Goal: Task Accomplishment & Management: Complete application form

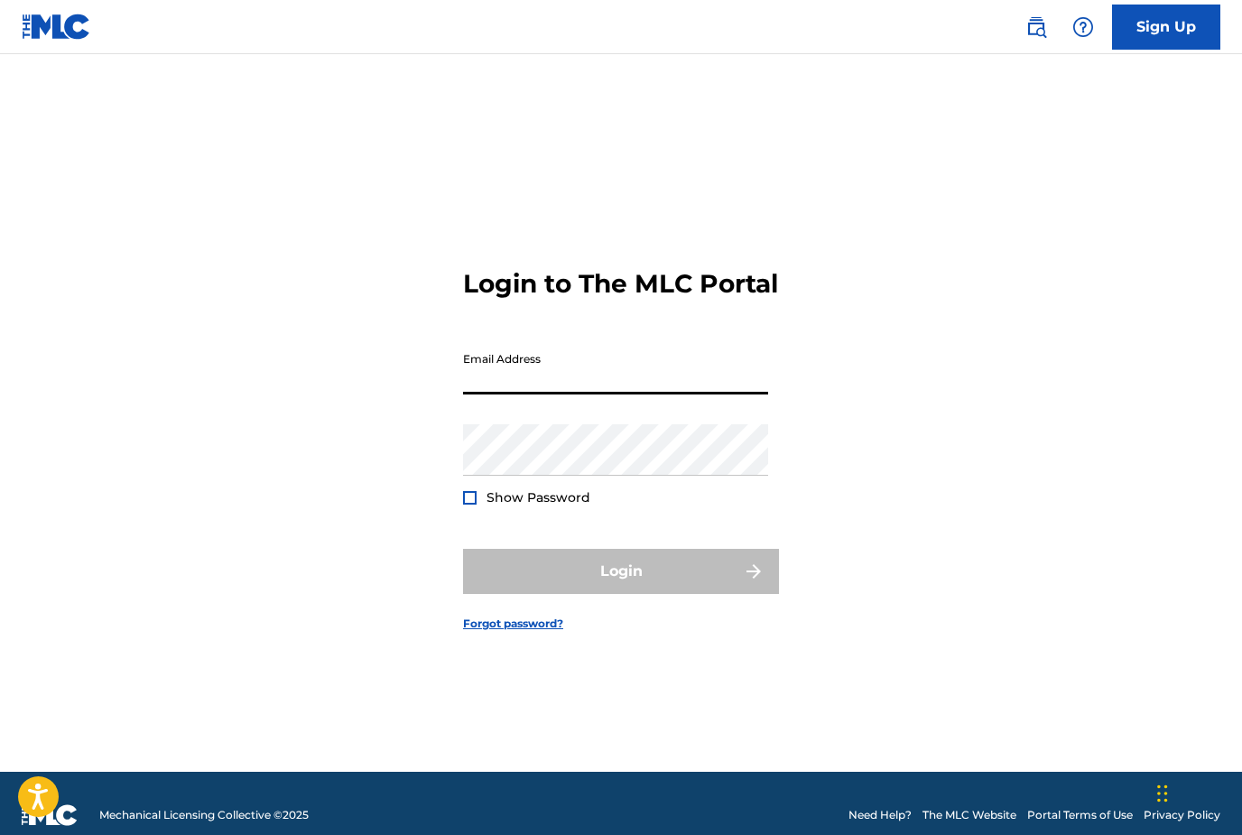
click at [587, 394] on input "Email Address" at bounding box center [615, 368] width 305 height 51
type input "[EMAIL_ADDRESS][DOMAIN_NAME]"
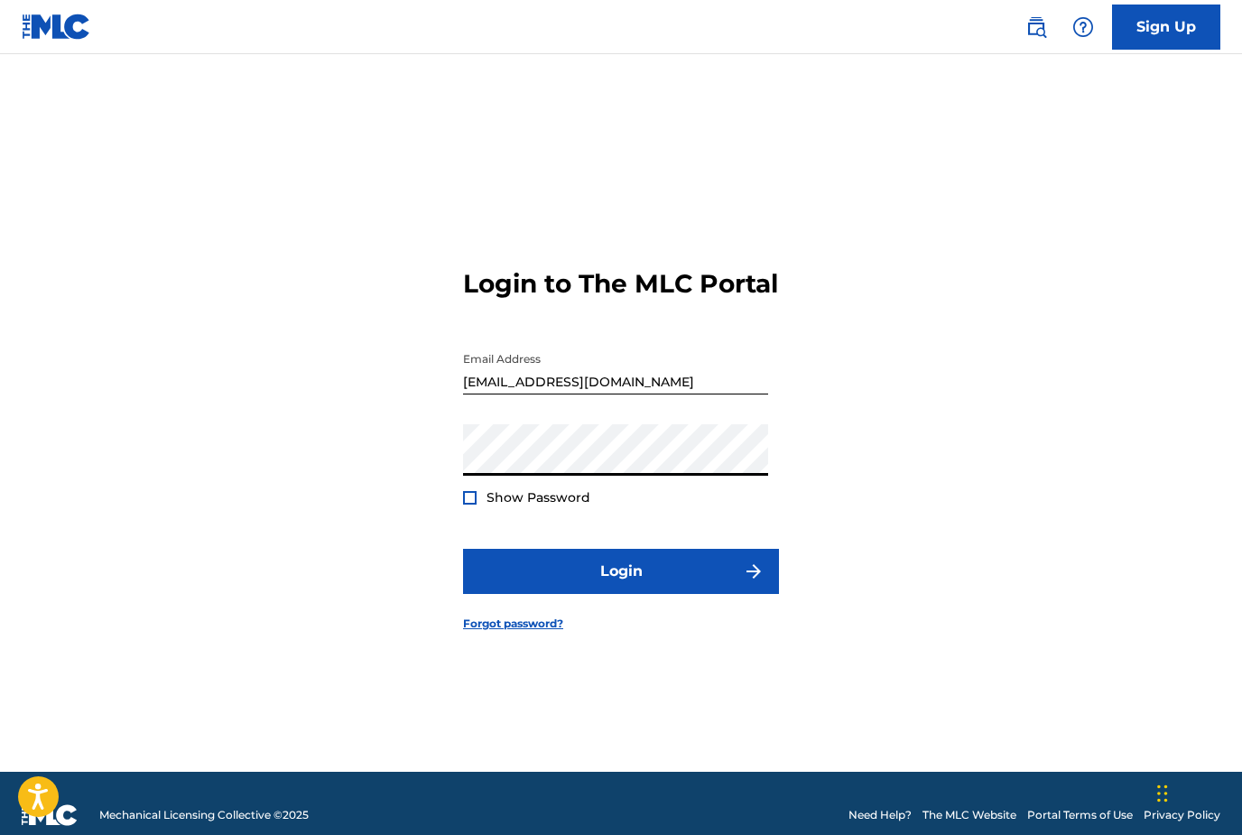
click at [621, 594] on button "Login" at bounding box center [621, 571] width 316 height 45
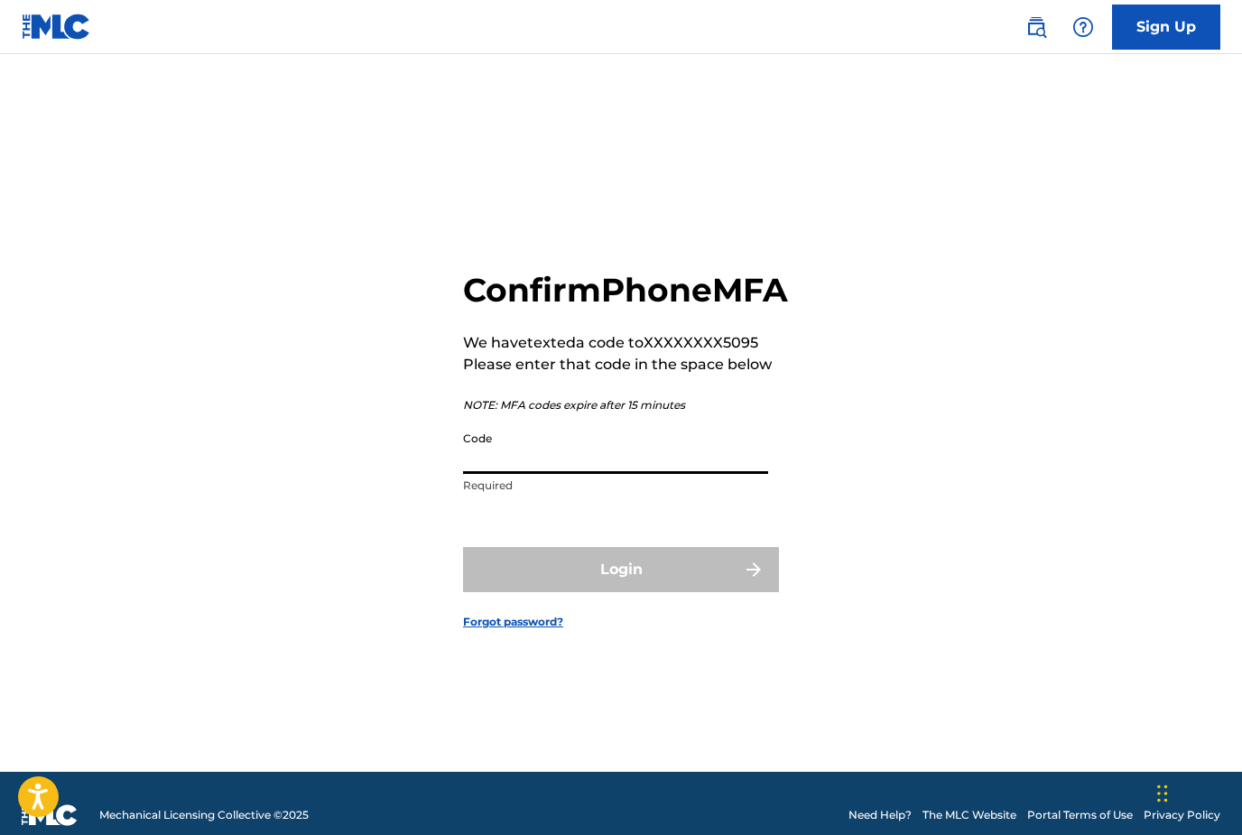
click at [561, 474] on input "Code" at bounding box center [615, 447] width 305 height 51
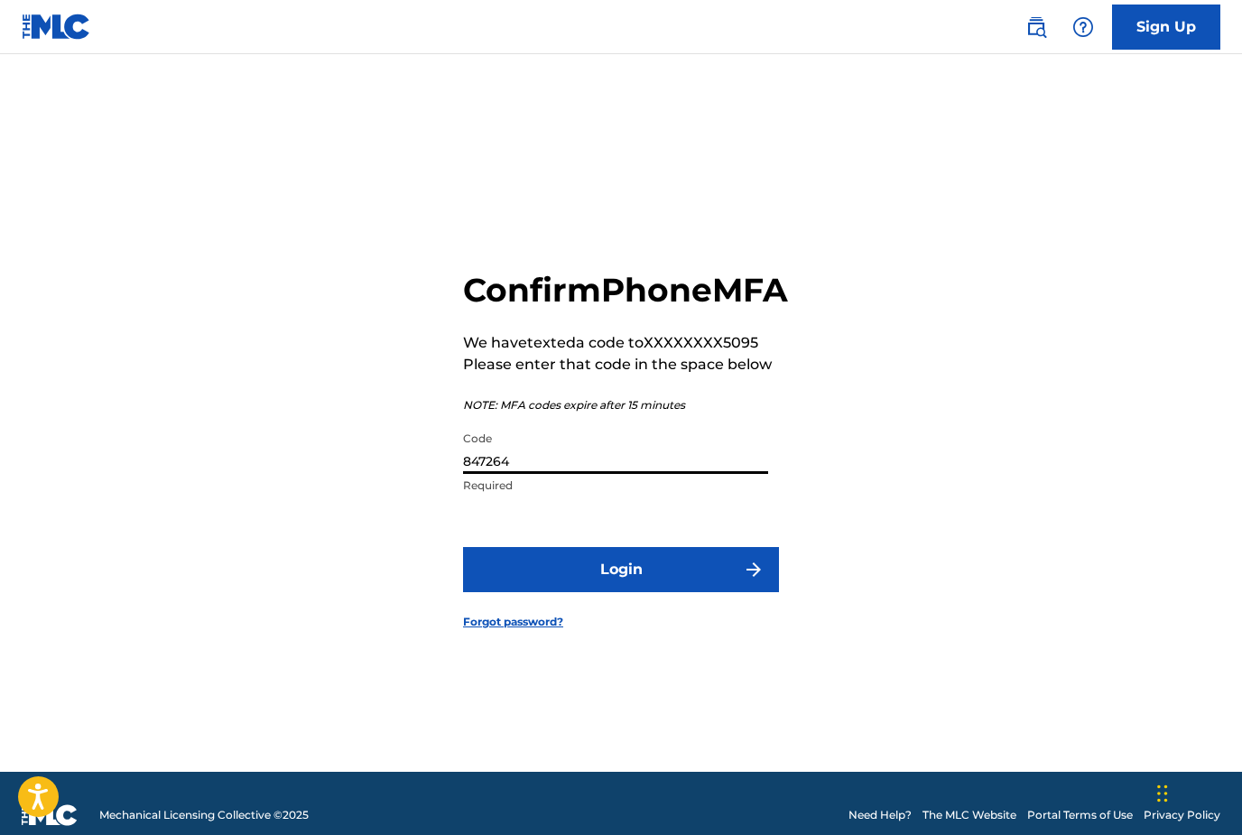
type input "847264"
click at [621, 592] on button "Login" at bounding box center [621, 569] width 316 height 45
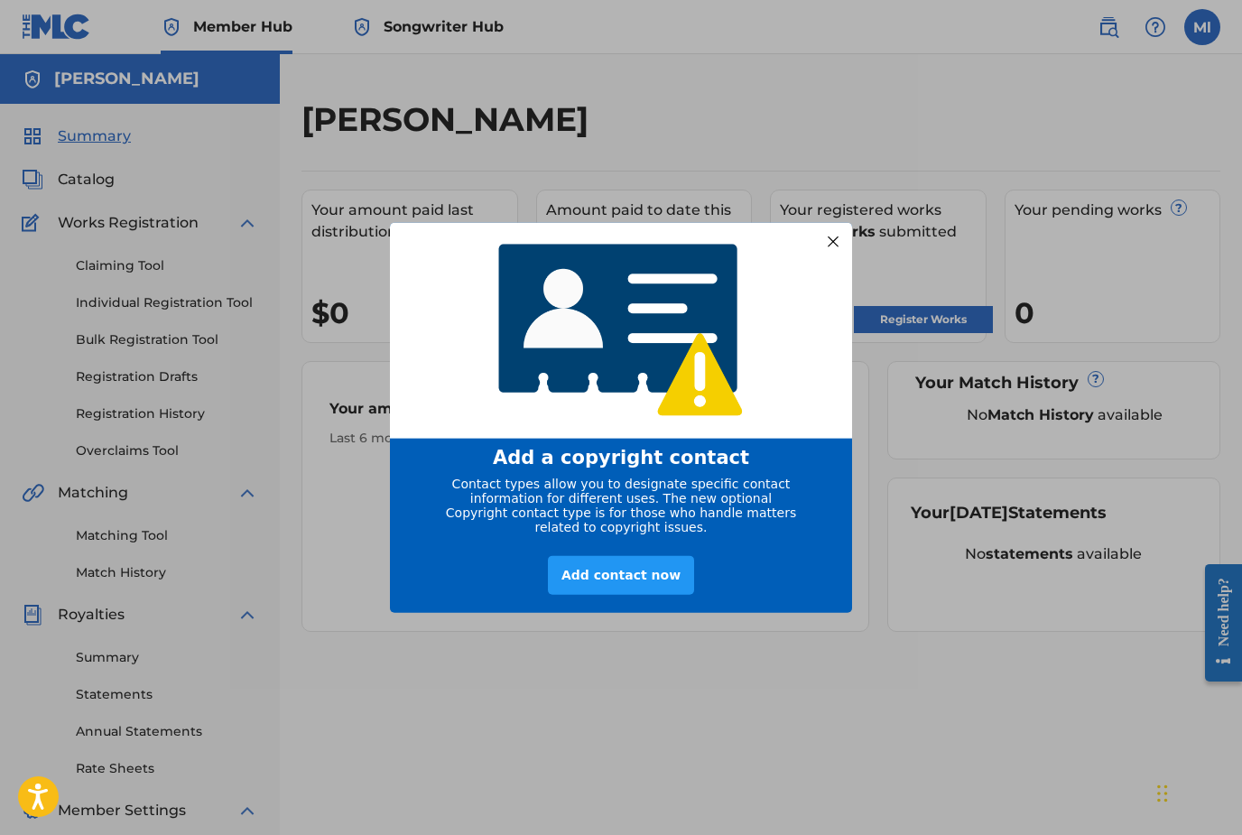
click at [839, 237] on div at bounding box center [832, 240] width 23 height 23
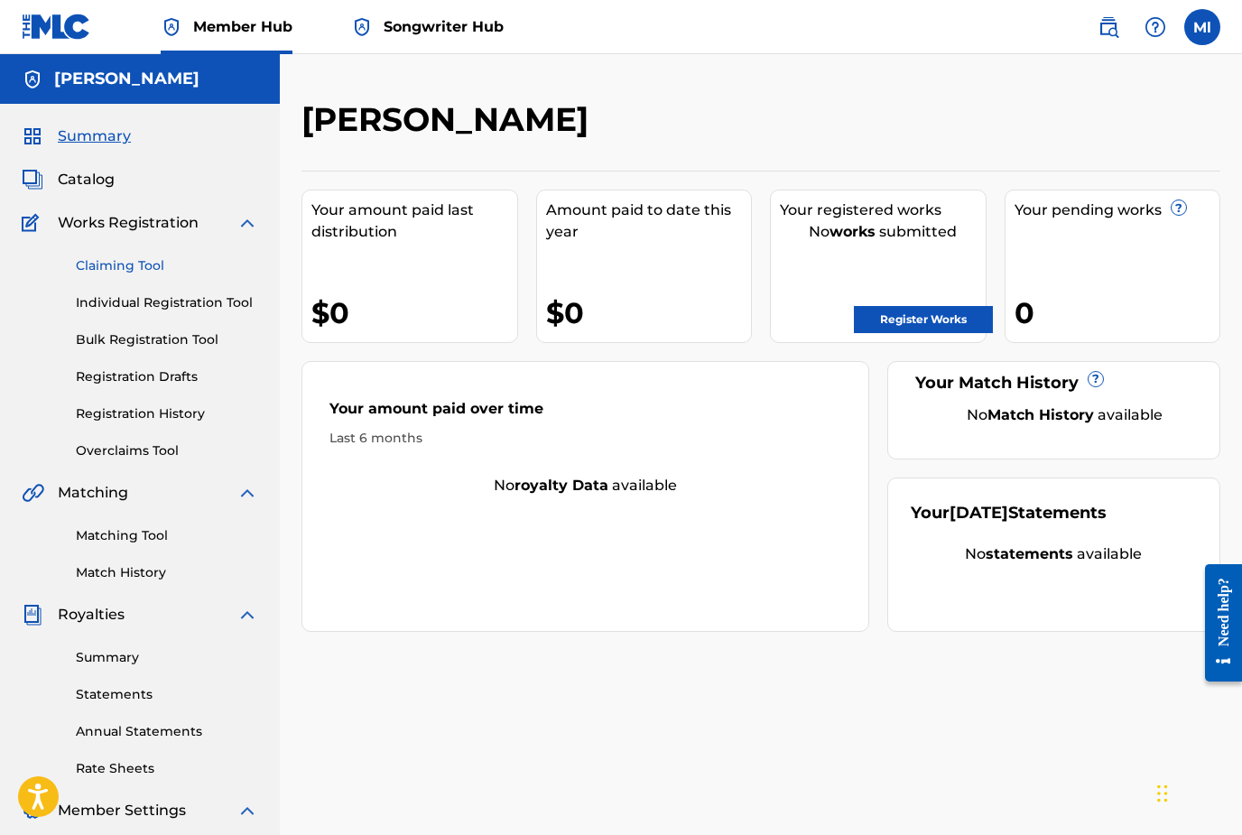
click at [126, 267] on link "Claiming Tool" at bounding box center [167, 265] width 182 height 19
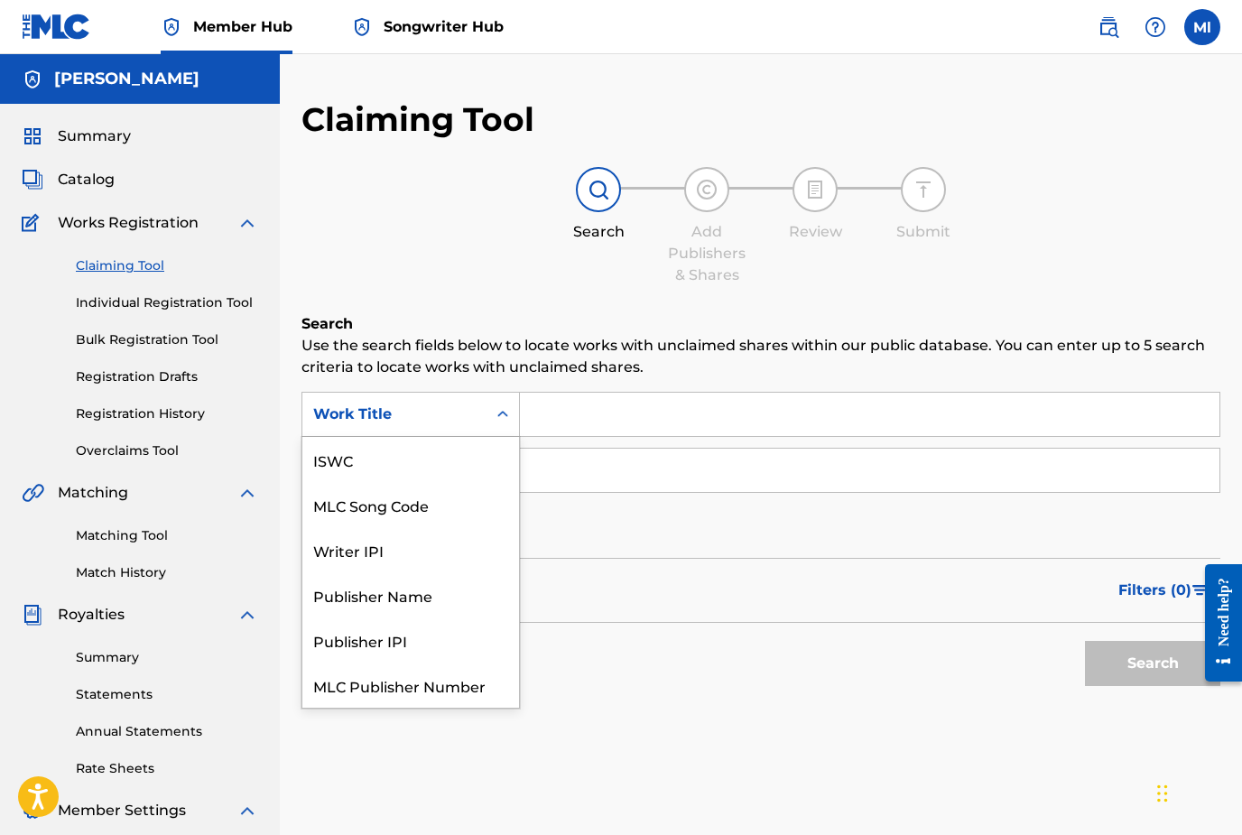
click at [504, 422] on icon "Search Form" at bounding box center [503, 414] width 18 height 18
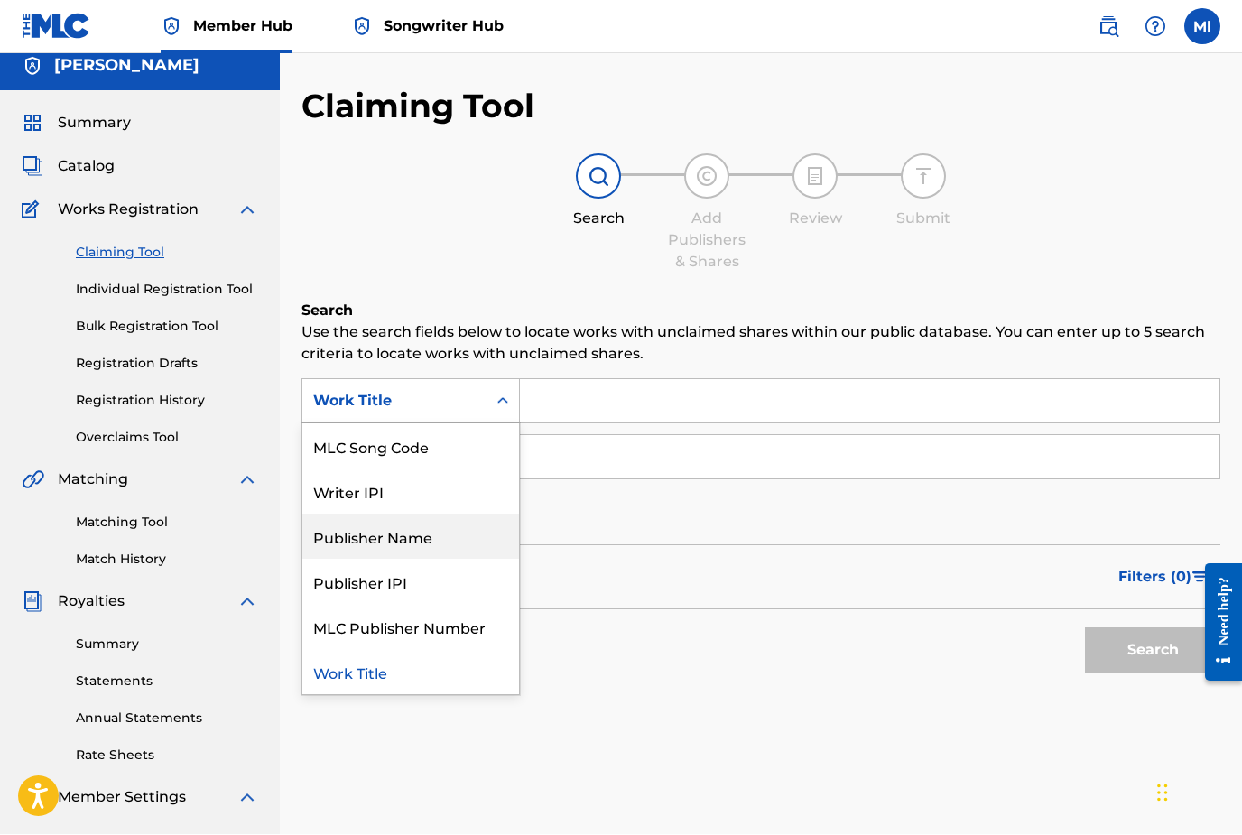
scroll to position [14, 0]
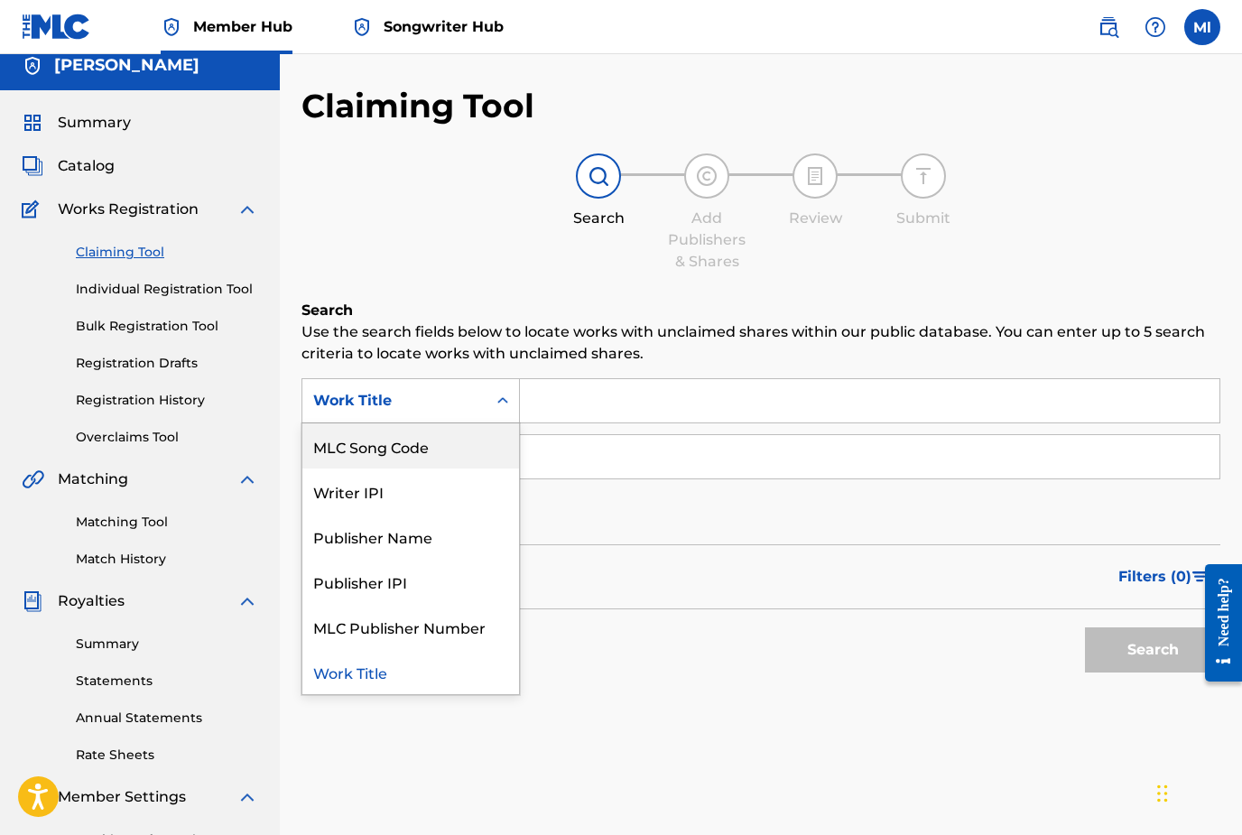
click at [504, 402] on icon "Search Form" at bounding box center [502, 400] width 11 height 6
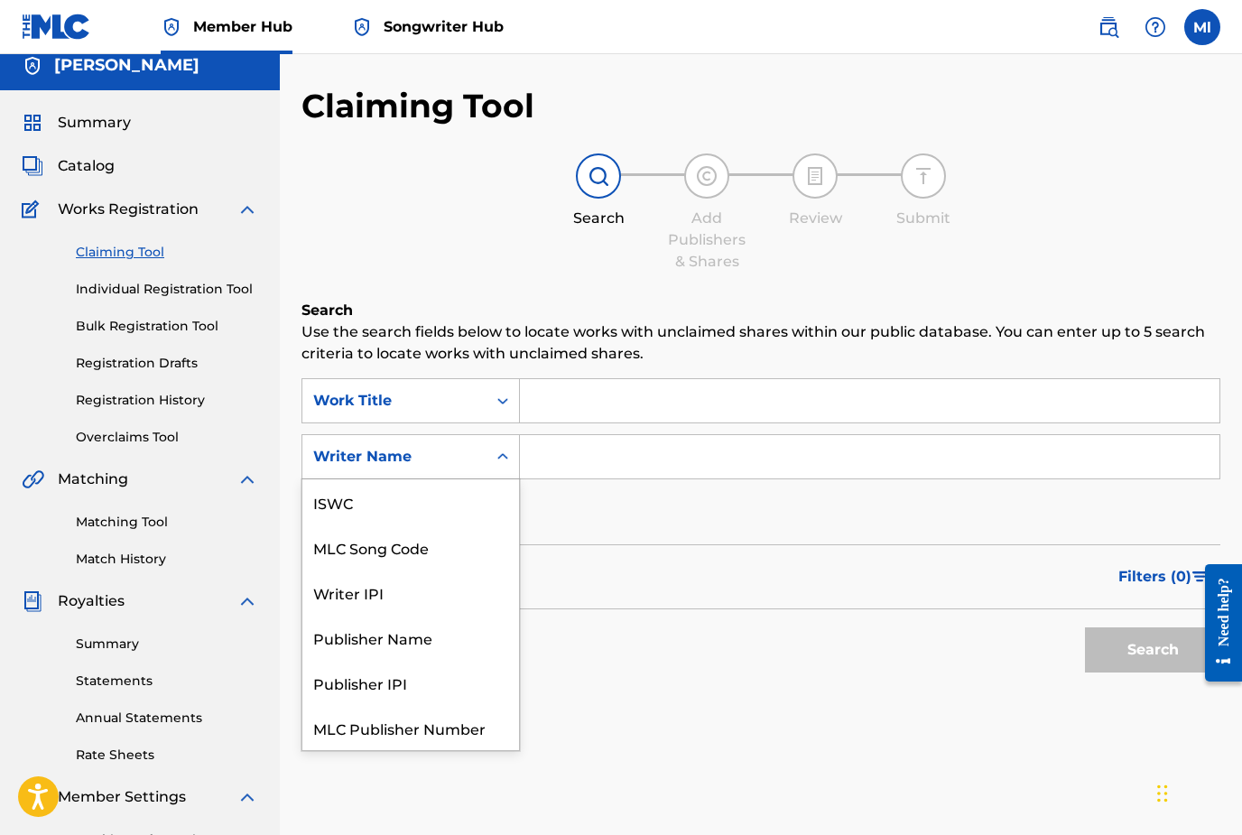
click at [505, 458] on icon "Search Form" at bounding box center [502, 456] width 11 height 6
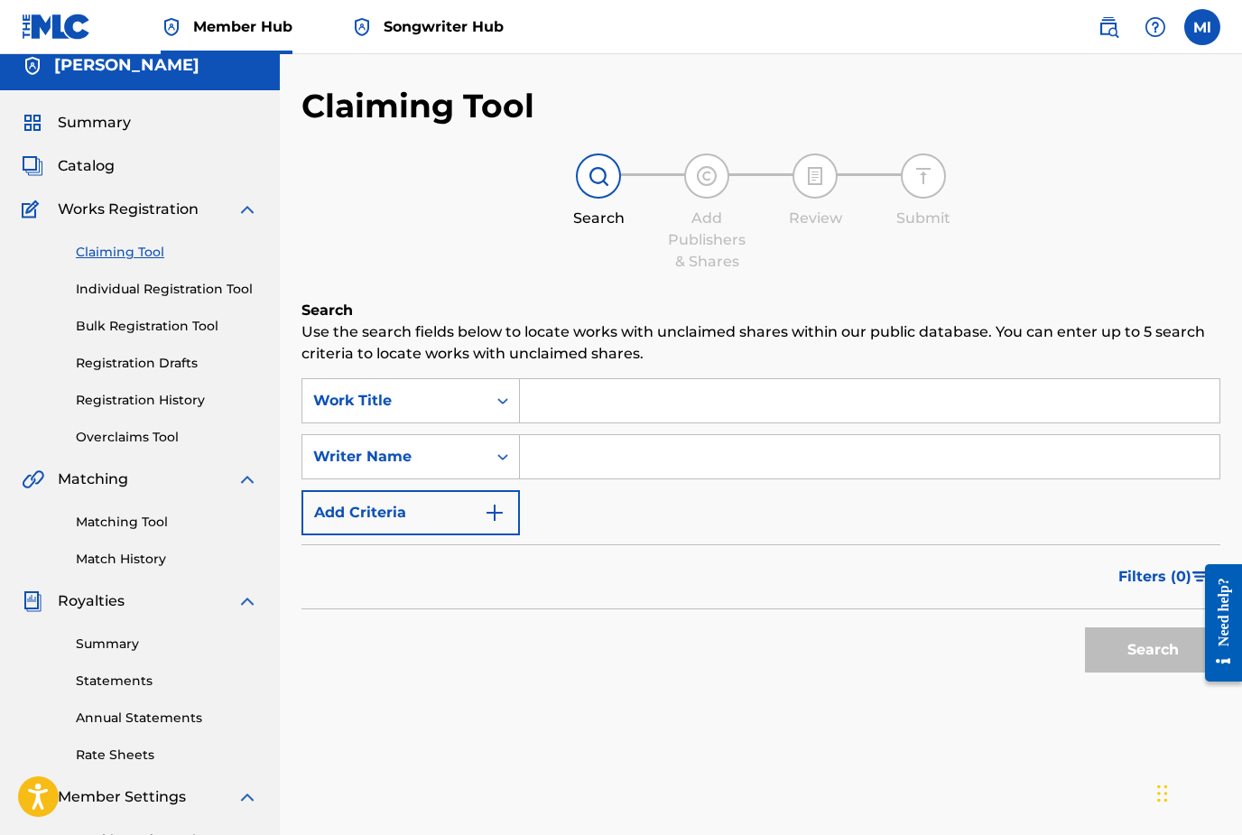
click at [505, 458] on icon "Search Form" at bounding box center [502, 457] width 11 height 6
click at [570, 458] on input "Search Form" at bounding box center [869, 456] width 699 height 43
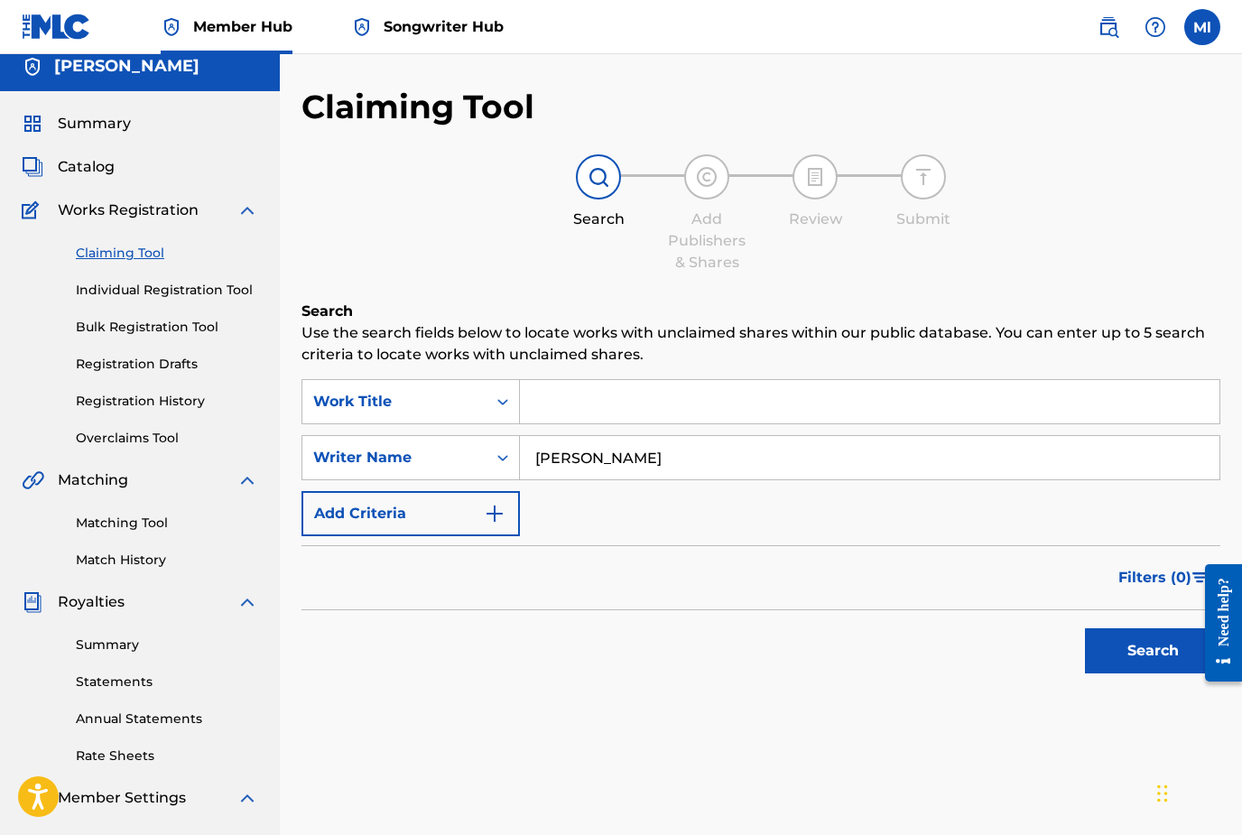
type input "[PERSON_NAME]"
click at [1152, 650] on button "Search" at bounding box center [1152, 650] width 135 height 45
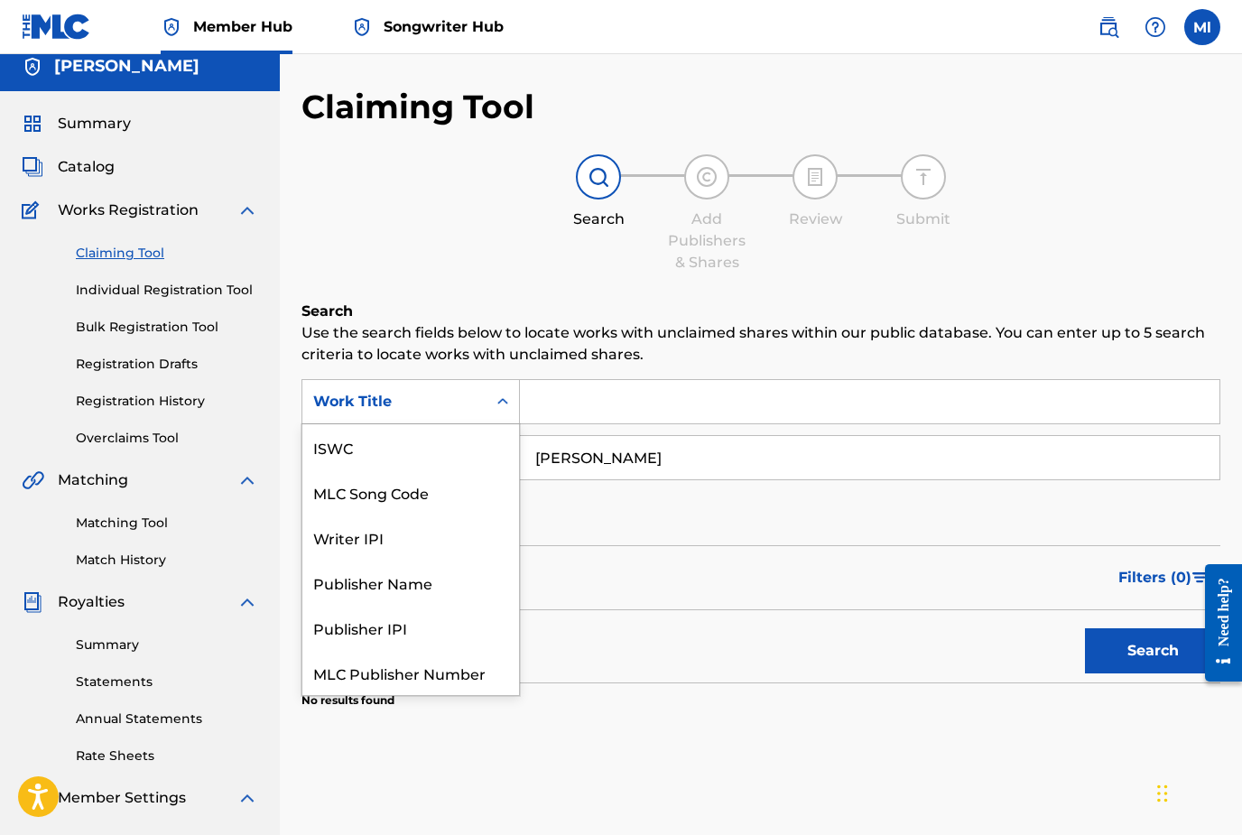
click at [504, 403] on icon "Search Form" at bounding box center [503, 402] width 18 height 18
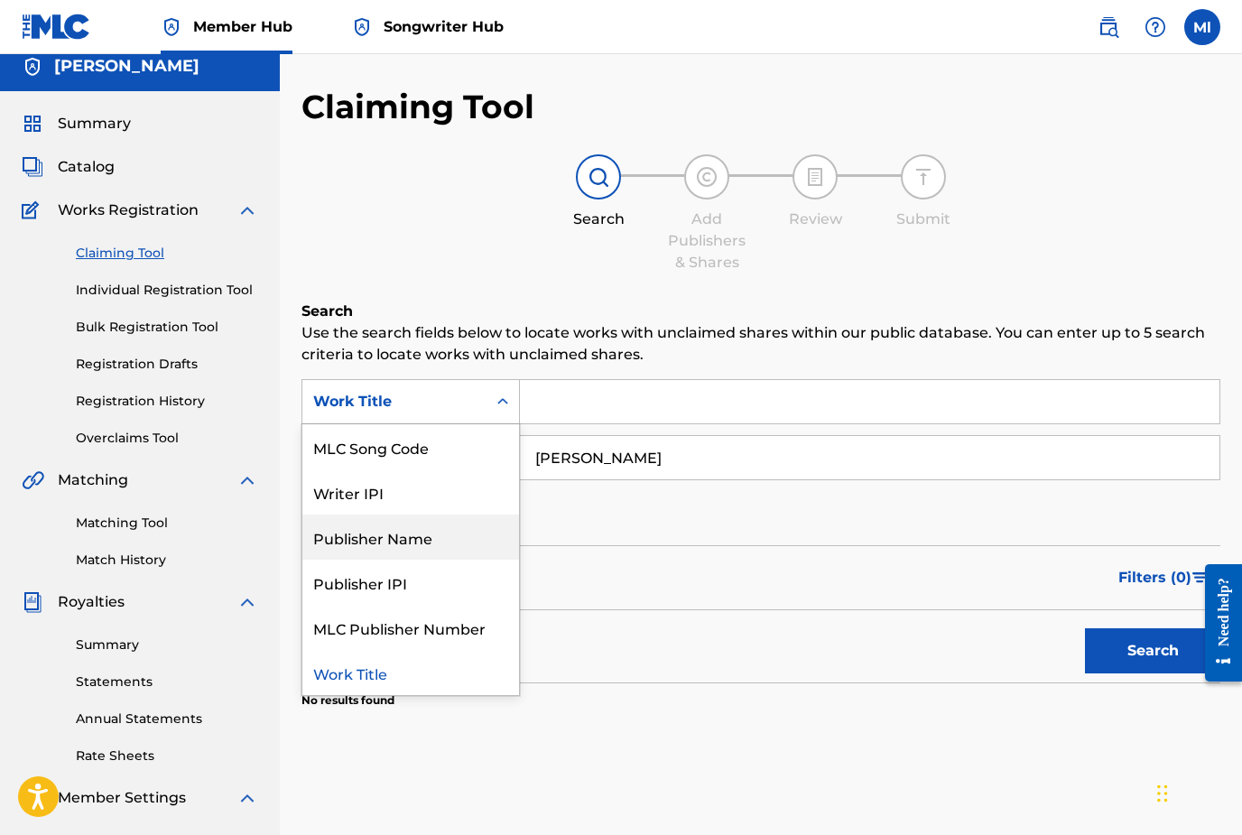
scroll to position [22, 0]
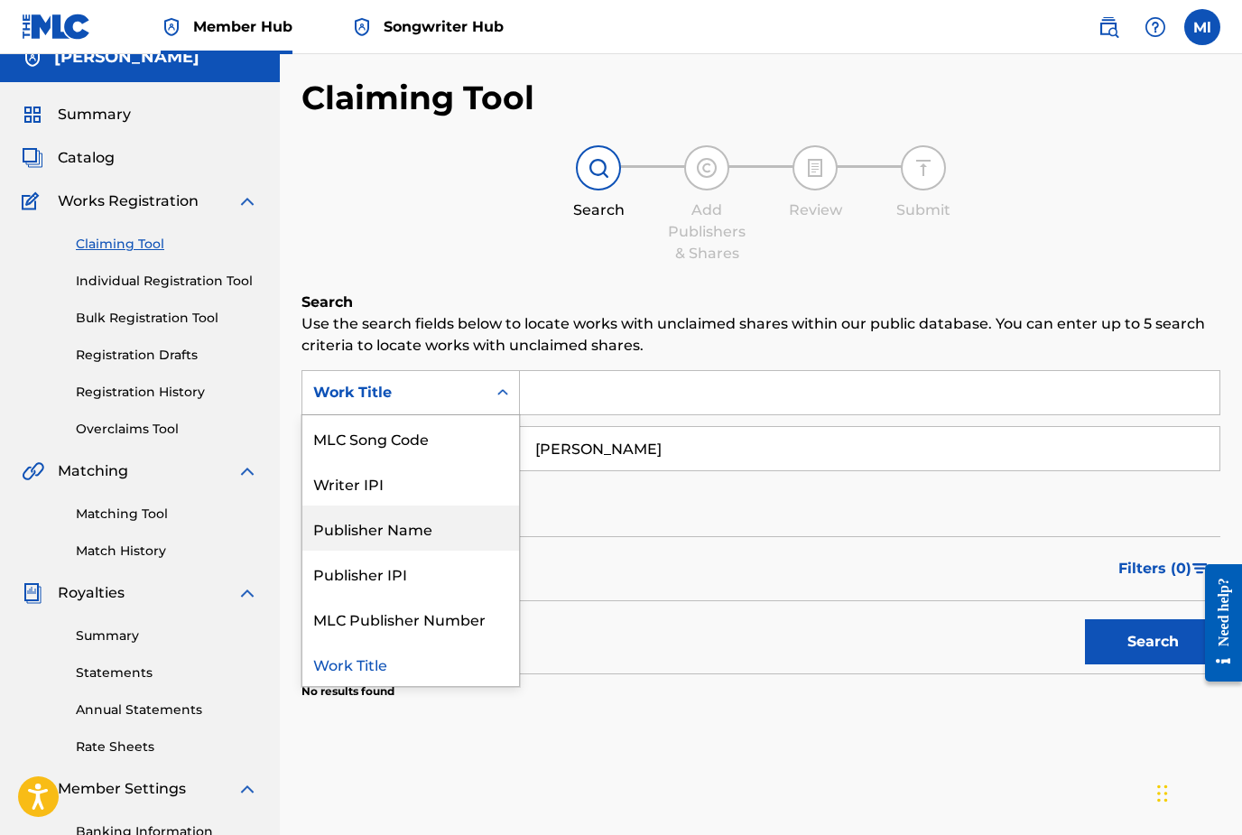
click at [426, 532] on div "Publisher Name" at bounding box center [410, 527] width 217 height 45
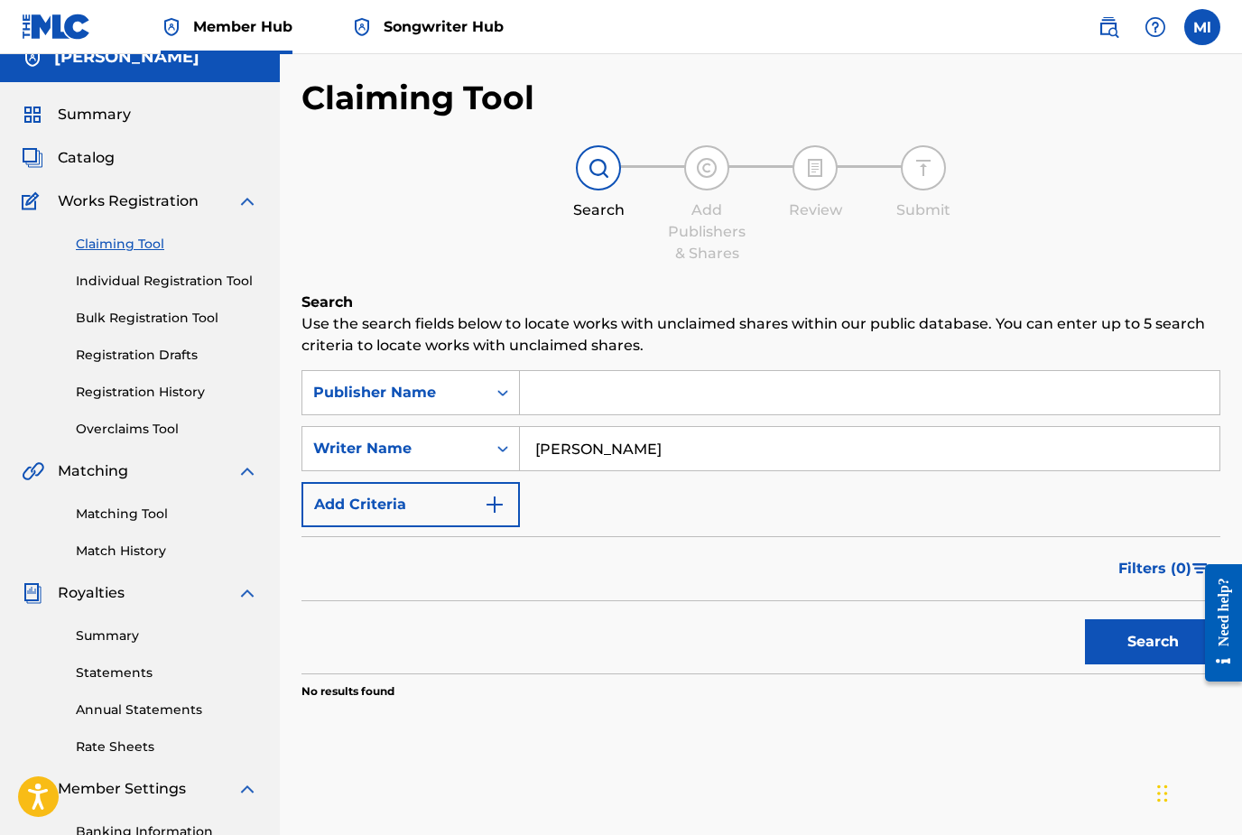
click at [555, 399] on input "Search Form" at bounding box center [869, 392] width 699 height 43
click at [1152, 642] on button "Search" at bounding box center [1152, 641] width 135 height 45
click at [555, 392] on input "[PERSON_NAME] records" at bounding box center [869, 392] width 699 height 43
click at [649, 387] on input "Lnce records" at bounding box center [869, 392] width 699 height 43
type input "L"
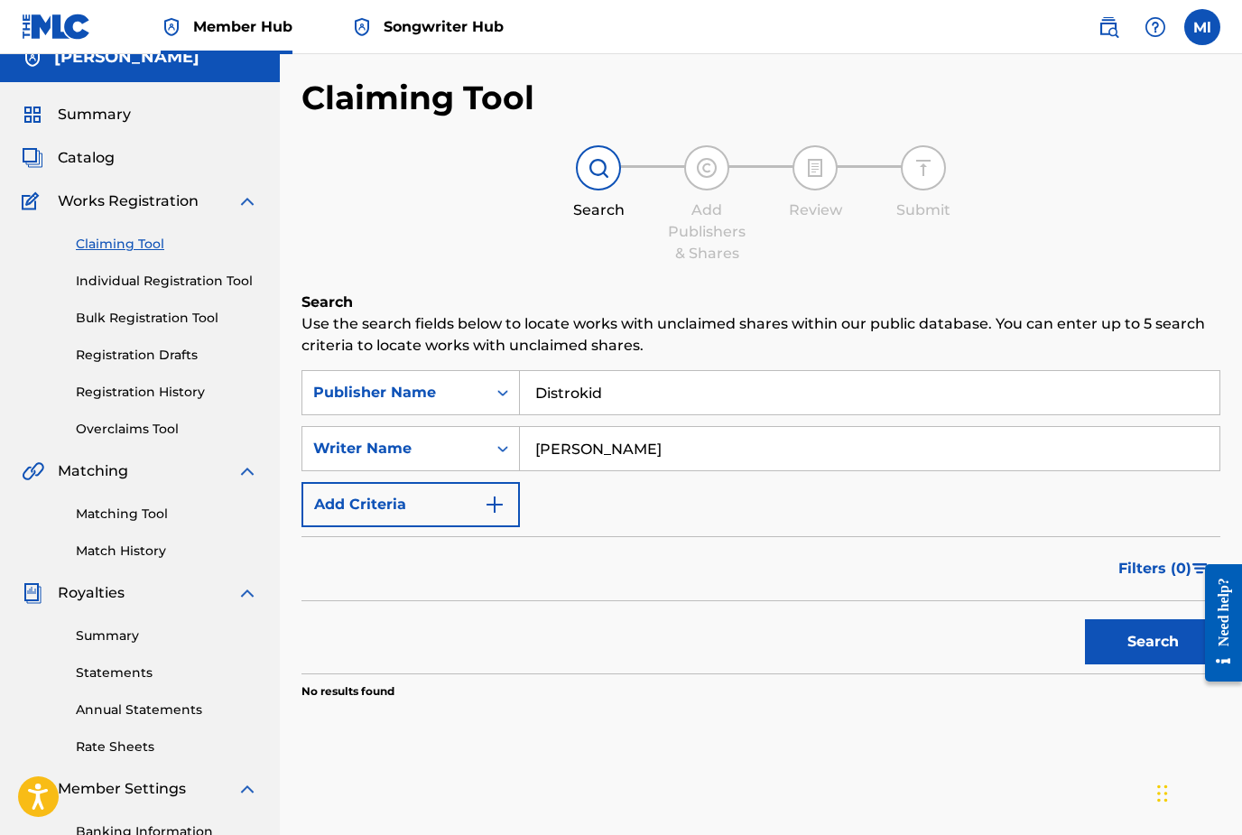
type input "Distrokid"
click at [1152, 642] on button "Search" at bounding box center [1152, 641] width 135 height 45
click at [638, 454] on input "[PERSON_NAME]" at bounding box center [869, 448] width 699 height 43
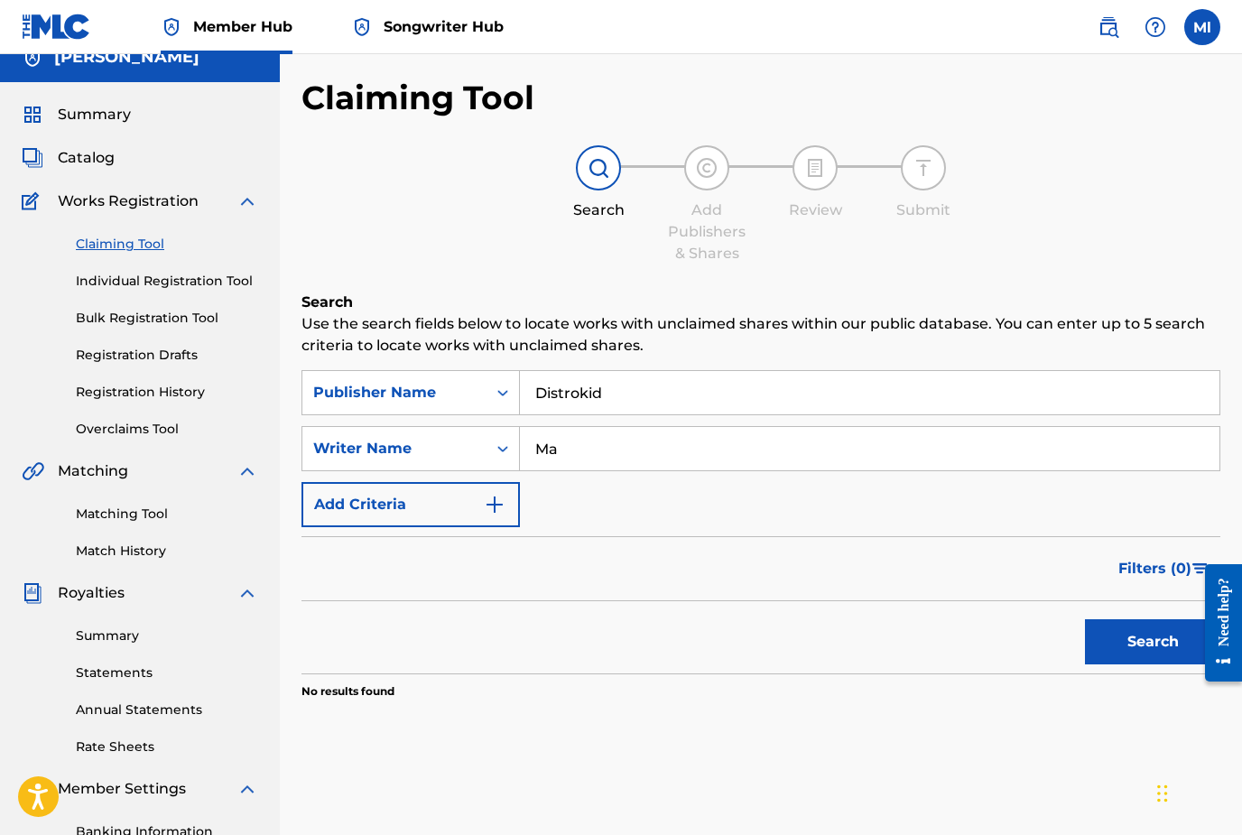
type input "M"
click at [502, 449] on icon "Search Form" at bounding box center [502, 449] width 11 height 6
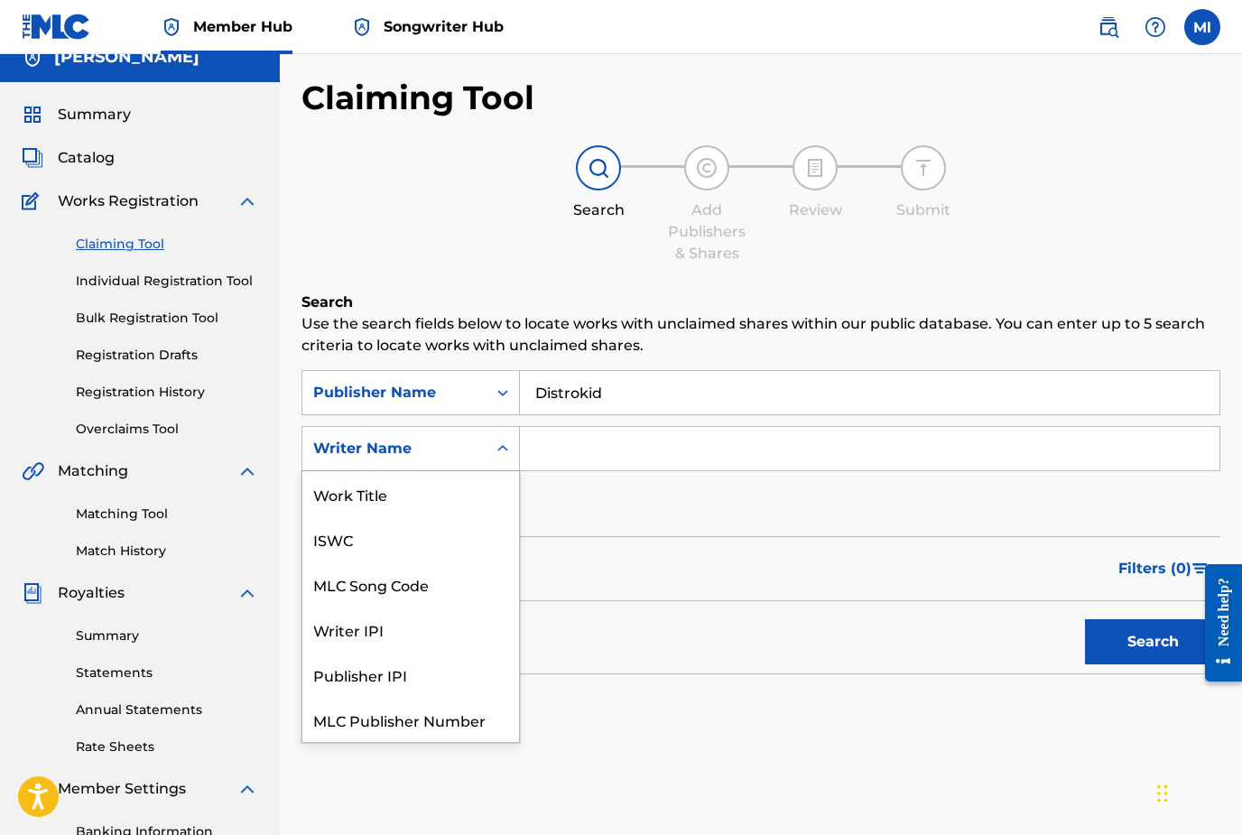
scroll to position [45, 0]
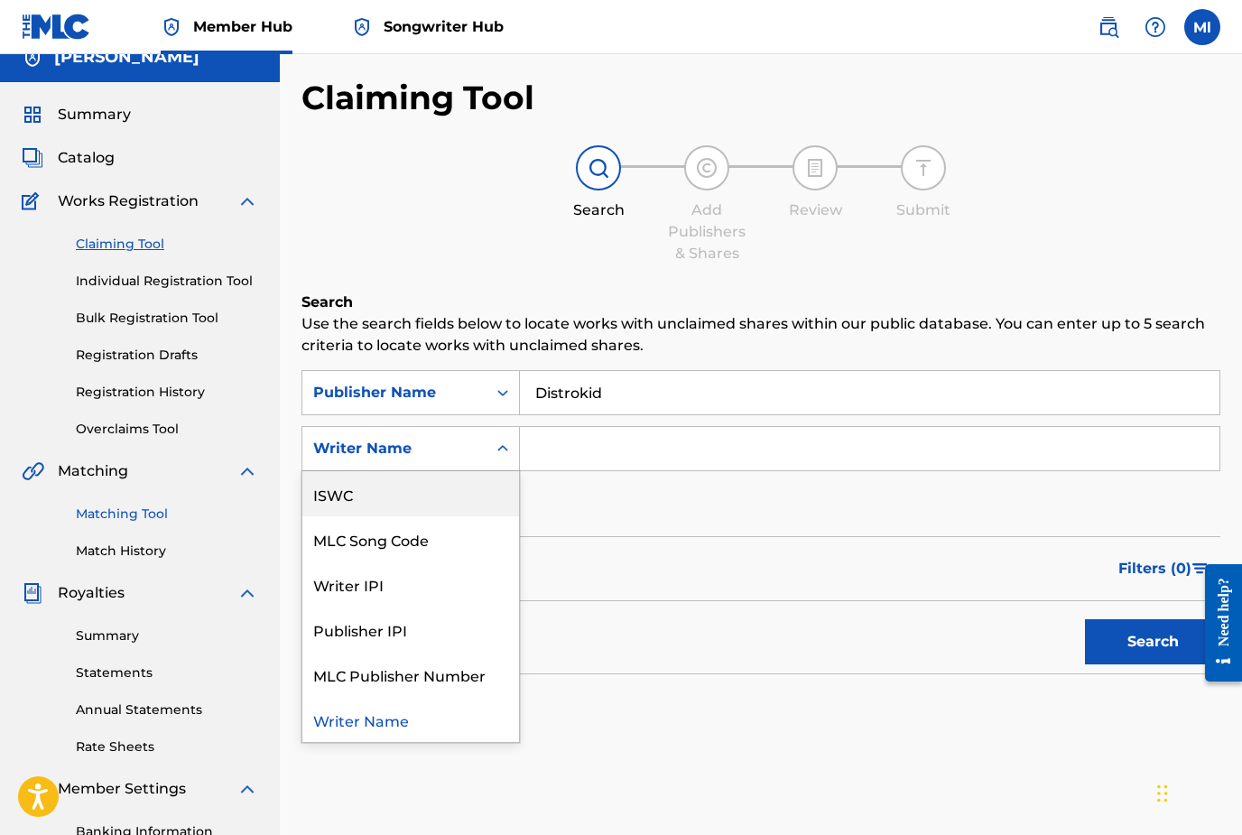
drag, startPoint x: 153, startPoint y: 519, endPoint x: 153, endPoint y: 541, distance: 21.7
click at [153, 519] on link "Matching Tool" at bounding box center [167, 513] width 182 height 19
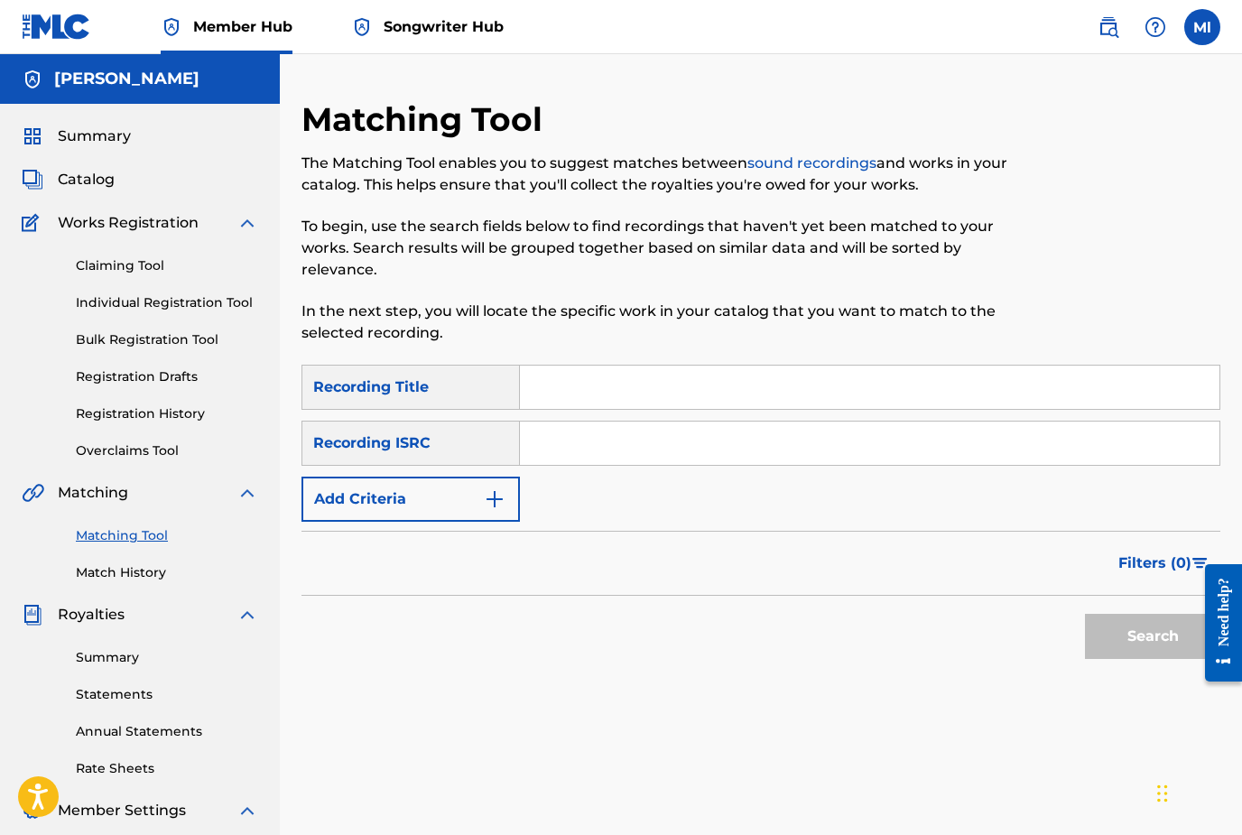
click at [498, 393] on div "Recording Title" at bounding box center [410, 387] width 218 height 45
click at [141, 267] on link "Claiming Tool" at bounding box center [167, 265] width 182 height 19
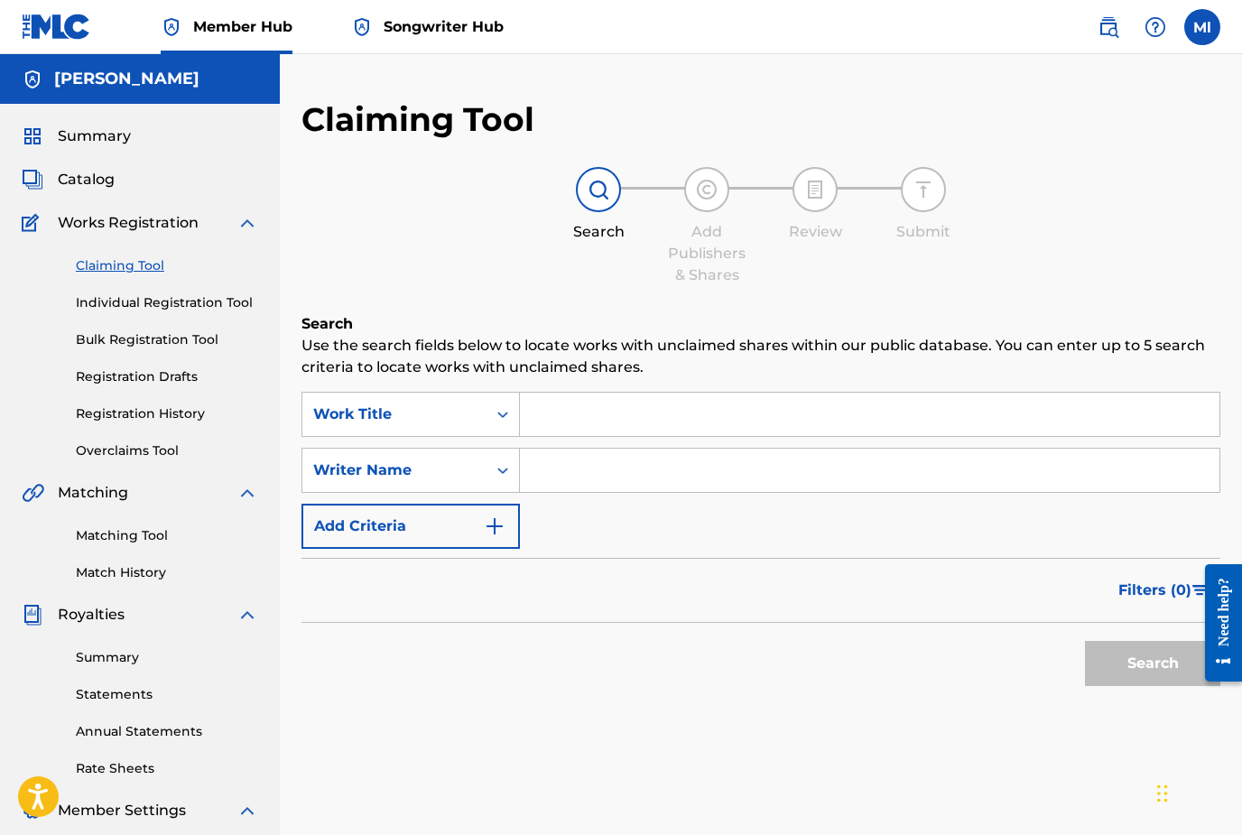
drag, startPoint x: 585, startPoint y: 413, endPoint x: 585, endPoint y: 392, distance: 21.7
click at [585, 393] on input "Search Form" at bounding box center [869, 414] width 699 height 43
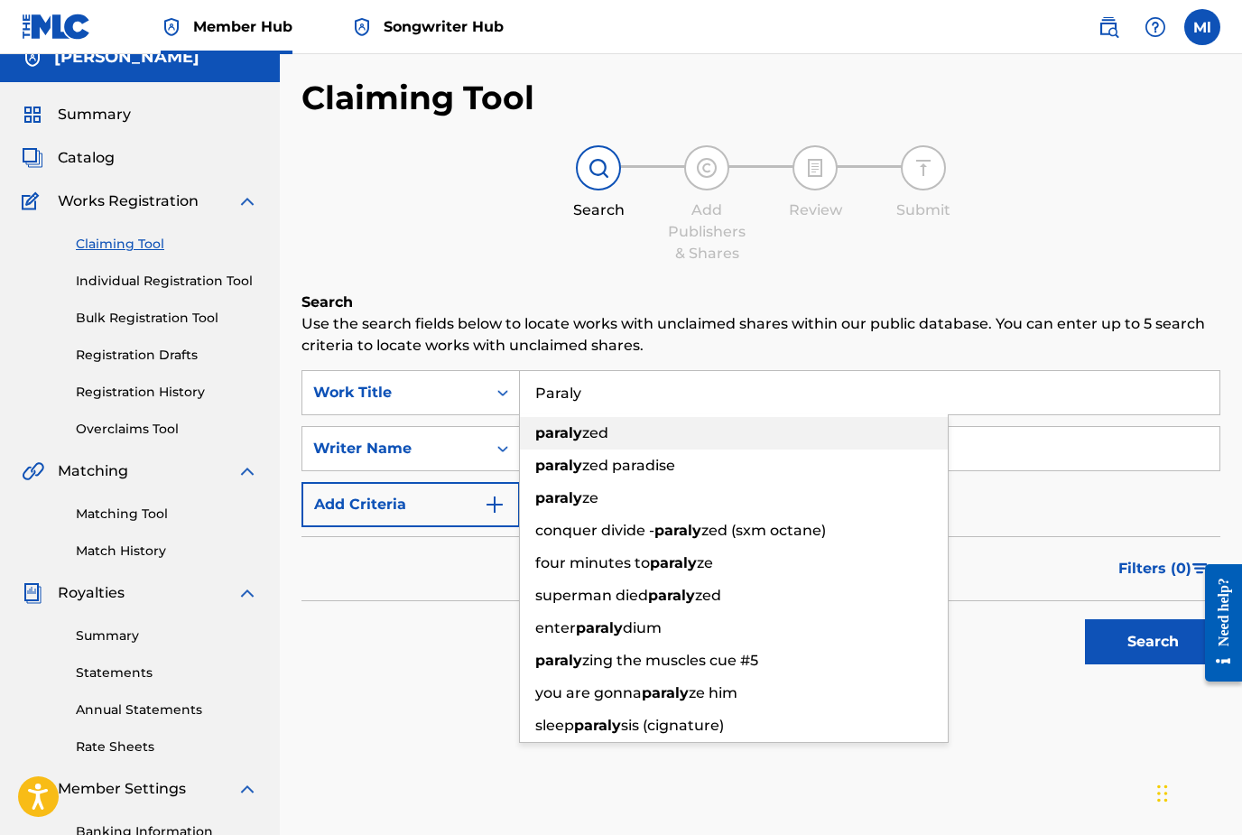
click at [580, 433] on strong "paraly" at bounding box center [558, 432] width 47 height 17
type input "paralyzed"
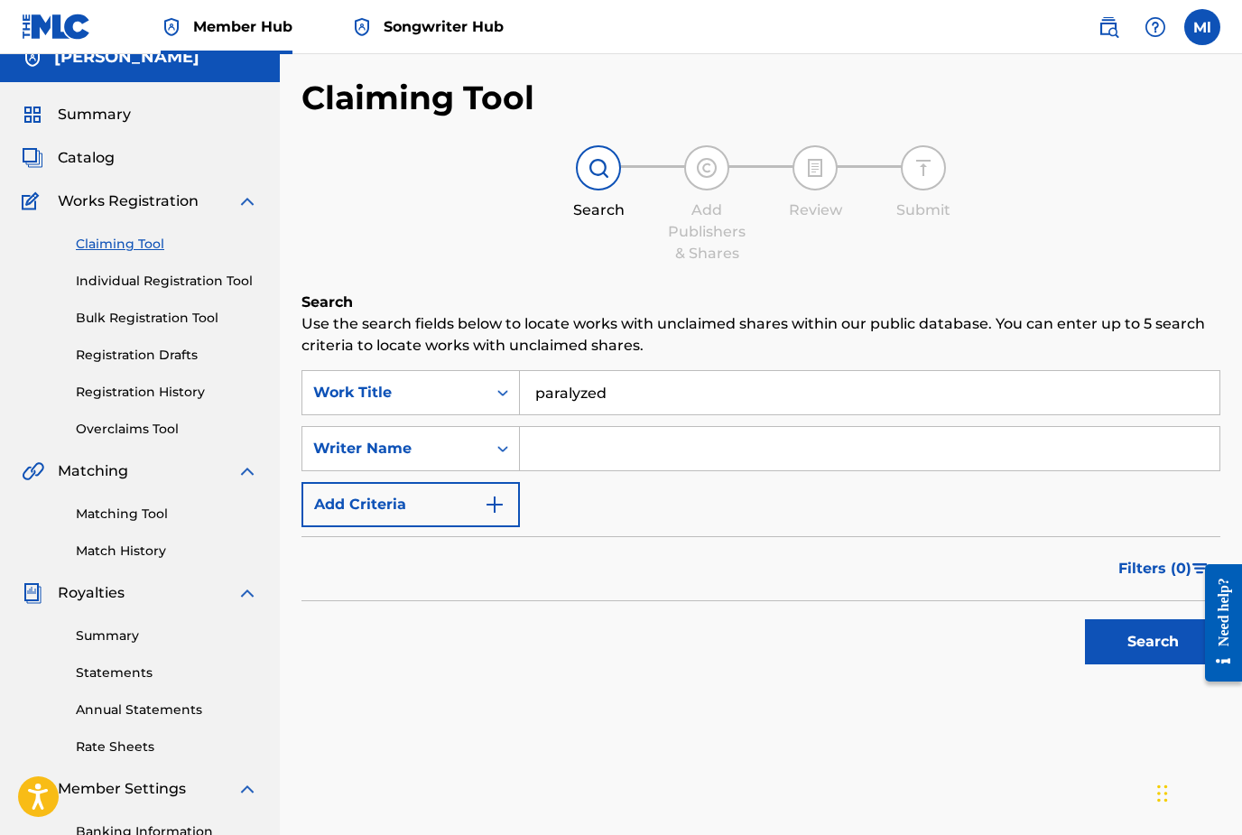
click at [1159, 645] on button "Search" at bounding box center [1152, 641] width 135 height 45
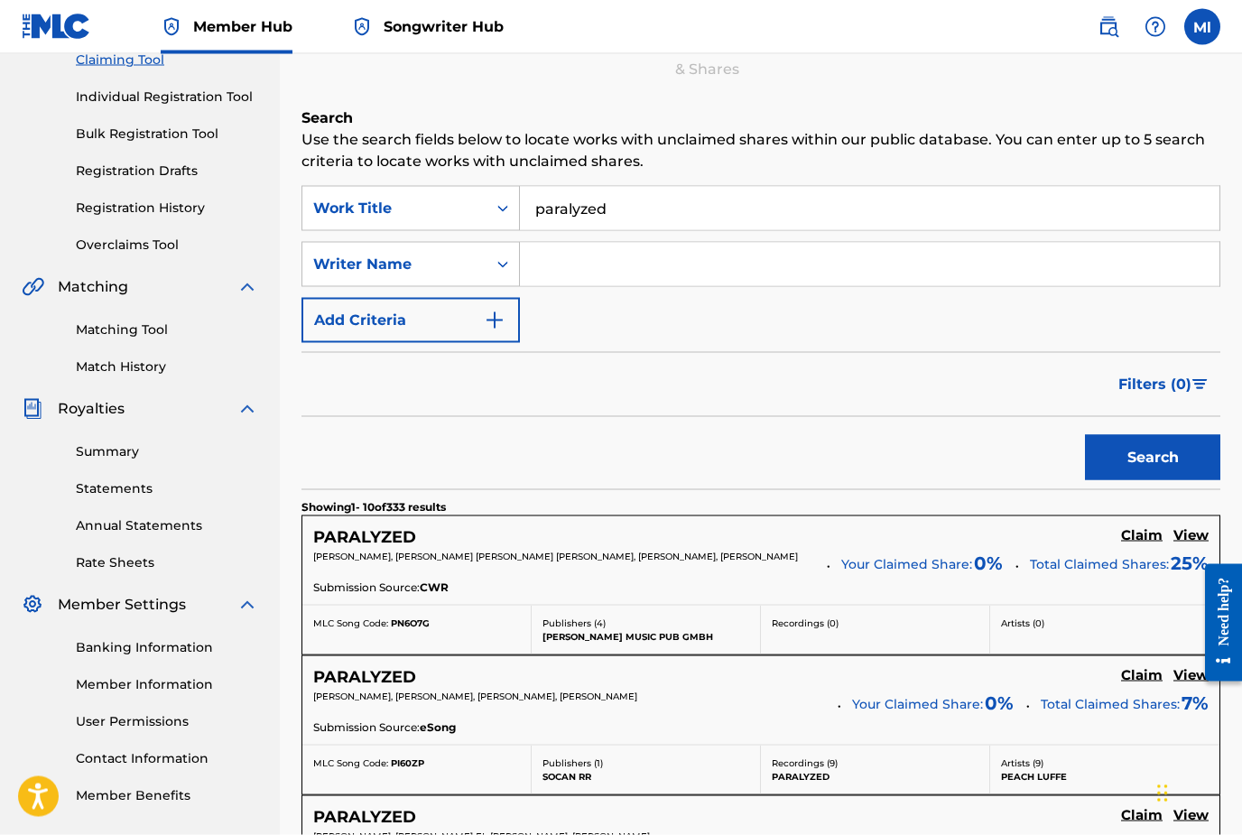
scroll to position [0, 0]
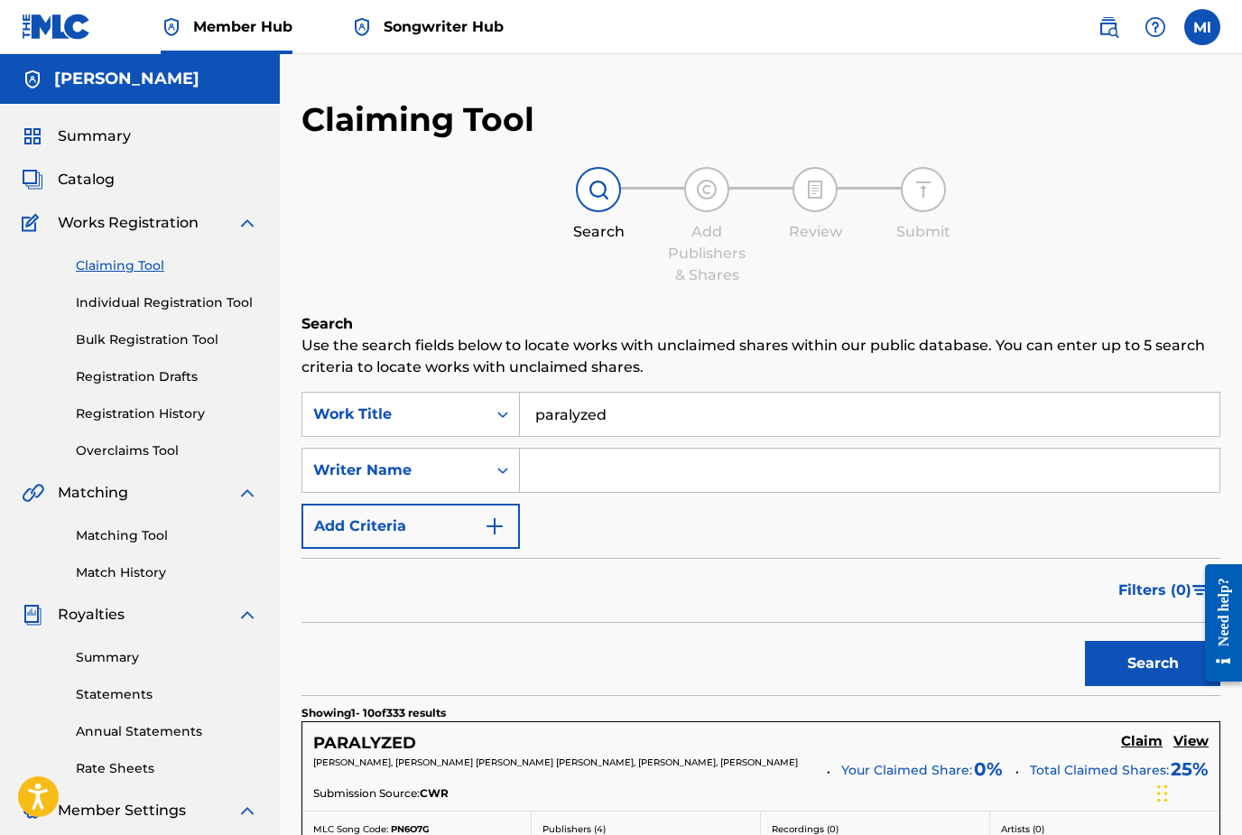
click at [623, 477] on input "Search Form" at bounding box center [869, 470] width 699 height 43
click at [1152, 663] on button "Search" at bounding box center [1152, 663] width 135 height 45
click at [621, 473] on input "Matt" at bounding box center [869, 470] width 699 height 43
click at [1152, 663] on button "Search" at bounding box center [1152, 663] width 135 height 45
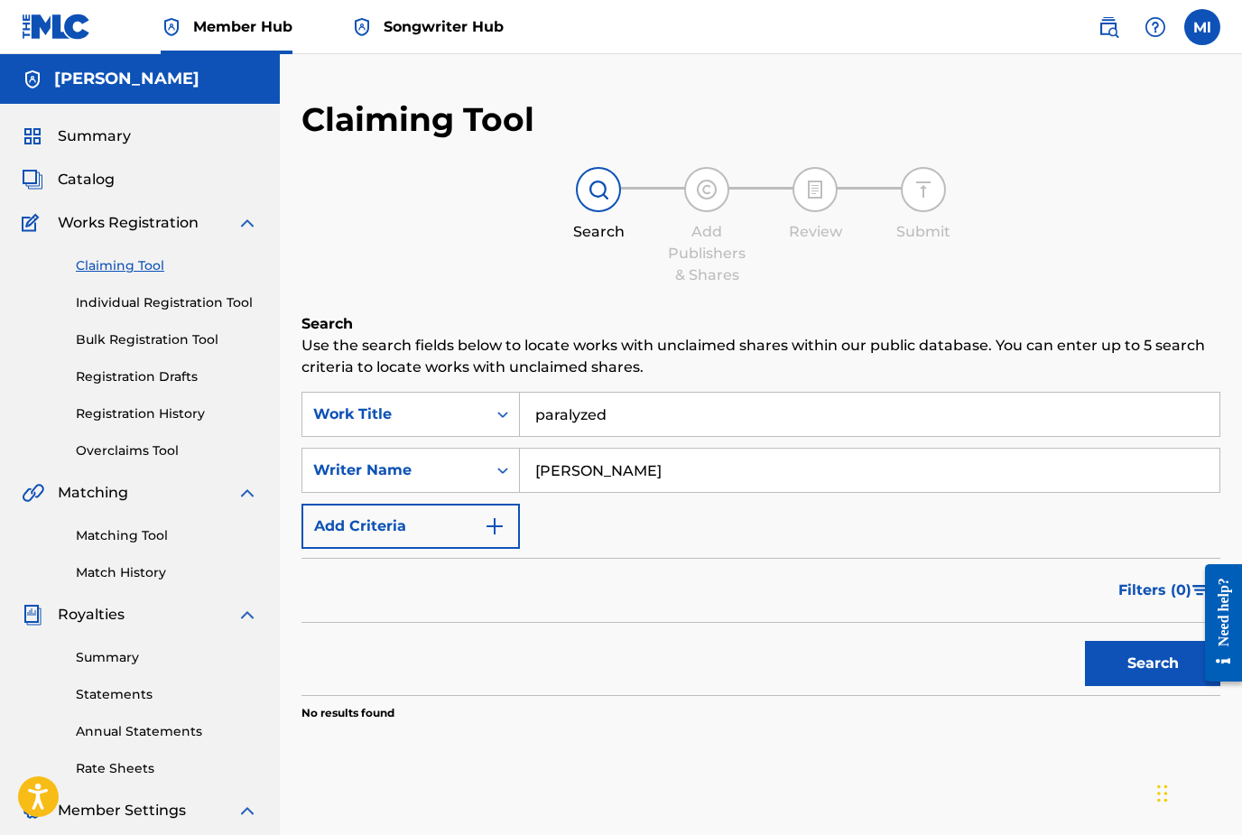
click at [627, 471] on input "Matt lance" at bounding box center [869, 470] width 699 height 43
click at [1152, 663] on button "Search" at bounding box center [1152, 663] width 135 height 45
type input "M"
click at [502, 473] on icon "Search Form" at bounding box center [503, 470] width 18 height 18
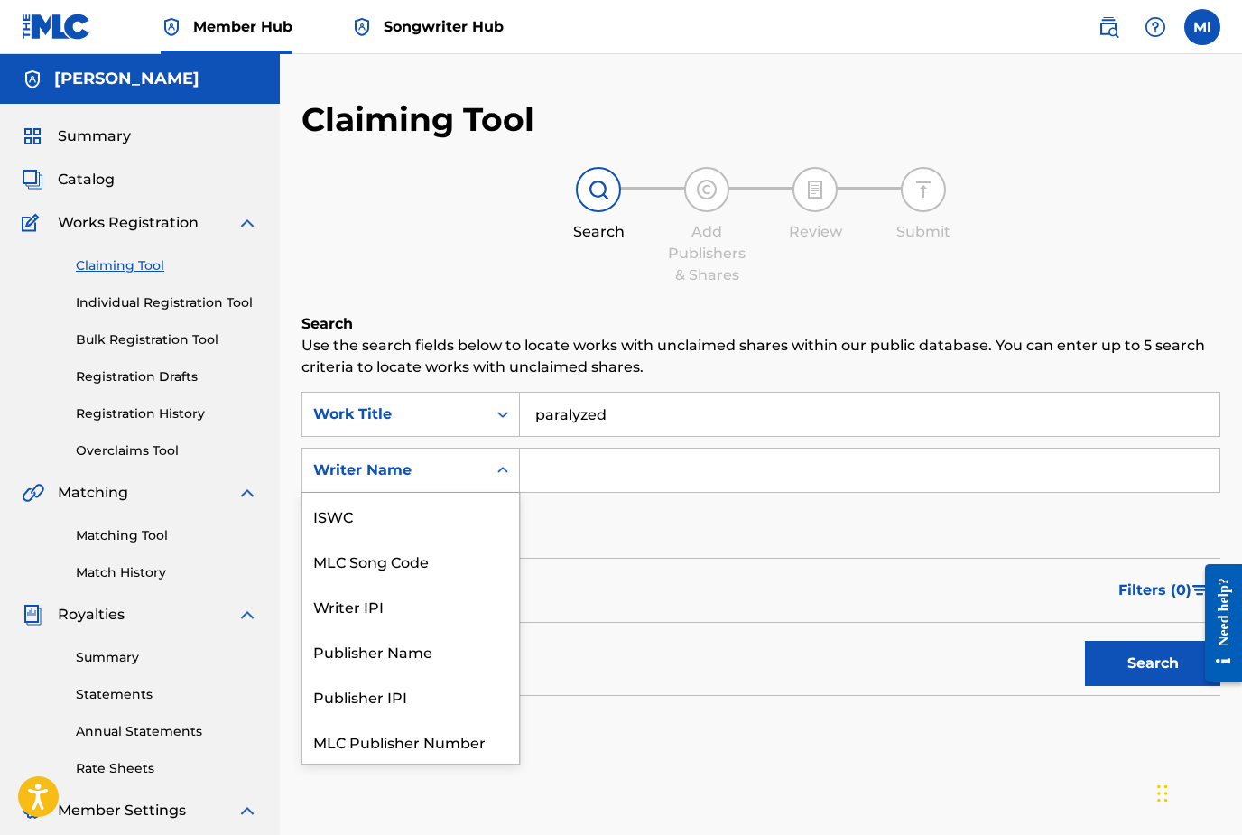
scroll to position [45, 0]
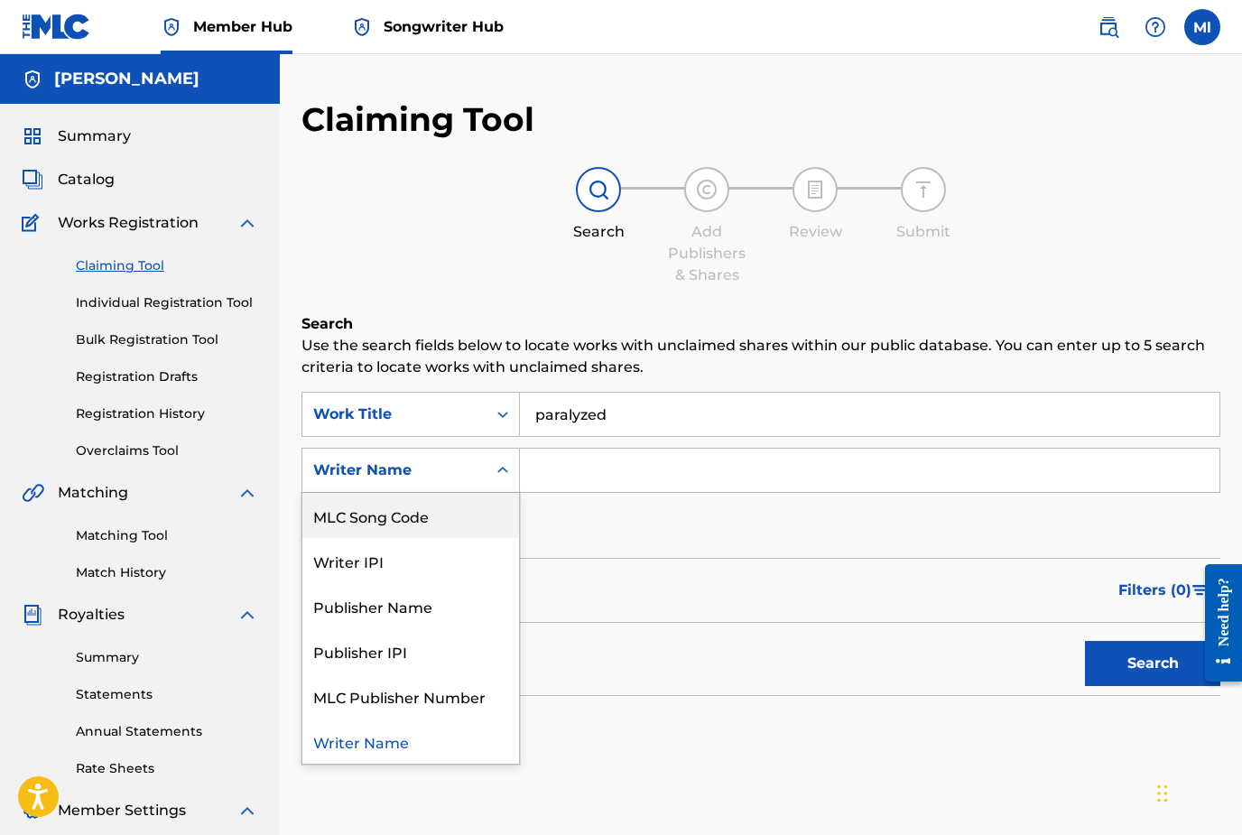
click at [435, 265] on div "Search Add Publishers & Shares Review Submit" at bounding box center [760, 226] width 919 height 119
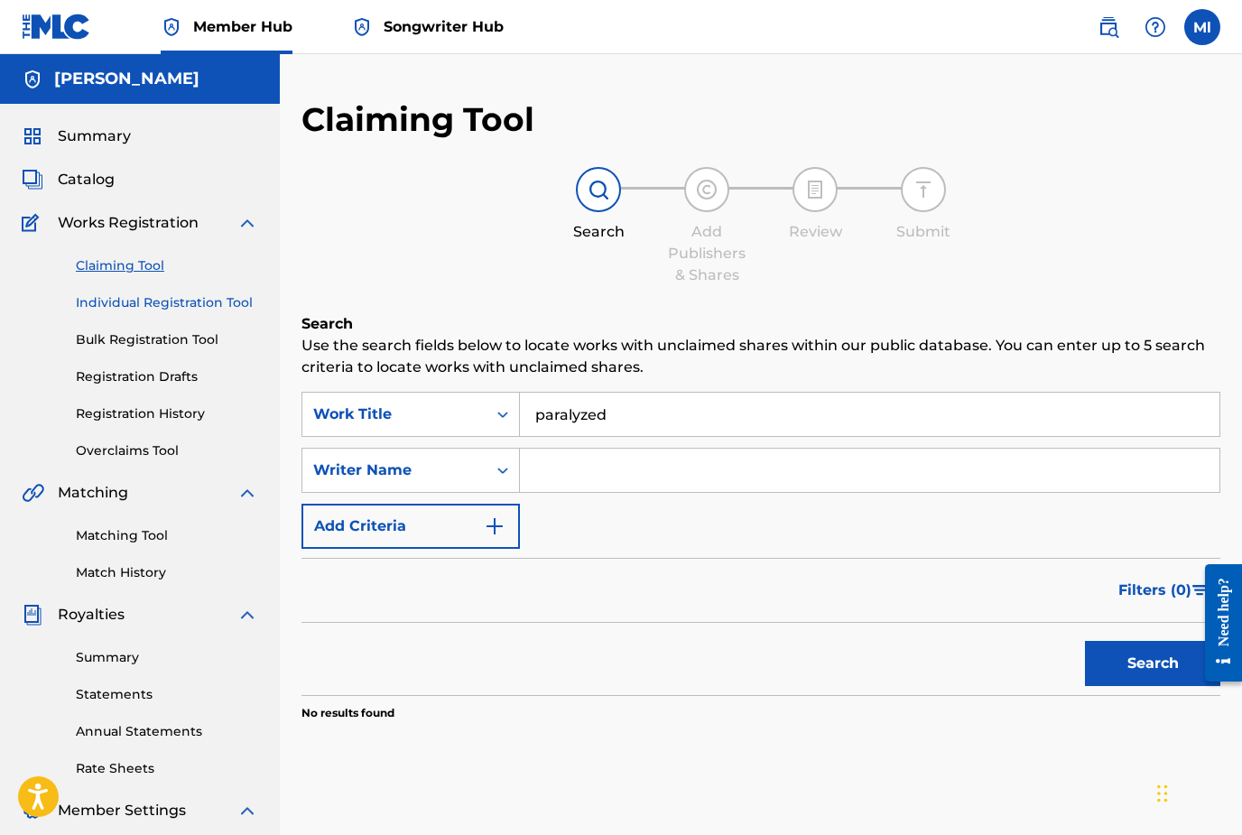
click at [197, 308] on link "Individual Registration Tool" at bounding box center [167, 302] width 182 height 19
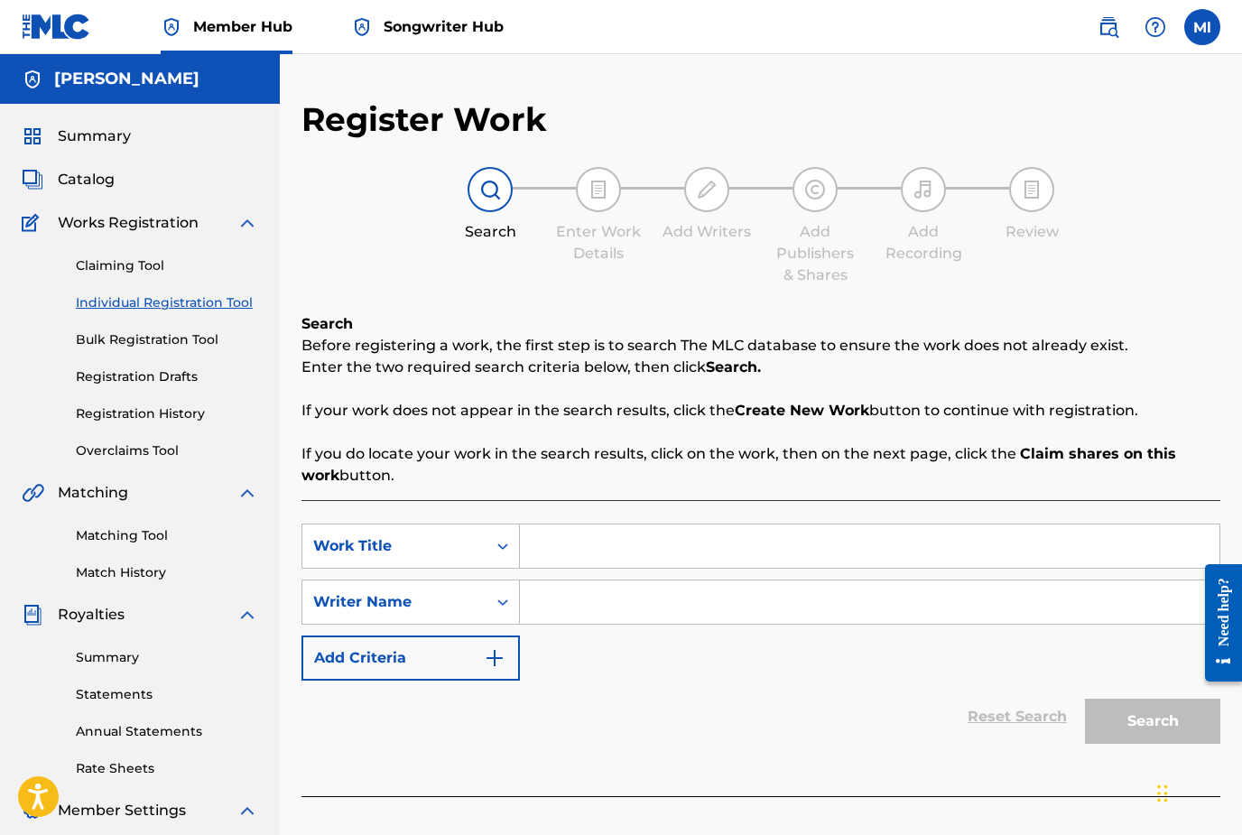
click at [172, 220] on span "Works Registration" at bounding box center [128, 223] width 141 height 22
click at [249, 227] on img at bounding box center [247, 223] width 22 height 22
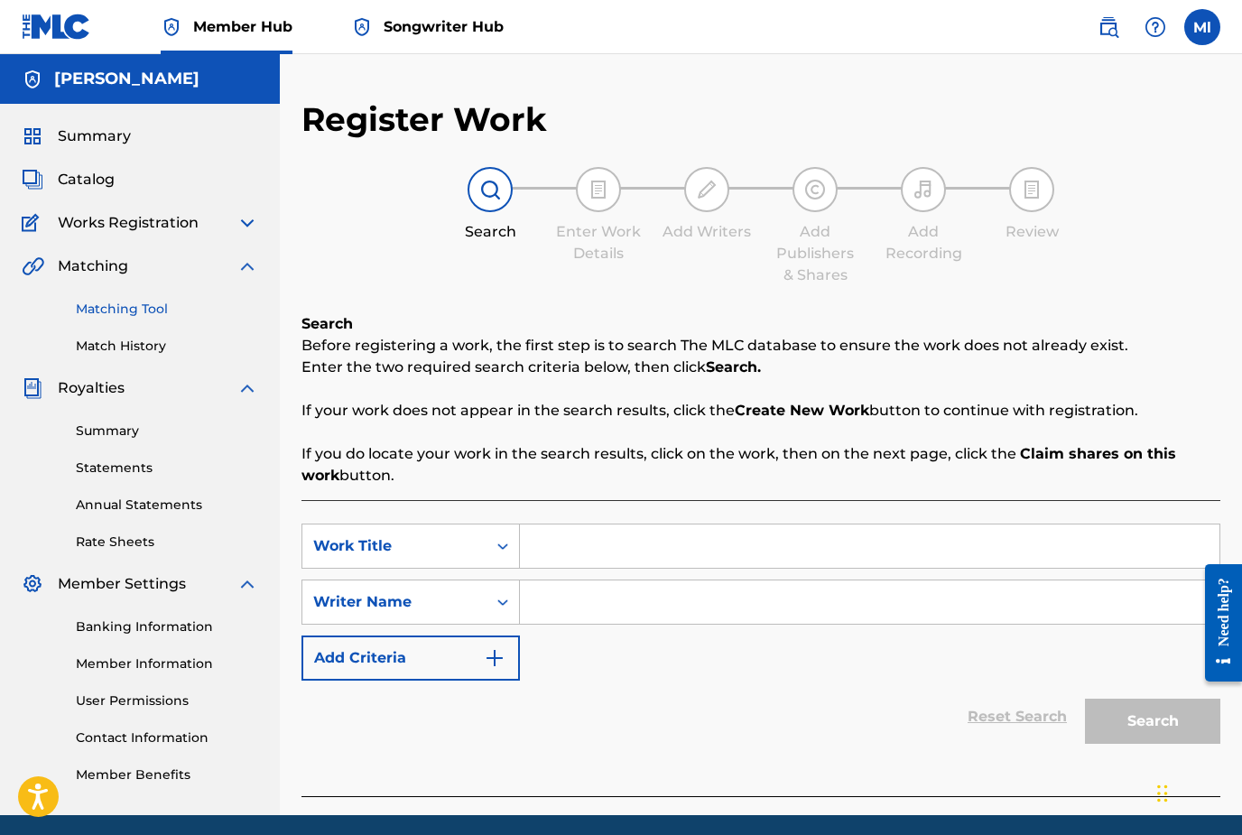
click at [117, 310] on link "Matching Tool" at bounding box center [167, 309] width 182 height 19
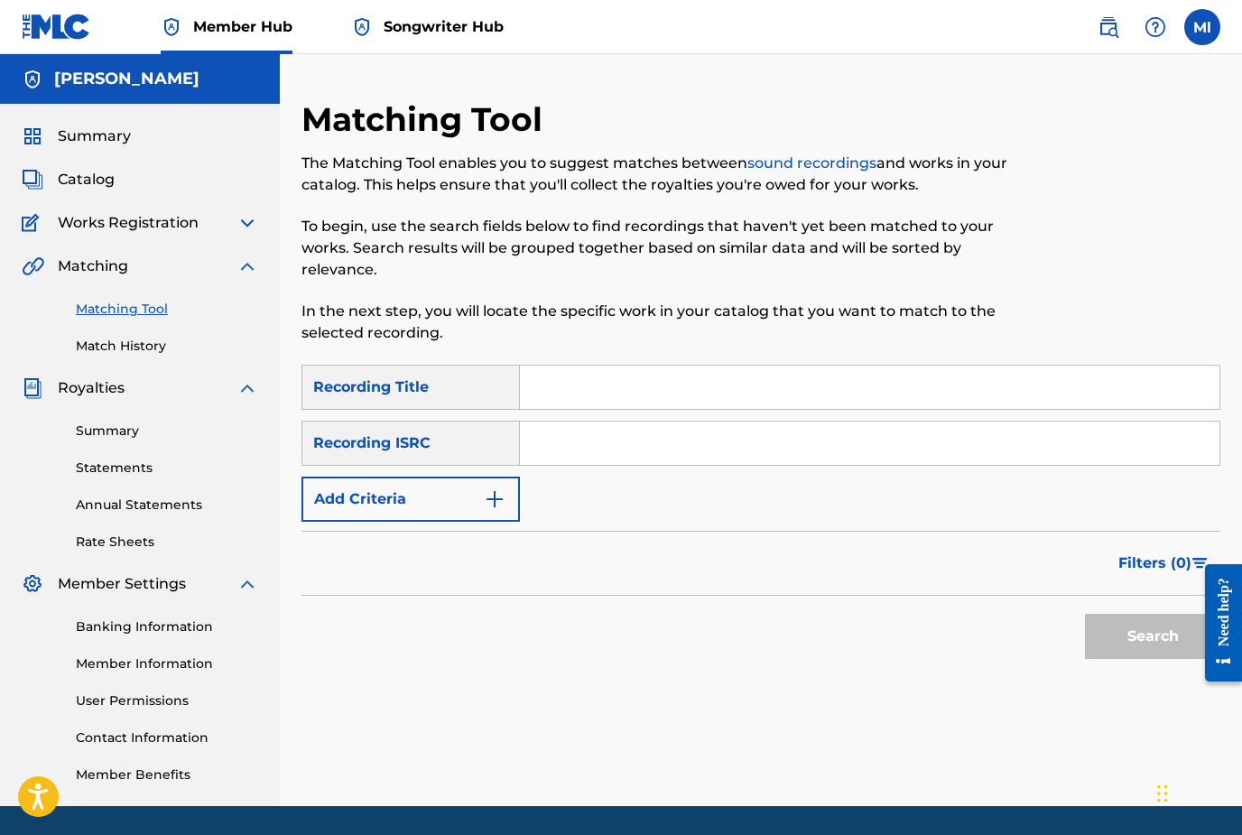
click at [540, 745] on div "Matching Tool The Matching Tool enables you to suggest matches between sound re…" at bounding box center [760, 452] width 919 height 707
click at [591, 445] on input "Search Form" at bounding box center [869, 442] width 699 height 43
paste input "QZHN32089590"
type input "QZHN32089590"
click at [1124, 637] on button "Search" at bounding box center [1152, 636] width 135 height 45
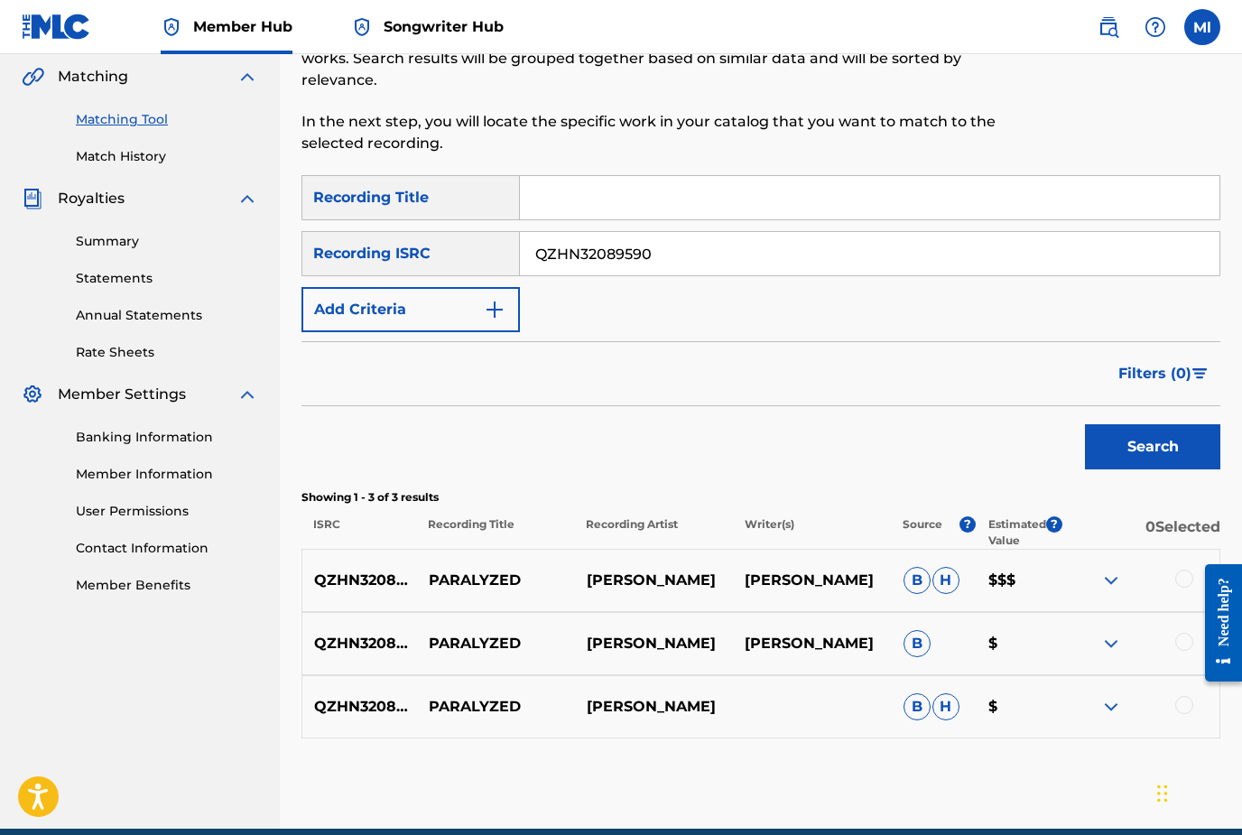
scroll to position [212, 0]
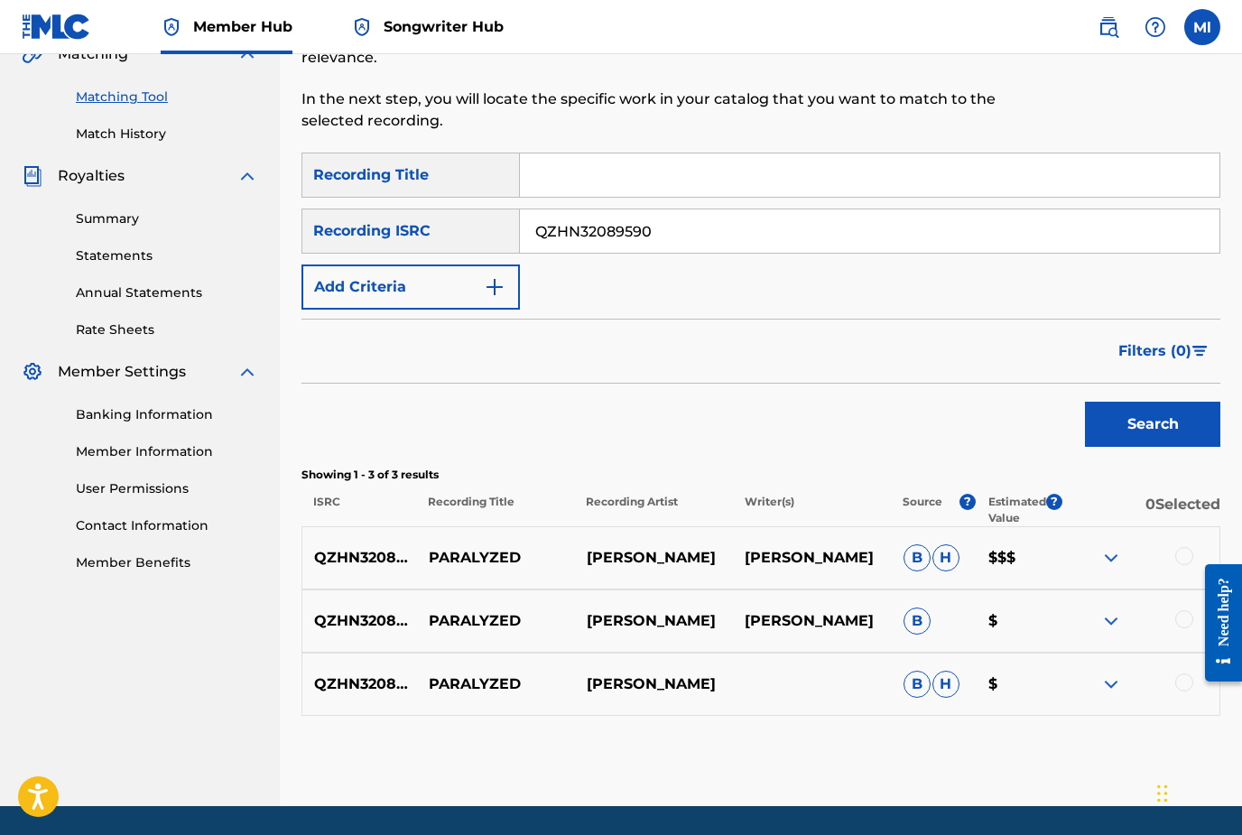
click at [1188, 557] on div at bounding box center [1184, 556] width 18 height 18
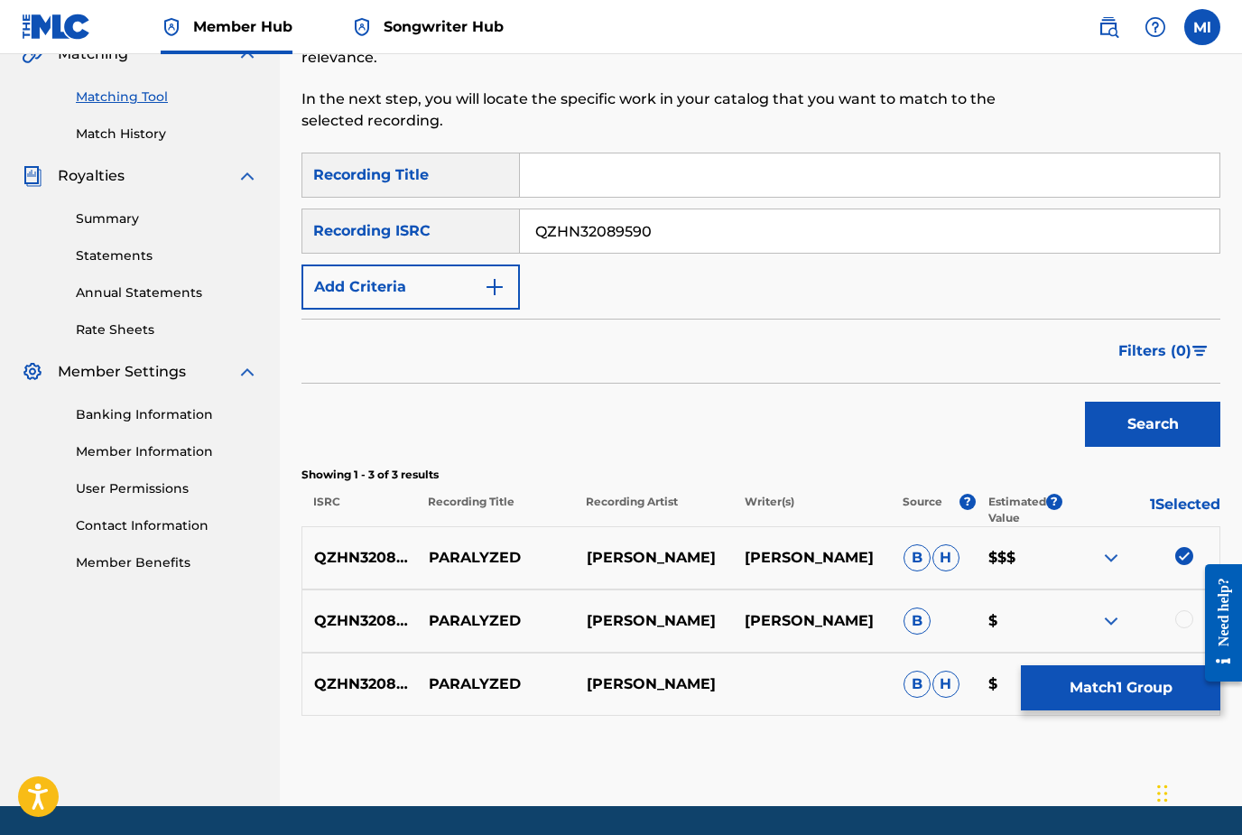
click at [1182, 623] on div at bounding box center [1184, 619] width 18 height 18
click at [1185, 681] on div at bounding box center [1184, 682] width 18 height 18
click at [1152, 710] on button "Match 3 Groups" at bounding box center [1120, 687] width 199 height 45
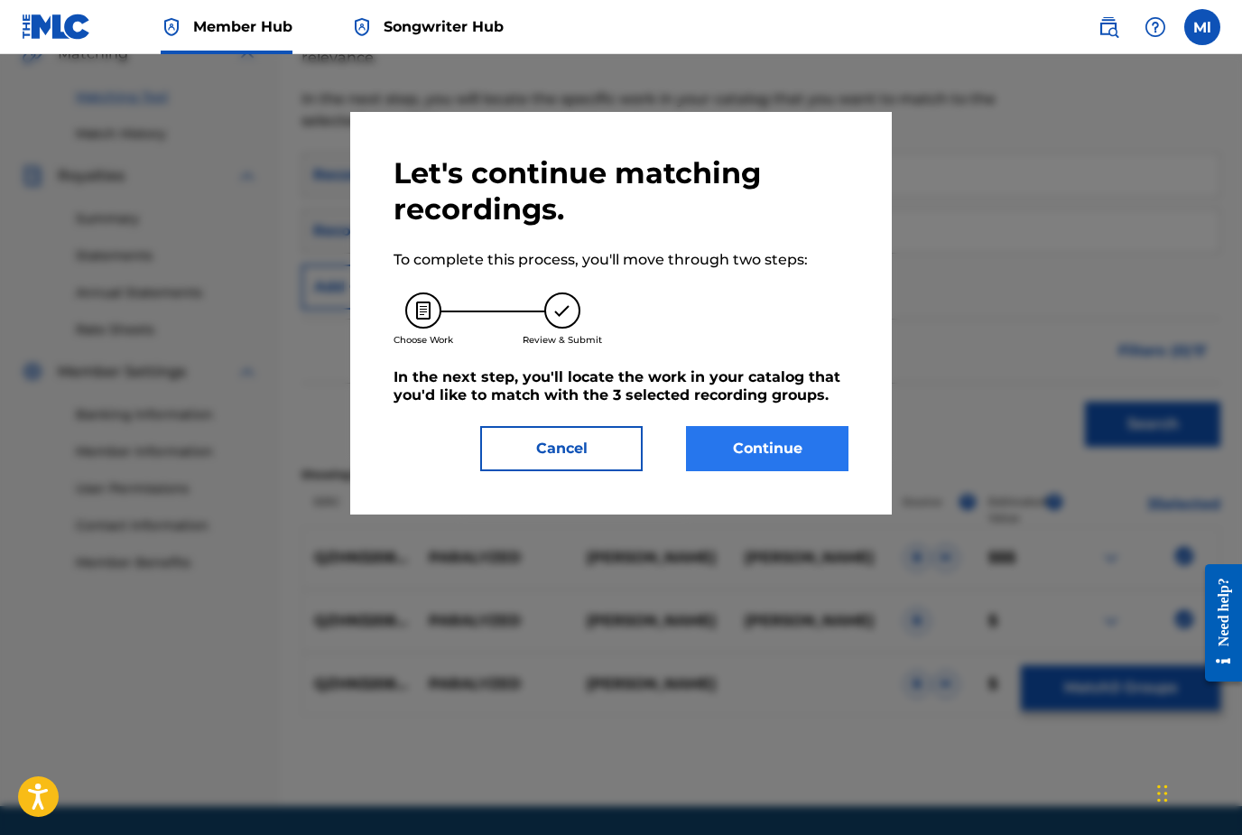
click at [744, 454] on button "Continue" at bounding box center [767, 448] width 162 height 45
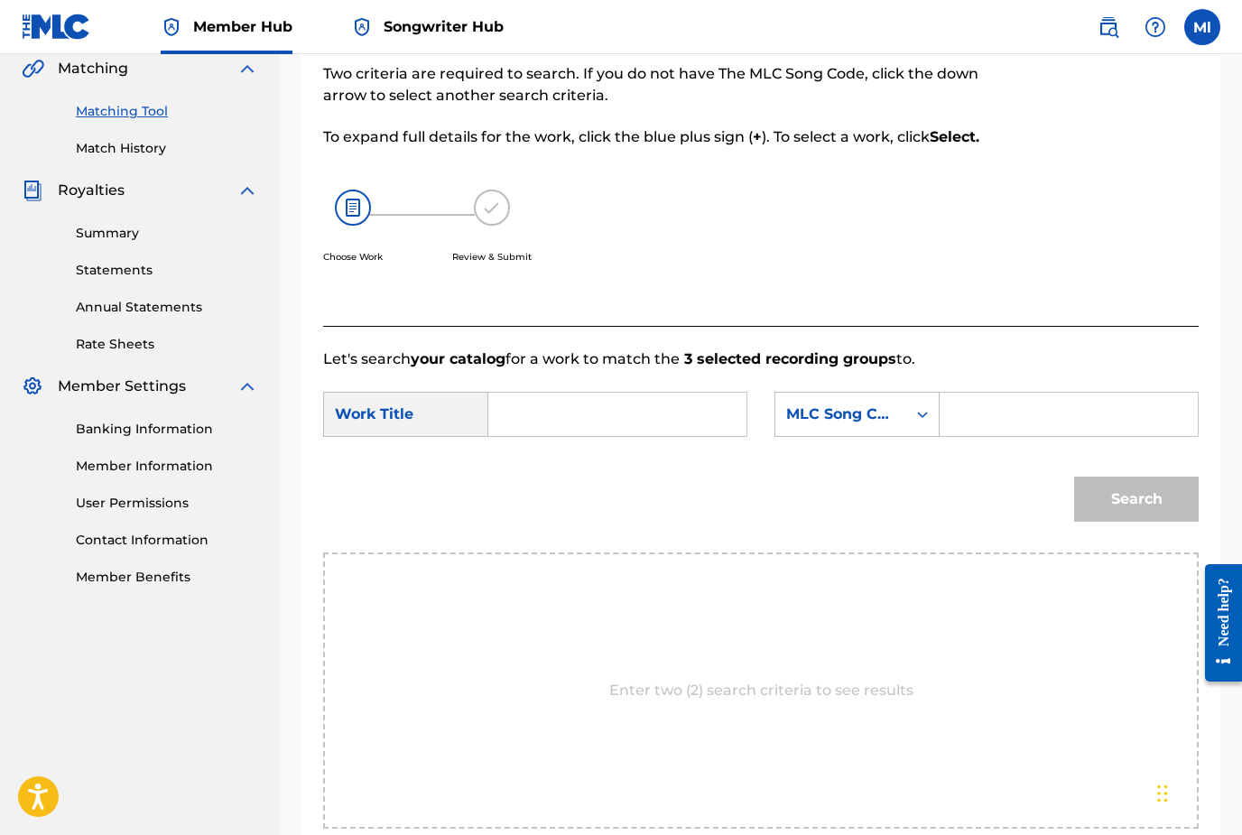
scroll to position [193, 0]
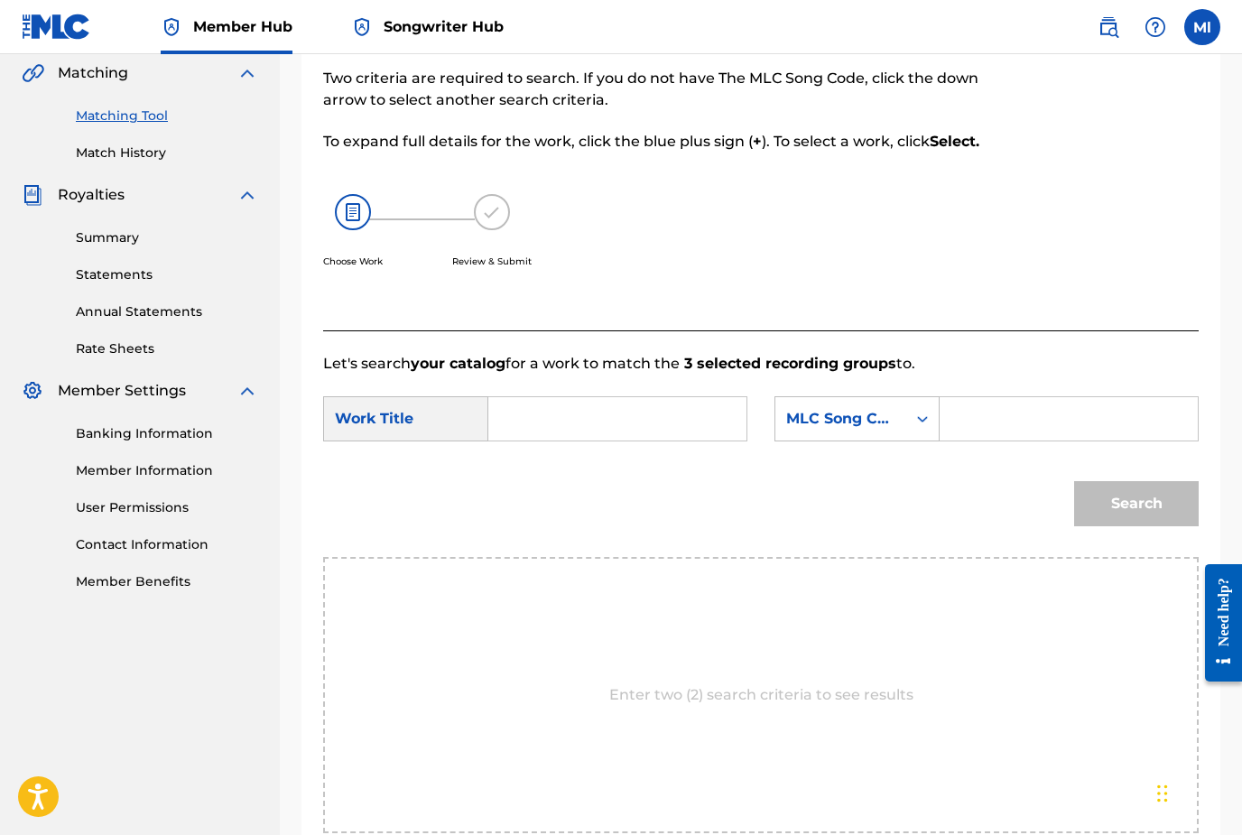
click at [426, 424] on div "Work Title" at bounding box center [405, 418] width 165 height 45
click at [523, 426] on input "Search Form" at bounding box center [617, 418] width 227 height 43
type input "Paralyzed"
click at [913, 425] on icon "Search Form" at bounding box center [922, 419] width 18 height 18
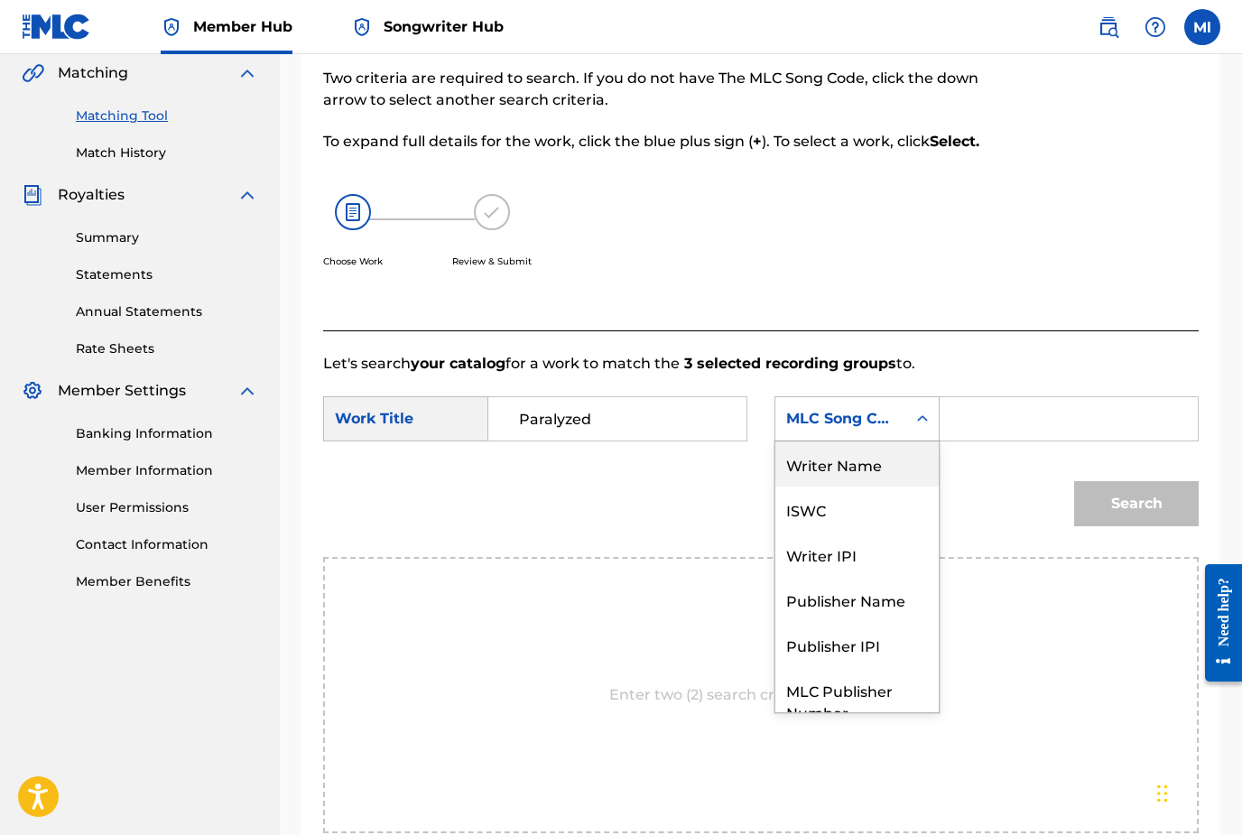
scroll to position [0, 0]
click at [874, 473] on div "Writer Name" at bounding box center [856, 463] width 163 height 45
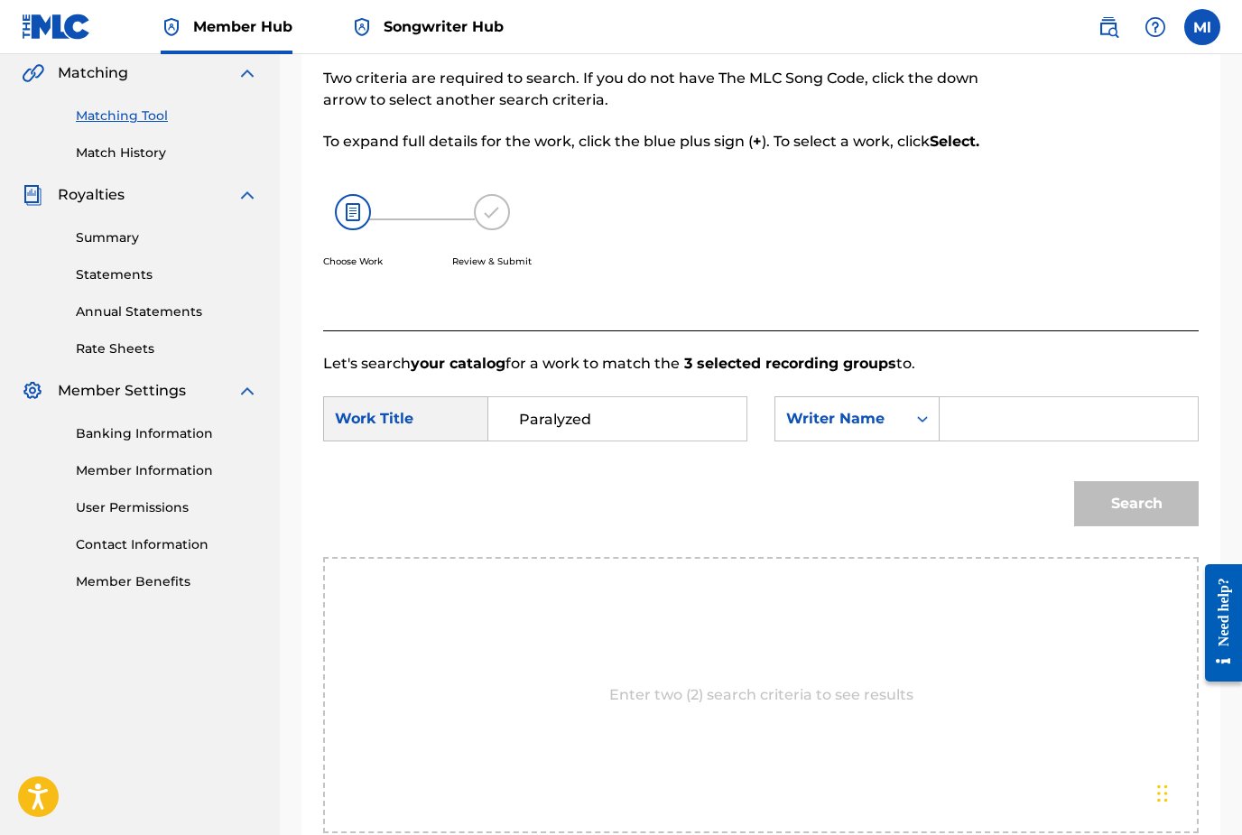
click at [976, 430] on input "Search Form" at bounding box center [1068, 418] width 227 height 43
click at [1175, 510] on button "Search" at bounding box center [1136, 503] width 125 height 45
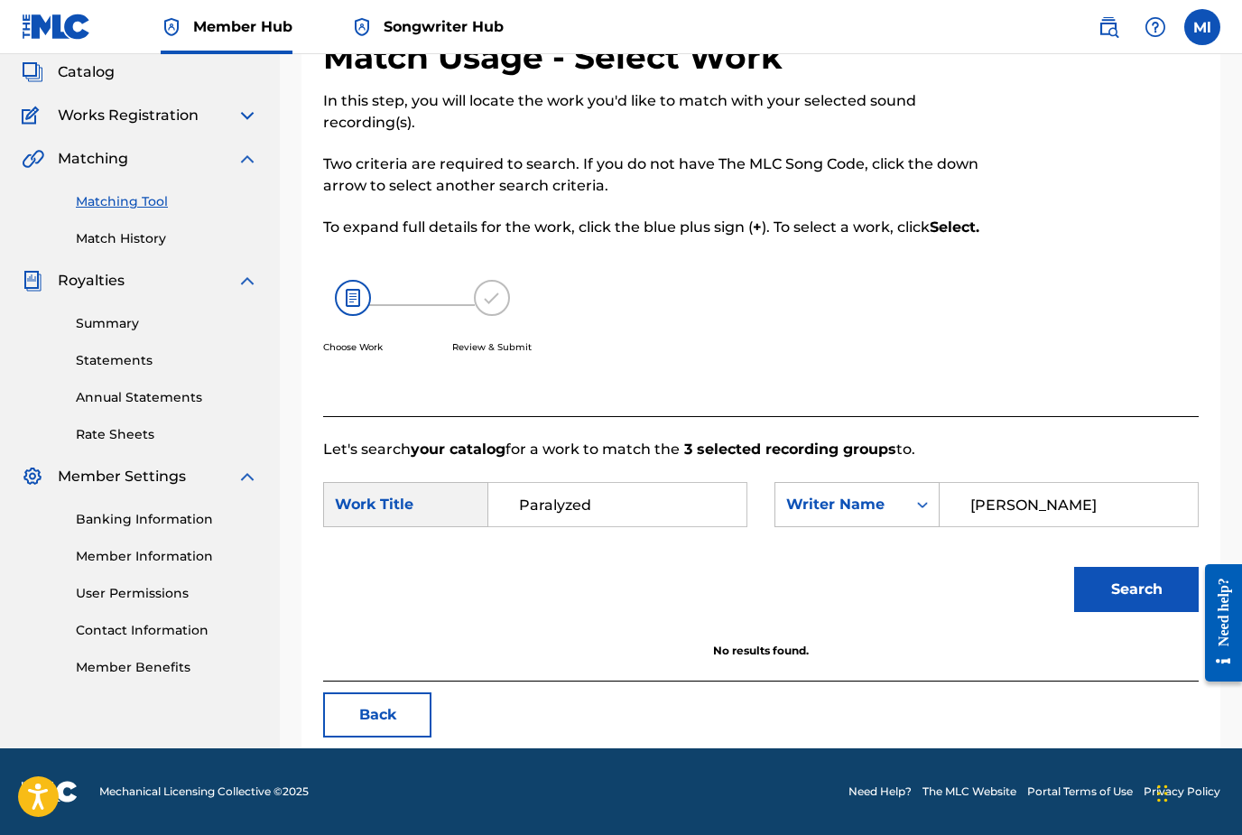
scroll to position [50, 0]
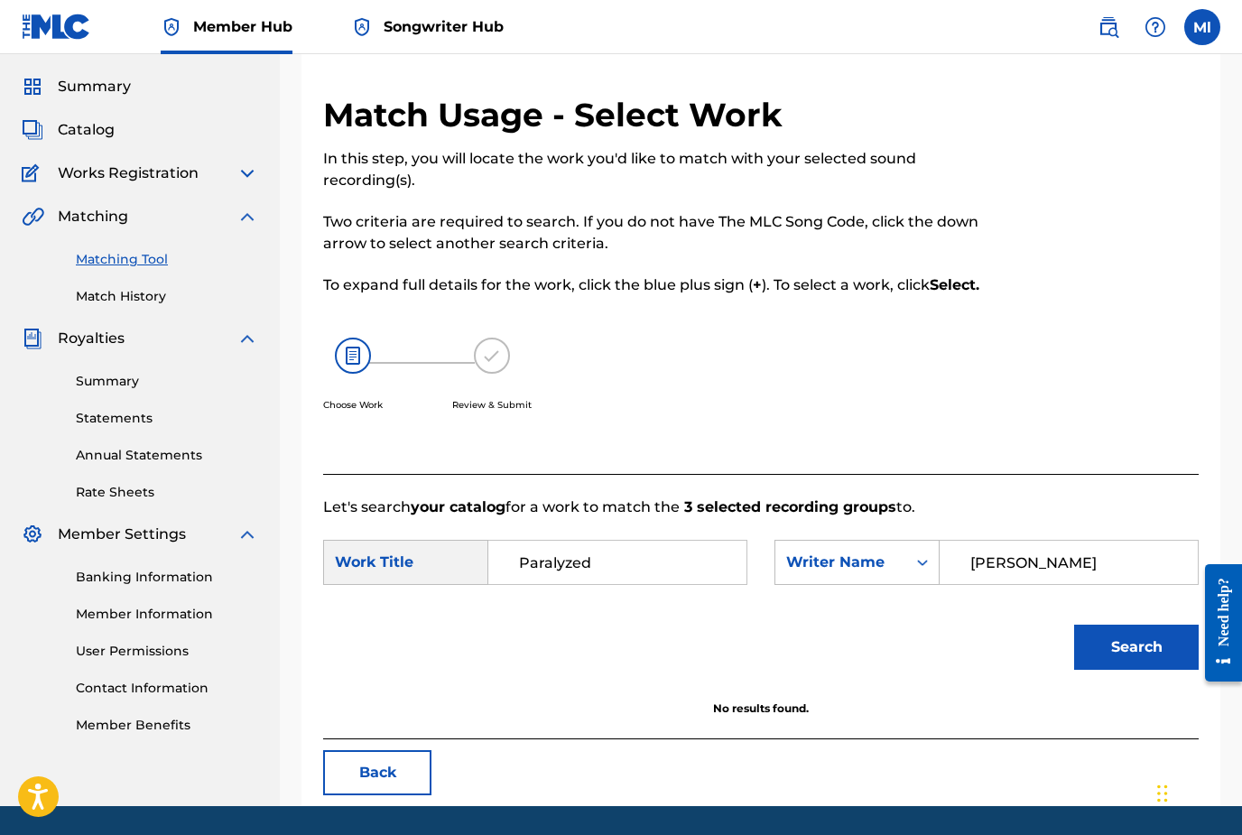
click at [1031, 576] on input "Matt" at bounding box center [1068, 562] width 227 height 43
click at [1136, 647] on button "Search" at bounding box center [1136, 646] width 125 height 45
type input "Matthew lance"
click at [1136, 647] on button "Search" at bounding box center [1136, 646] width 125 height 45
click at [243, 173] on img at bounding box center [247, 173] width 22 height 22
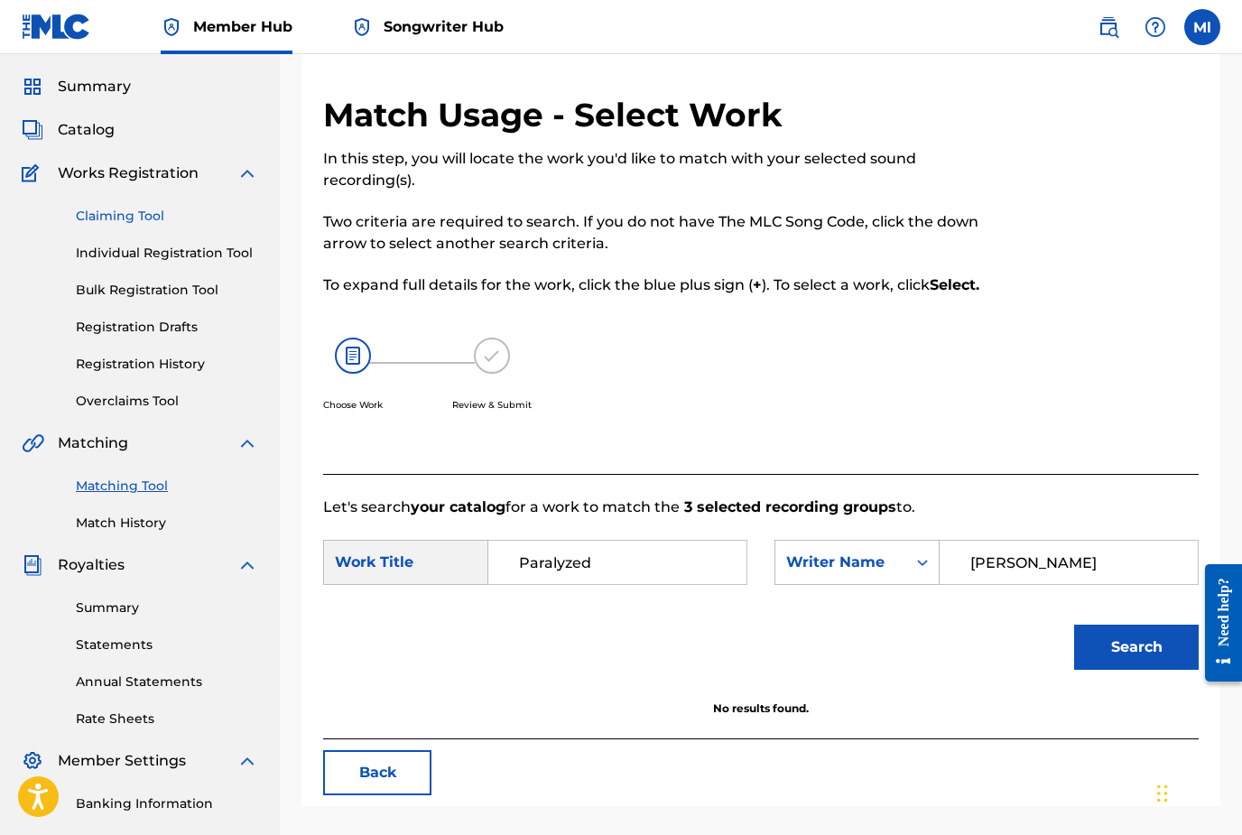
click at [142, 223] on link "Claiming Tool" at bounding box center [167, 216] width 182 height 19
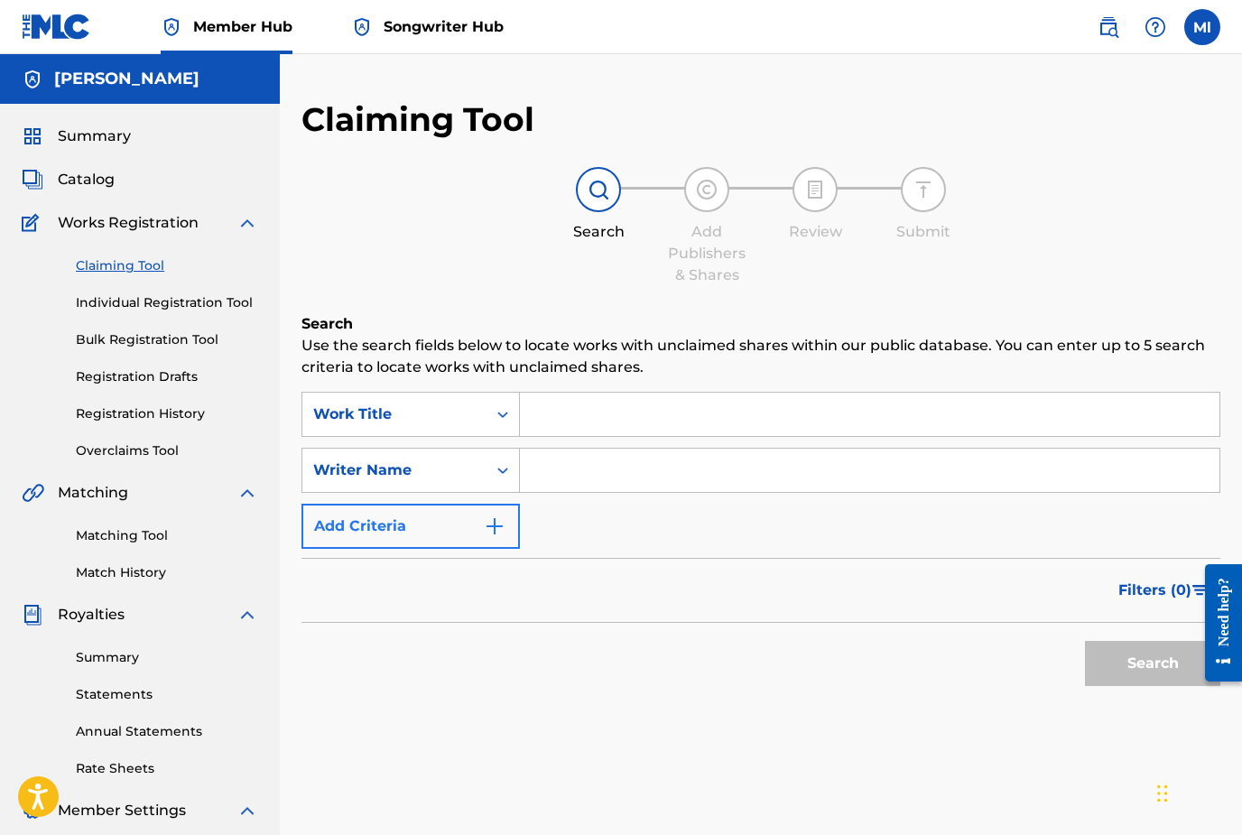
click at [495, 530] on img "Search Form" at bounding box center [495, 526] width 22 height 22
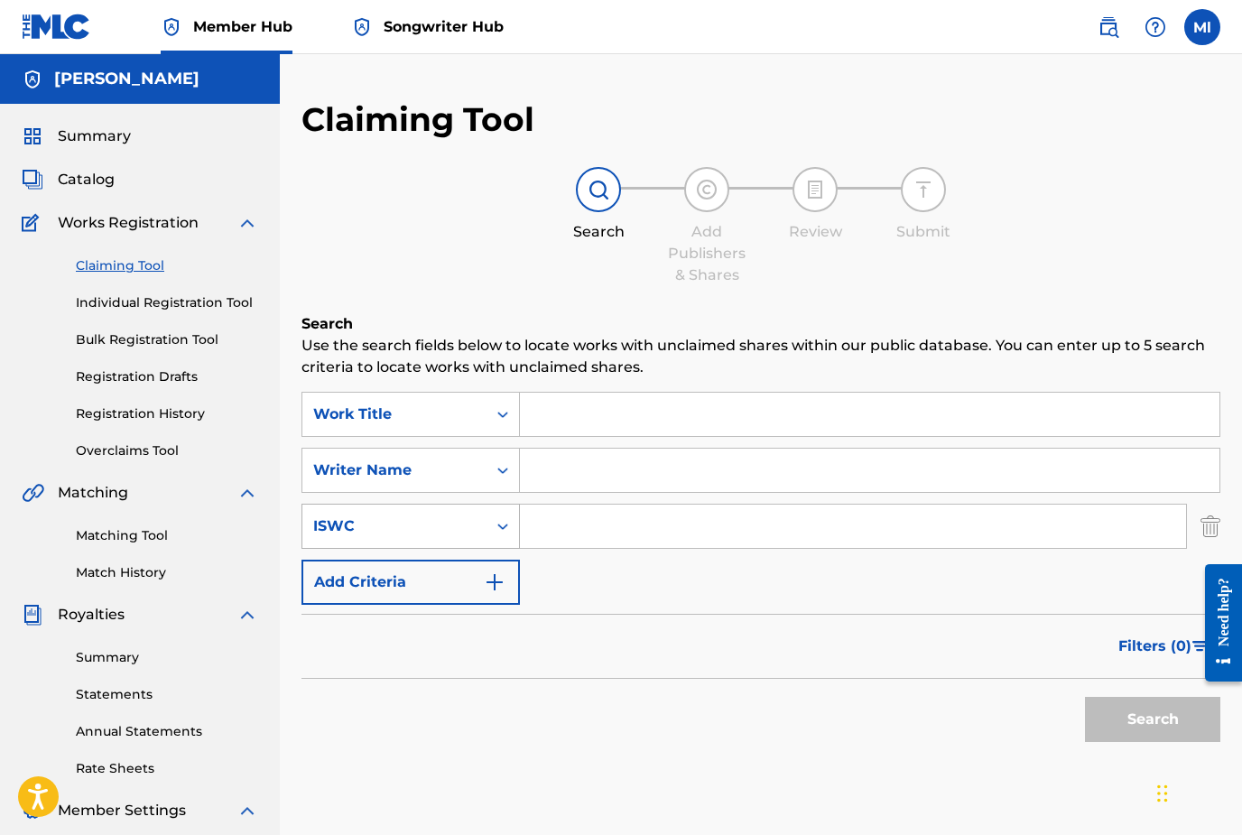
click at [495, 530] on icon "Search Form" at bounding box center [503, 526] width 18 height 18
click at [494, 587] on img "Search Form" at bounding box center [495, 582] width 22 height 22
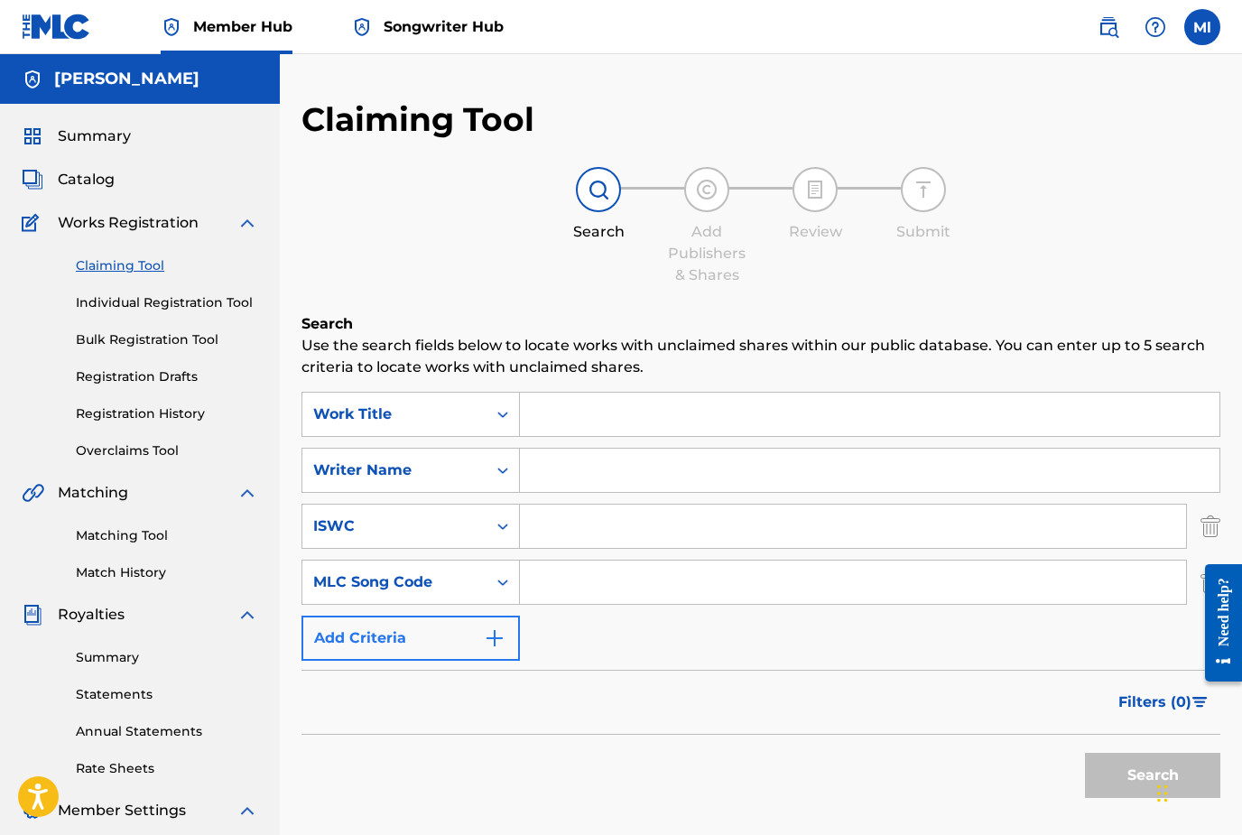
click at [495, 637] on img "Search Form" at bounding box center [495, 638] width 22 height 22
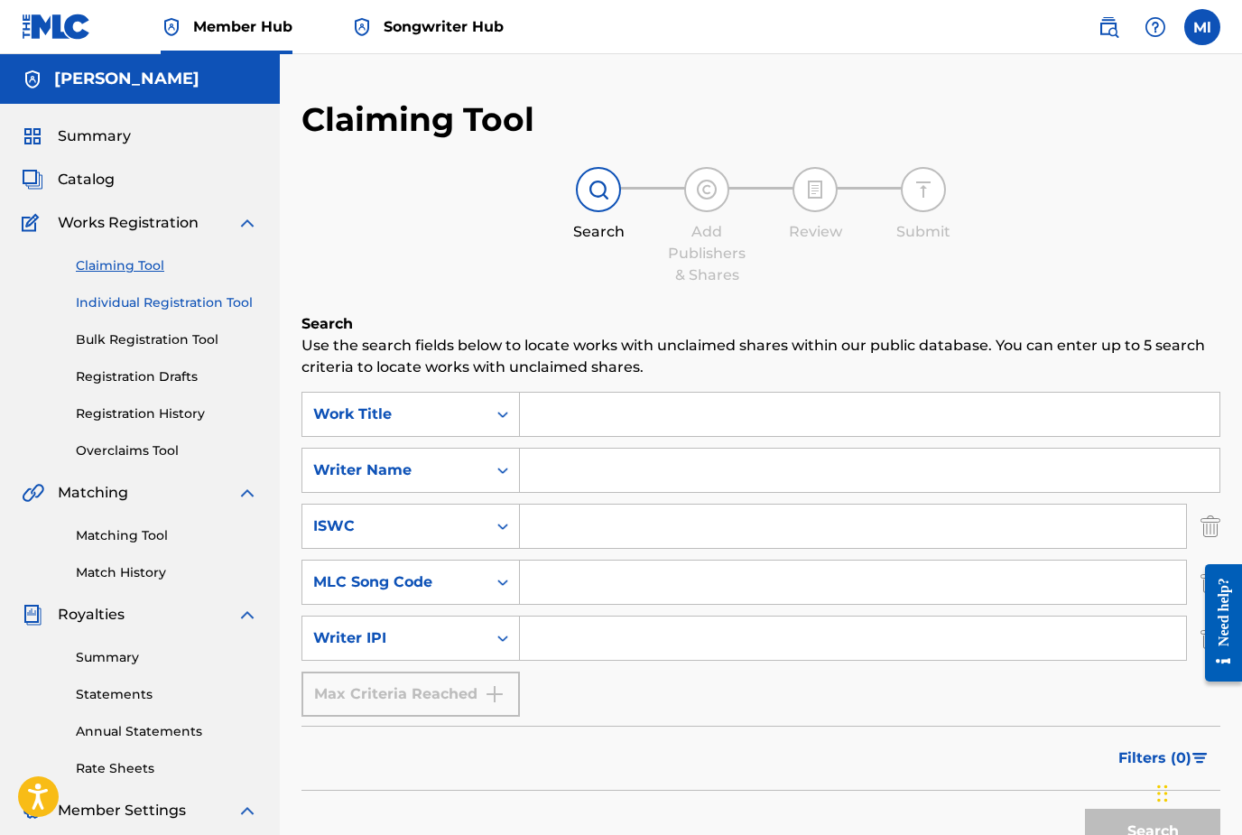
click at [199, 309] on link "Individual Registration Tool" at bounding box center [167, 302] width 182 height 19
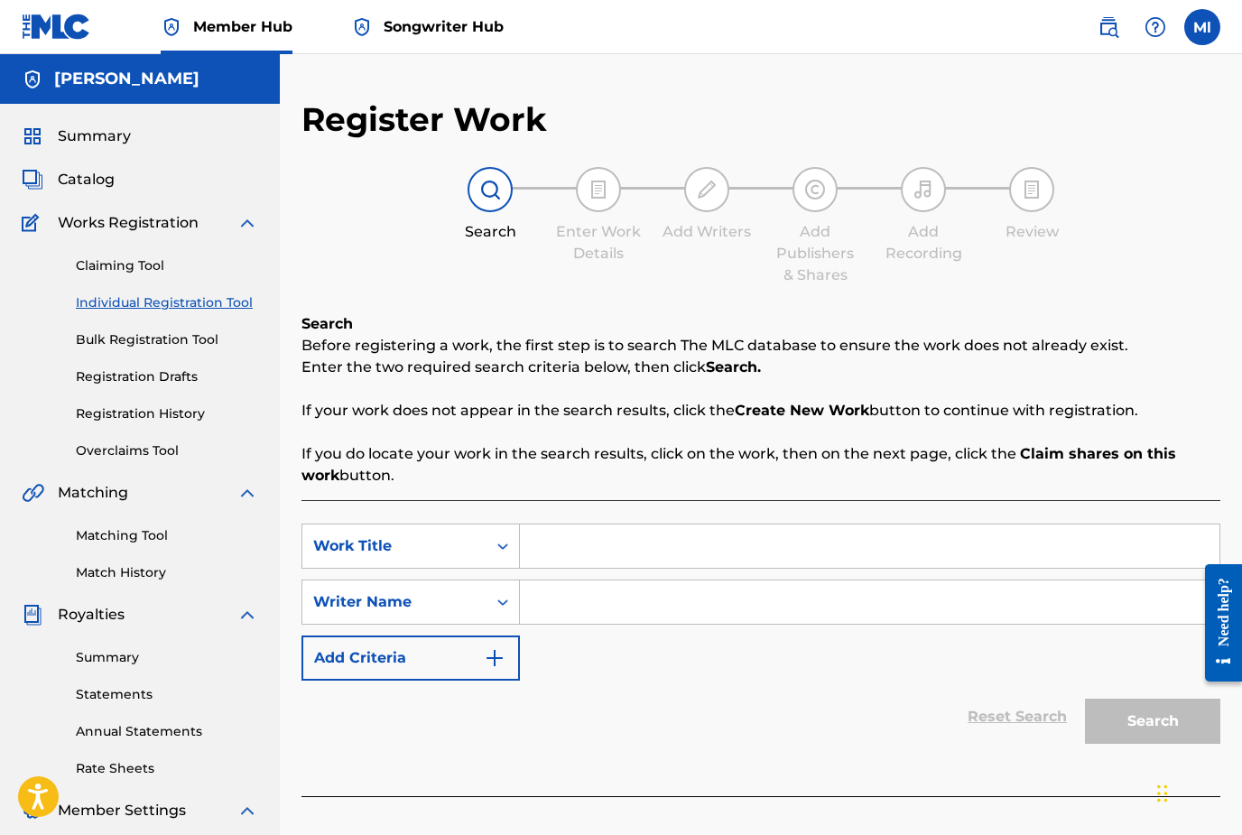
click at [636, 551] on input "Search Form" at bounding box center [869, 545] width 699 height 43
type input "Paralyzed"
click at [610, 618] on input "Search Form" at bounding box center [869, 601] width 699 height 43
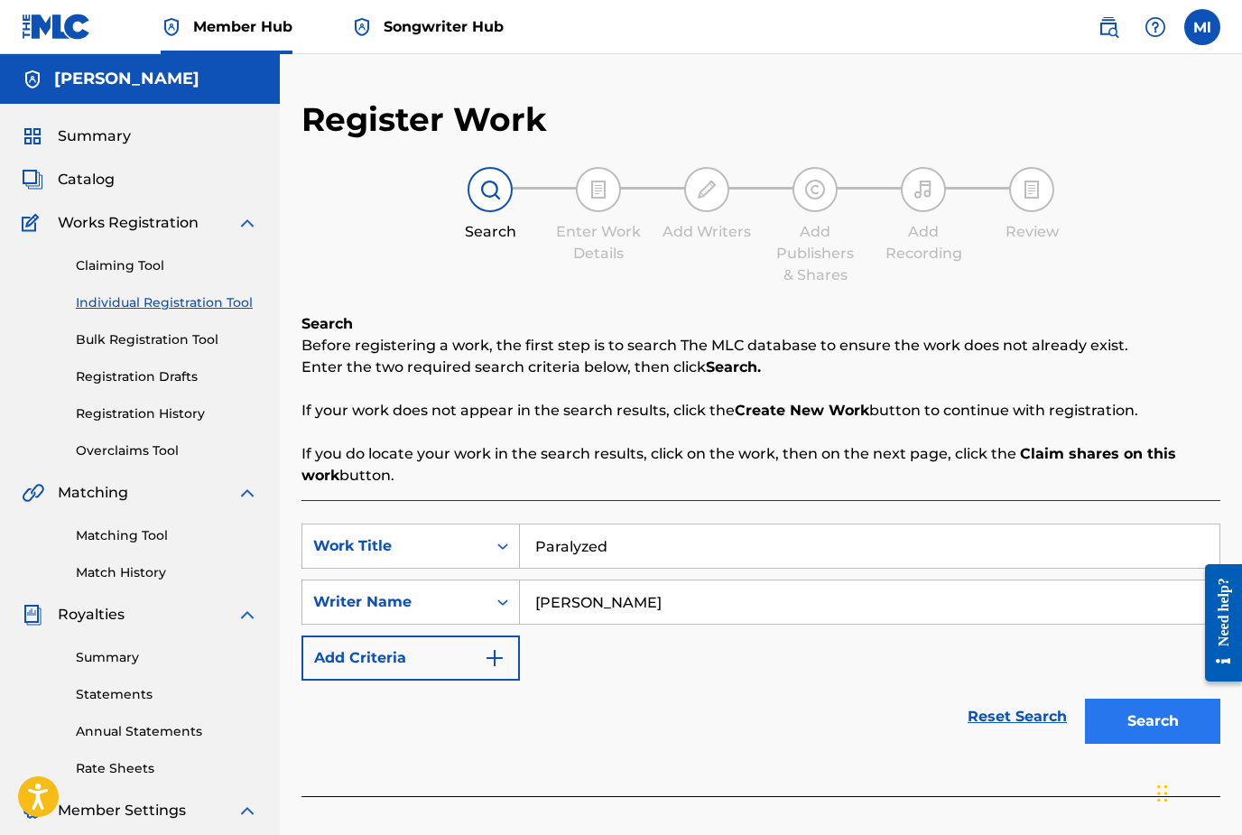
type input "matt lance"
click at [1171, 730] on button "Search" at bounding box center [1152, 720] width 135 height 45
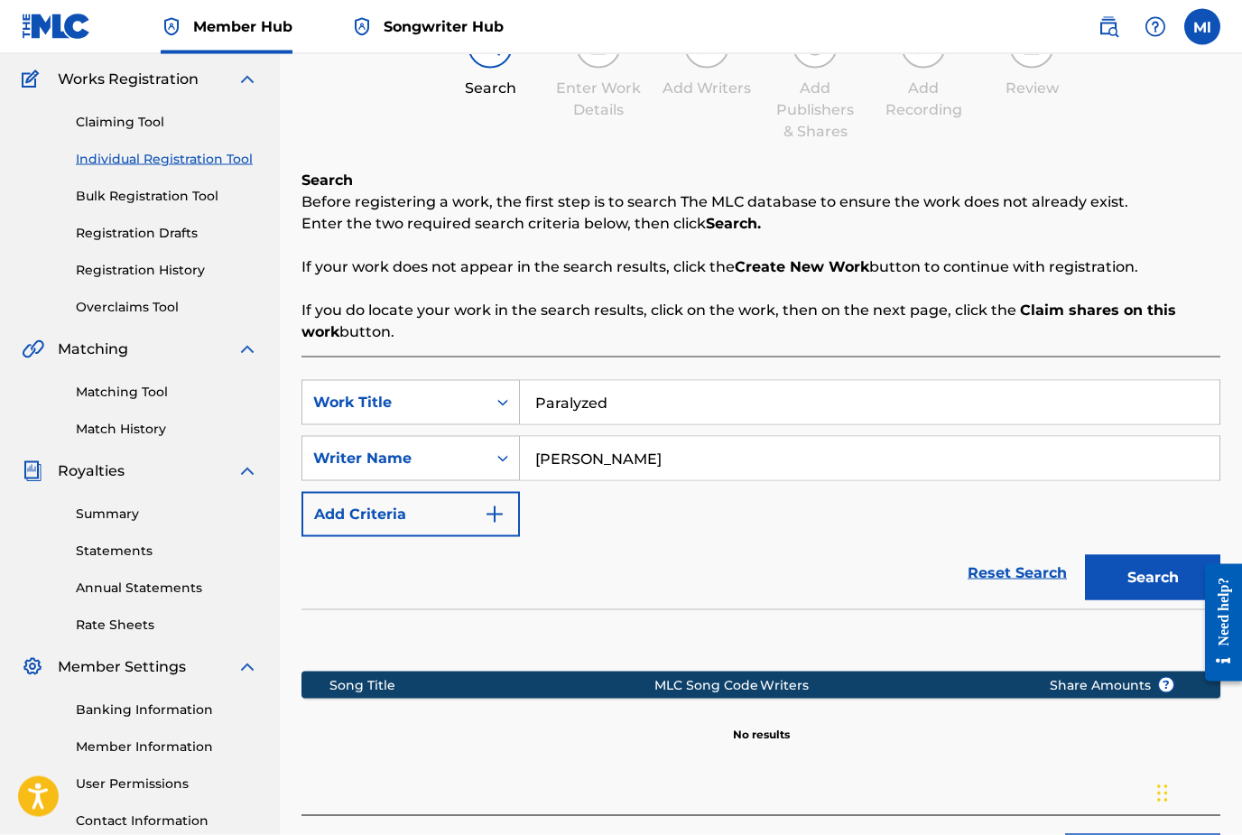
scroll to position [144, 0]
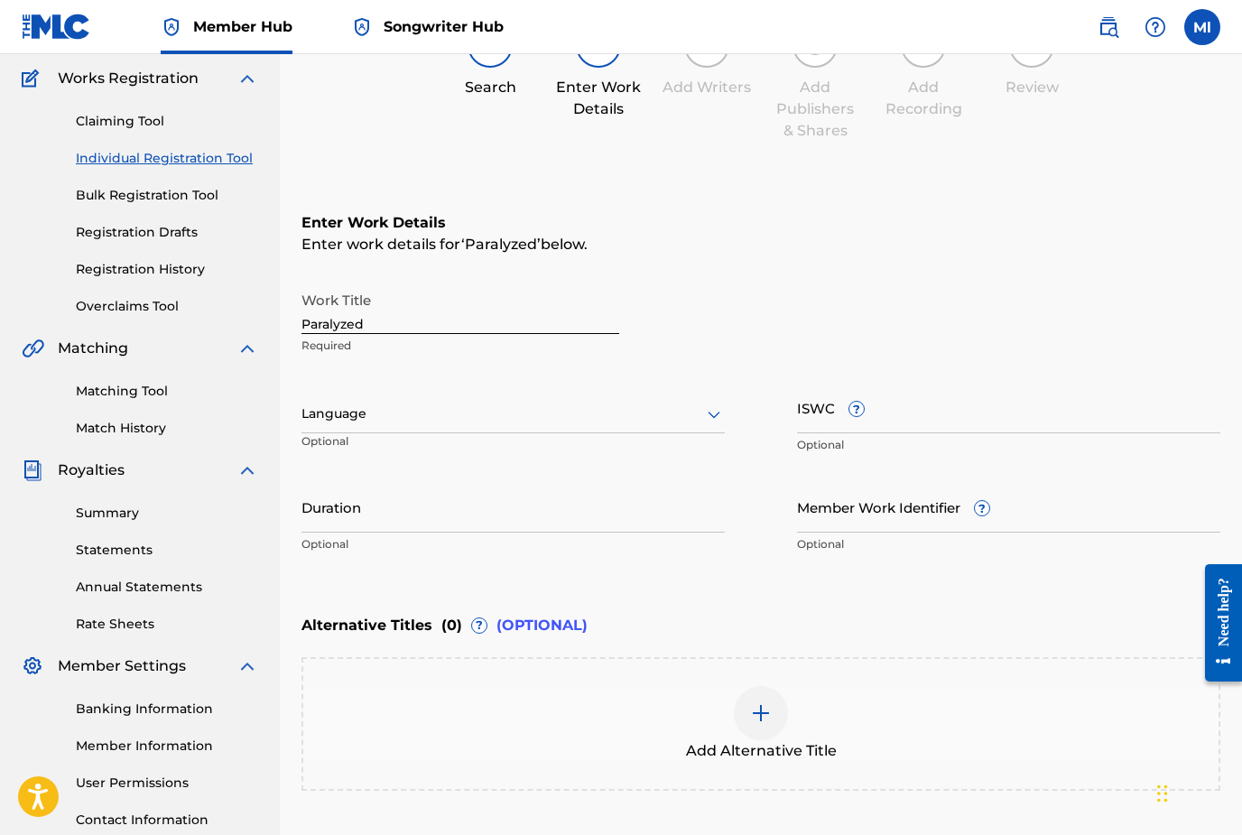
scroll to position [238, 0]
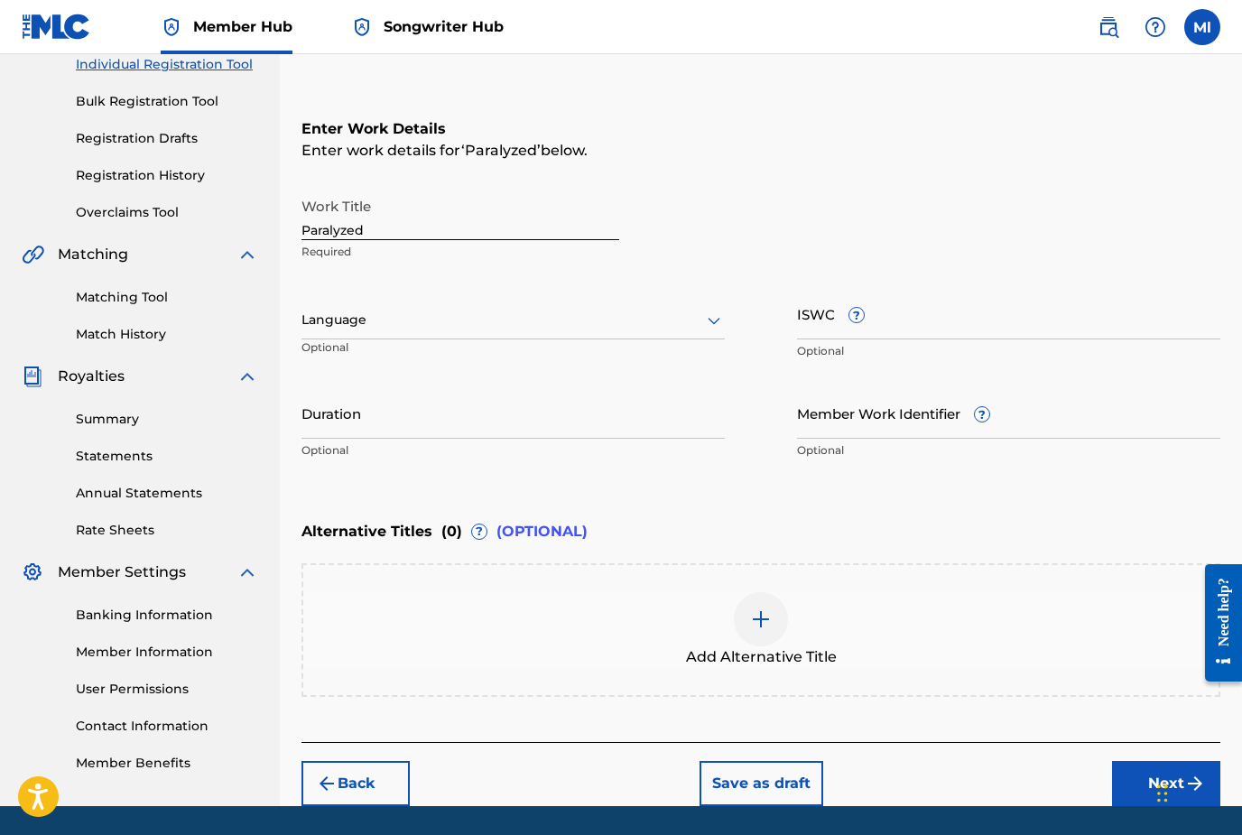
drag, startPoint x: 1173, startPoint y: 787, endPoint x: 1173, endPoint y: 775, distance: 11.7
click at [1173, 787] on button "Next" at bounding box center [1166, 783] width 108 height 45
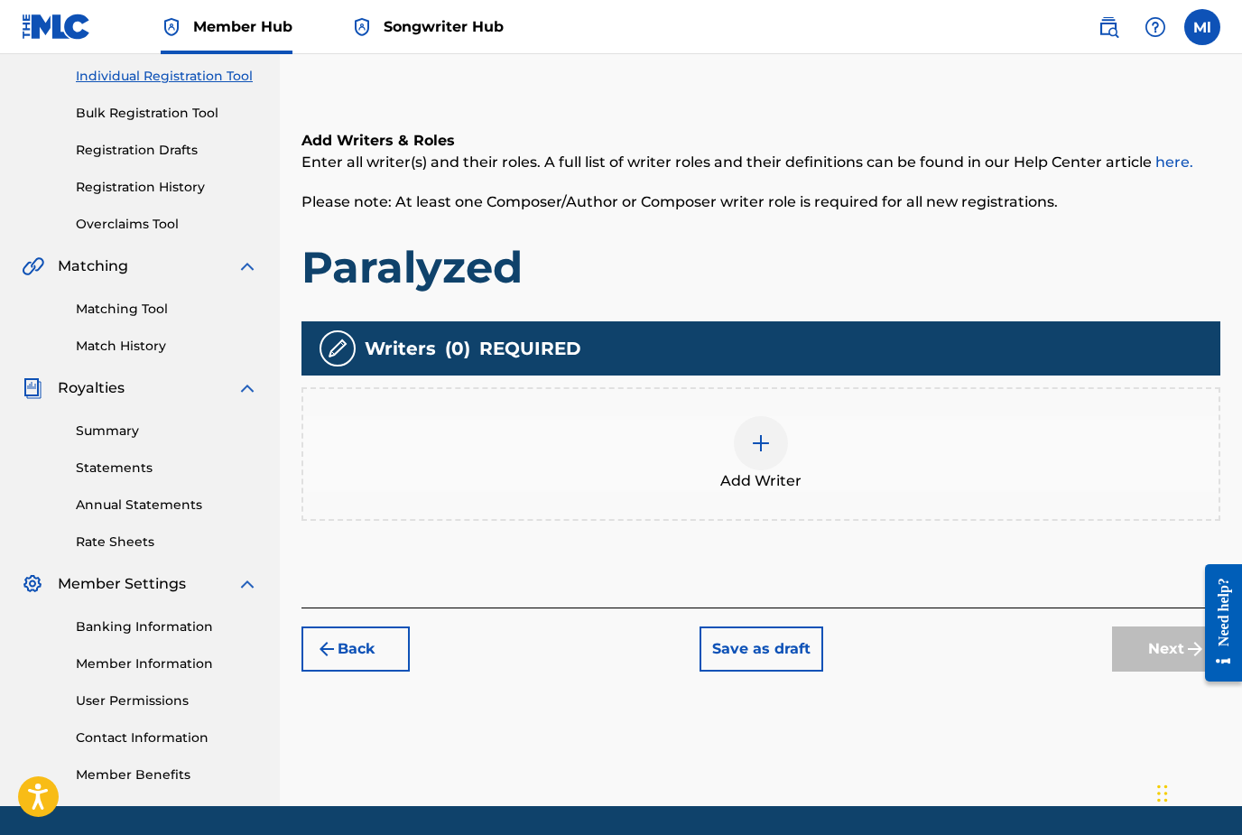
click at [759, 450] on img at bounding box center [761, 443] width 22 height 22
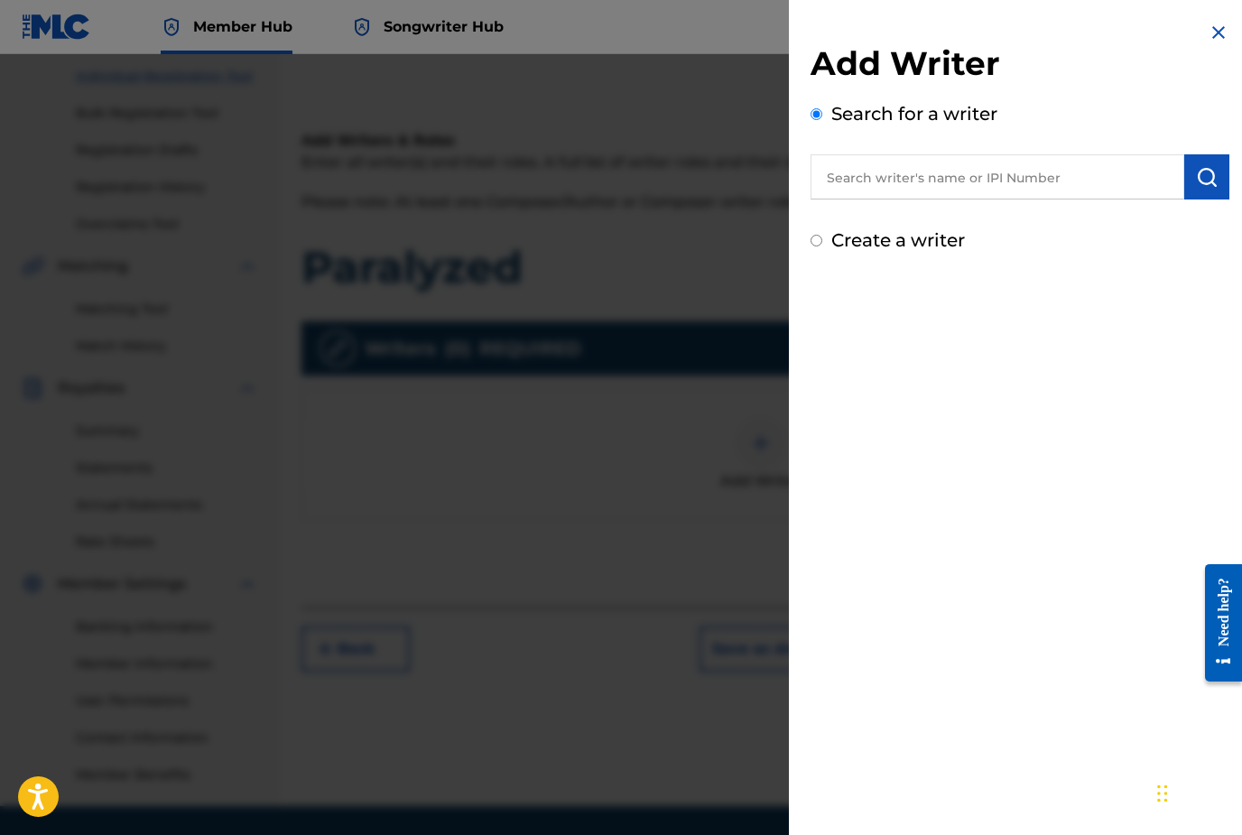
click at [945, 183] on input "text" at bounding box center [997, 176] width 374 height 45
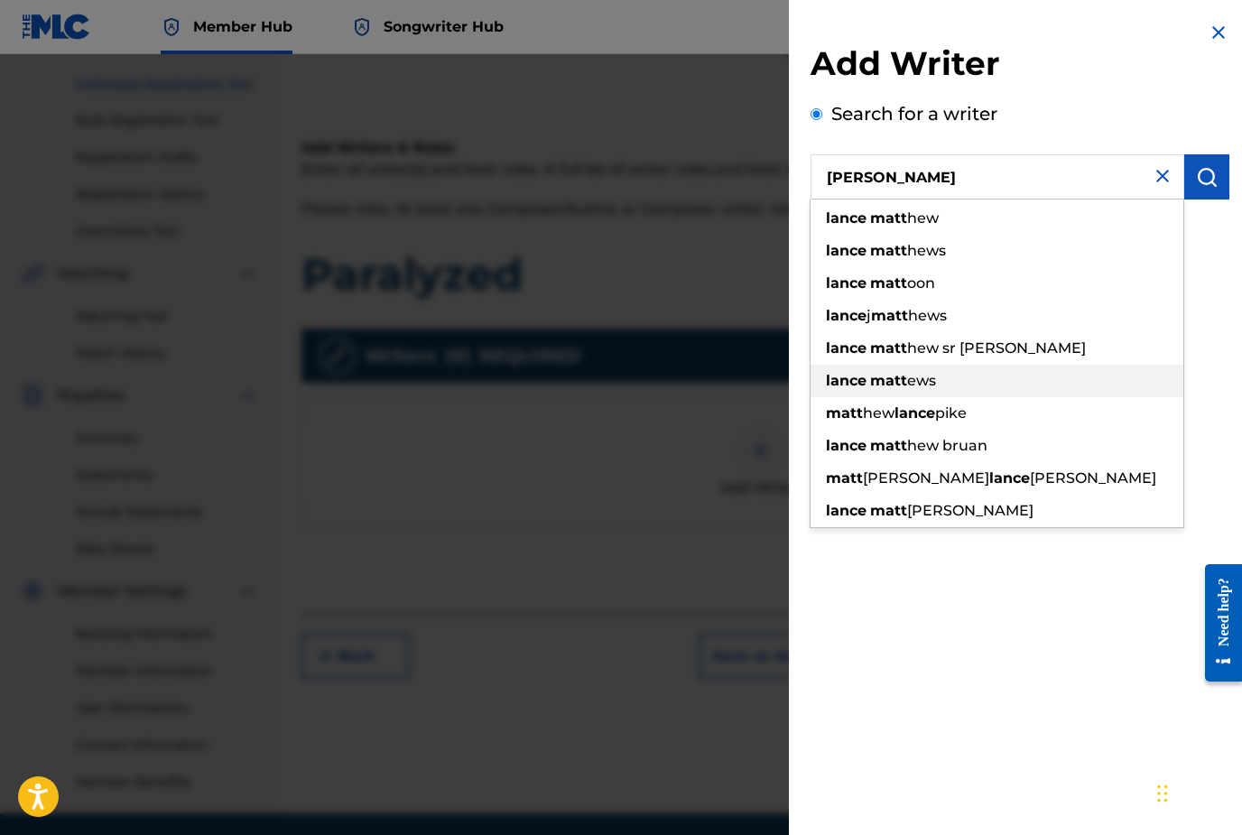
scroll to position [211, 0]
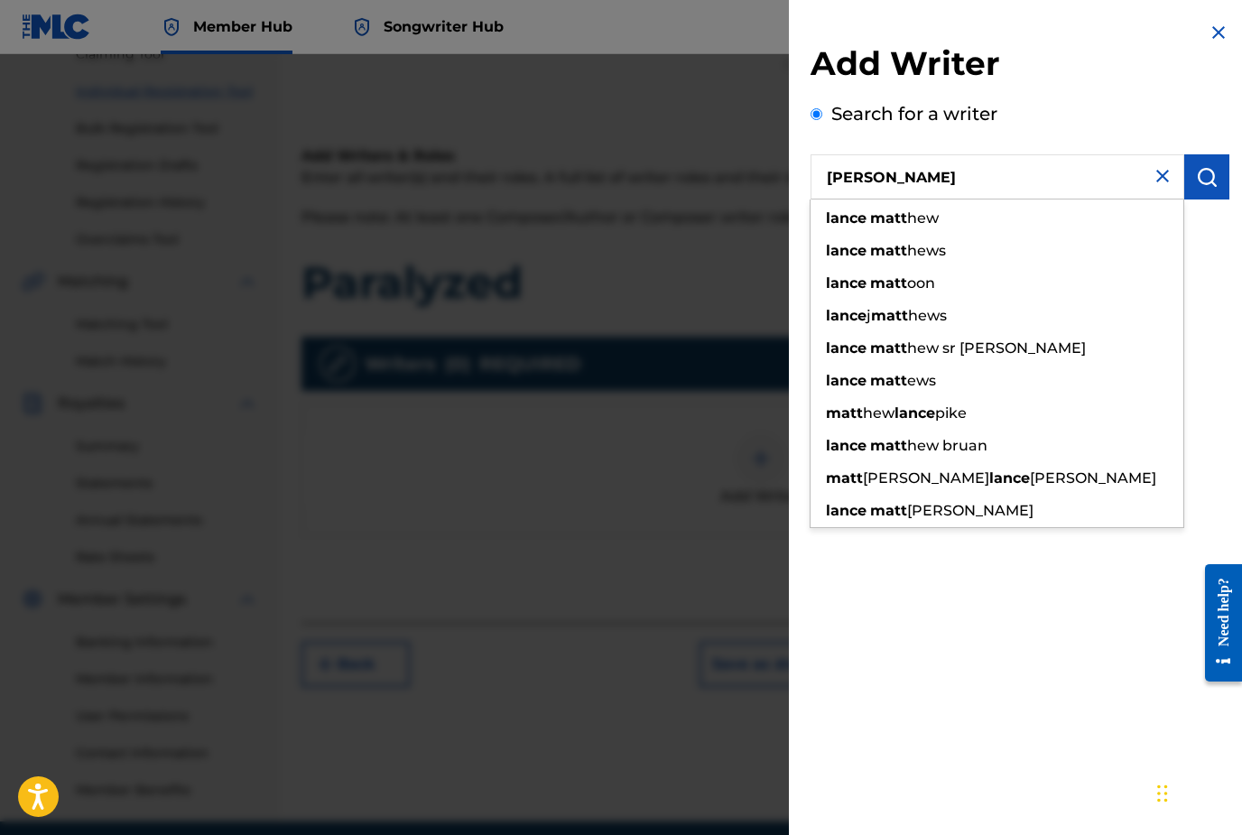
click at [862, 181] on input "Matt lance" at bounding box center [997, 176] width 374 height 45
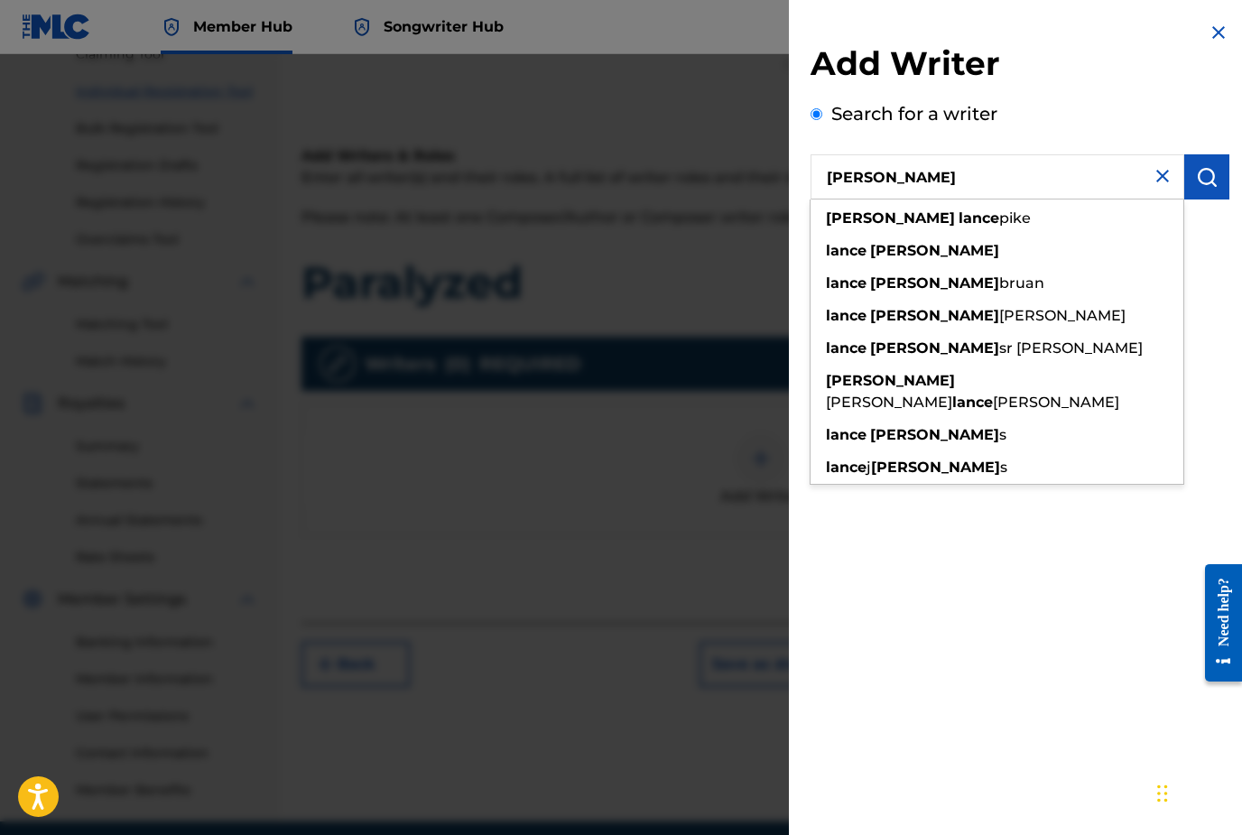
type input "Matthew lance"
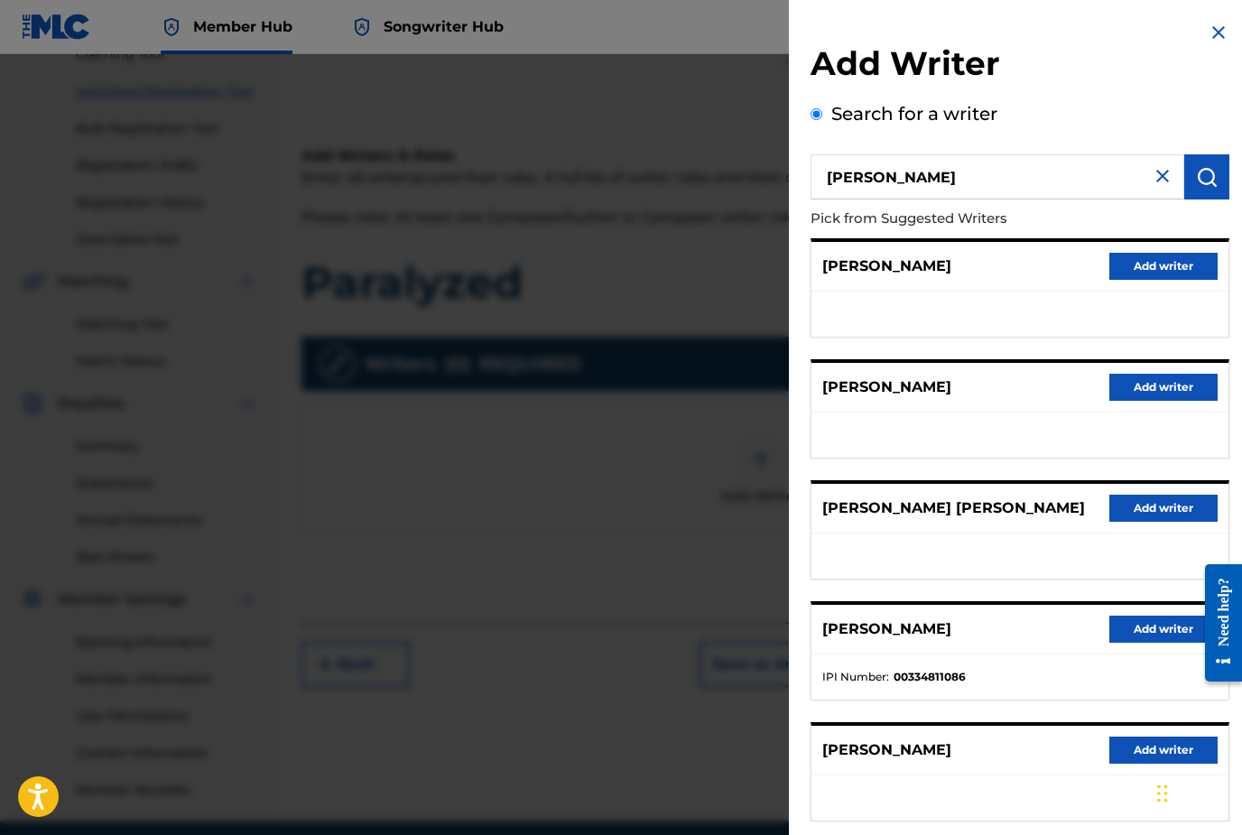
click at [718, 338] on div at bounding box center [621, 471] width 1242 height 835
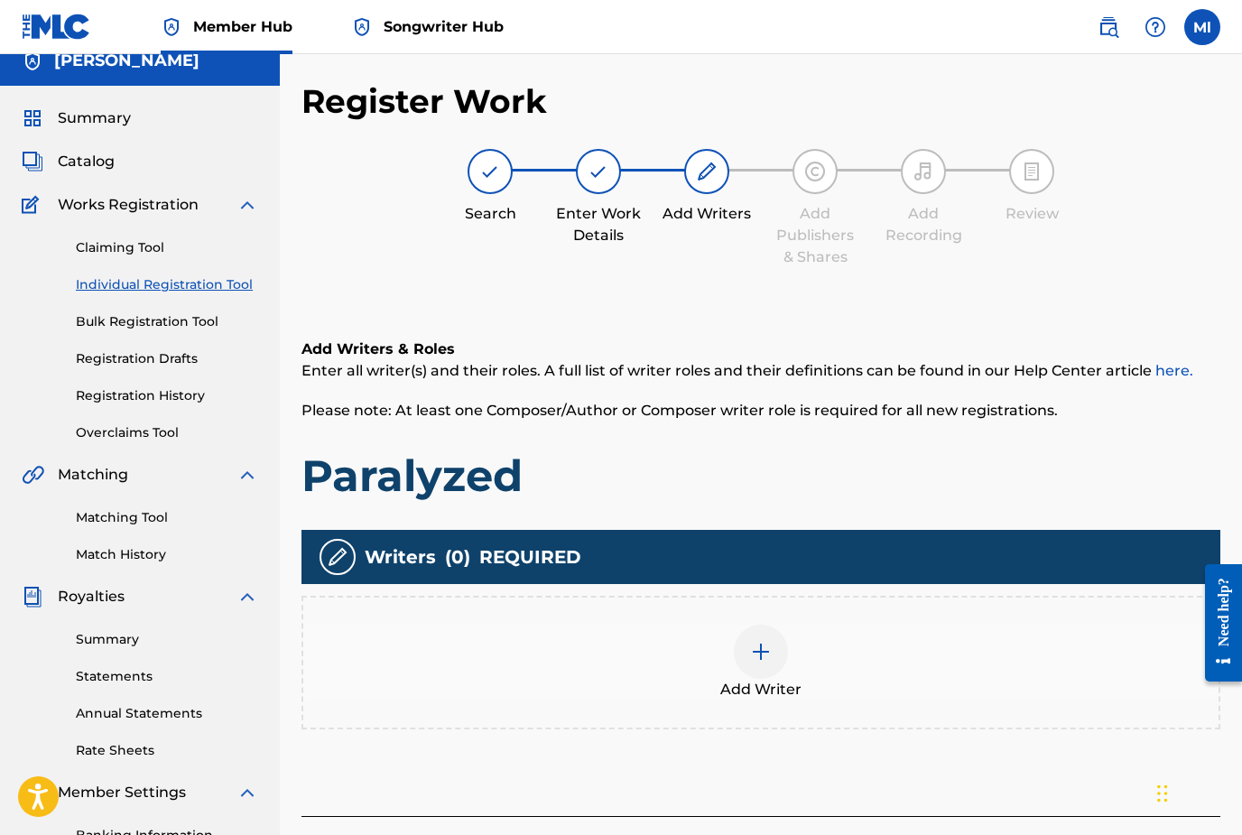
scroll to position [0, 0]
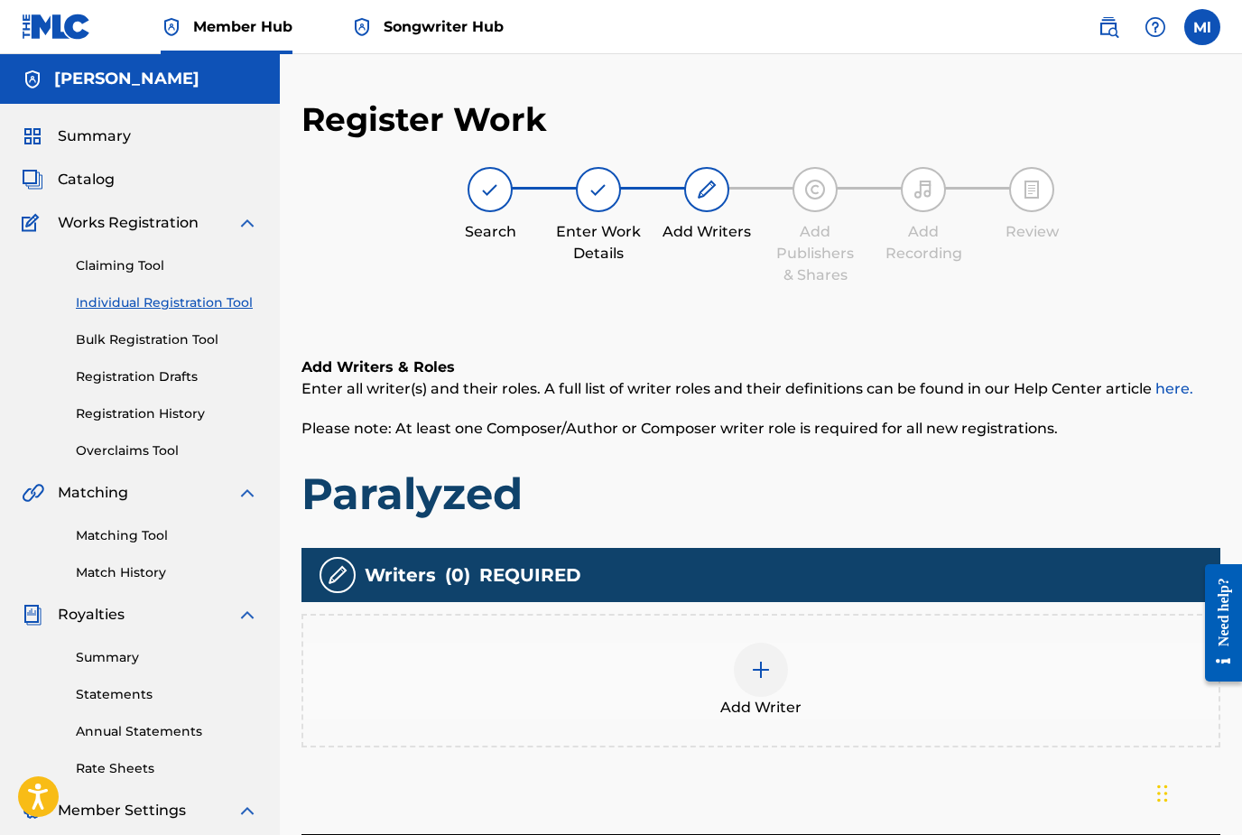
click at [101, 81] on h5 "Matthew lance" at bounding box center [126, 79] width 145 height 21
click at [104, 143] on span "Summary" at bounding box center [94, 136] width 73 height 22
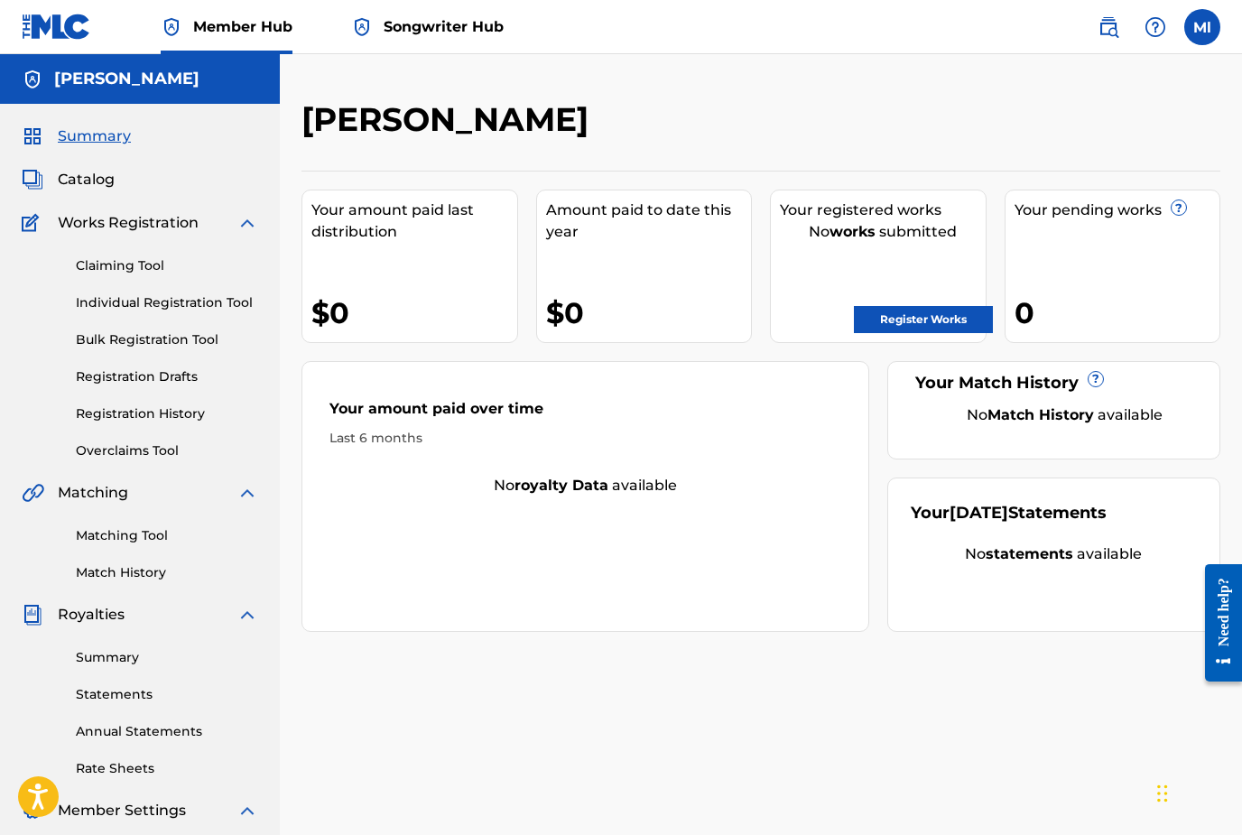
click at [415, 24] on span "Songwriter Hub" at bounding box center [444, 26] width 120 height 21
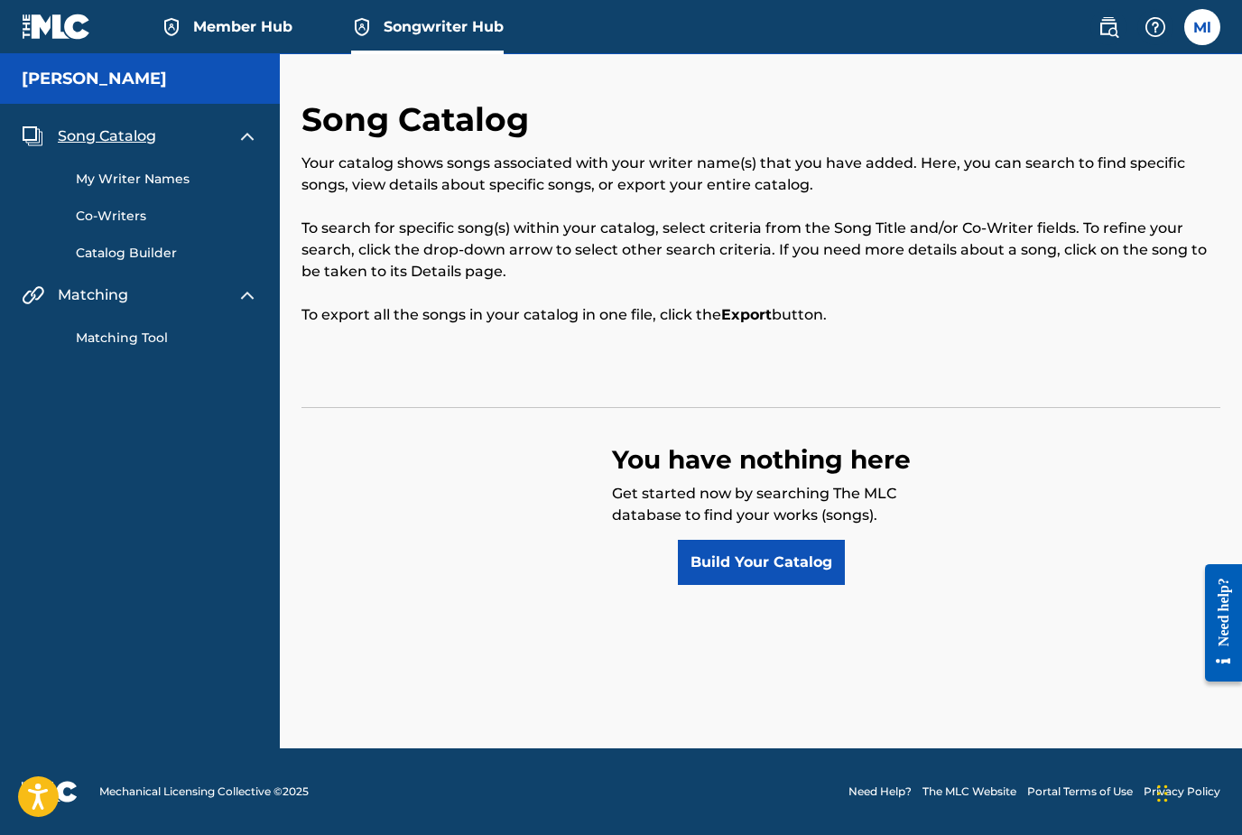
click at [172, 178] on link "My Writer Names" at bounding box center [167, 179] width 182 height 19
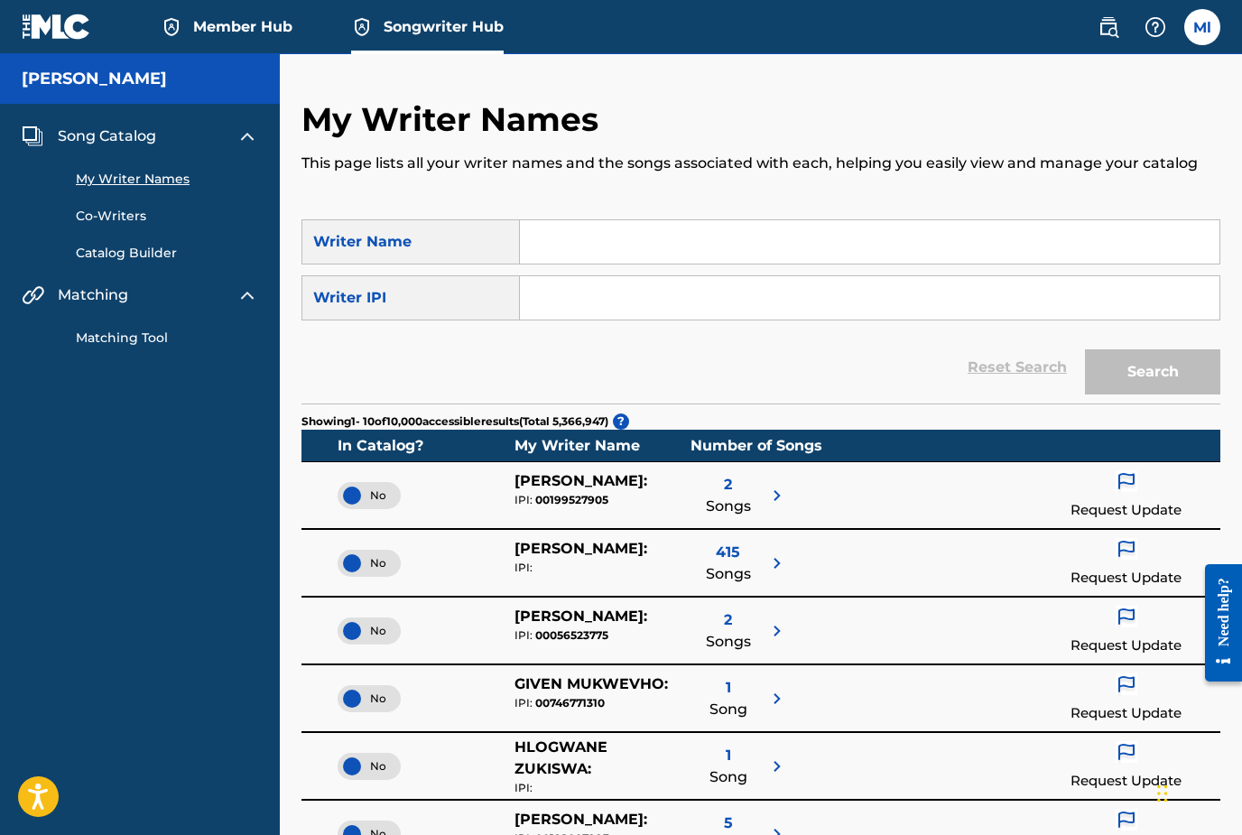
click at [768, 245] on input "Search Form" at bounding box center [869, 241] width 699 height 43
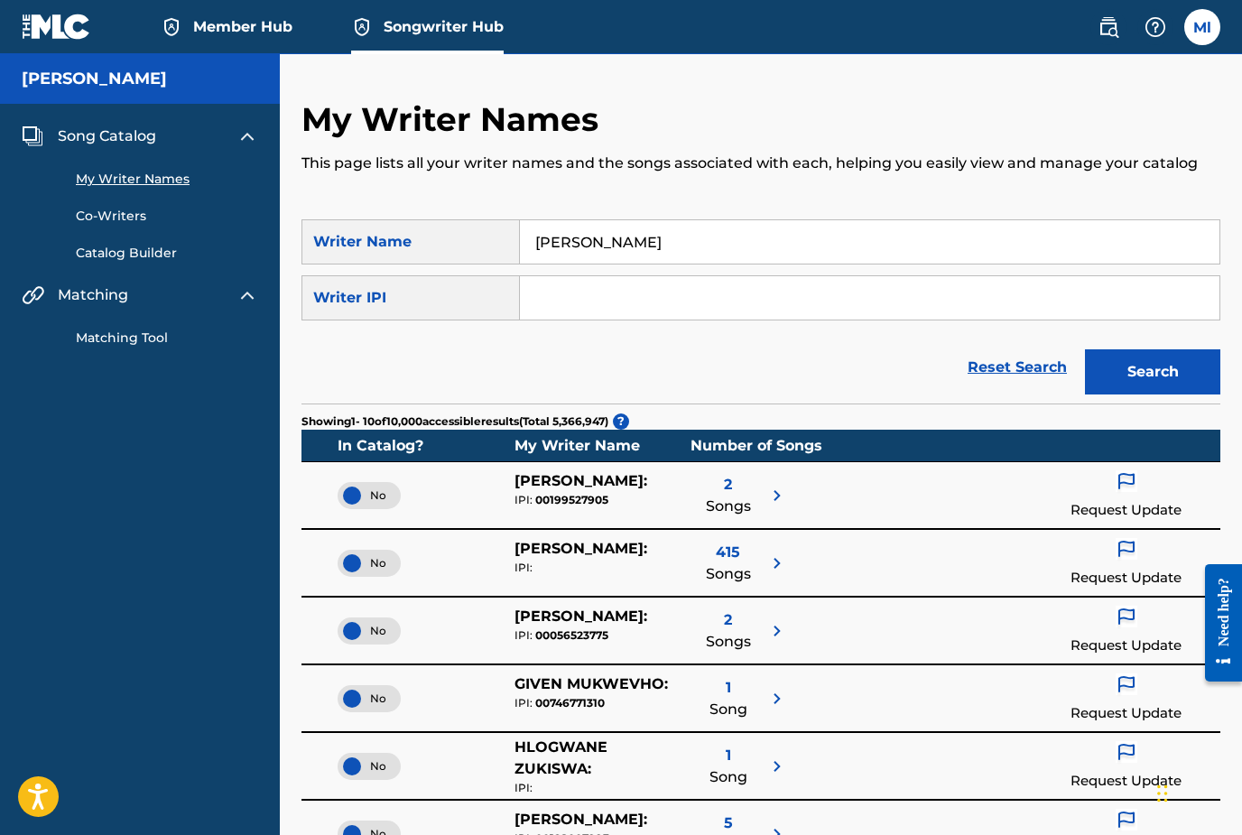
type input "Matt lance"
click at [1152, 372] on button "Search" at bounding box center [1152, 371] width 135 height 45
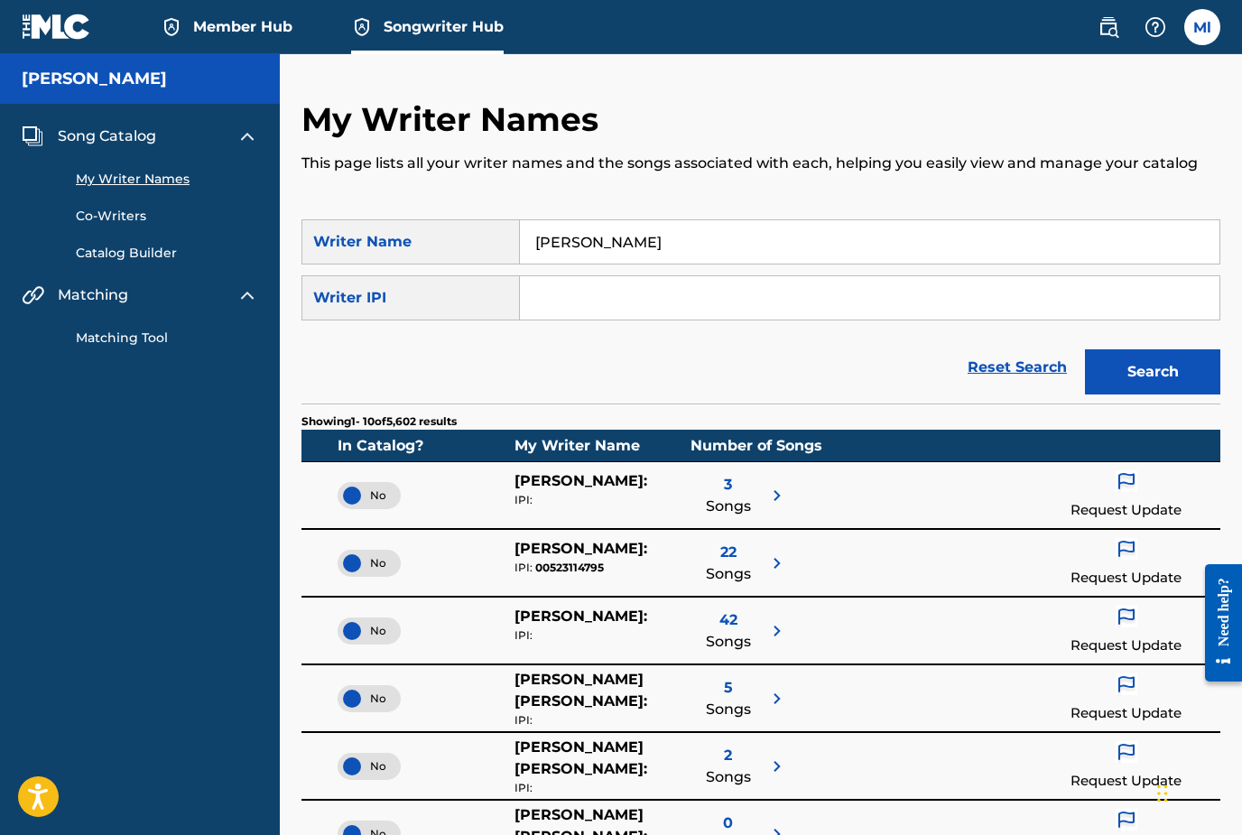
click at [134, 348] on div "Song Catalog My Writer Names Co-Writers Catalog Builder Matching Matching Tool" at bounding box center [140, 236] width 280 height 265
click at [126, 340] on link "Matching Tool" at bounding box center [167, 337] width 182 height 19
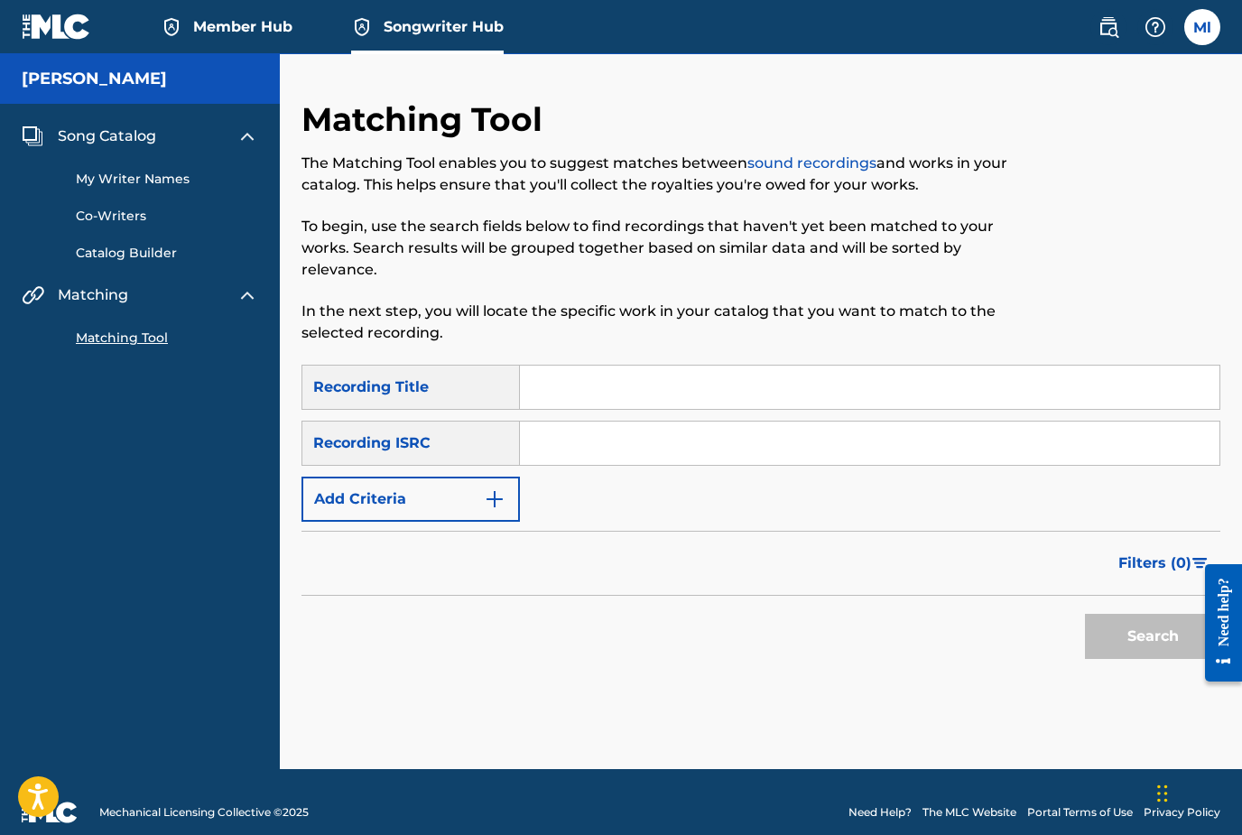
click at [569, 443] on input "Search Form" at bounding box center [869, 442] width 699 height 43
paste input "QZHN32089590"
type input "QZHN32089590"
click at [1150, 634] on button "Search" at bounding box center [1152, 636] width 135 height 45
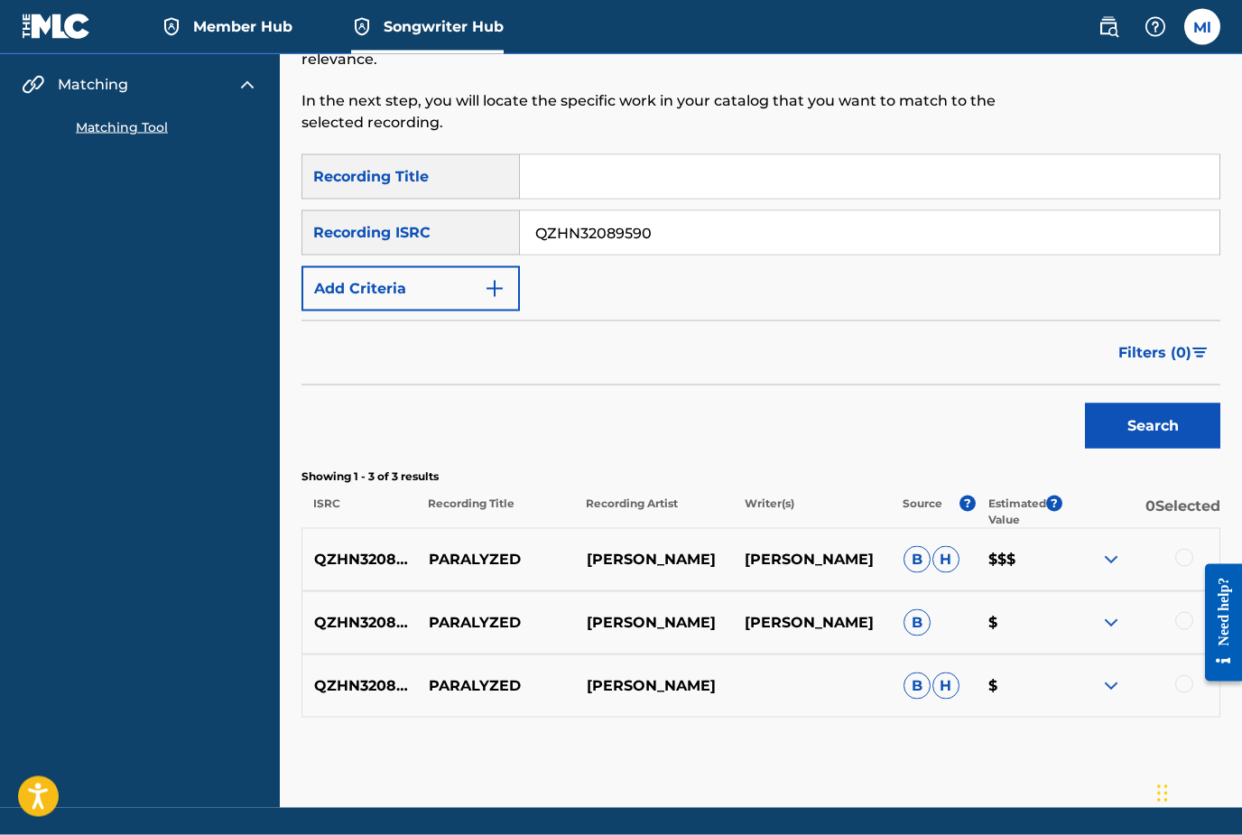
scroll to position [212, 0]
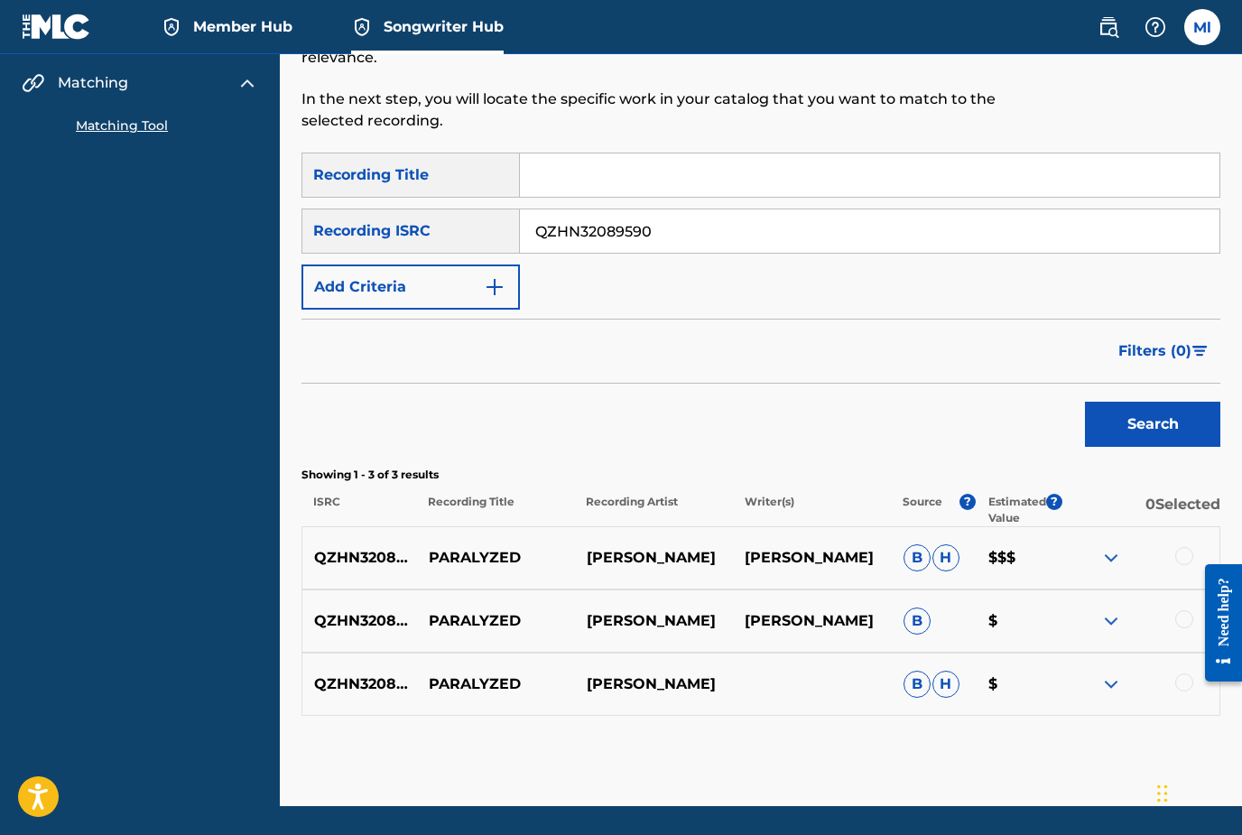
click at [1112, 561] on img at bounding box center [1111, 558] width 22 height 22
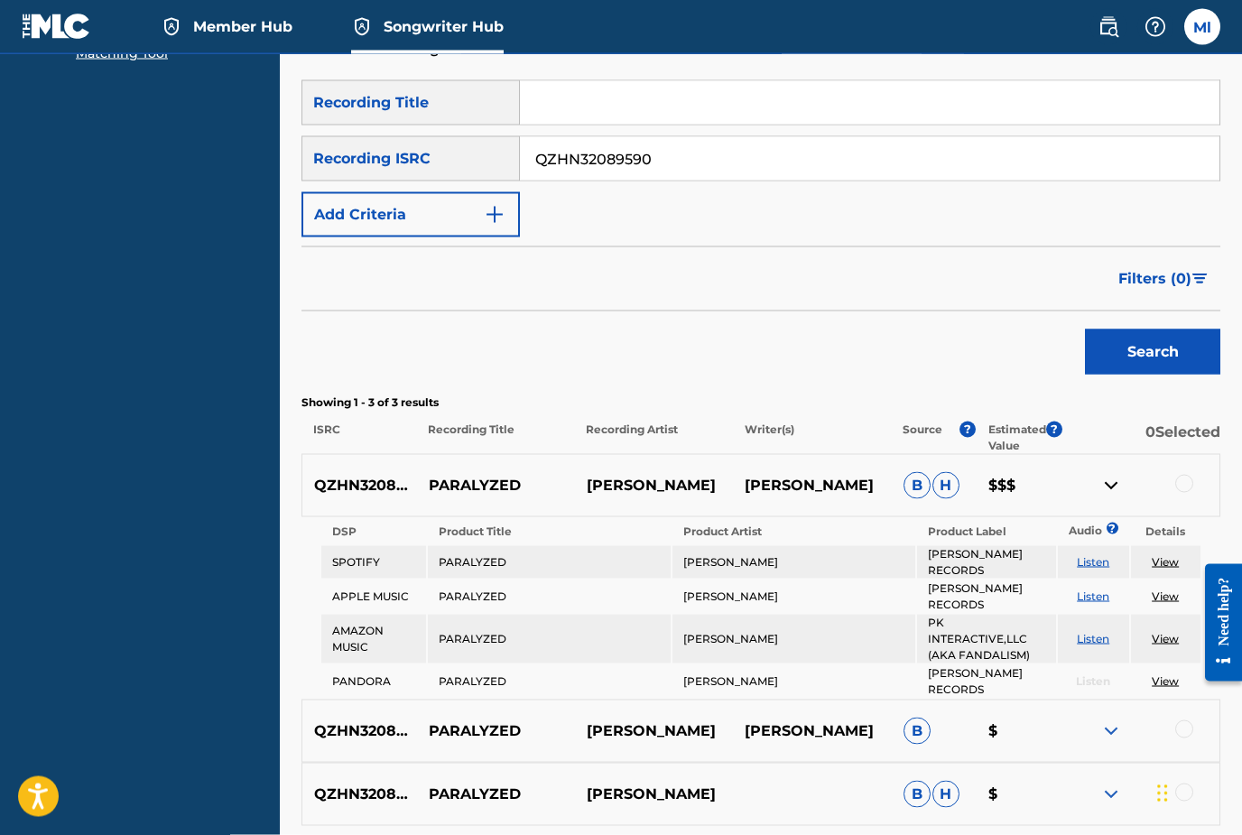
scroll to position [285, 0]
click at [1188, 487] on div at bounding box center [1184, 483] width 18 height 18
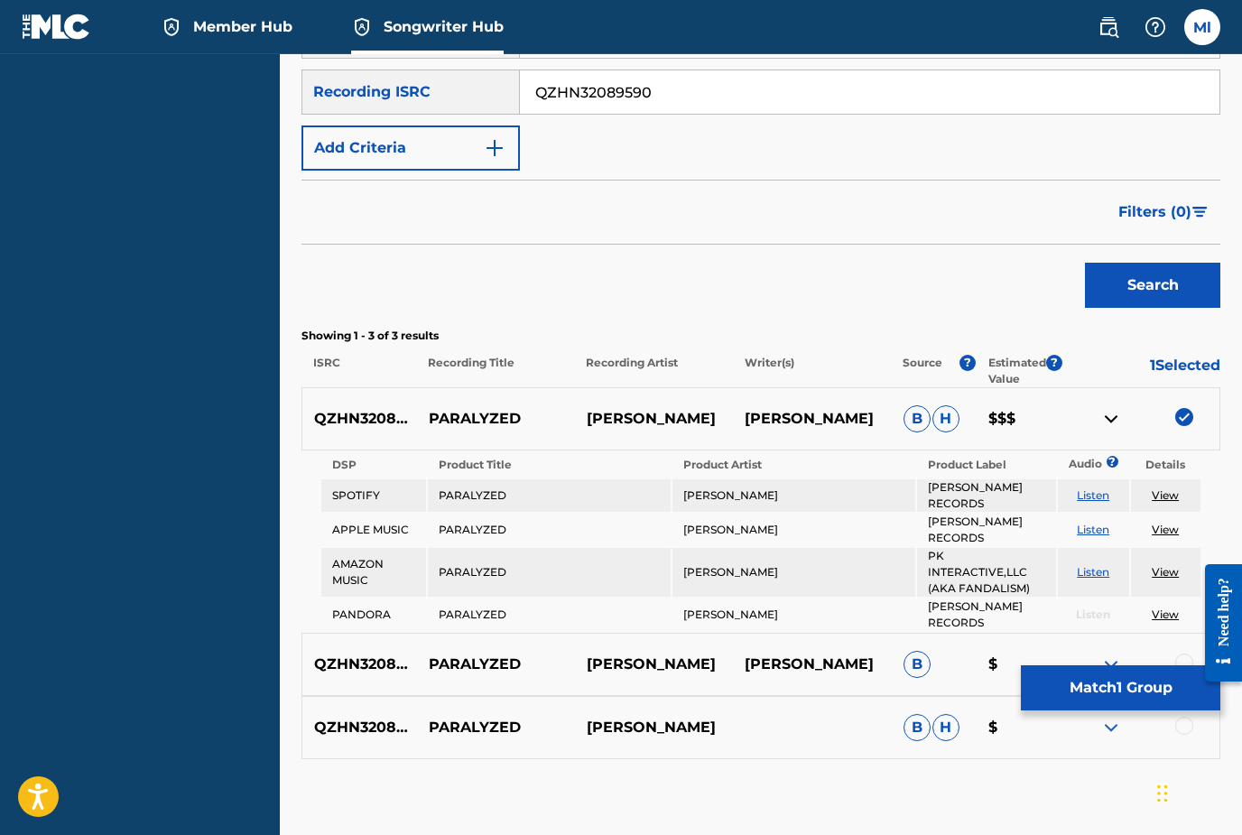
scroll to position [356, 0]
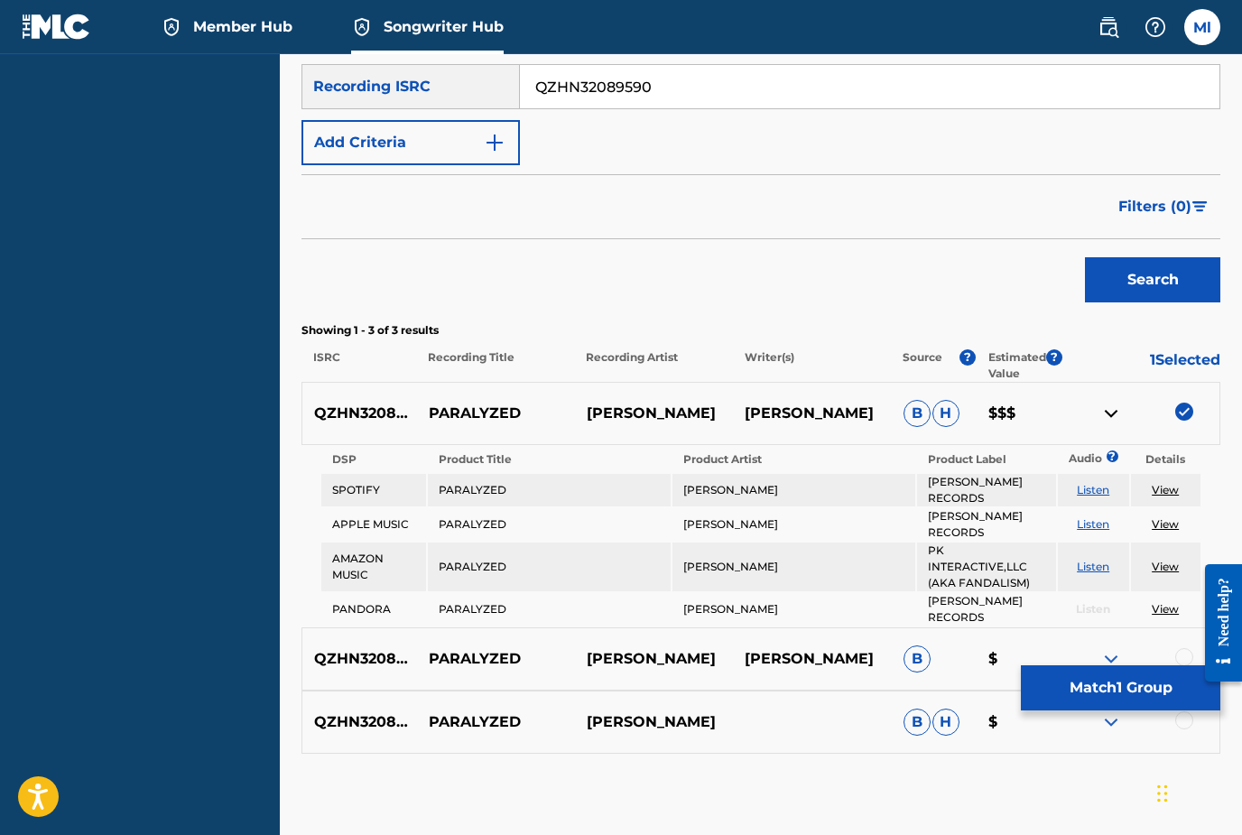
click at [1183, 648] on div at bounding box center [1184, 657] width 18 height 18
click at [1180, 711] on div at bounding box center [1184, 720] width 18 height 18
click at [1161, 710] on button "Match 3 Groups" at bounding box center [1120, 687] width 199 height 45
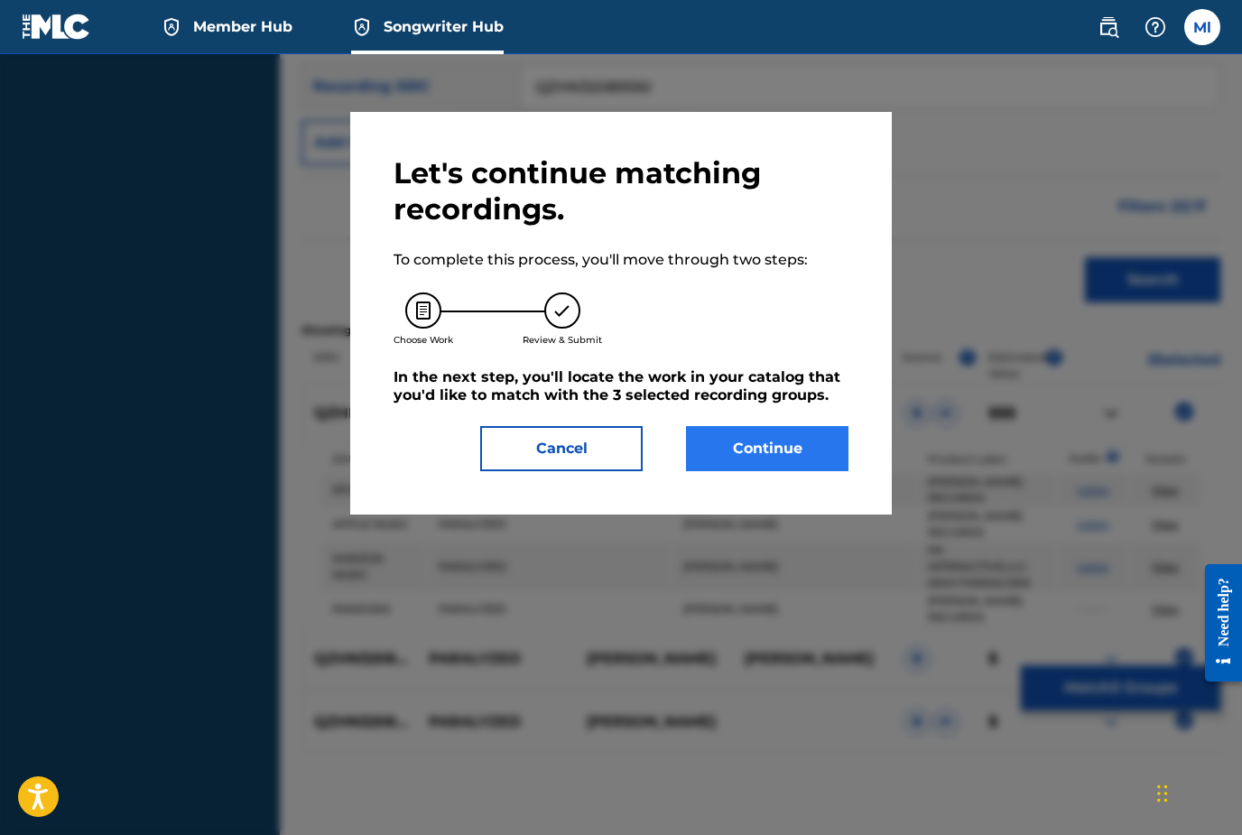
click at [760, 454] on button "Continue" at bounding box center [767, 448] width 162 height 45
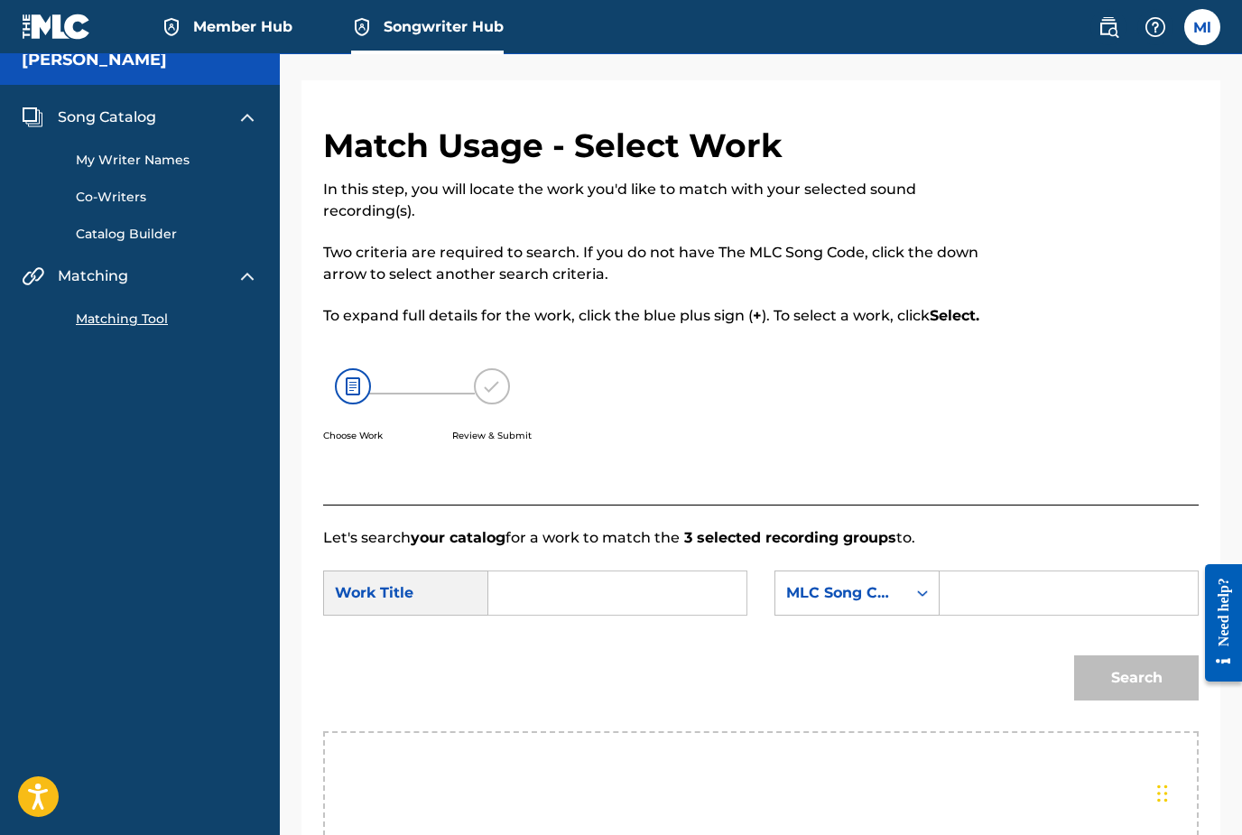
scroll to position [0, 0]
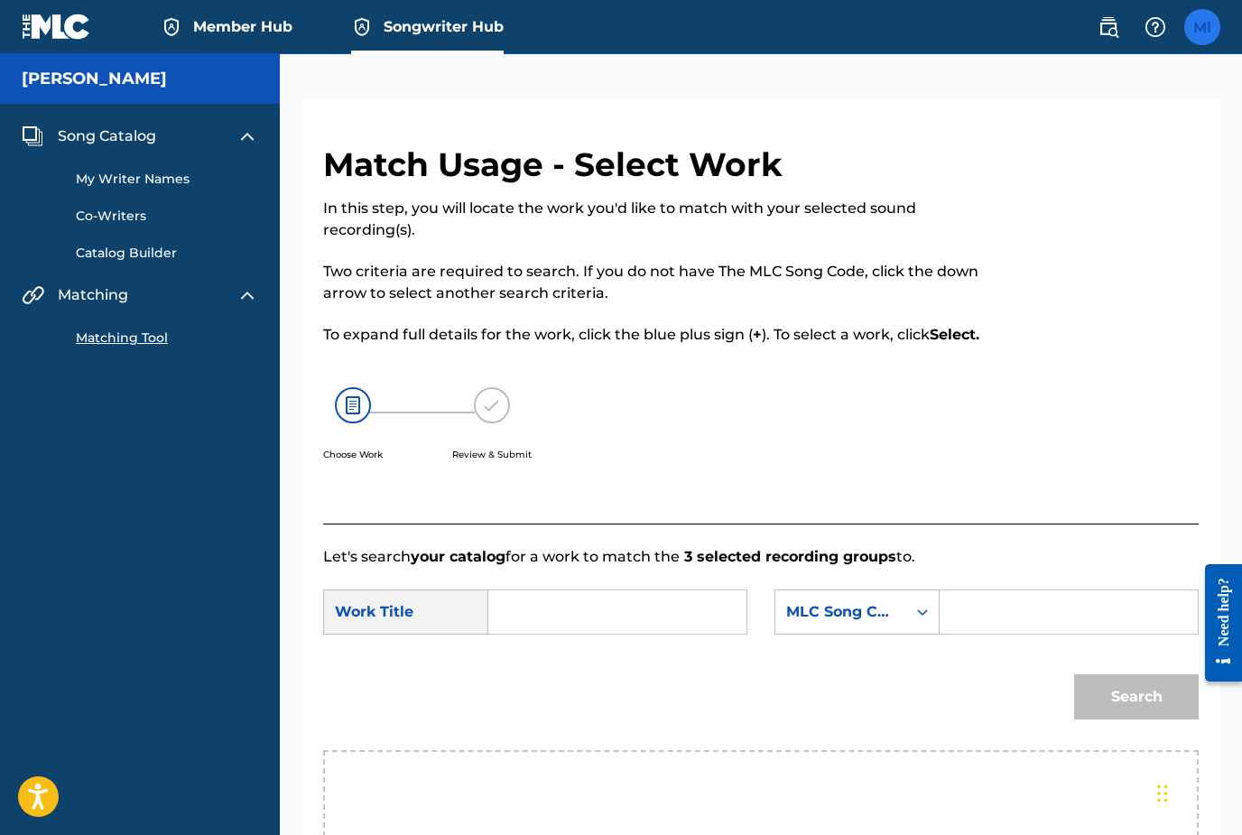
click at [1198, 30] on label at bounding box center [1202, 27] width 36 height 36
click at [1202, 27] on input "Ml Matthew lance mattlancemusic49@gmail.com Notification Preferences Profile Lo…" at bounding box center [1202, 27] width 0 height 0
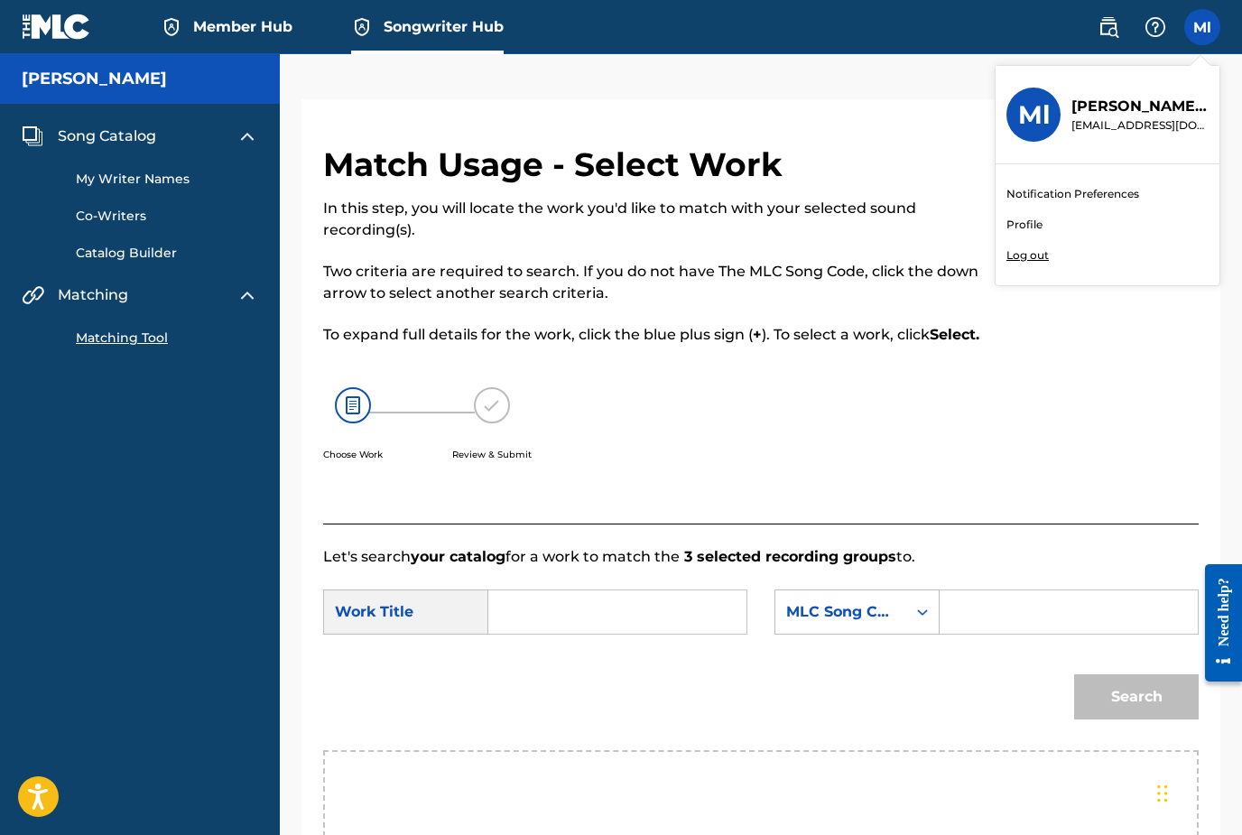
click at [1022, 225] on link "Profile" at bounding box center [1024, 225] width 36 height 16
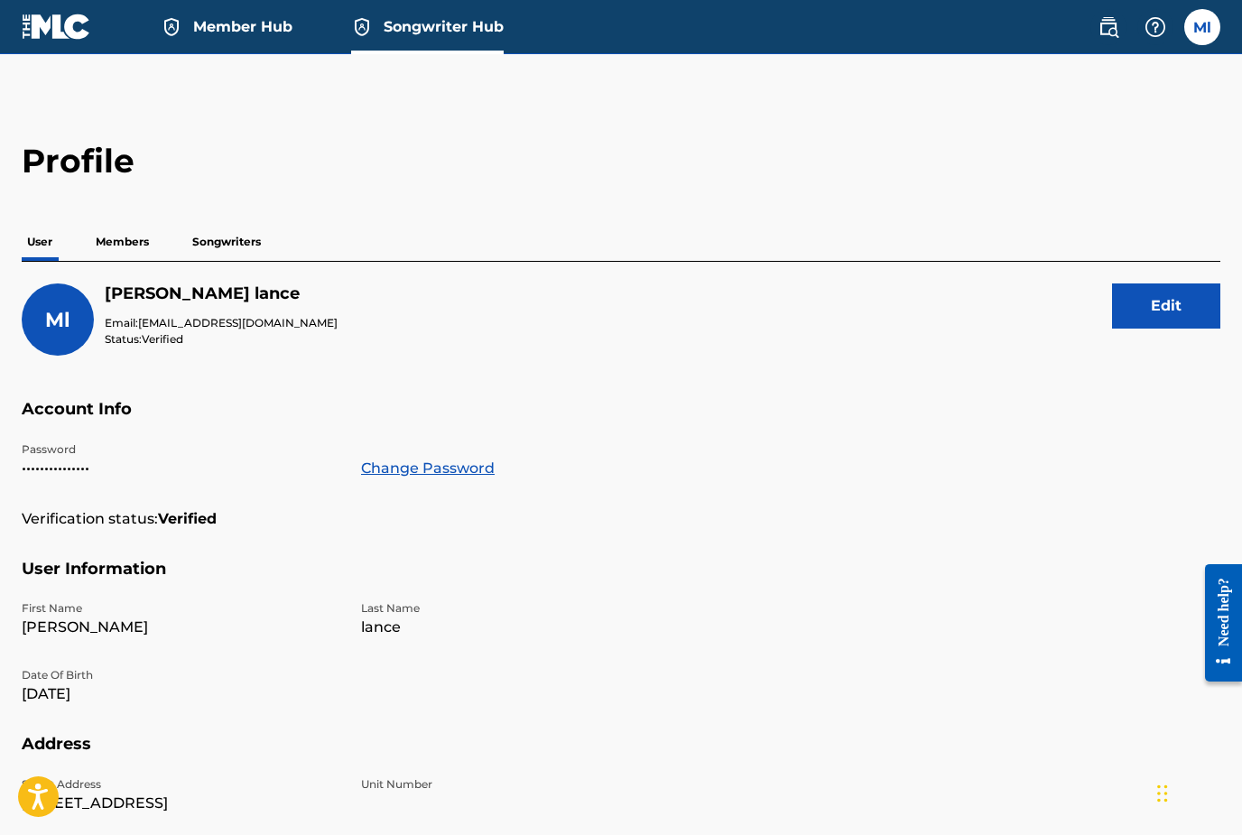
click at [233, 239] on p "Songwriters" at bounding box center [226, 242] width 79 height 38
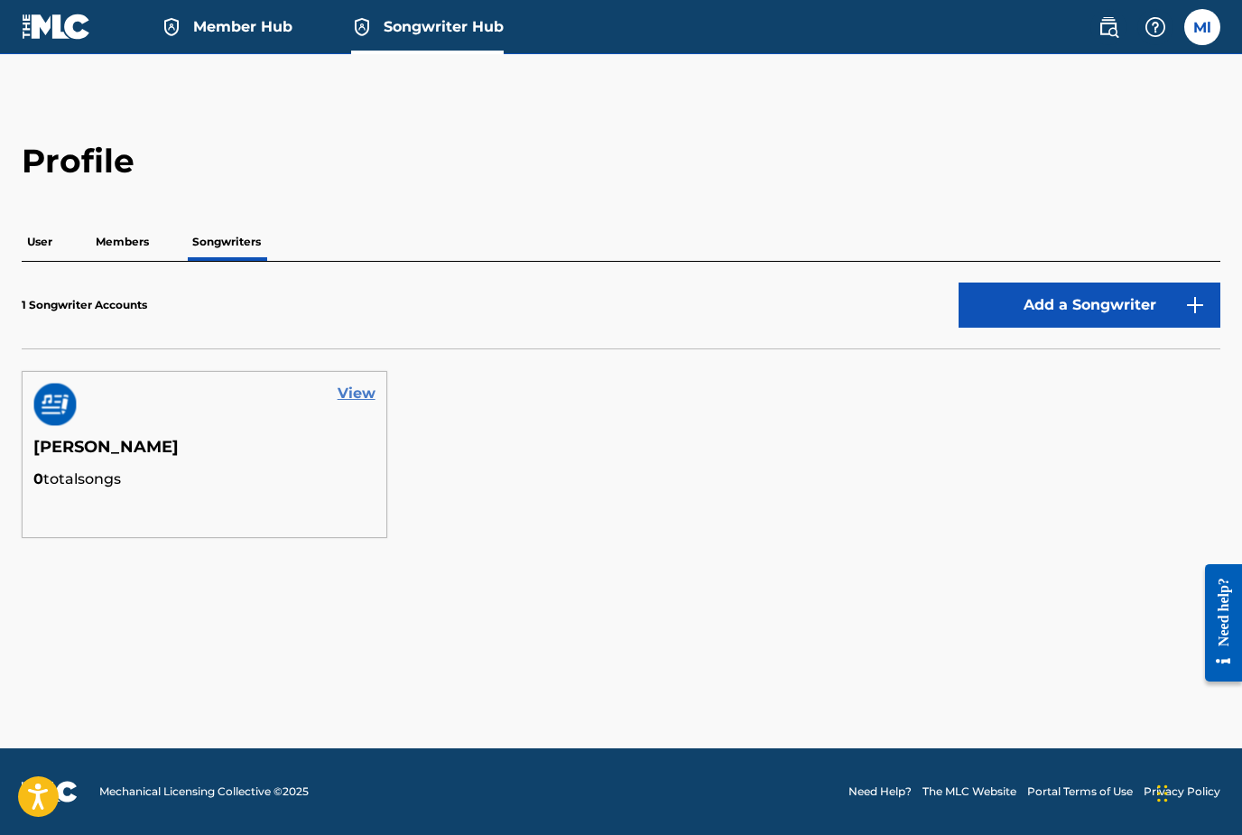
click at [354, 398] on link "View" at bounding box center [357, 394] width 38 height 22
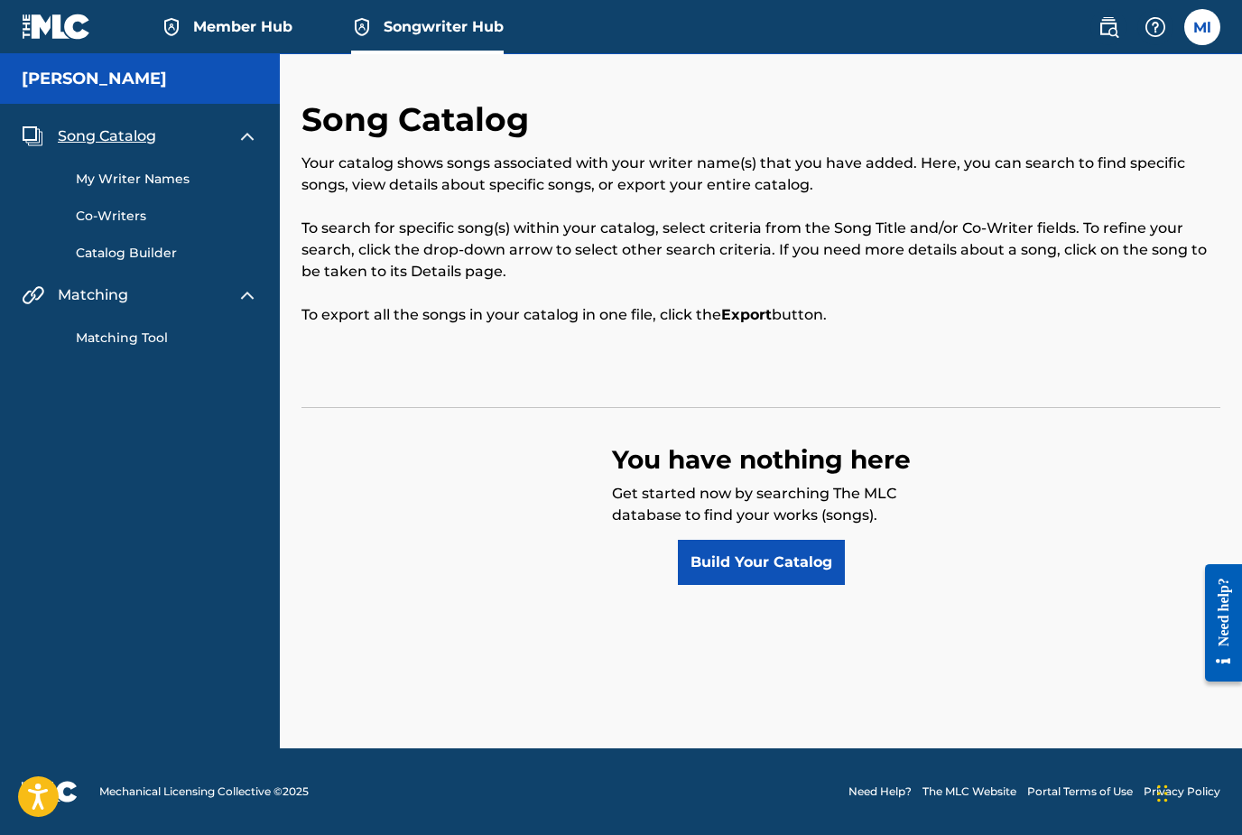
click at [118, 183] on link "My Writer Names" at bounding box center [167, 179] width 182 height 19
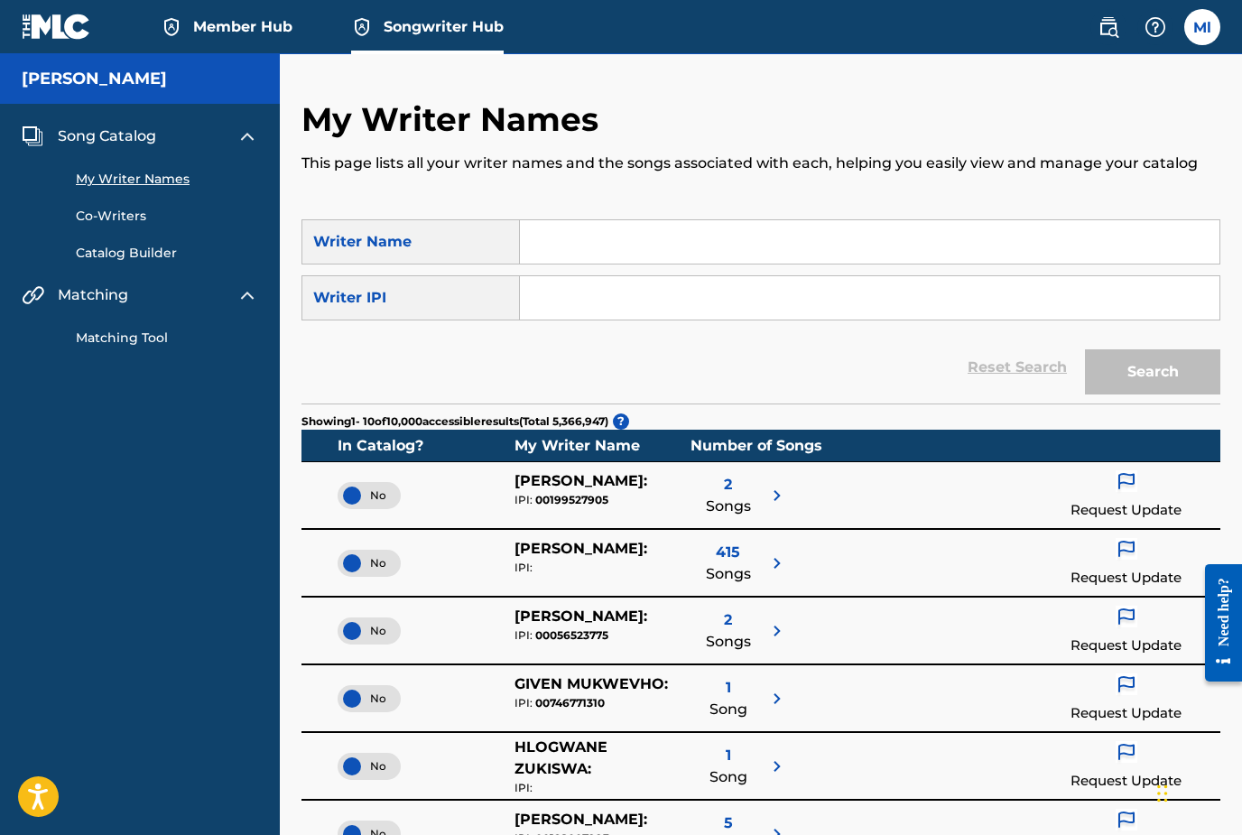
click at [810, 245] on input "Search Form" at bounding box center [869, 241] width 699 height 43
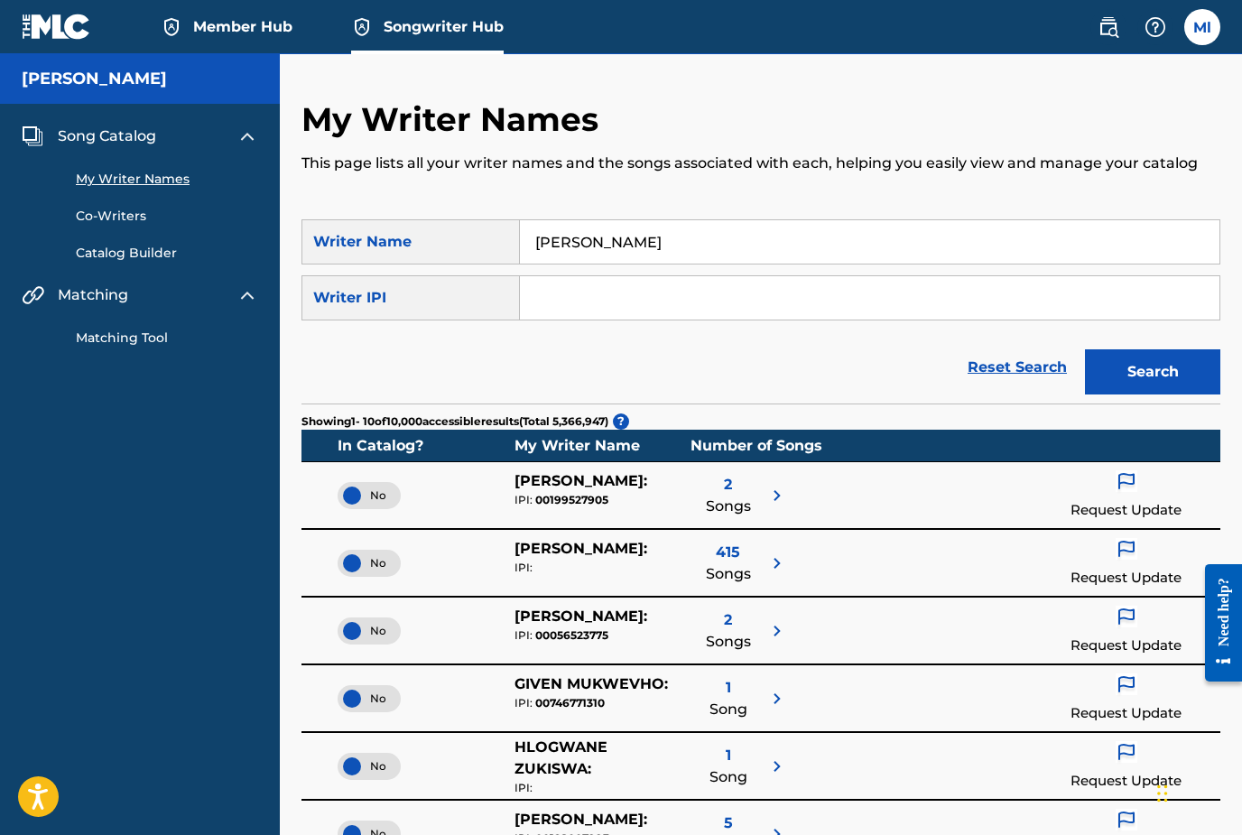
type input "Matthew lance"
click at [1152, 372] on button "Search" at bounding box center [1152, 371] width 135 height 45
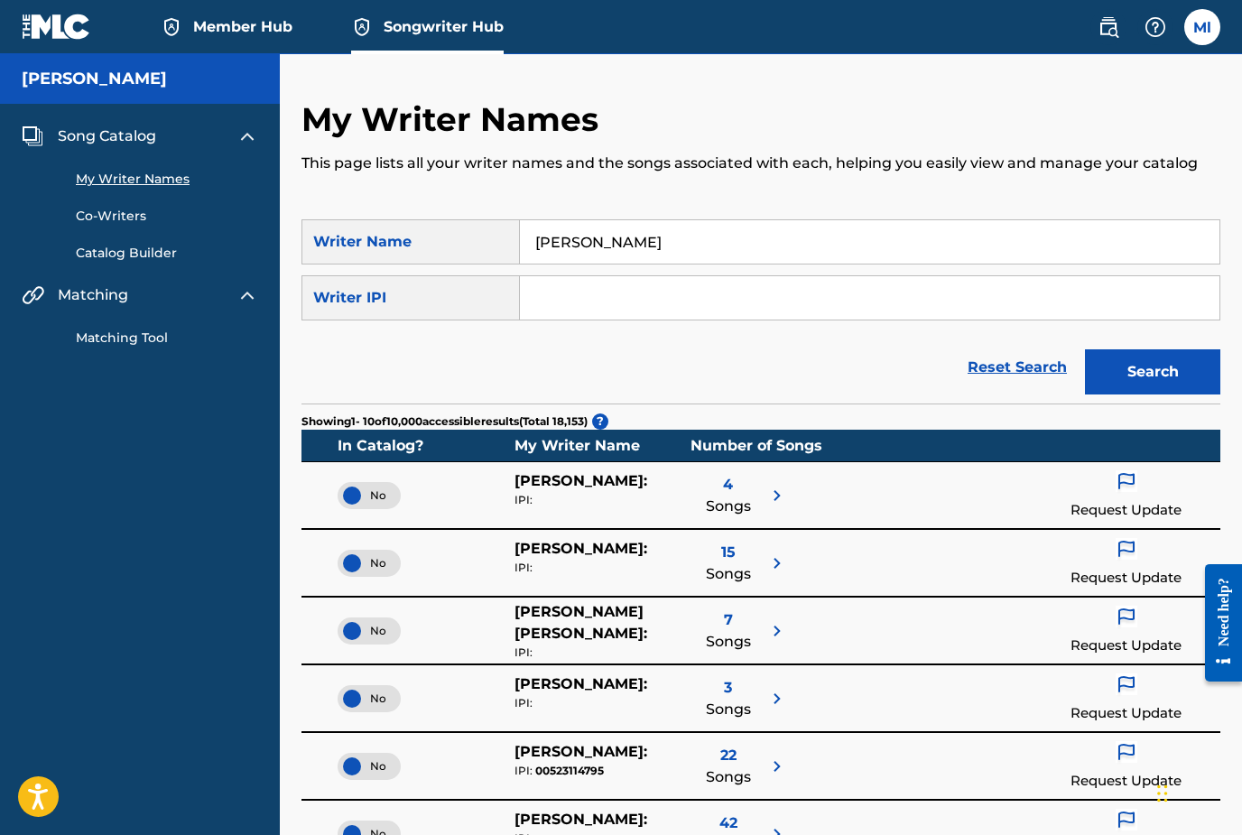
click at [362, 293] on div "Writer IPI" at bounding box center [410, 297] width 218 height 45
click at [1199, 30] on label at bounding box center [1202, 27] width 36 height 36
click at [1202, 27] on input "Ml Matthew lance mattlancemusic49@gmail.com Notification Preferences Profile Lo…" at bounding box center [1202, 27] width 0 height 0
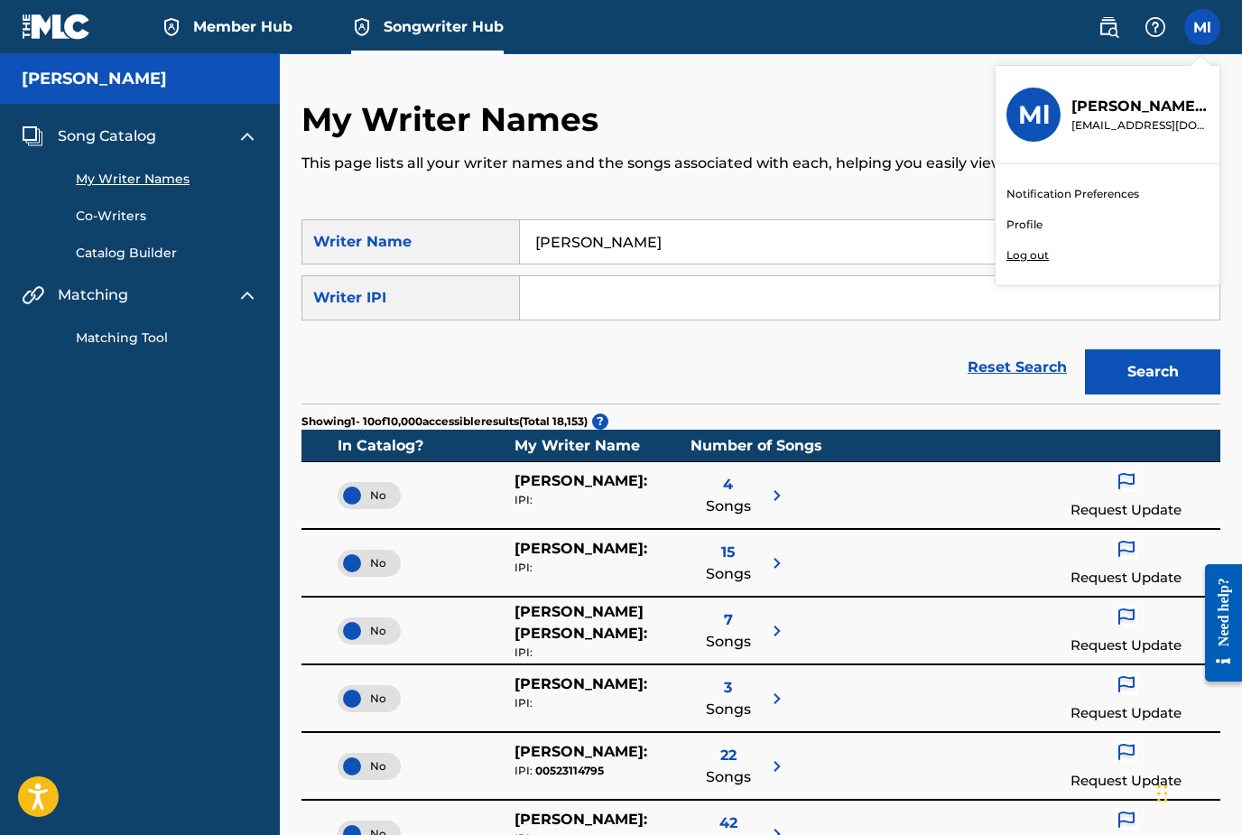
click at [1109, 201] on link "Notification Preferences" at bounding box center [1072, 194] width 133 height 16
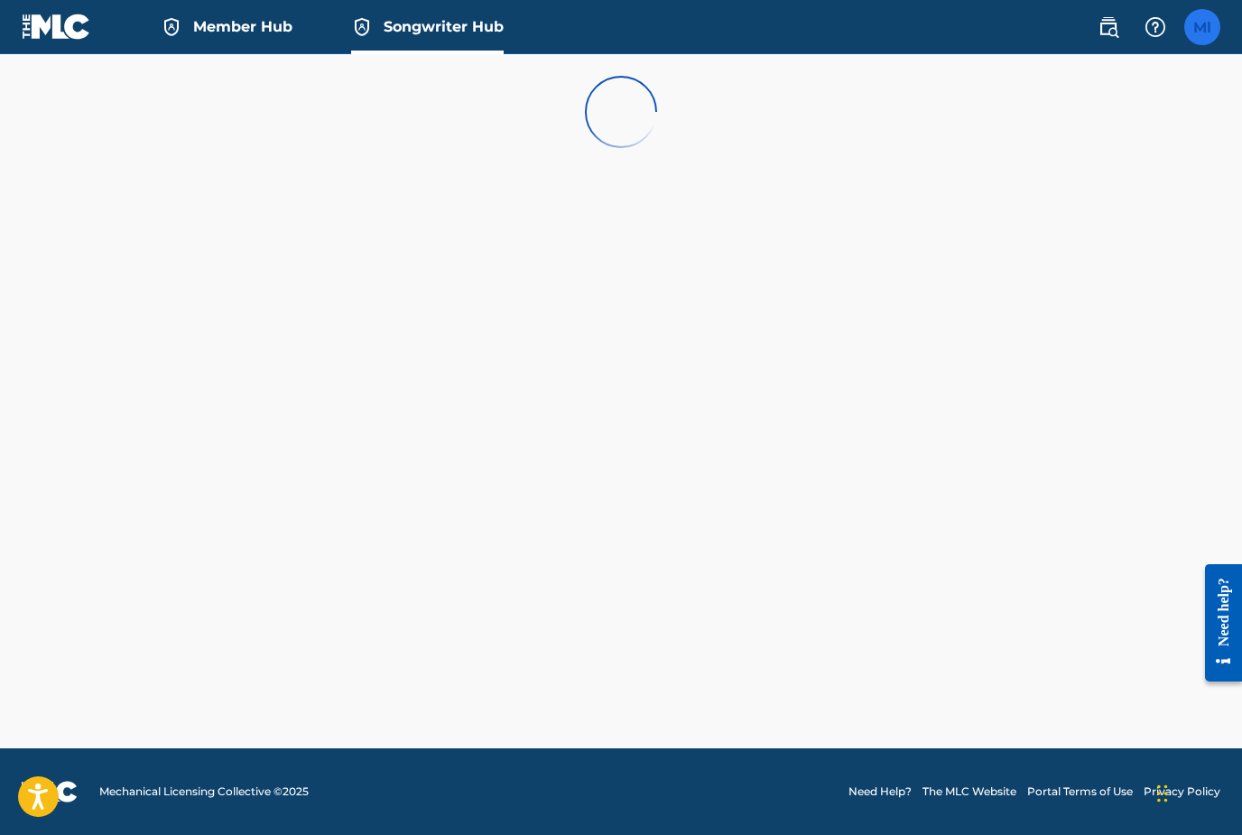
click at [1208, 38] on label at bounding box center [1202, 27] width 36 height 36
click at [1202, 27] on input "Ml Matthew lance mattlancemusic49@gmail.com Notification Preferences Profile Lo…" at bounding box center [1202, 27] width 0 height 0
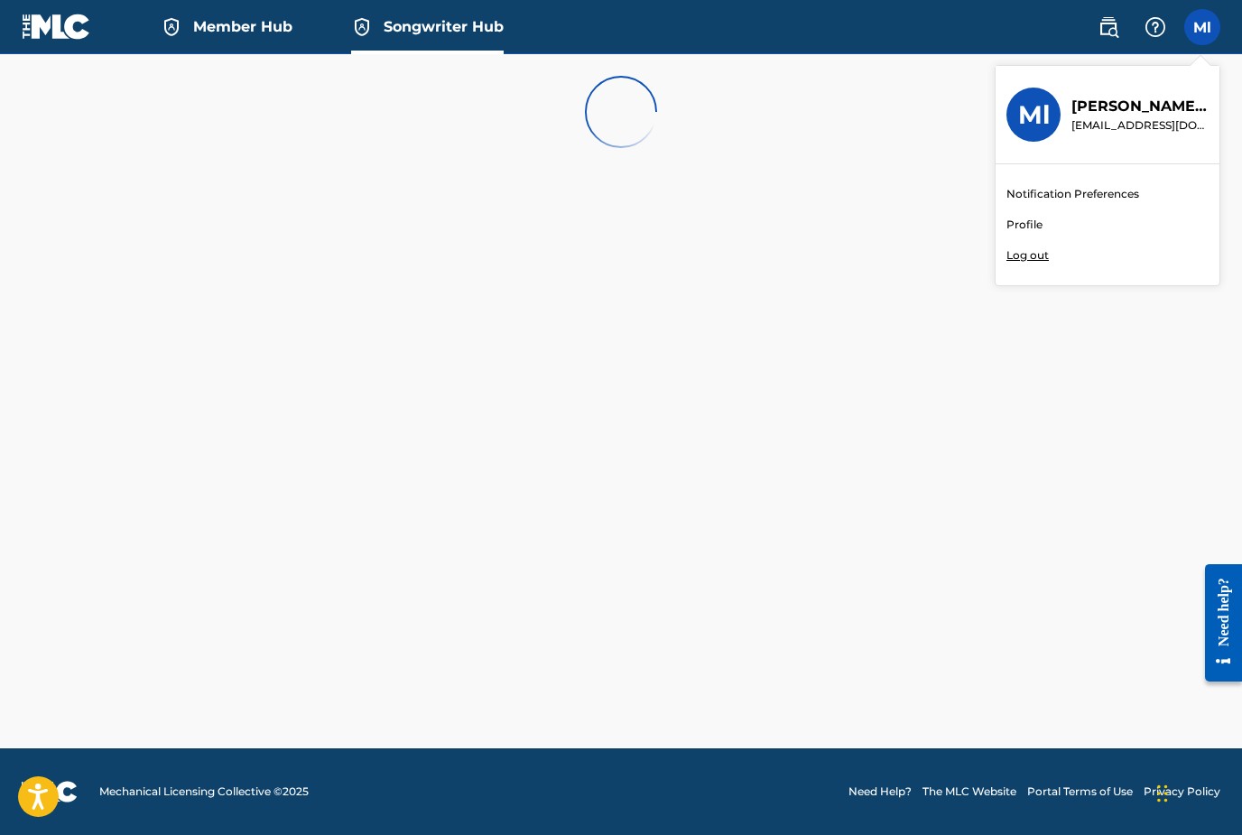
click at [1026, 232] on link "Profile" at bounding box center [1024, 225] width 36 height 16
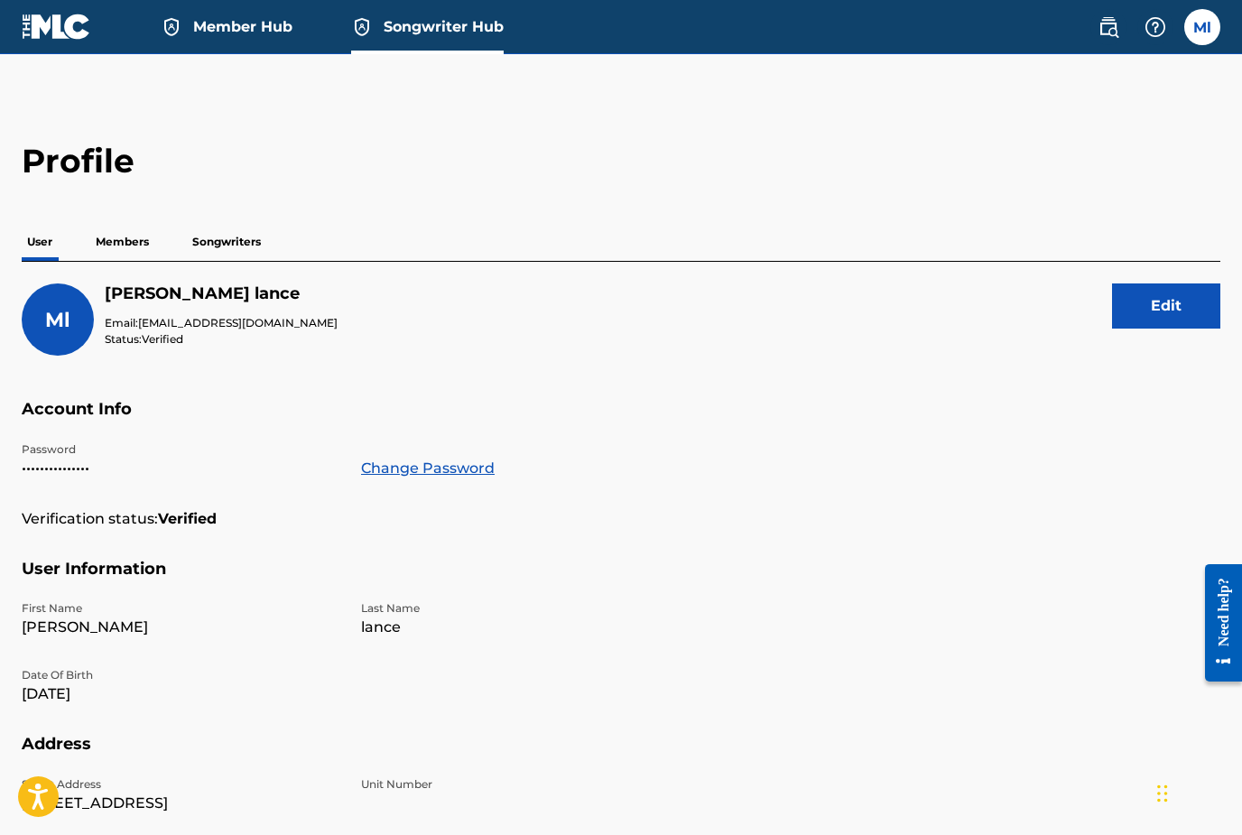
click at [125, 247] on p "Members" at bounding box center [122, 242] width 64 height 38
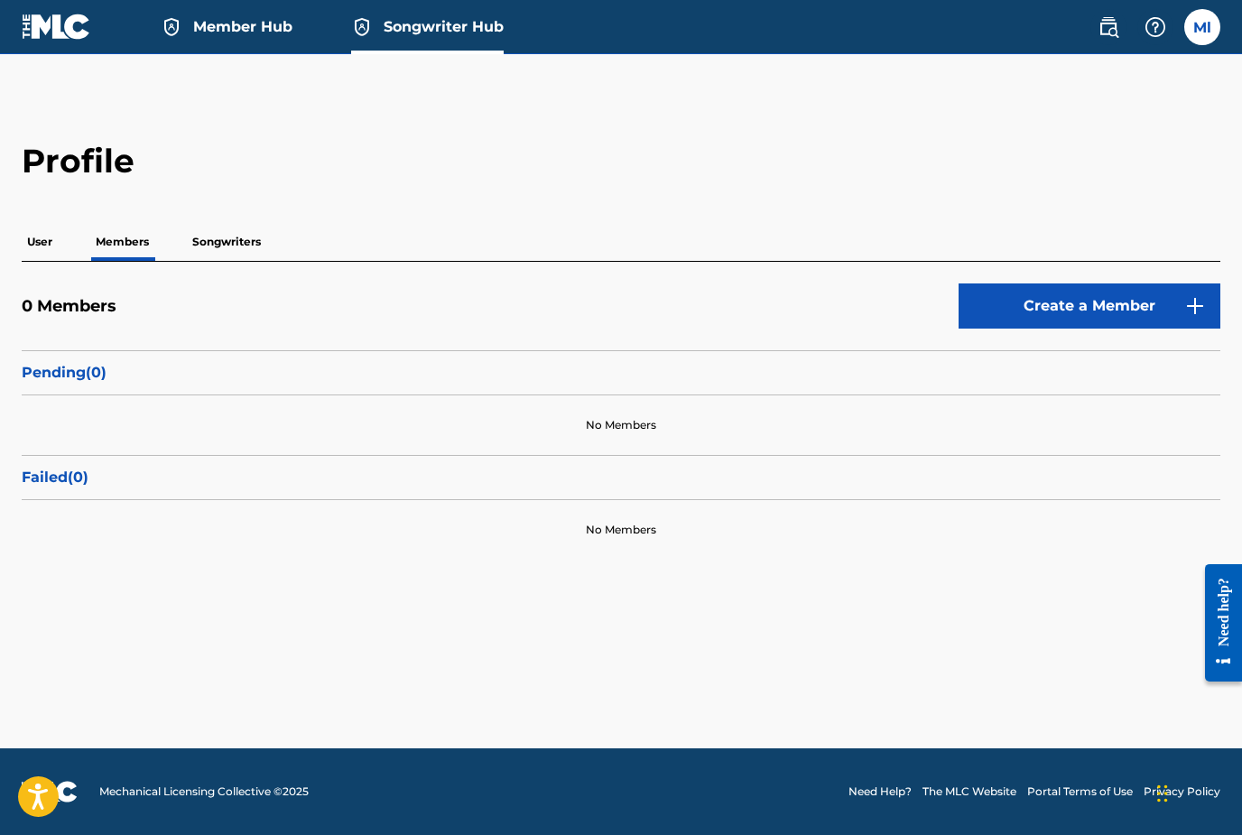
click at [217, 244] on p "Songwriters" at bounding box center [226, 242] width 79 height 38
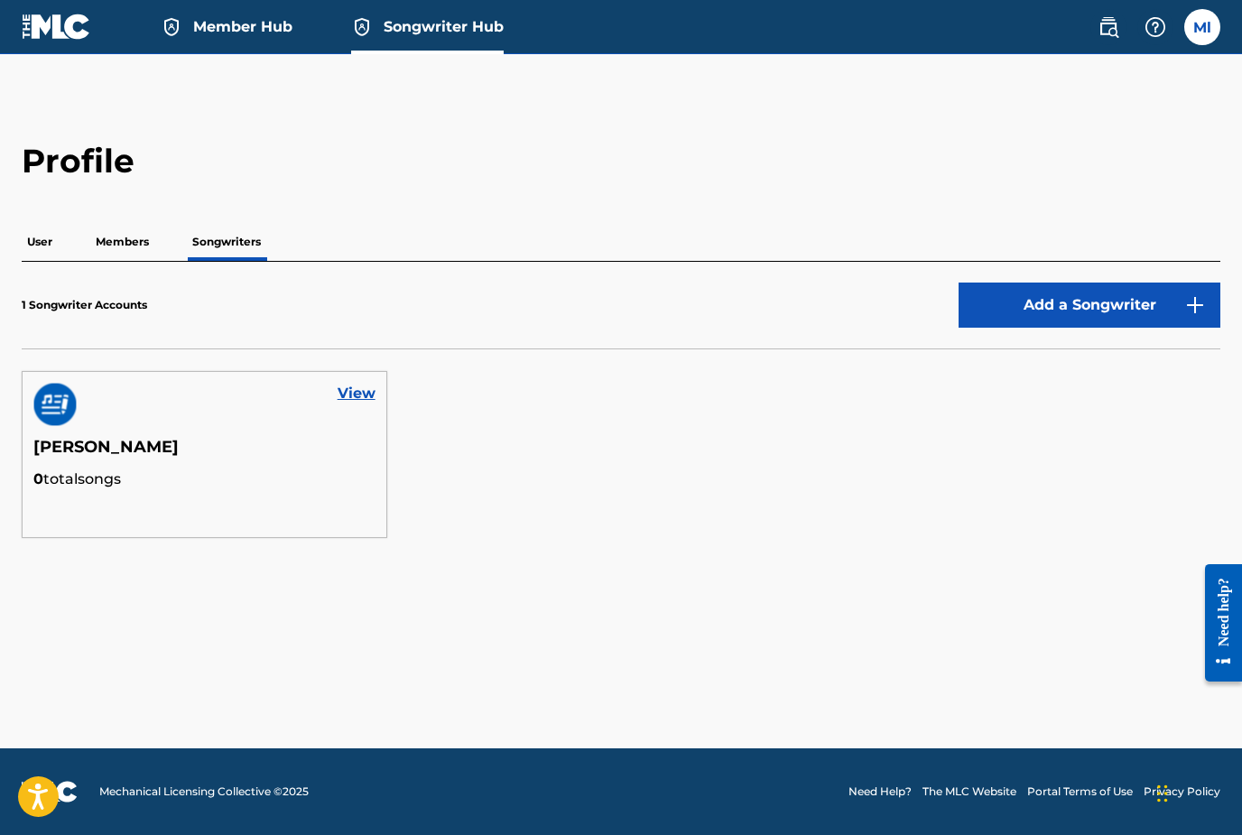
click at [53, 402] on img at bounding box center [54, 404] width 43 height 43
click at [365, 397] on link "View" at bounding box center [357, 394] width 38 height 22
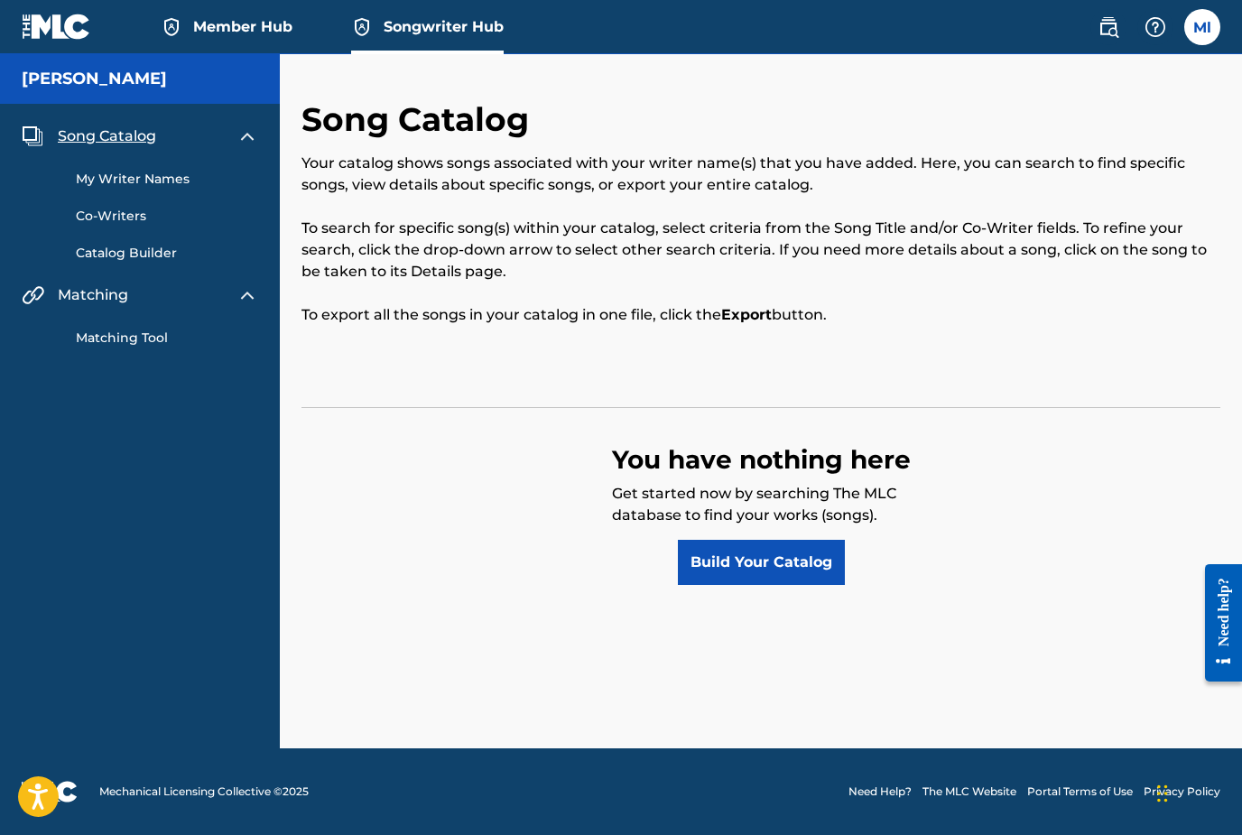
click at [803, 567] on link "Build Your Catalog" at bounding box center [761, 562] width 167 height 45
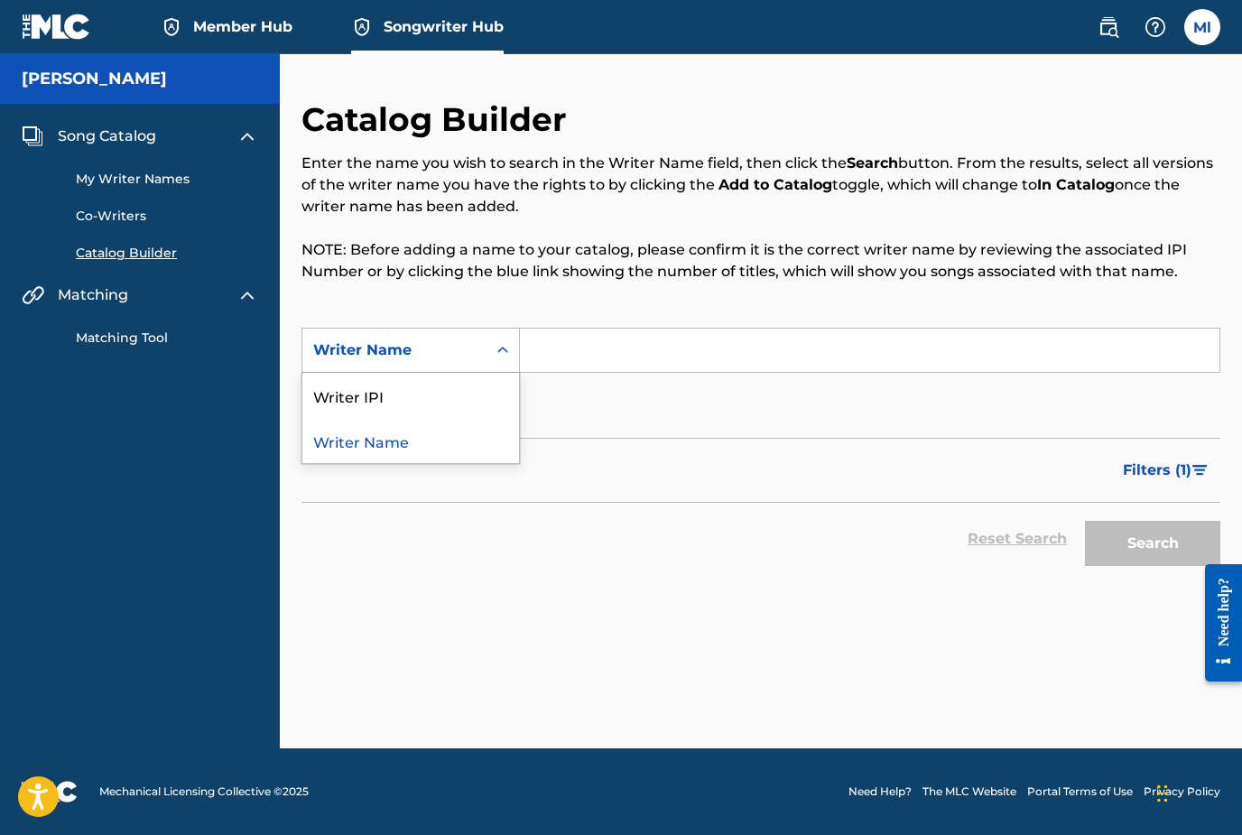
click at [500, 355] on icon "Search Form" at bounding box center [503, 350] width 18 height 18
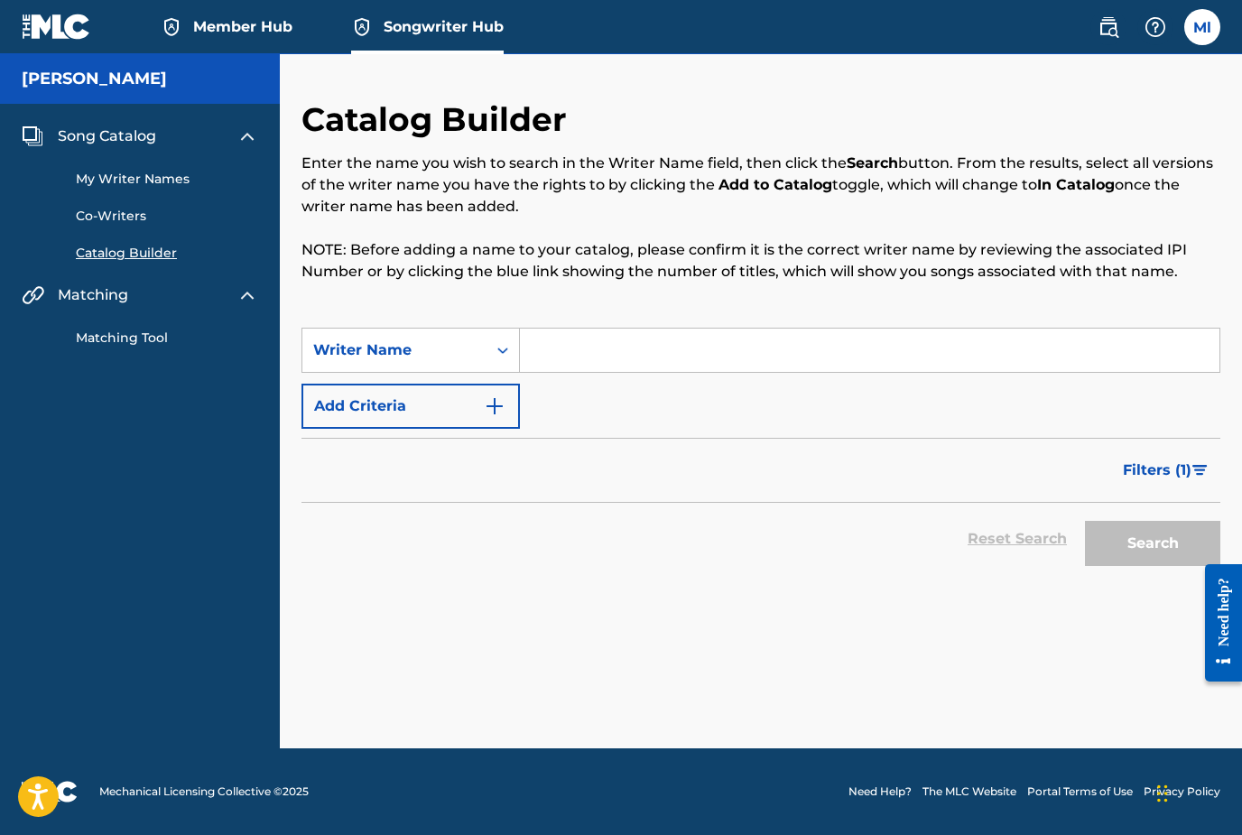
click at [556, 354] on input "Search Form" at bounding box center [869, 349] width 699 height 43
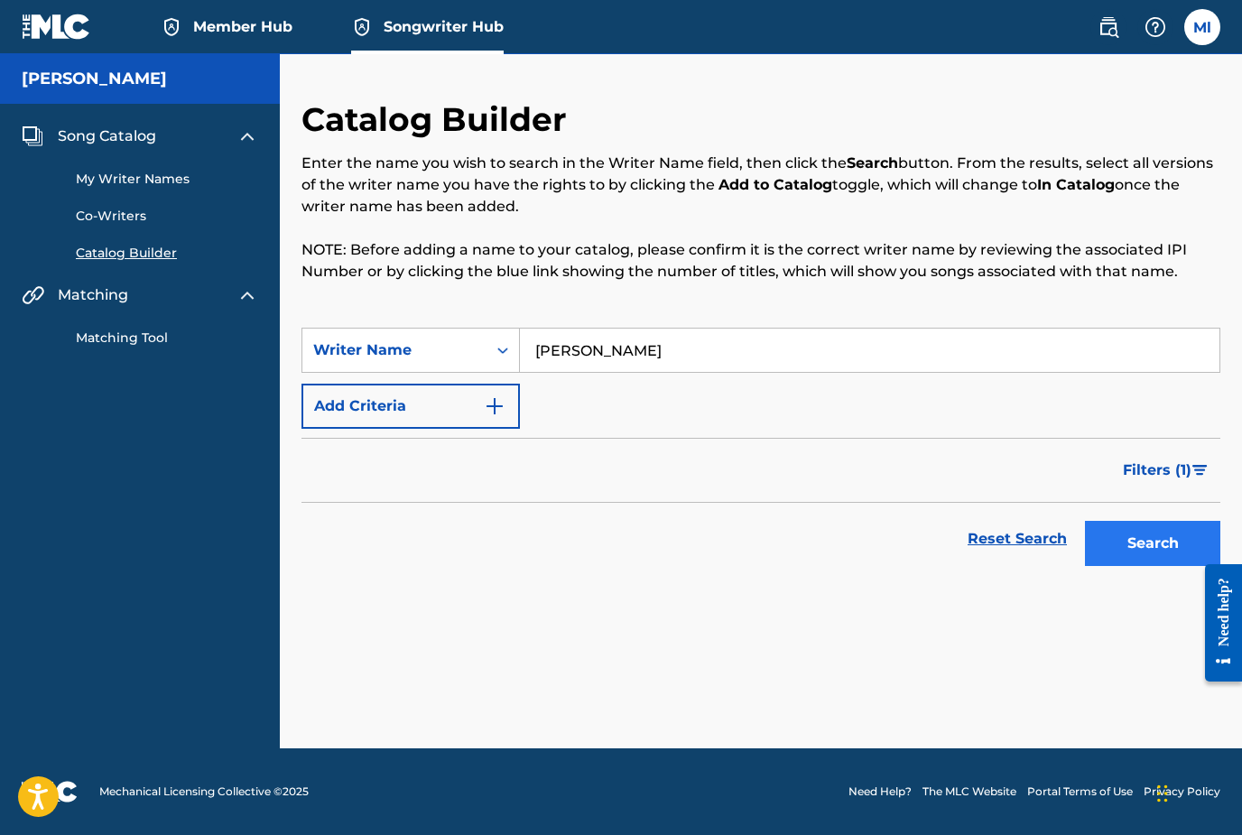
type input "Matt lance"
click at [1143, 539] on button "Search" at bounding box center [1152, 543] width 135 height 45
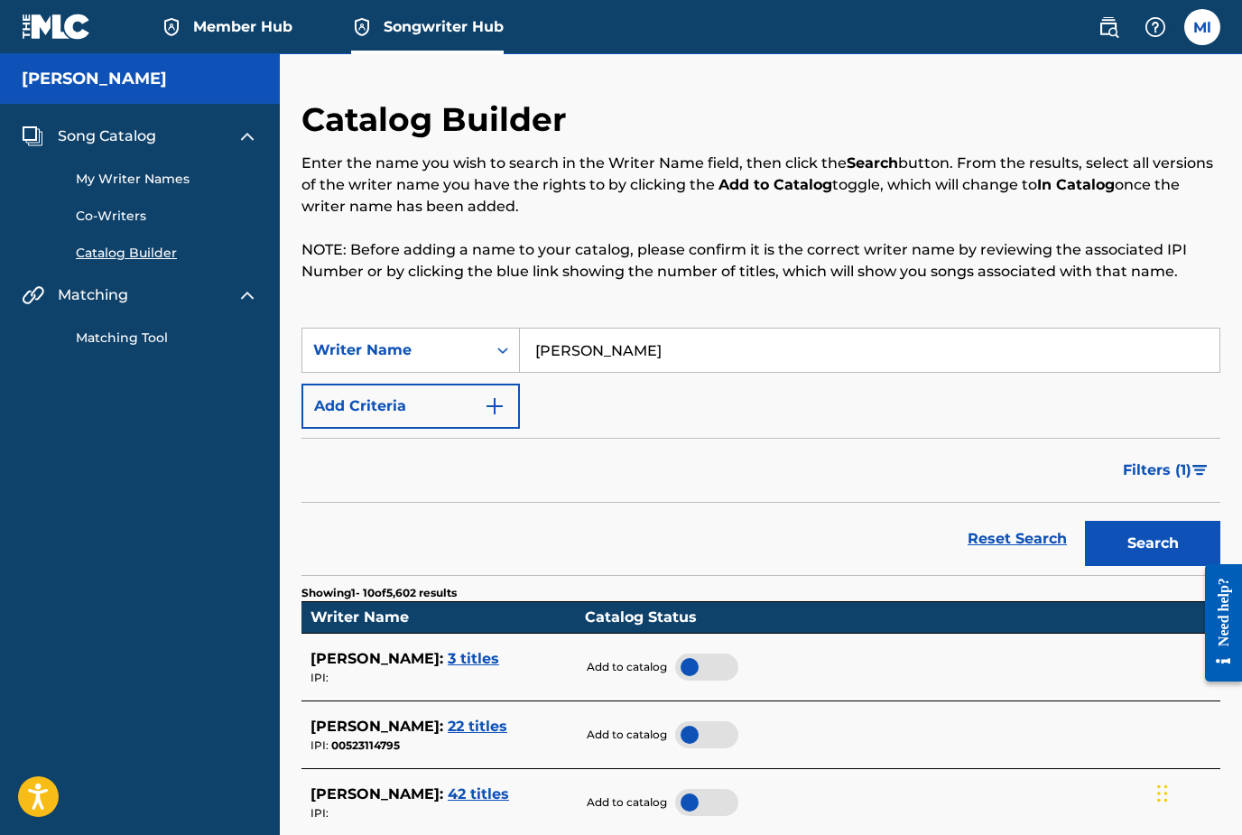
click at [1185, 468] on span "Filters ( 1 )" at bounding box center [1157, 470] width 69 height 22
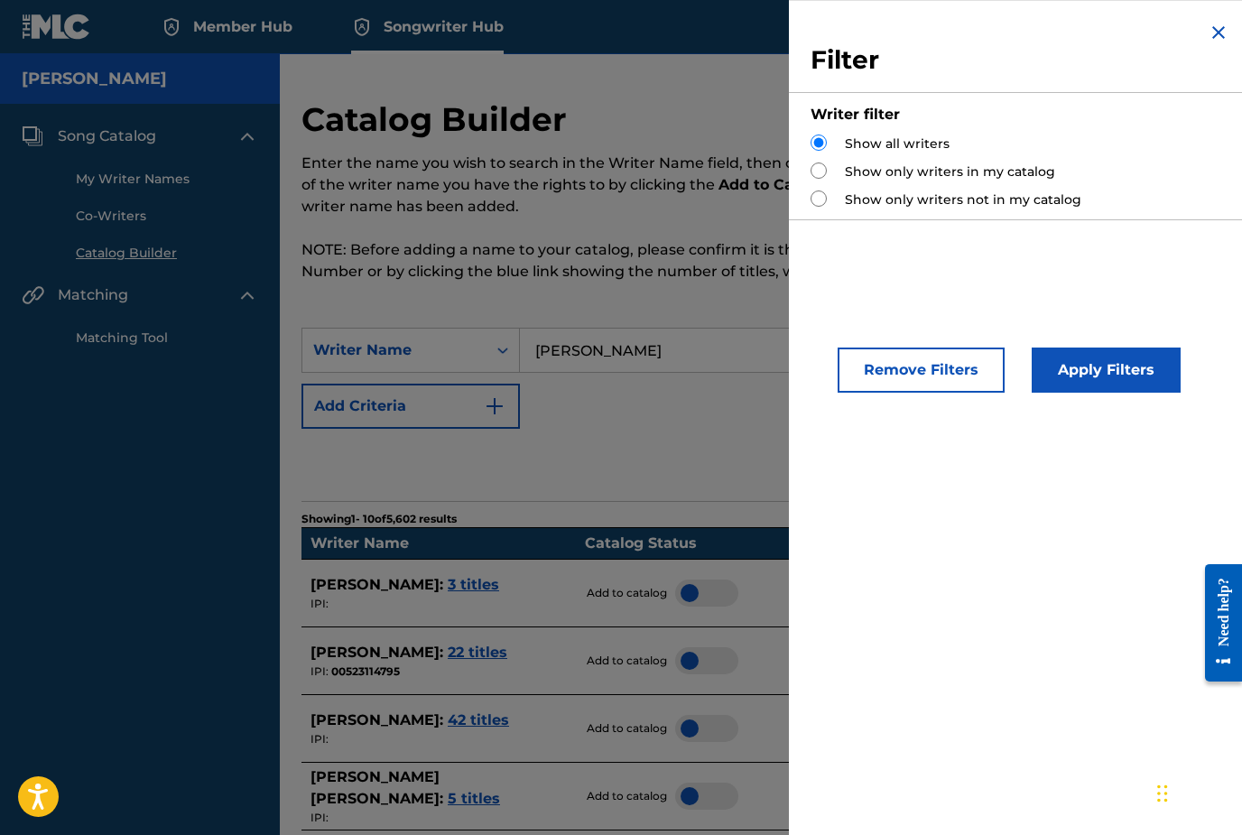
click at [1216, 37] on img "Search Form" at bounding box center [1218, 33] width 22 height 22
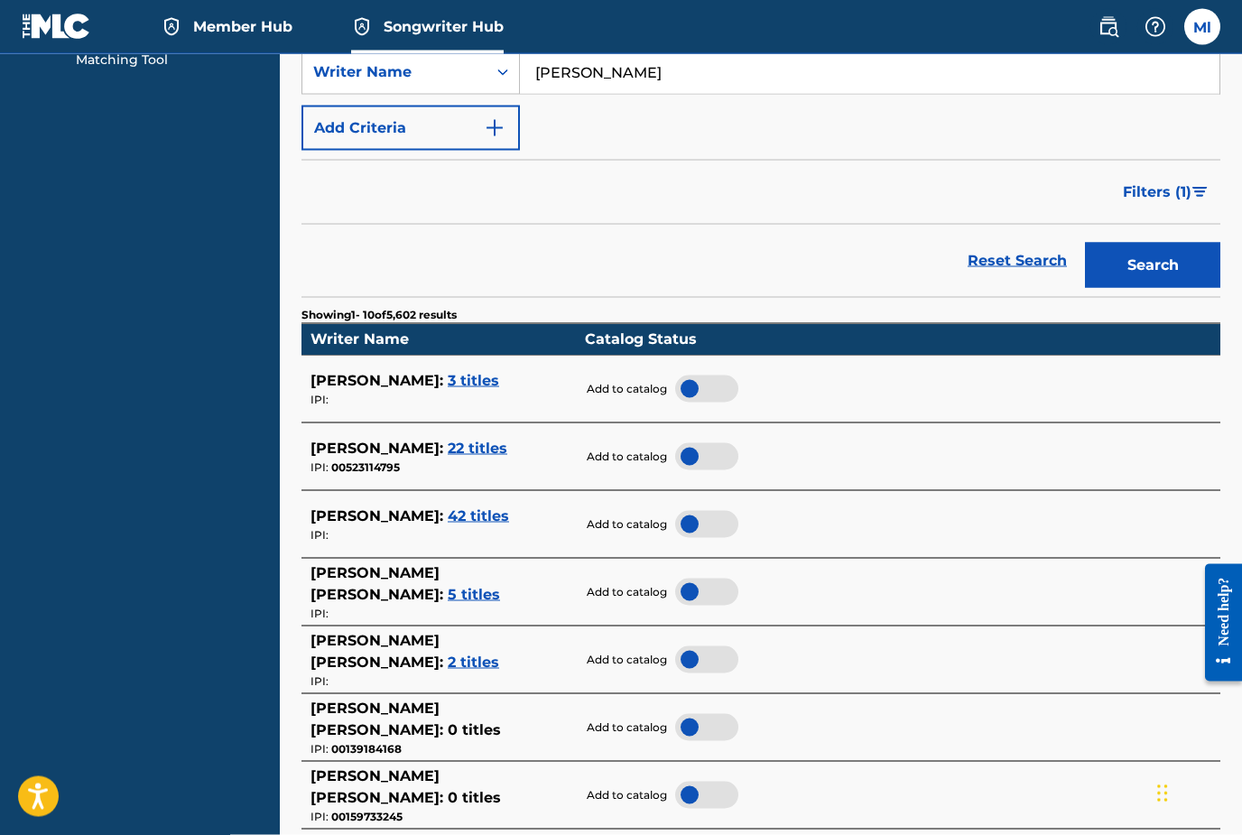
scroll to position [433, 0]
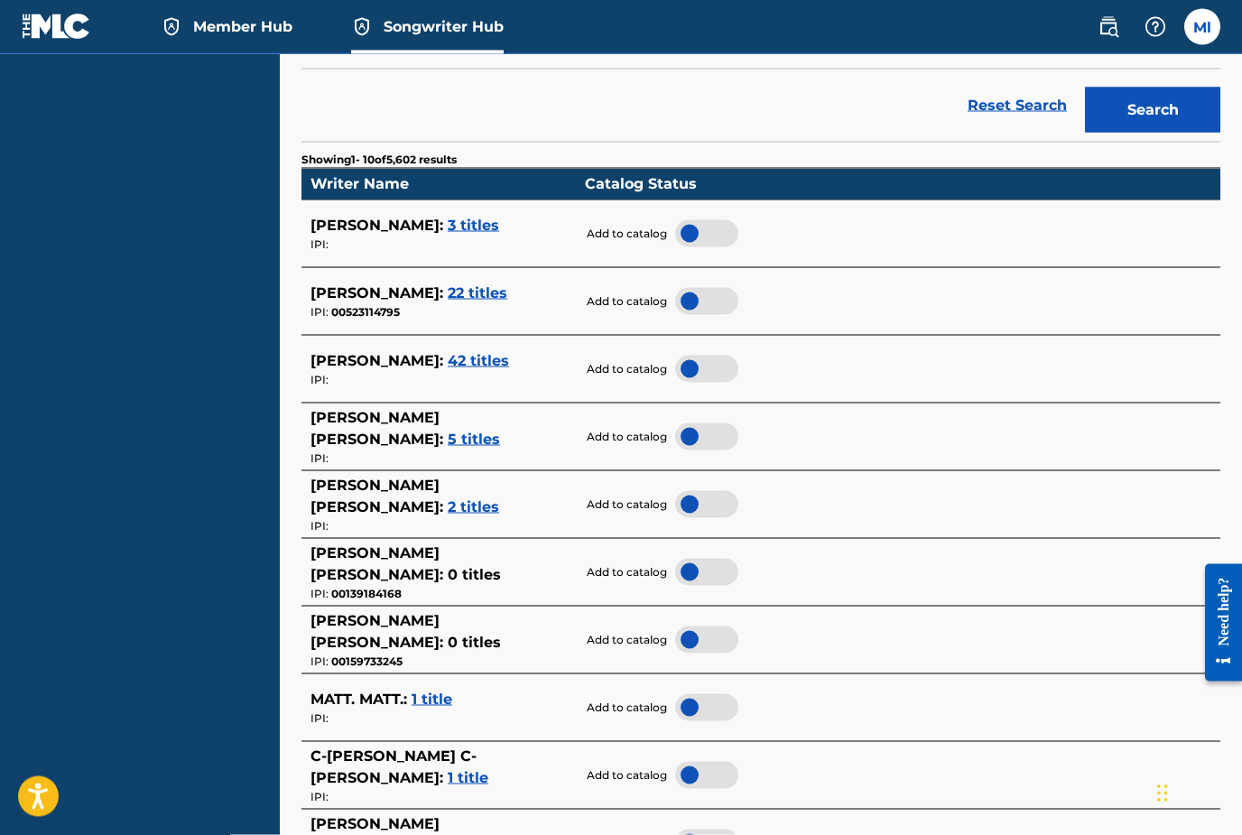
click at [455, 221] on span "3 titles" at bounding box center [473, 225] width 51 height 17
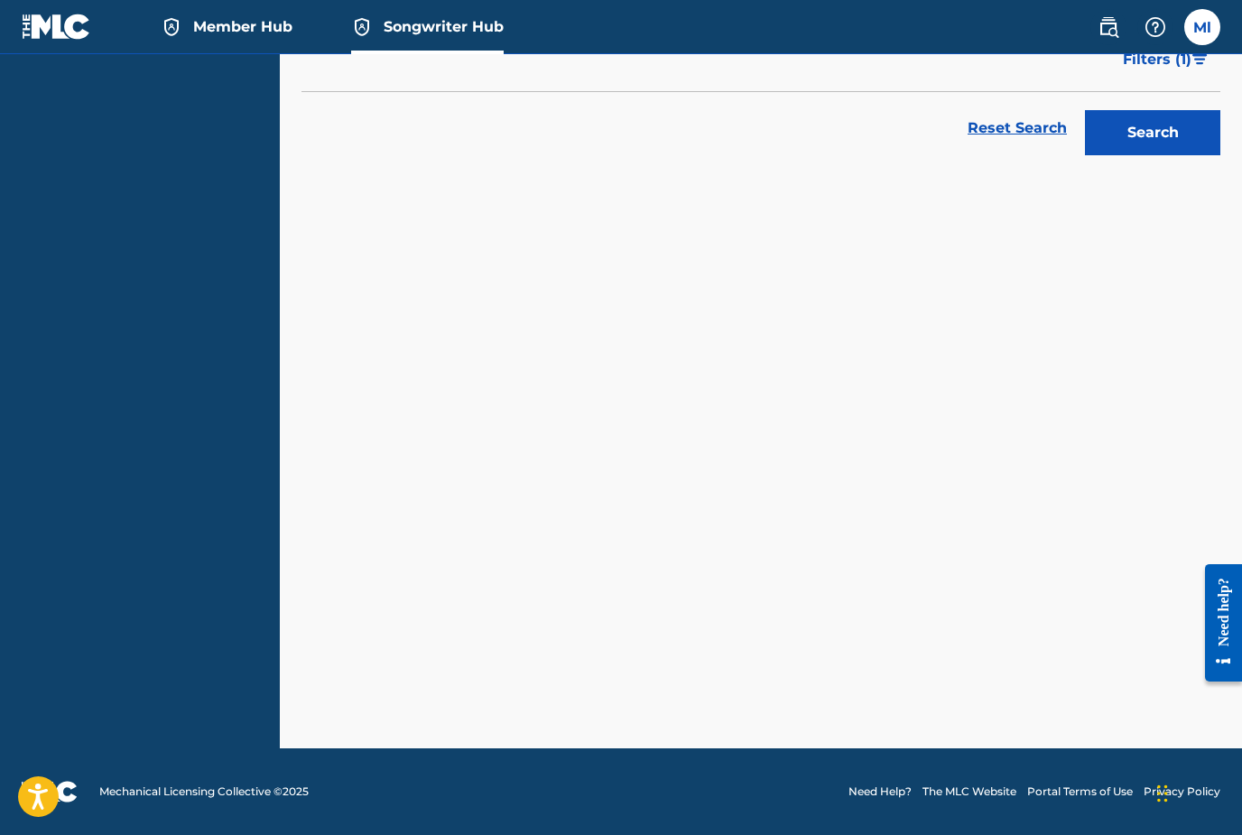
scroll to position [353, 0]
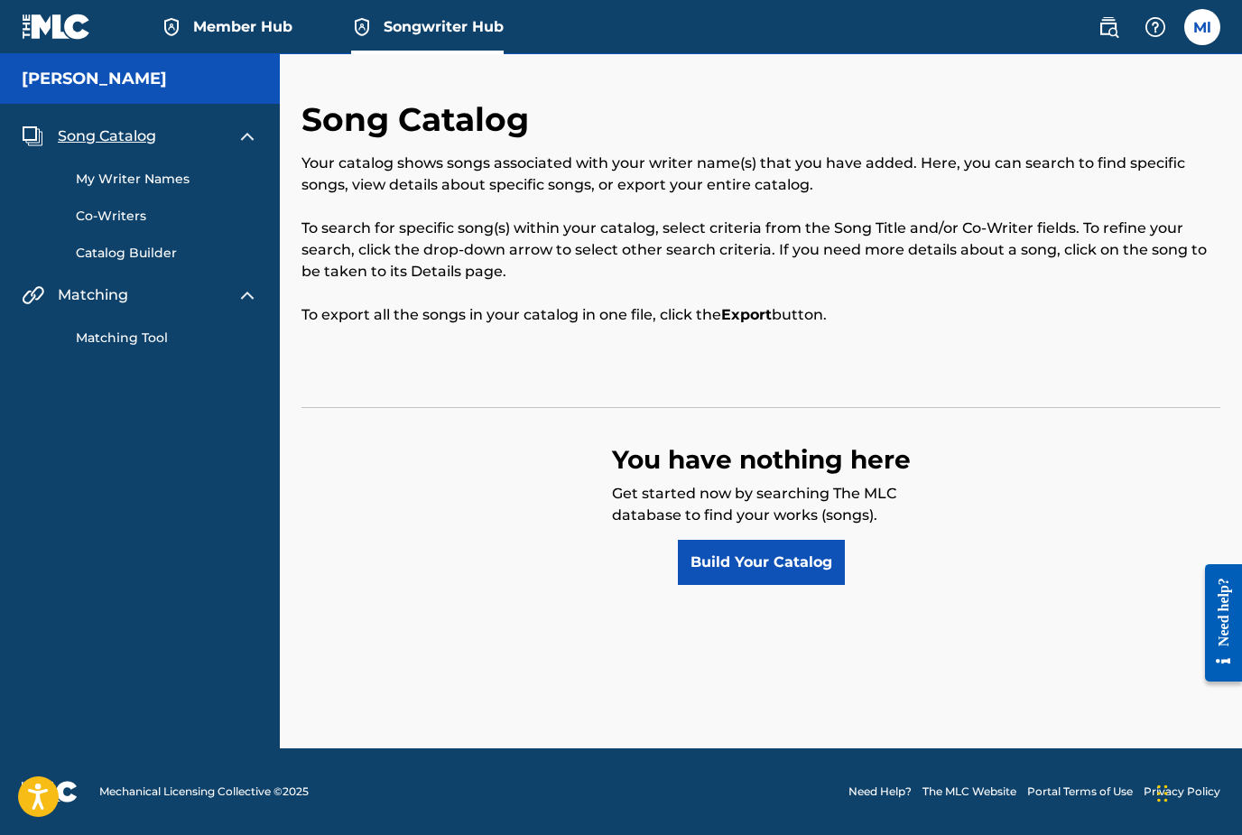
scroll to position [58, 0]
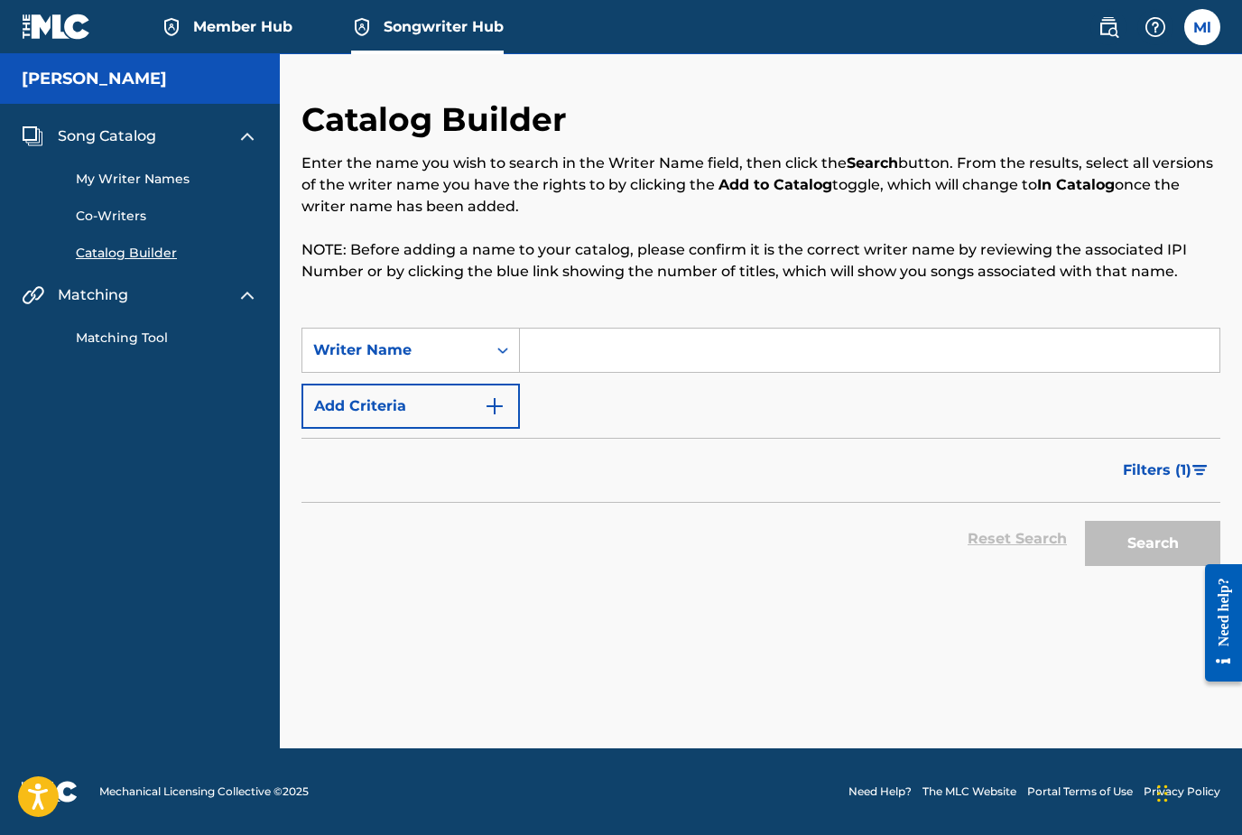
click at [651, 328] on input "Search Form" at bounding box center [869, 349] width 699 height 43
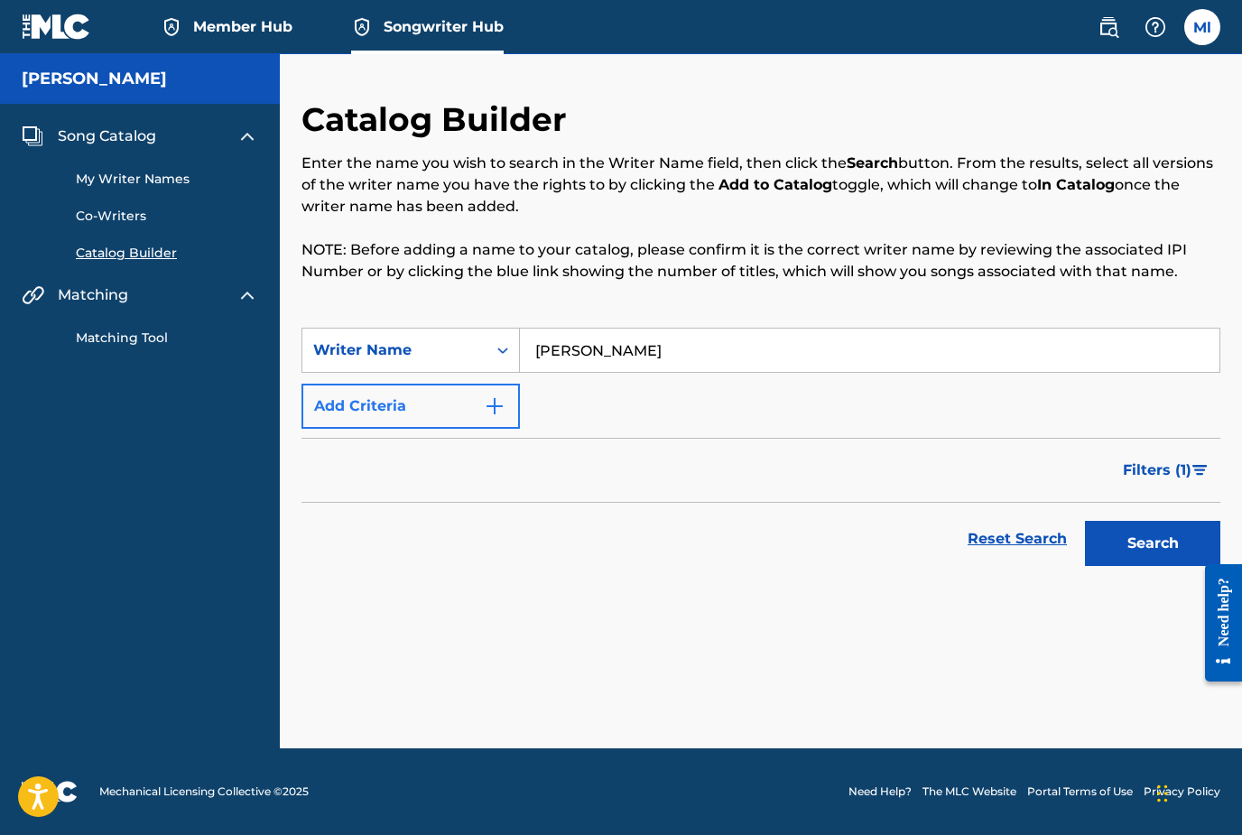
type input "Matt lance"
click at [499, 395] on img "Search Form" at bounding box center [495, 406] width 22 height 22
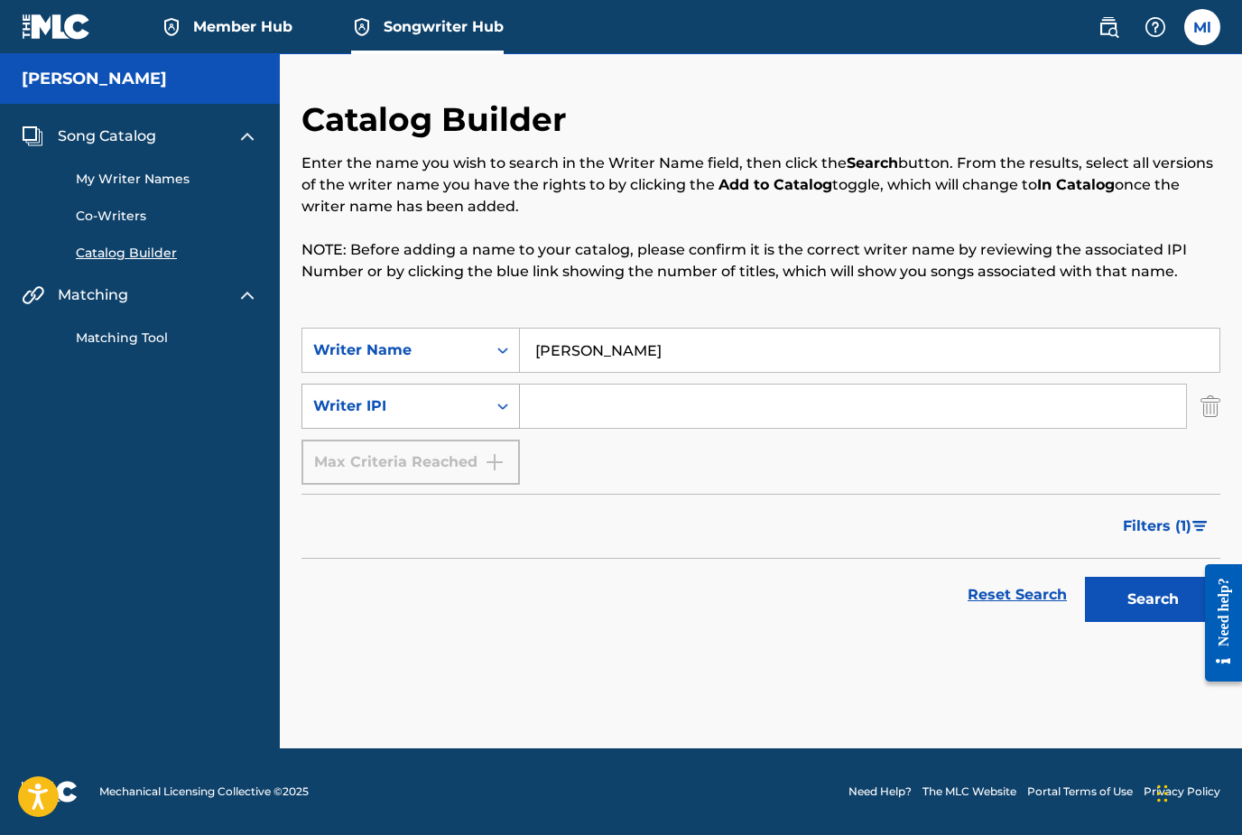
click at [499, 397] on icon "Search Form" at bounding box center [503, 406] width 18 height 18
click at [133, 170] on link "My Writer Names" at bounding box center [167, 179] width 182 height 19
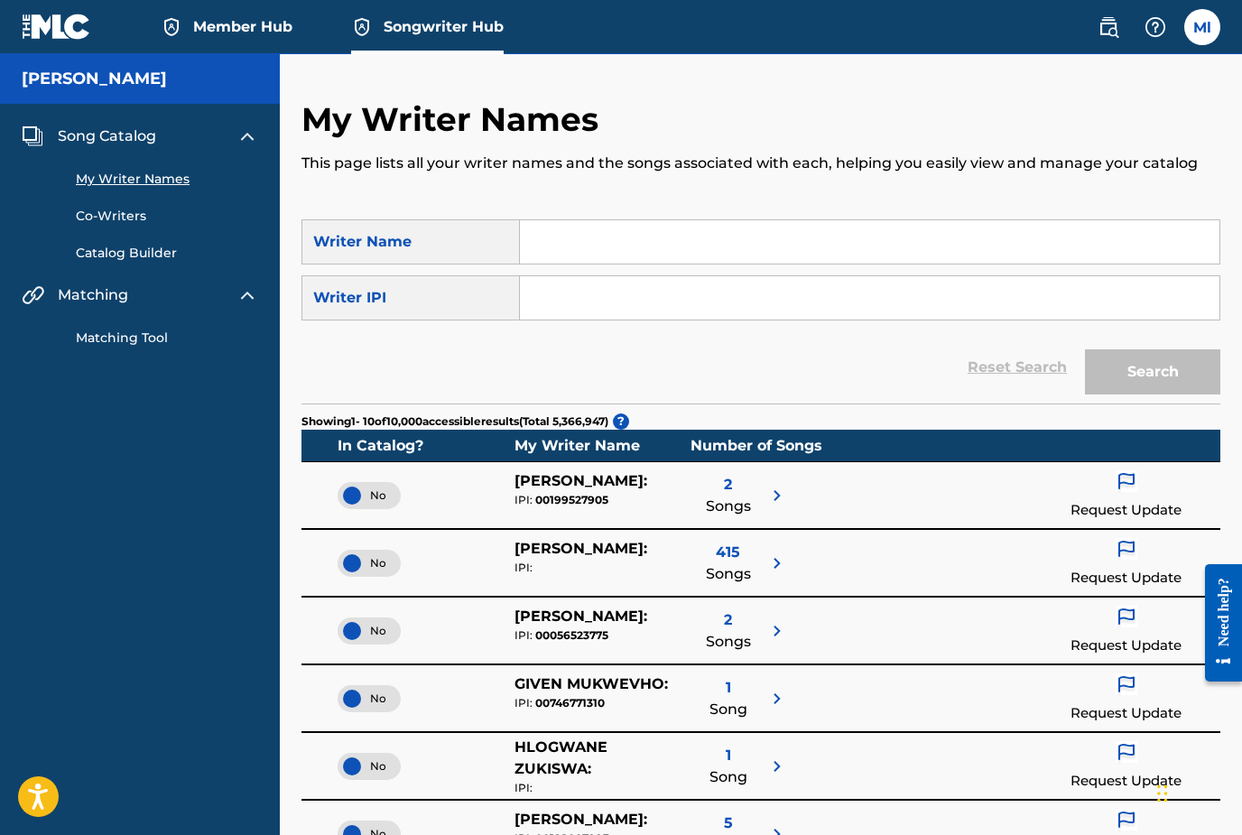
drag, startPoint x: 587, startPoint y: 232, endPoint x: 587, endPoint y: 174, distance: 57.8
click at [587, 220] on input "Search Form" at bounding box center [869, 241] width 699 height 43
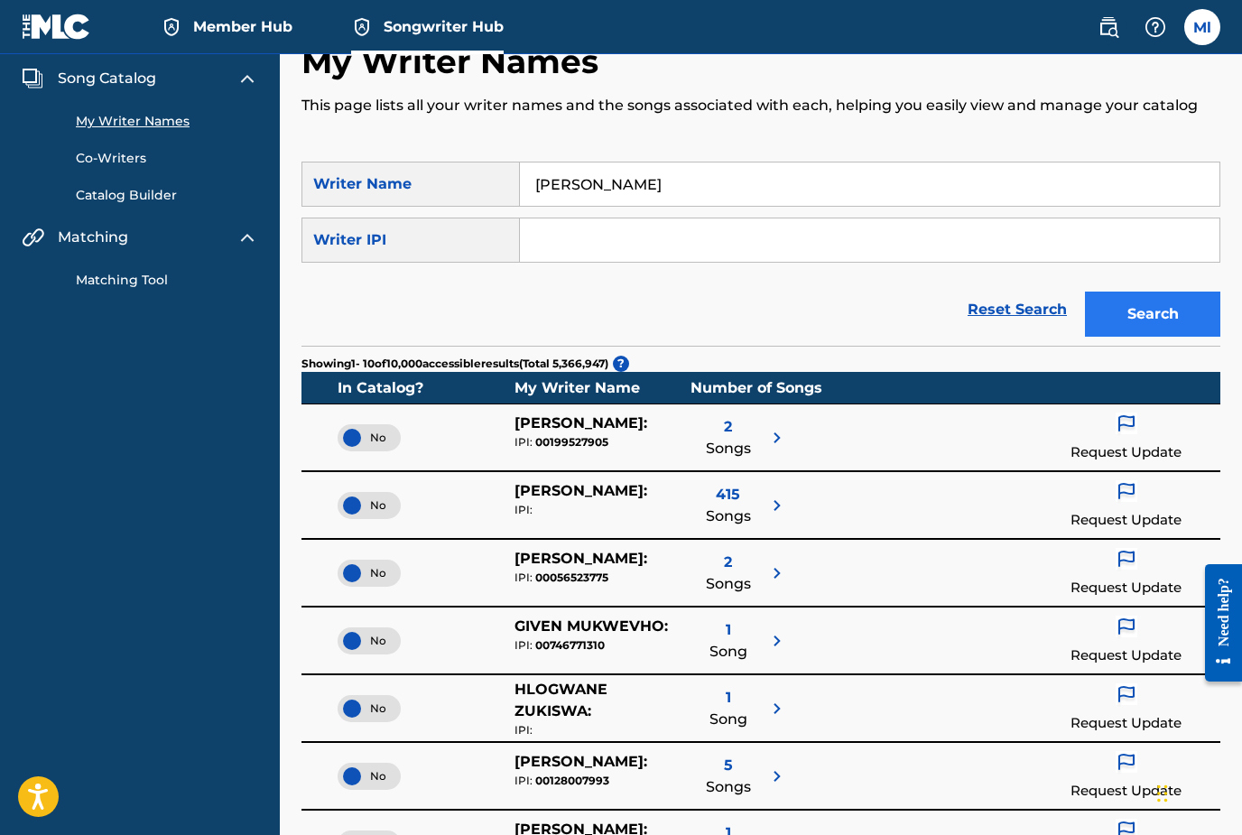
type input "Matt lance"
click at [1148, 334] on button "Search" at bounding box center [1152, 313] width 135 height 45
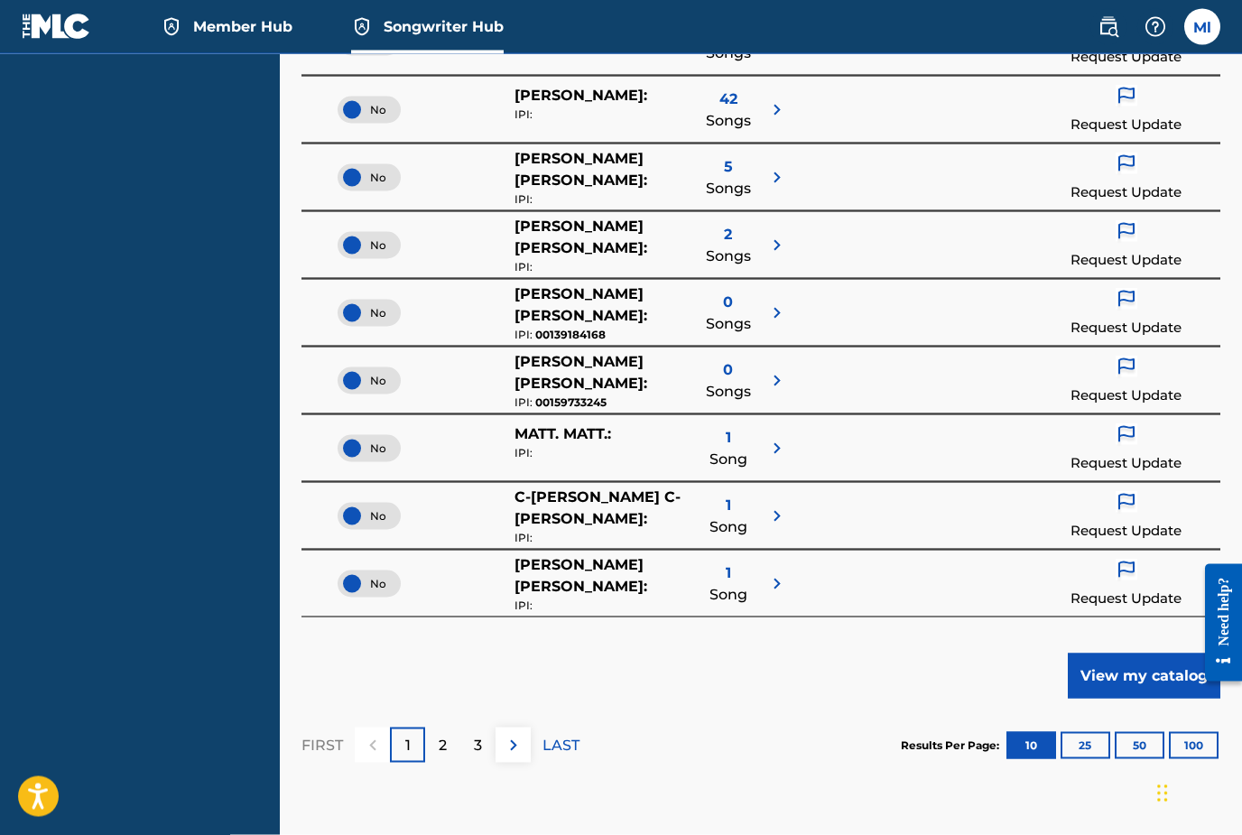
scroll to position [597, 0]
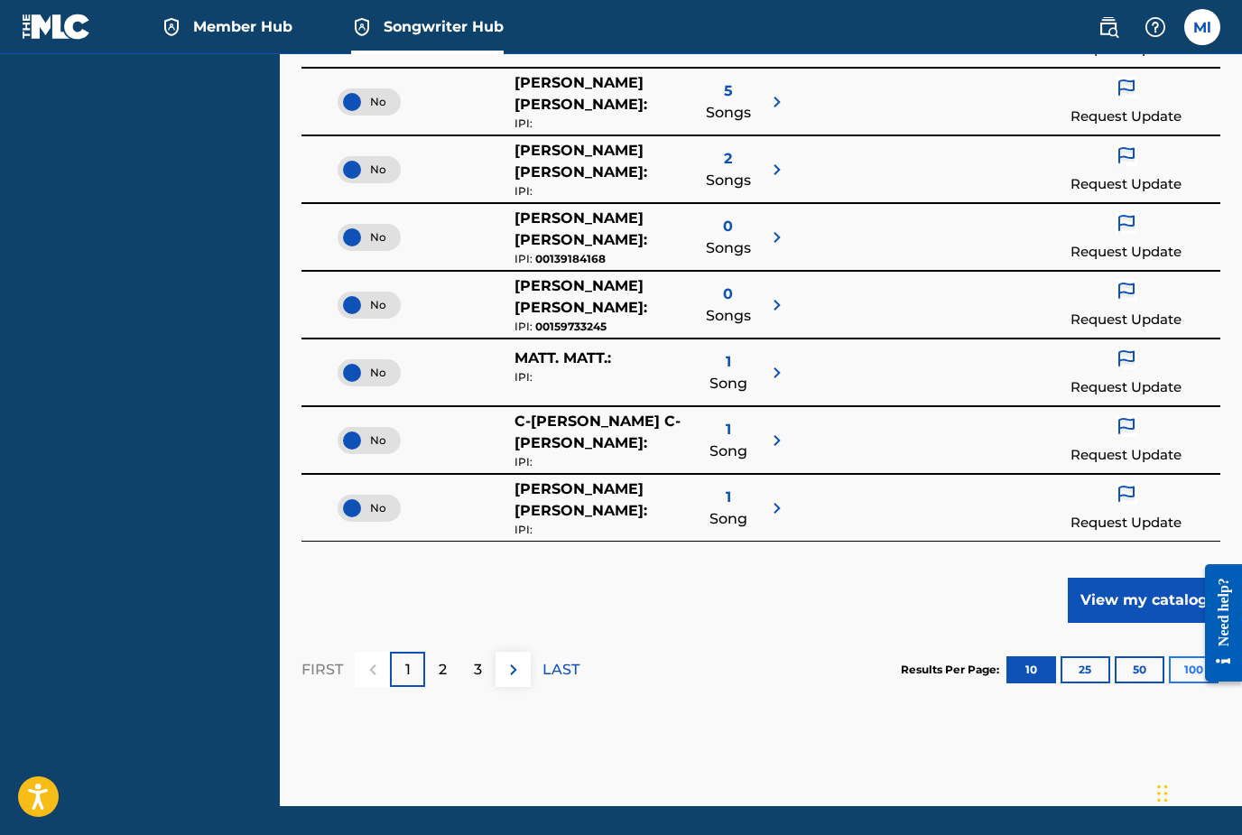
click at [1186, 678] on button "100" at bounding box center [1194, 669] width 50 height 27
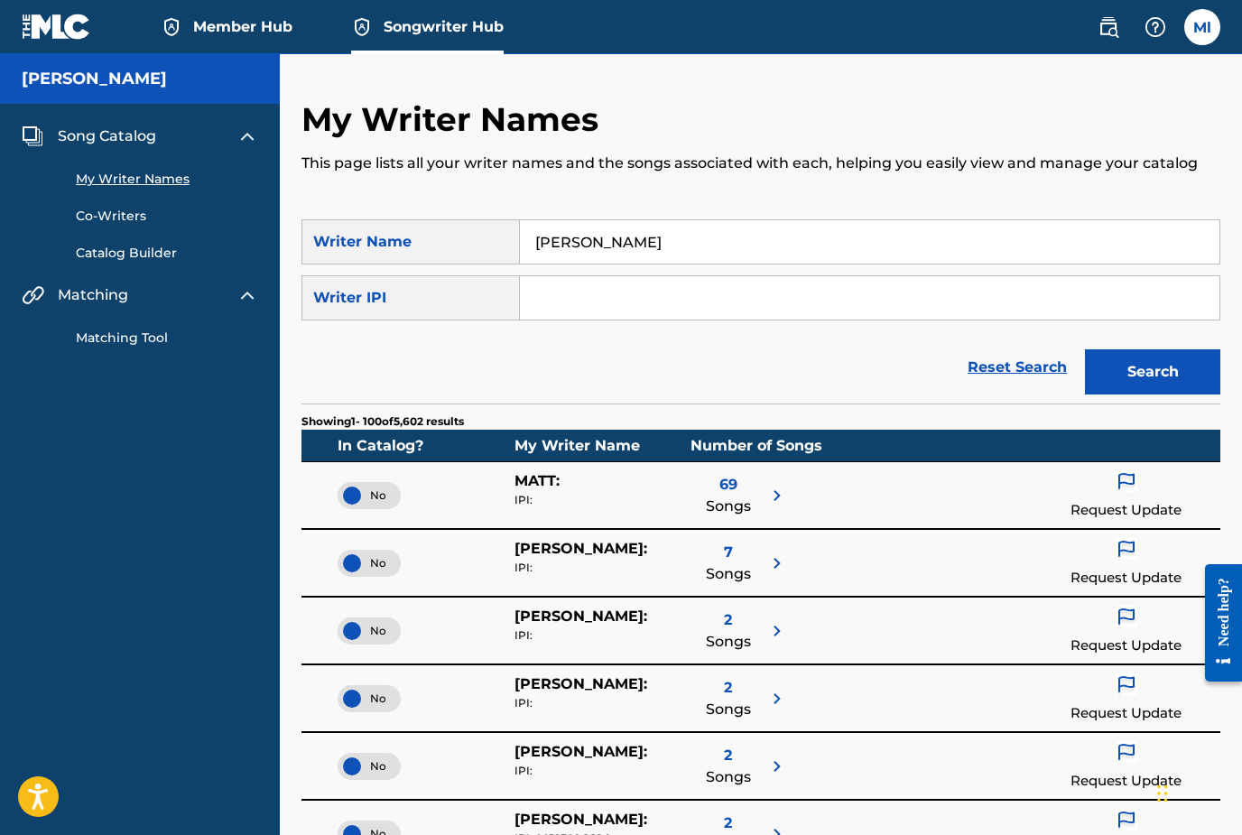
click at [733, 566] on span "Songs" at bounding box center [728, 574] width 45 height 22
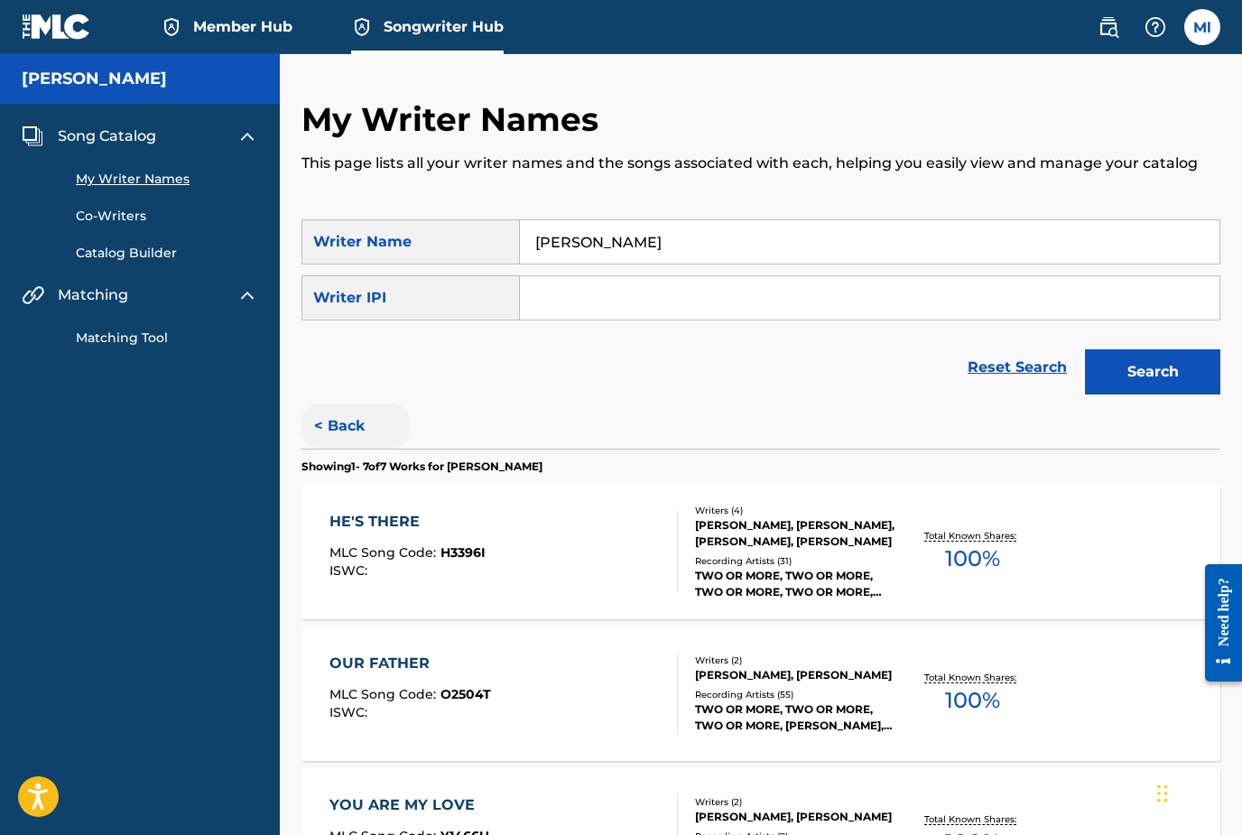
click at [335, 432] on button "< Back" at bounding box center [355, 425] width 108 height 45
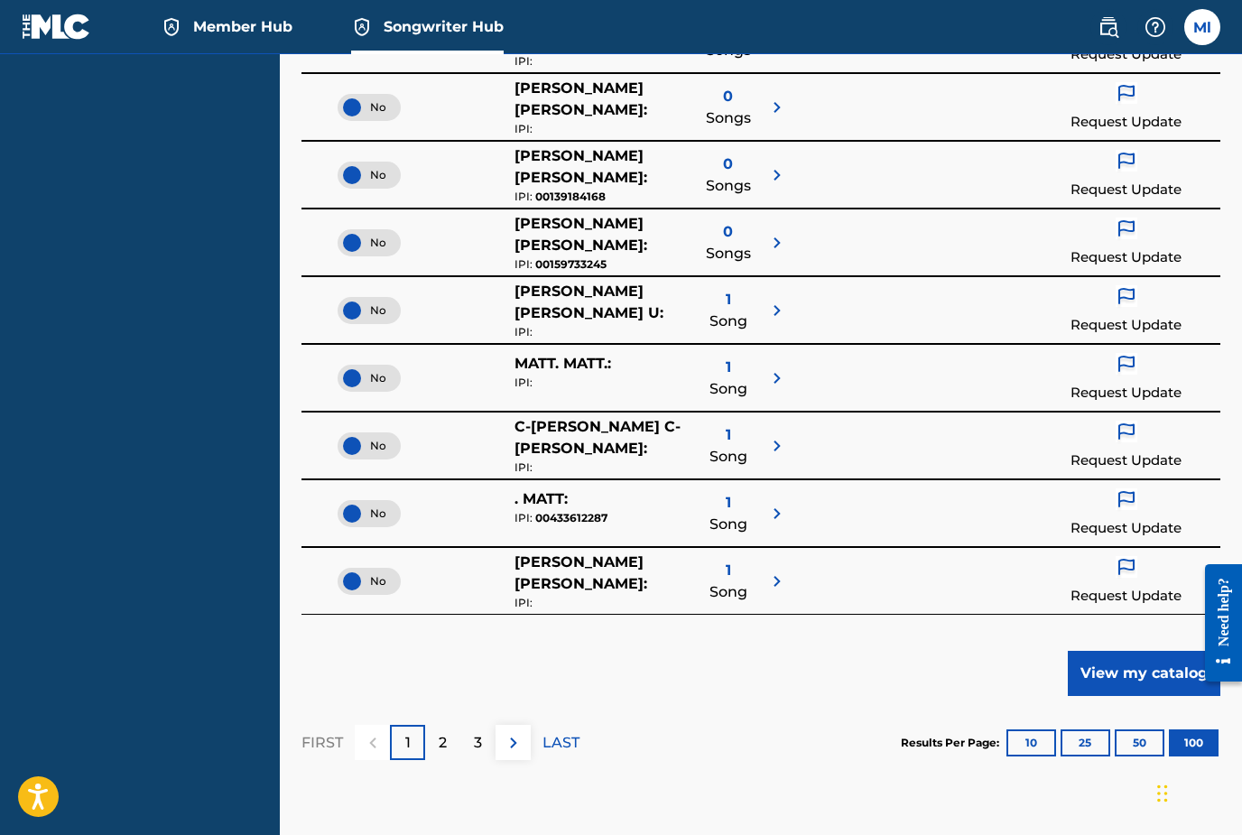
scroll to position [6688, 0]
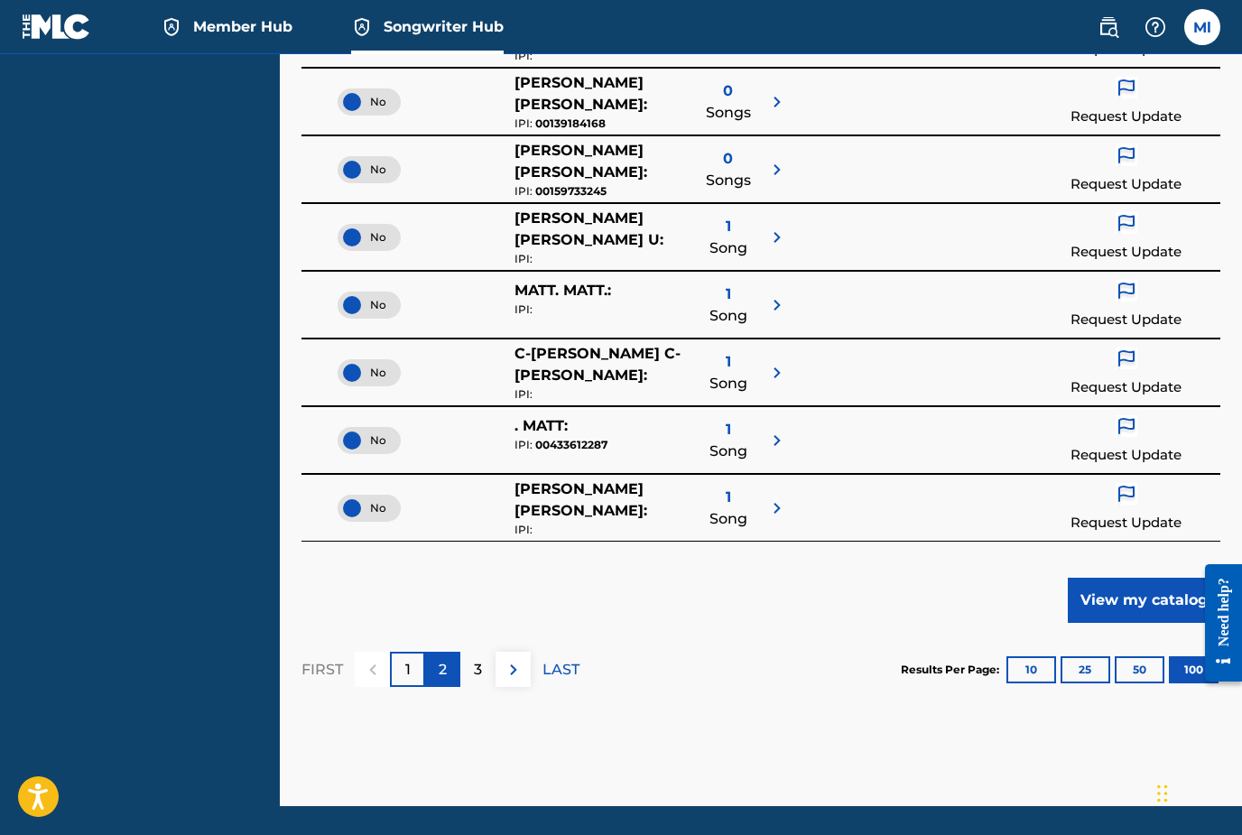
click at [444, 672] on p "2" at bounding box center [443, 670] width 8 height 22
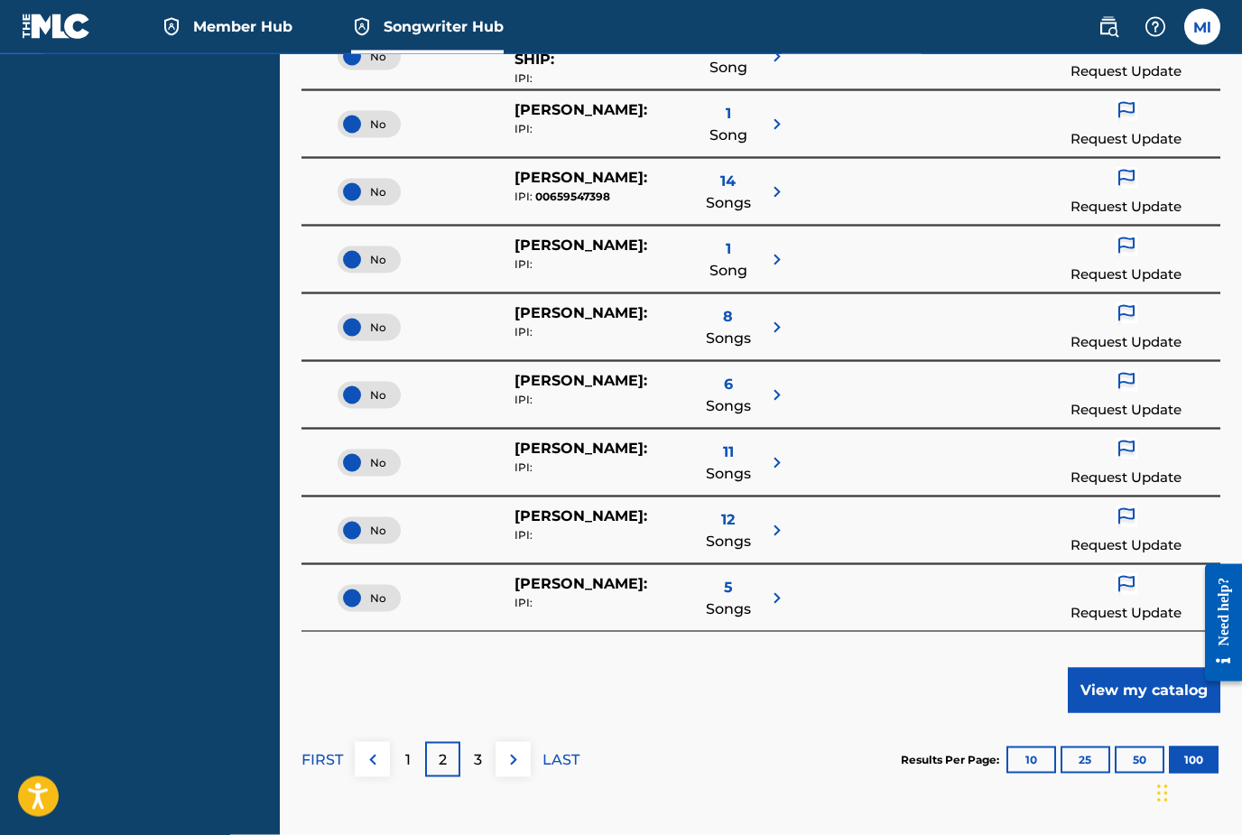
scroll to position [6599, 0]
click at [477, 757] on p "3" at bounding box center [478, 759] width 8 height 22
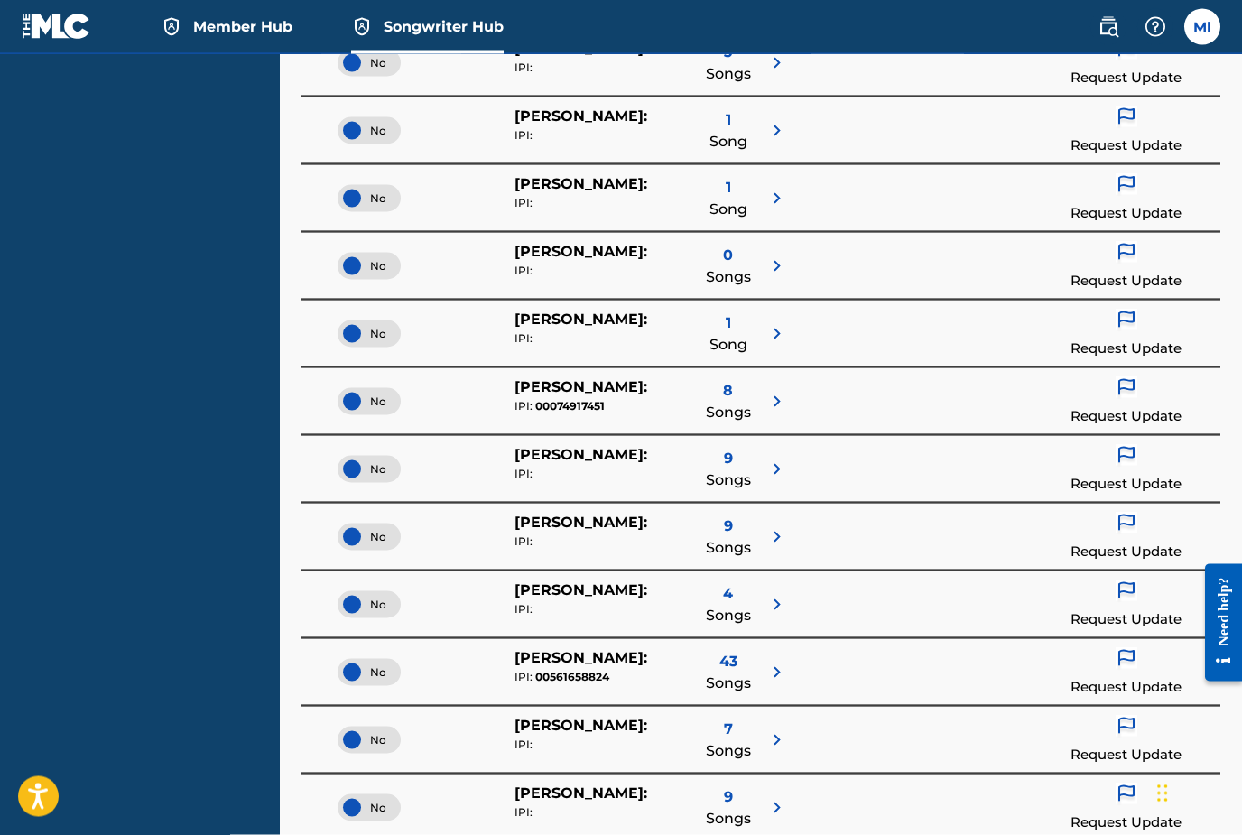
scroll to position [865, 0]
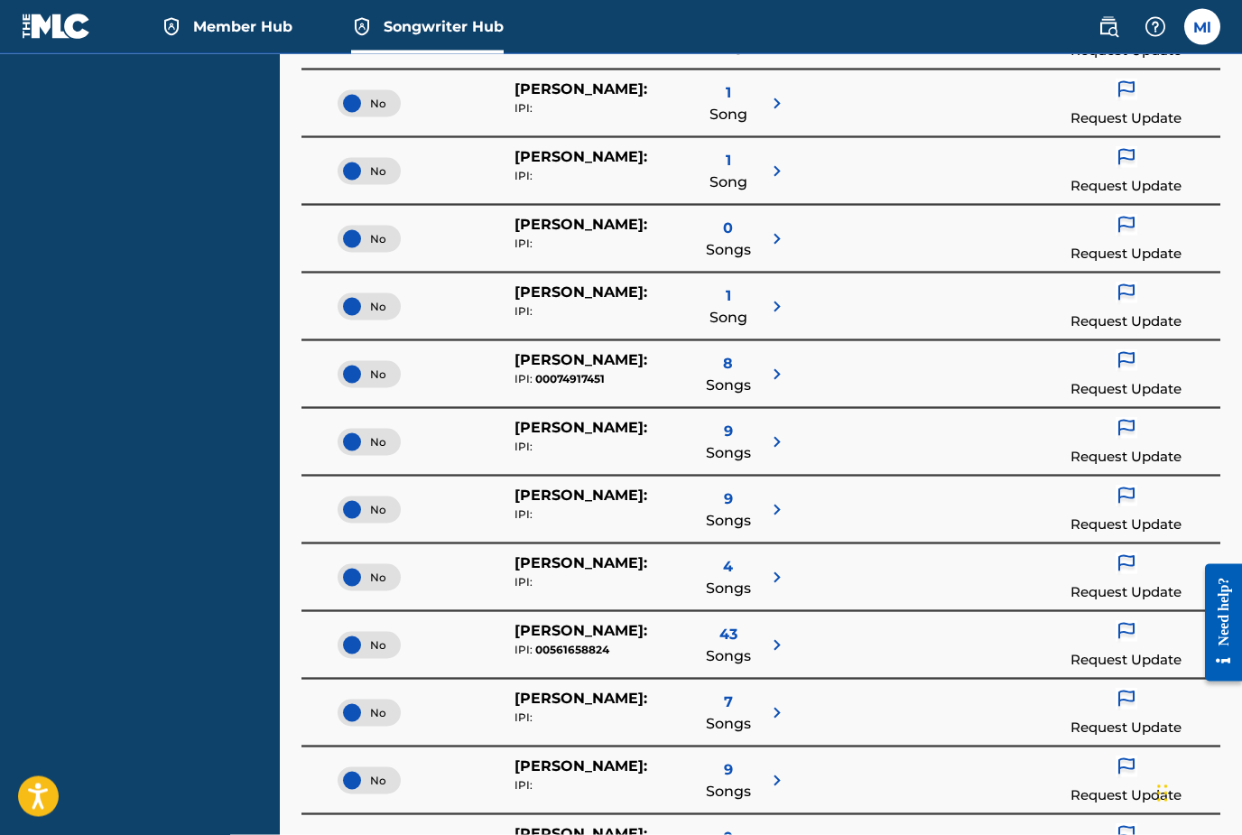
click at [779, 578] on img at bounding box center [777, 578] width 22 height 22
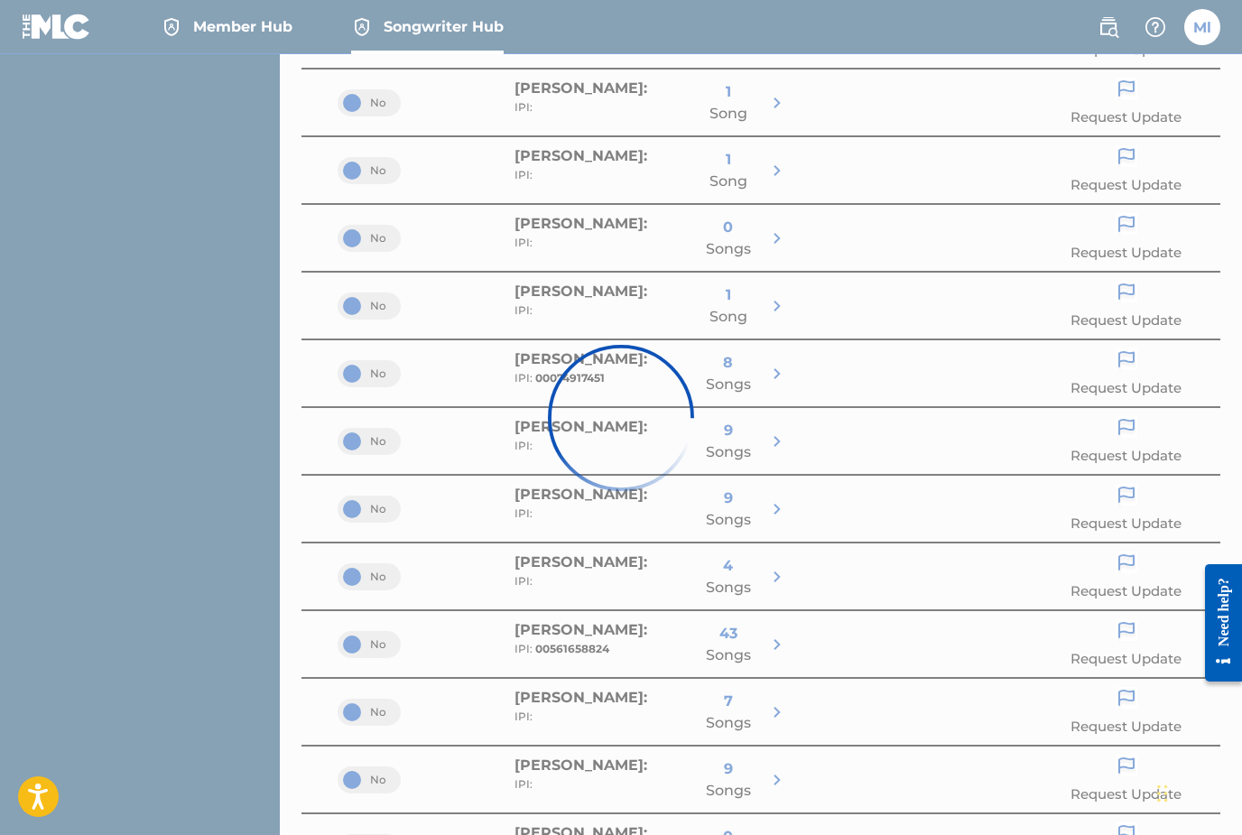
scroll to position [323, 0]
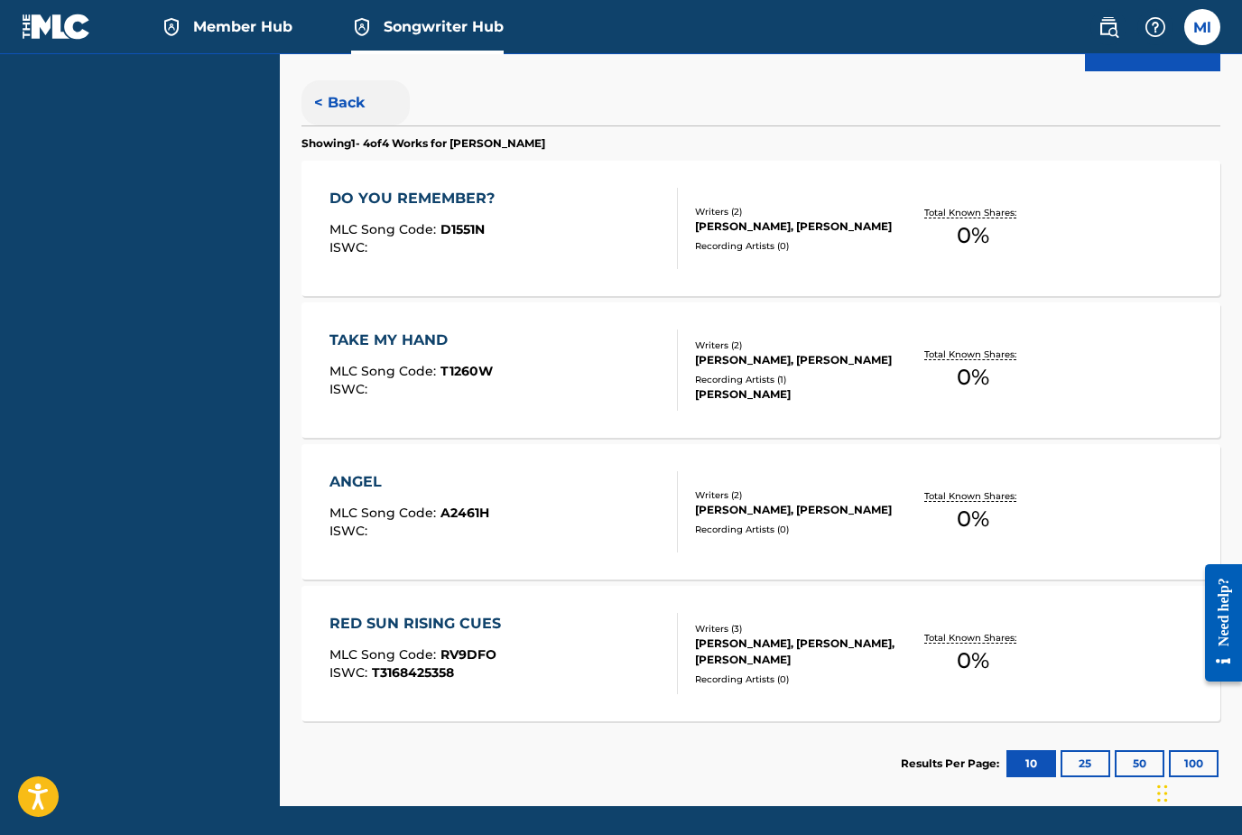
click at [348, 95] on button "< Back" at bounding box center [355, 102] width 108 height 45
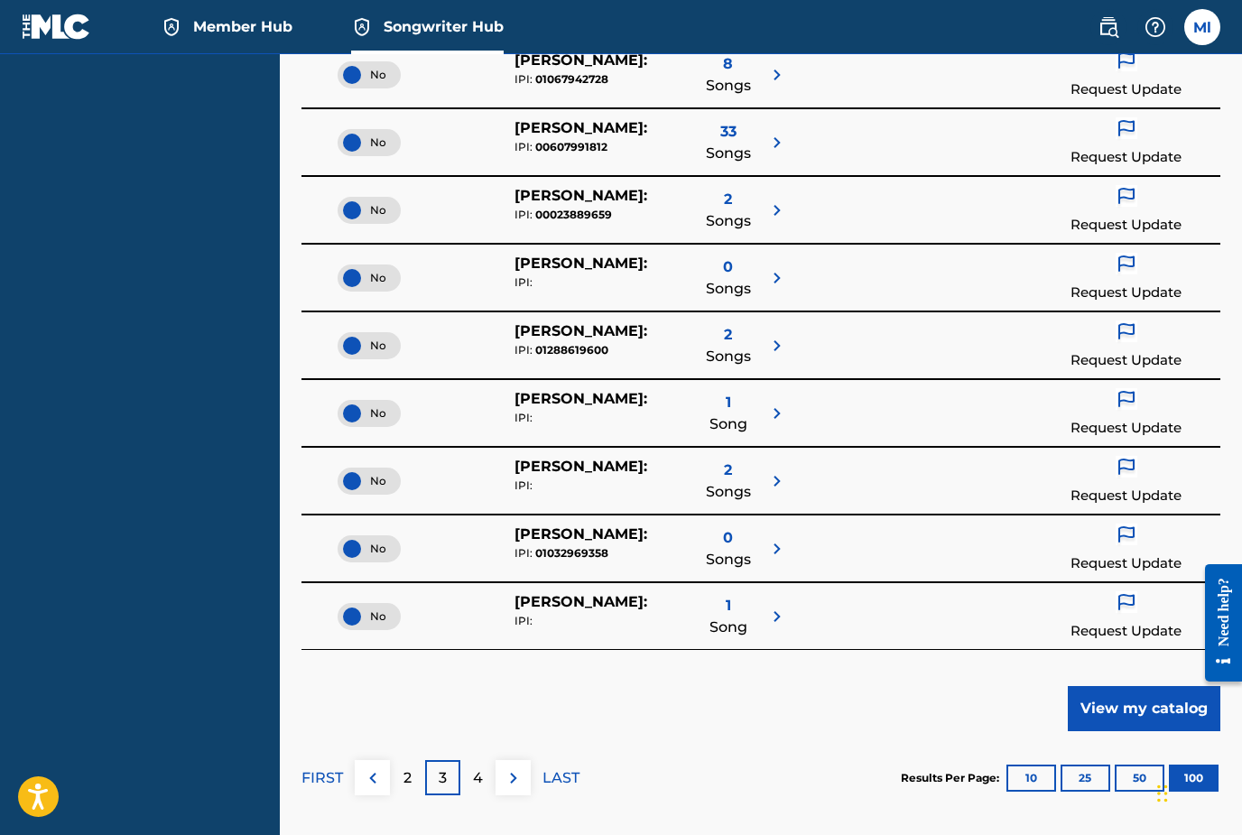
scroll to position [6688, 0]
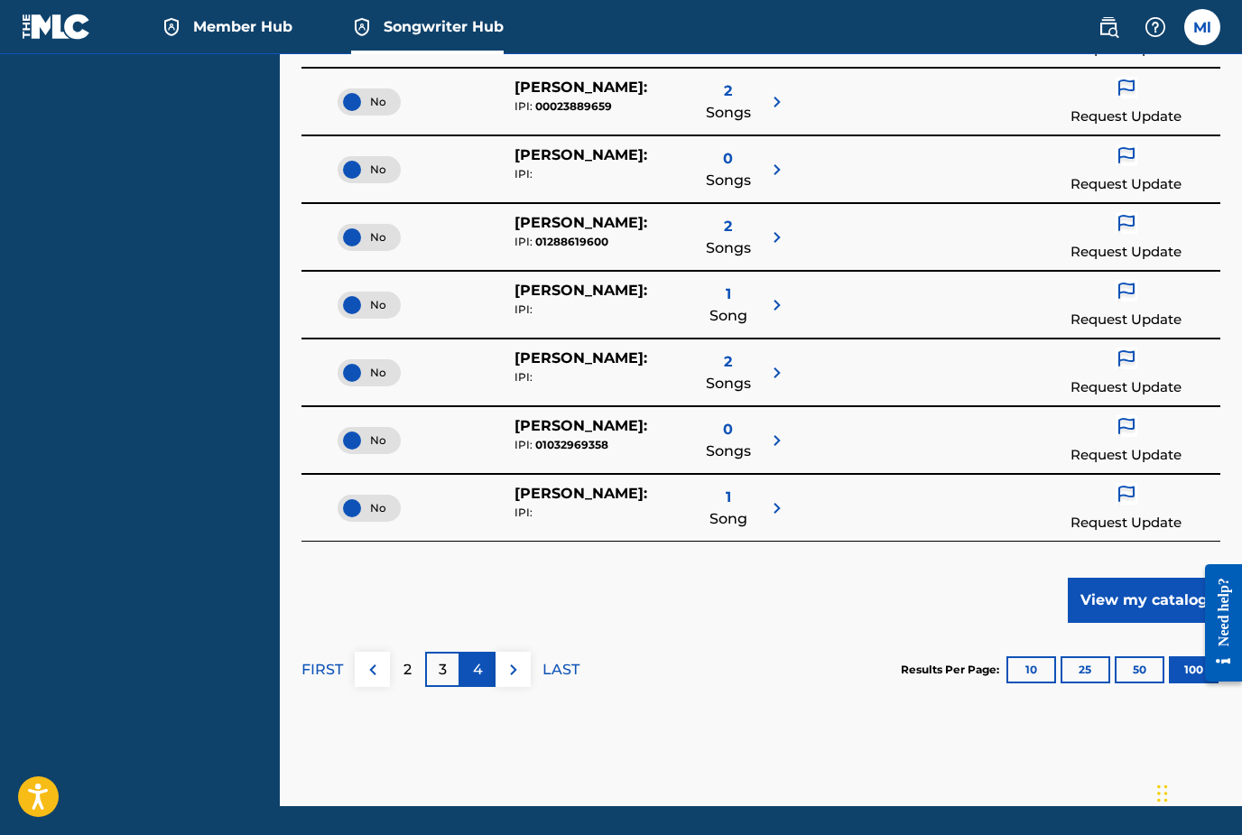
click at [478, 673] on p "4" at bounding box center [478, 670] width 10 height 22
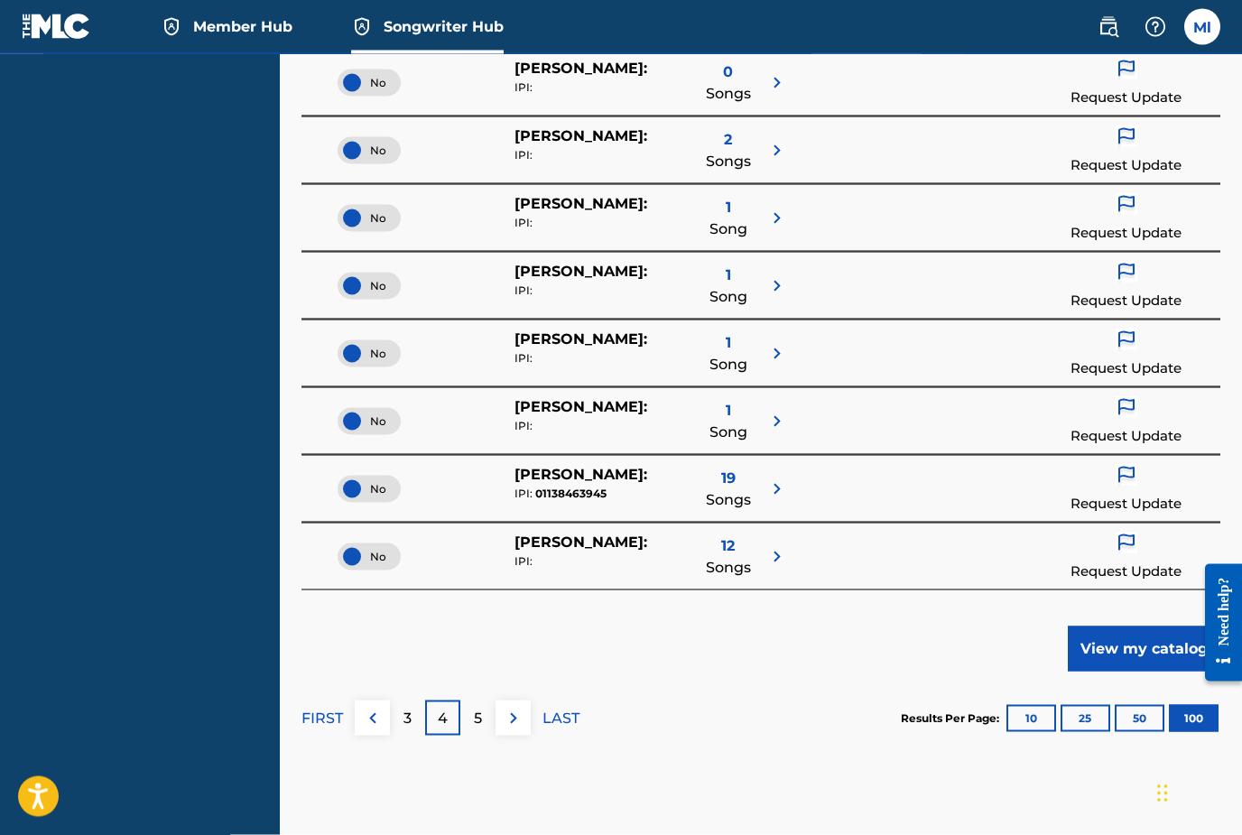
scroll to position [6647, 0]
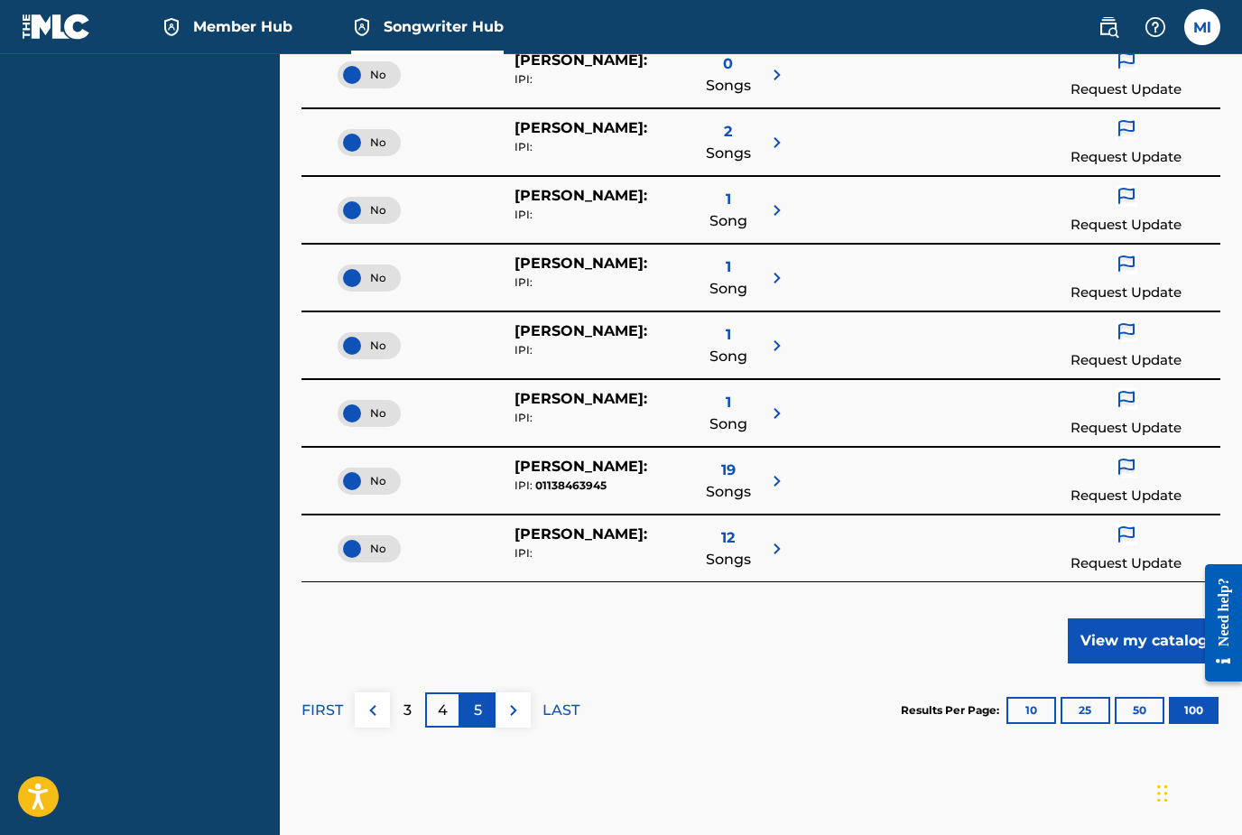
click at [481, 714] on p "5" at bounding box center [478, 710] width 8 height 22
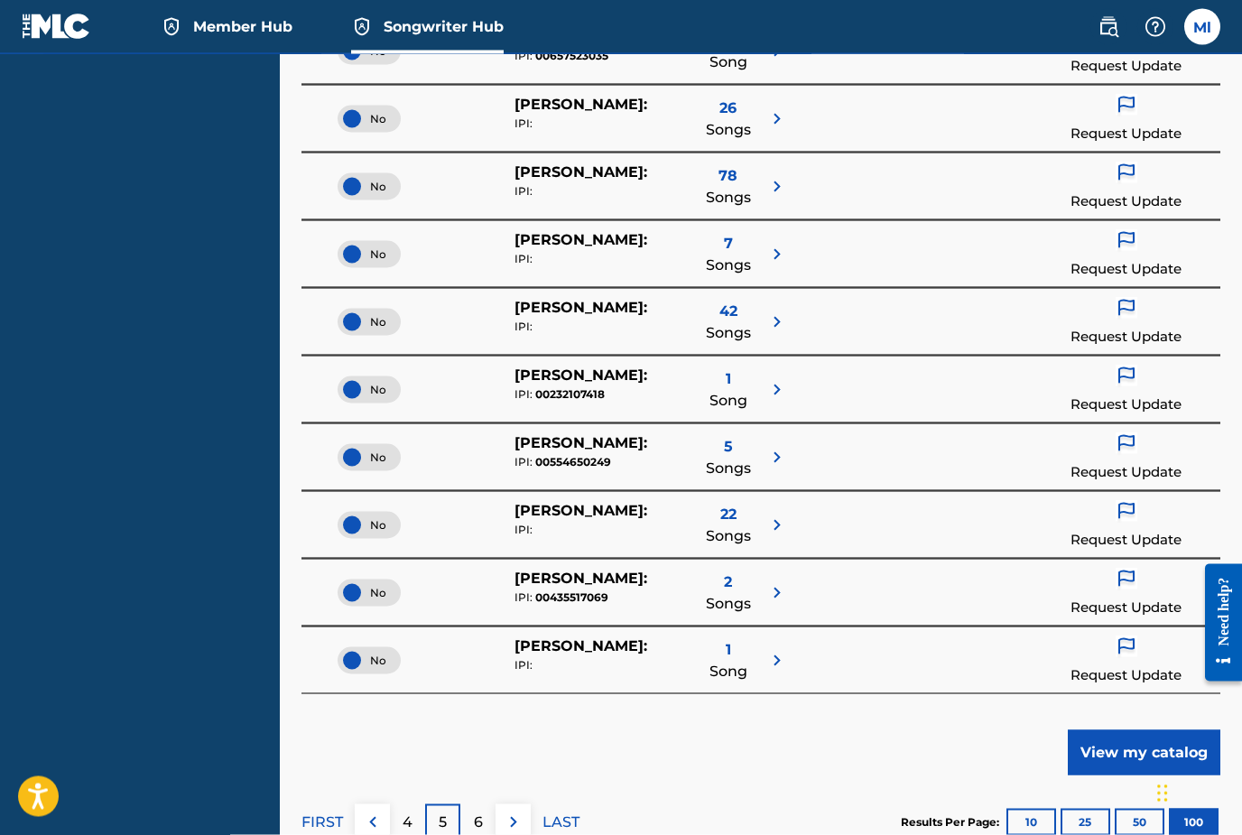
scroll to position [6688, 0]
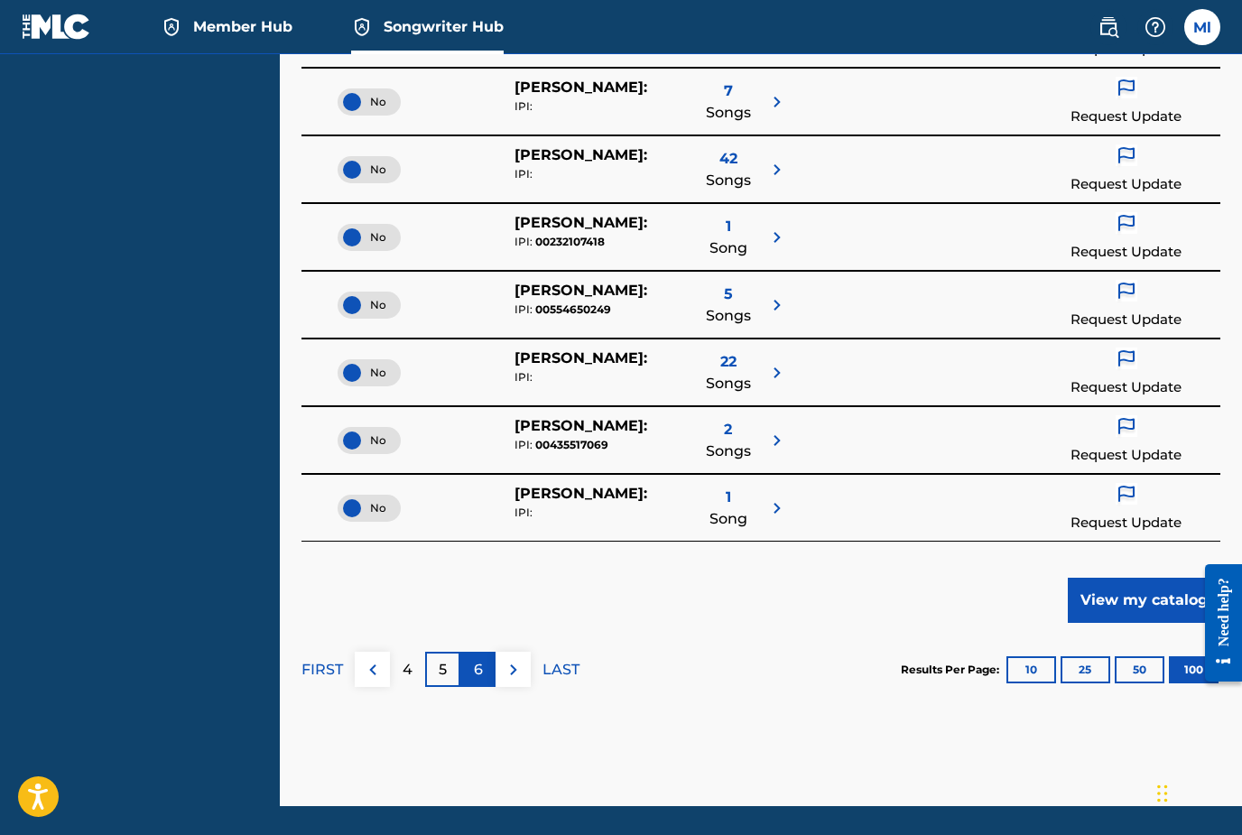
click at [478, 667] on p "6" at bounding box center [478, 670] width 9 height 22
click at [478, 677] on p "7" at bounding box center [478, 670] width 9 height 22
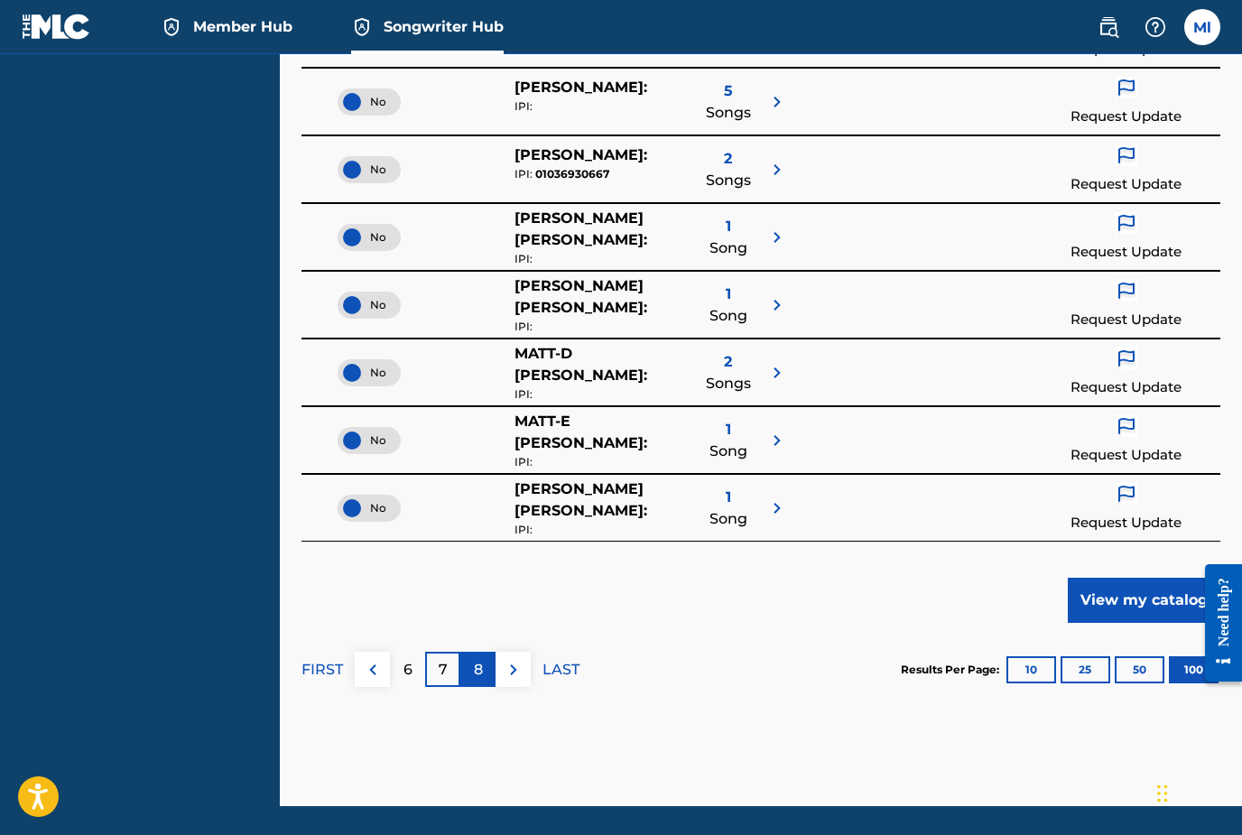
click at [478, 671] on p "8" at bounding box center [478, 670] width 9 height 22
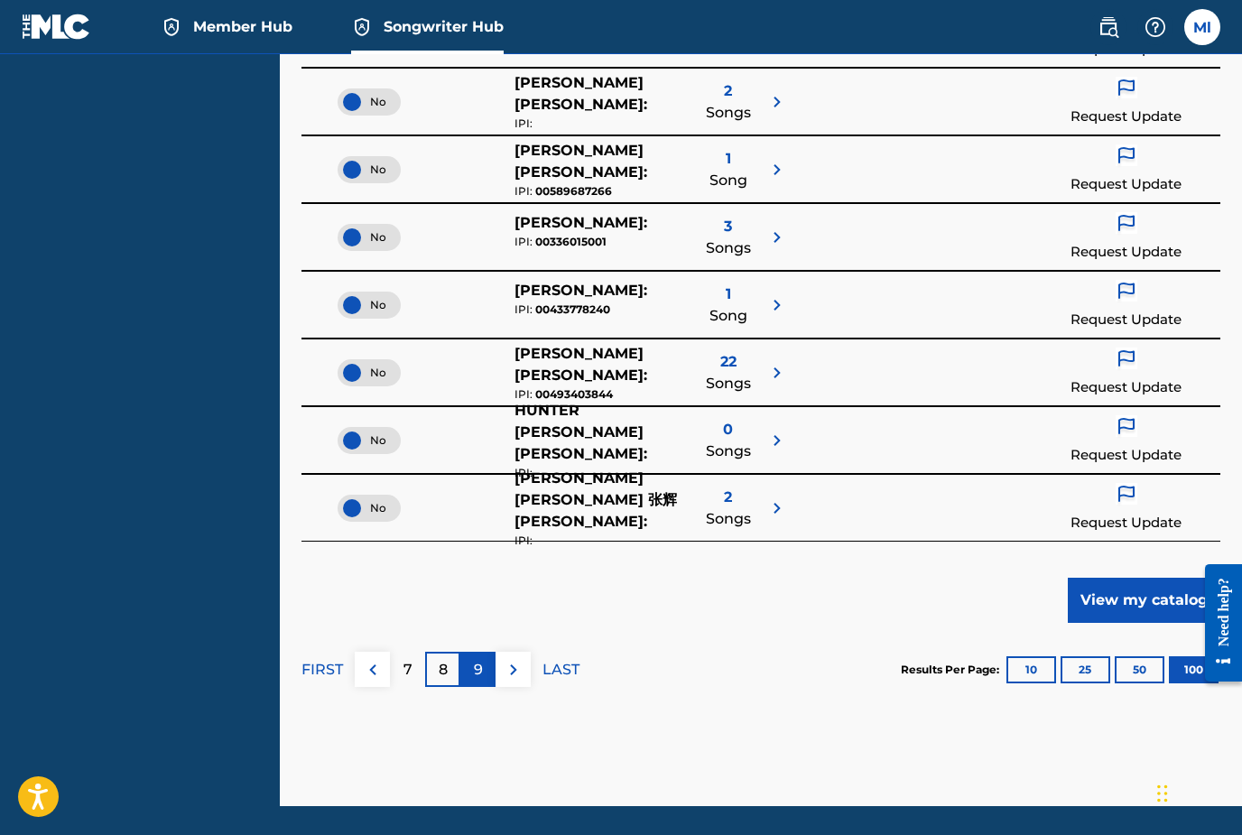
click at [486, 670] on div "9" at bounding box center [477, 669] width 35 height 35
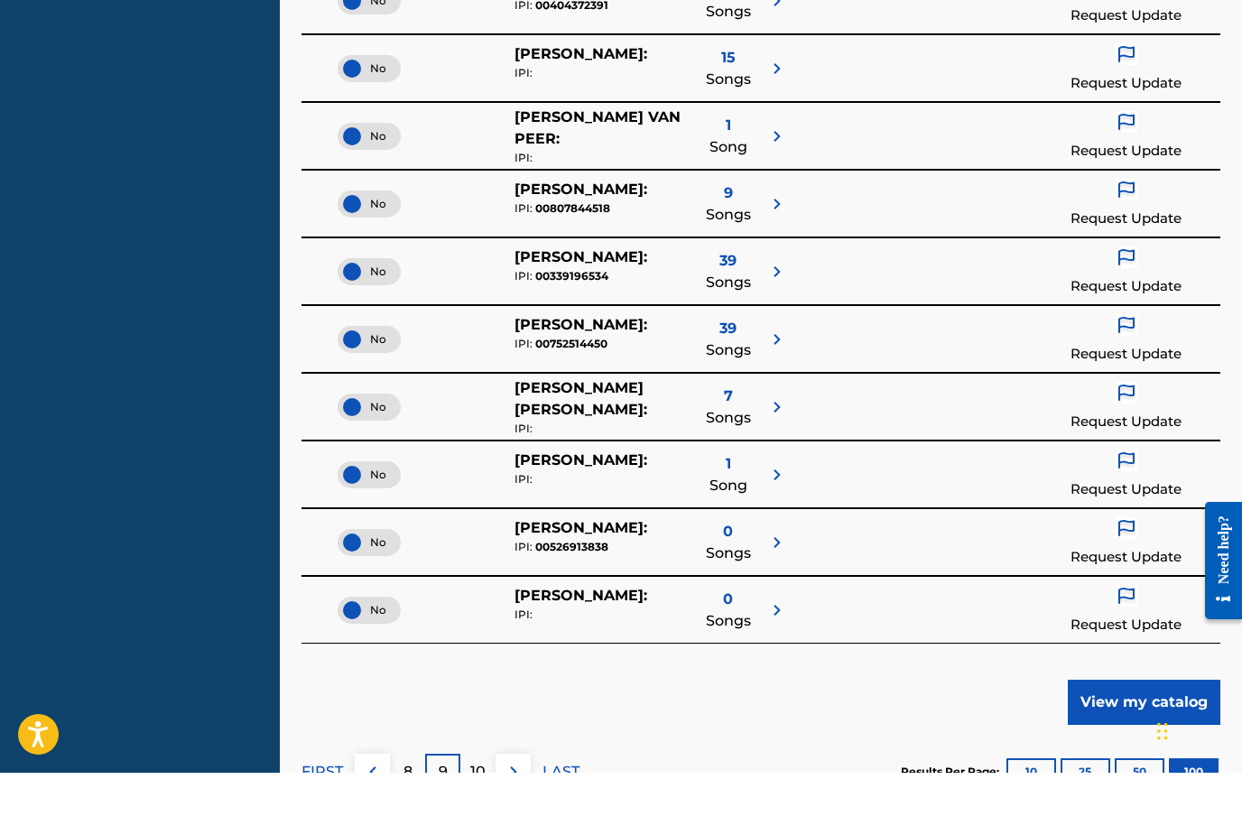
scroll to position [6525, 0]
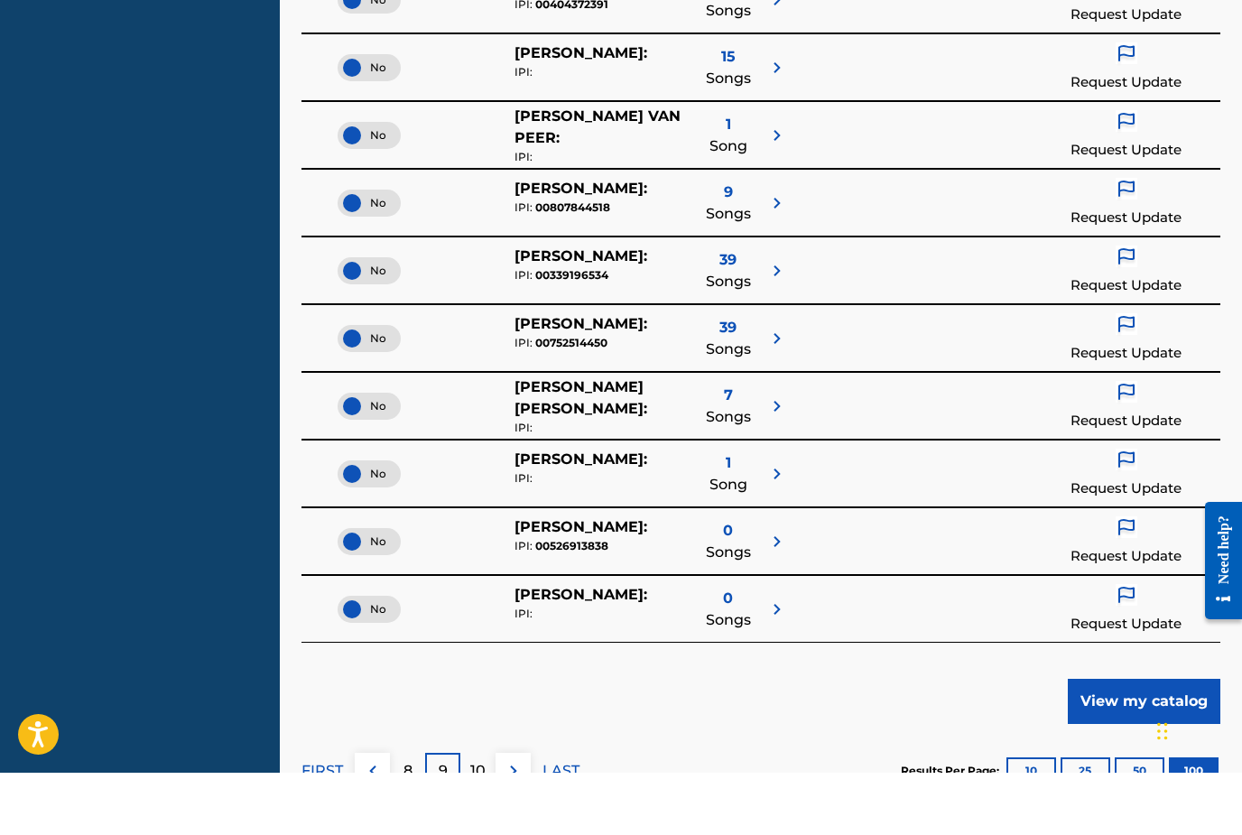
click at [473, 822] on p "10" at bounding box center [477, 833] width 15 height 22
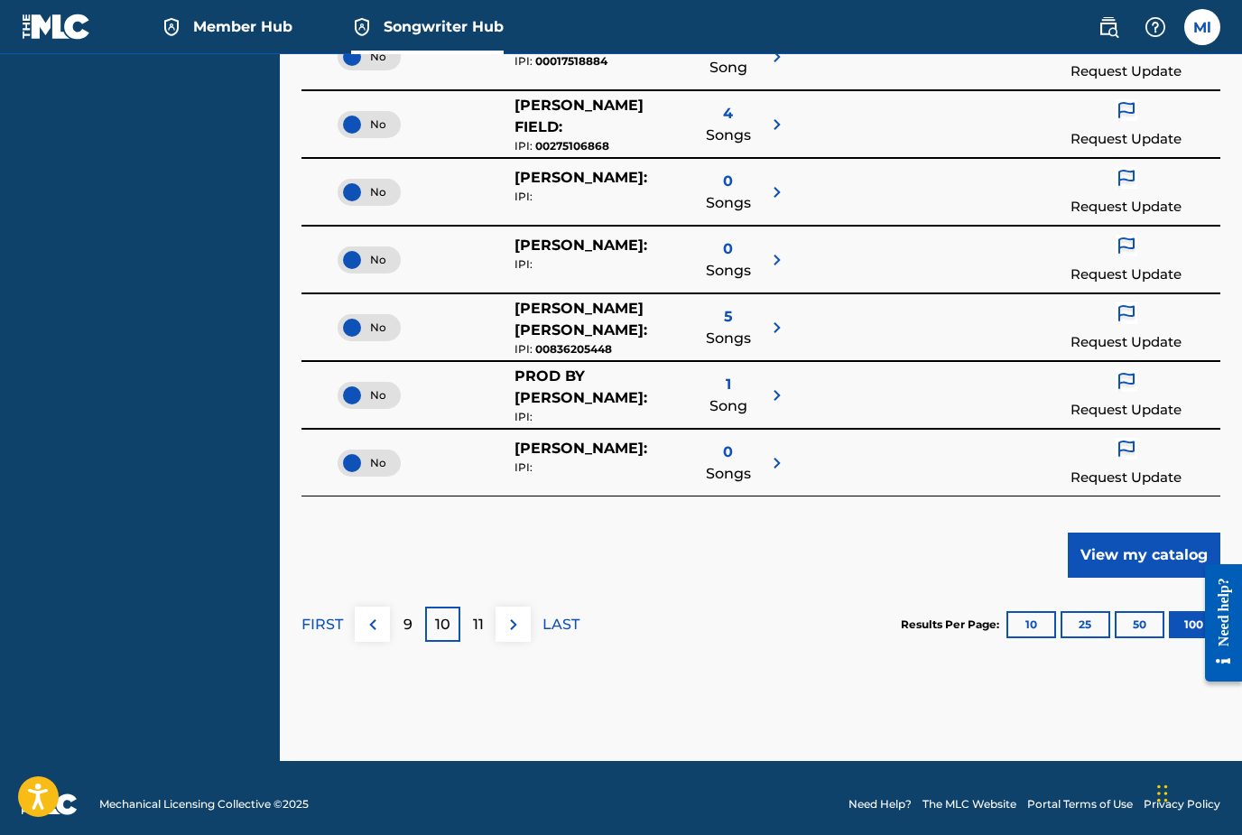
scroll to position [6746, 0]
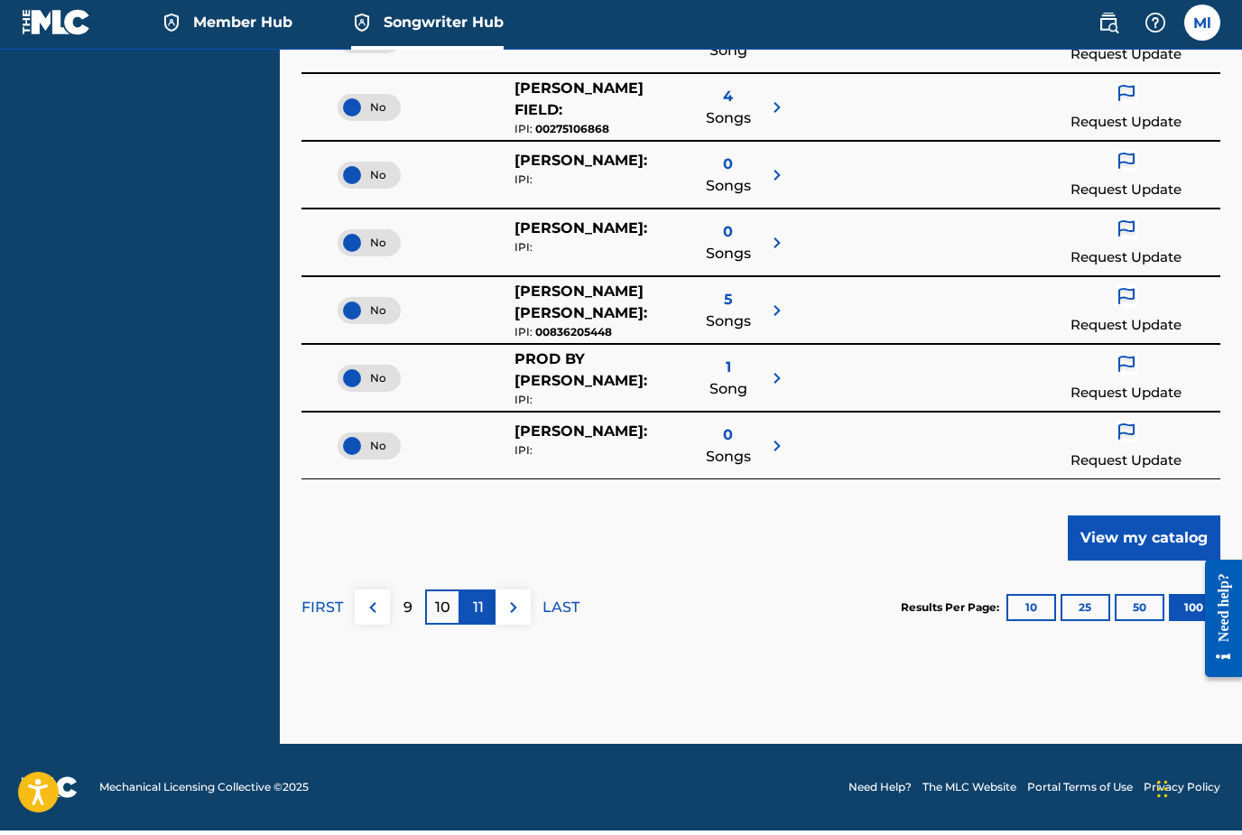
click at [475, 612] on p "11" at bounding box center [478, 612] width 11 height 22
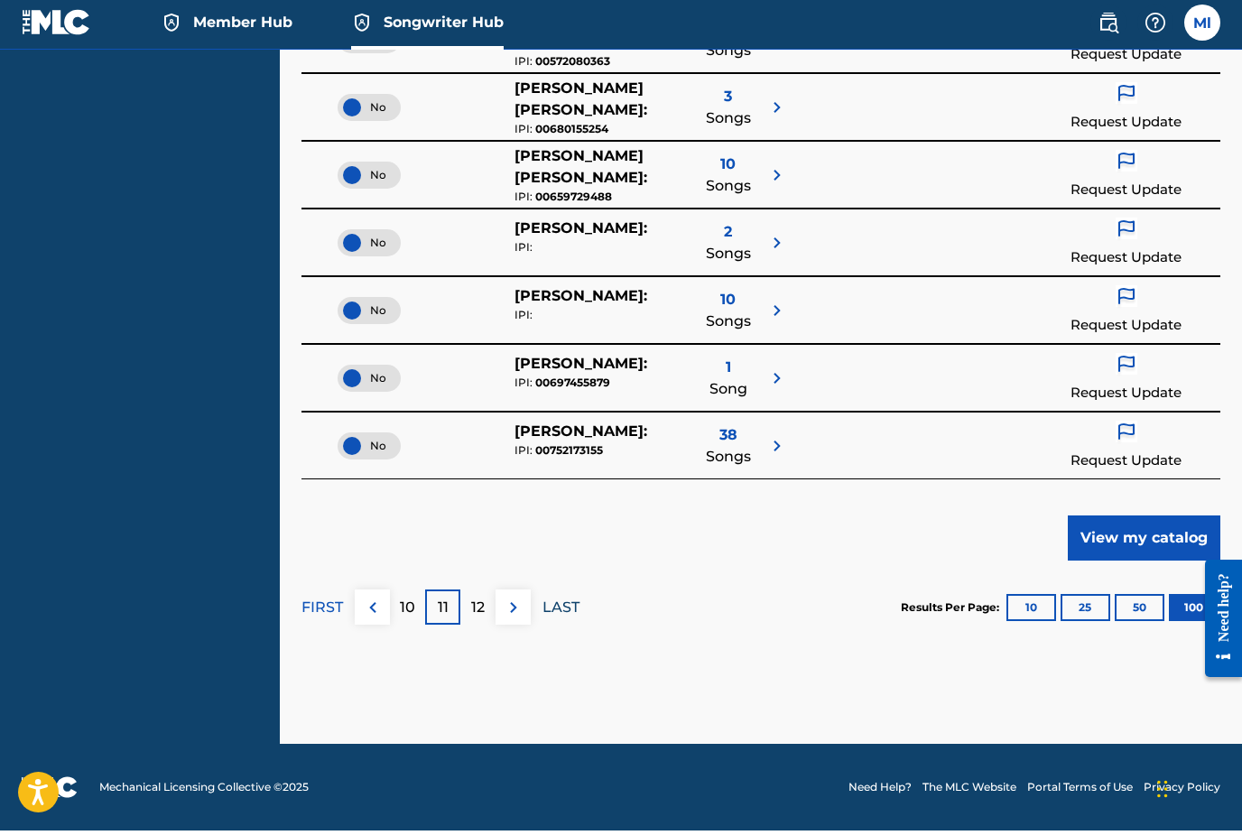
click at [565, 612] on p "LAST" at bounding box center [560, 612] width 37 height 22
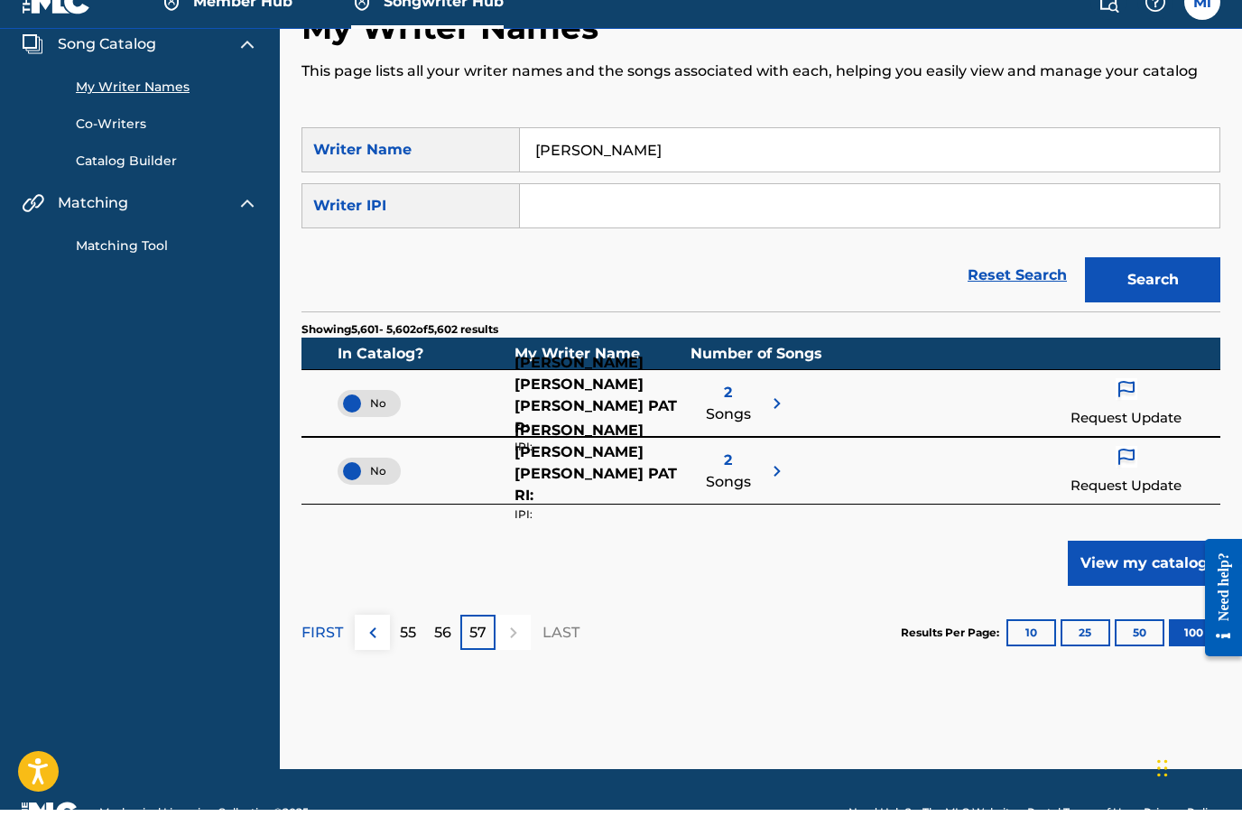
scroll to position [71, 0]
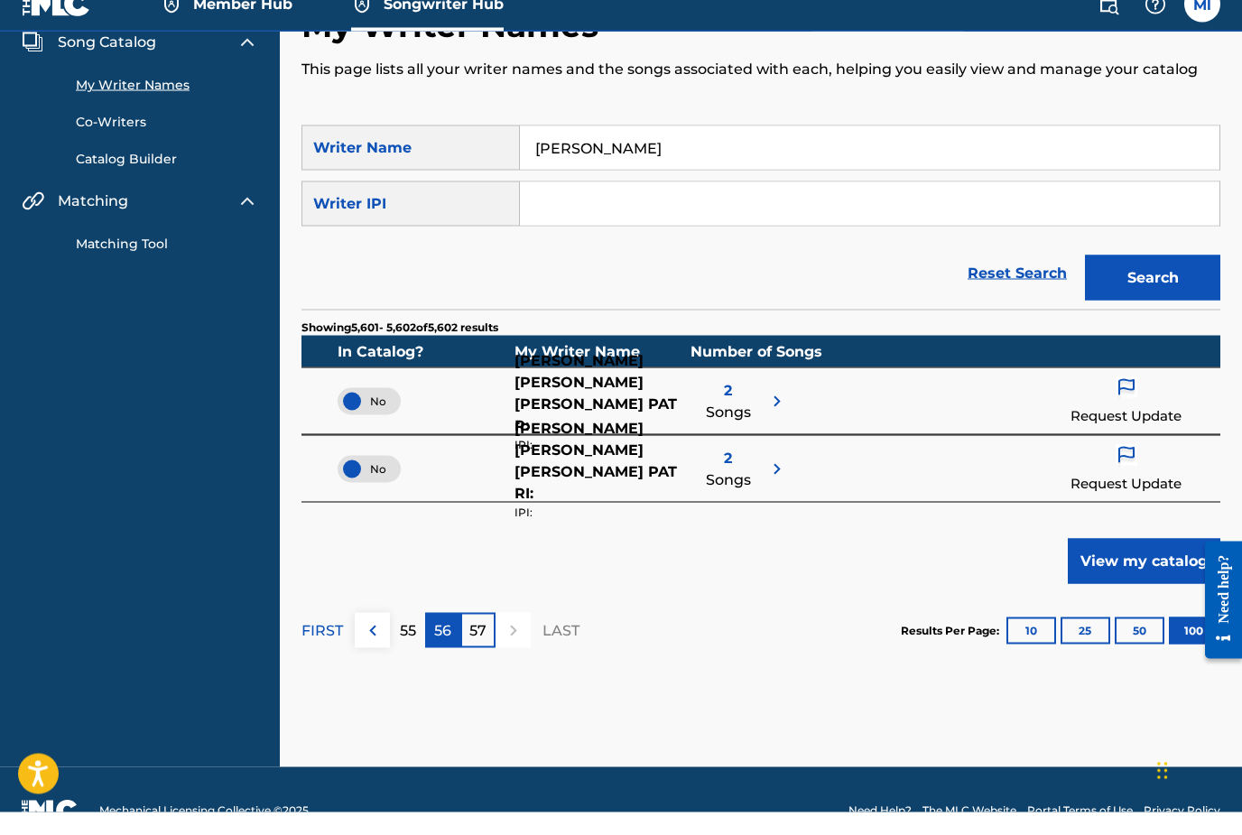
click at [440, 643] on p "56" at bounding box center [442, 654] width 17 height 22
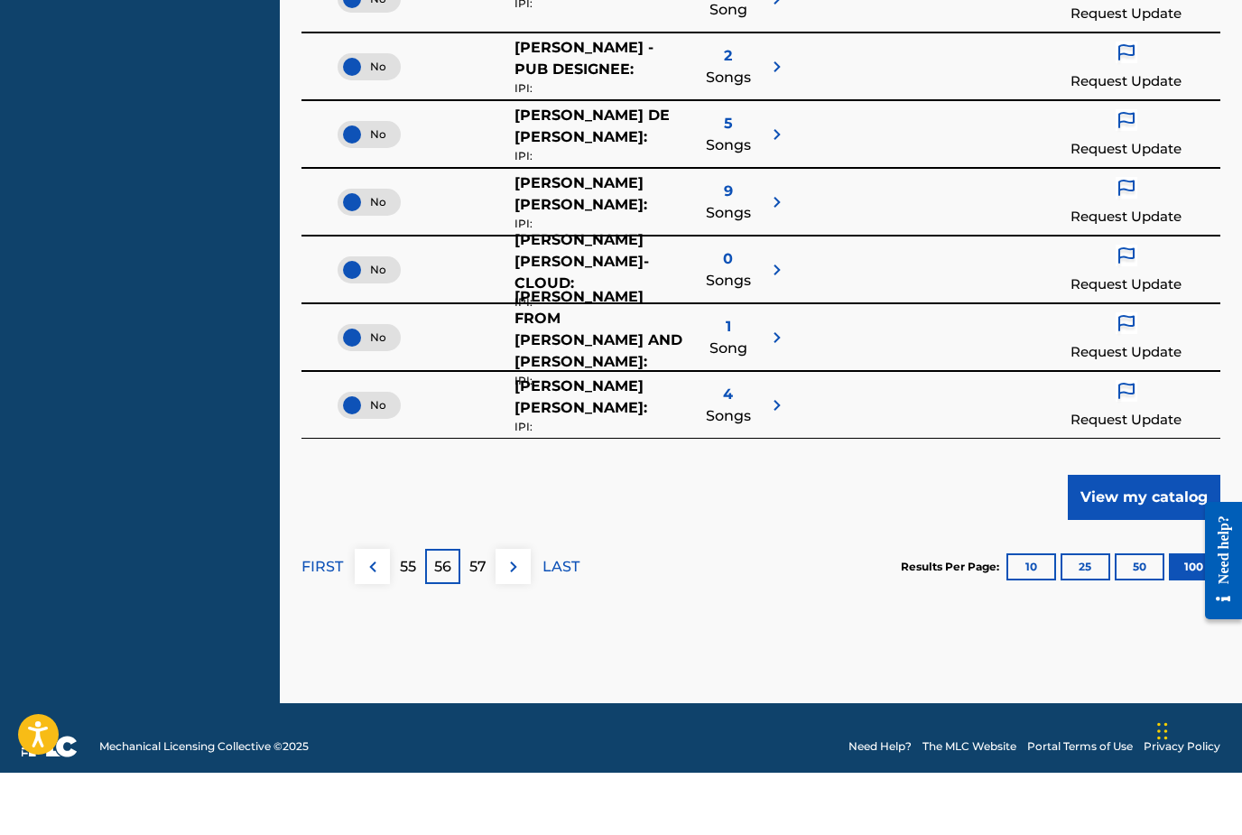
scroll to position [6732, 0]
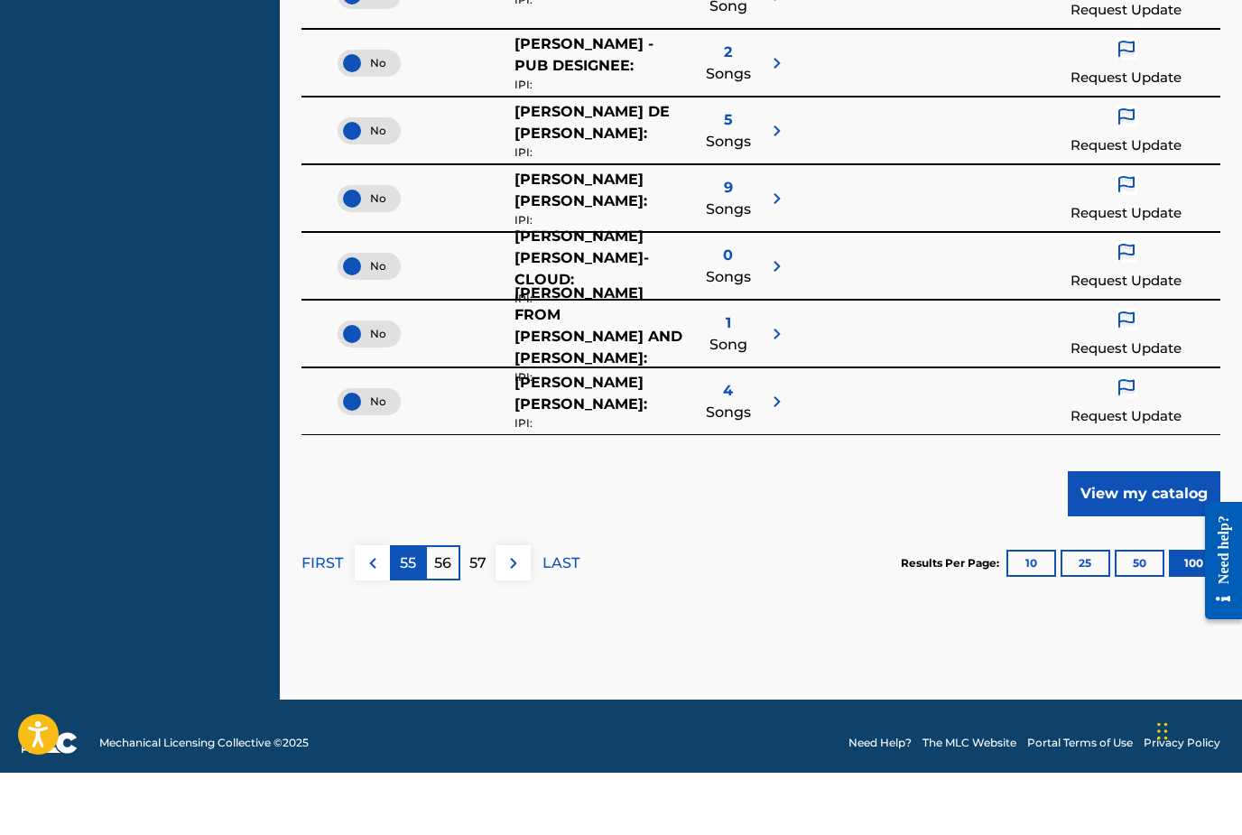
click at [411, 615] on p "55" at bounding box center [408, 626] width 16 height 22
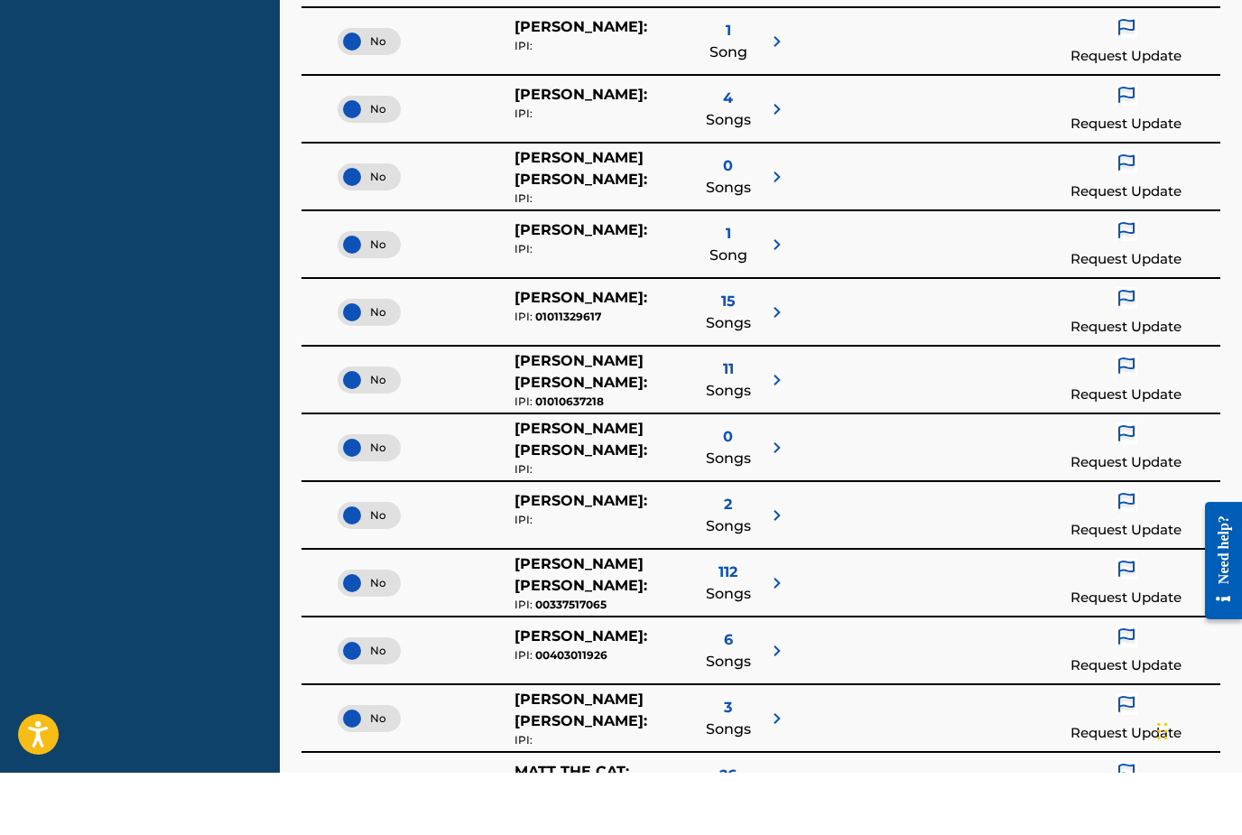
scroll to position [6746, 0]
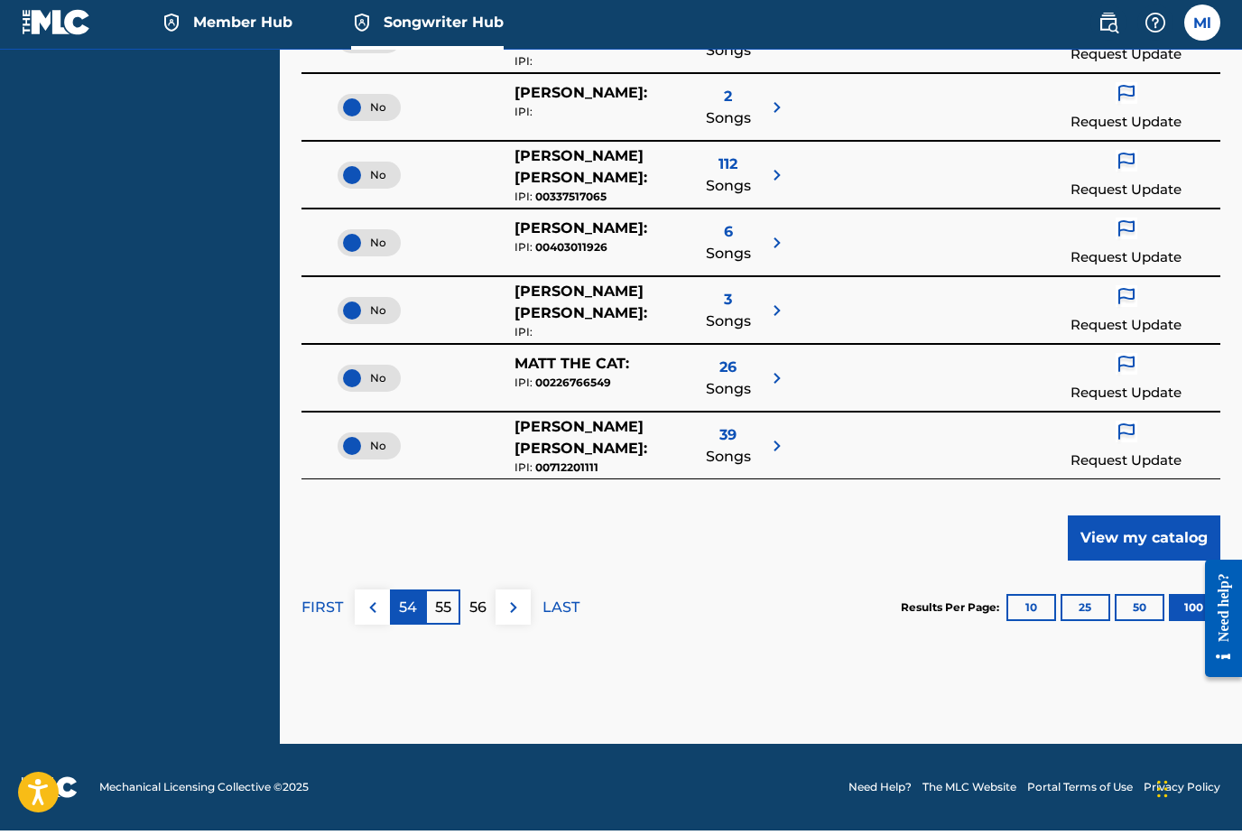
click at [413, 607] on p "54" at bounding box center [408, 612] width 18 height 22
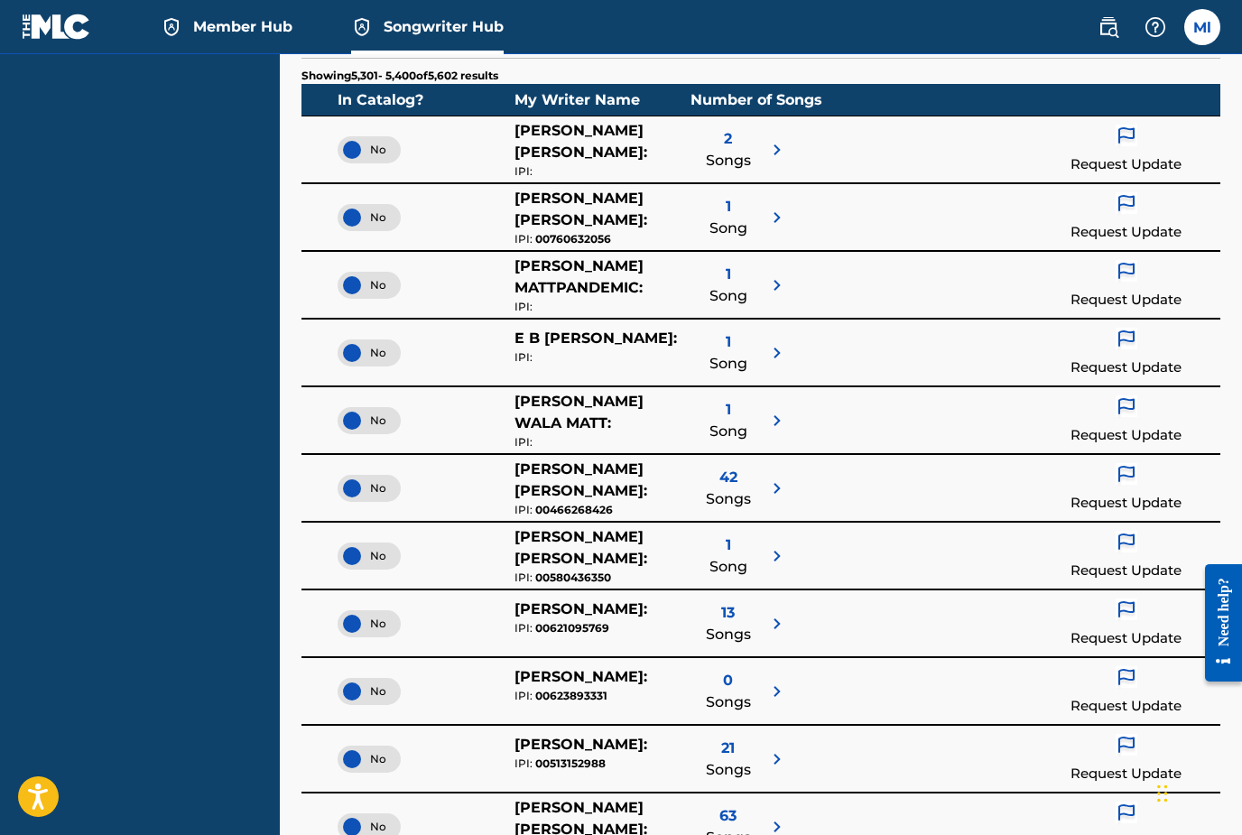
scroll to position [0, 0]
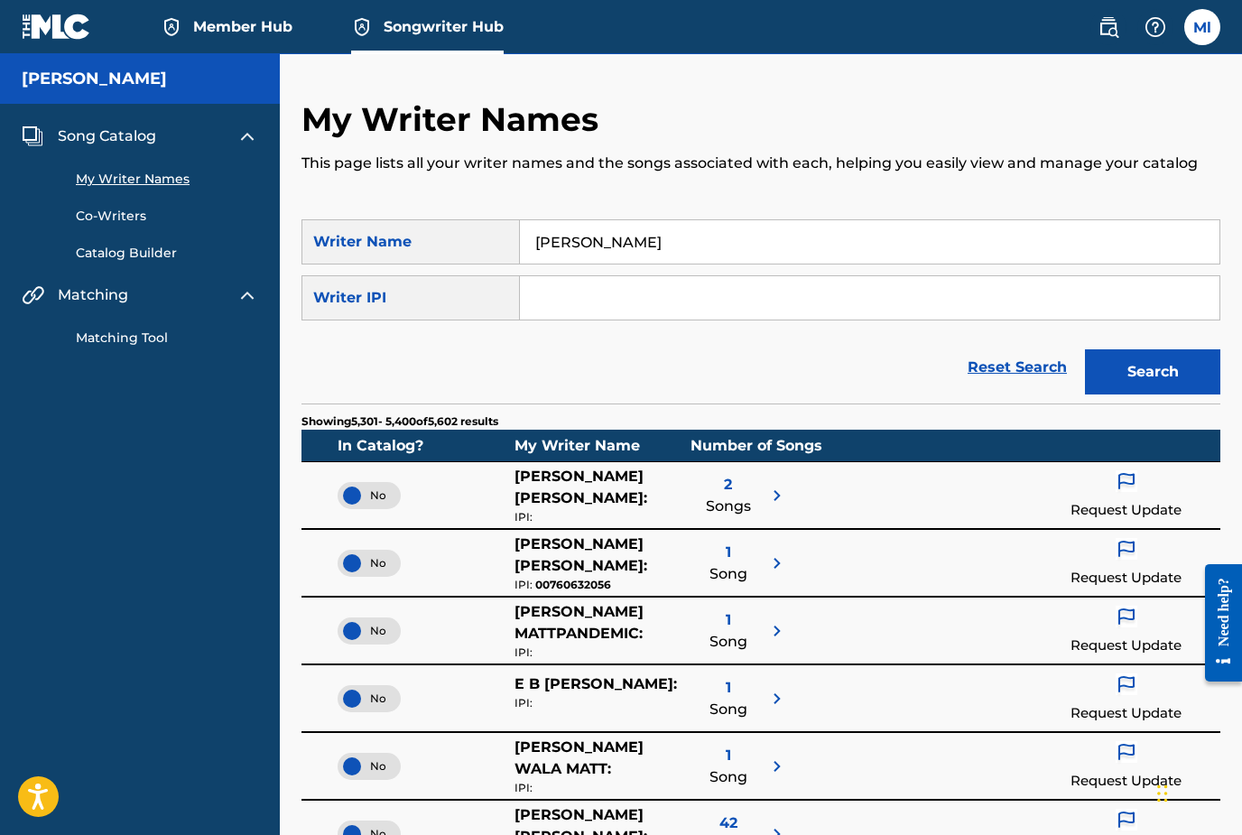
click at [705, 294] on input "Search Form" at bounding box center [869, 297] width 699 height 43
click at [648, 293] on input "Search Form" at bounding box center [869, 297] width 699 height 43
paste input "01080117300"
type input "01080117300"
click at [1152, 372] on button "Search" at bounding box center [1152, 371] width 135 height 45
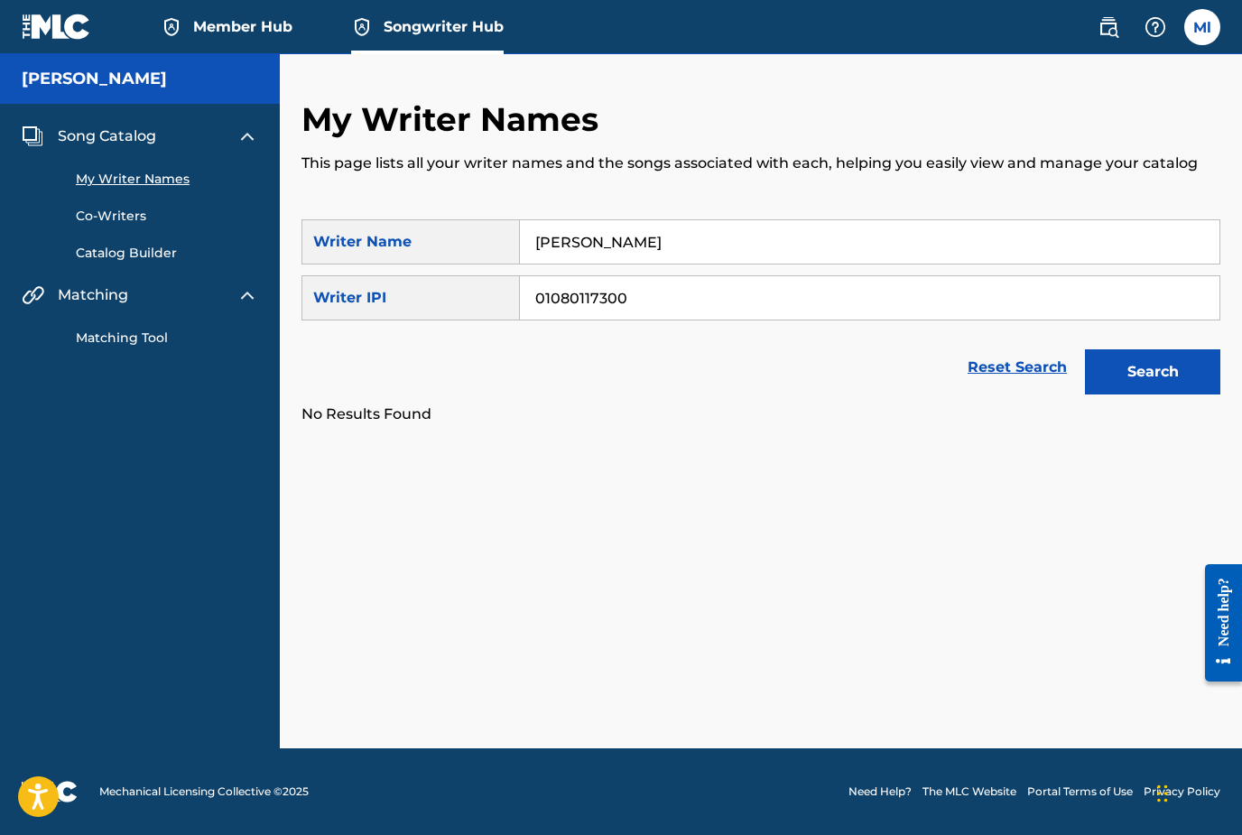
click at [140, 260] on link "Catalog Builder" at bounding box center [167, 253] width 182 height 19
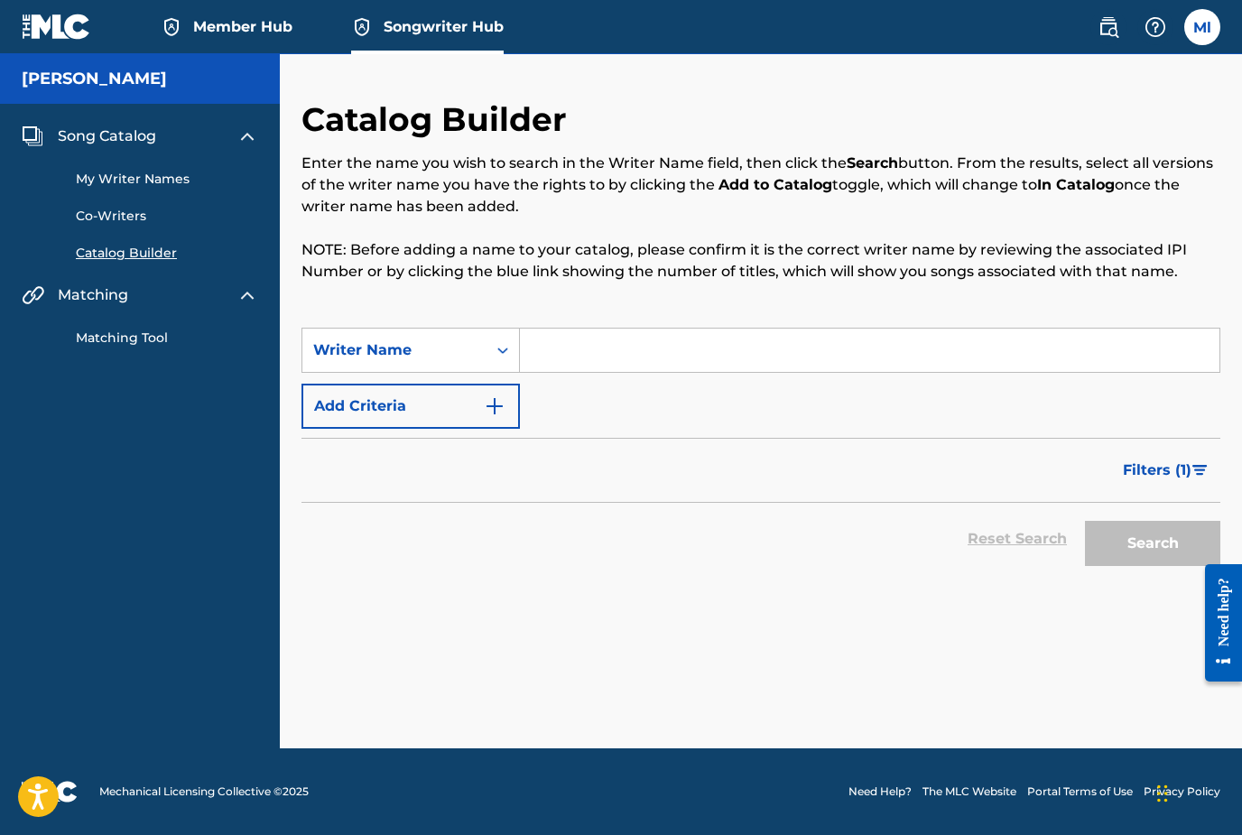
click at [142, 339] on link "Matching Tool" at bounding box center [167, 337] width 182 height 19
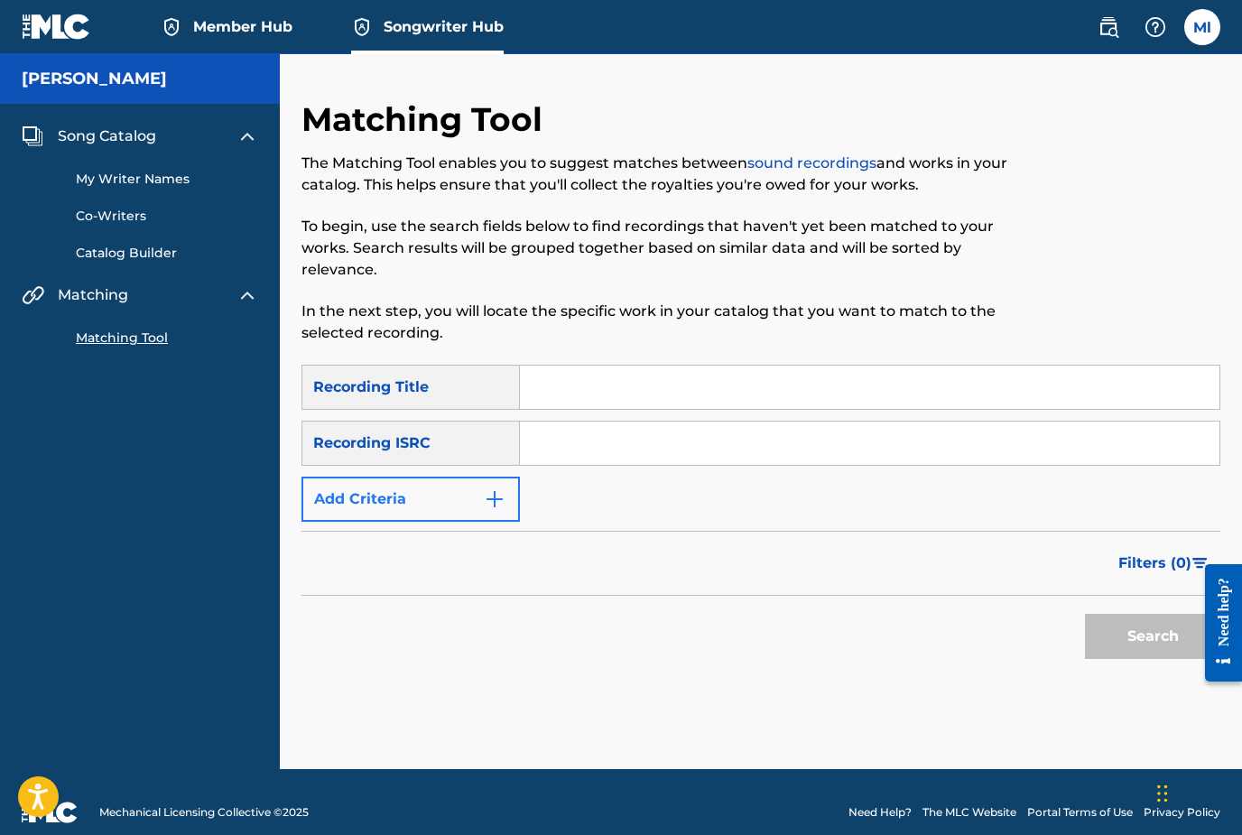
click at [492, 506] on img "Search Form" at bounding box center [495, 499] width 22 height 22
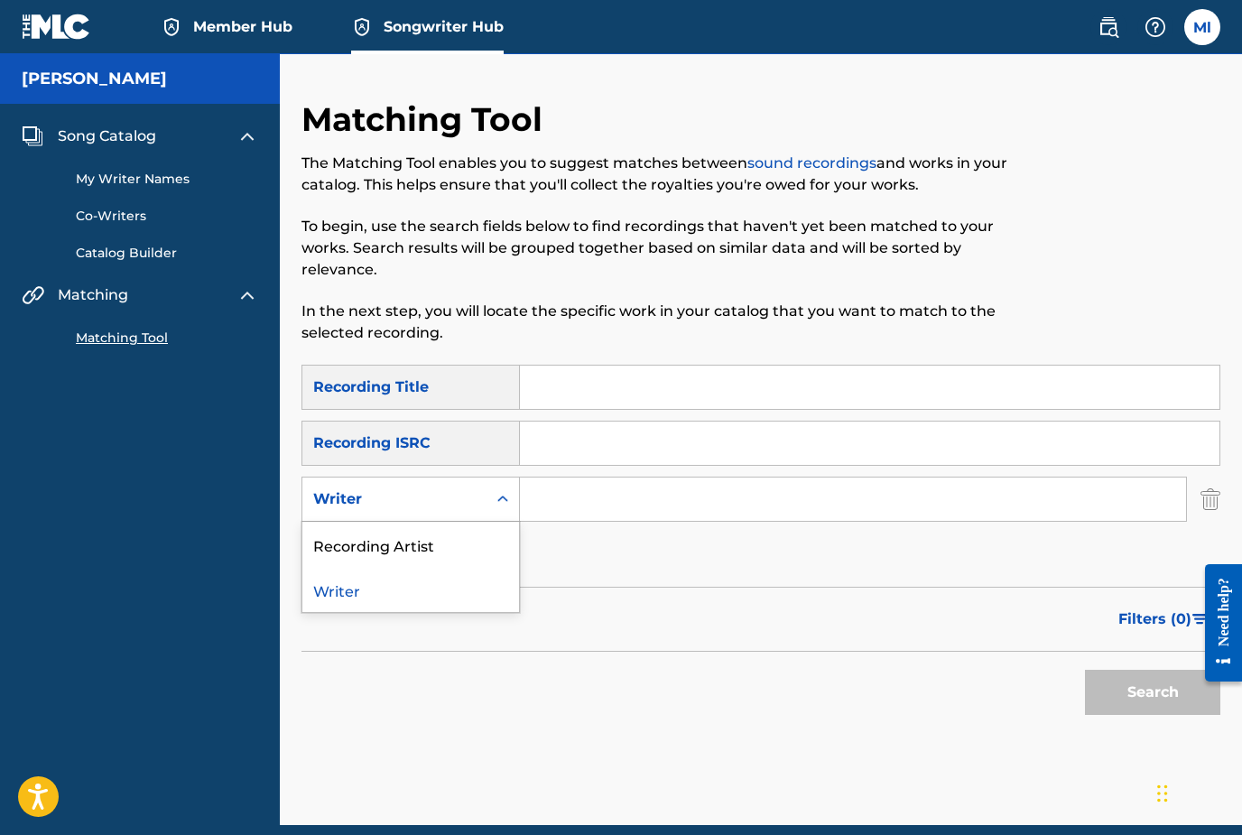
click at [499, 503] on icon "Search Form" at bounding box center [503, 499] width 18 height 18
click at [408, 550] on div "Recording Artist" at bounding box center [410, 544] width 217 height 45
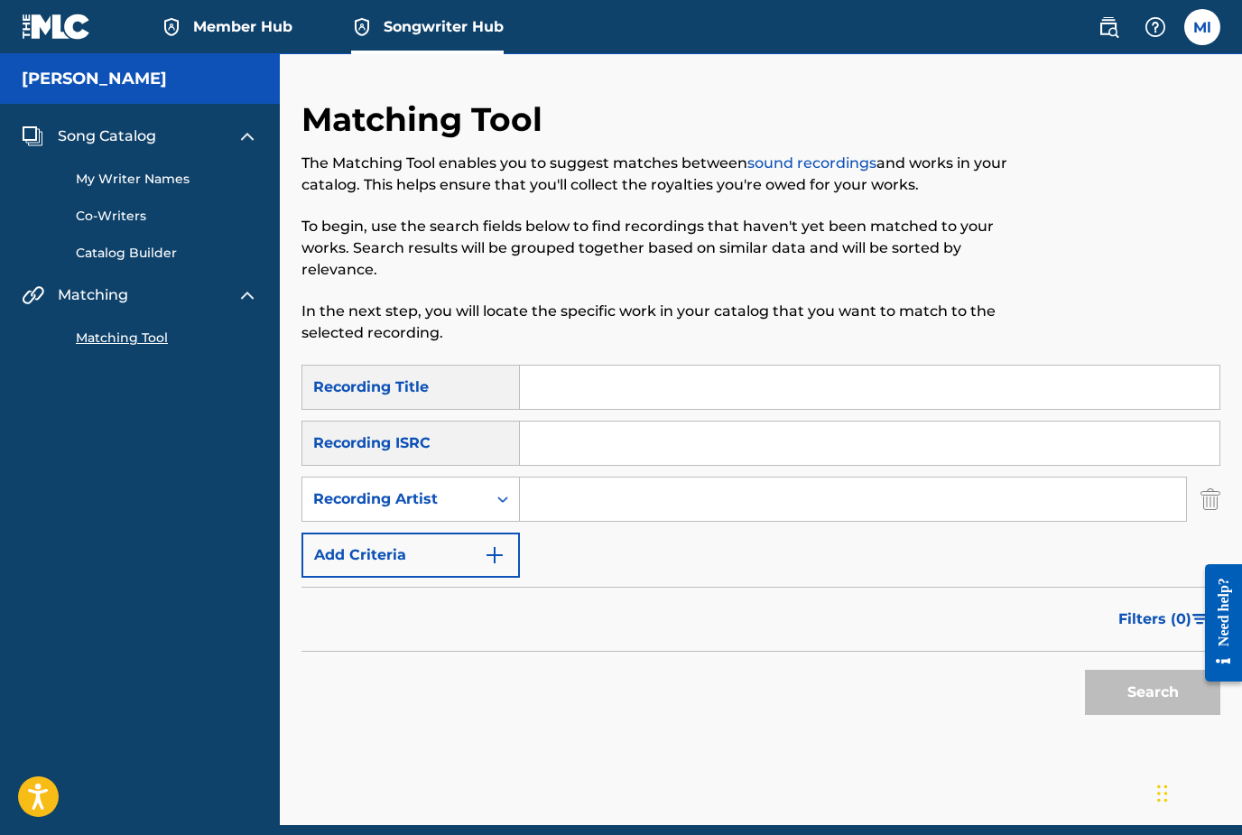
click at [567, 504] on input "Search Form" at bounding box center [853, 498] width 666 height 43
type input "Matt lance"
click at [1110, 689] on button "Search" at bounding box center [1152, 692] width 135 height 45
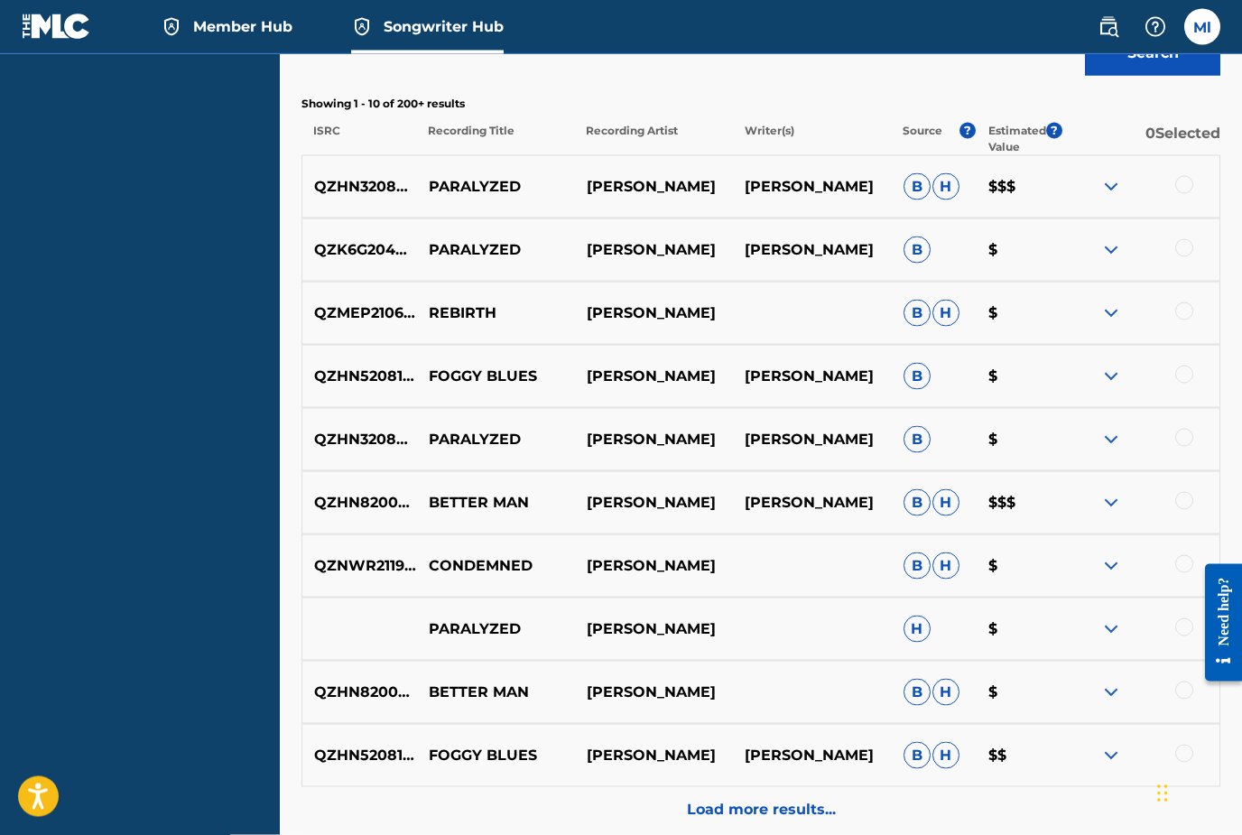
scroll to position [640, 0]
click at [1189, 183] on div at bounding box center [1184, 184] width 18 height 18
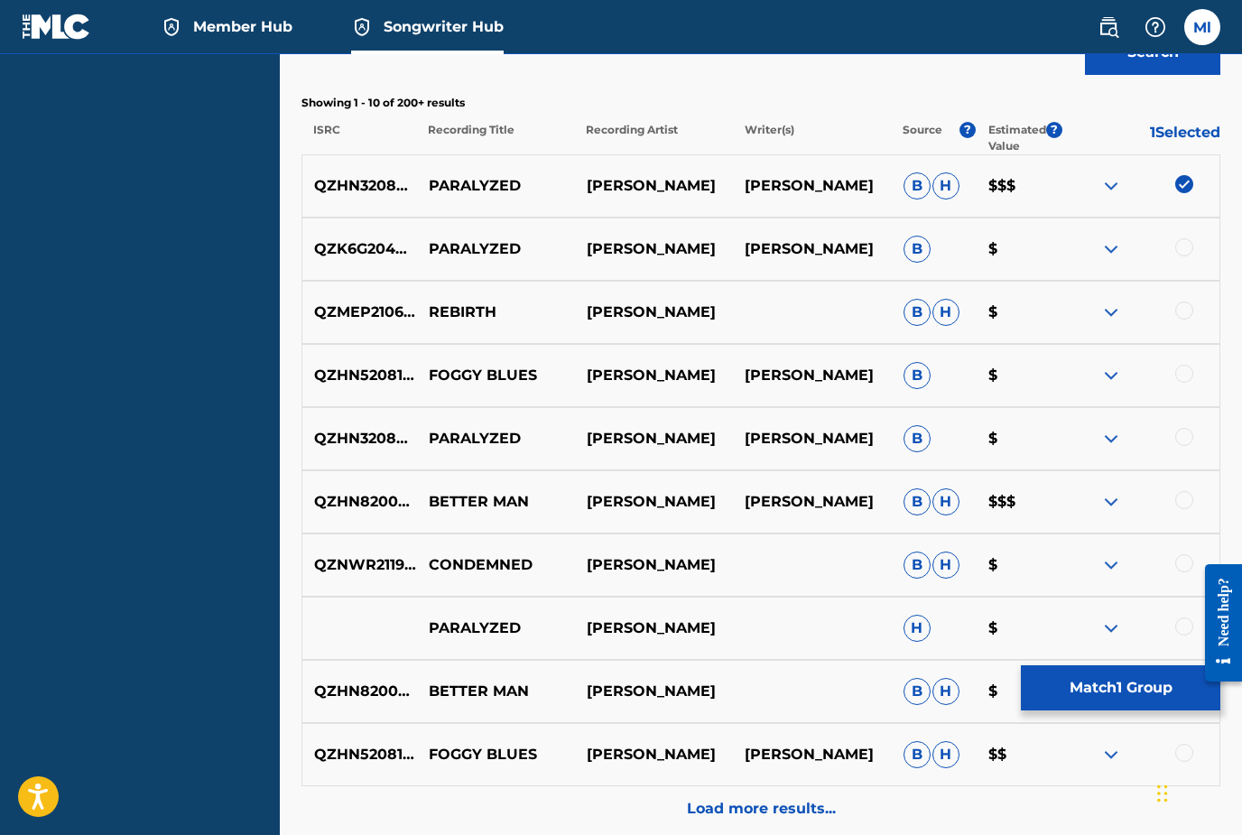
click at [1181, 255] on div at bounding box center [1184, 247] width 18 height 18
click at [1179, 307] on div at bounding box center [1184, 310] width 18 height 18
click at [1184, 385] on div at bounding box center [1140, 376] width 158 height 22
click at [1187, 448] on div at bounding box center [1140, 439] width 158 height 22
click at [1183, 378] on div at bounding box center [1184, 374] width 18 height 18
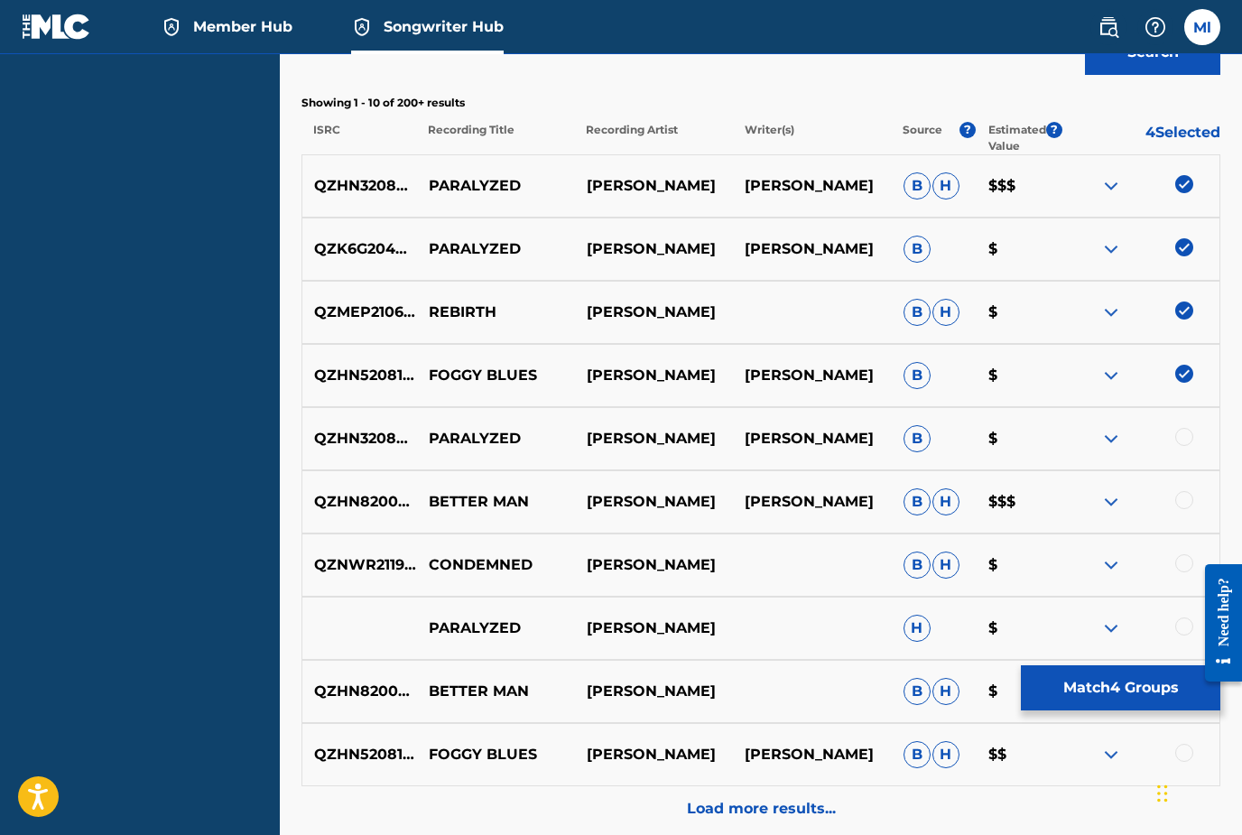
click at [1180, 445] on div at bounding box center [1184, 437] width 18 height 18
click at [1184, 502] on div at bounding box center [1184, 500] width 18 height 18
click at [1182, 562] on div at bounding box center [1184, 563] width 18 height 18
click at [1178, 628] on div at bounding box center [1184, 626] width 18 height 18
click at [1179, 689] on div at bounding box center [1184, 689] width 18 height 18
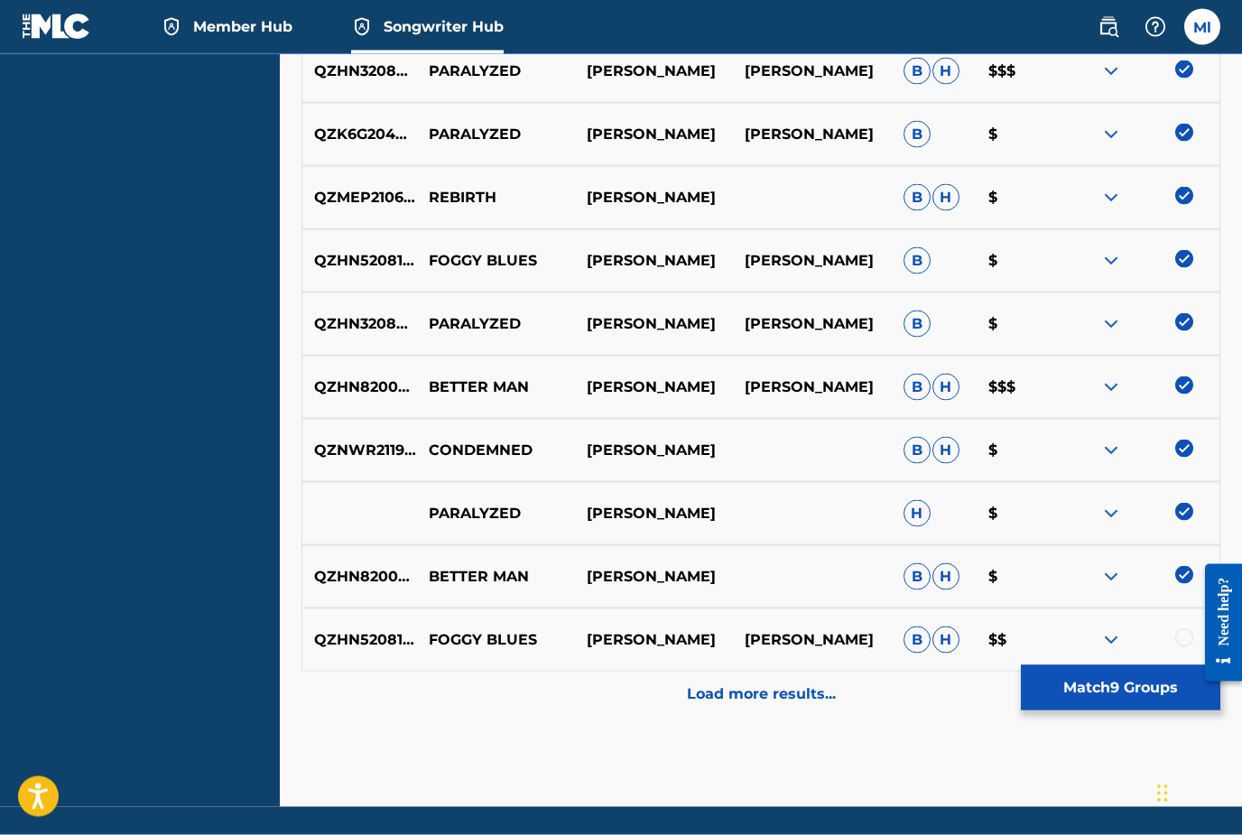
scroll to position [755, 0]
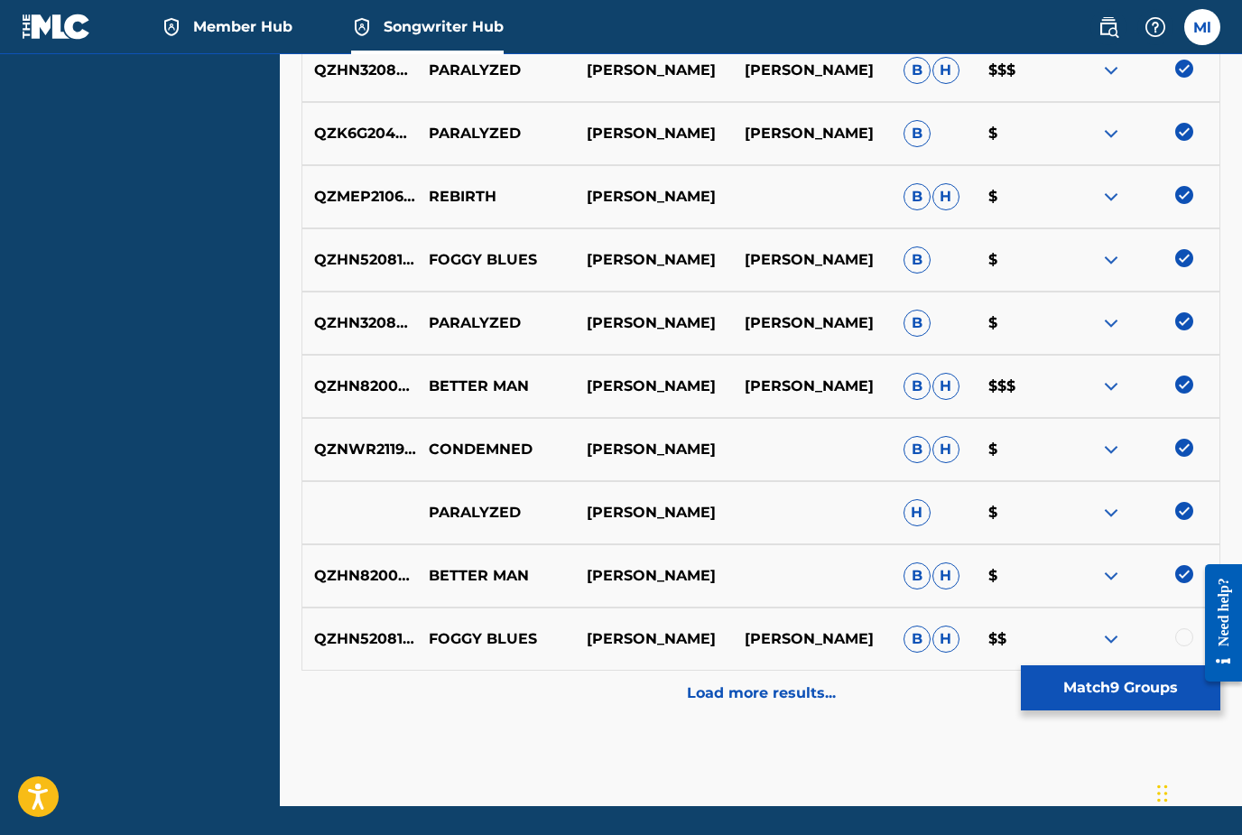
click at [1182, 642] on div at bounding box center [1184, 637] width 18 height 18
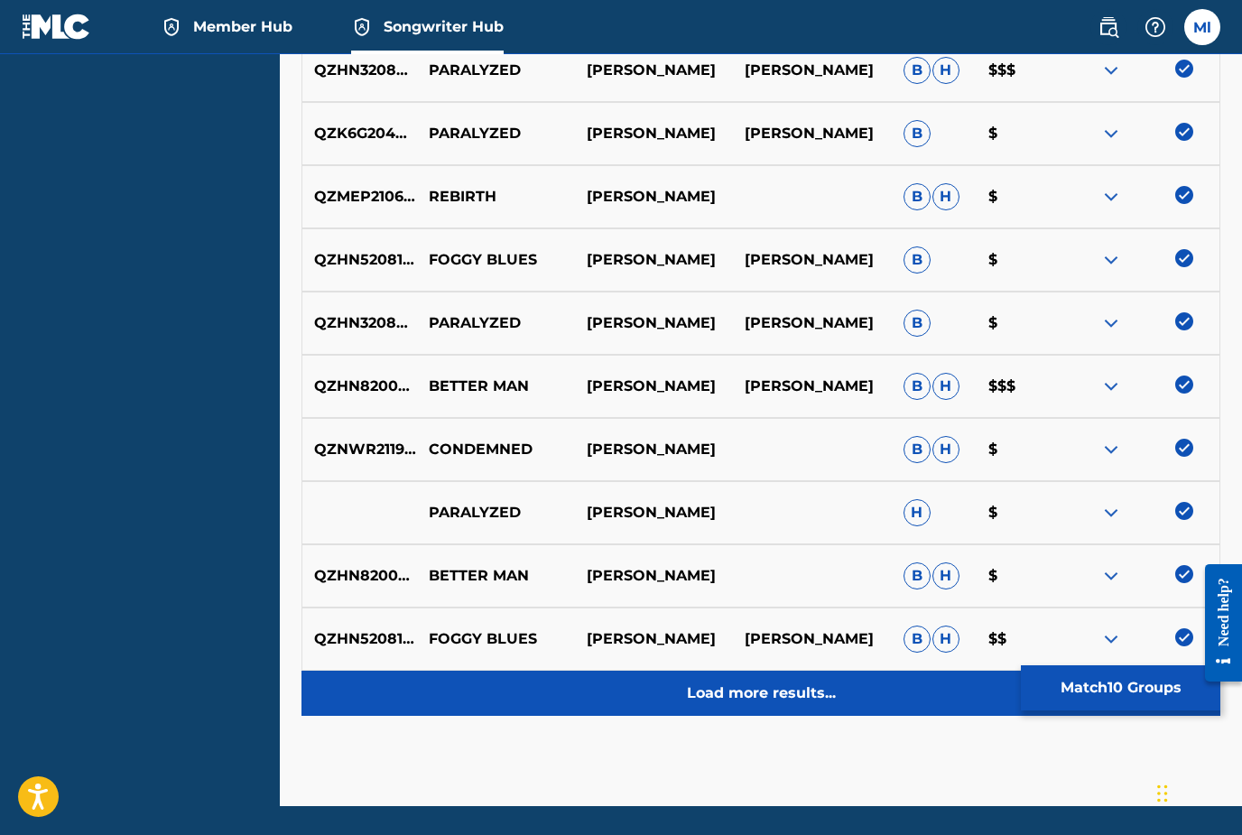
click at [795, 697] on p "Load more results..." at bounding box center [761, 693] width 149 height 22
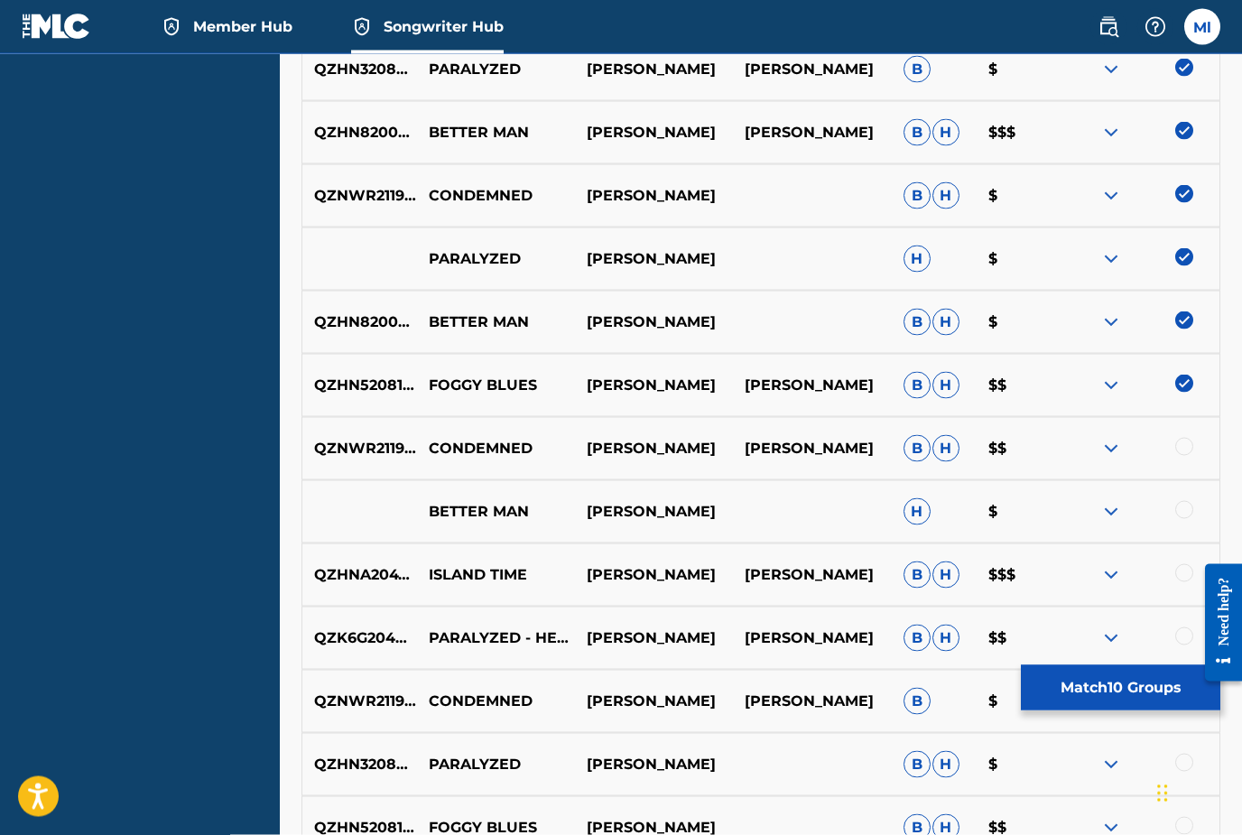
scroll to position [1010, 0]
click at [1181, 449] on div at bounding box center [1184, 446] width 18 height 18
click at [1185, 514] on div at bounding box center [1184, 509] width 18 height 18
click at [1184, 576] on div at bounding box center [1184, 572] width 18 height 18
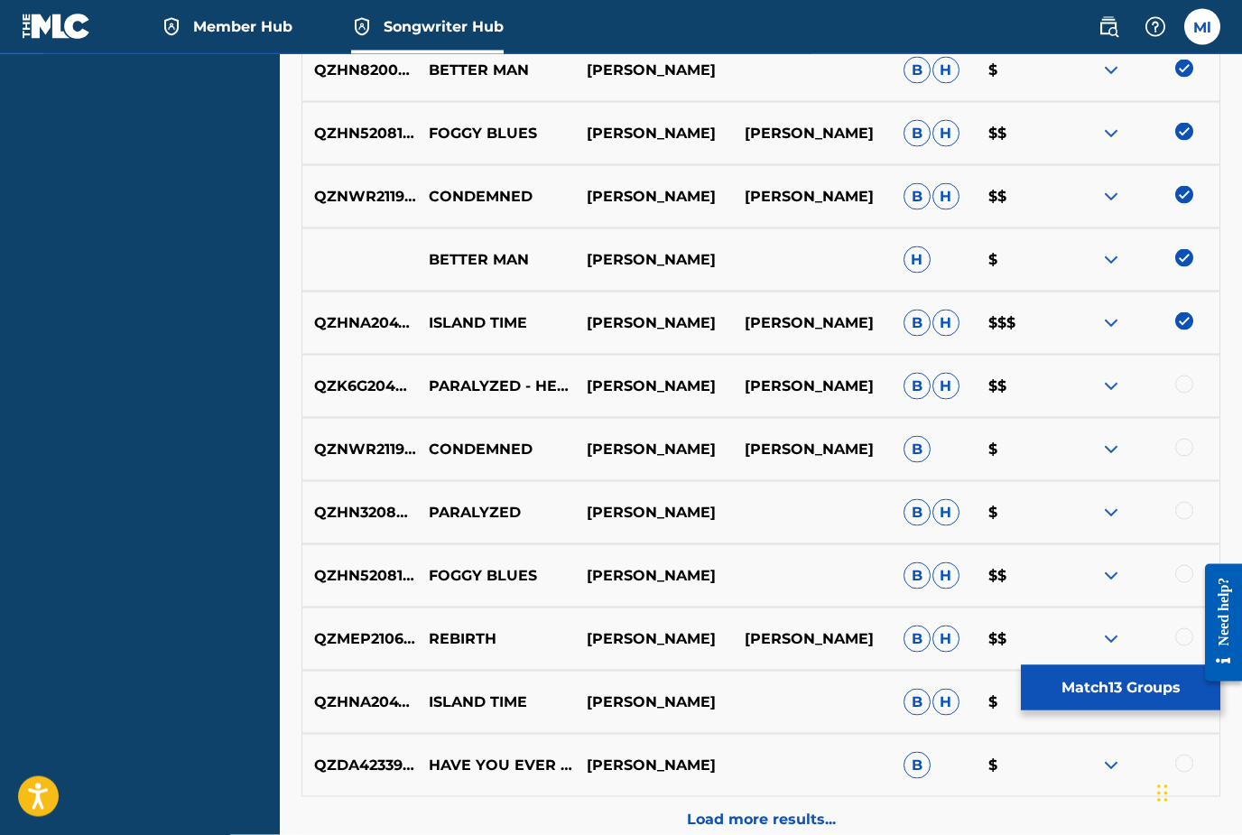
scroll to position [1263, 0]
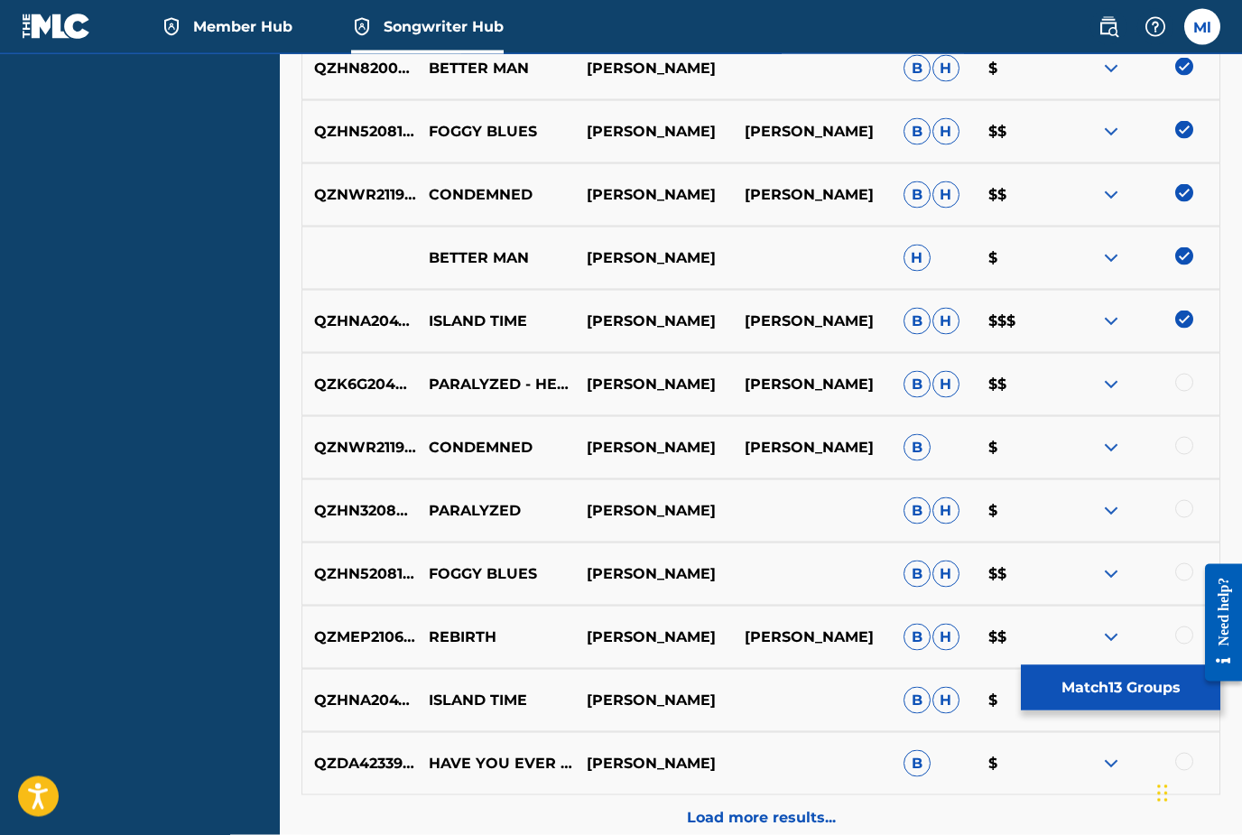
click at [1186, 385] on div at bounding box center [1184, 383] width 18 height 18
click at [1182, 445] on div at bounding box center [1184, 445] width 18 height 18
click at [1182, 512] on div at bounding box center [1184, 508] width 18 height 18
click at [1185, 569] on div at bounding box center [1184, 571] width 18 height 18
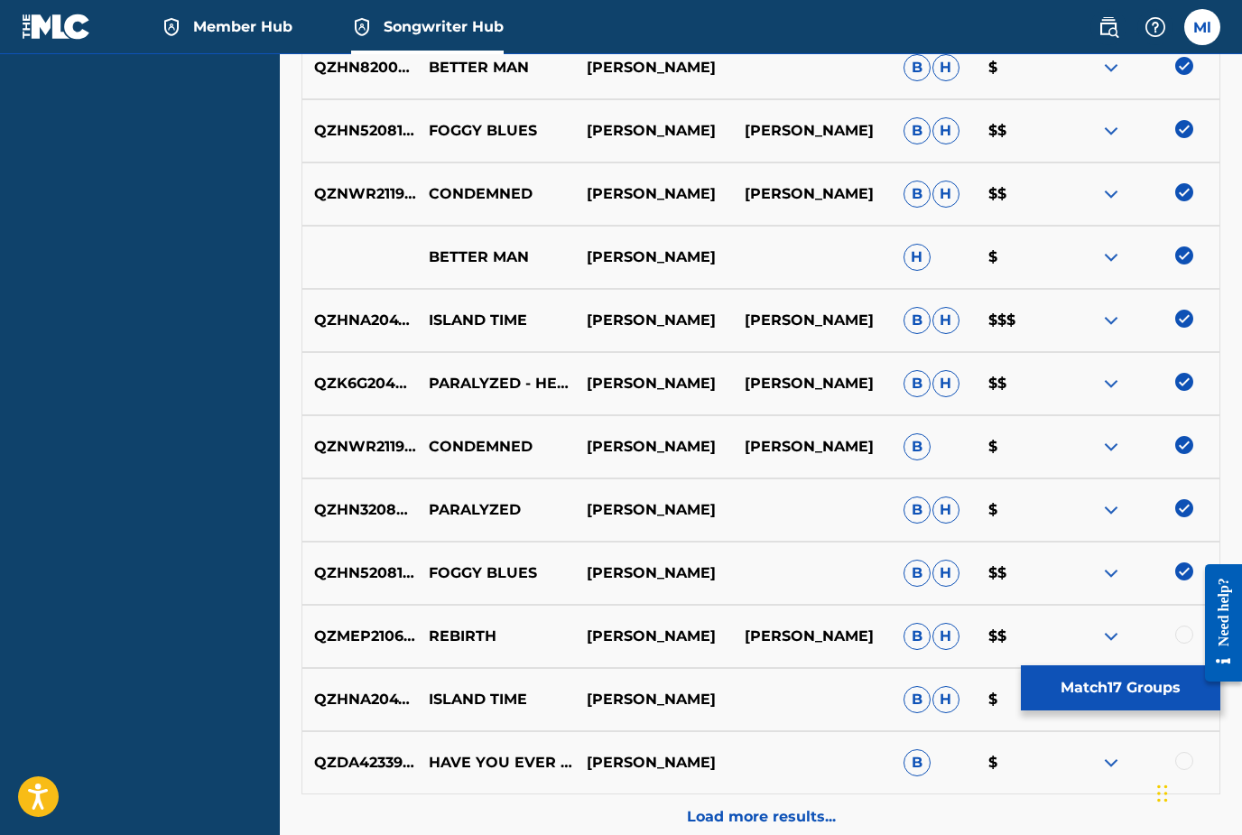
click at [1179, 640] on div at bounding box center [1184, 634] width 18 height 18
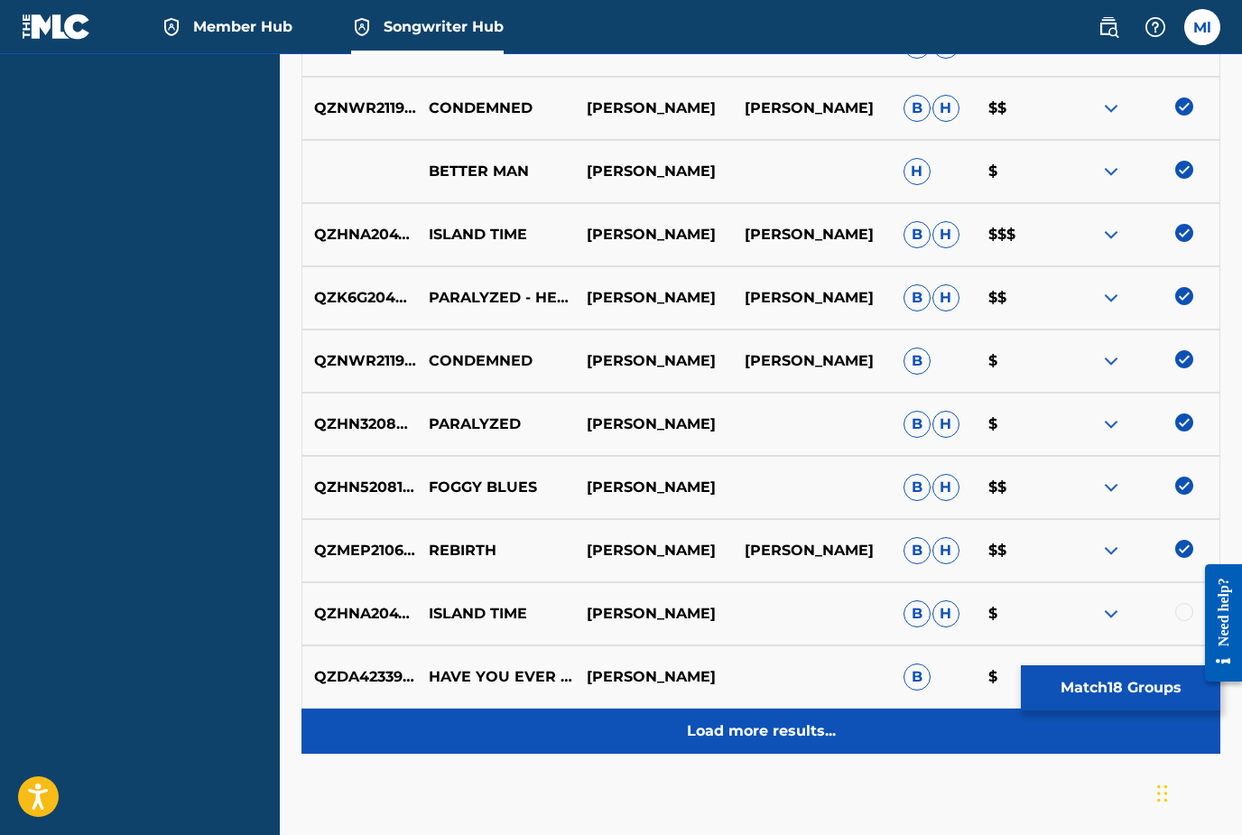
scroll to position [1387, 0]
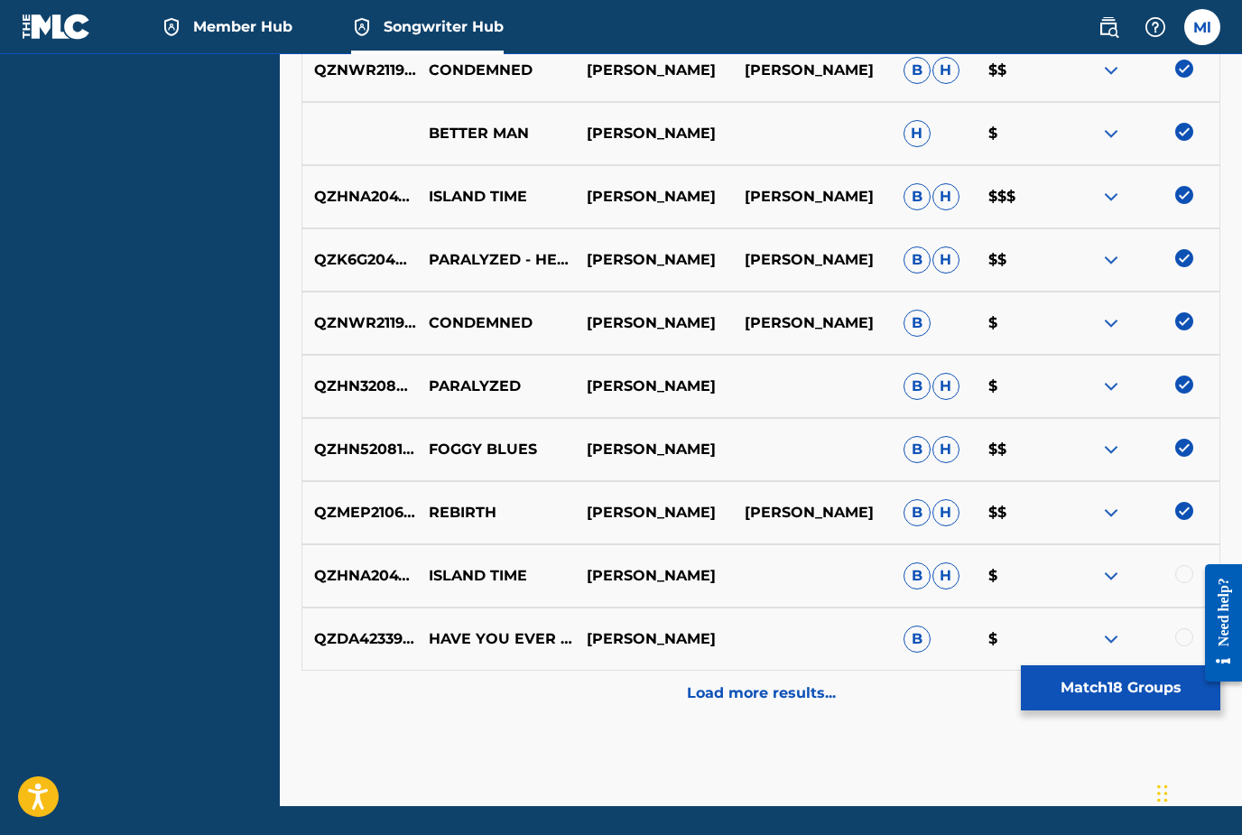
click at [1180, 577] on div at bounding box center [1184, 574] width 18 height 18
click at [1179, 637] on div at bounding box center [1184, 637] width 18 height 18
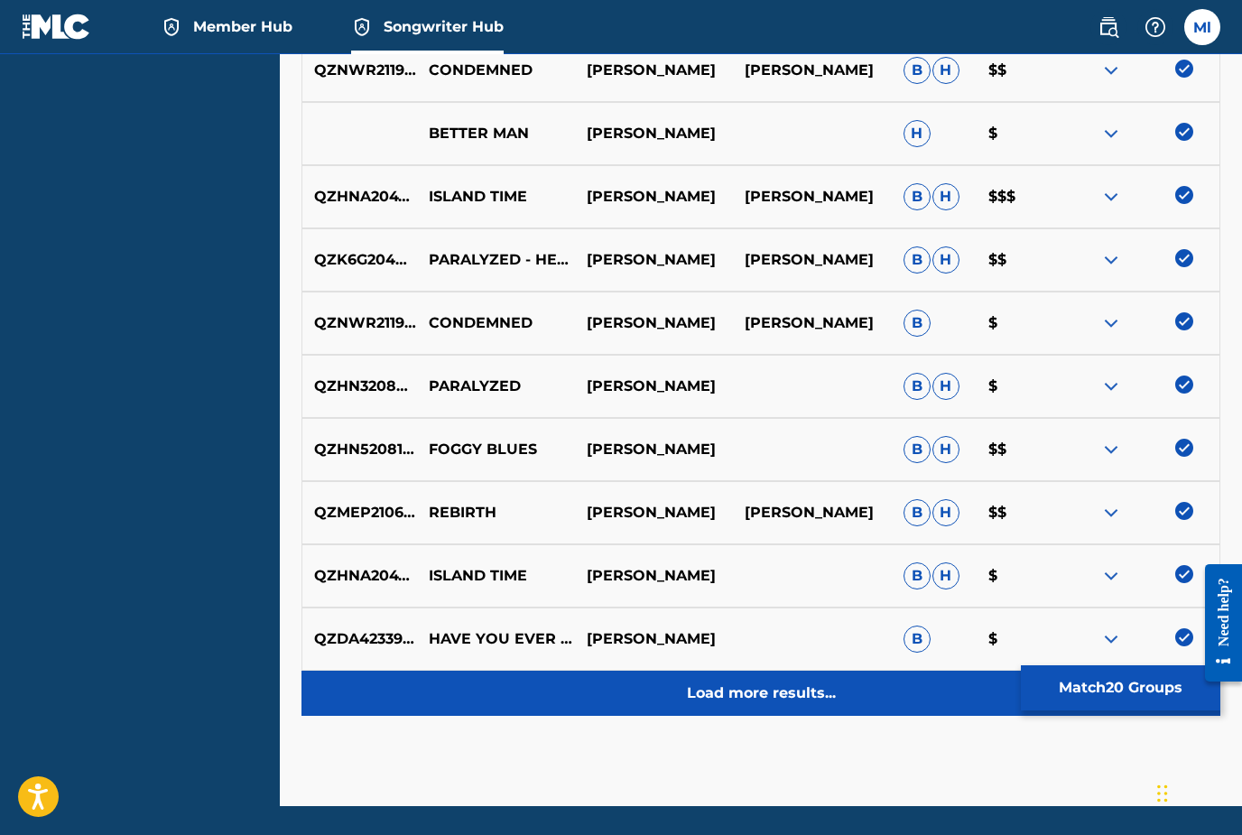
click at [764, 699] on p "Load more results..." at bounding box center [761, 693] width 149 height 22
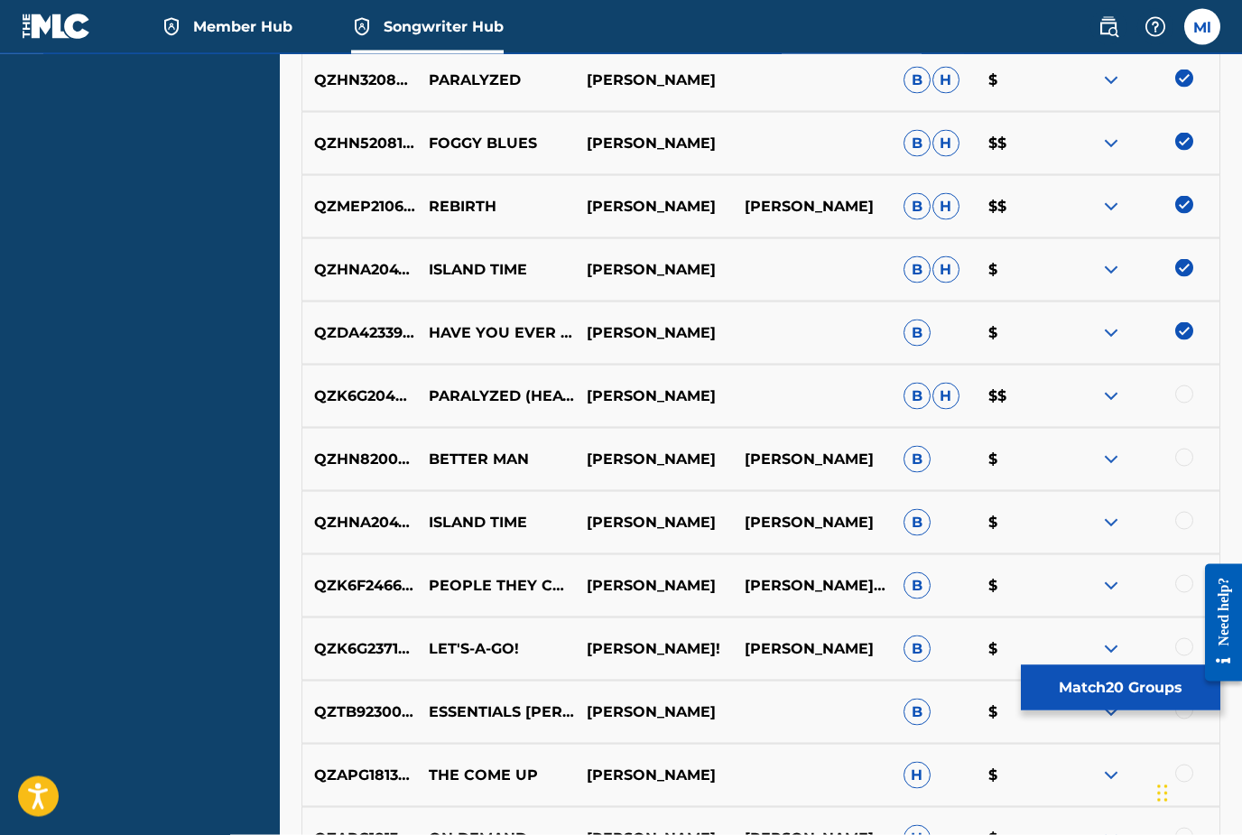
scroll to position [1694, 0]
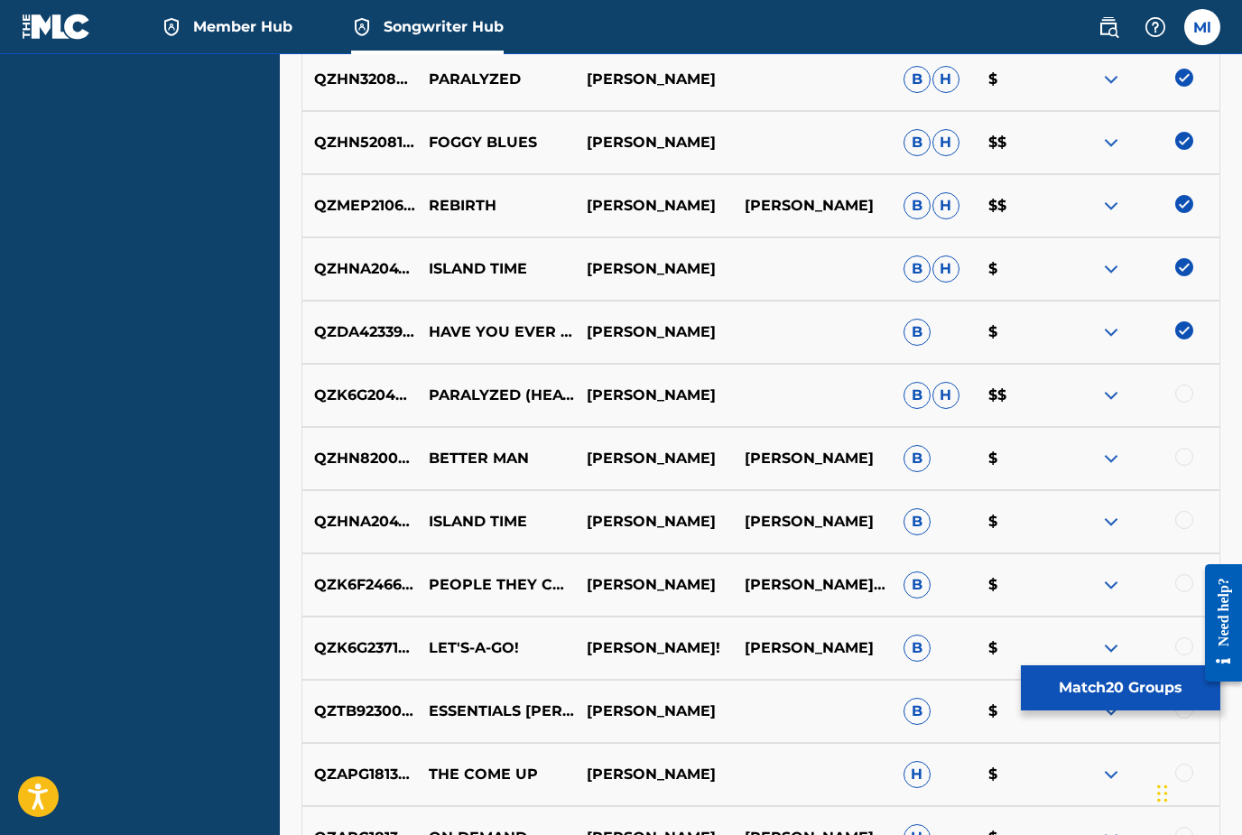
click at [1186, 390] on div at bounding box center [1184, 393] width 18 height 18
click at [1184, 464] on div at bounding box center [1184, 457] width 18 height 18
click at [1184, 523] on div at bounding box center [1184, 520] width 18 height 18
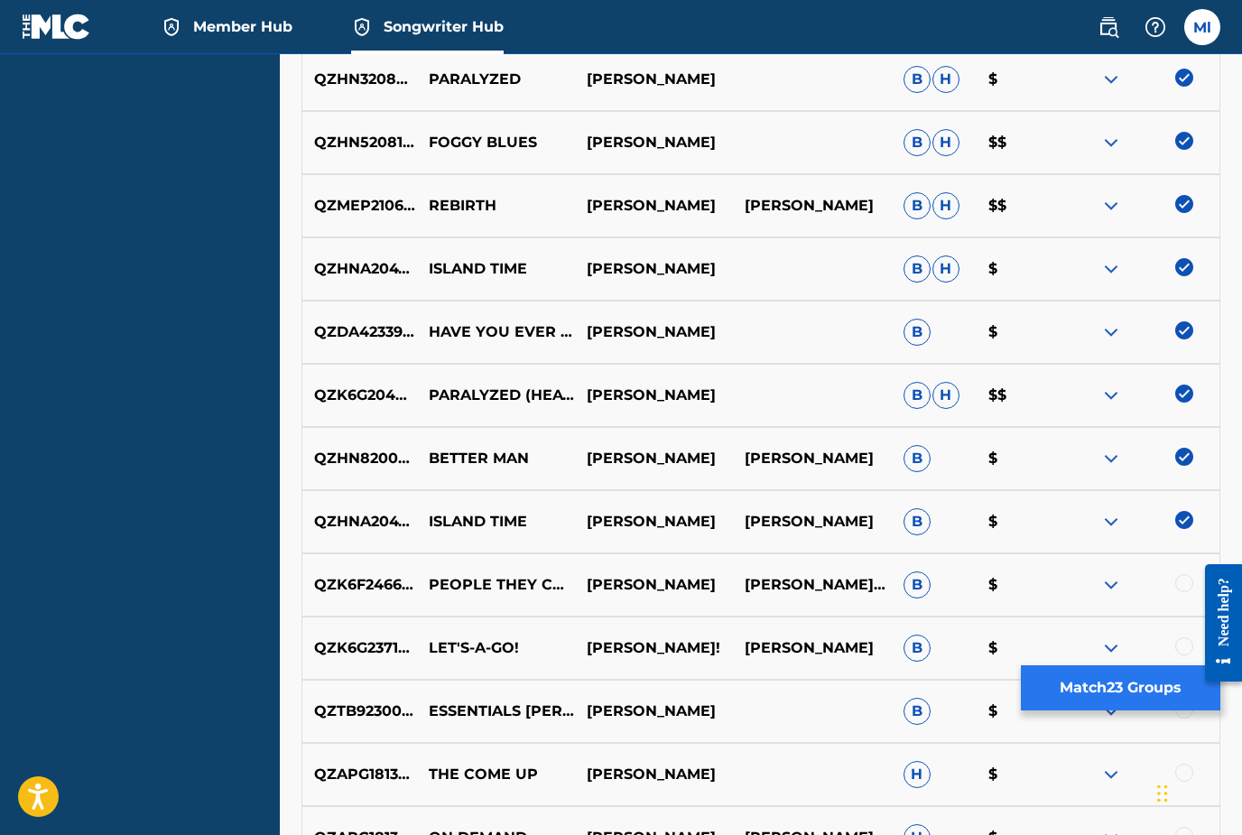
click at [1124, 694] on button "Match 23 Groups" at bounding box center [1120, 687] width 199 height 45
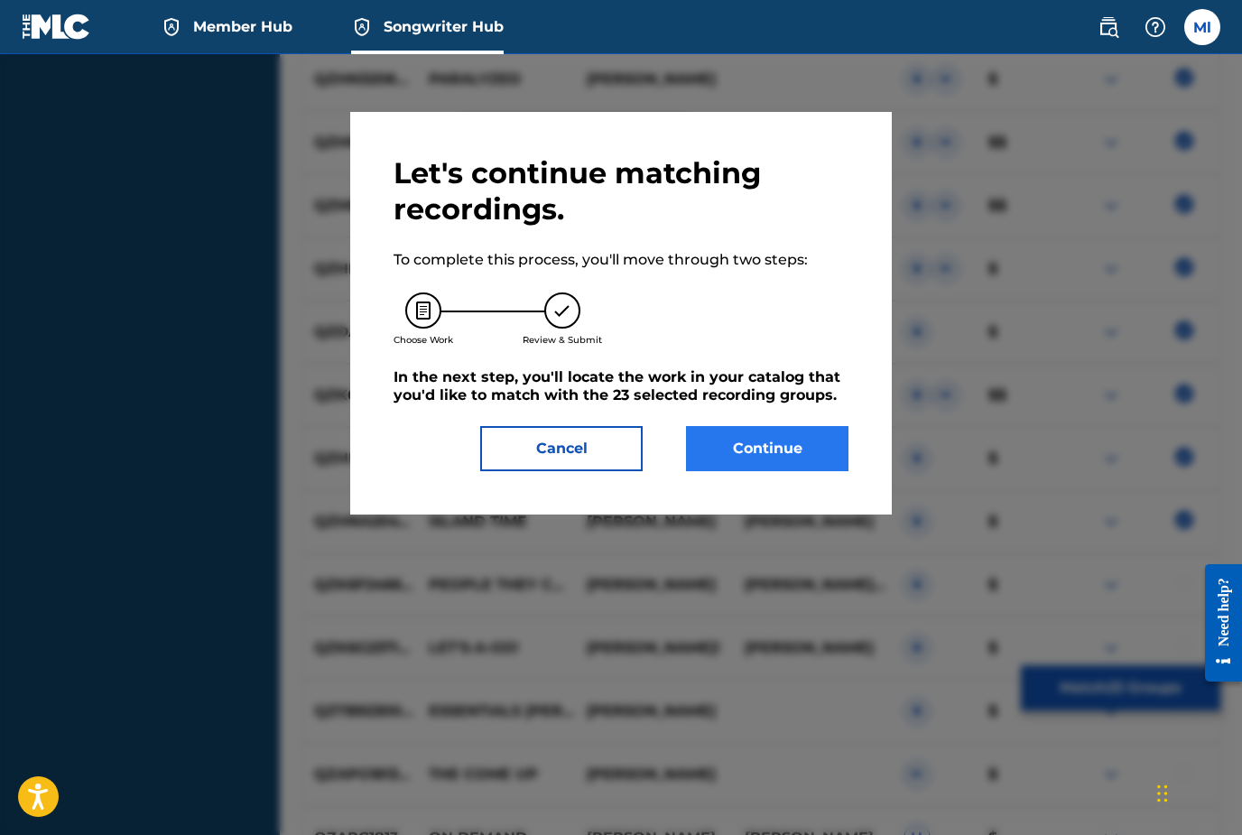
click at [781, 454] on button "Continue" at bounding box center [767, 448] width 162 height 45
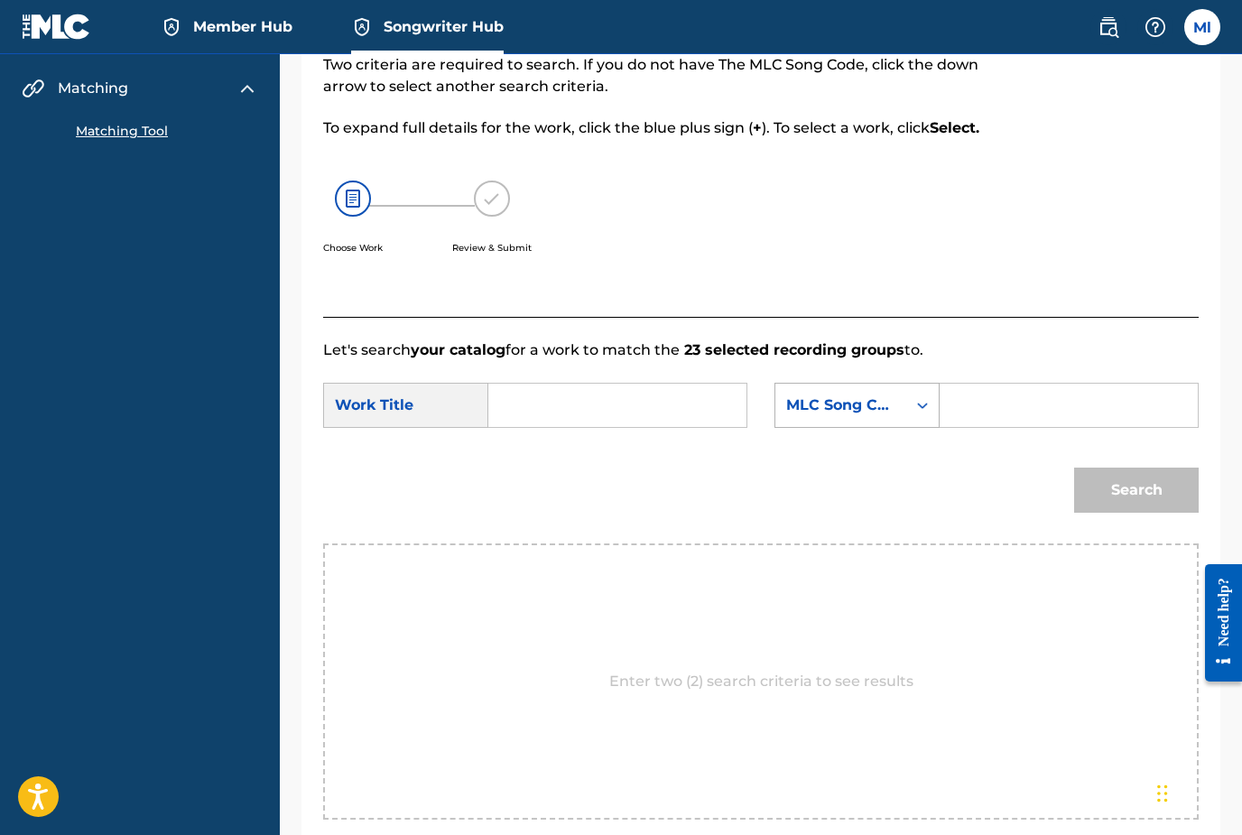
click at [920, 411] on icon "Search Form" at bounding box center [922, 405] width 18 height 18
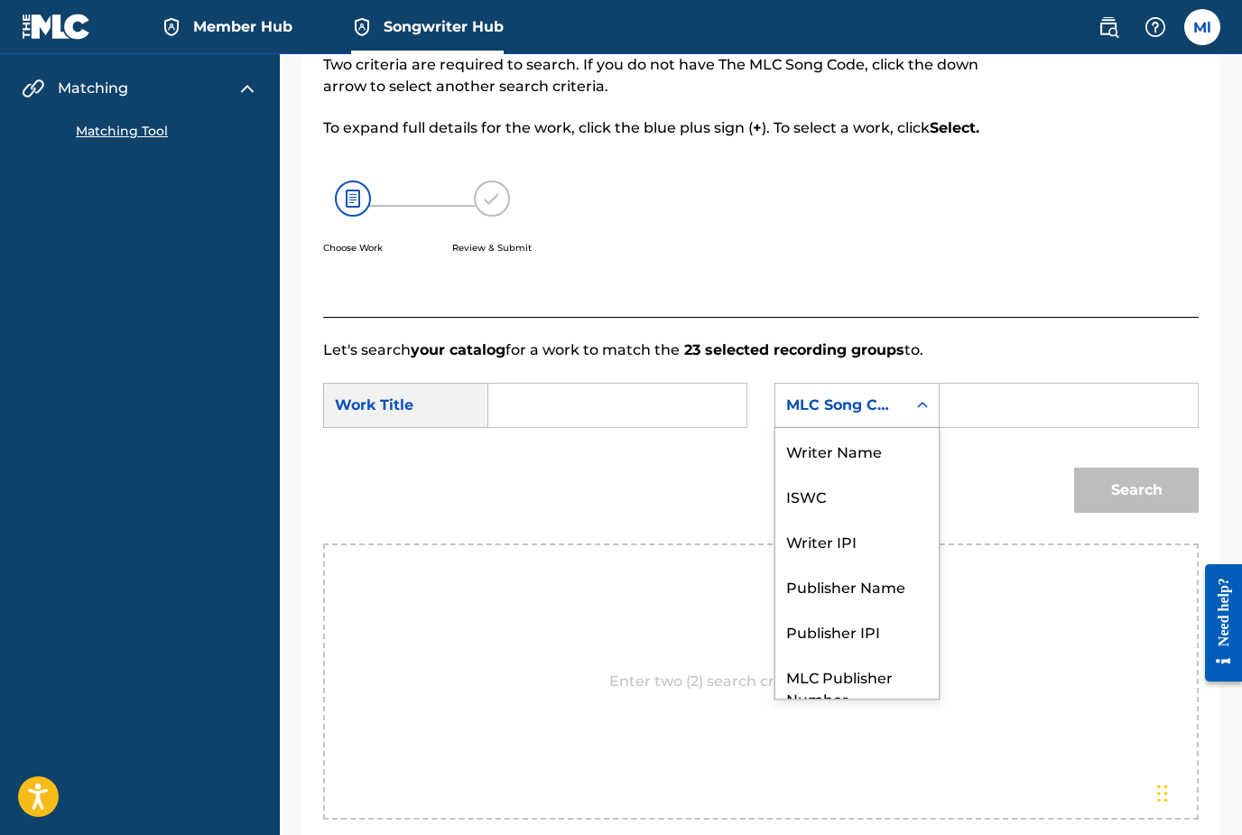
scroll to position [67, 0]
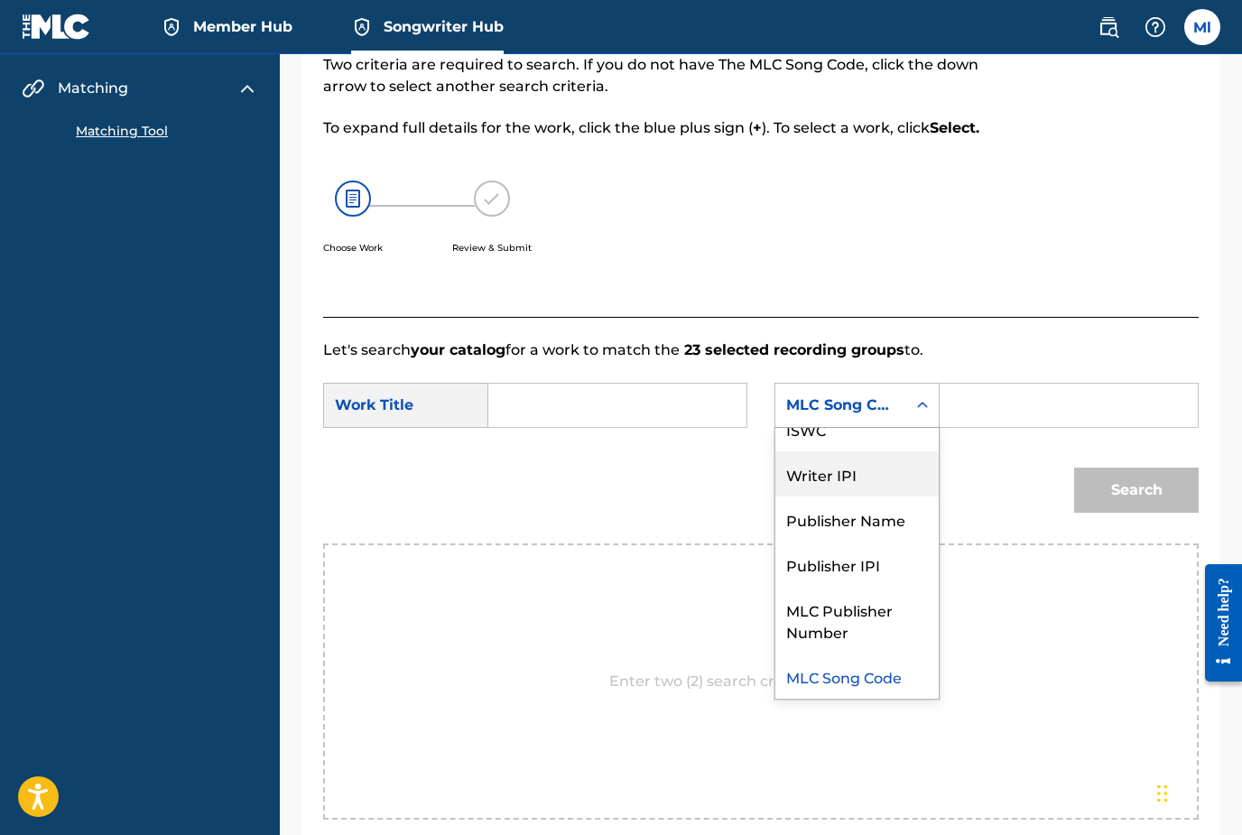
click at [848, 472] on div "Writer IPI" at bounding box center [856, 473] width 163 height 45
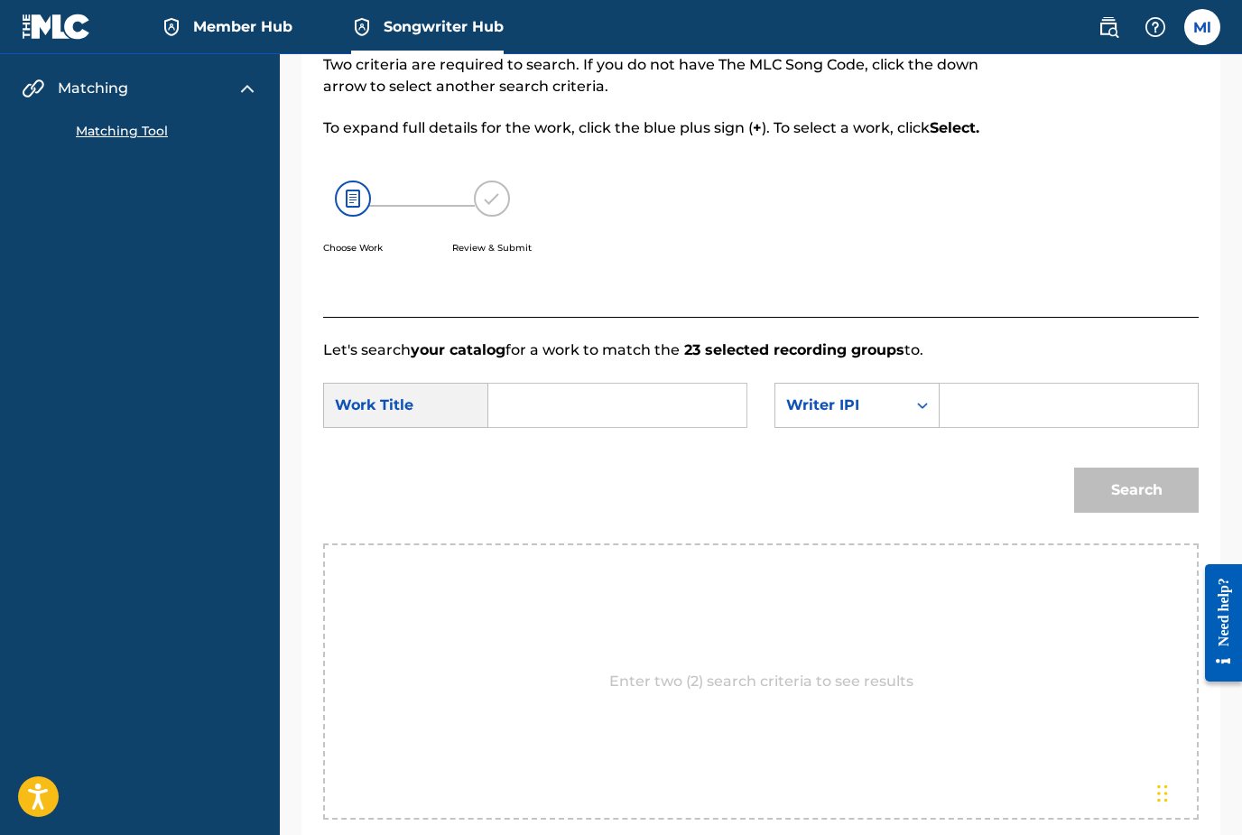
click at [989, 420] on input "Search Form" at bounding box center [1068, 405] width 227 height 43
paste input "01080117300"
click at [965, 405] on input "01080117300" at bounding box center [1068, 405] width 227 height 43
type input "01080117300"
click at [598, 411] on input "Search Form" at bounding box center [617, 405] width 227 height 43
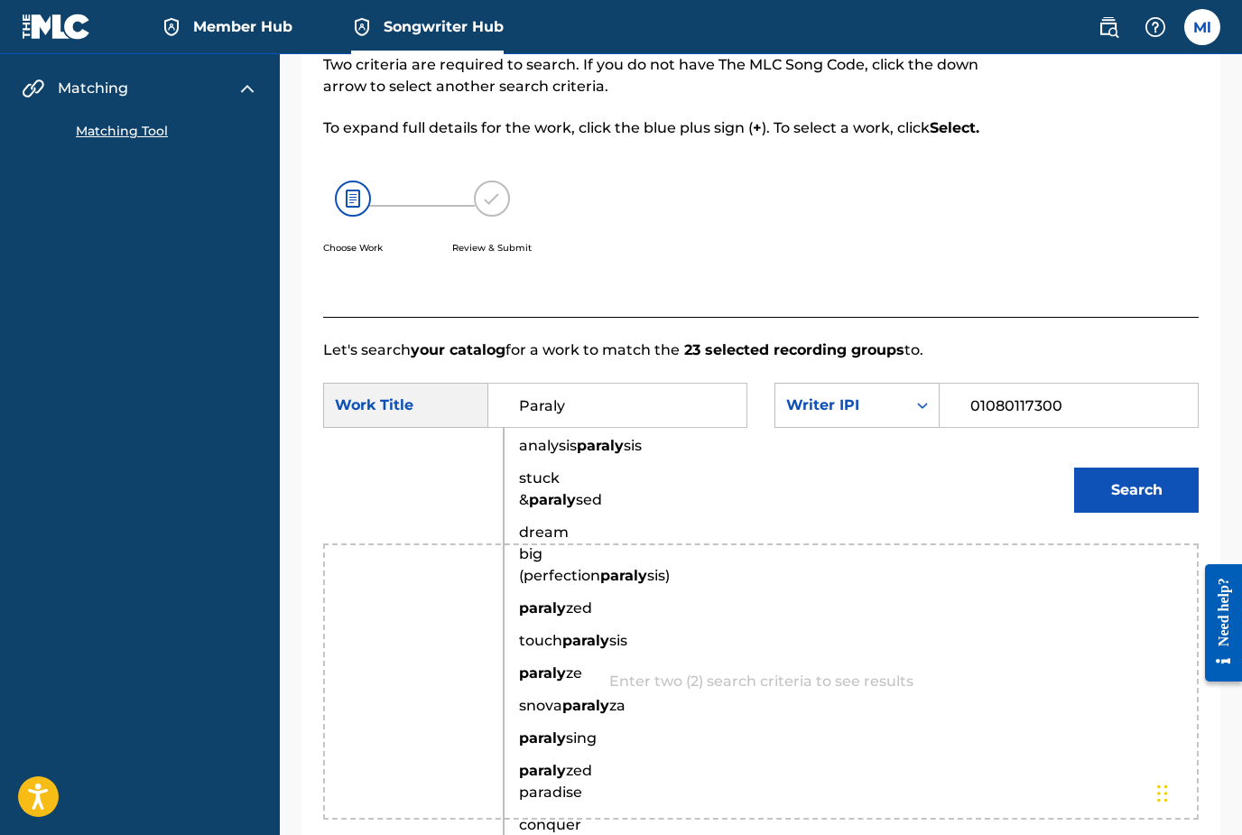
click at [561, 616] on strong "paraly" at bounding box center [542, 607] width 47 height 17
type input "paralyzed"
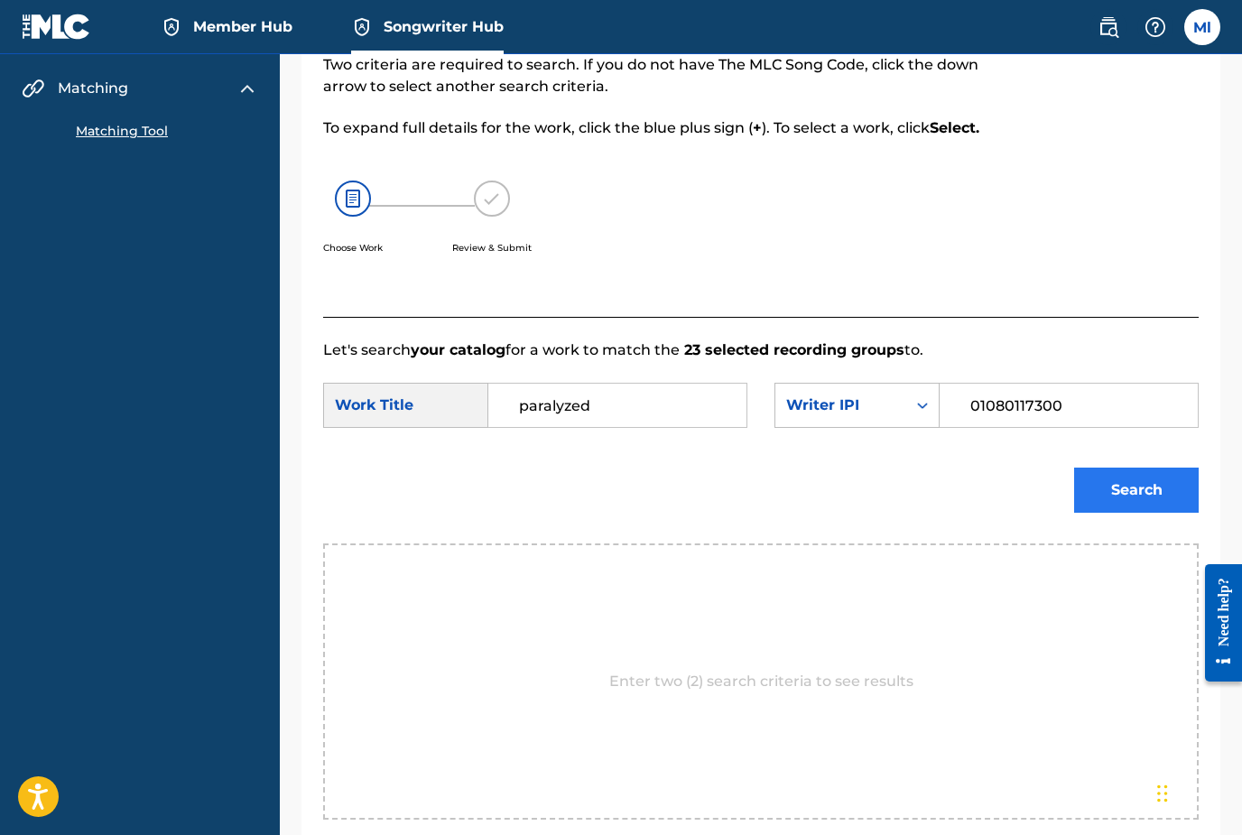
click at [1115, 499] on button "Search" at bounding box center [1136, 489] width 125 height 45
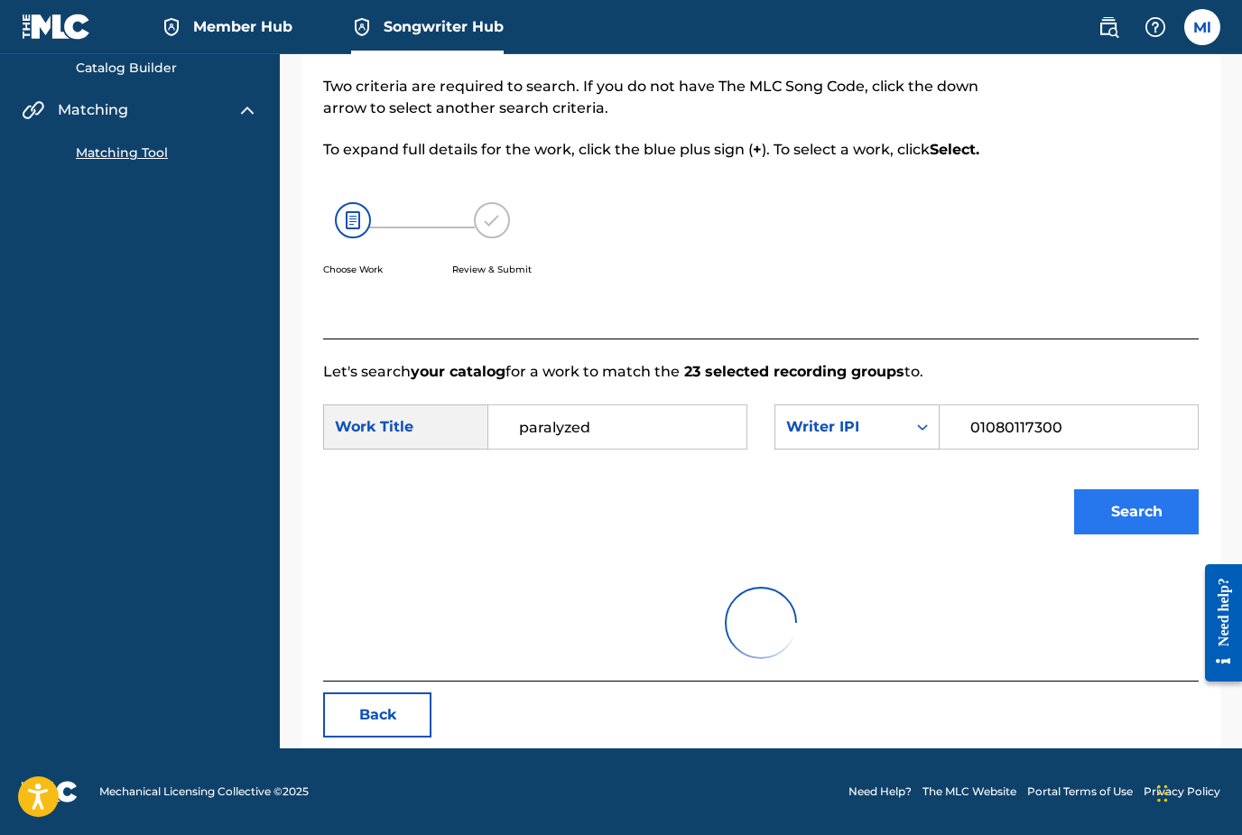
scroll to position [107, 0]
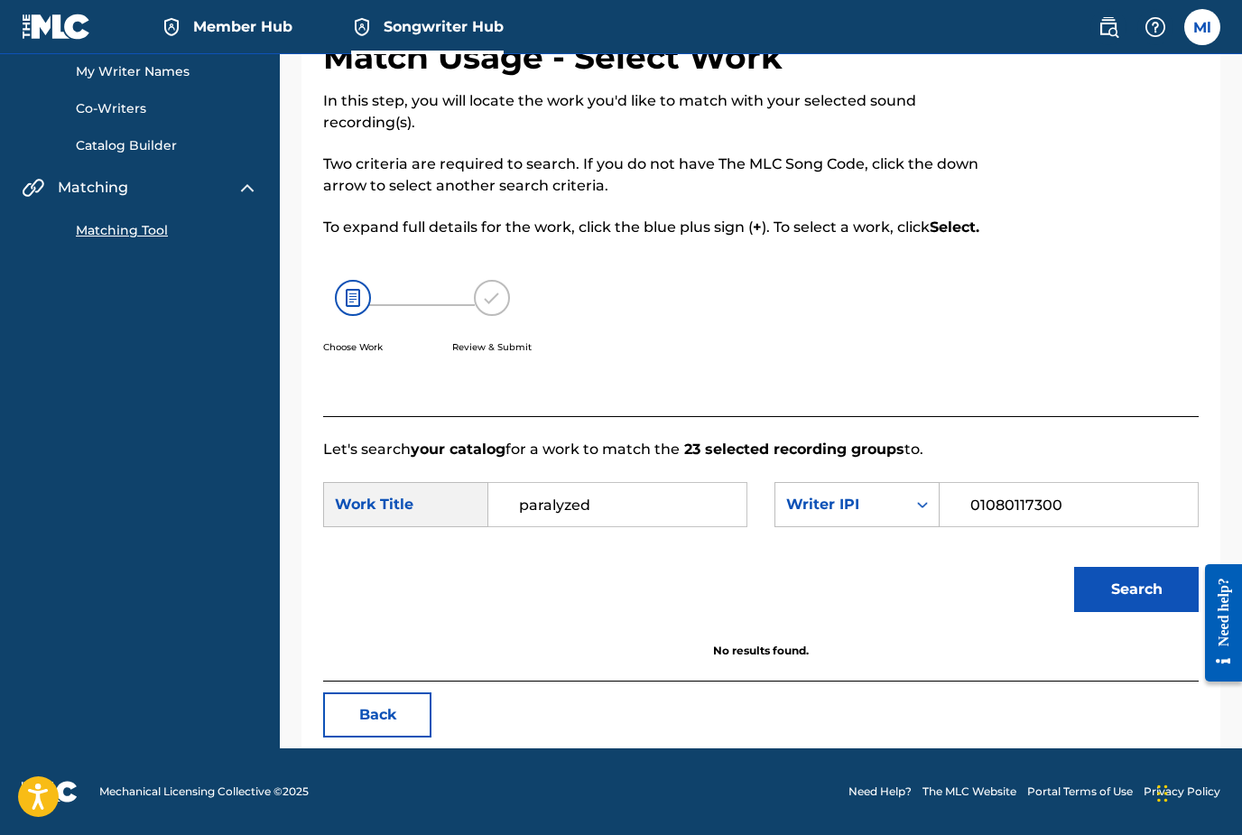
click at [106, 145] on link "Catalog Builder" at bounding box center [167, 145] width 182 height 19
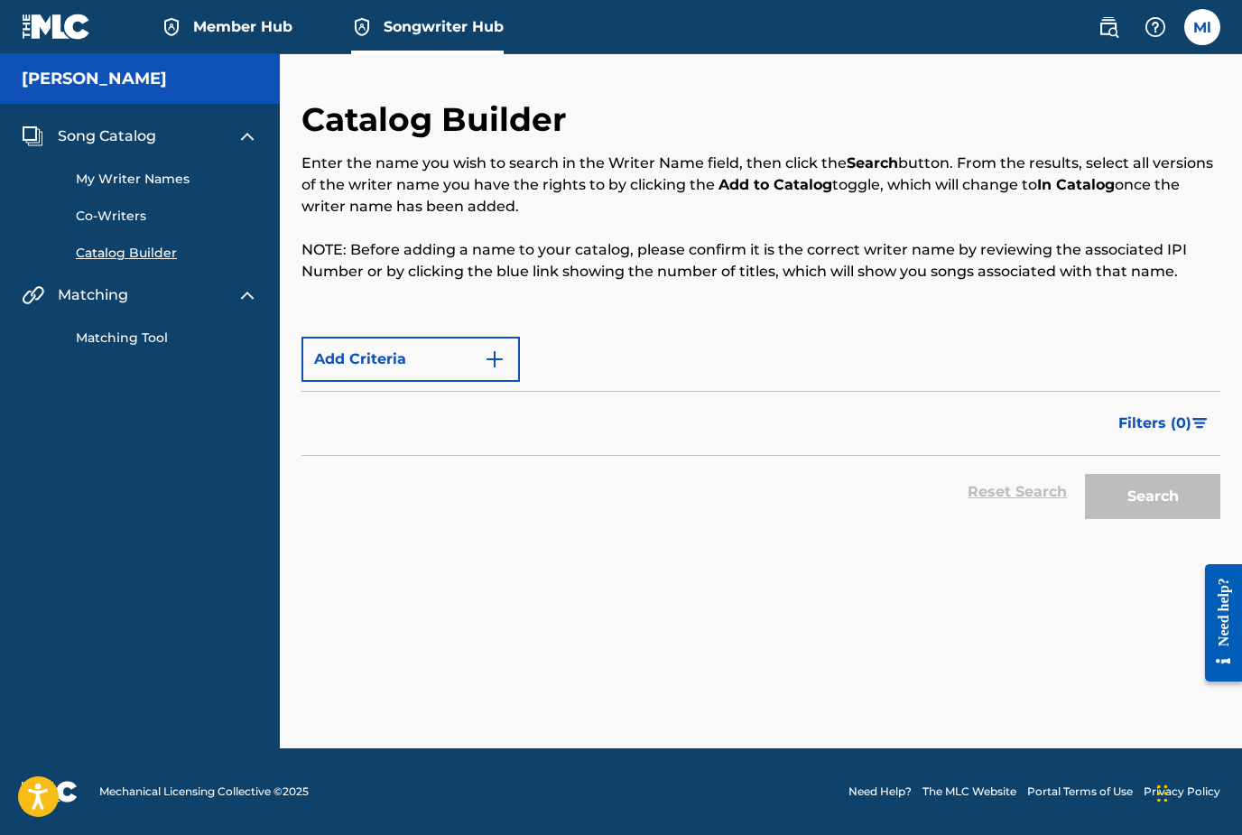
scroll to position [58, 0]
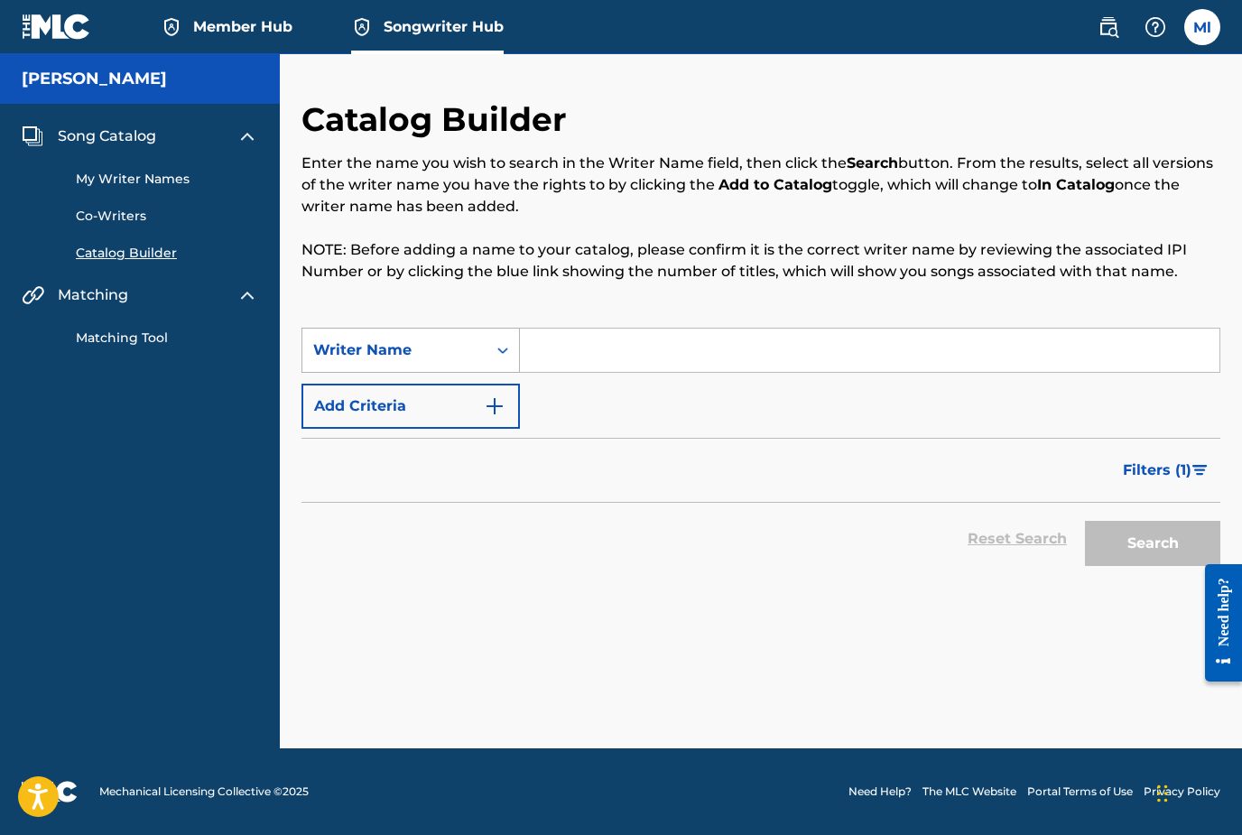
click at [501, 341] on icon "Search Form" at bounding box center [503, 350] width 18 height 18
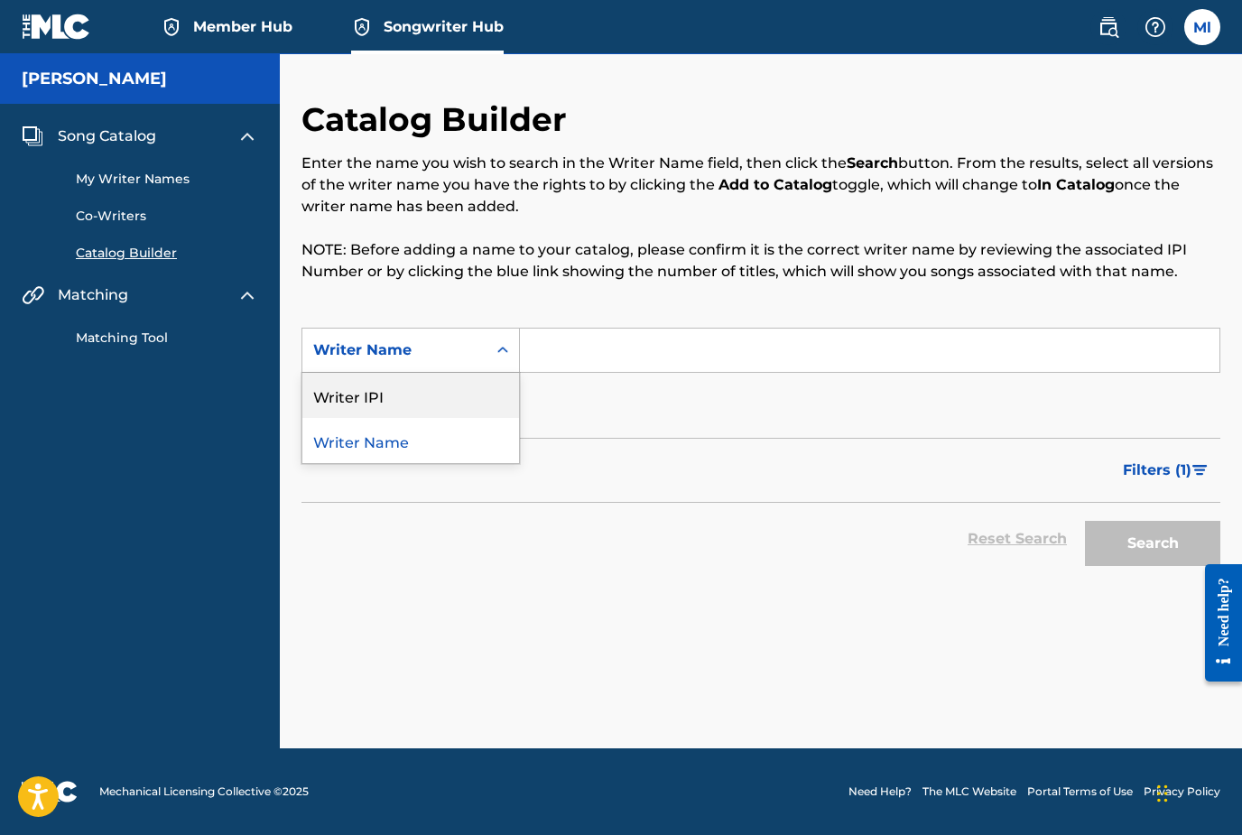
click at [404, 373] on div "Writer IPI" at bounding box center [410, 395] width 217 height 45
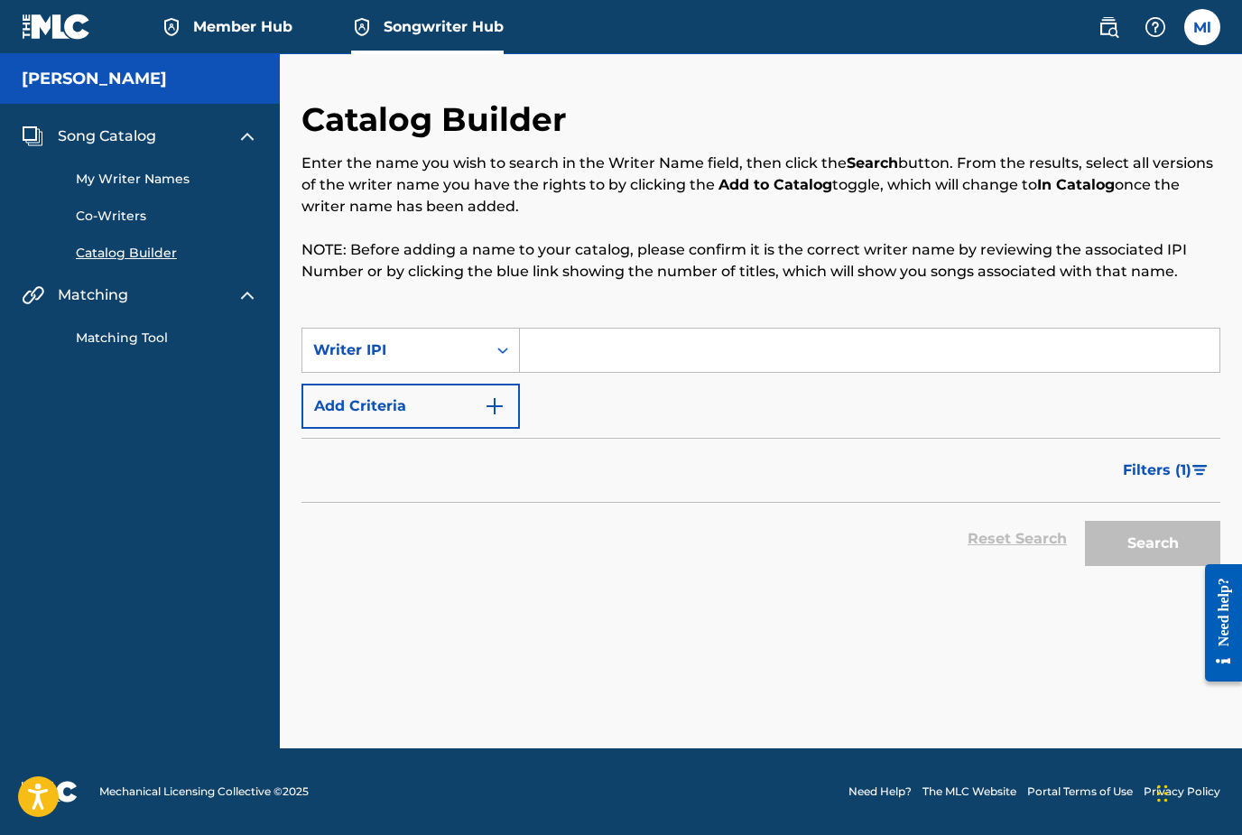
click at [586, 328] on input "Search Form" at bounding box center [869, 349] width 699 height 43
paste input "01080117300"
type input "01080117300"
click at [1111, 521] on button "Search" at bounding box center [1152, 543] width 135 height 45
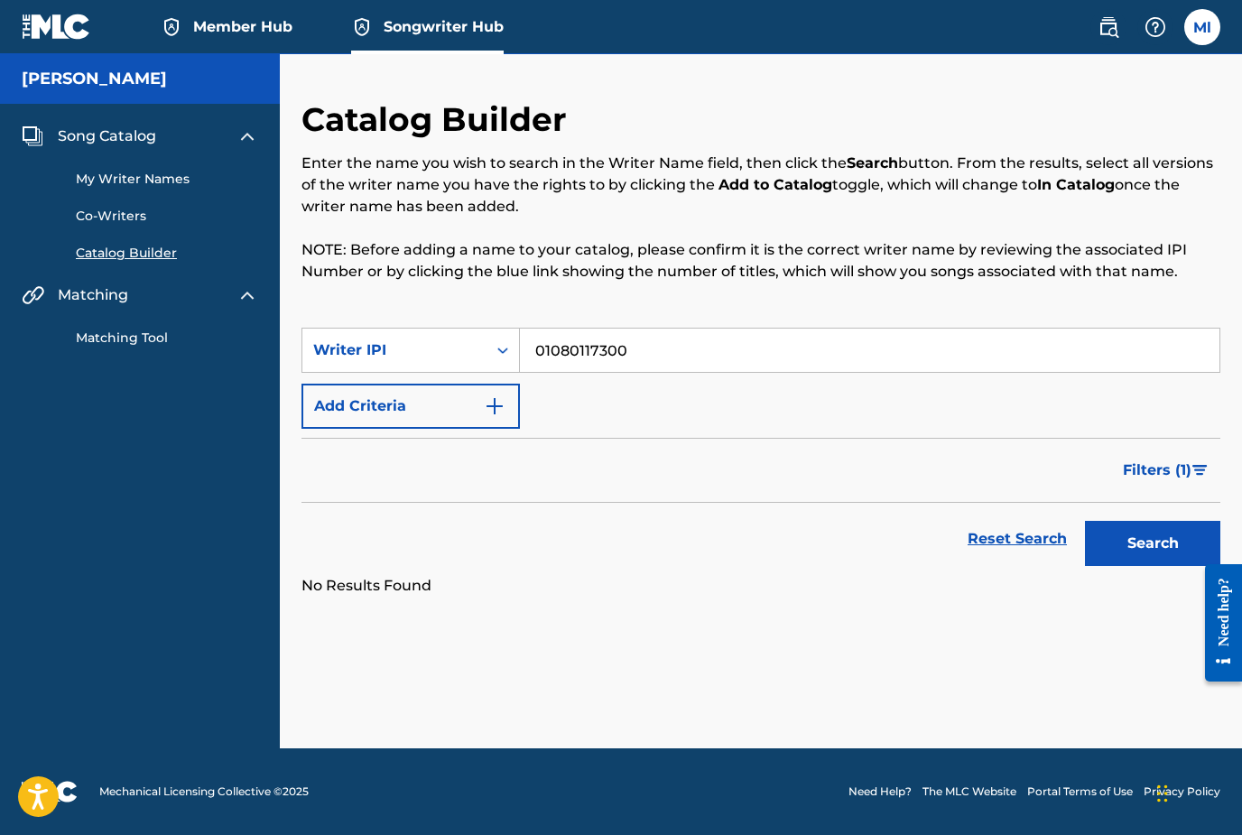
click at [1111, 521] on button "Search" at bounding box center [1152, 543] width 135 height 45
click at [499, 395] on img "Search Form" at bounding box center [495, 406] width 22 height 22
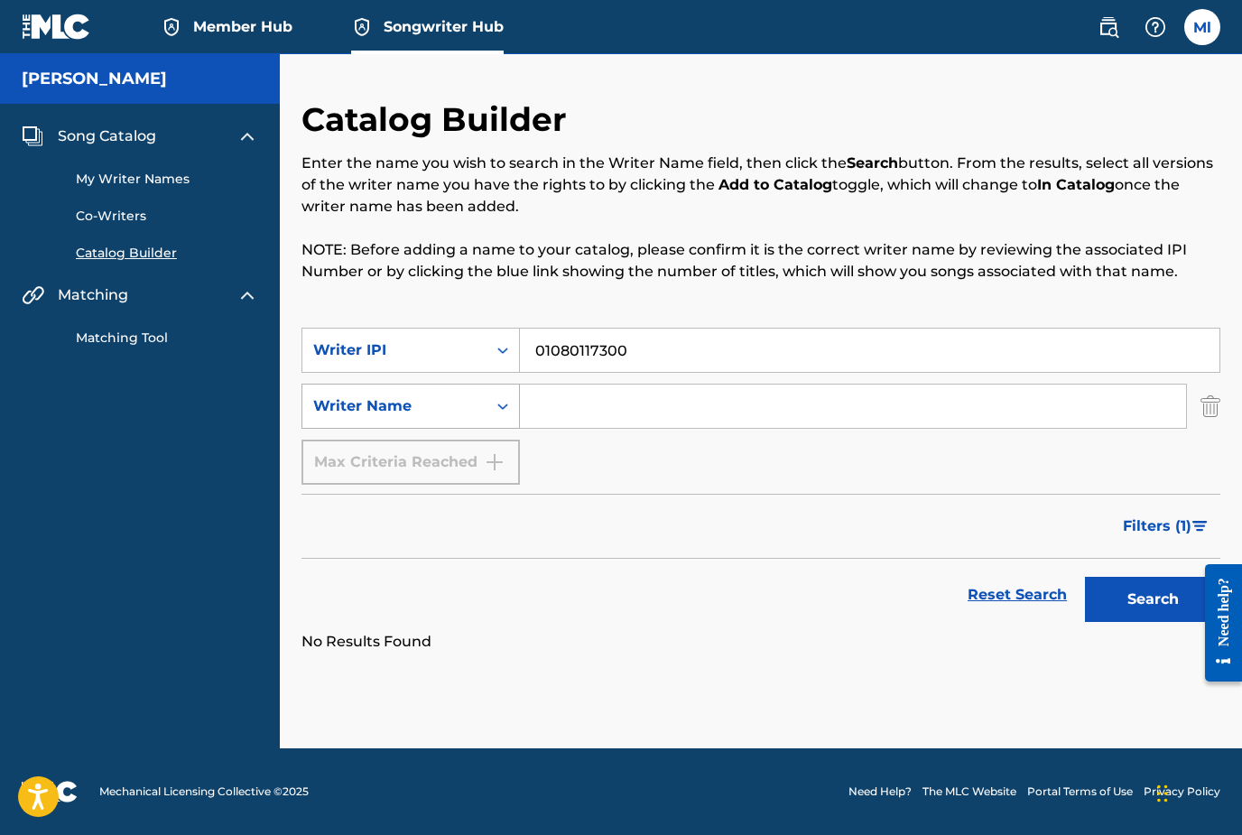
click at [499, 397] on icon "Search Form" at bounding box center [503, 406] width 18 height 18
click at [587, 384] on input "Search Form" at bounding box center [853, 405] width 666 height 43
click at [1152, 577] on button "Search" at bounding box center [1152, 599] width 135 height 45
click at [624, 384] on input "Matthew Robert lance" at bounding box center [853, 405] width 666 height 43
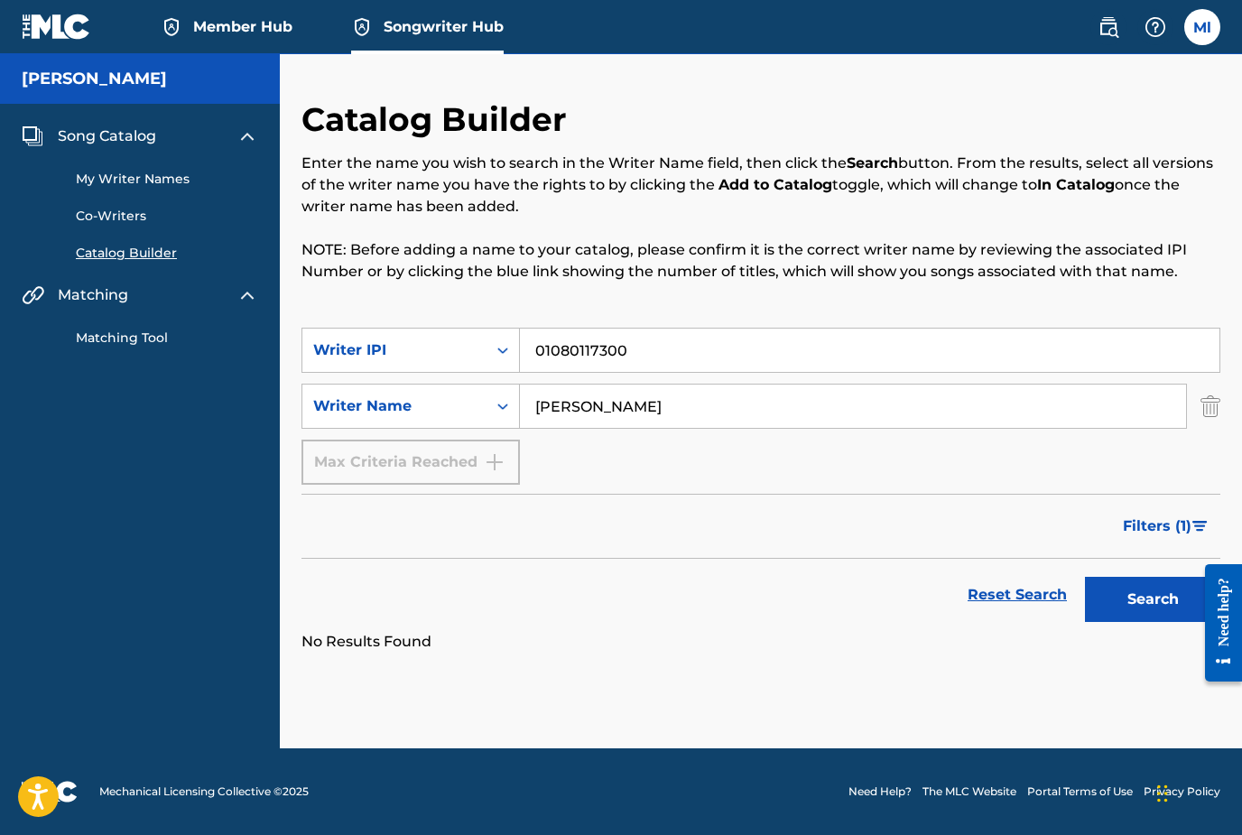
click at [1152, 577] on button "Search" at bounding box center [1152, 599] width 135 height 45
type input "Matt lance"
click at [1152, 577] on button "Search" at bounding box center [1152, 599] width 135 height 45
click at [498, 341] on icon "Search Form" at bounding box center [503, 350] width 18 height 18
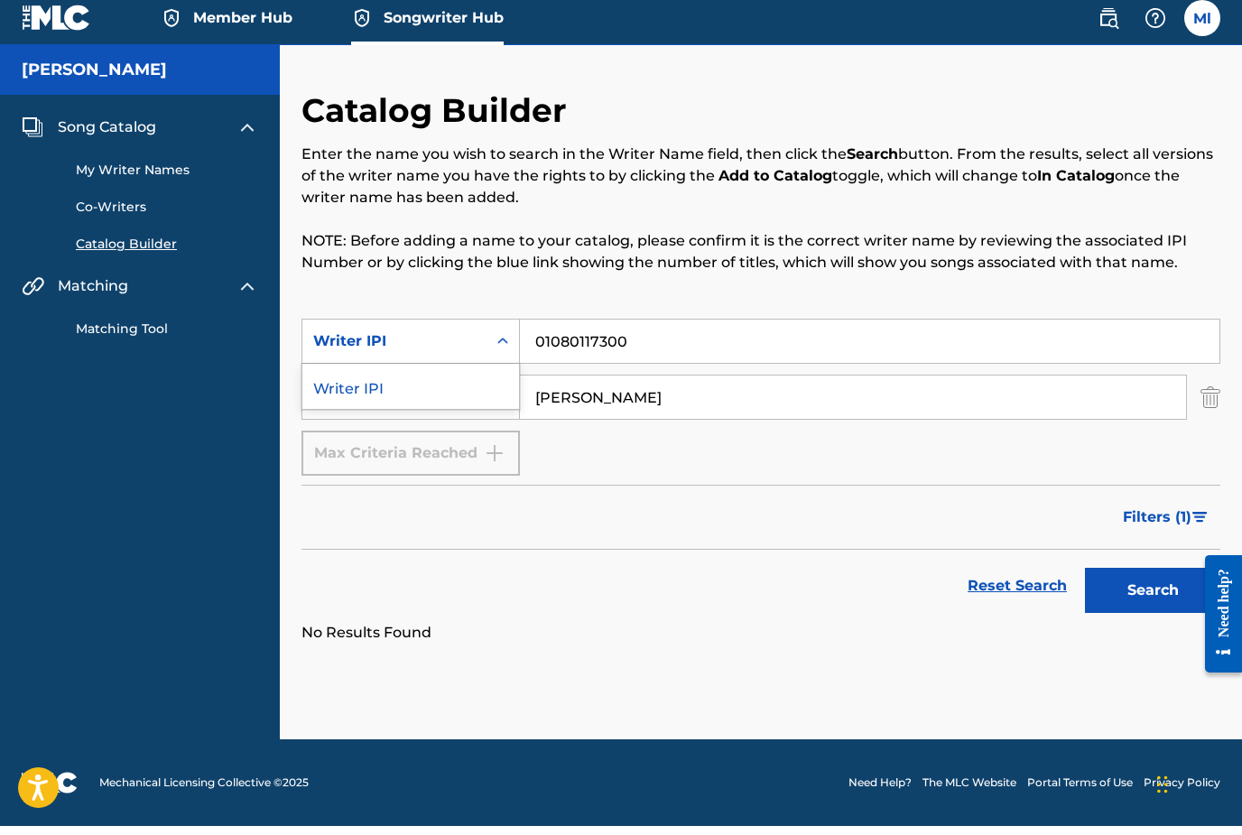
scroll to position [0, 0]
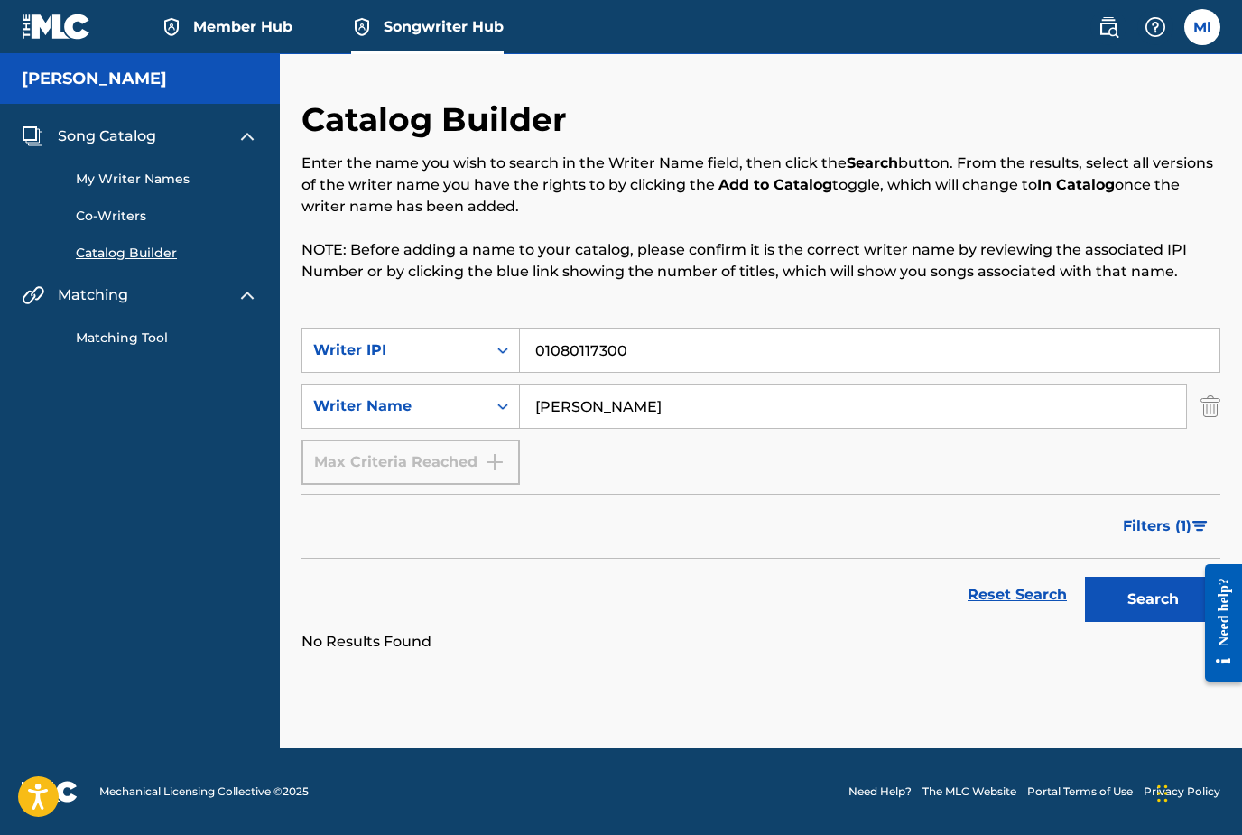
click at [495, 306] on div "Catalog Builder Enter the name you wish to search in the Writer Name field, the…" at bounding box center [760, 213] width 919 height 228
click at [499, 407] on icon "Search Form" at bounding box center [502, 406] width 11 height 6
click at [499, 407] on icon "Search Form" at bounding box center [502, 405] width 11 height 6
click at [504, 353] on icon "Search Form" at bounding box center [503, 350] width 18 height 18
click at [504, 352] on icon "Search Form" at bounding box center [503, 350] width 18 height 18
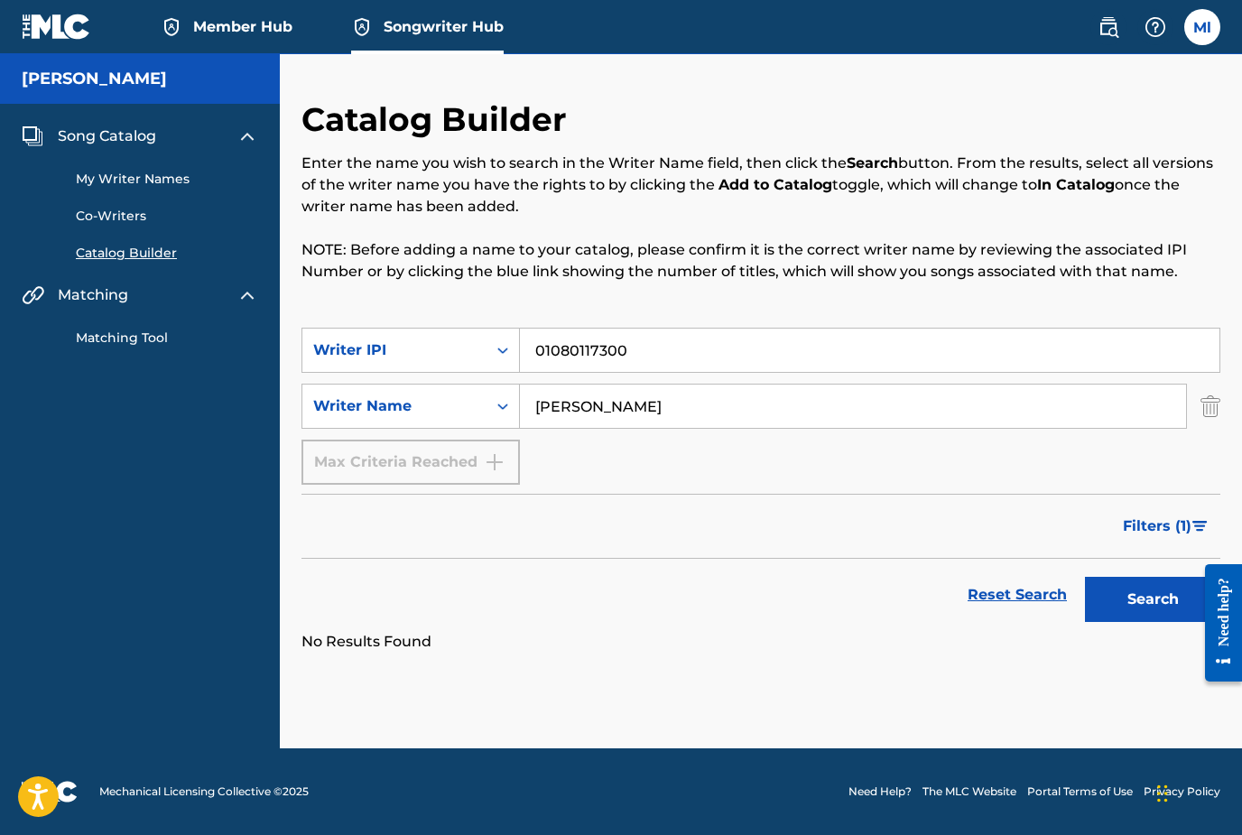
click at [640, 350] on input "01080117300" at bounding box center [869, 349] width 699 height 43
click at [535, 347] on input "01080117300" at bounding box center [869, 349] width 699 height 43
click at [1104, 601] on button "Search" at bounding box center [1152, 599] width 135 height 45
click at [125, 181] on link "My Writer Names" at bounding box center [167, 179] width 182 height 19
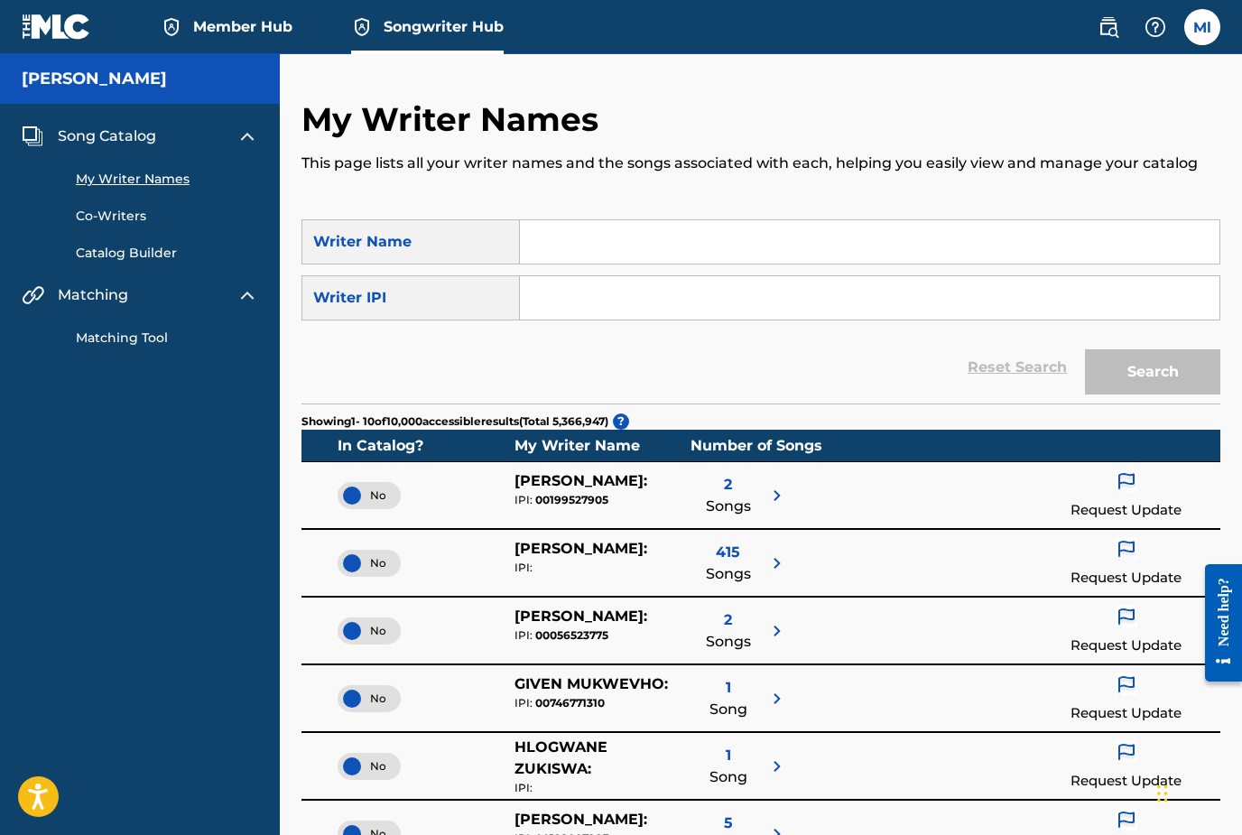
click at [602, 301] on input "Search Form" at bounding box center [869, 297] width 699 height 43
paste input "01080117300"
type input "01080117300"
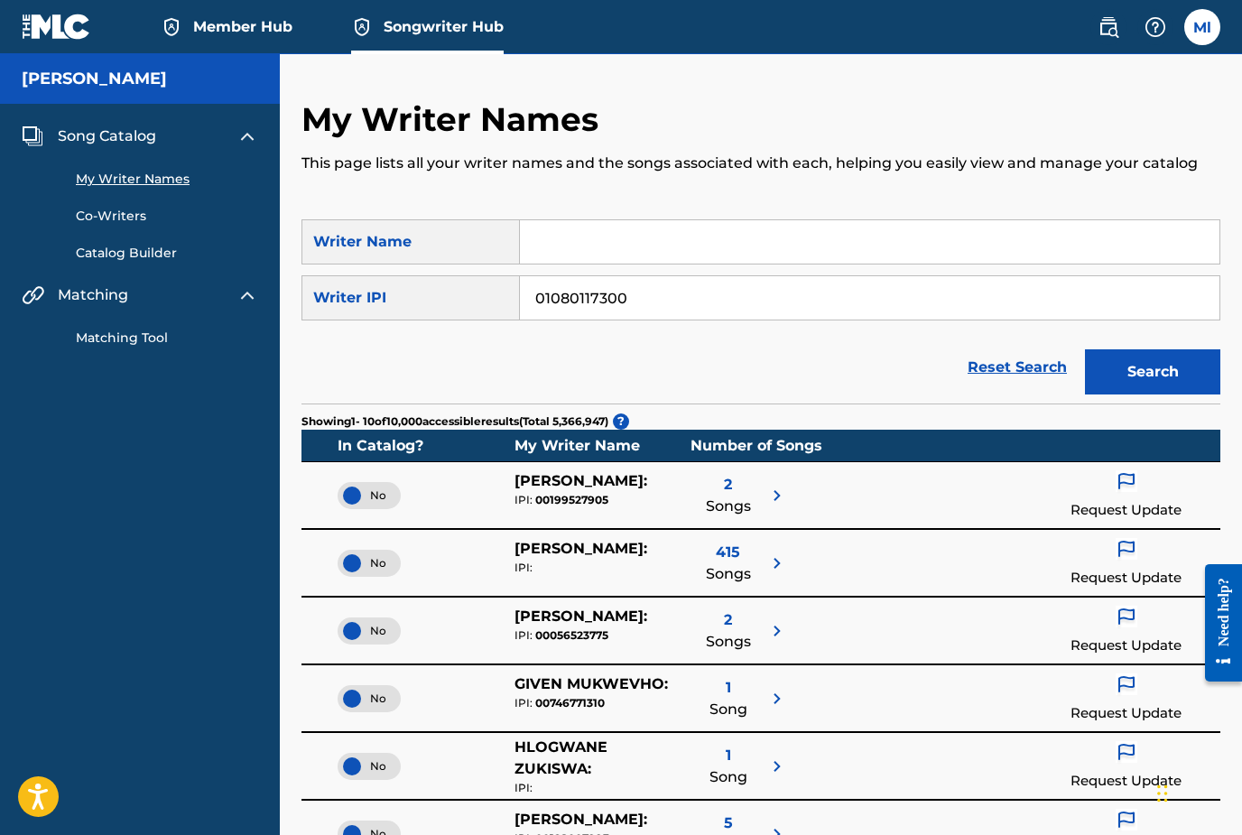
click at [1139, 370] on button "Search" at bounding box center [1152, 371] width 135 height 45
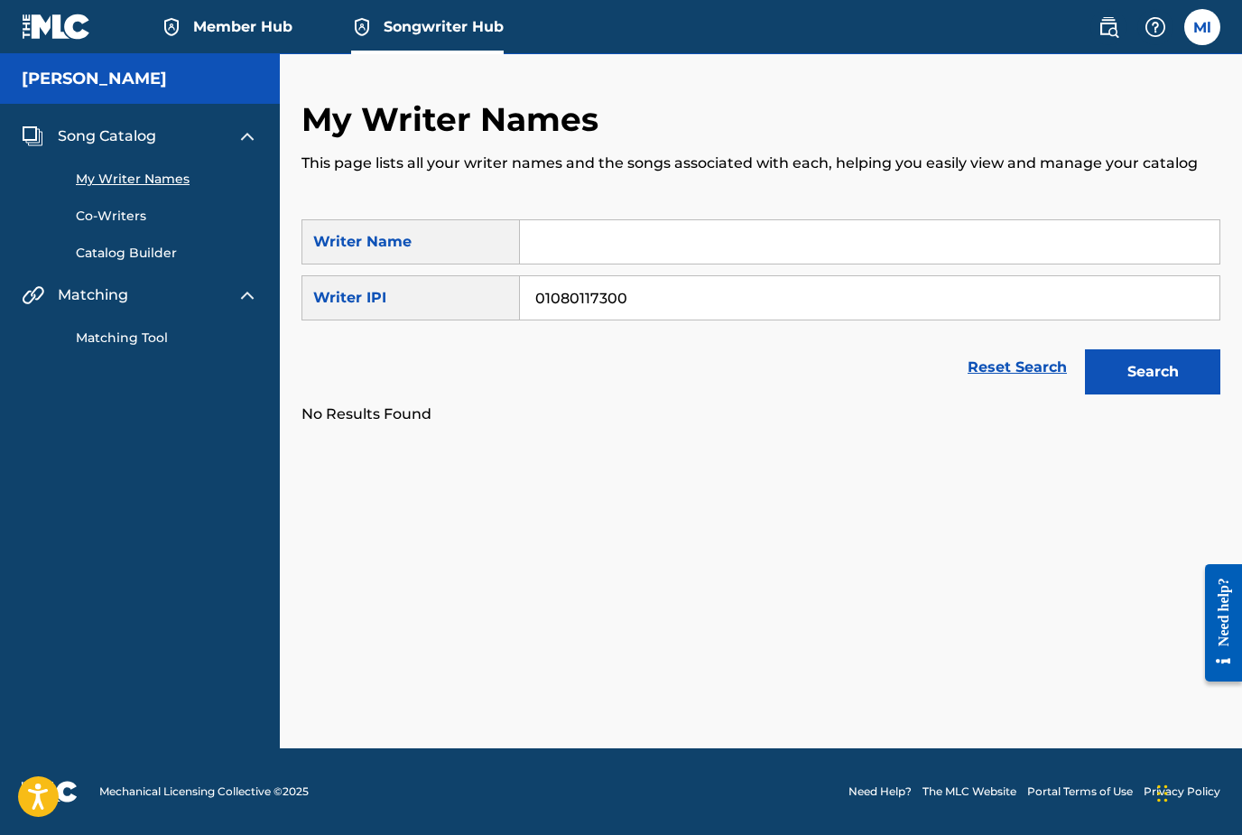
click at [256, 34] on span "Member Hub" at bounding box center [242, 26] width 99 height 21
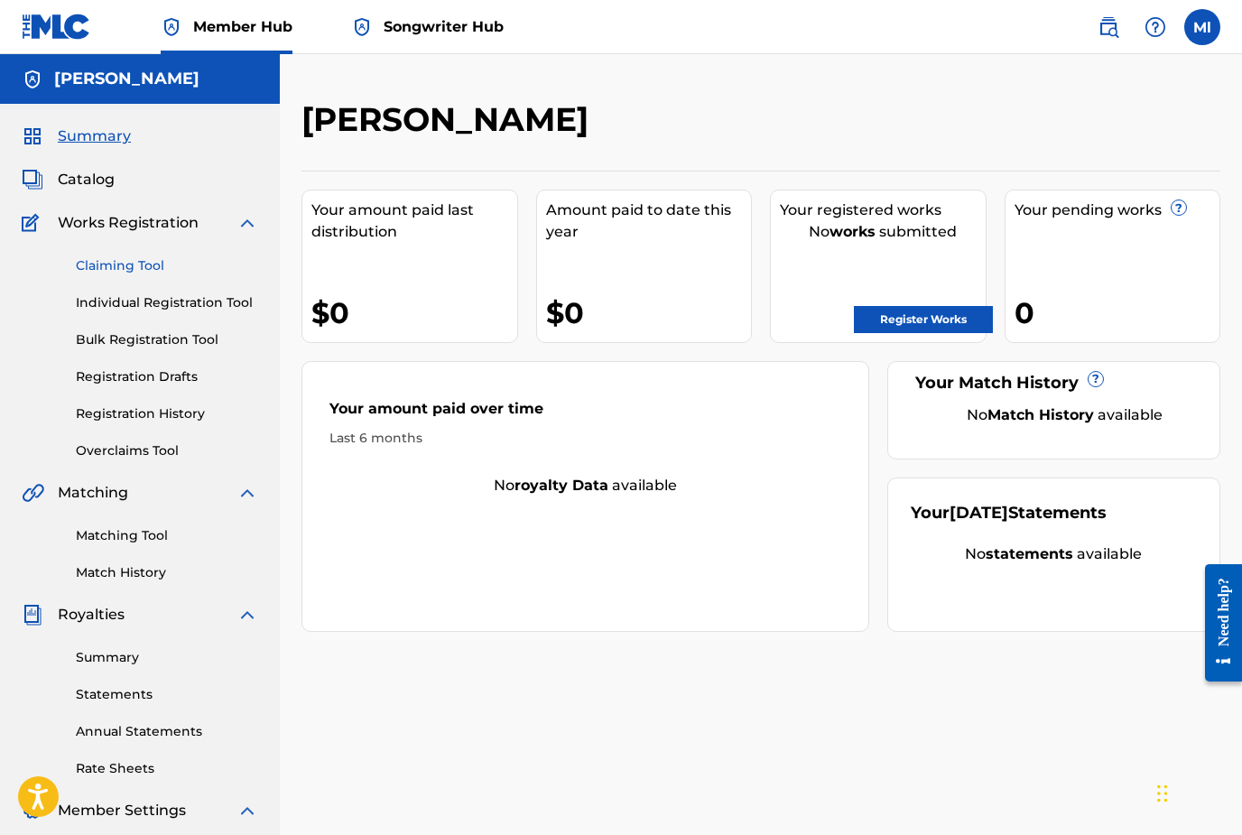
click at [144, 266] on link "Claiming Tool" at bounding box center [167, 265] width 182 height 19
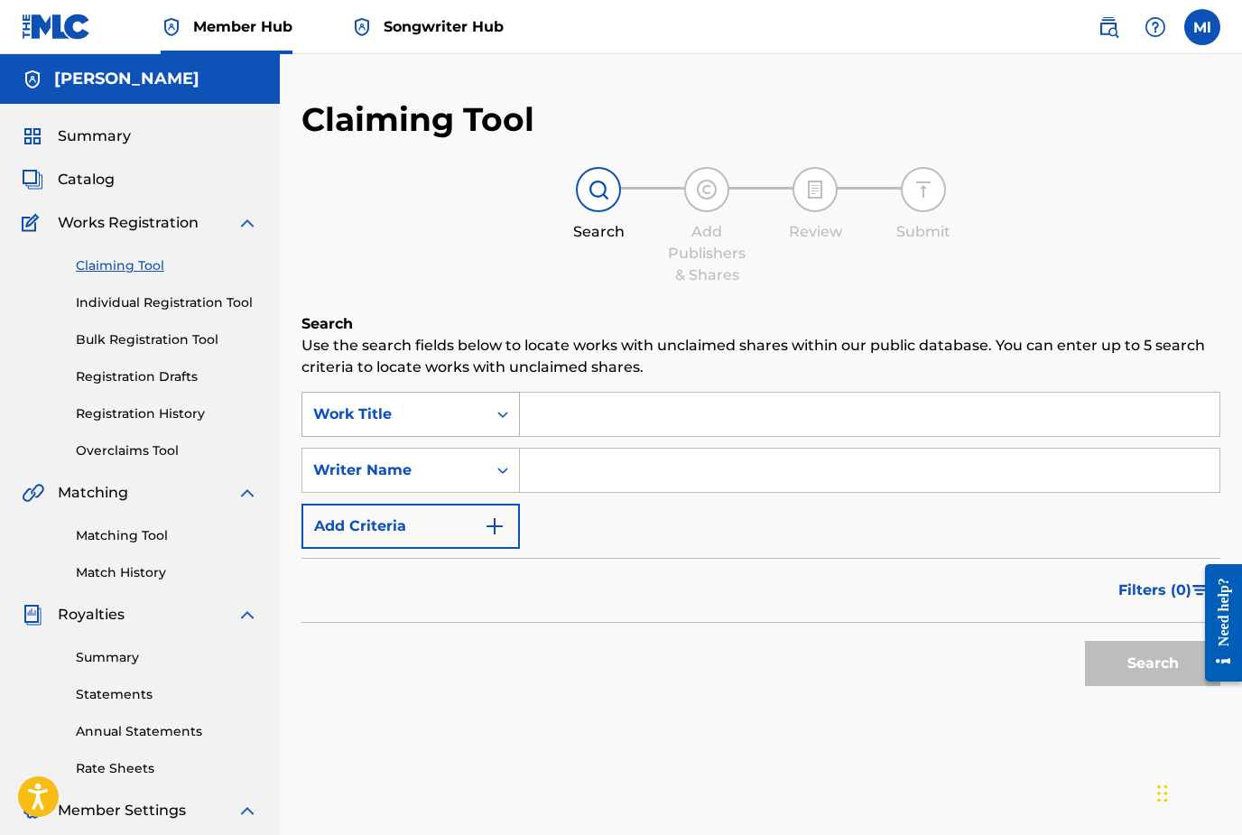
click at [506, 412] on icon "Search Form" at bounding box center [503, 414] width 18 height 18
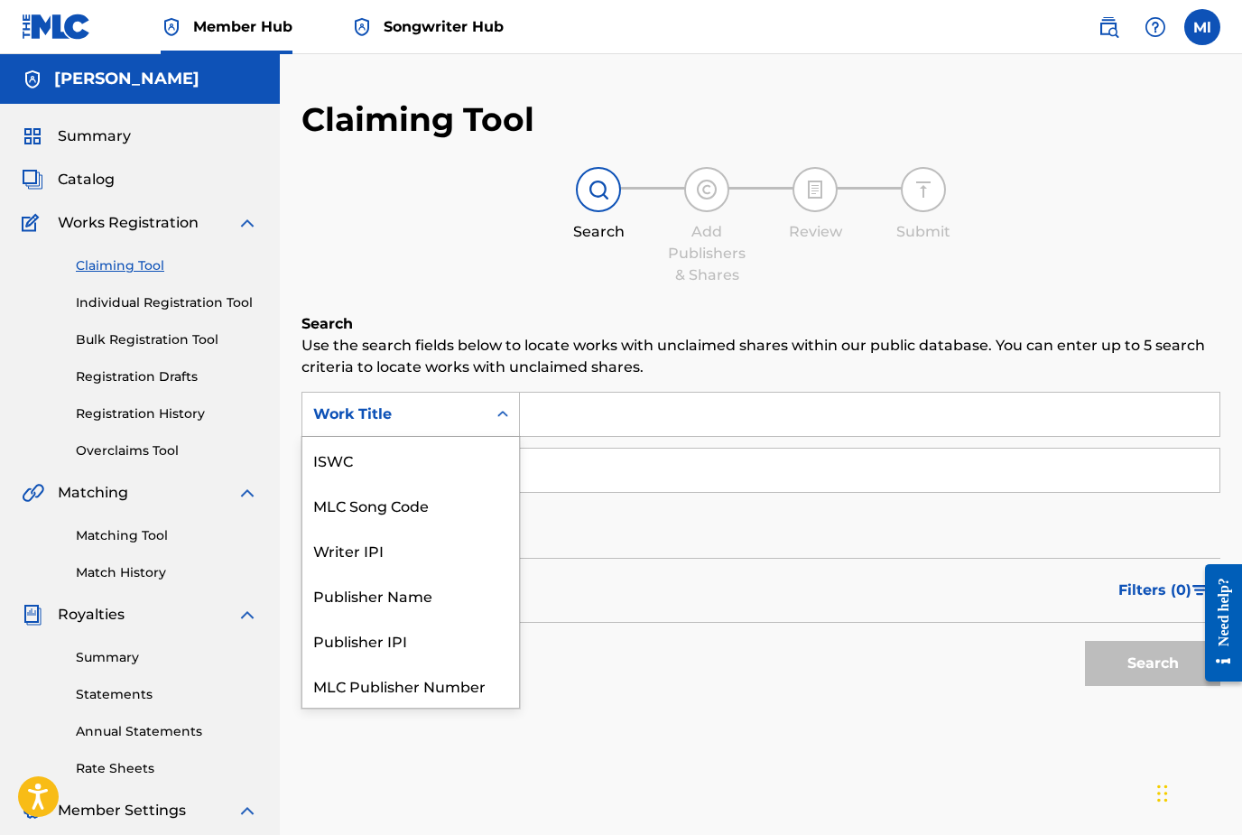
scroll to position [45, 0]
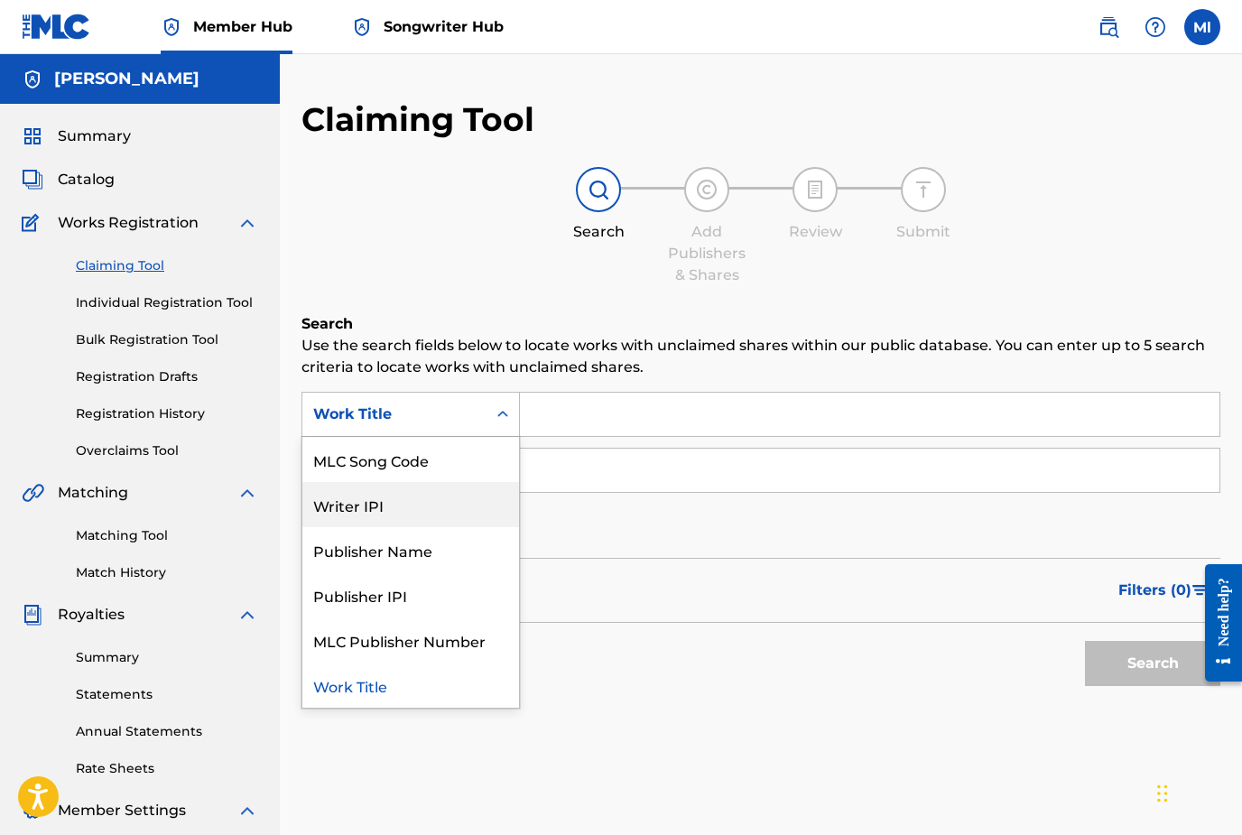
click at [382, 513] on div "Writer IPI" at bounding box center [410, 504] width 217 height 45
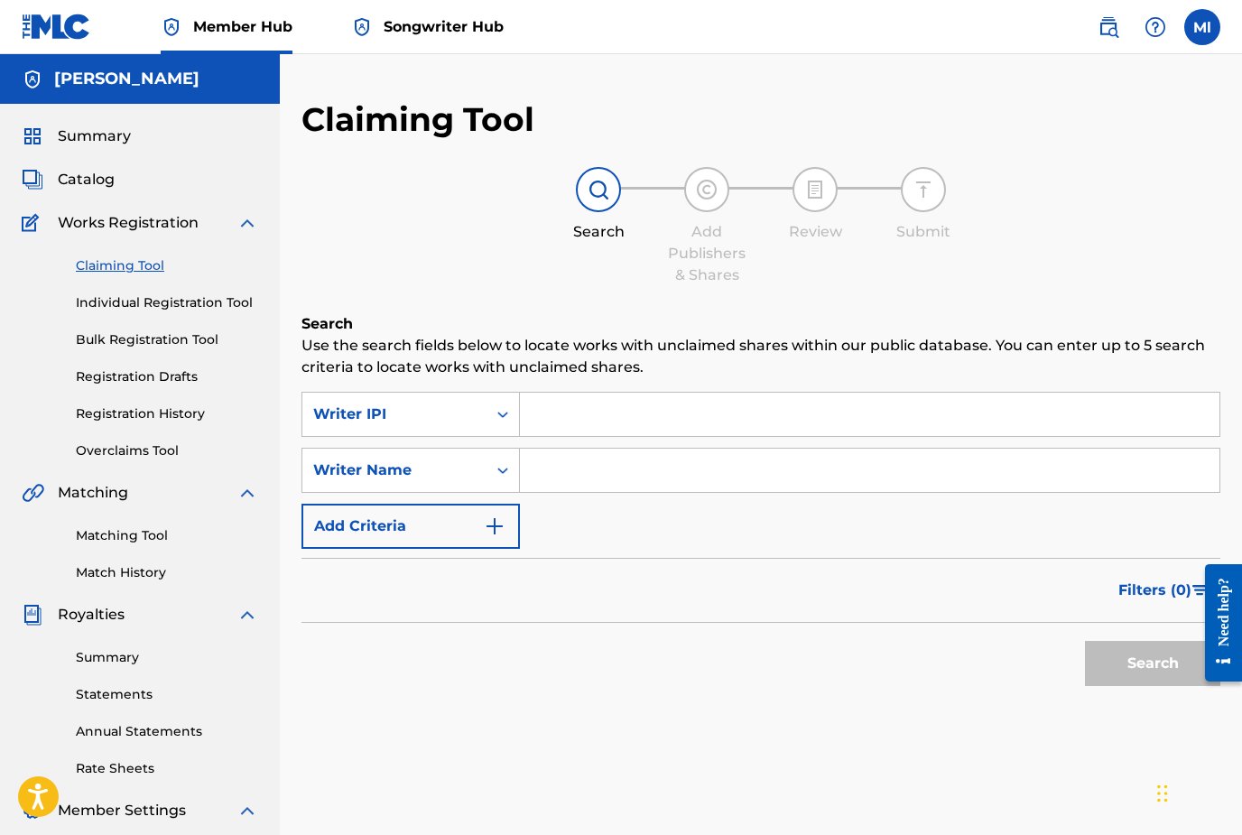
click at [579, 402] on input "Search Form" at bounding box center [869, 414] width 699 height 43
paste input "01080117300"
type input "01080117300"
click at [1152, 663] on button "Search" at bounding box center [1152, 663] width 135 height 45
click at [632, 414] on input "01080117300" at bounding box center [869, 414] width 699 height 43
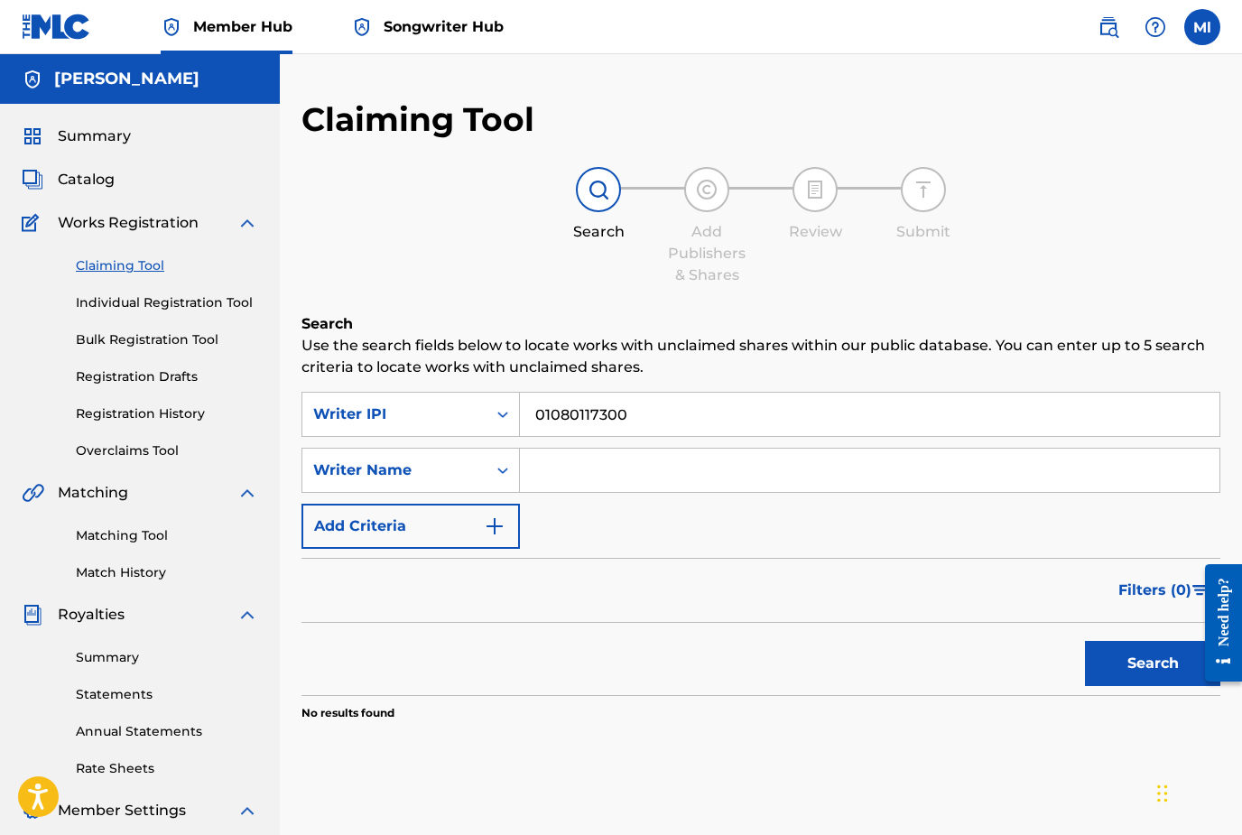
click at [632, 414] on input "01080117300" at bounding box center [869, 414] width 699 height 43
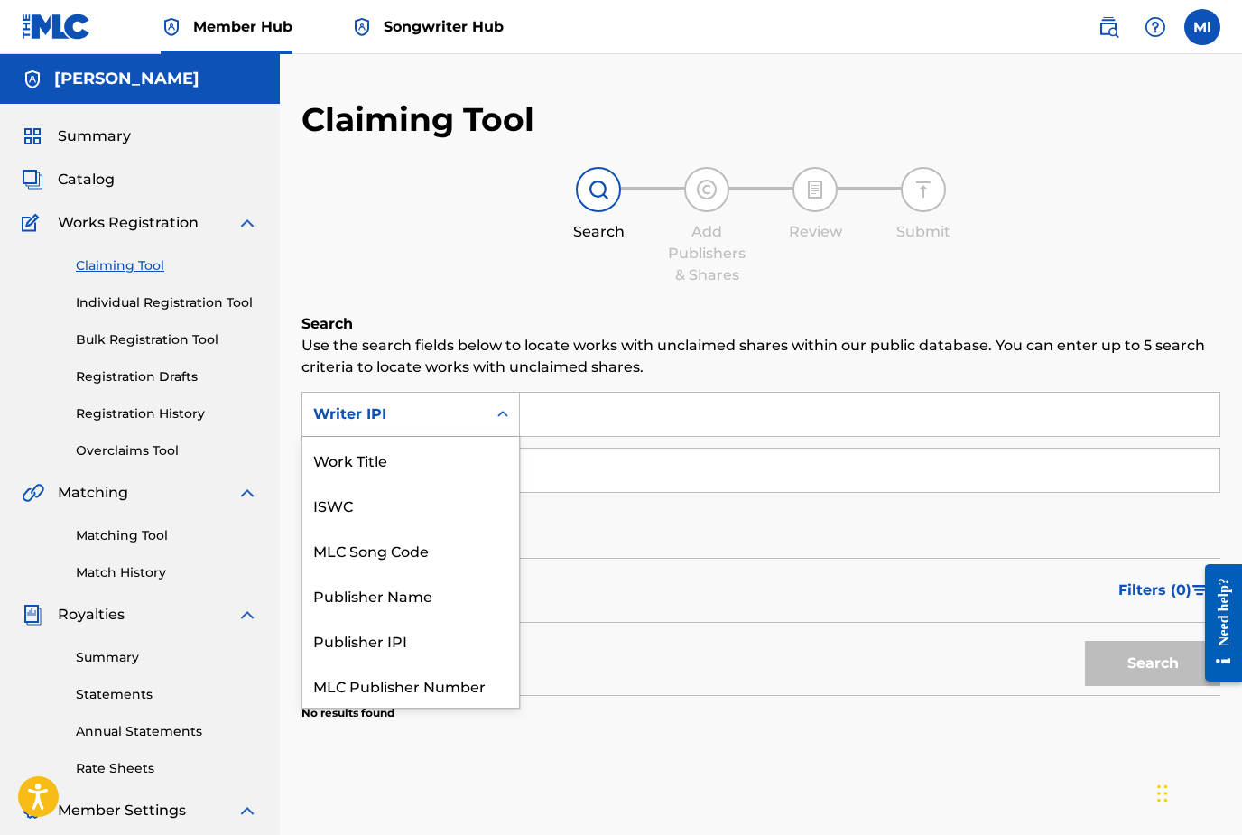
click at [494, 418] on div "Search Form" at bounding box center [502, 414] width 32 height 32
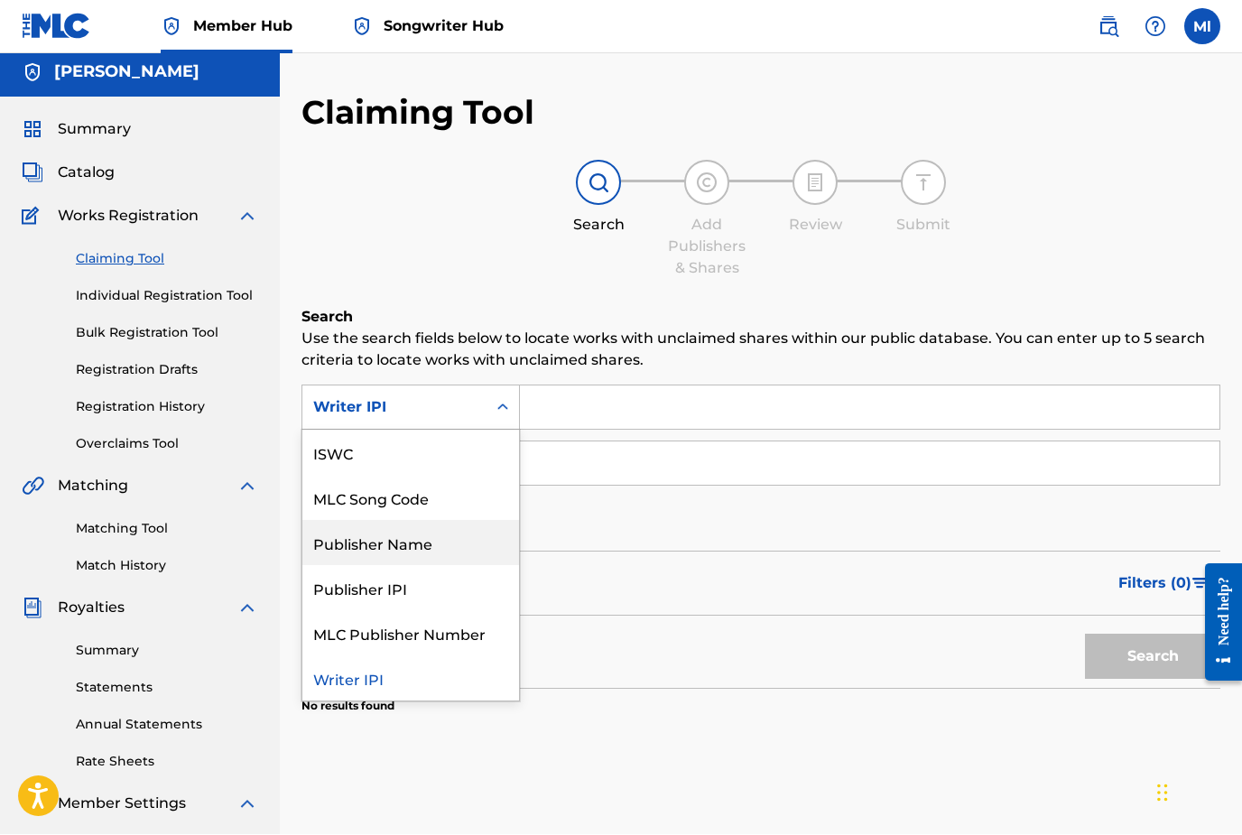
scroll to position [7, 0]
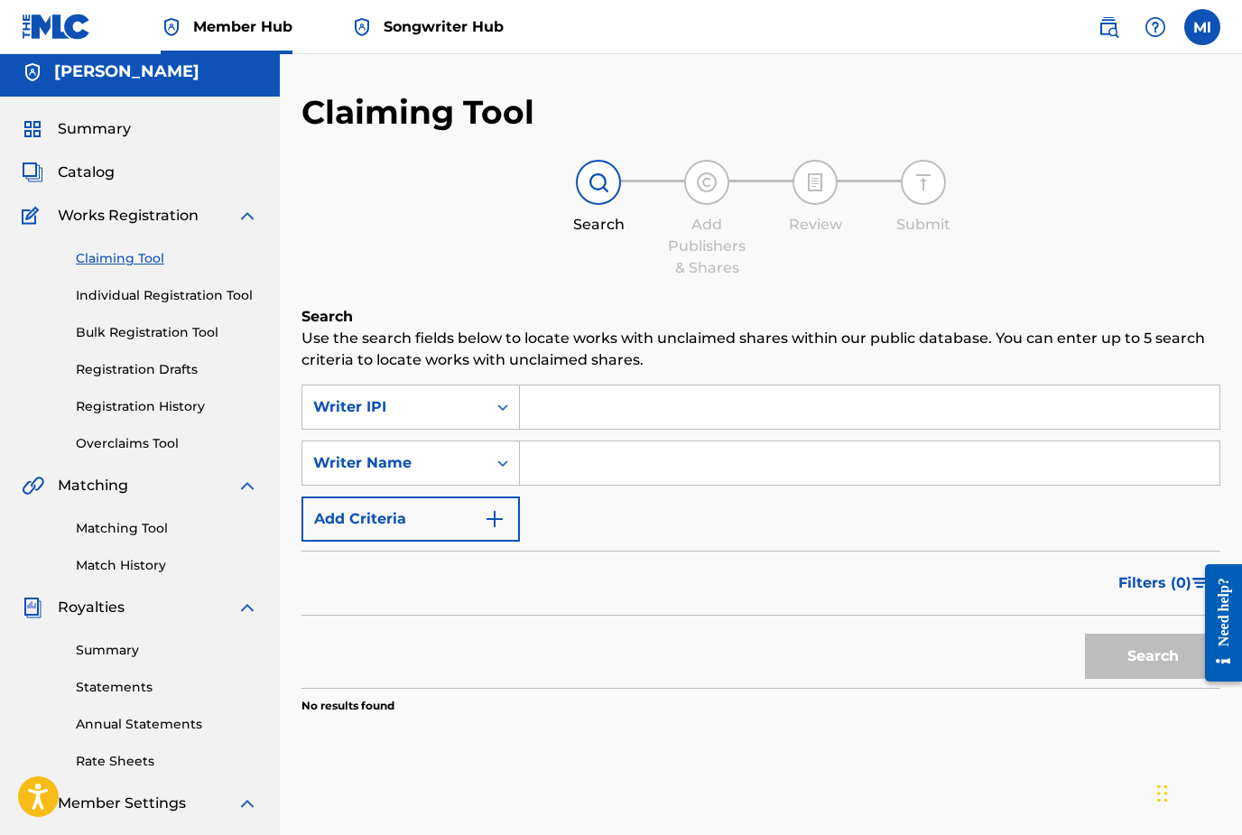
click at [538, 289] on div "Claiming Tool Search Add Publishers & Shares Review Submit Search Use the searc…" at bounding box center [760, 448] width 919 height 712
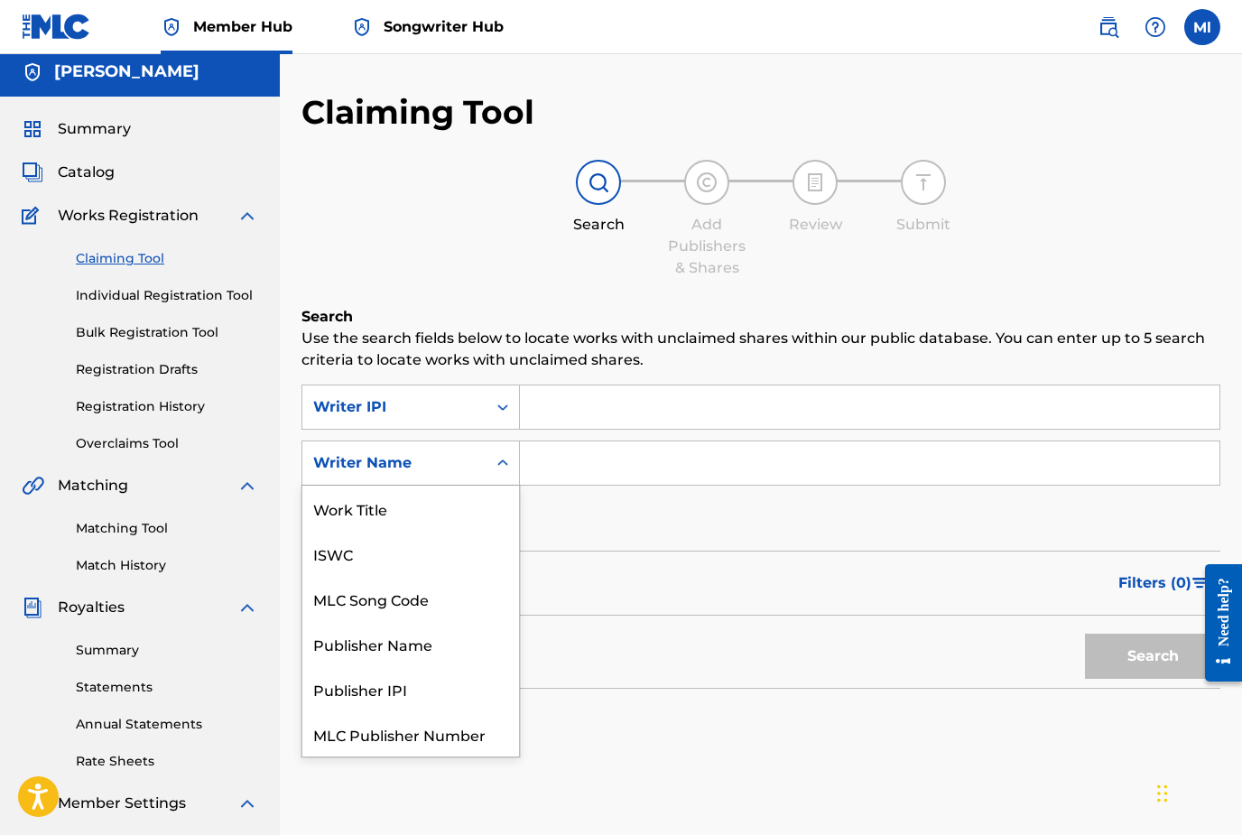
click at [489, 464] on div "Search Form" at bounding box center [502, 463] width 32 height 32
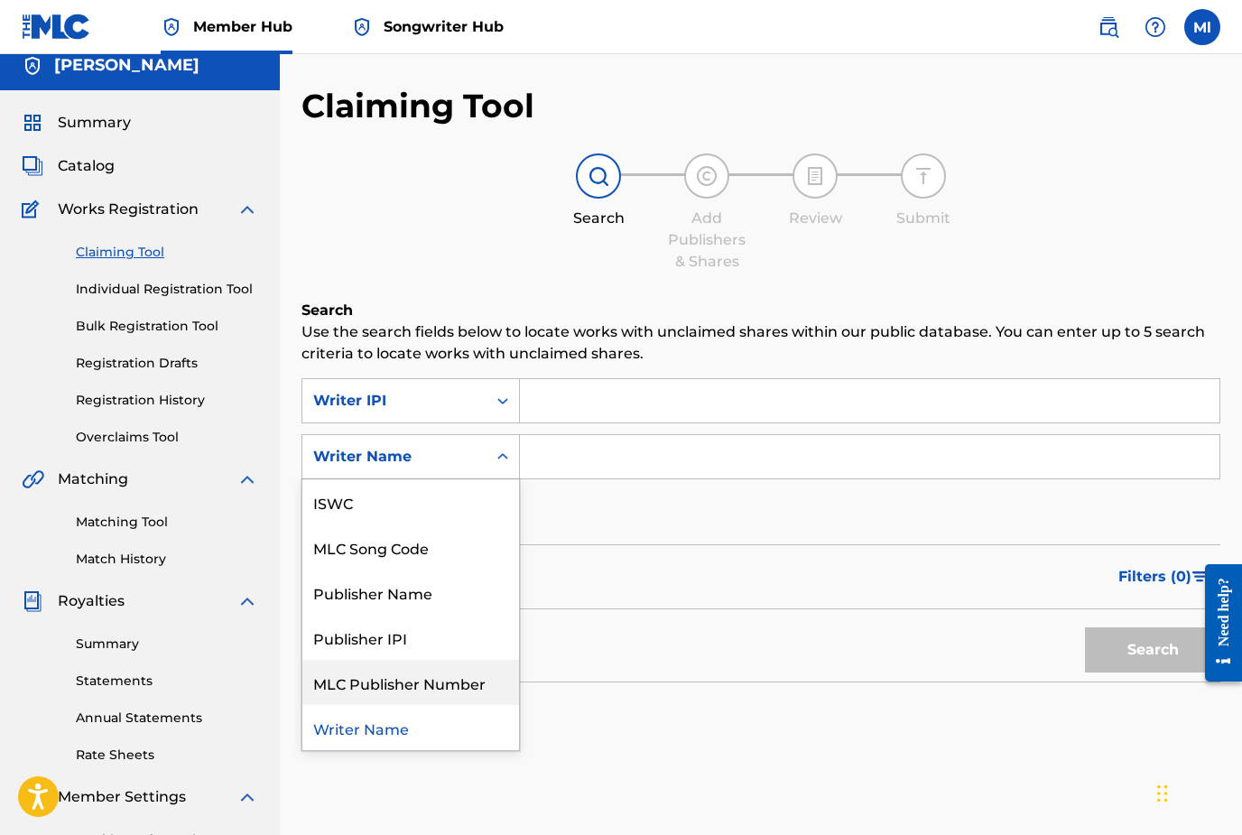
scroll to position [14, 0]
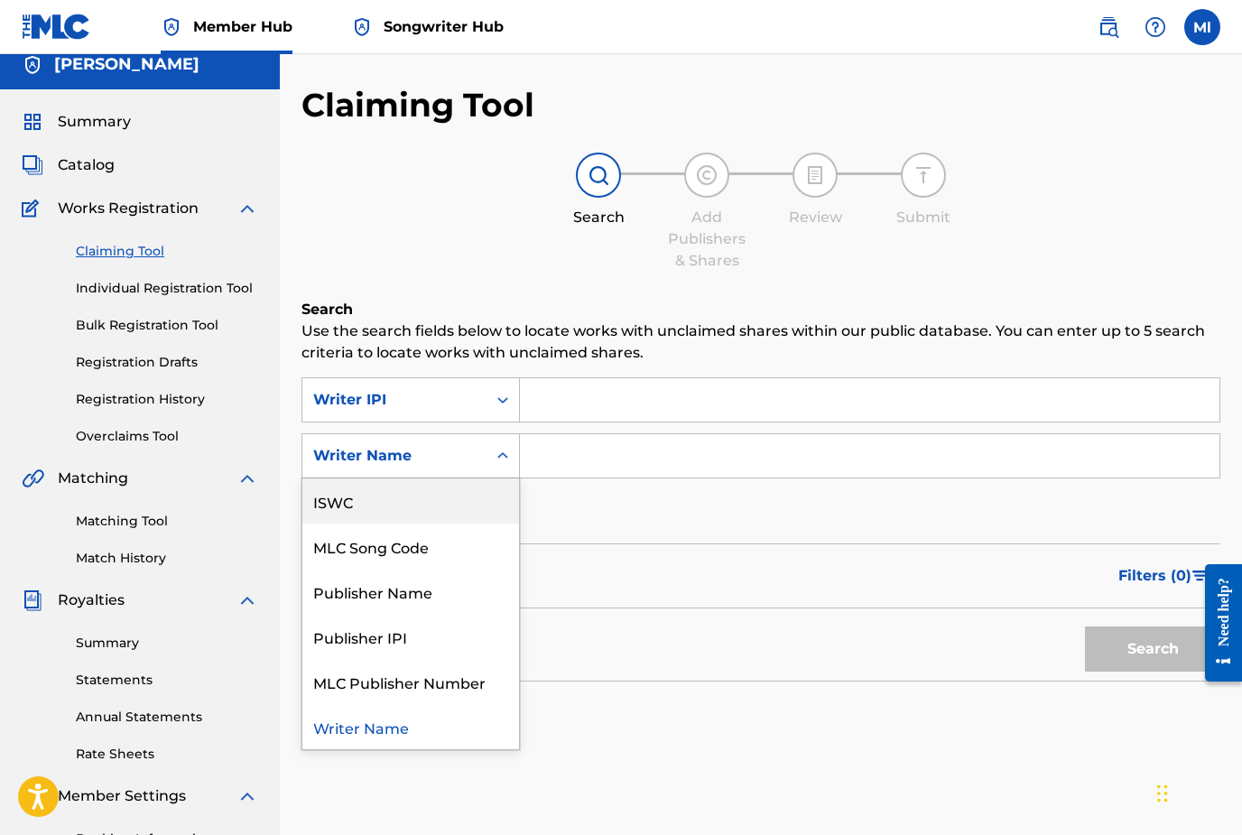
click at [552, 500] on div "SearchWithCriteriac87cbf44-0968-4841-abd1-81035e3a5e85 Writer IPI SearchWithCri…" at bounding box center [760, 455] width 919 height 157
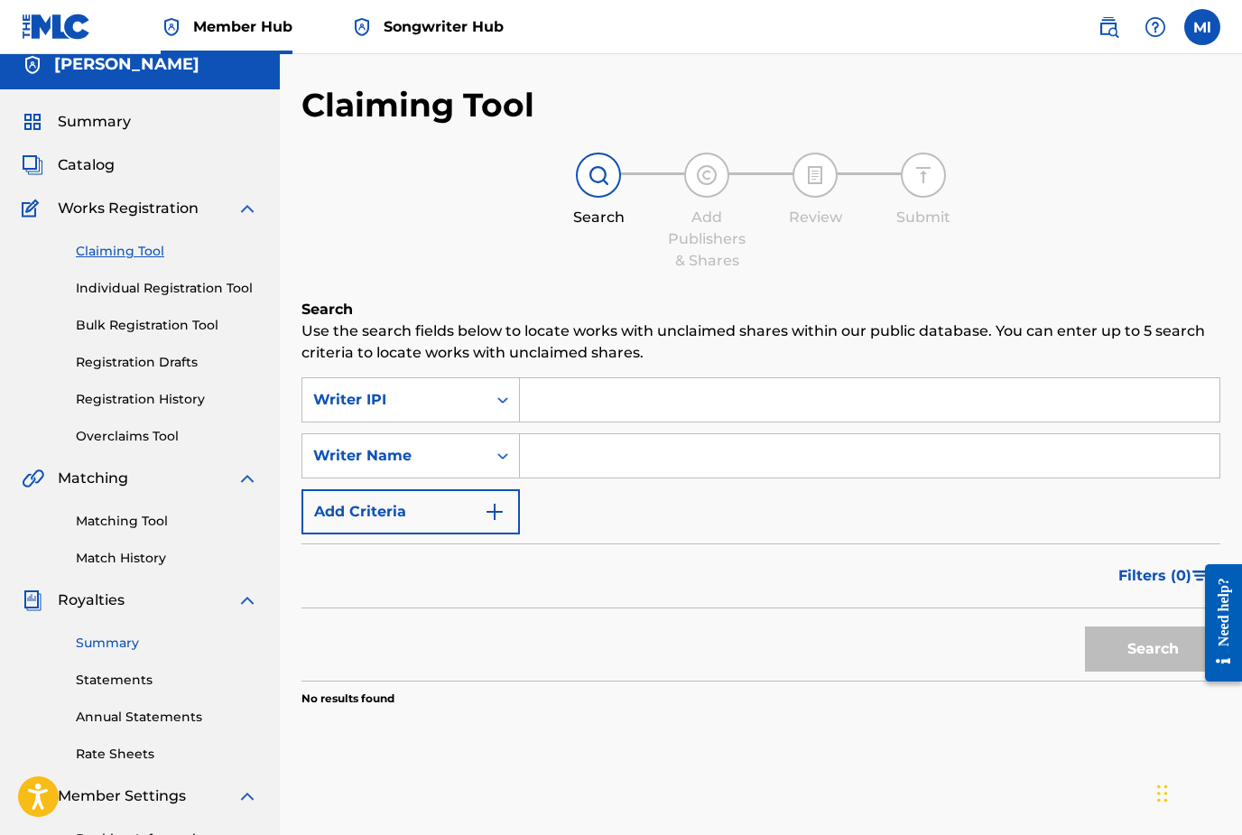
click at [114, 648] on link "Summary" at bounding box center [167, 643] width 182 height 19
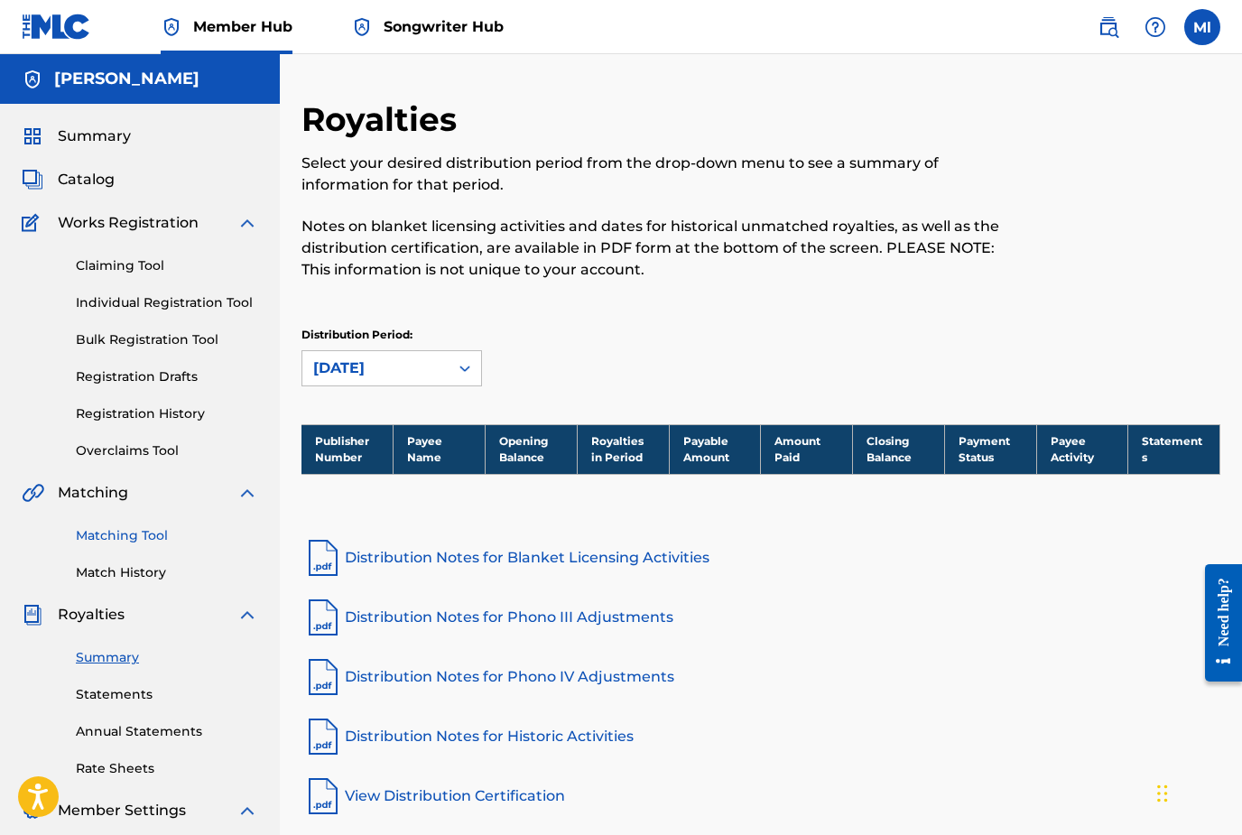
click at [101, 540] on link "Matching Tool" at bounding box center [167, 535] width 182 height 19
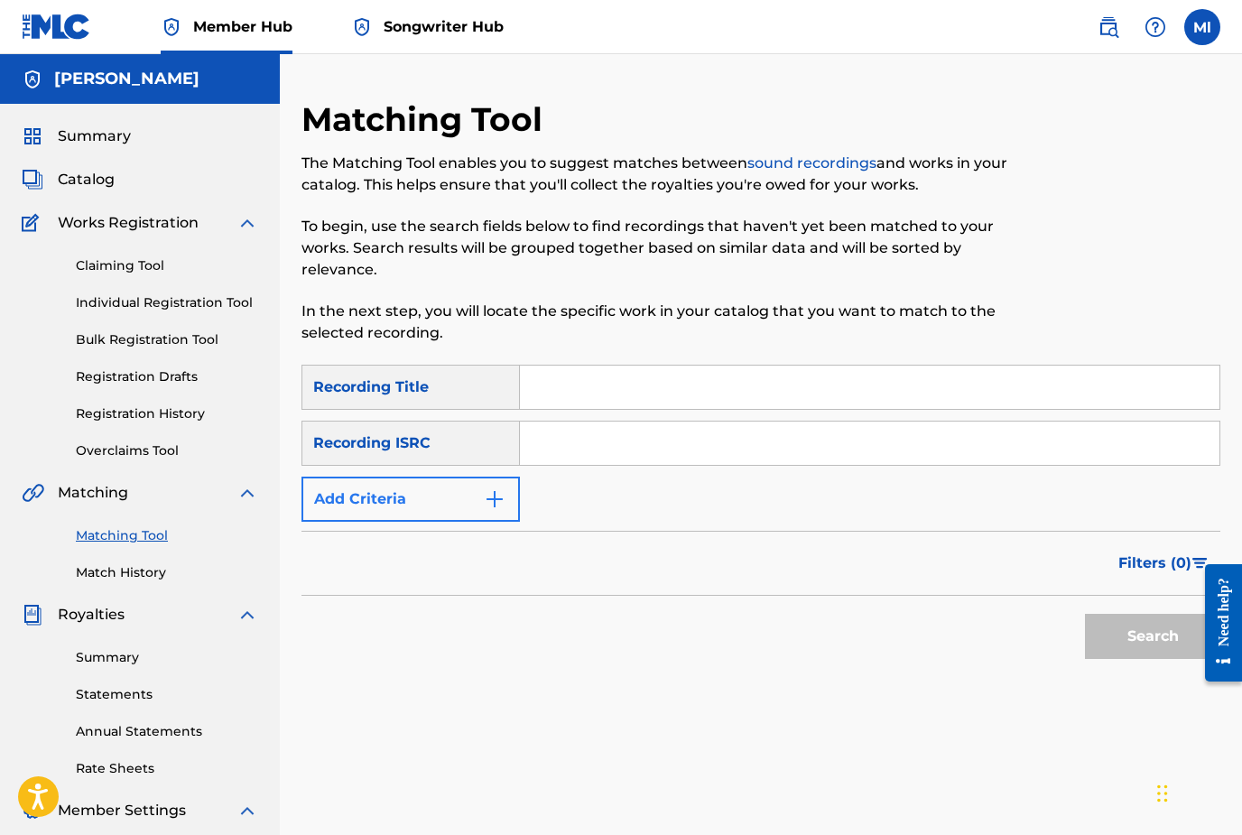
click at [491, 501] on img "Search Form" at bounding box center [495, 499] width 22 height 22
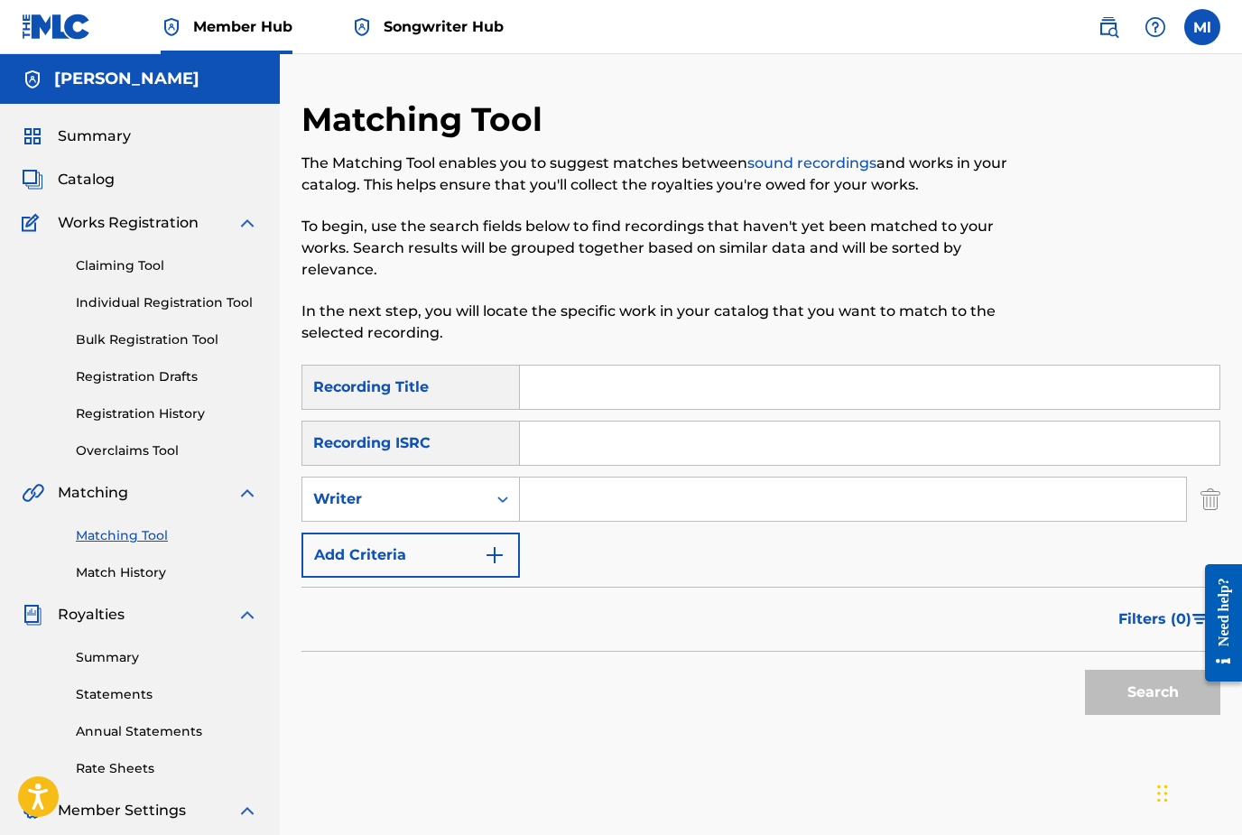
click at [495, 553] on img "Search Form" at bounding box center [495, 555] width 22 height 22
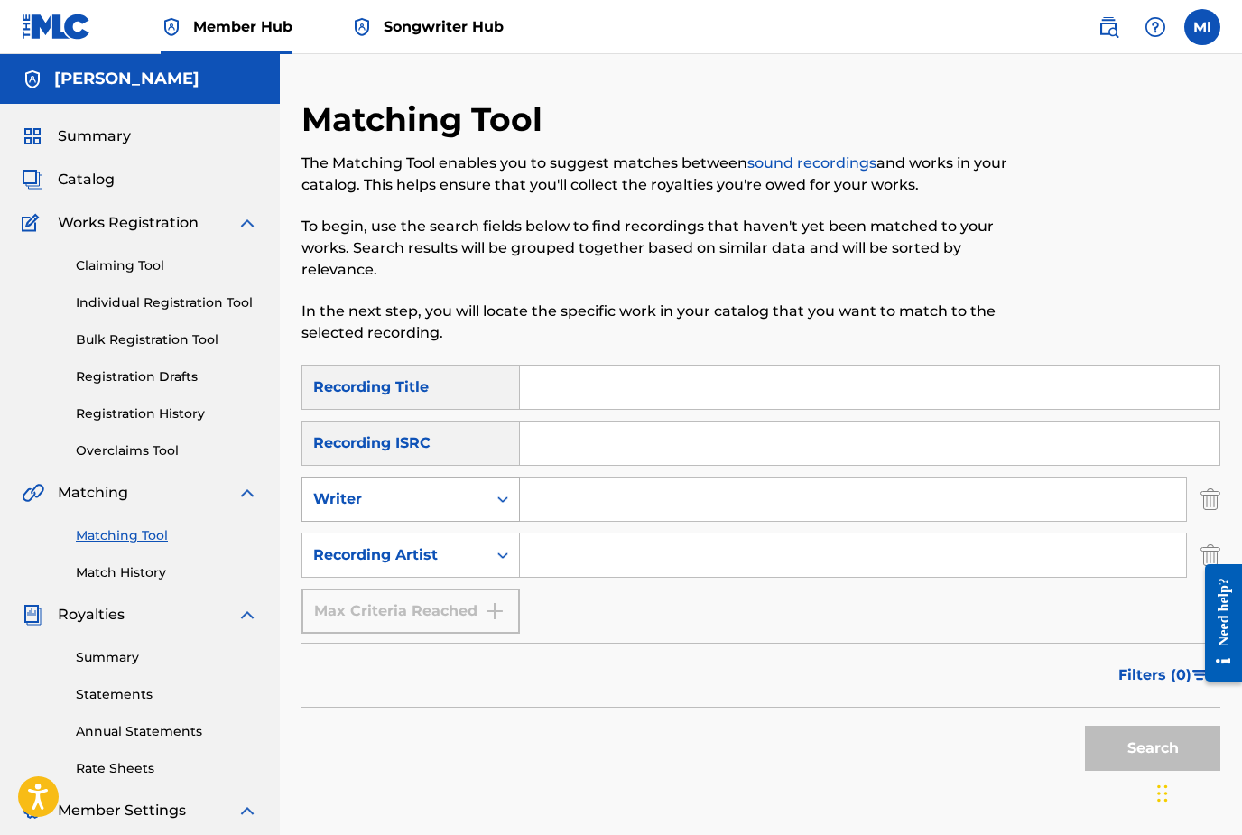
click at [499, 495] on icon "Search Form" at bounding box center [503, 499] width 18 height 18
click at [504, 545] on div "Search Form" at bounding box center [502, 555] width 32 height 32
click at [504, 546] on div "Search Form" at bounding box center [502, 555] width 32 height 32
click at [96, 575] on link "Match History" at bounding box center [167, 572] width 182 height 19
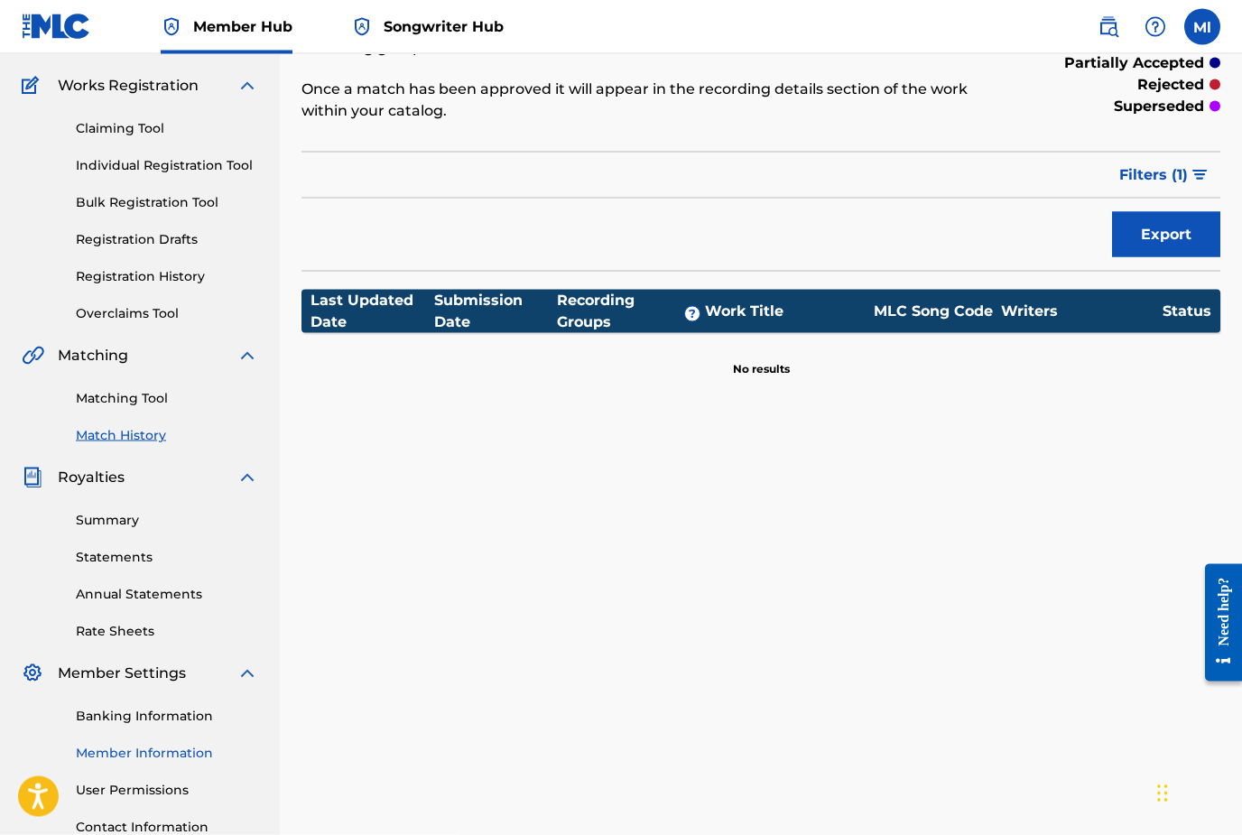
scroll to position [227, 0]
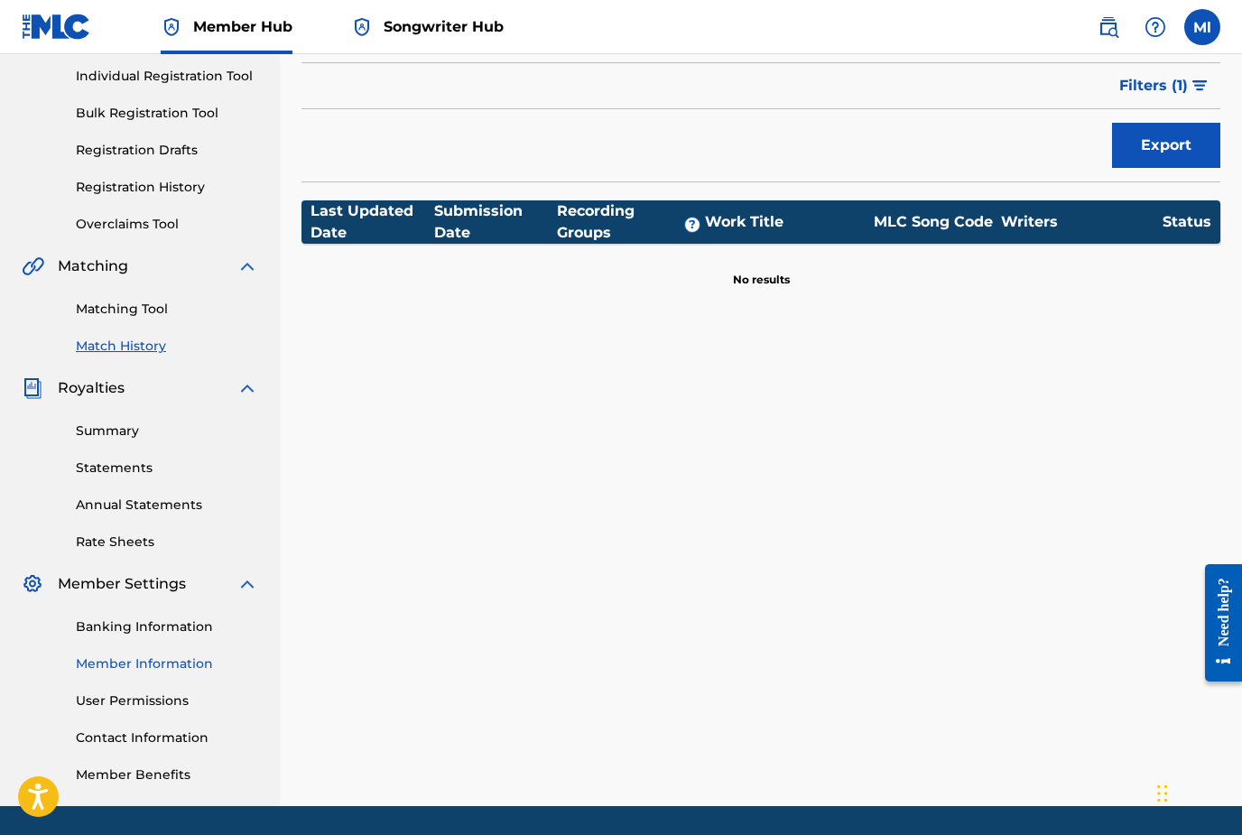
click at [137, 670] on link "Member Information" at bounding box center [167, 663] width 182 height 19
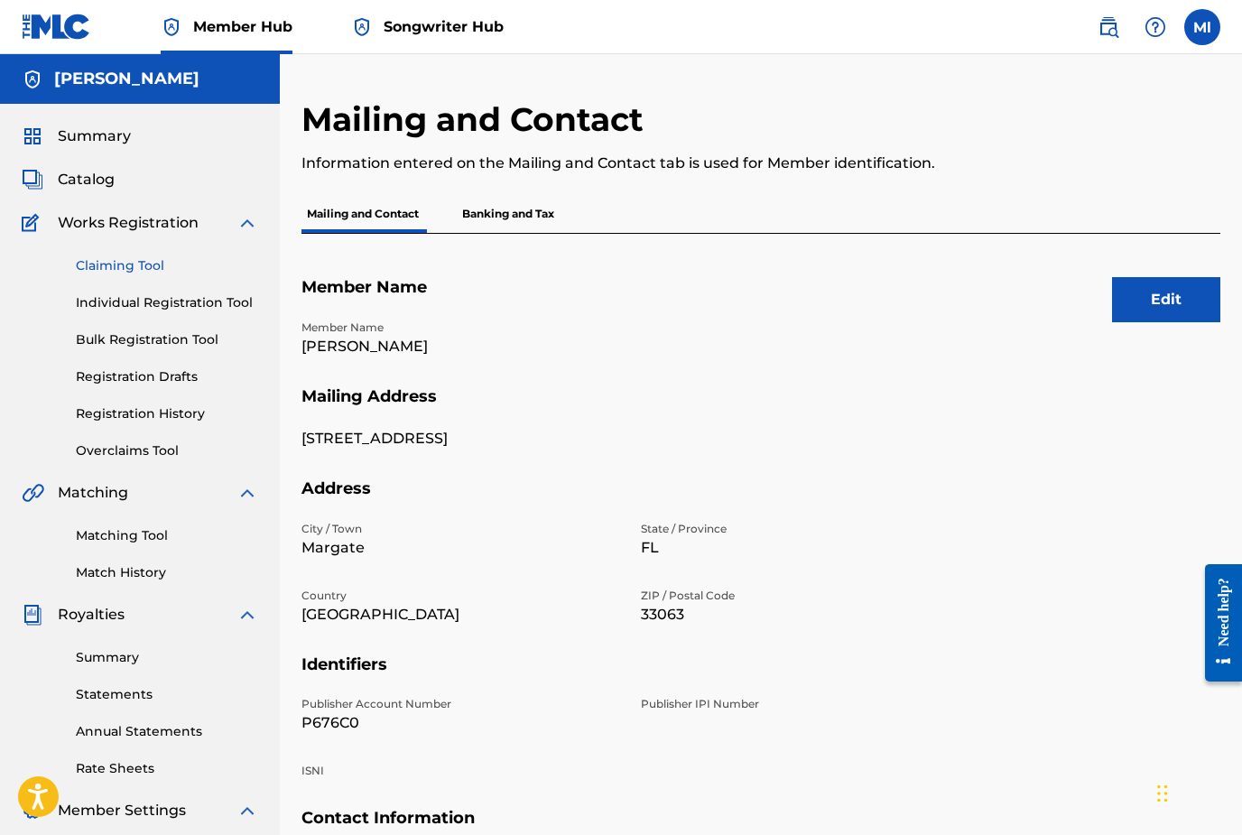
click at [125, 267] on link "Claiming Tool" at bounding box center [167, 265] width 182 height 19
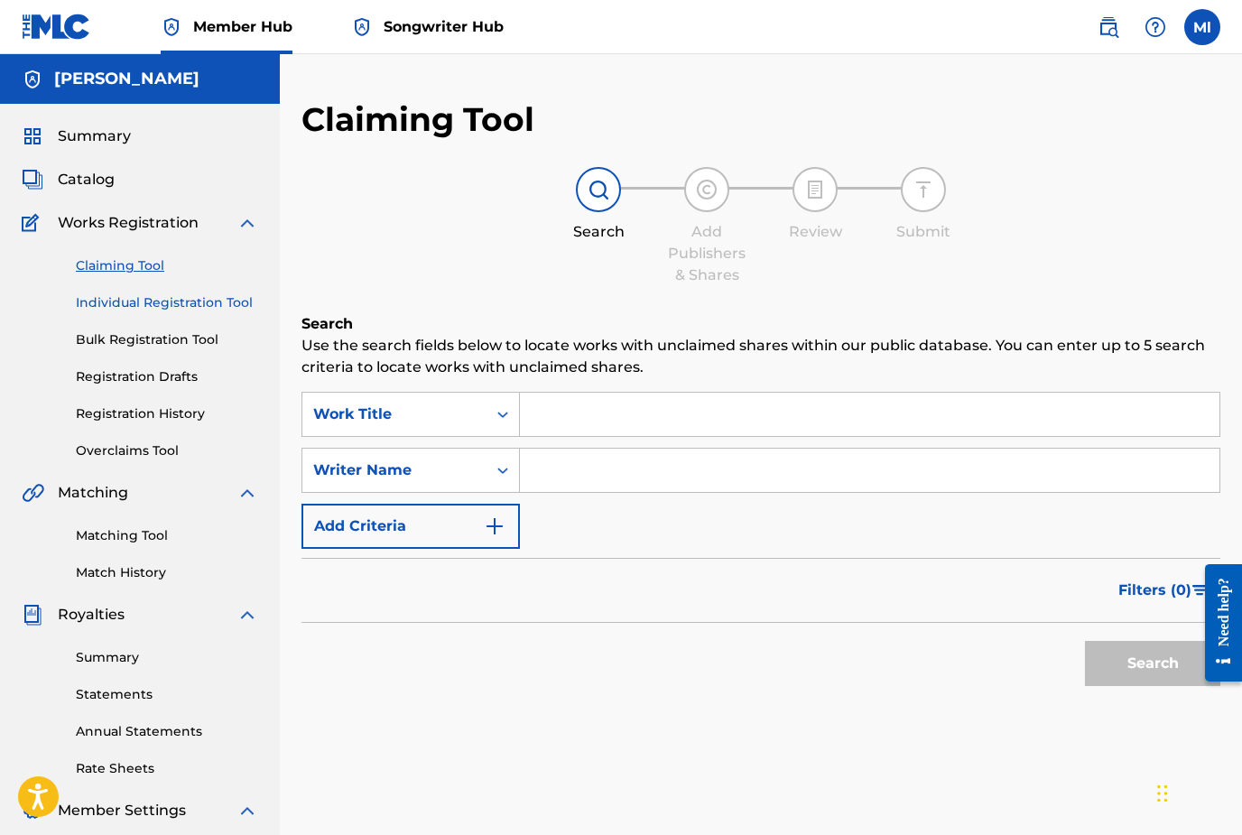
click at [133, 303] on link "Individual Registration Tool" at bounding box center [167, 302] width 182 height 19
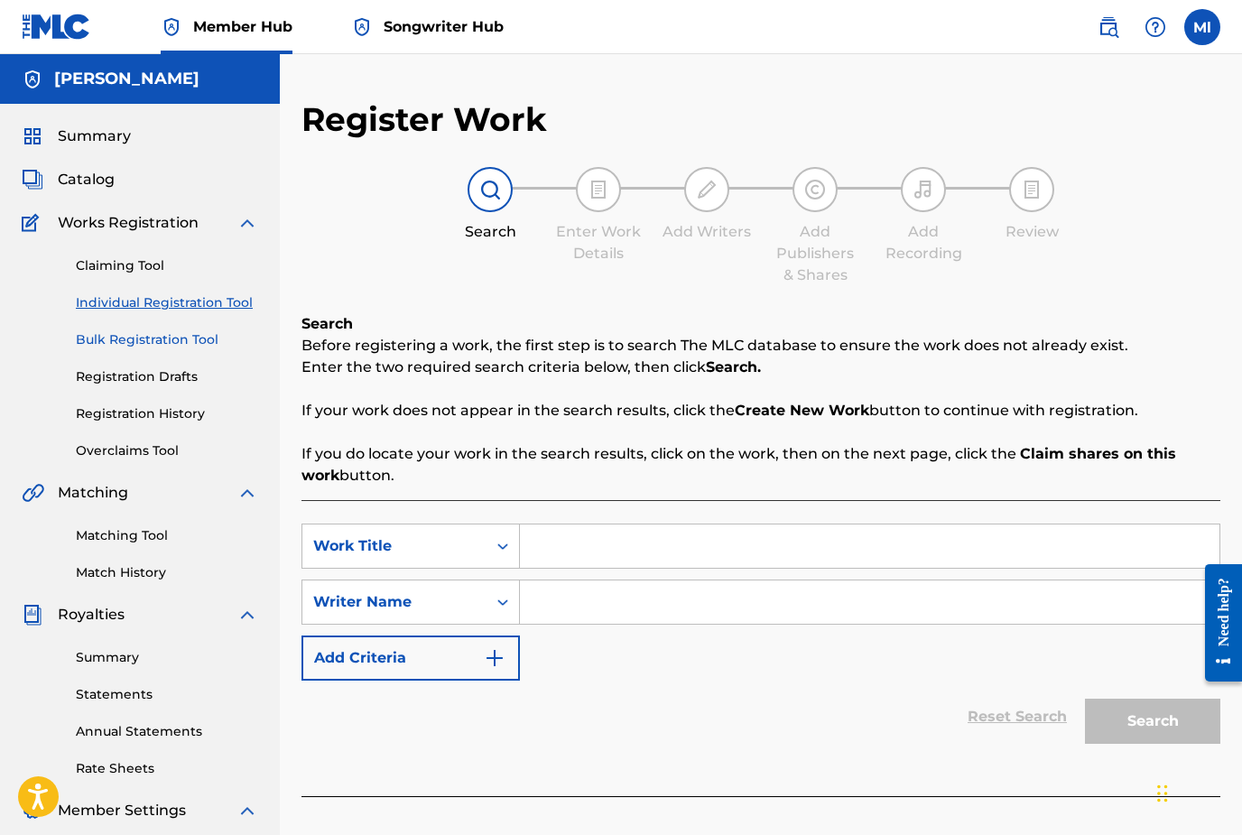
click at [140, 343] on link "Bulk Registration Tool" at bounding box center [167, 339] width 182 height 19
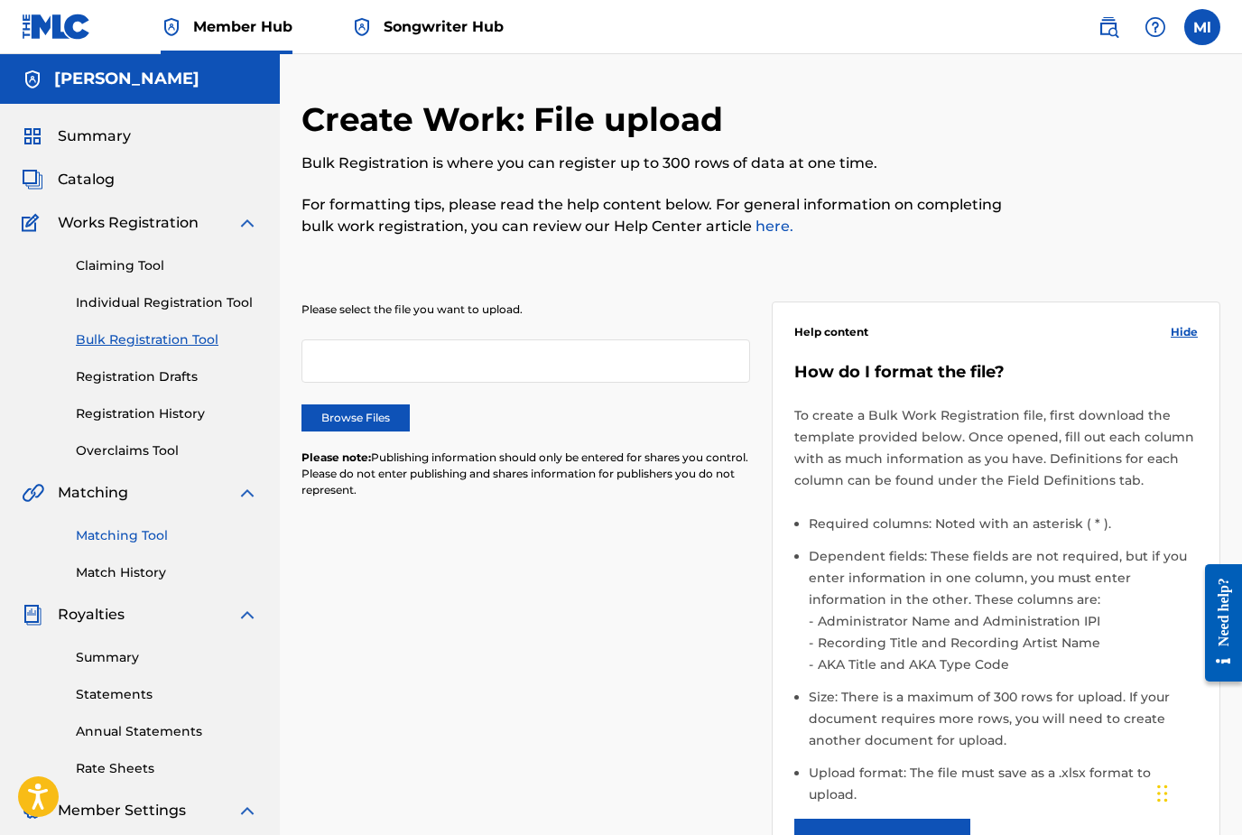
click at [129, 541] on link "Matching Tool" at bounding box center [167, 535] width 182 height 19
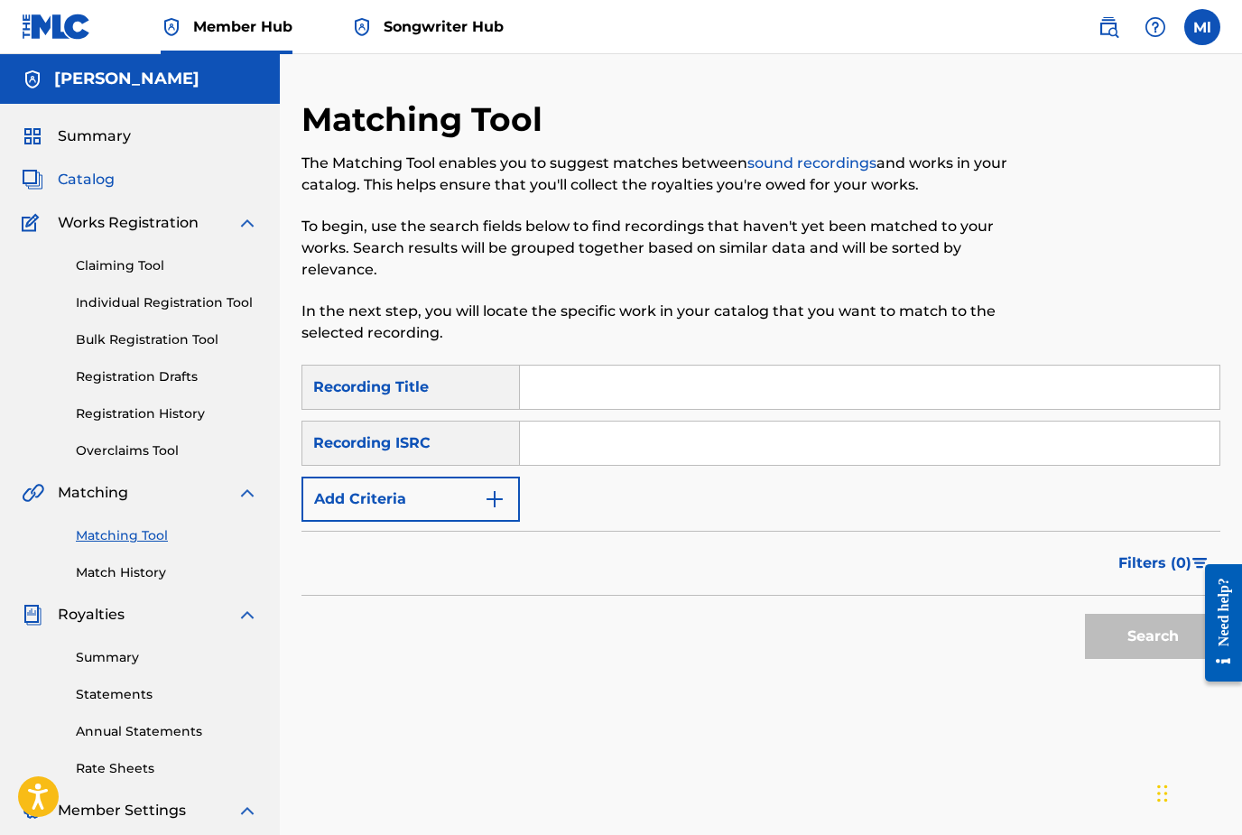
click at [88, 180] on span "Catalog" at bounding box center [86, 180] width 57 height 22
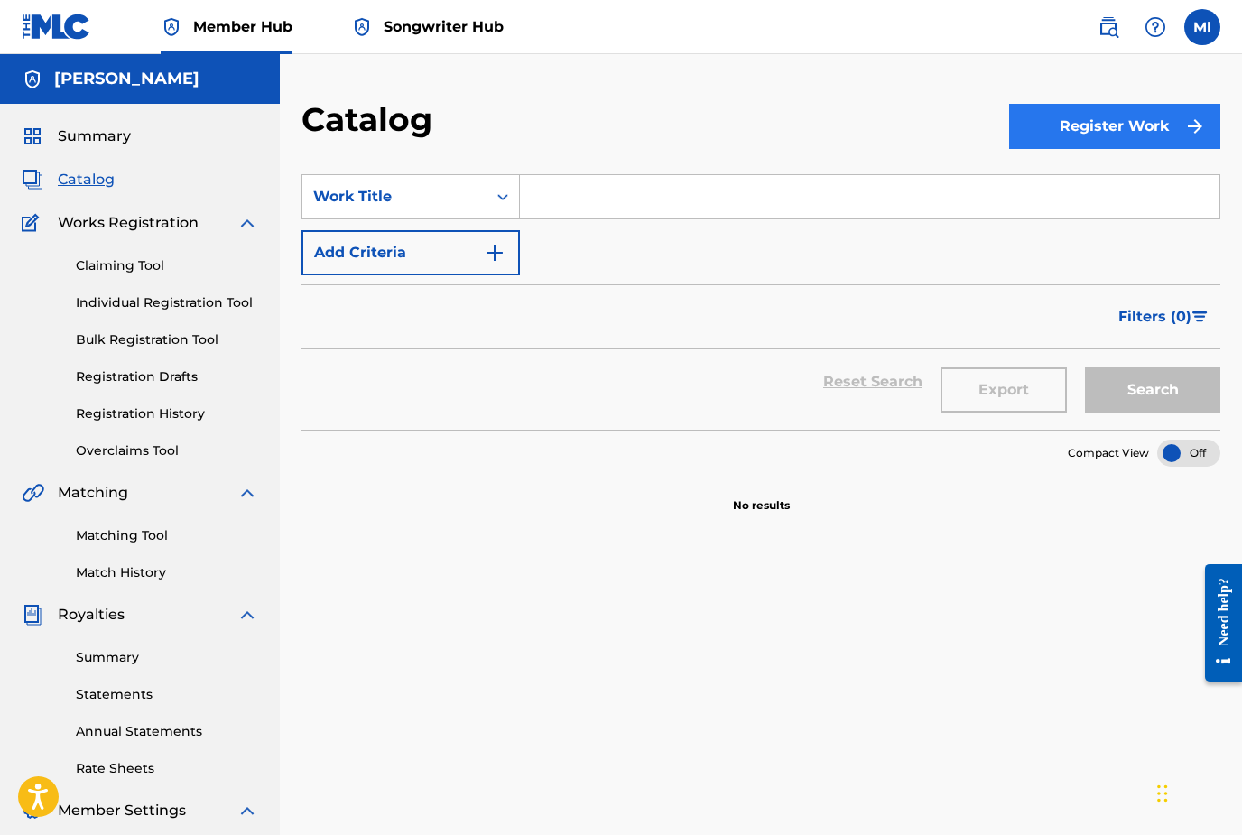
click at [1062, 136] on button "Register Work" at bounding box center [1114, 126] width 211 height 45
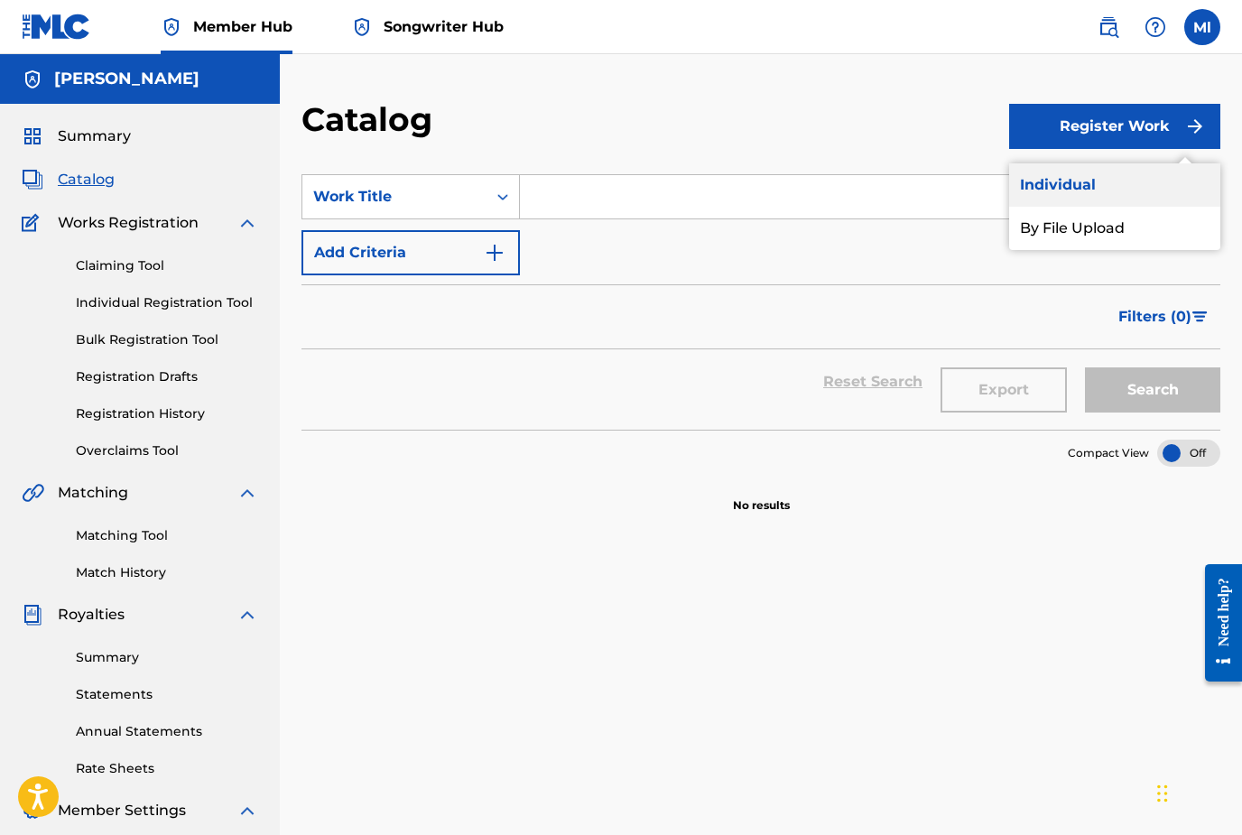
click at [1057, 187] on link "Individual" at bounding box center [1114, 184] width 211 height 43
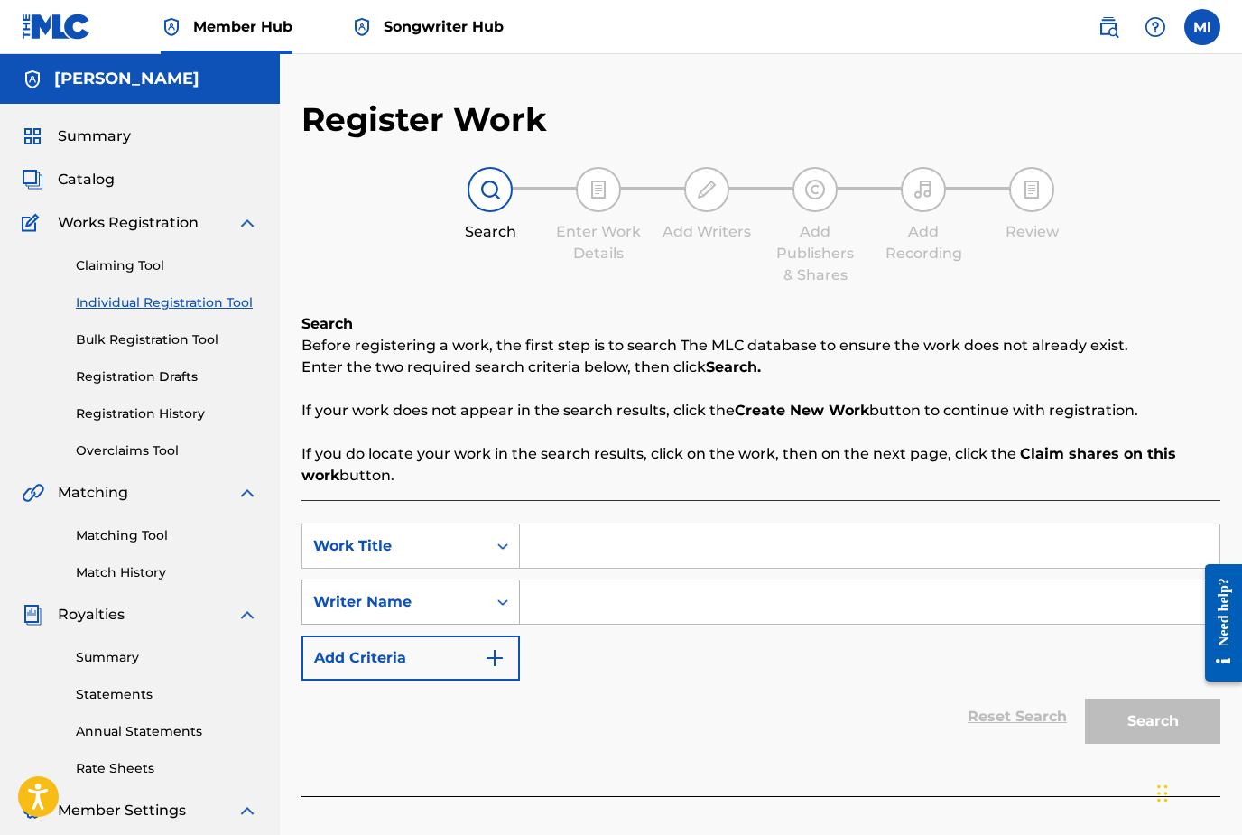
click at [506, 603] on div "Search Form" at bounding box center [502, 602] width 32 height 32
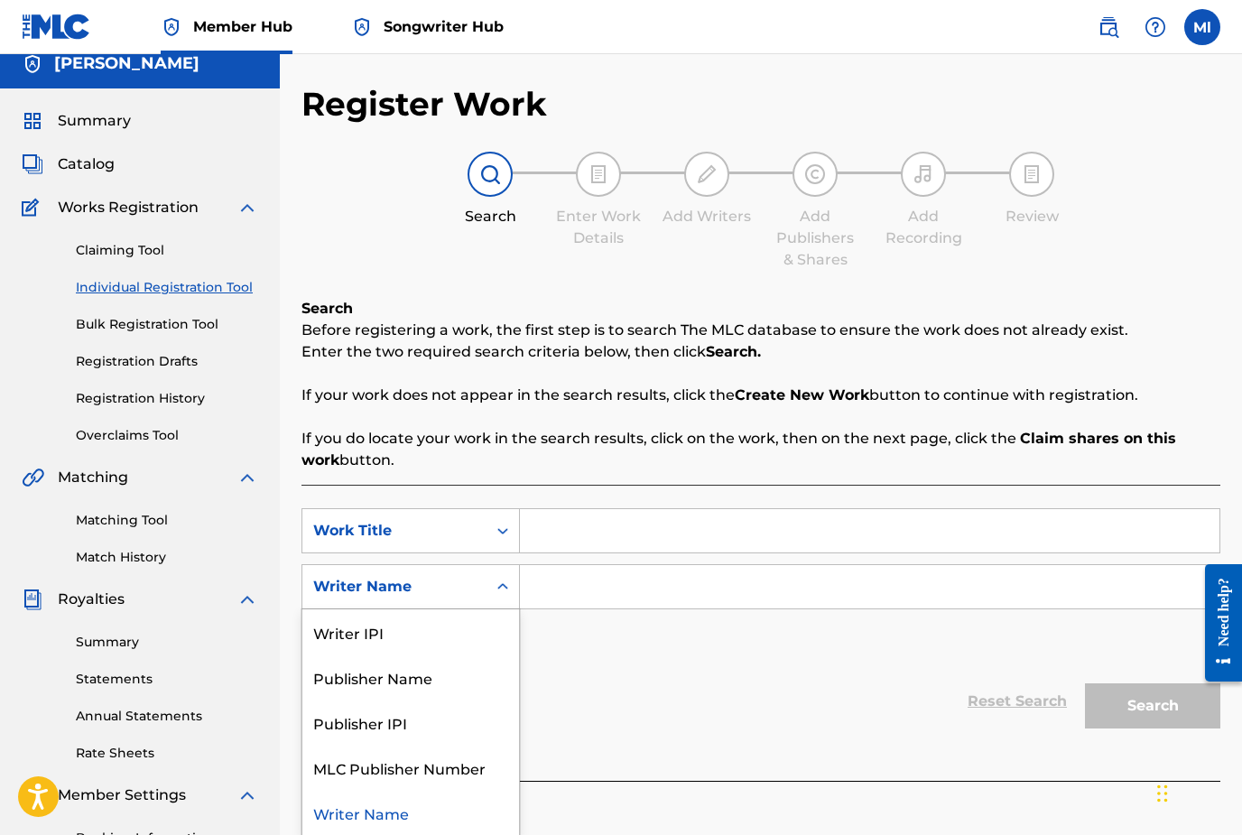
scroll to position [16, 0]
click at [540, 586] on input "Search Form" at bounding box center [869, 585] width 699 height 43
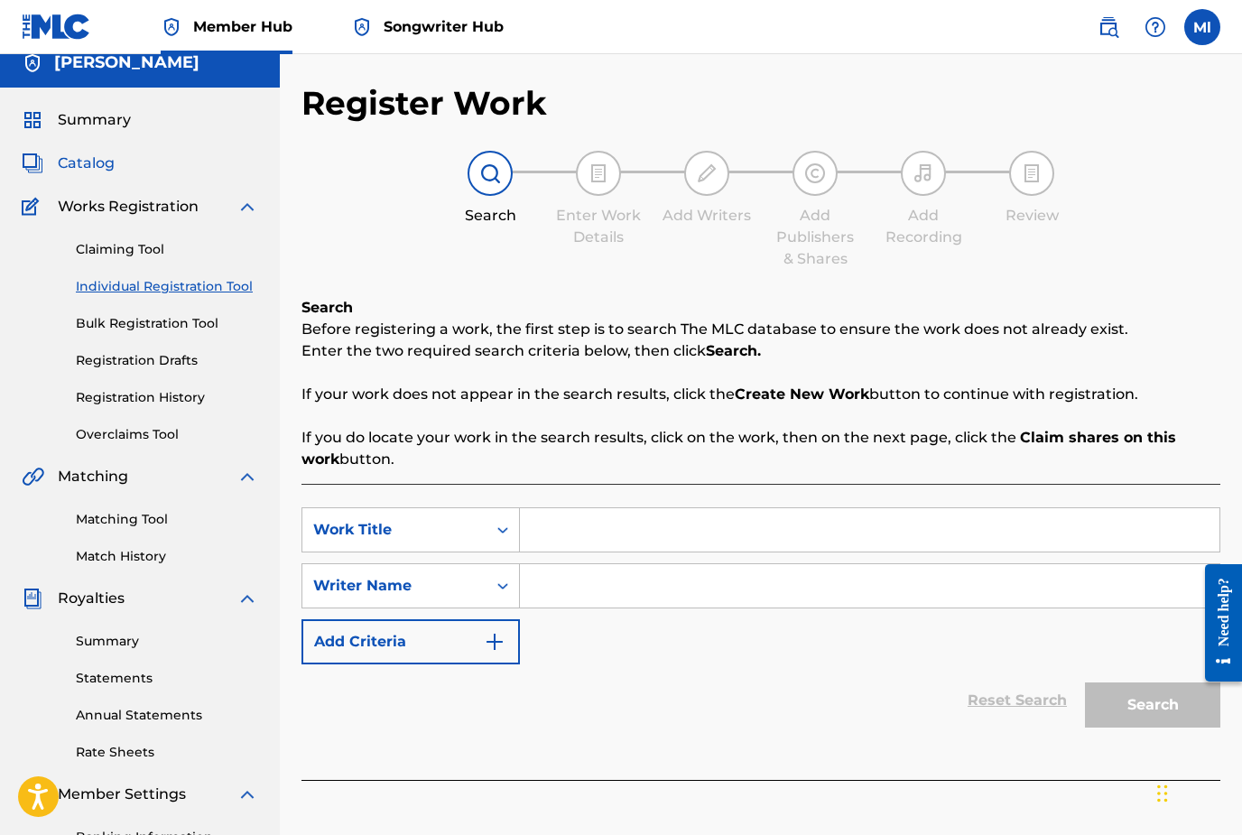
click at [96, 163] on span "Catalog" at bounding box center [86, 164] width 57 height 22
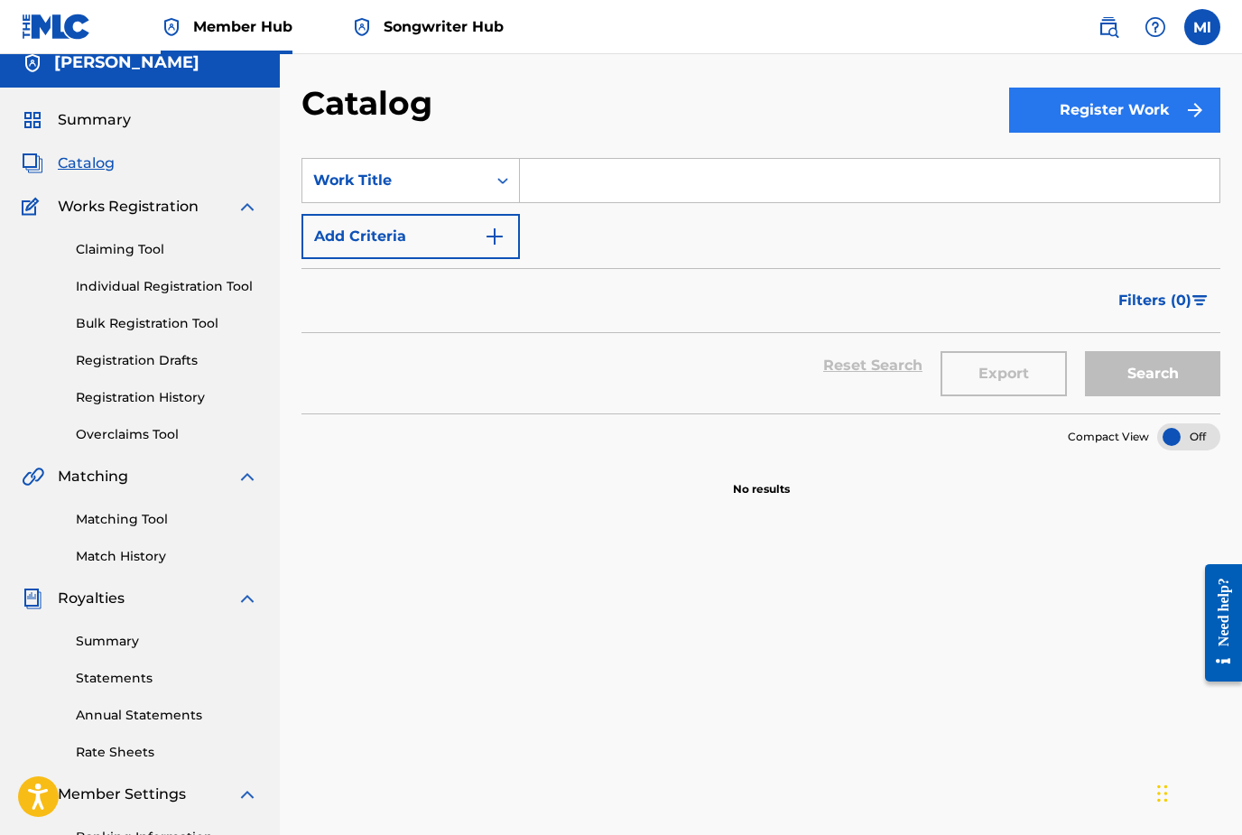
click at [1075, 105] on button "Register Work" at bounding box center [1114, 110] width 211 height 45
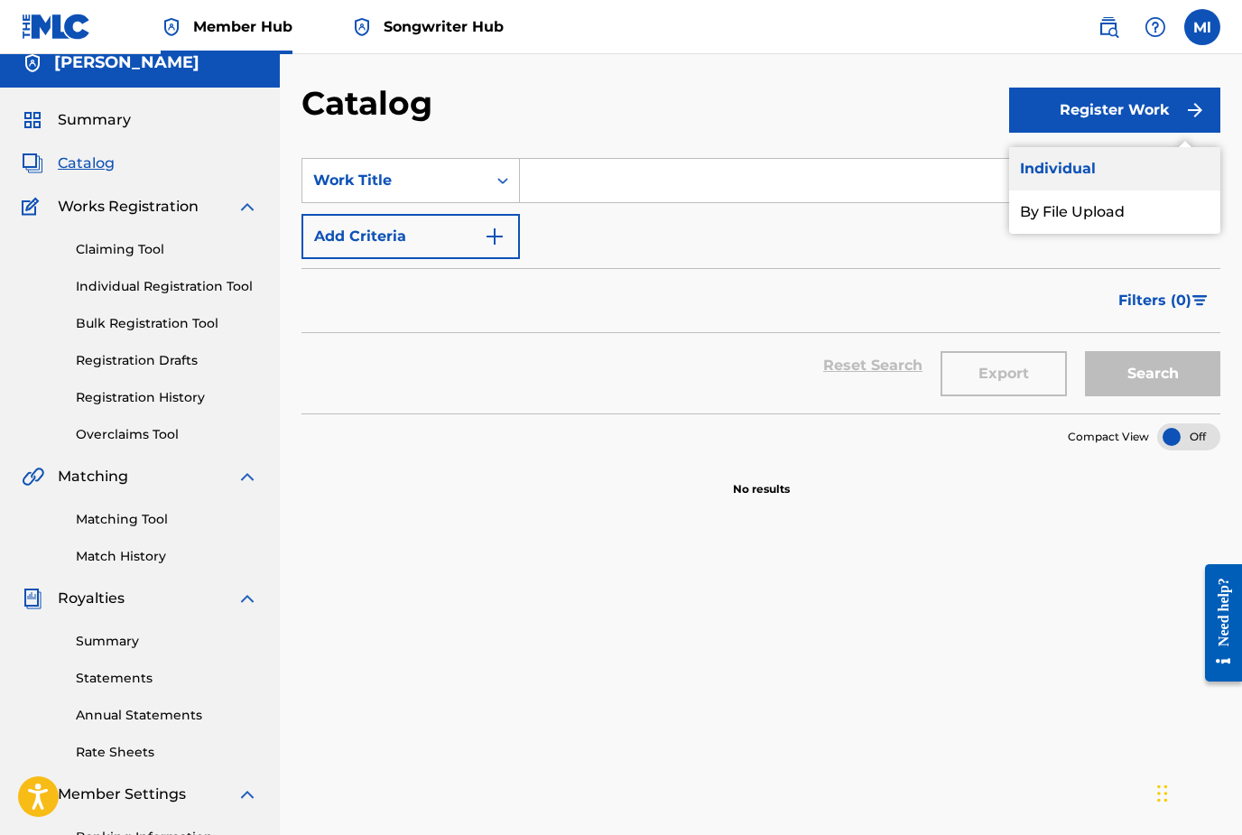
click at [1068, 169] on link "Individual" at bounding box center [1114, 168] width 211 height 43
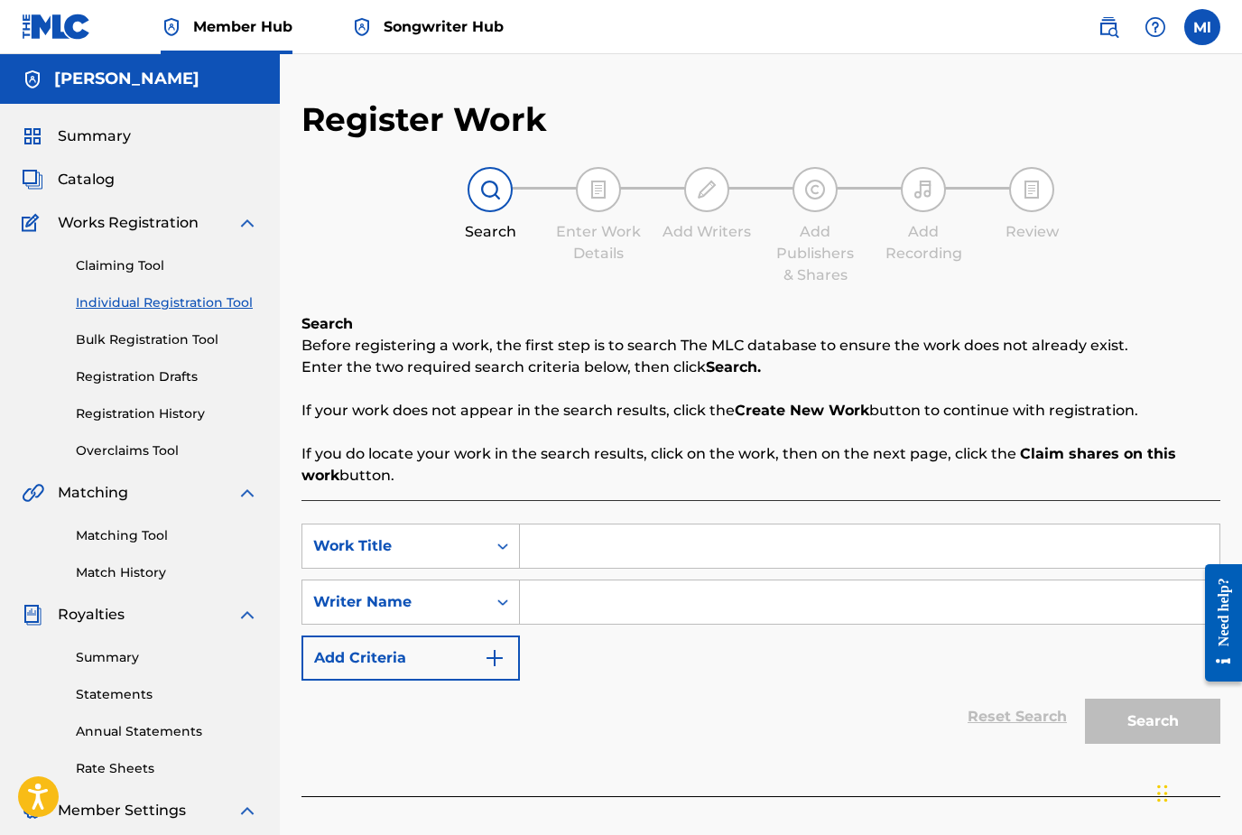
drag, startPoint x: 561, startPoint y: 550, endPoint x: 561, endPoint y: 532, distance: 17.1
click at [561, 533] on input "Search Form" at bounding box center [869, 545] width 699 height 43
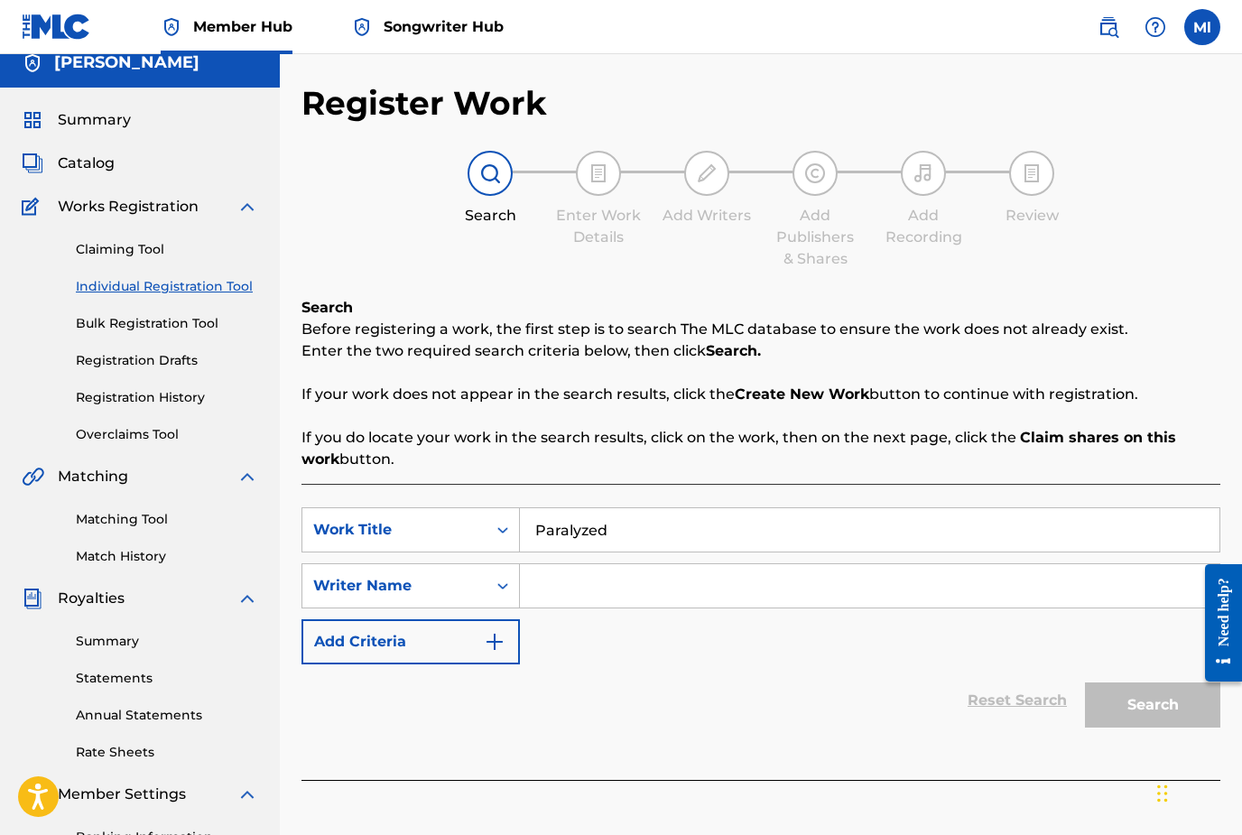
type input "Paralyzed"
click at [559, 587] on input "Search Form" at bounding box center [869, 585] width 699 height 43
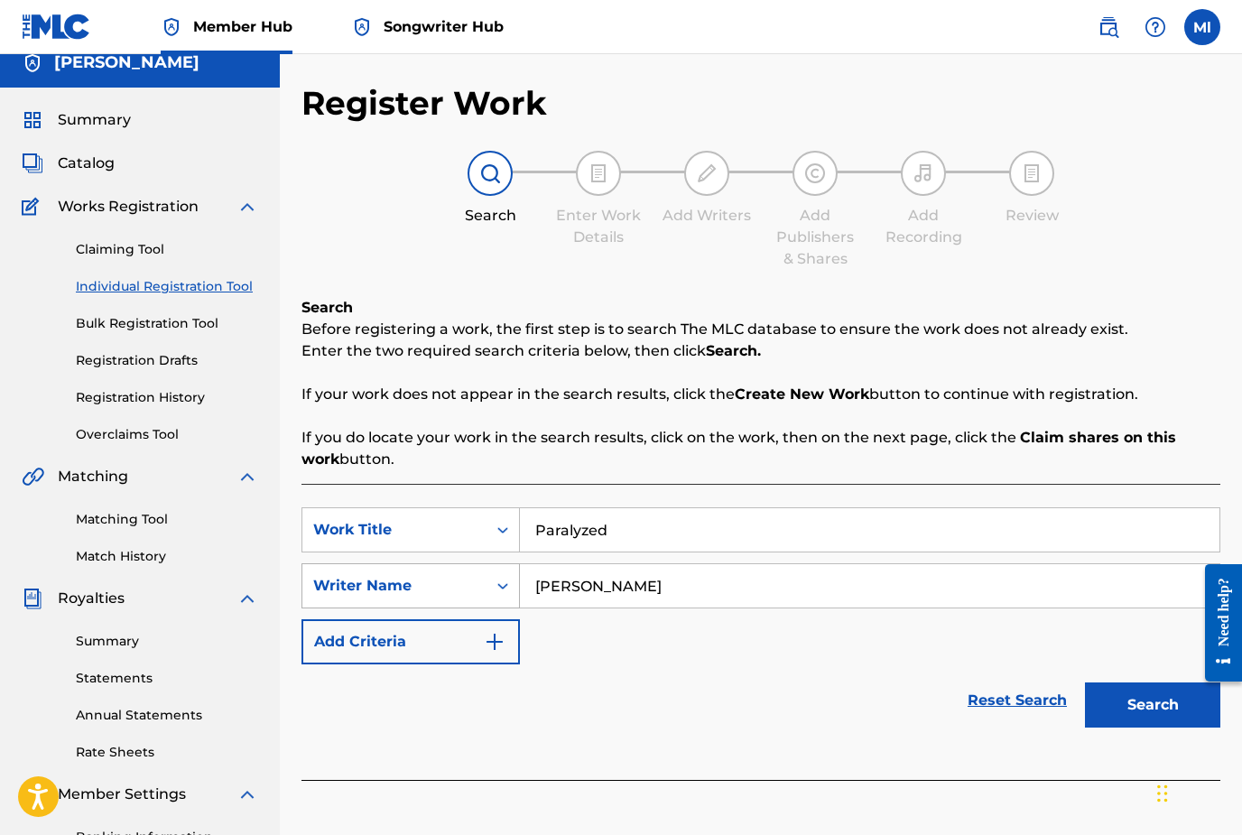
type input "matt lance"
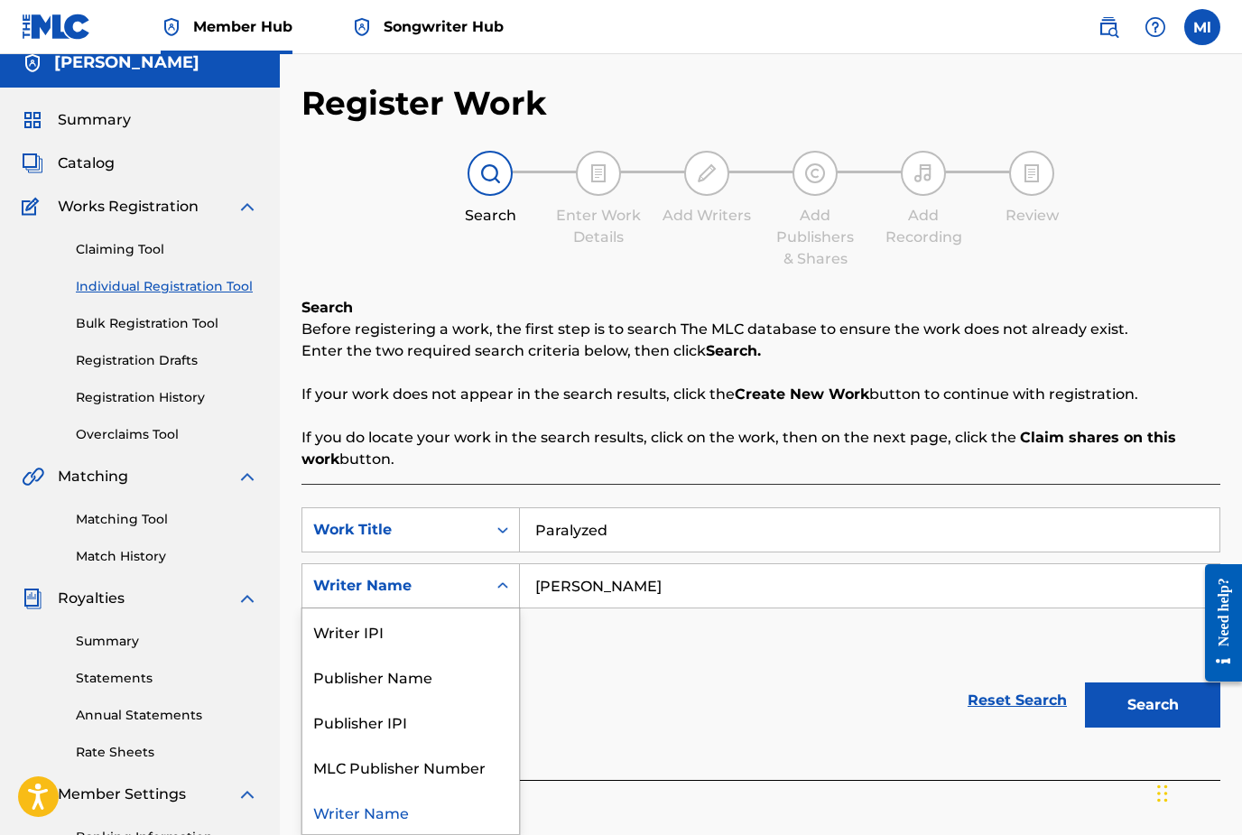
click at [501, 594] on icon "Search Form" at bounding box center [503, 586] width 18 height 18
click at [1148, 708] on button "Search" at bounding box center [1152, 704] width 135 height 45
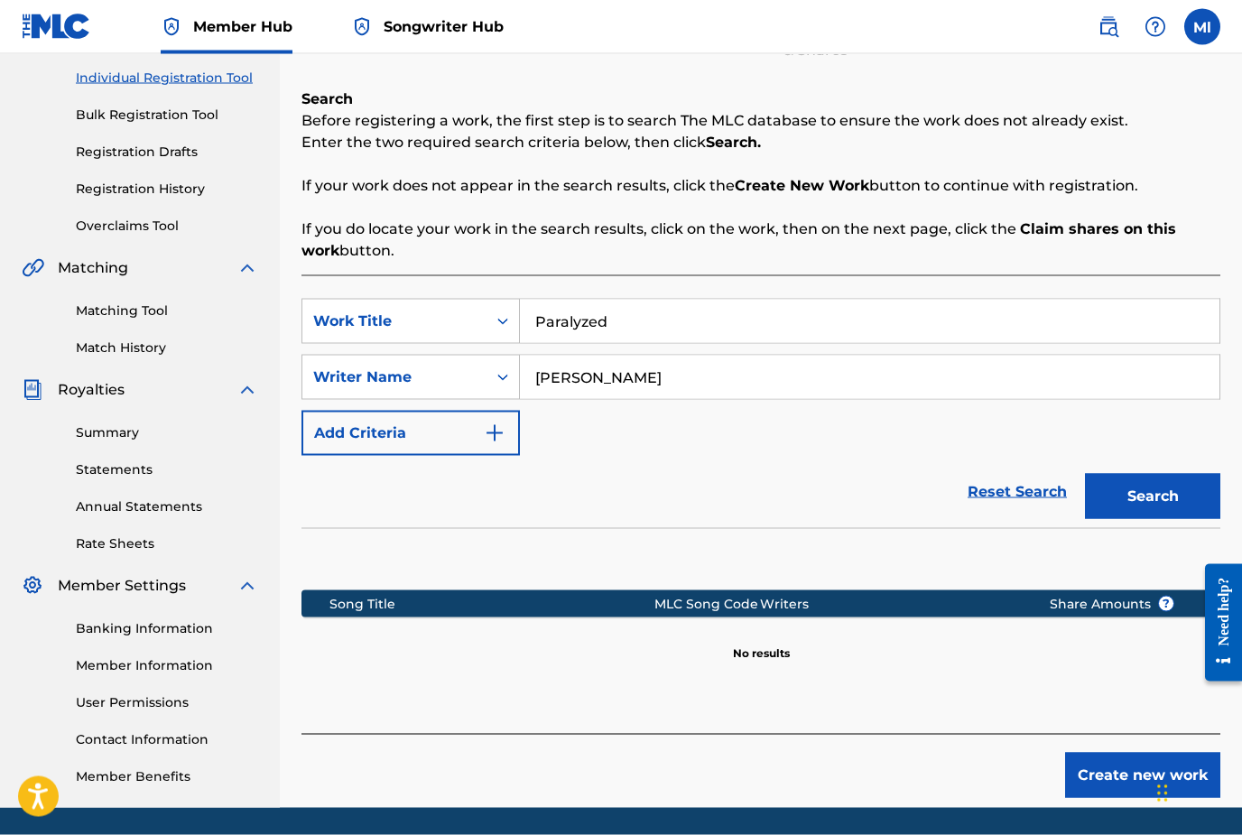
scroll to position [227, 0]
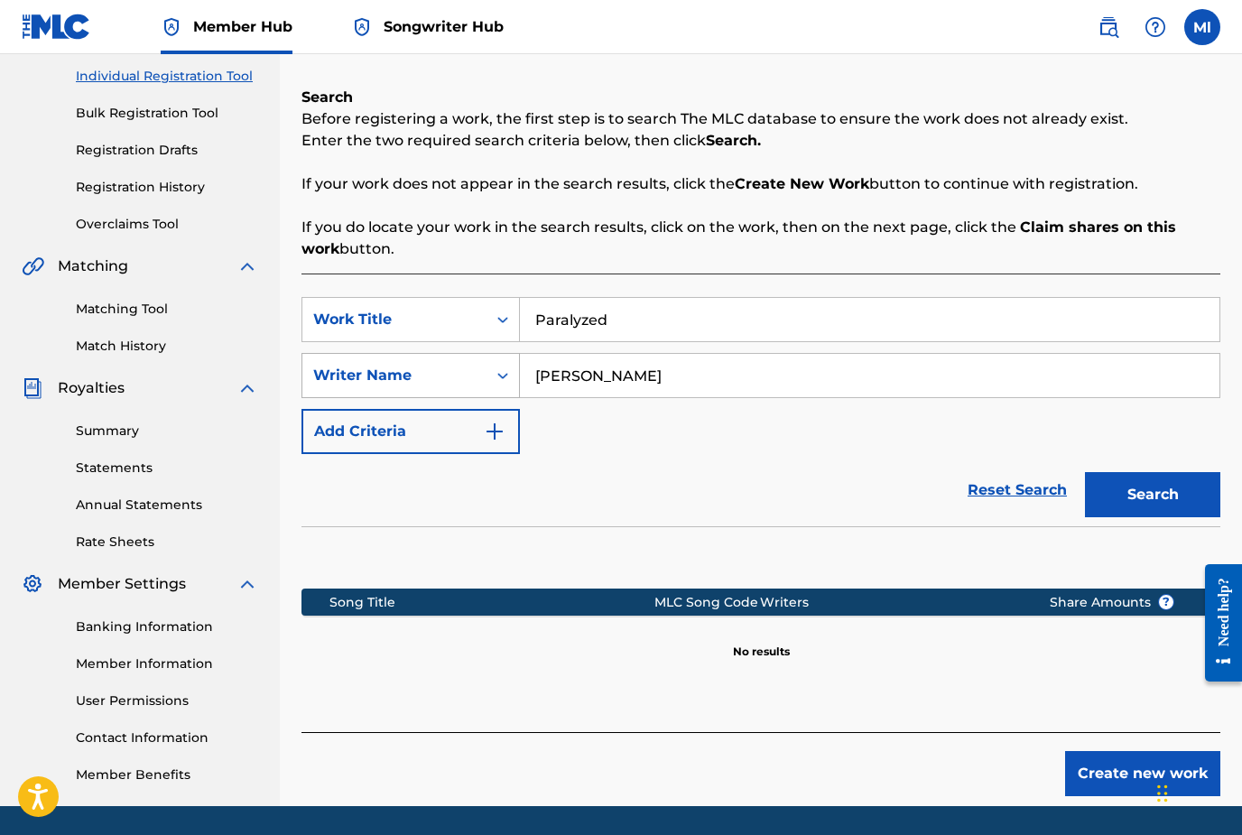
click at [506, 373] on icon "Search Form" at bounding box center [503, 375] width 18 height 18
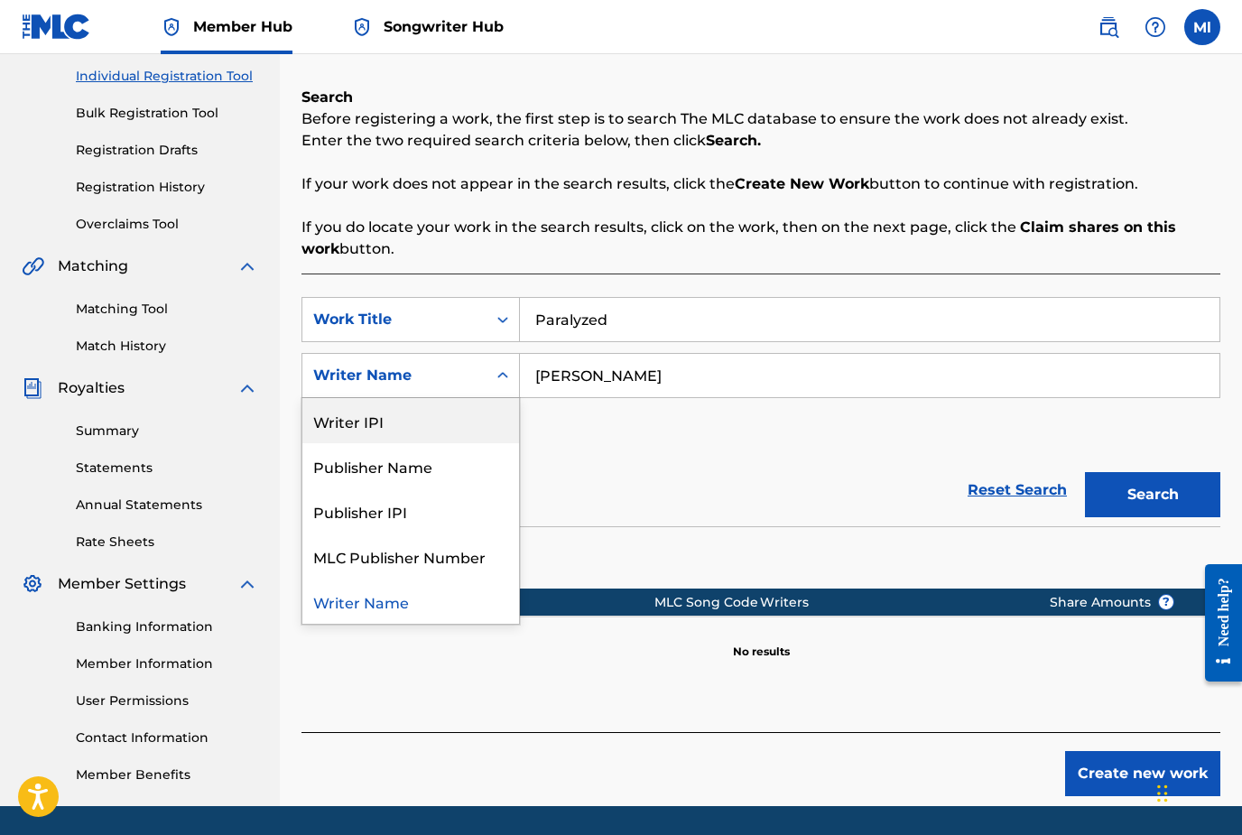
click at [361, 427] on div "Writer IPI" at bounding box center [410, 420] width 217 height 45
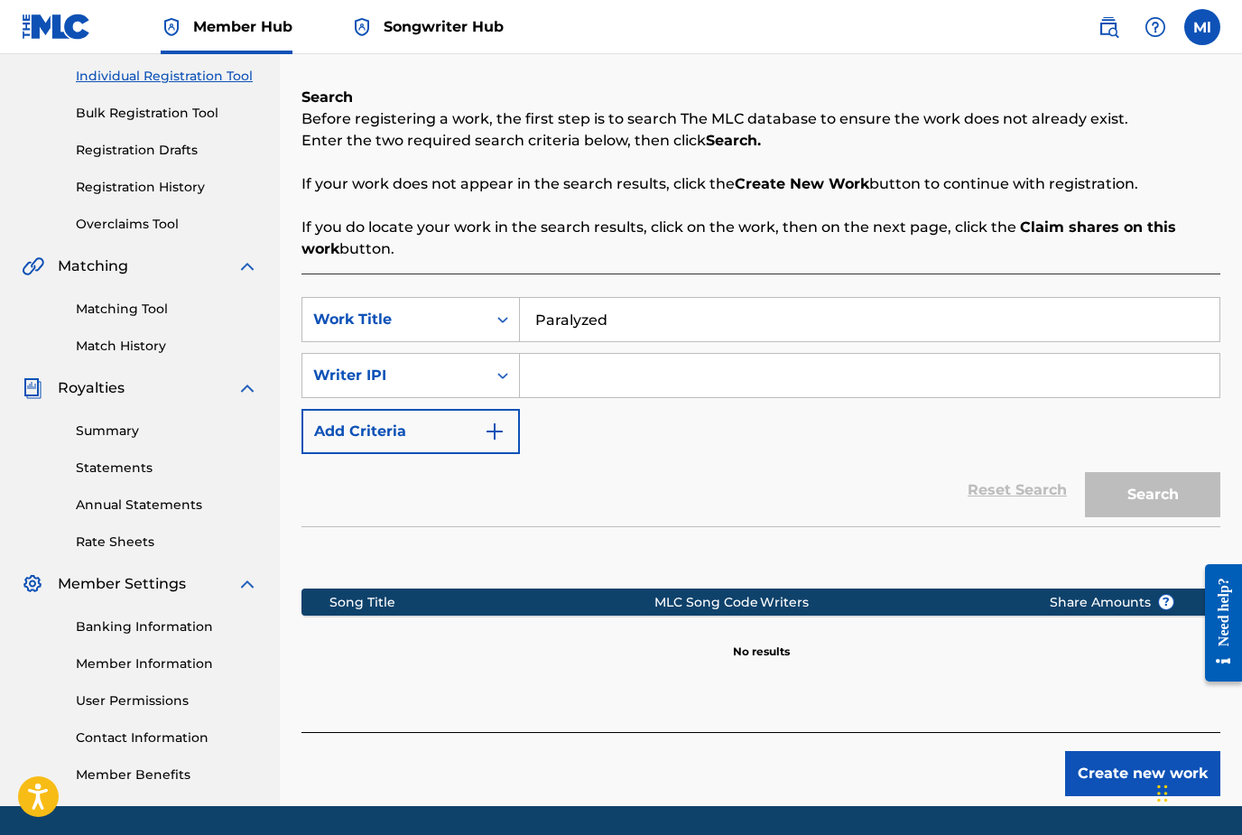
click at [561, 378] on input "Search Form" at bounding box center [869, 375] width 699 height 43
paste input "01080117300"
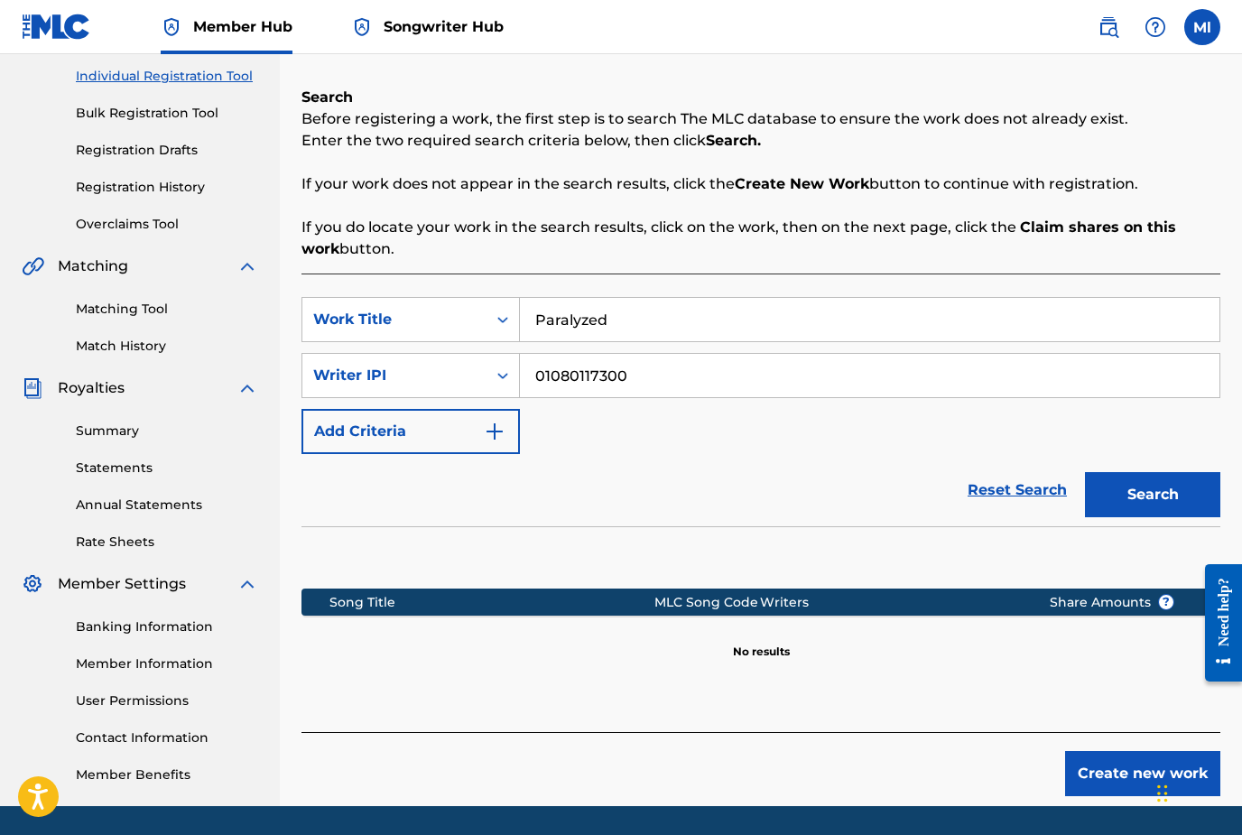
type input "01080117300"
click at [1152, 495] on button "Search" at bounding box center [1152, 494] width 135 height 45
click at [637, 384] on input "01080117300" at bounding box center [869, 375] width 699 height 43
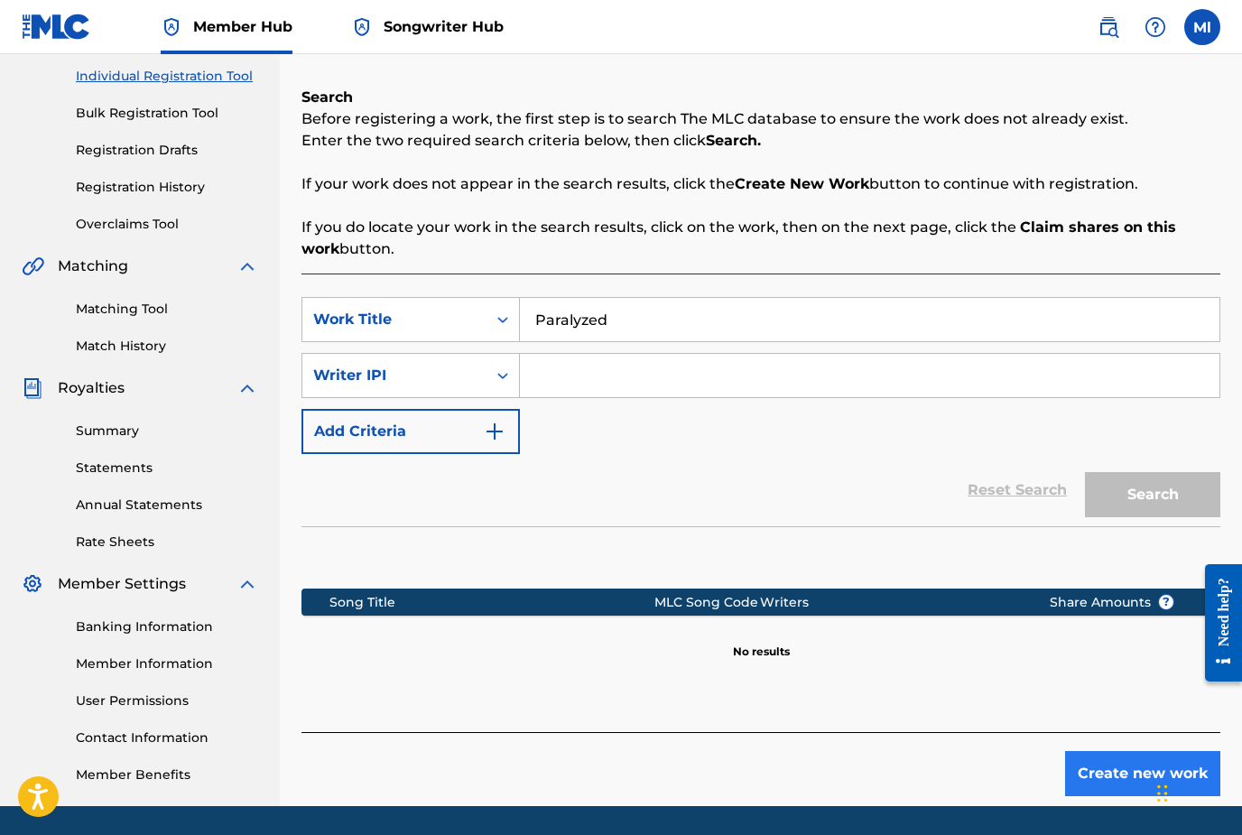
click at [1103, 773] on button "Create new work" at bounding box center [1142, 773] width 155 height 45
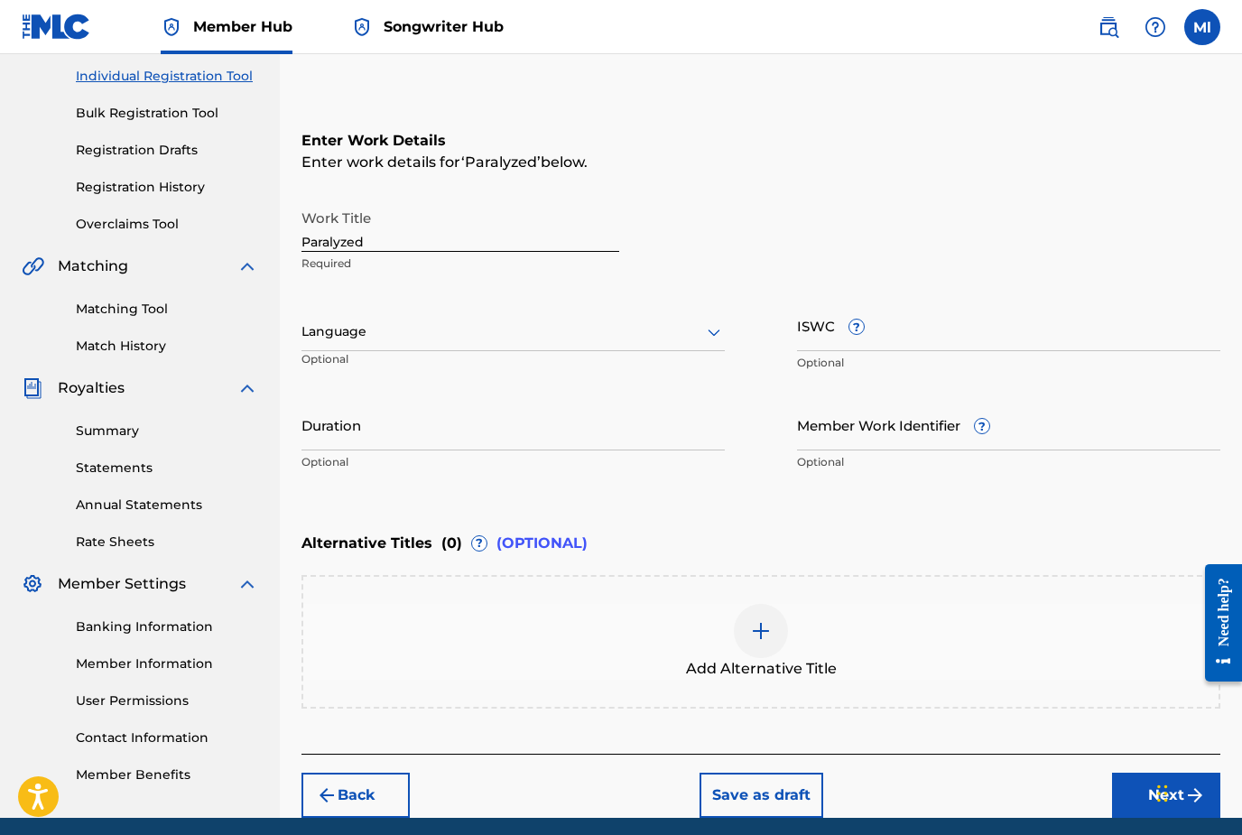
scroll to position [238, 0]
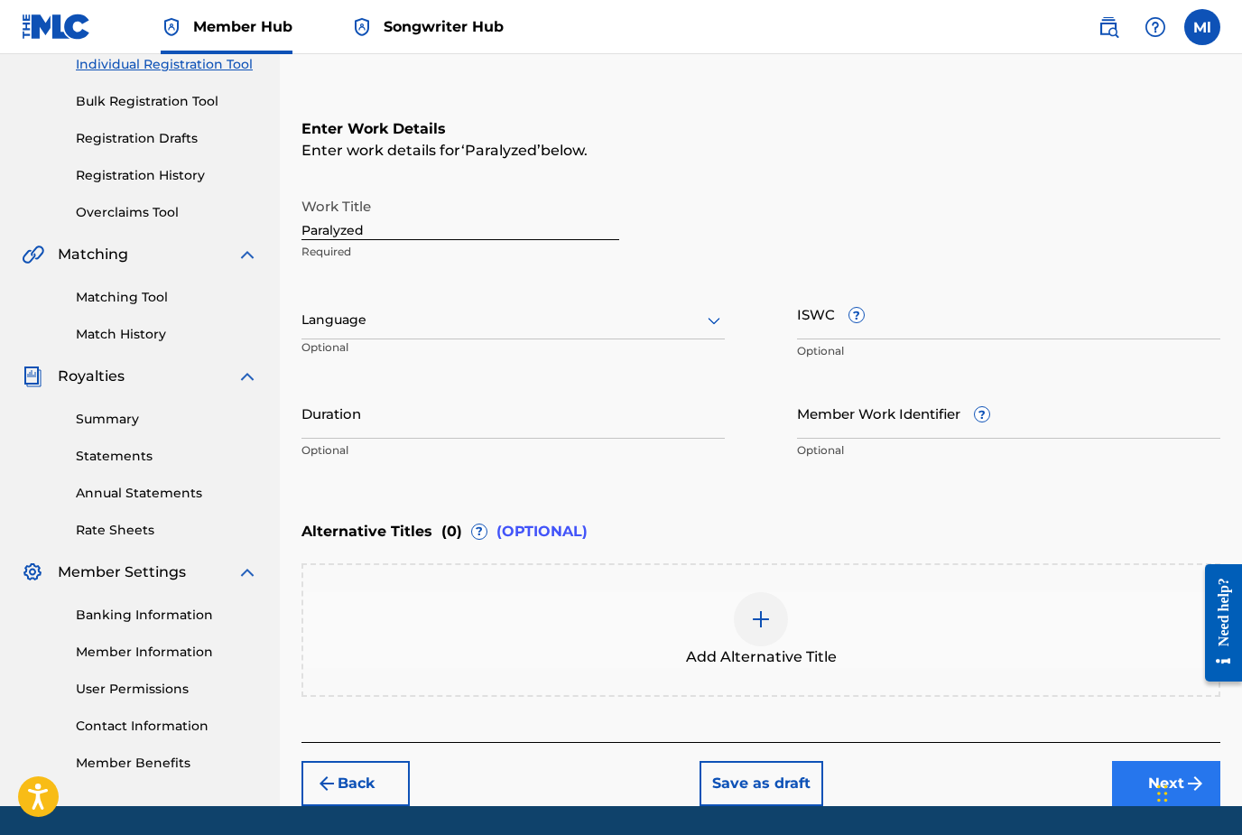
click at [1167, 791] on button "Next" at bounding box center [1166, 783] width 108 height 45
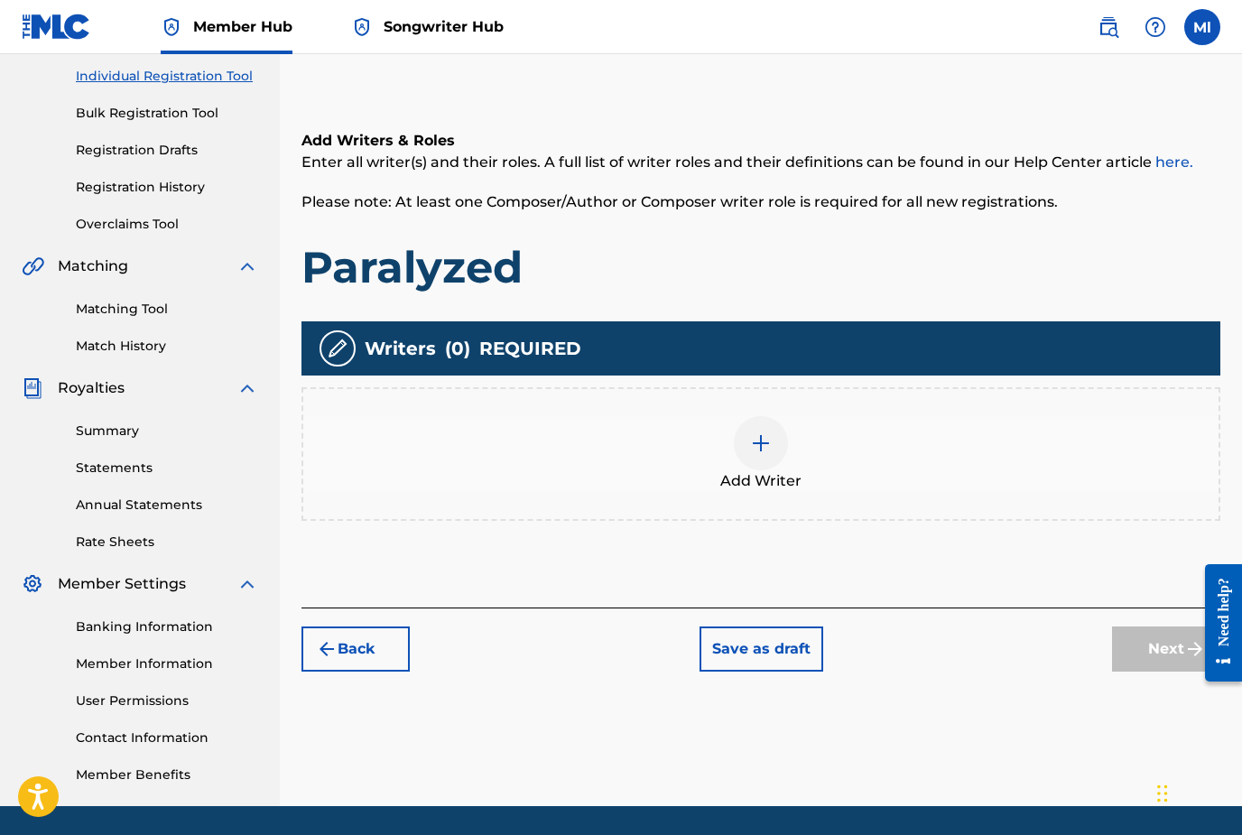
click at [749, 447] on div at bounding box center [761, 443] width 54 height 54
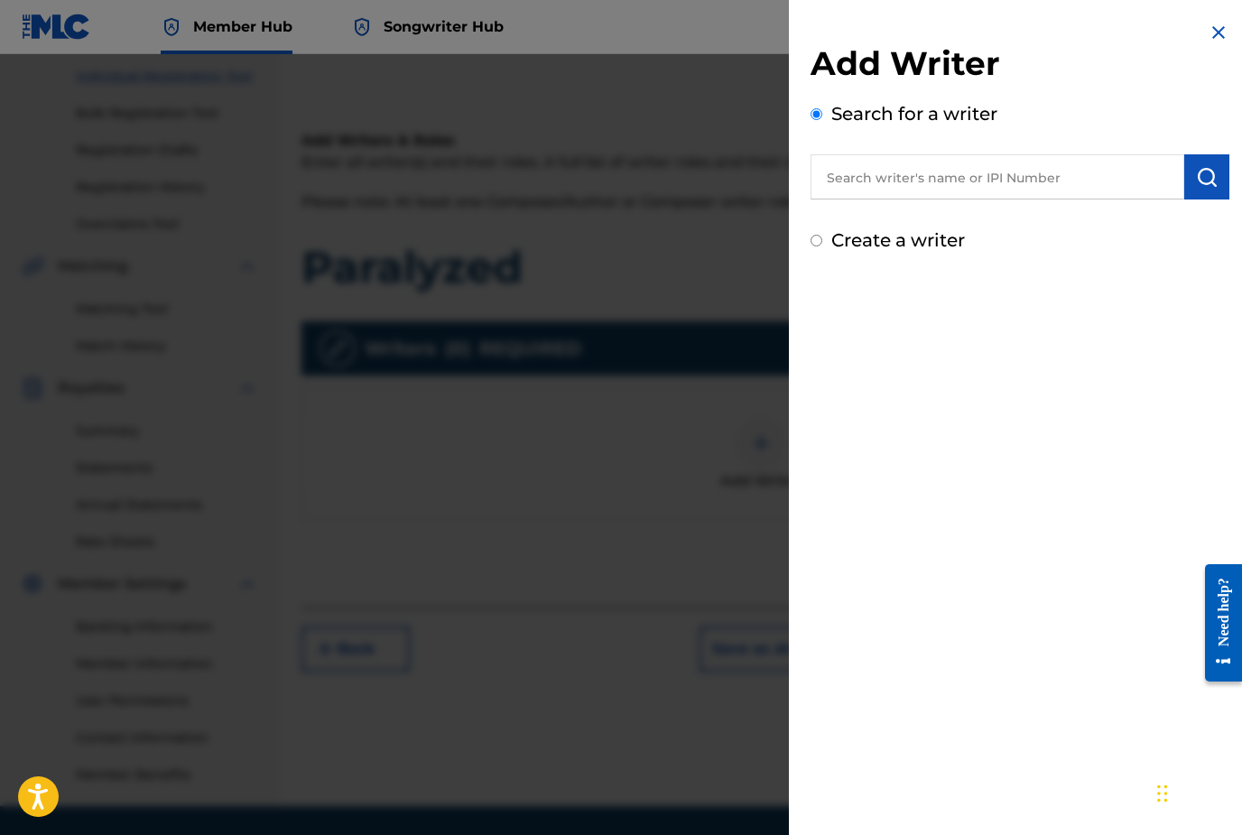
click at [951, 170] on input "text" at bounding box center [997, 176] width 374 height 45
paste input "01080117300"
type input "01080117300"
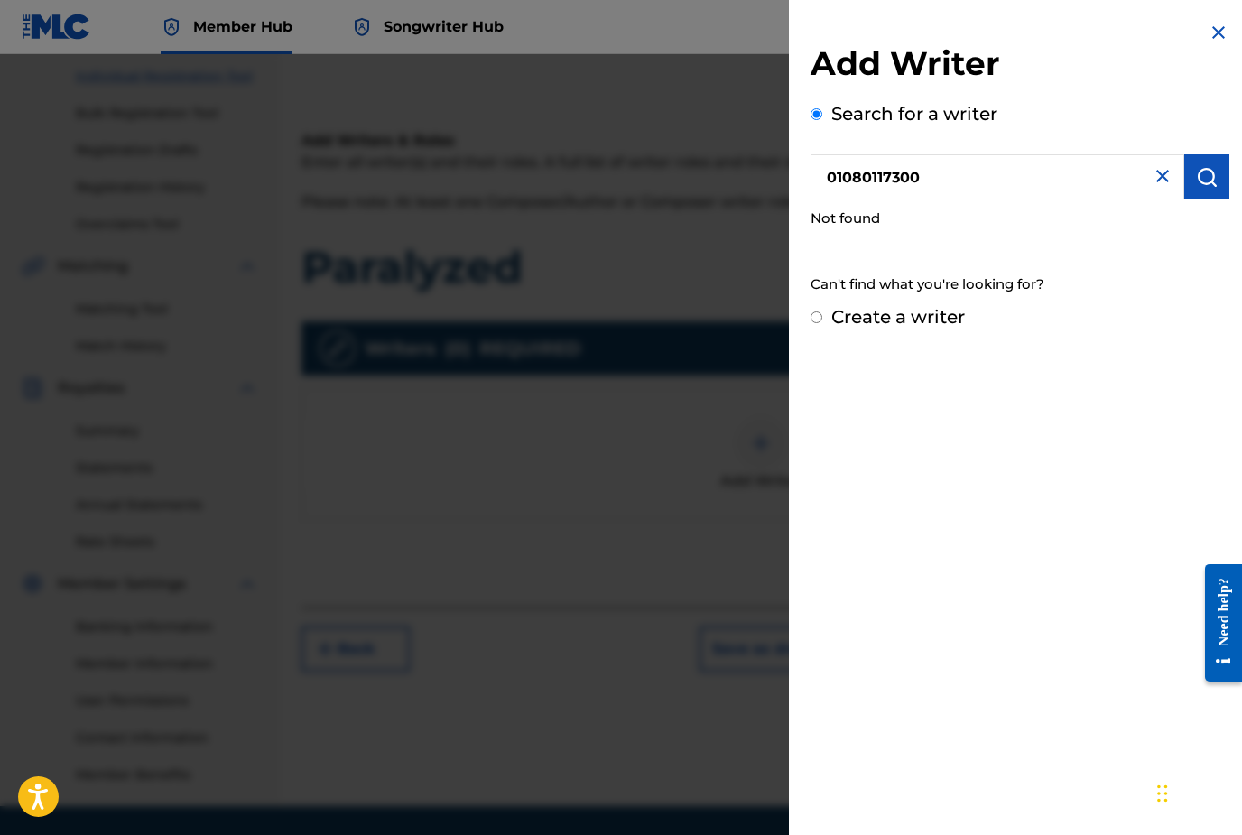
click at [818, 316] on input "Create a writer" at bounding box center [816, 317] width 12 height 12
radio input "false"
radio input "true"
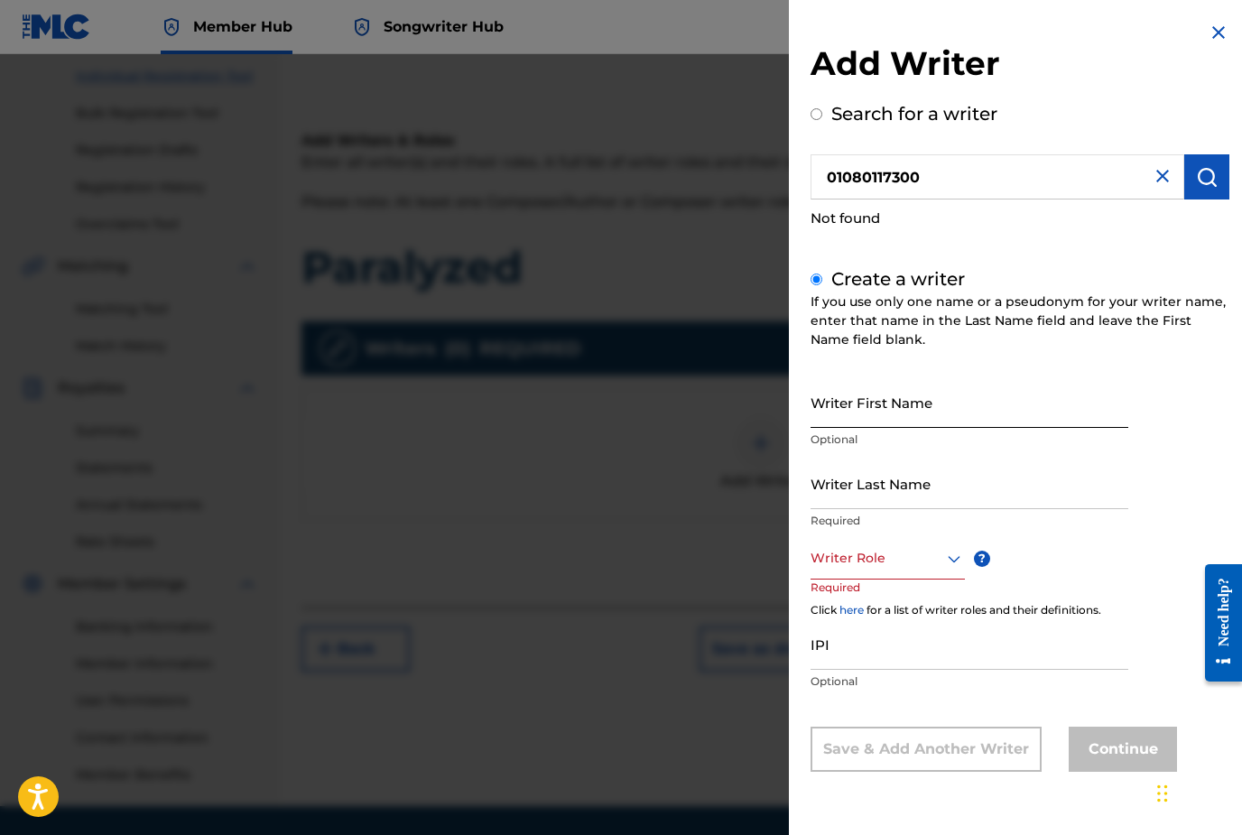
click at [863, 416] on input "Writer First Name" at bounding box center [969, 401] width 318 height 51
type input "Matt"
click at [873, 500] on input "Writer Last Name" at bounding box center [969, 483] width 318 height 51
type input "lance"
click at [876, 573] on div "Writer Role" at bounding box center [887, 559] width 154 height 41
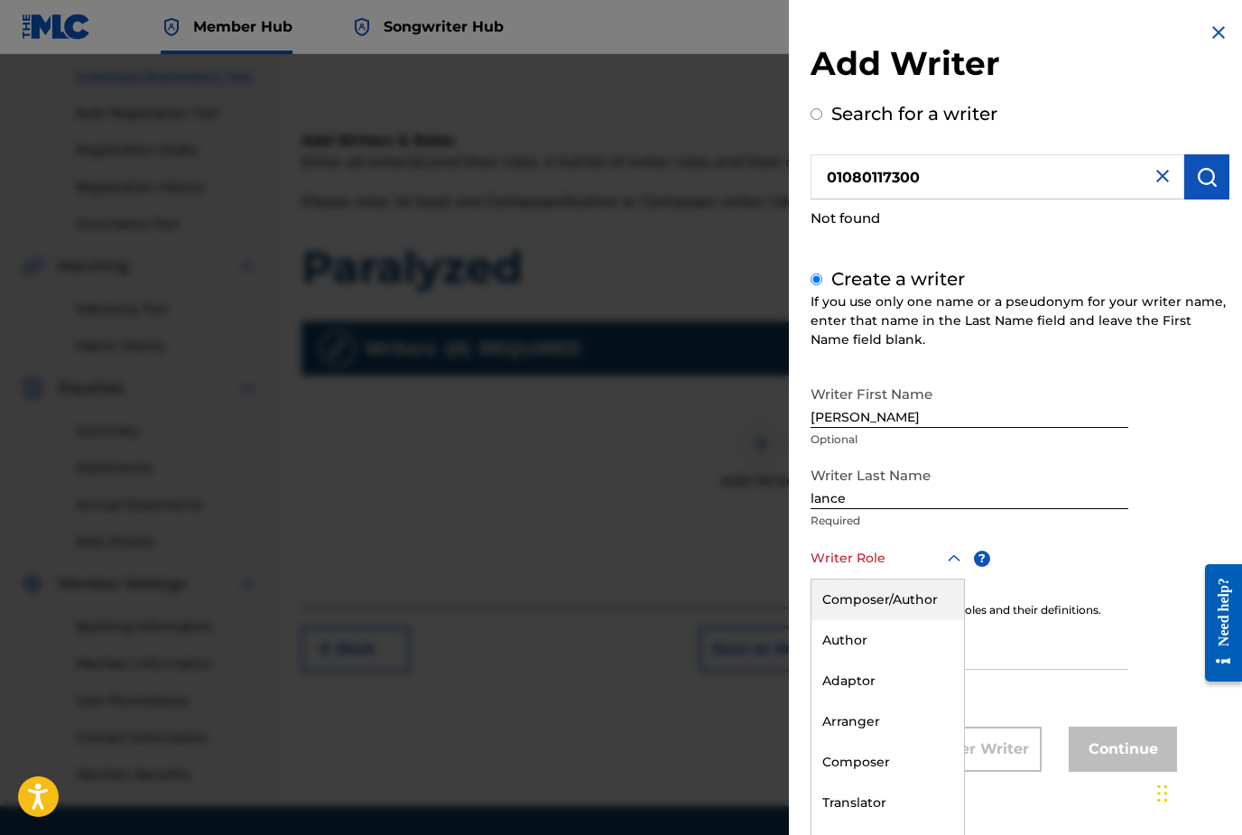
click at [879, 597] on div "Composer/Author" at bounding box center [887, 599] width 153 height 41
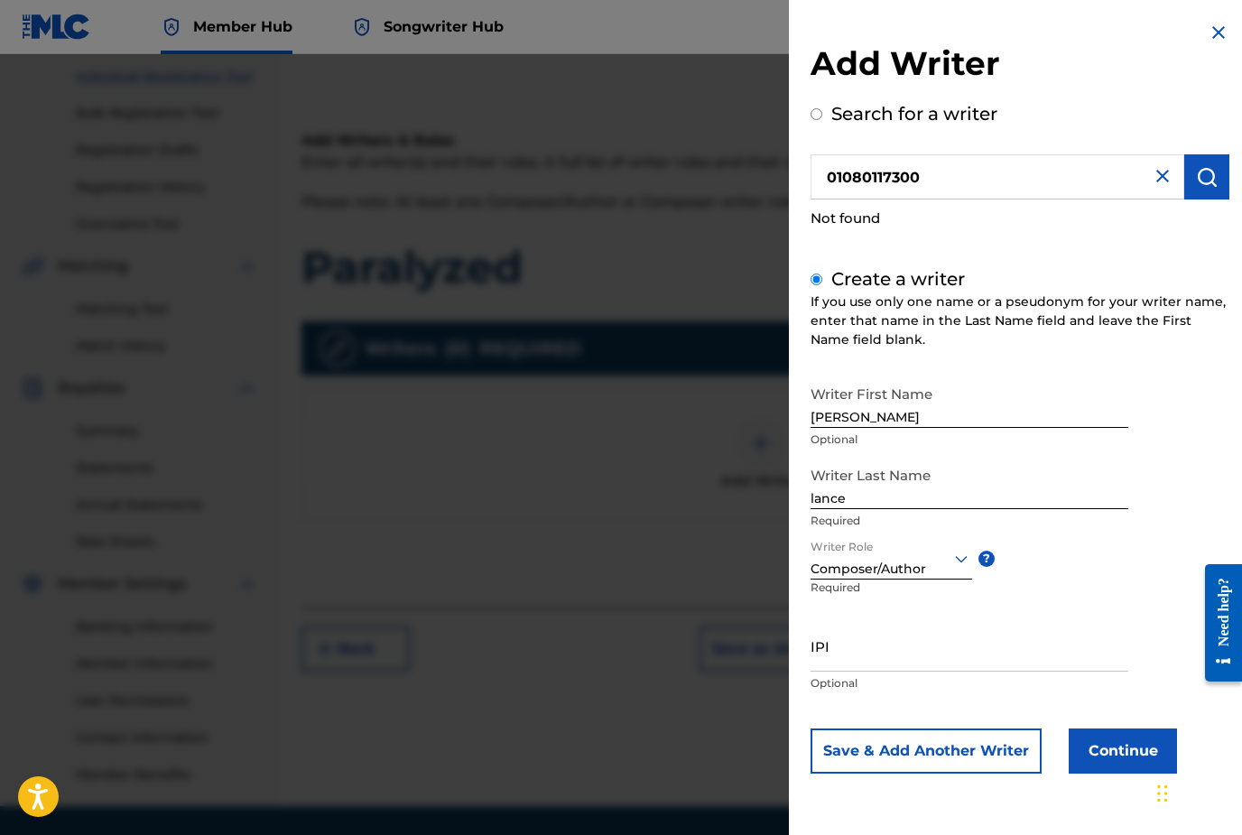
click at [862, 671] on div "IPI Optional" at bounding box center [969, 660] width 318 height 81
click at [861, 659] on input "IPI" at bounding box center [969, 645] width 318 height 51
paste input "01080117300"
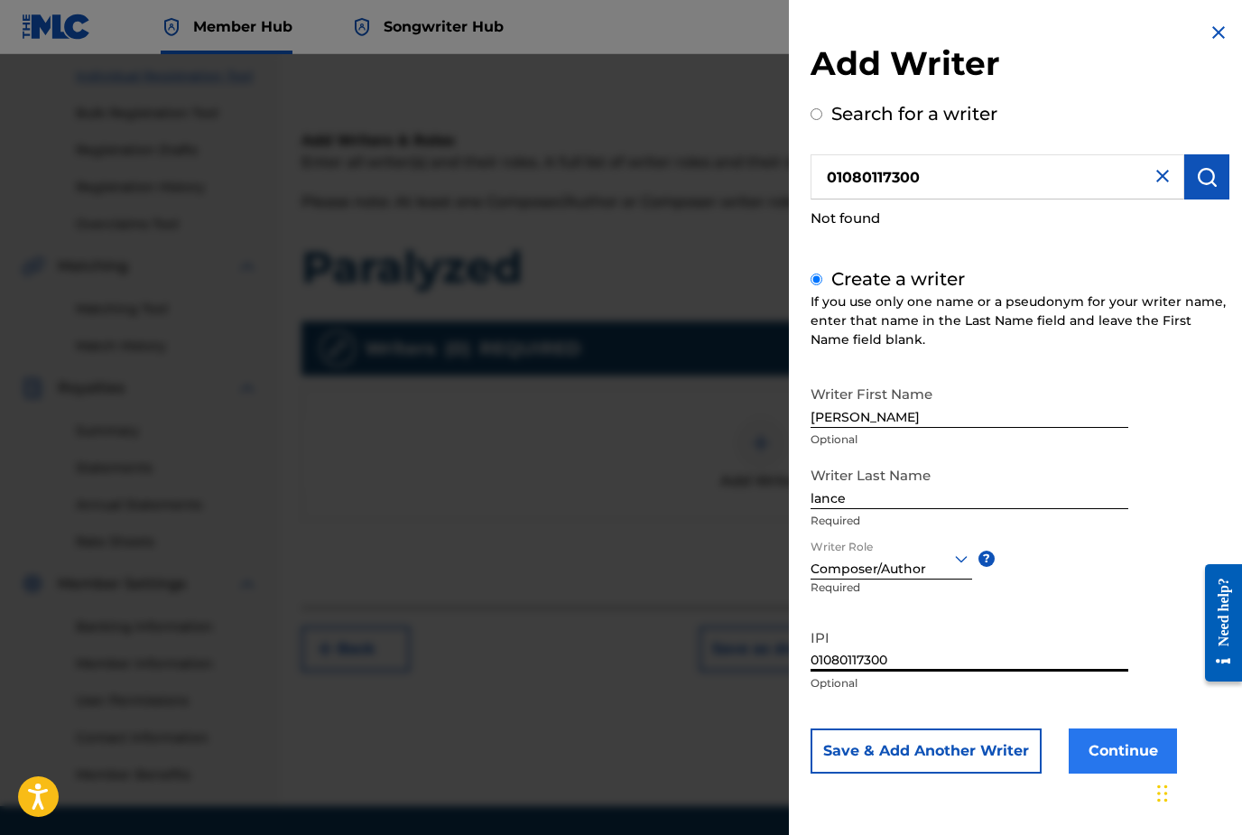
type input "01080117300"
click at [1115, 745] on button "Continue" at bounding box center [1122, 750] width 108 height 45
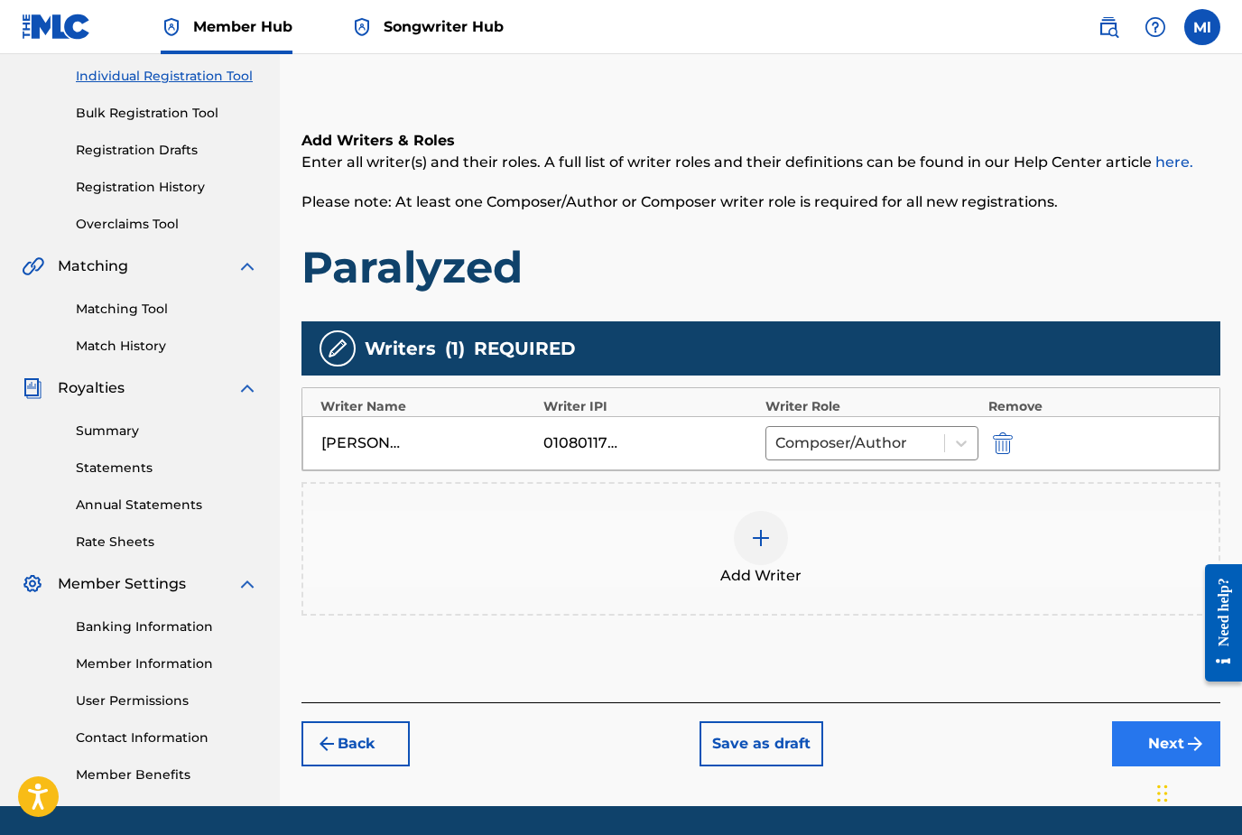
click at [1175, 750] on button "Next" at bounding box center [1166, 743] width 108 height 45
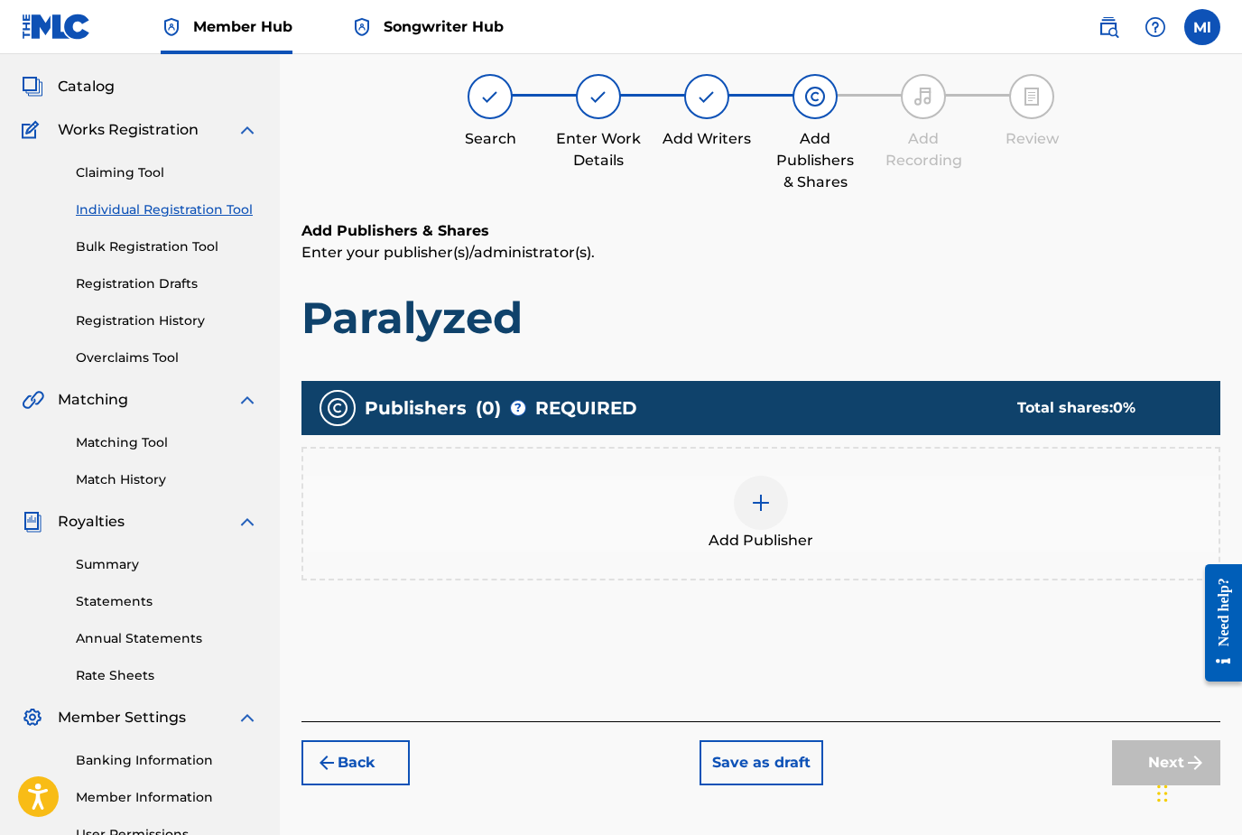
scroll to position [81, 0]
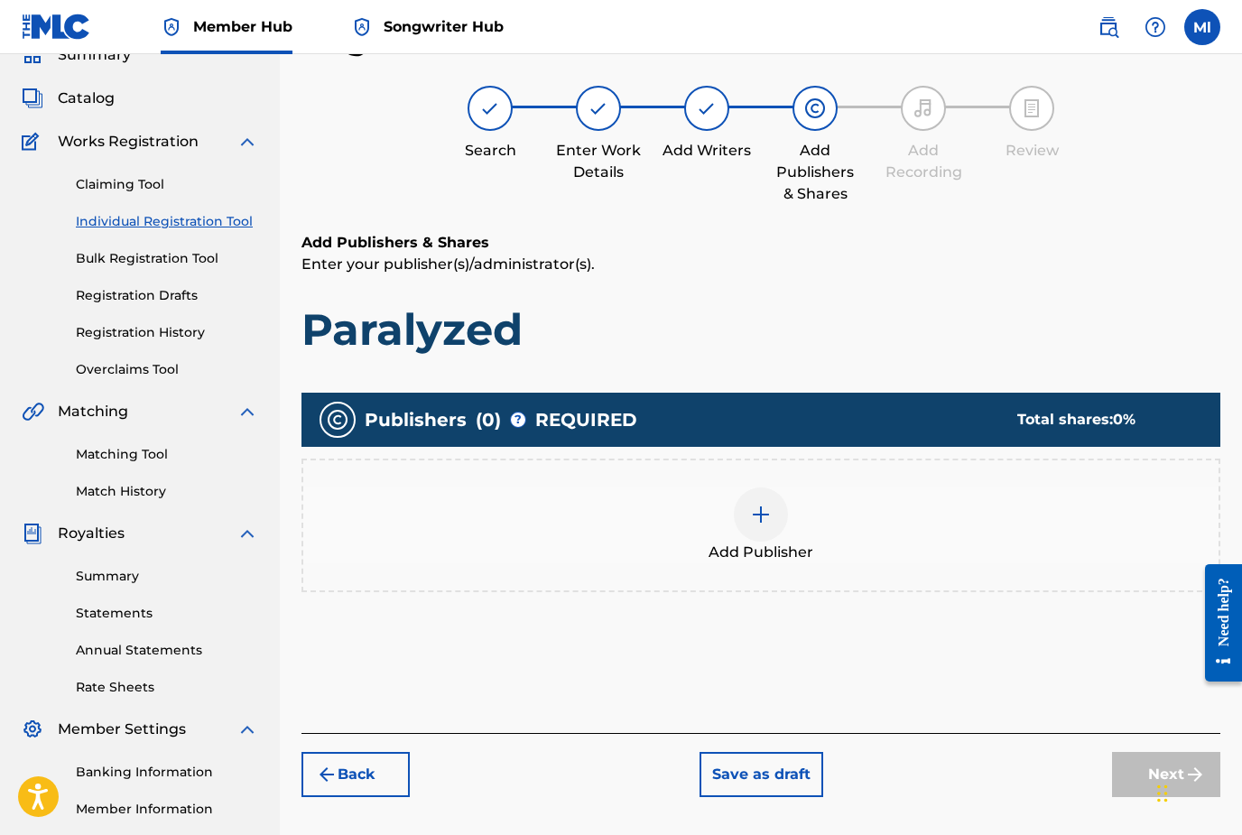
click at [759, 522] on img at bounding box center [761, 515] width 22 height 22
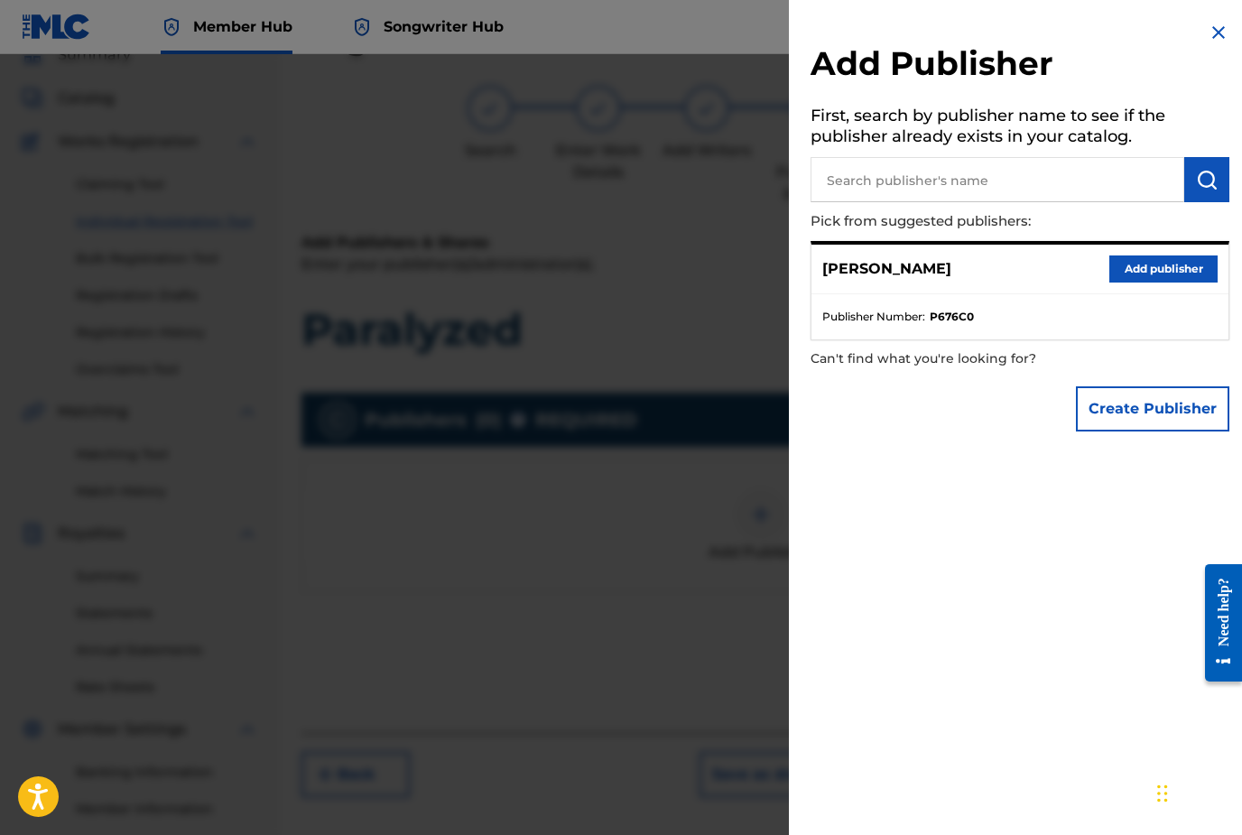
click at [1035, 191] on input "text" at bounding box center [997, 179] width 374 height 45
click at [1215, 178] on img "submit" at bounding box center [1207, 180] width 22 height 22
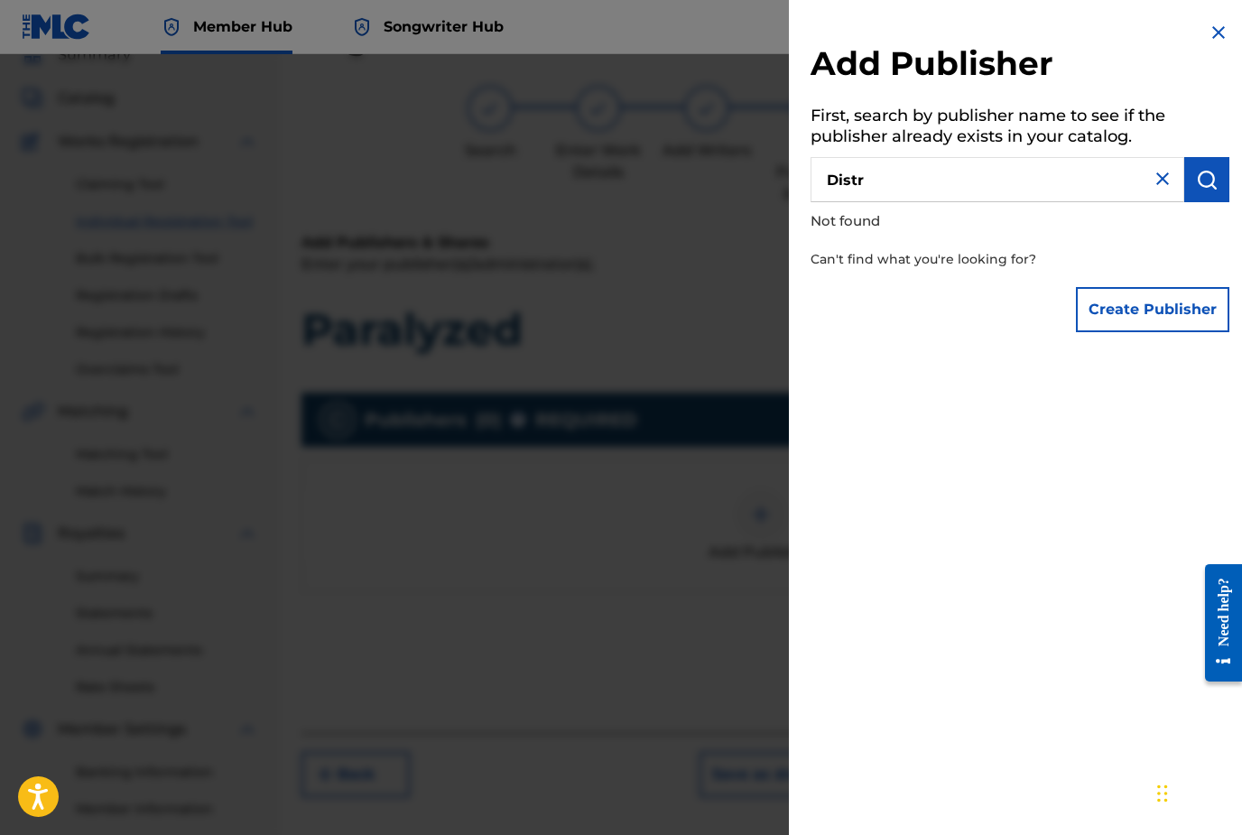
click at [1093, 185] on input "Distr" at bounding box center [997, 179] width 374 height 45
type input "Distrokid"
click at [1205, 189] on img "submit" at bounding box center [1207, 180] width 22 height 22
click at [1165, 180] on img at bounding box center [1163, 179] width 22 height 22
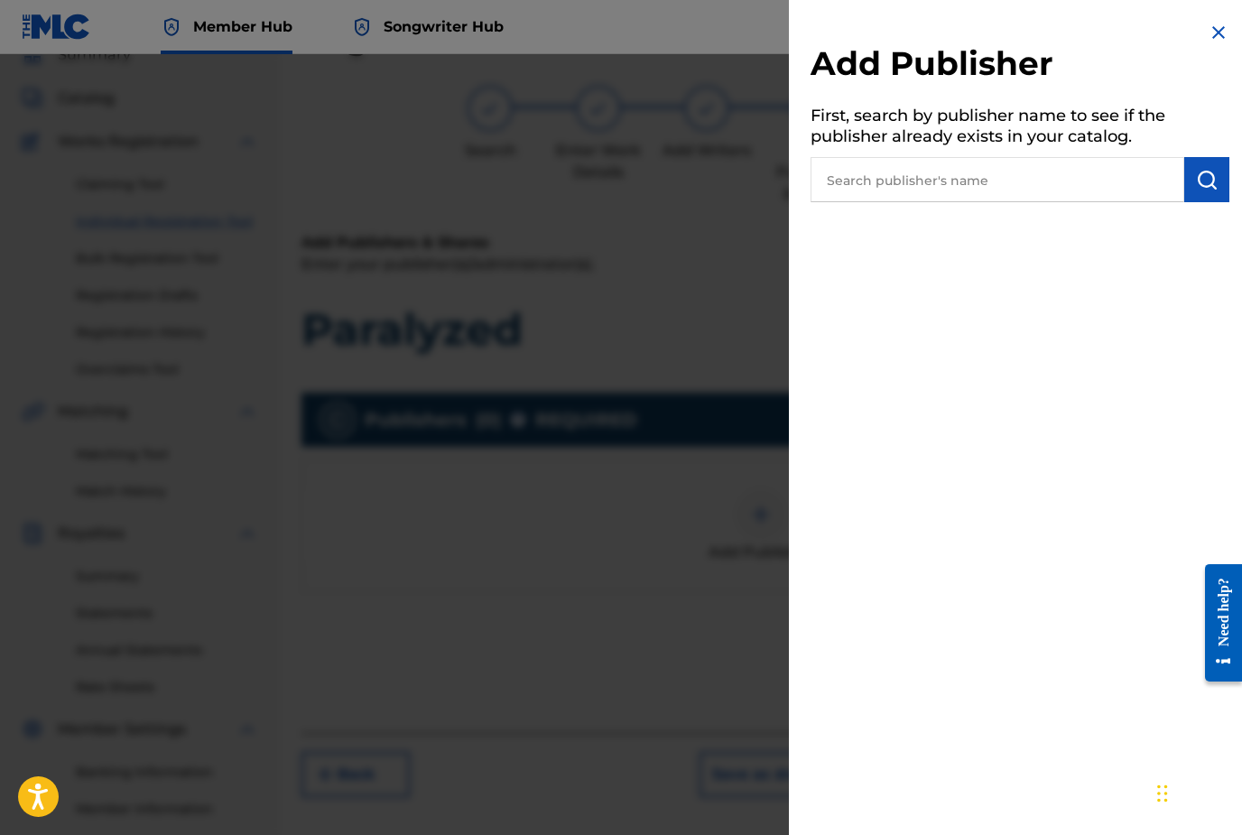
click at [1222, 32] on img at bounding box center [1218, 33] width 22 height 22
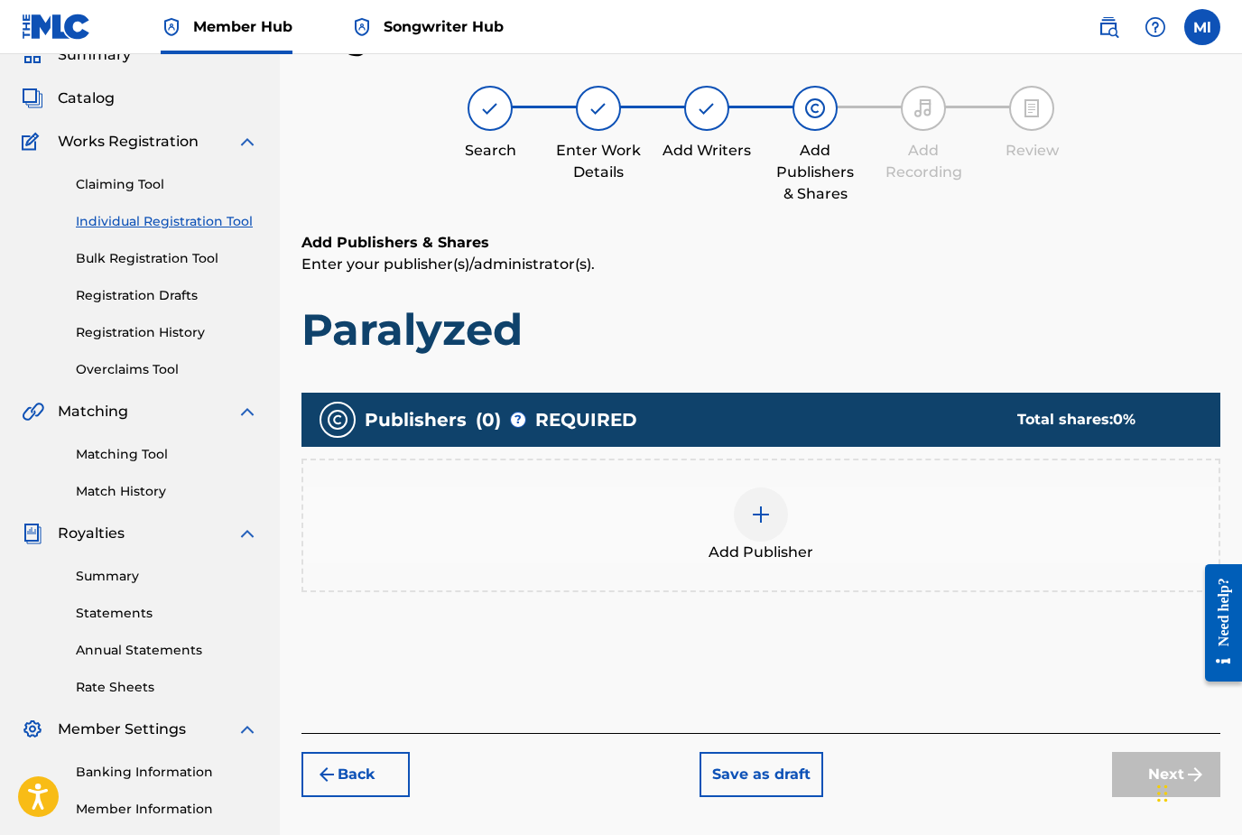
click at [756, 519] on img at bounding box center [761, 515] width 22 height 22
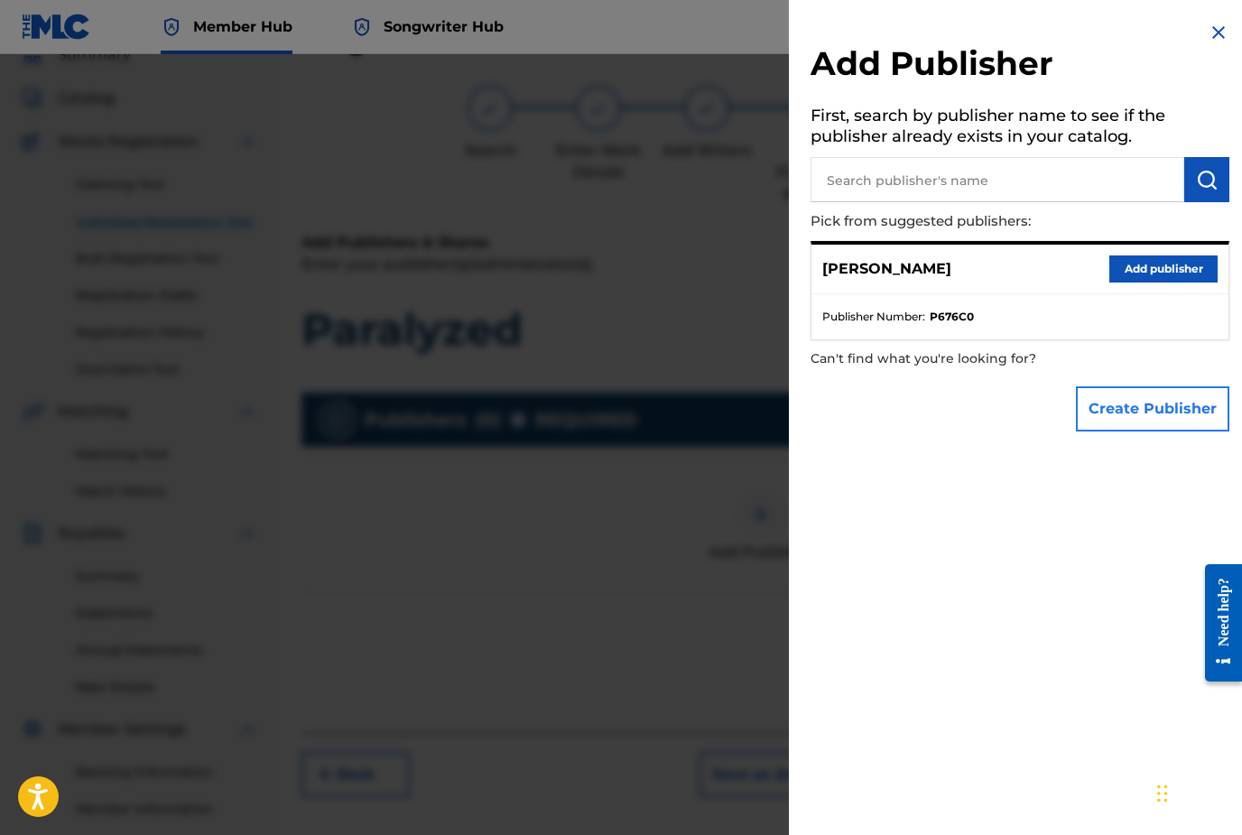
click at [1140, 405] on button "Create Publisher" at bounding box center [1152, 408] width 153 height 45
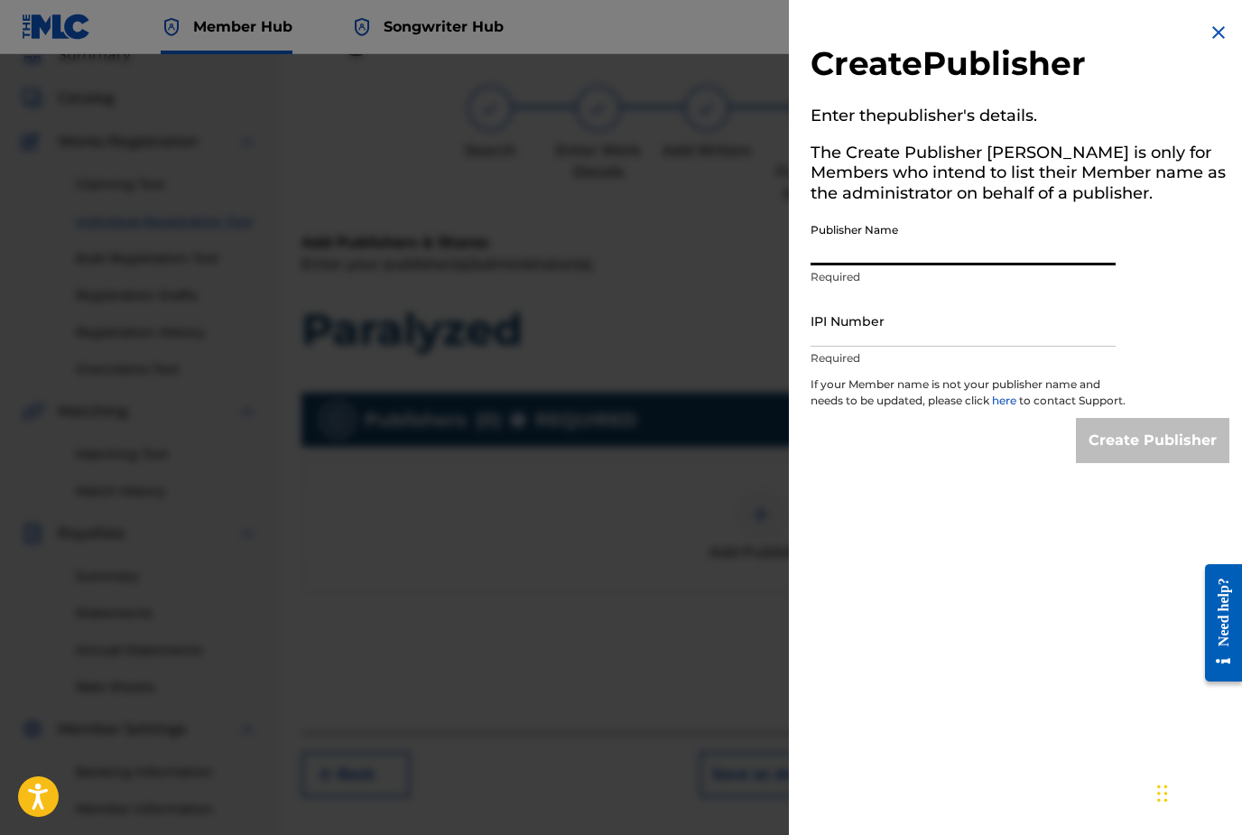
click at [872, 254] on input "Publisher Name" at bounding box center [962, 239] width 305 height 51
type input "Lance records"
click at [890, 328] on input "IPI Number" at bounding box center [962, 320] width 305 height 51
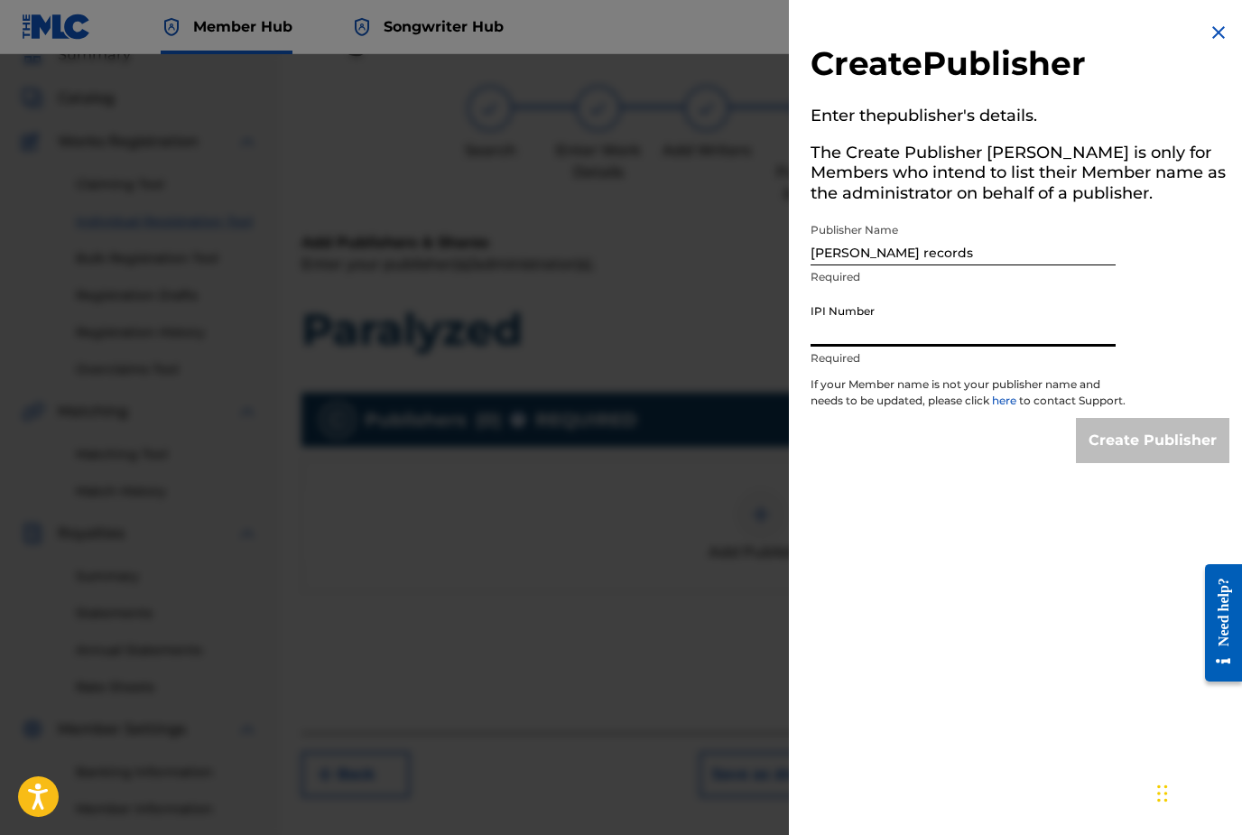
paste input "01080117300"
type input "01080117300"
click at [1122, 460] on input "Create Publisher" at bounding box center [1152, 440] width 153 height 45
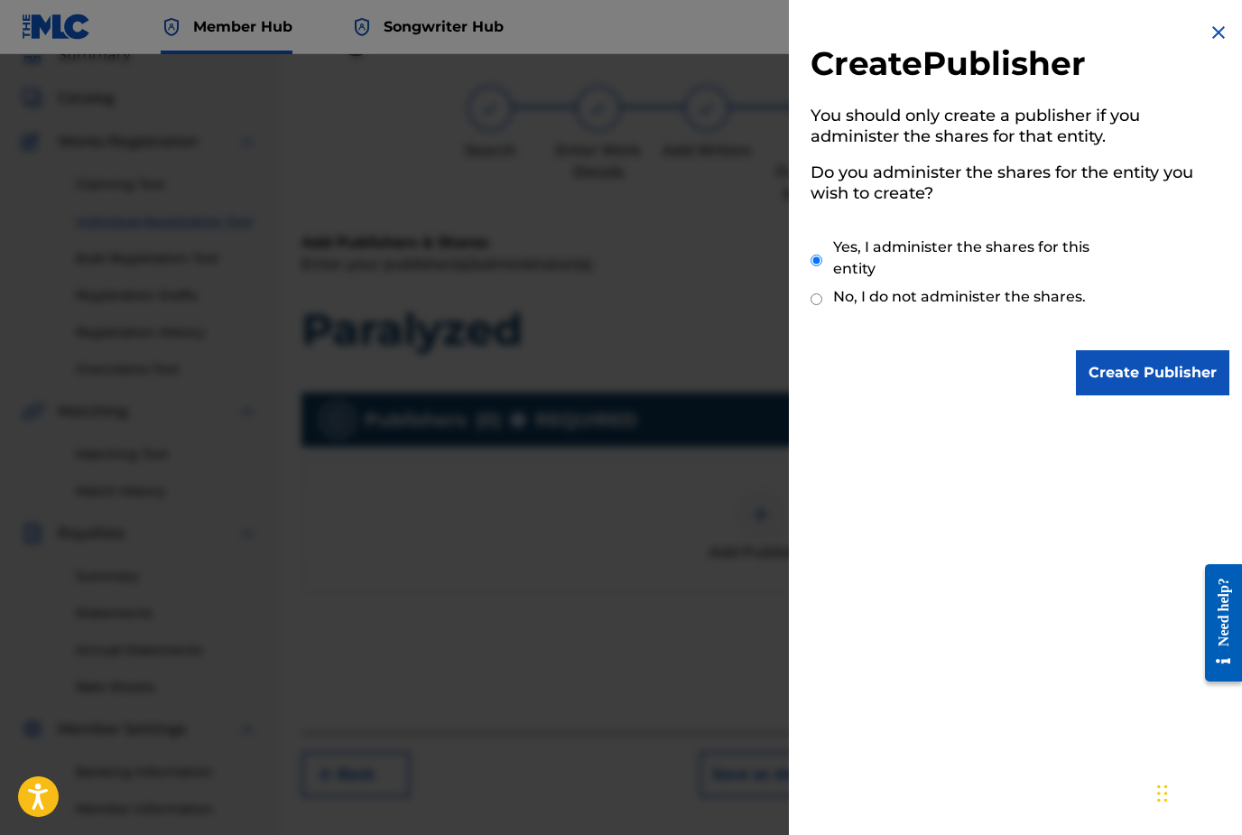
click at [819, 296] on input "No, I do not administer the shares." at bounding box center [816, 299] width 12 height 17
radio input "true"
click at [1161, 373] on input "Create Publisher" at bounding box center [1152, 372] width 153 height 45
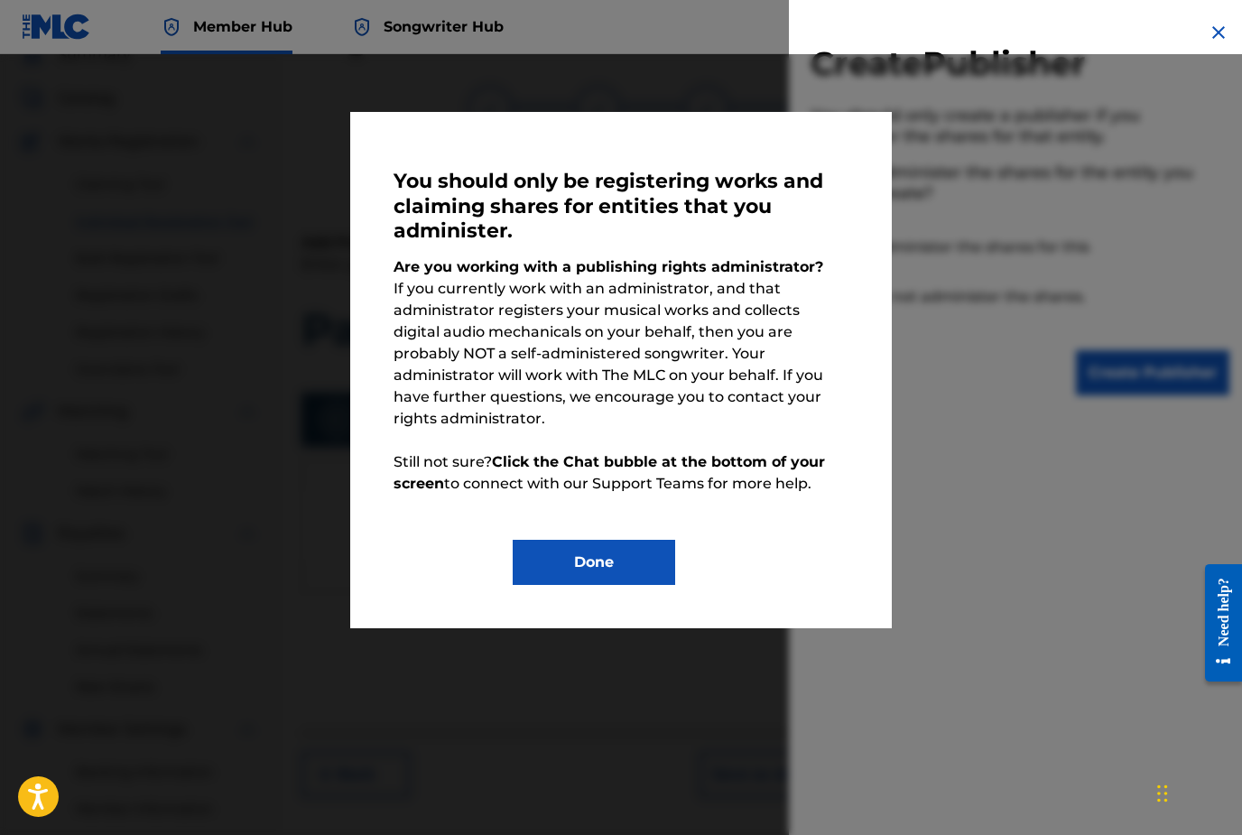
click at [652, 546] on button "Done" at bounding box center [594, 562] width 162 height 45
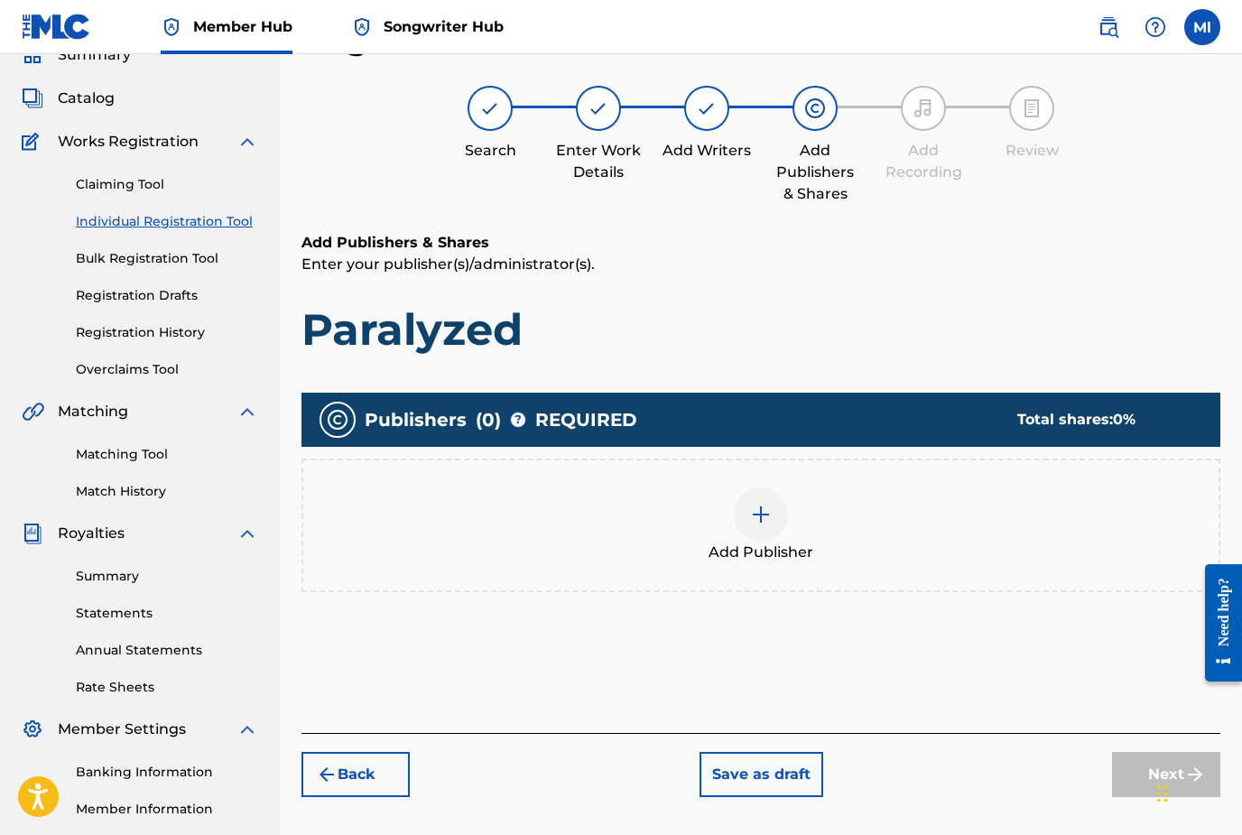
click at [764, 519] on img at bounding box center [761, 515] width 22 height 22
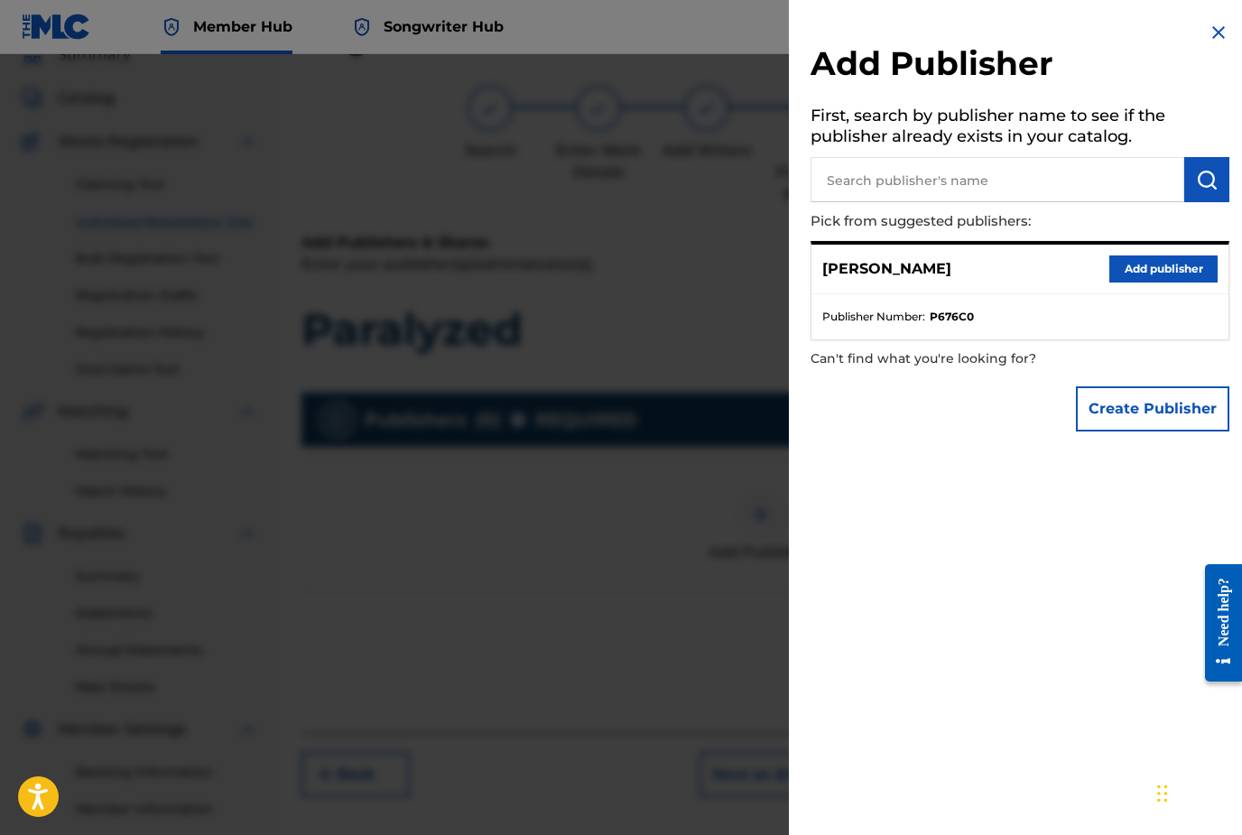
click at [1133, 270] on button "Add publisher" at bounding box center [1163, 268] width 108 height 27
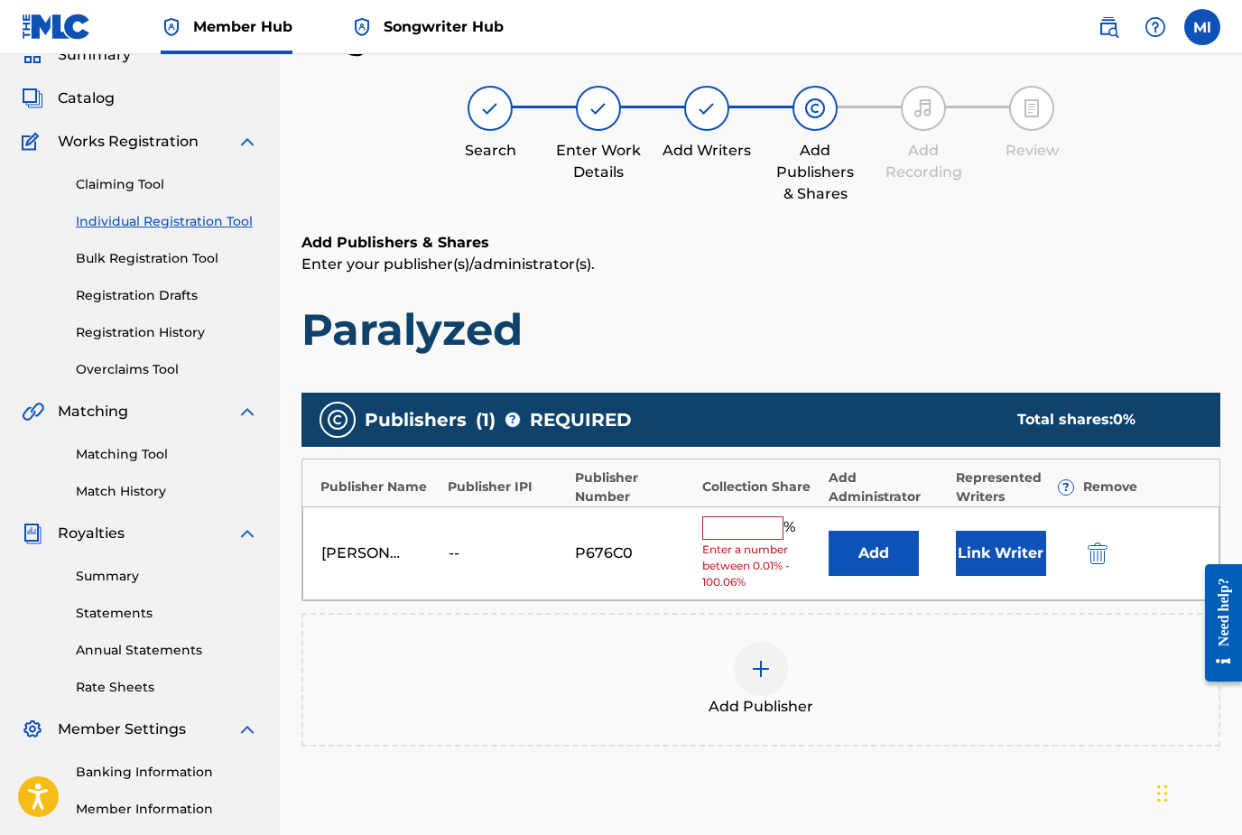
click at [736, 525] on input "text" at bounding box center [742, 527] width 81 height 23
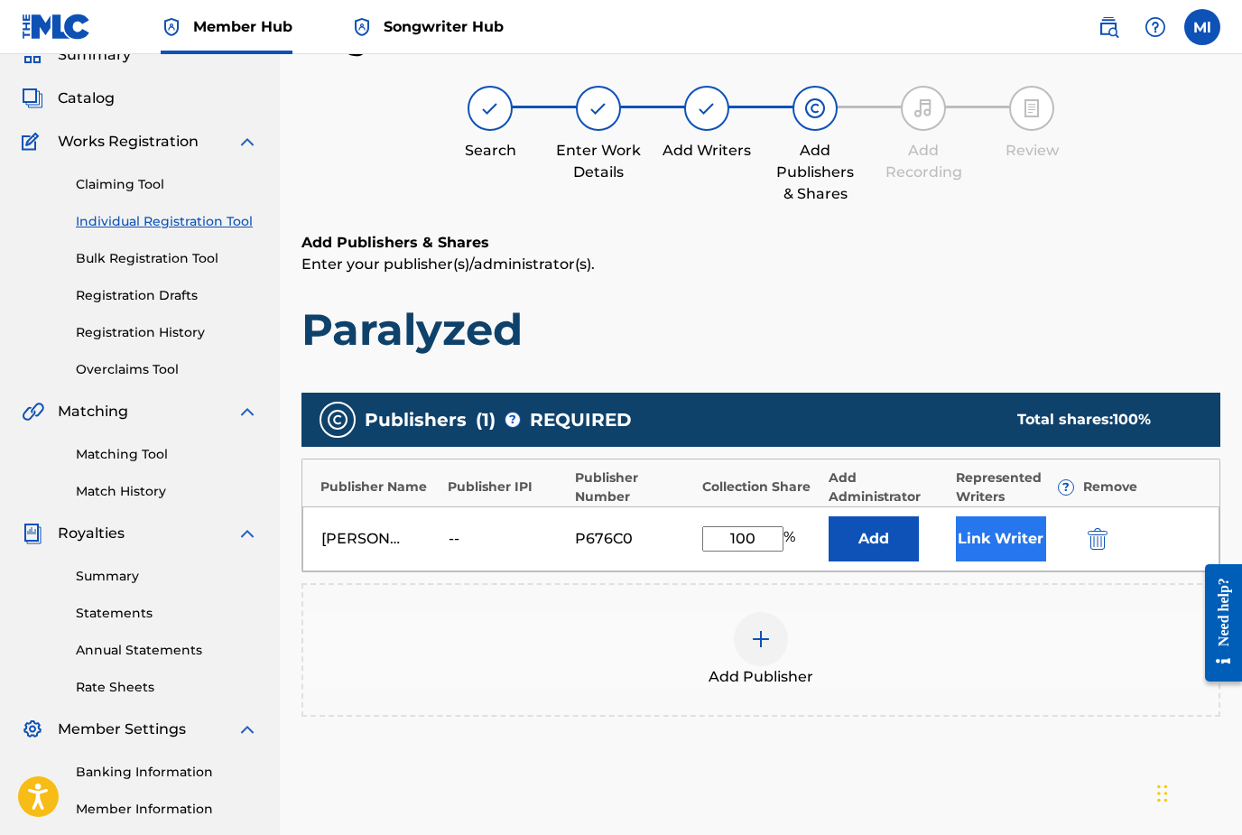
type input "100"
click at [989, 548] on button "Link Writer" at bounding box center [1001, 538] width 90 height 45
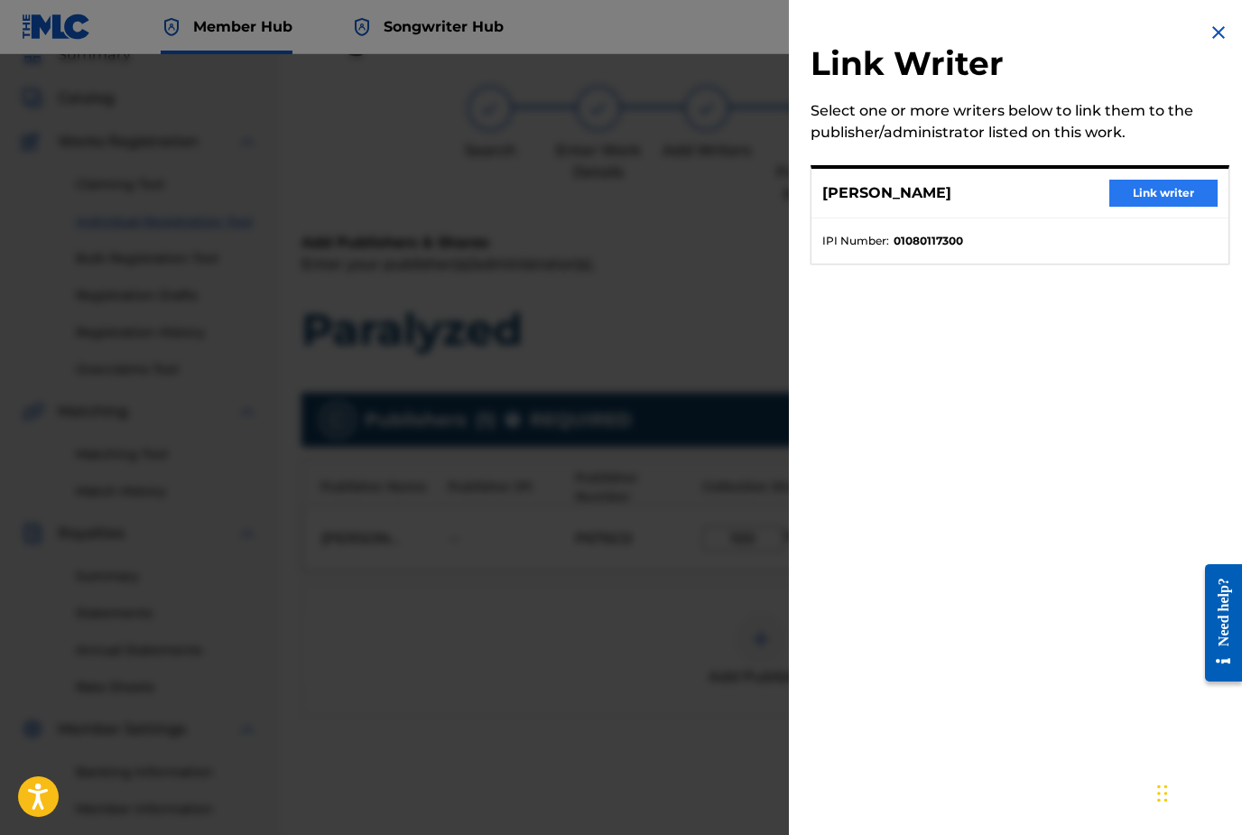
click at [1149, 202] on button "Link writer" at bounding box center [1163, 193] width 108 height 27
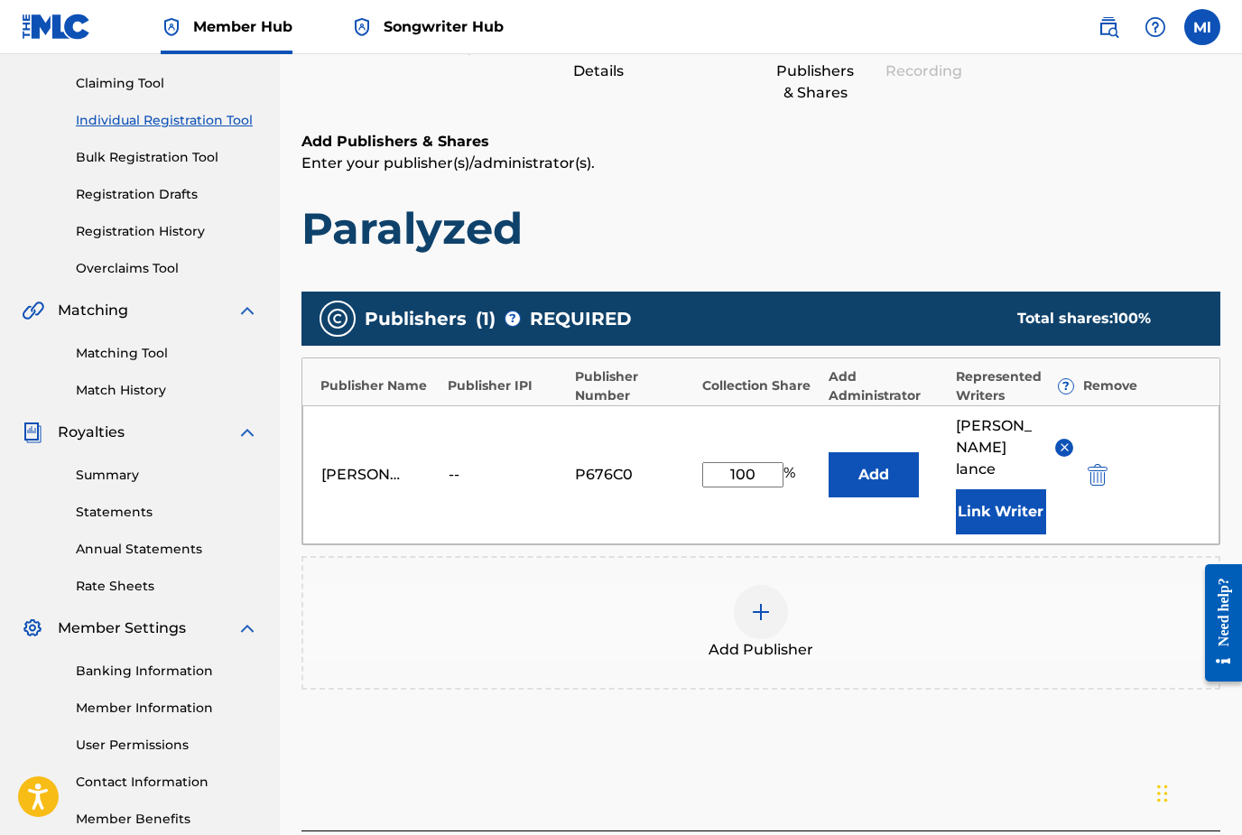
scroll to position [227, 0]
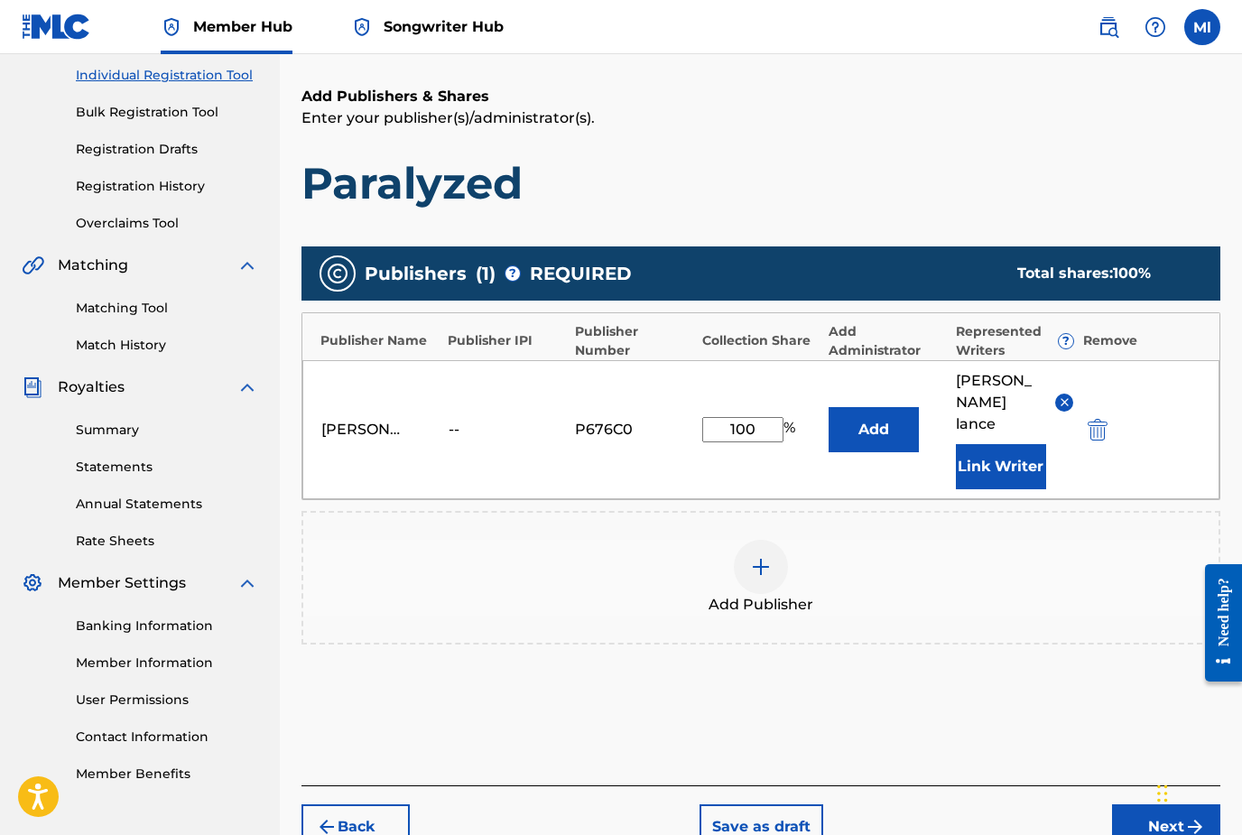
click at [1147, 804] on button "Next" at bounding box center [1166, 826] width 108 height 45
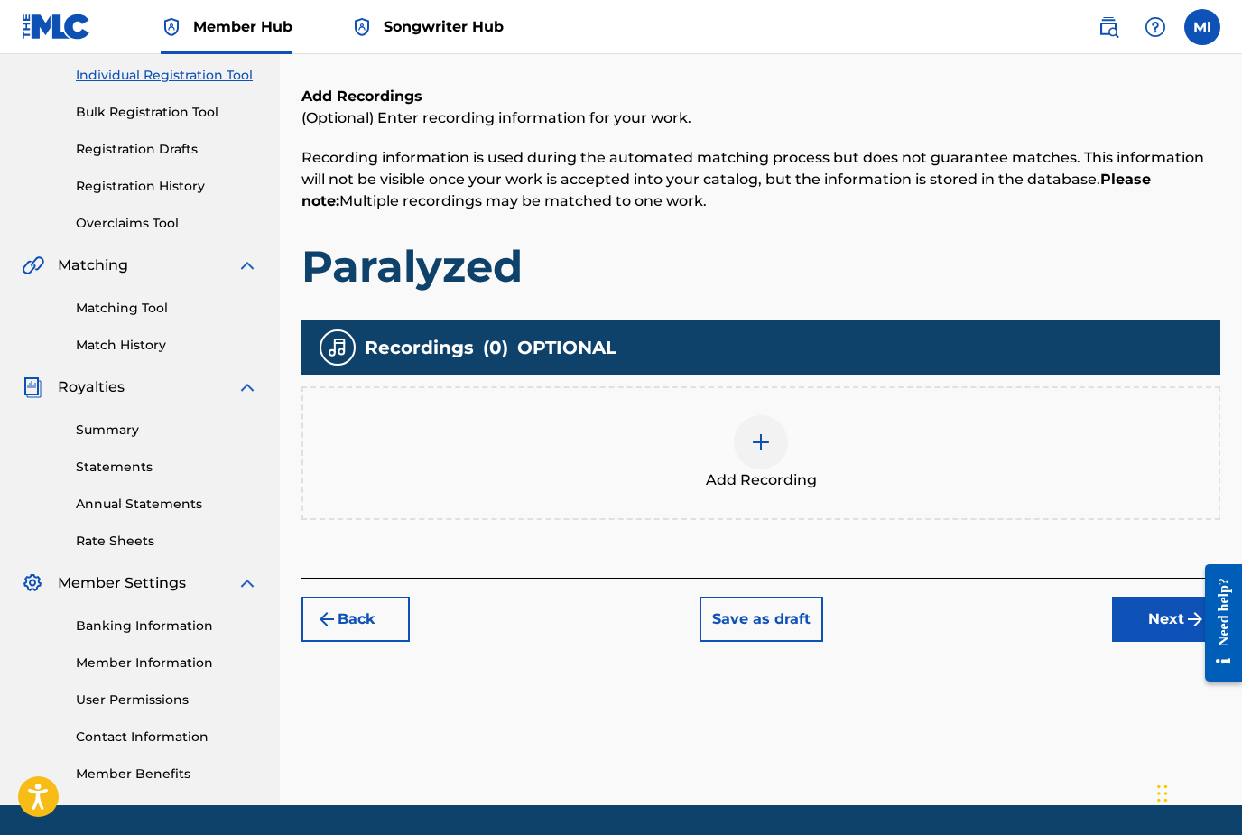
scroll to position [227, 0]
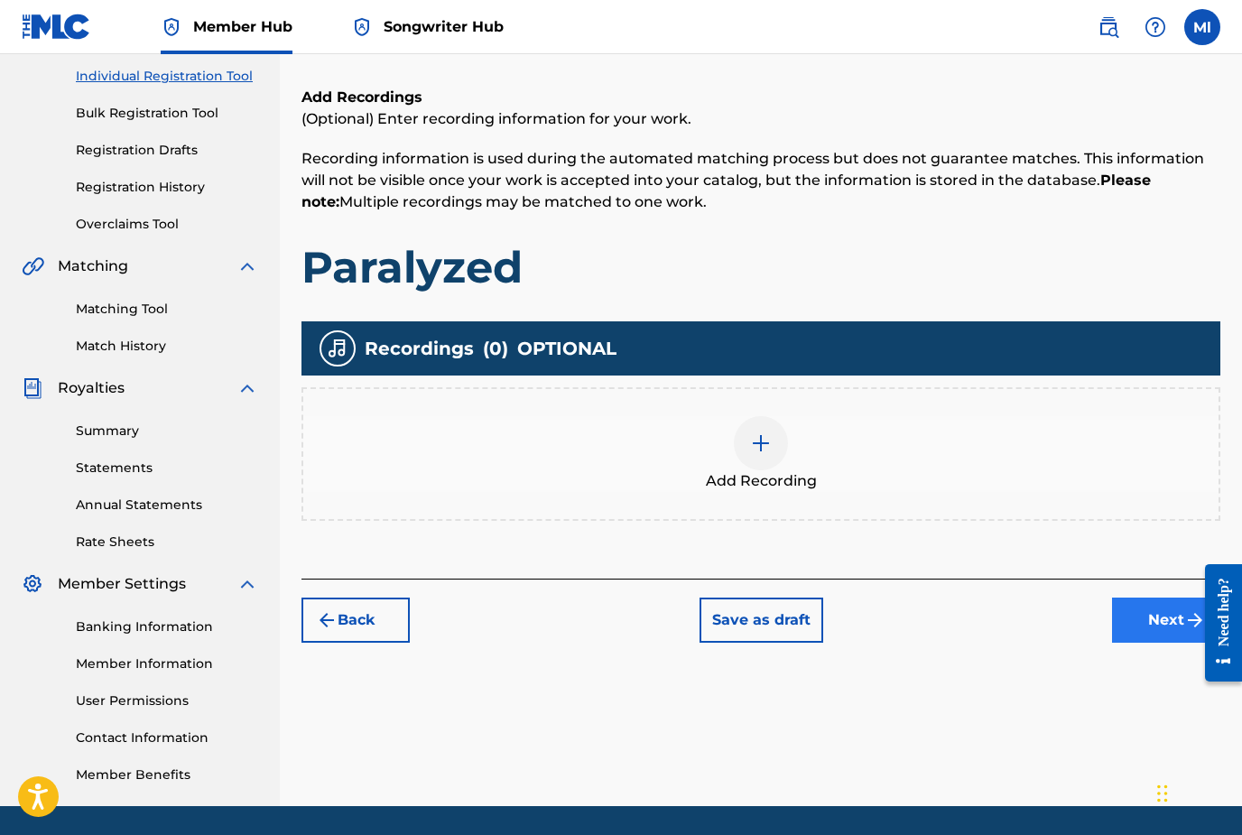
click at [1140, 614] on button "Next" at bounding box center [1166, 619] width 108 height 45
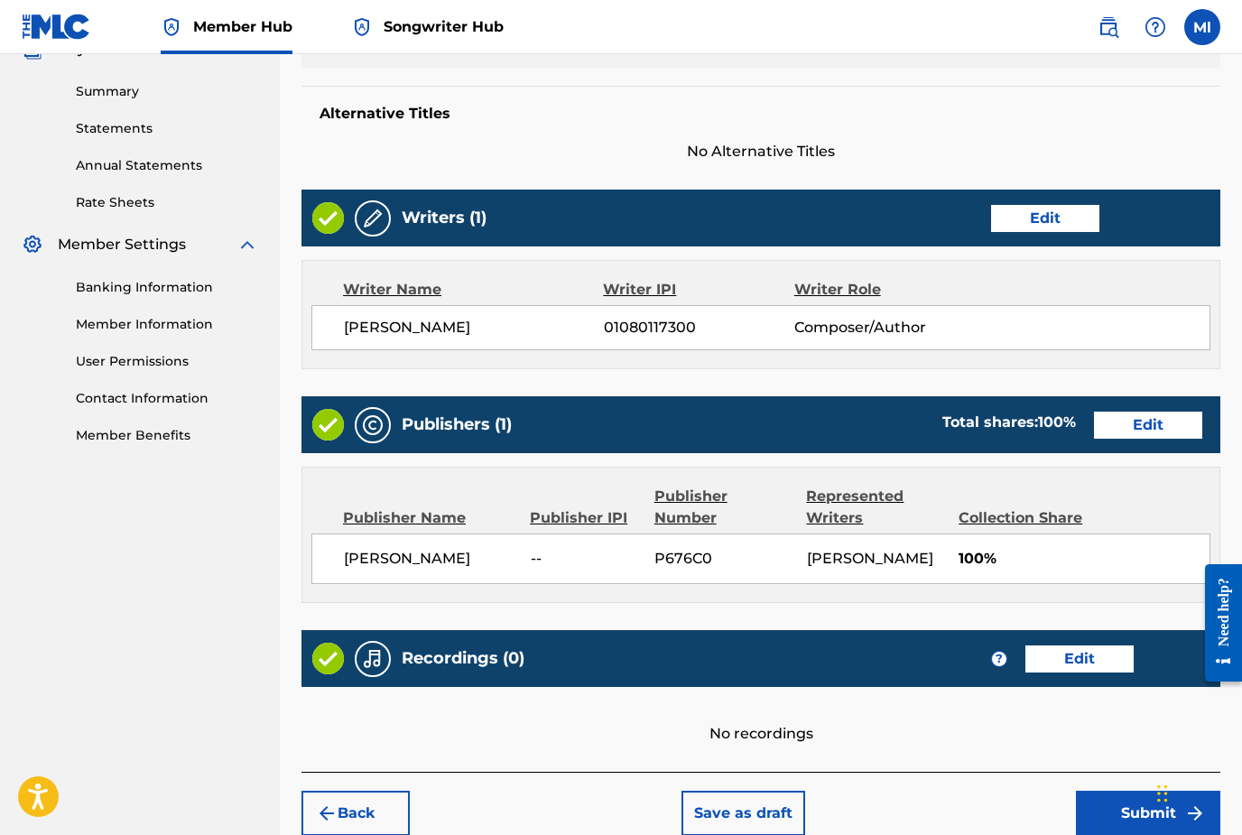
scroll to position [595, 0]
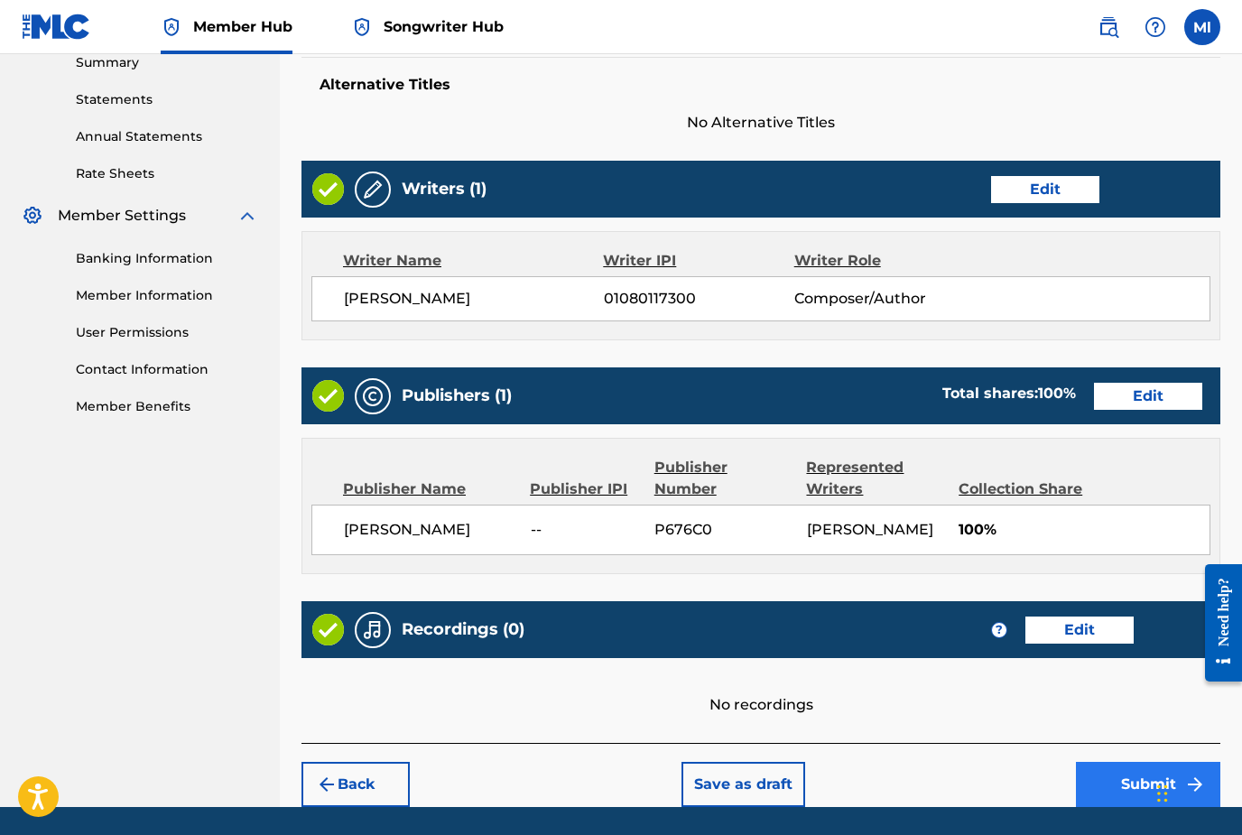
click at [1115, 778] on button "Submit" at bounding box center [1148, 784] width 144 height 45
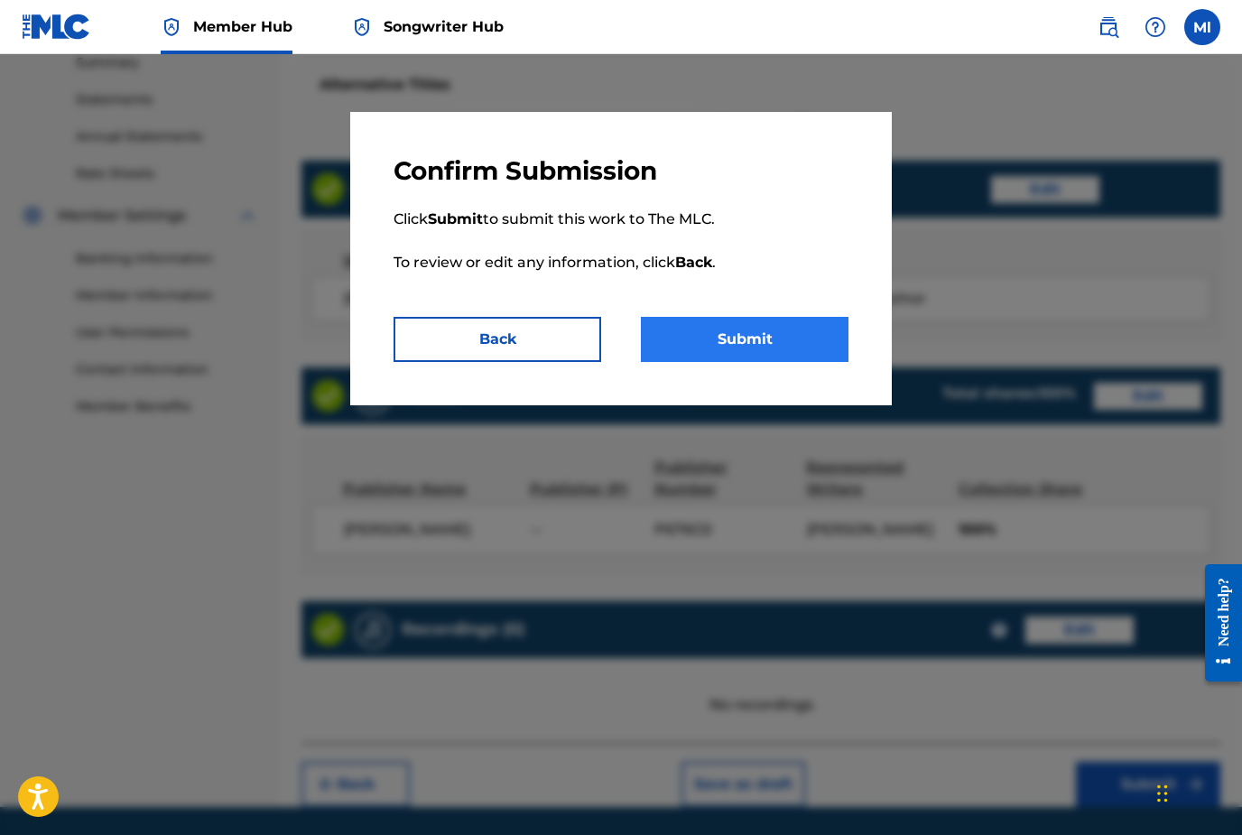
click at [802, 328] on button "Submit" at bounding box center [745, 339] width 208 height 45
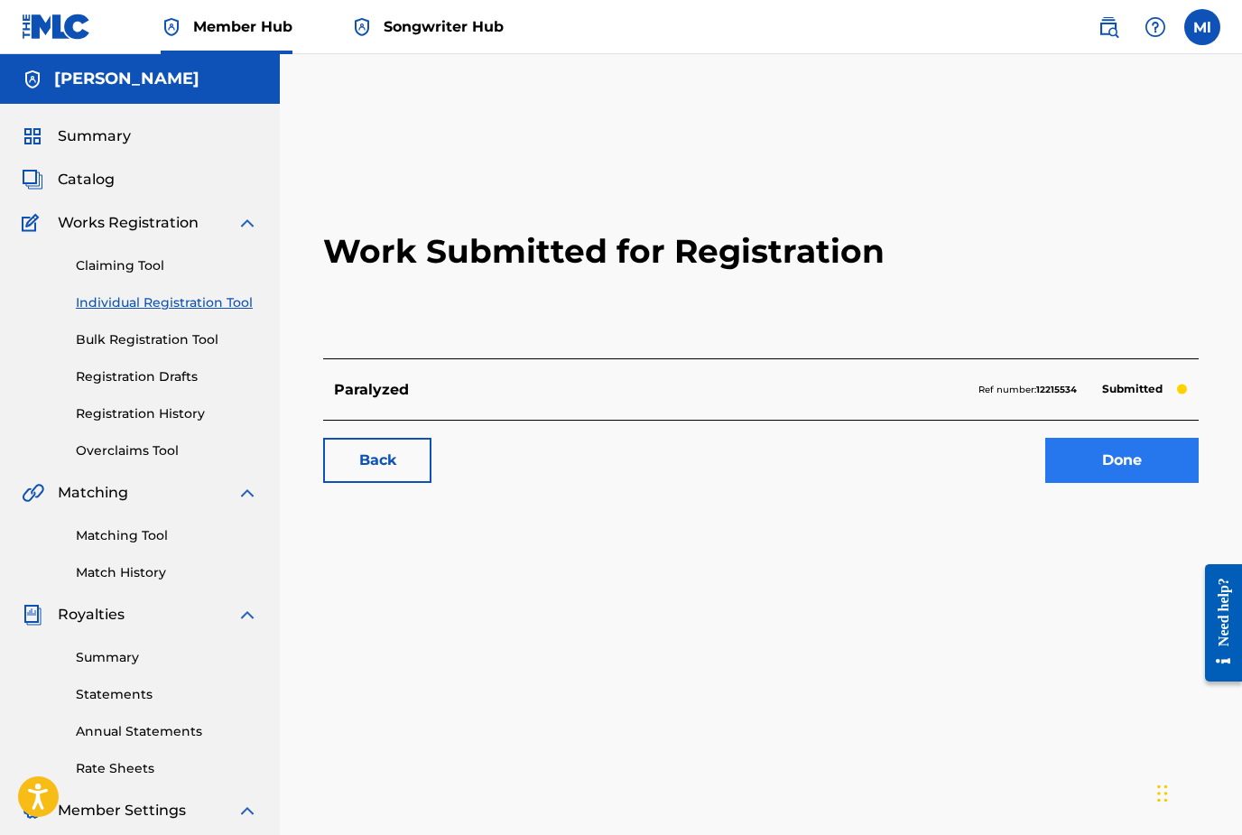
click at [1123, 468] on link "Done" at bounding box center [1121, 460] width 153 height 45
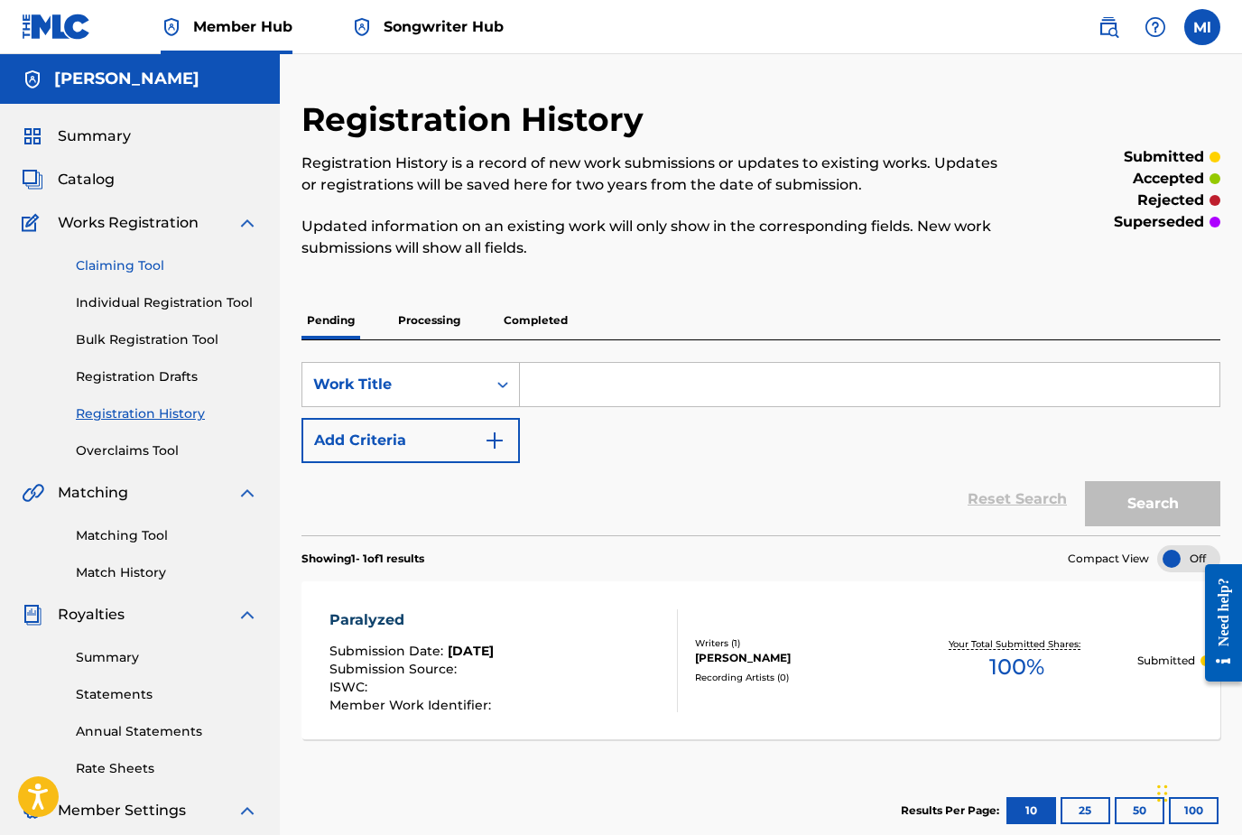
click at [121, 271] on link "Claiming Tool" at bounding box center [167, 265] width 182 height 19
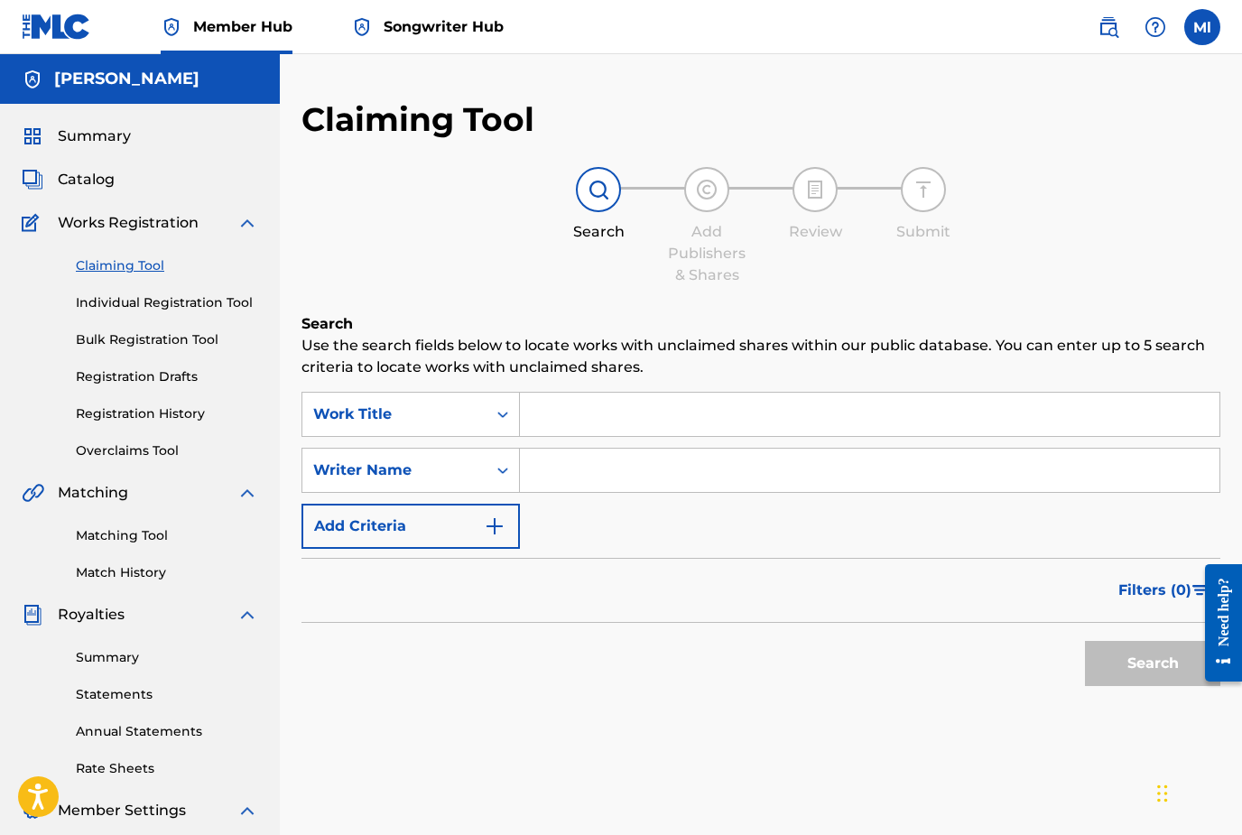
click at [568, 476] on input "Search Form" at bounding box center [869, 470] width 699 height 43
click at [1122, 673] on button "Search" at bounding box center [1152, 663] width 135 height 45
click at [642, 466] on input "Matt lance" at bounding box center [869, 470] width 699 height 43
click at [642, 469] on input "Matt lance" at bounding box center [869, 470] width 699 height 43
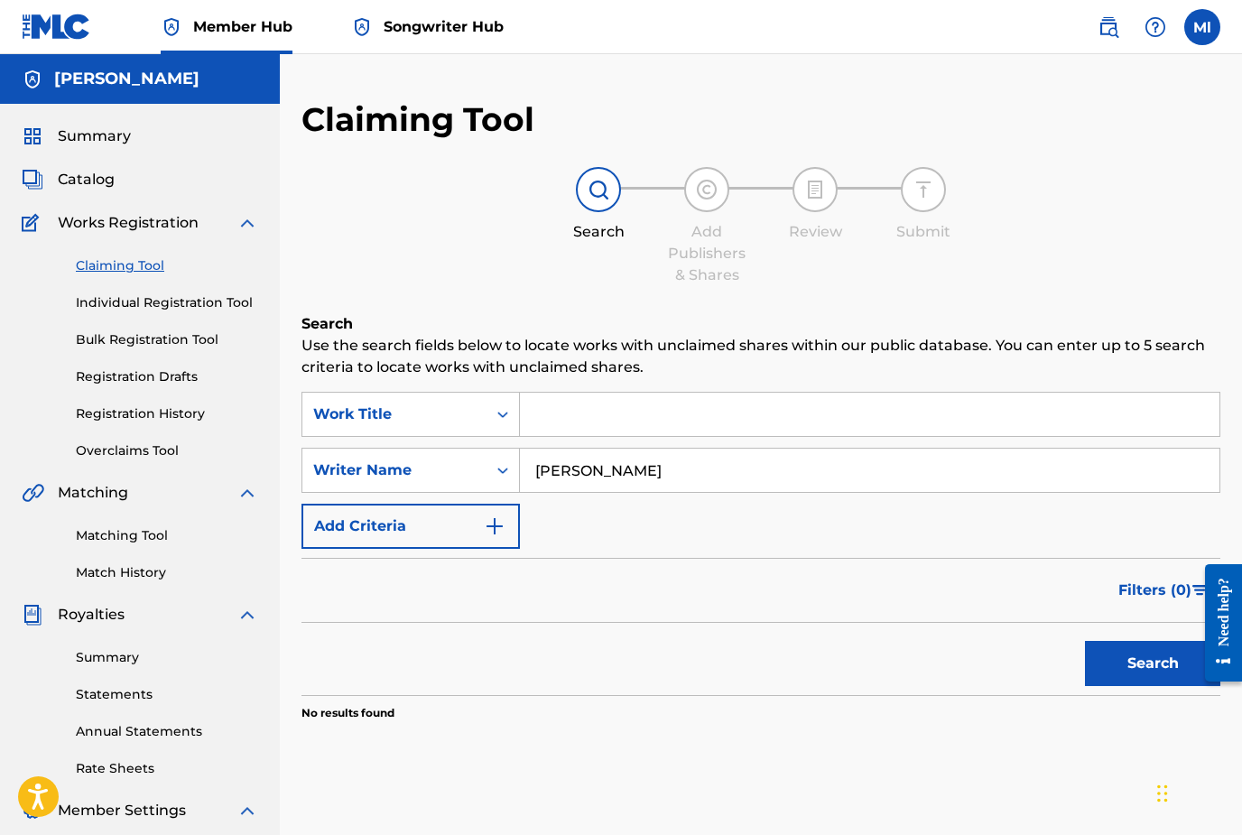
click at [642, 469] on input "Matt lance" at bounding box center [869, 470] width 699 height 43
type input "M"
click at [192, 347] on link "Bulk Registration Tool" at bounding box center [167, 339] width 182 height 19
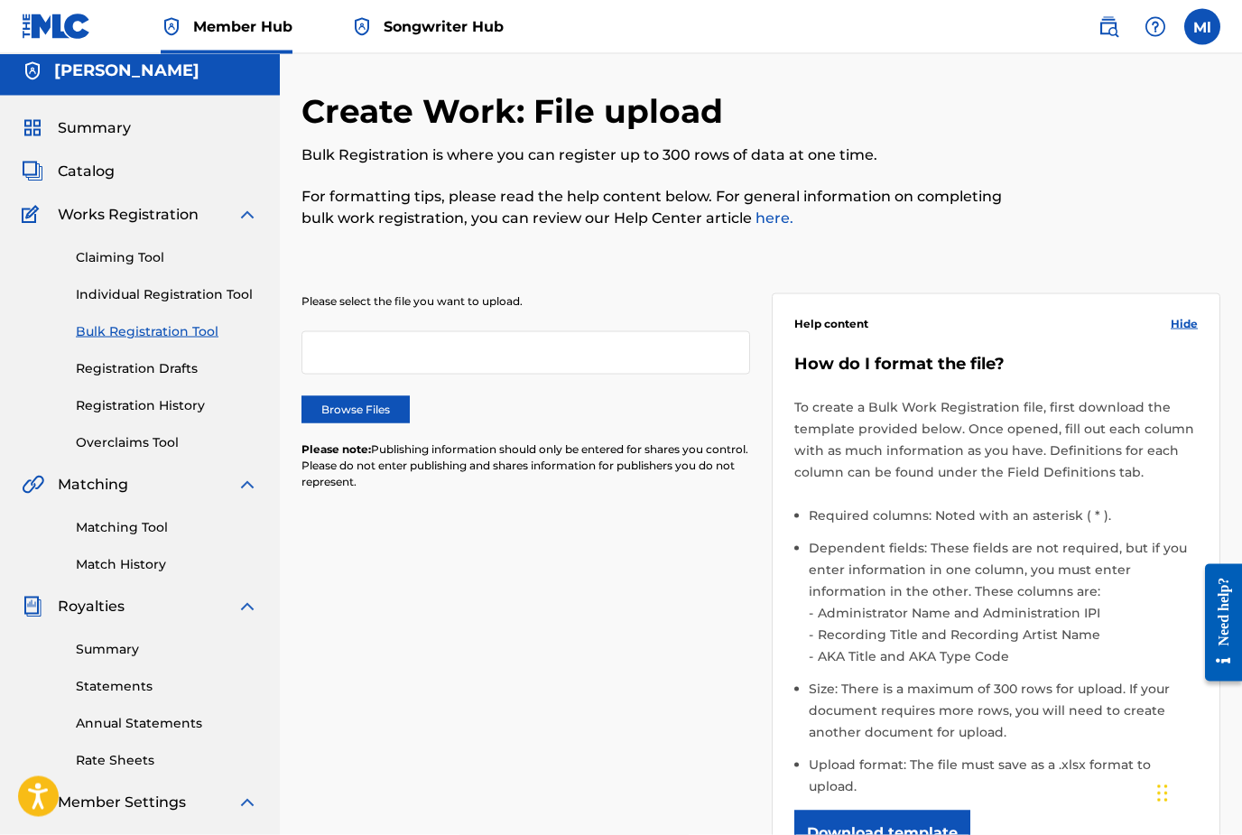
scroll to position [5, 0]
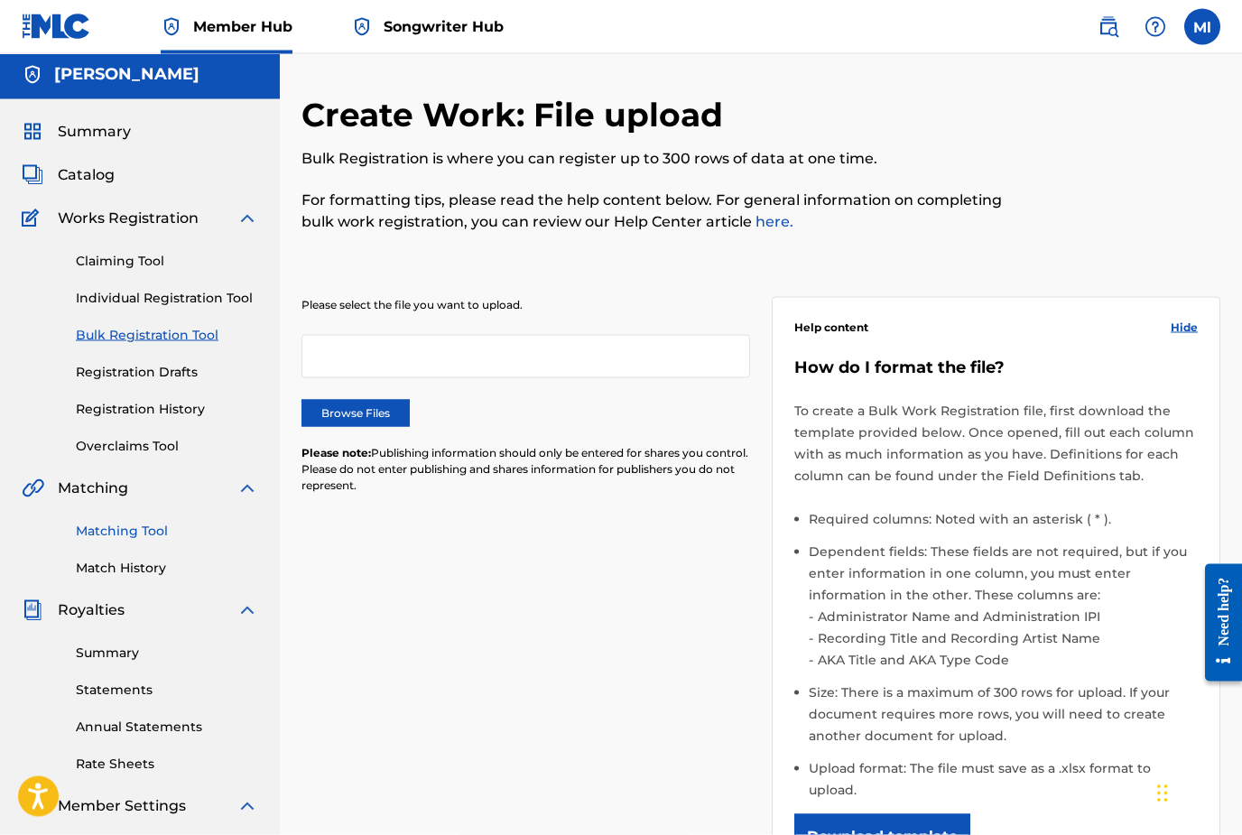
click at [122, 539] on link "Matching Tool" at bounding box center [167, 531] width 182 height 19
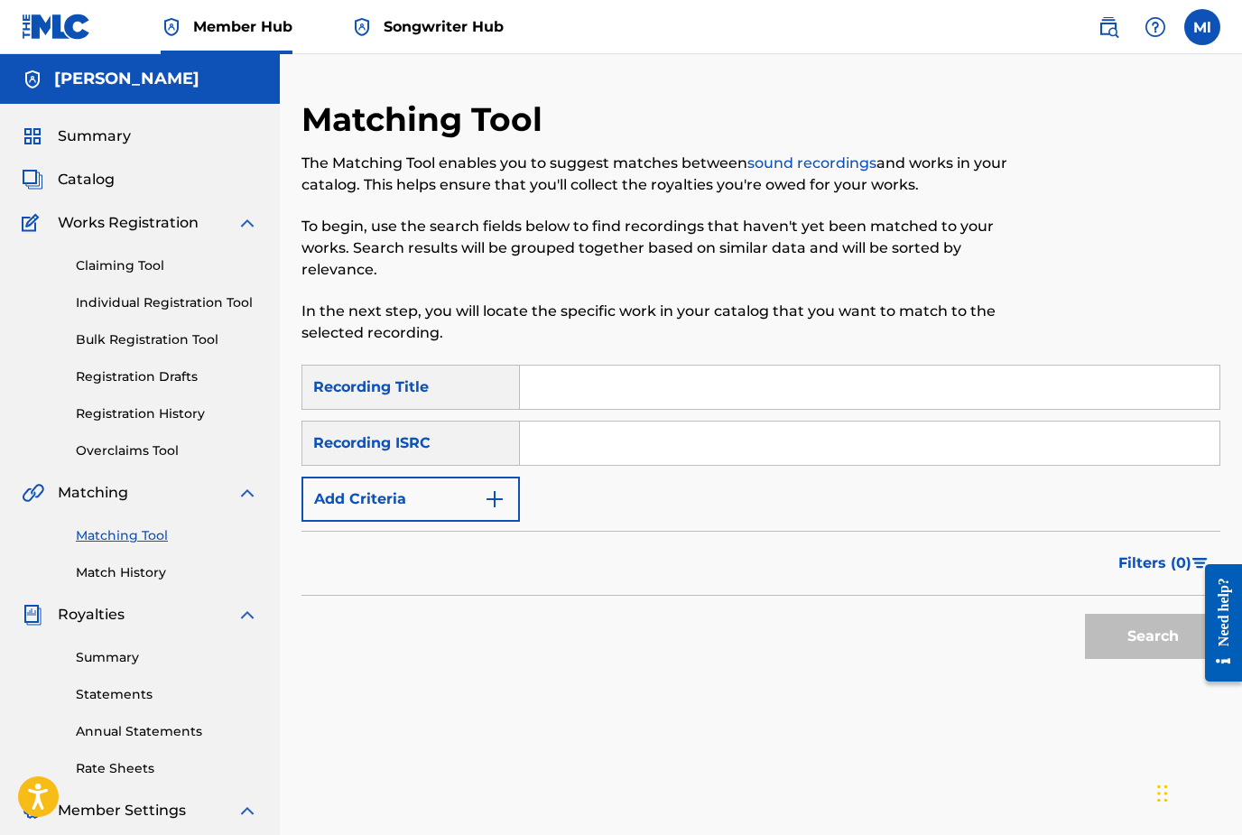
scroll to position [5, 0]
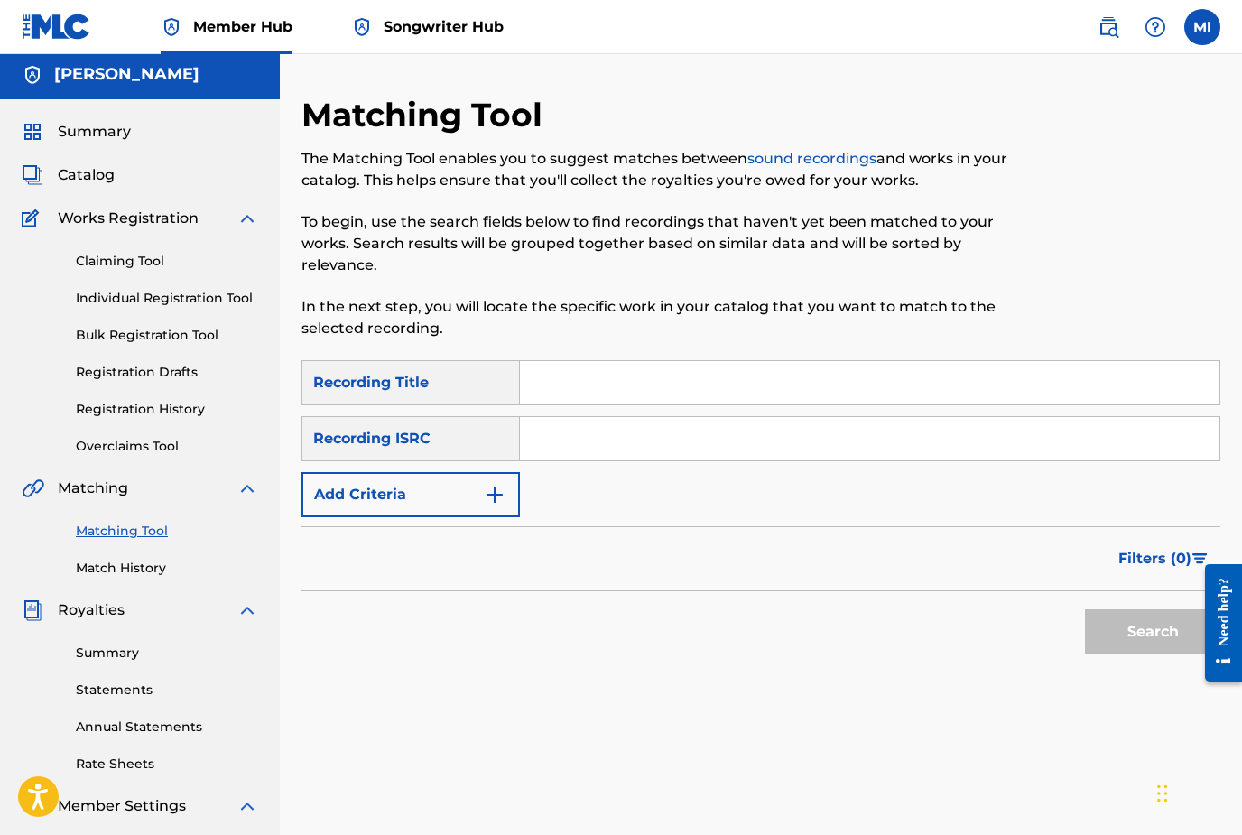
click at [557, 376] on input "Search Form" at bounding box center [869, 382] width 699 height 43
click at [493, 504] on img "Search Form" at bounding box center [495, 495] width 22 height 22
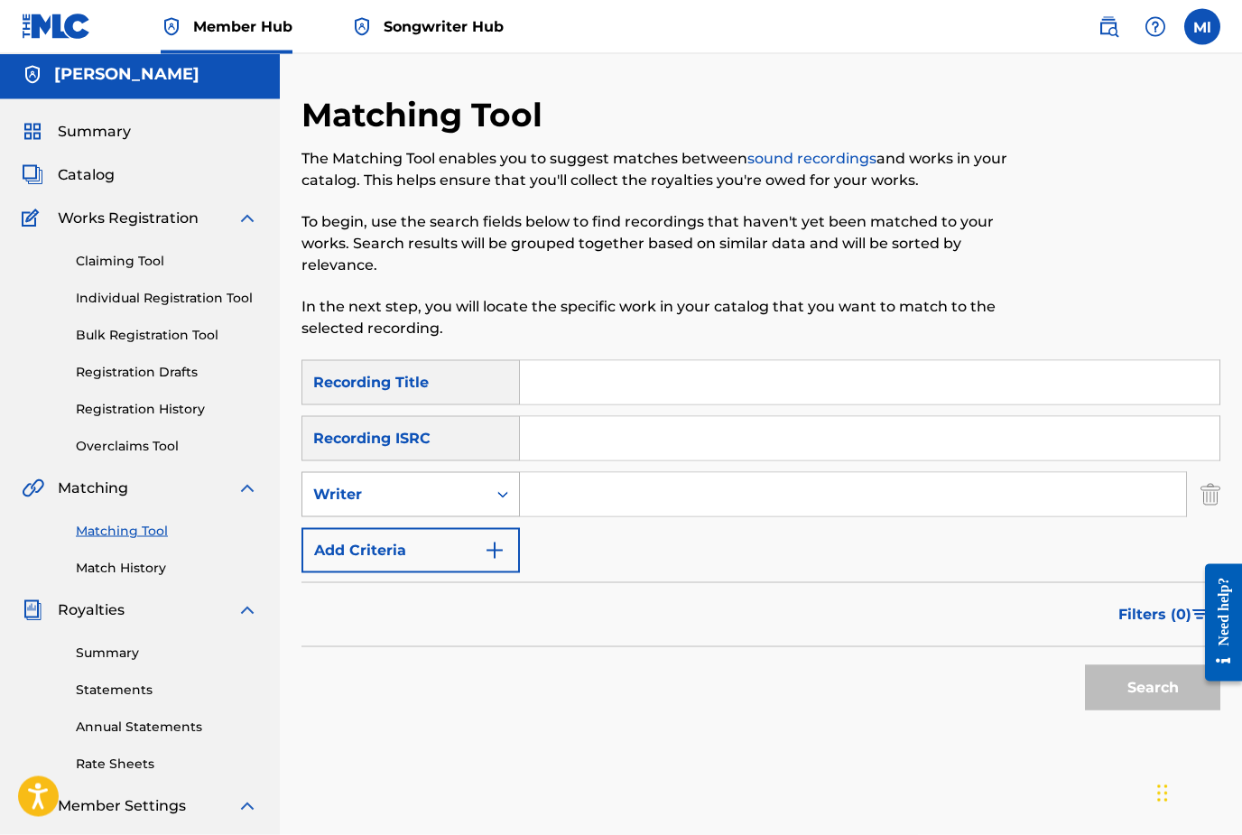
click at [495, 502] on icon "Search Form" at bounding box center [503, 495] width 18 height 18
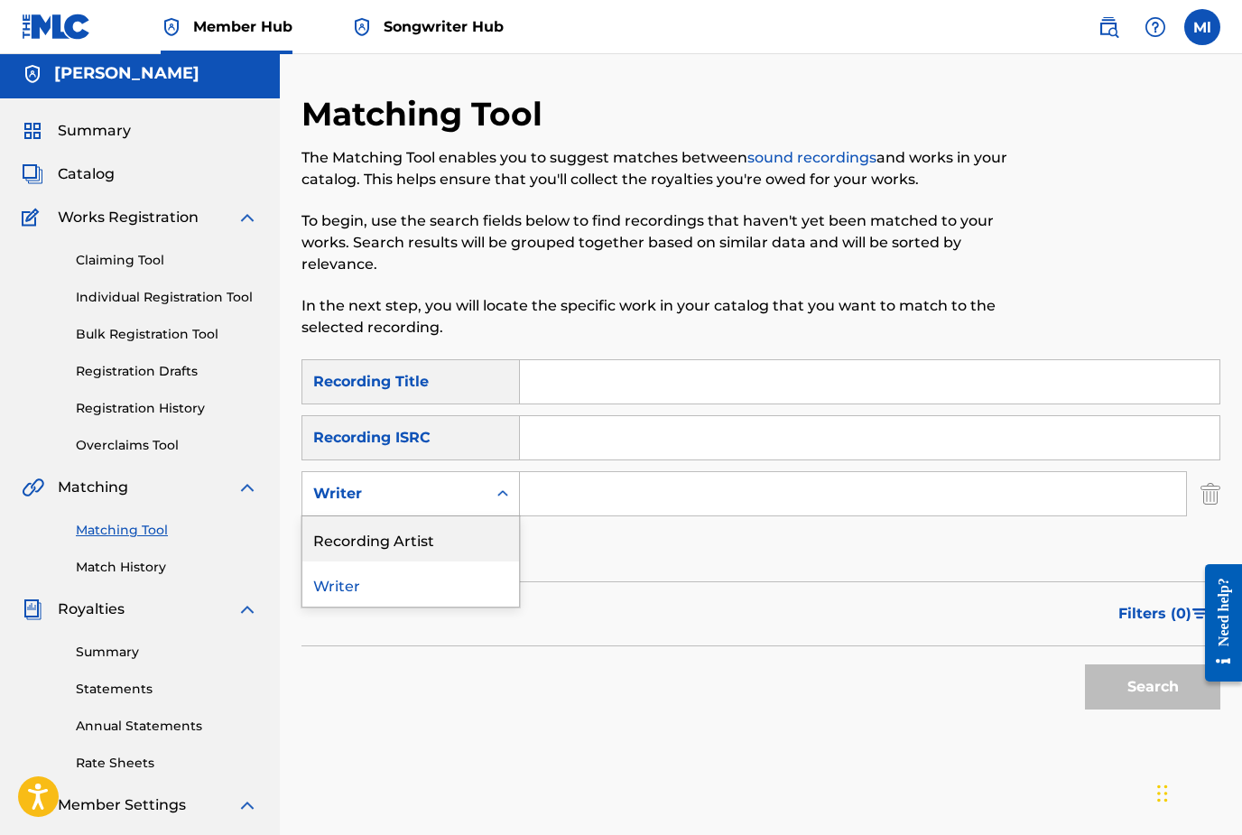
click at [429, 540] on div "Recording Artist" at bounding box center [410, 538] width 217 height 45
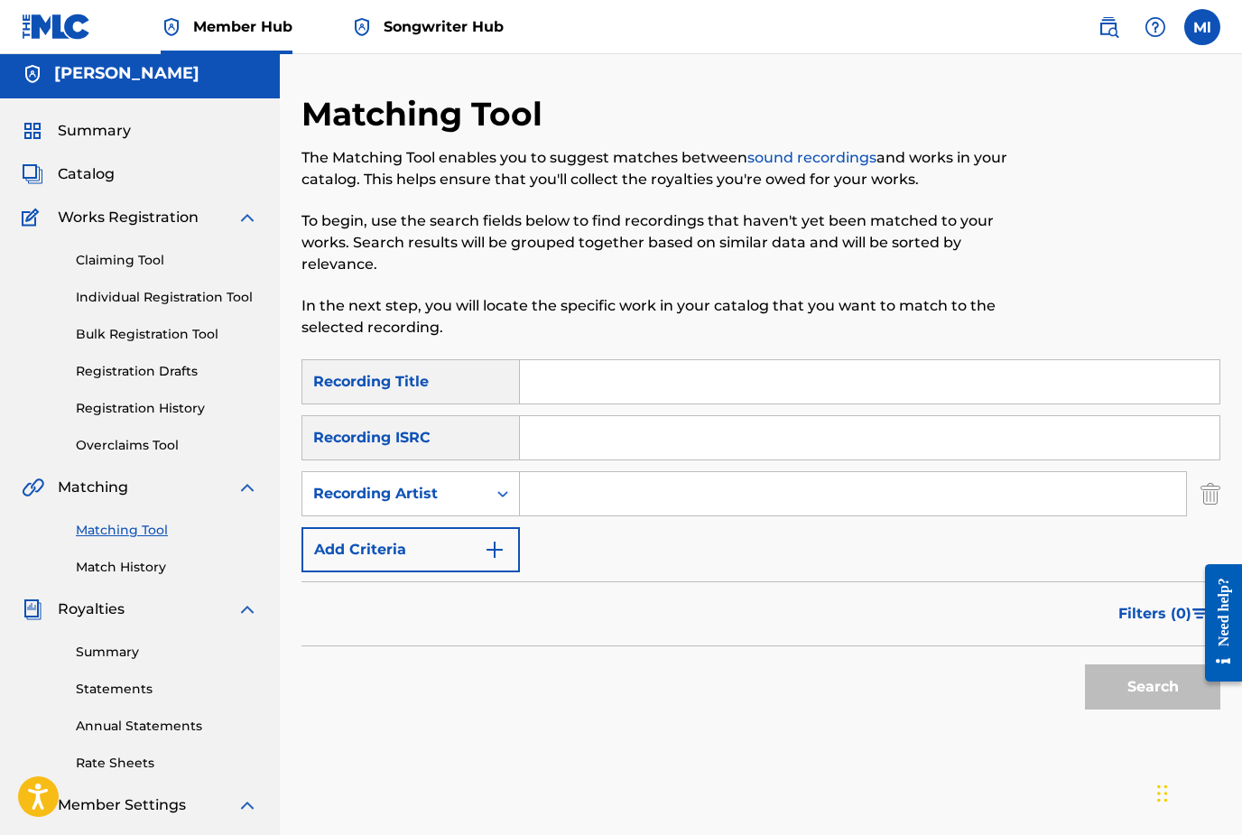
click at [577, 505] on input "Search Form" at bounding box center [853, 493] width 666 height 43
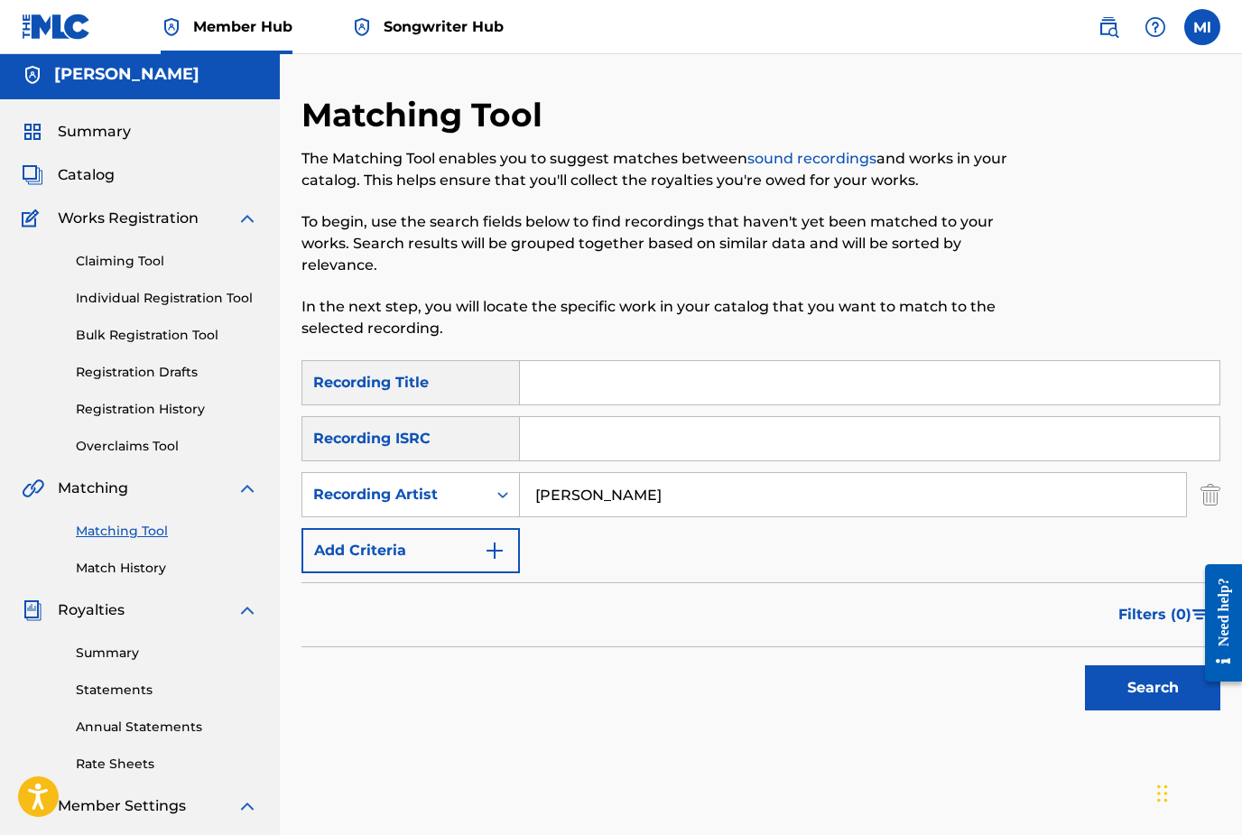
type input "Matt lance"
click at [1152, 687] on button "Search" at bounding box center [1152, 687] width 135 height 45
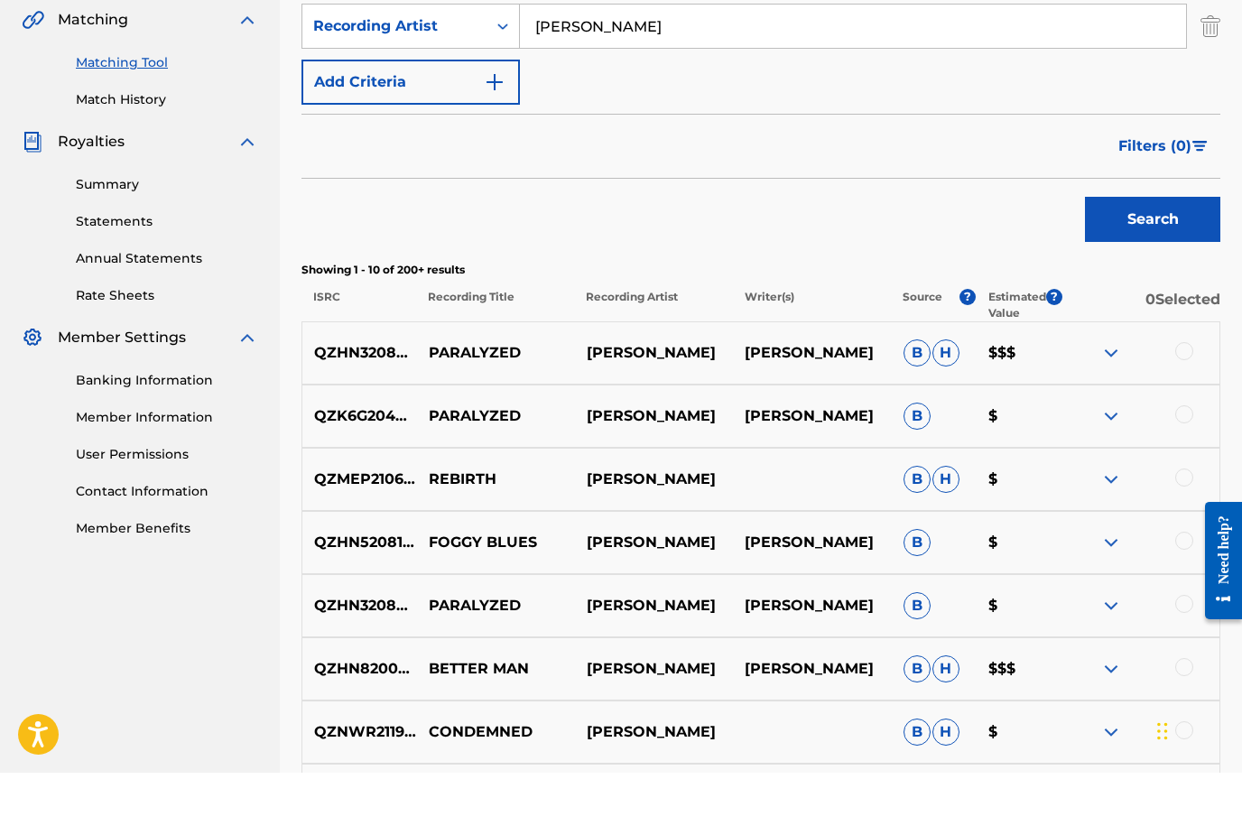
scroll to position [412, 0]
click at [1176, 403] on div at bounding box center [1184, 412] width 18 height 18
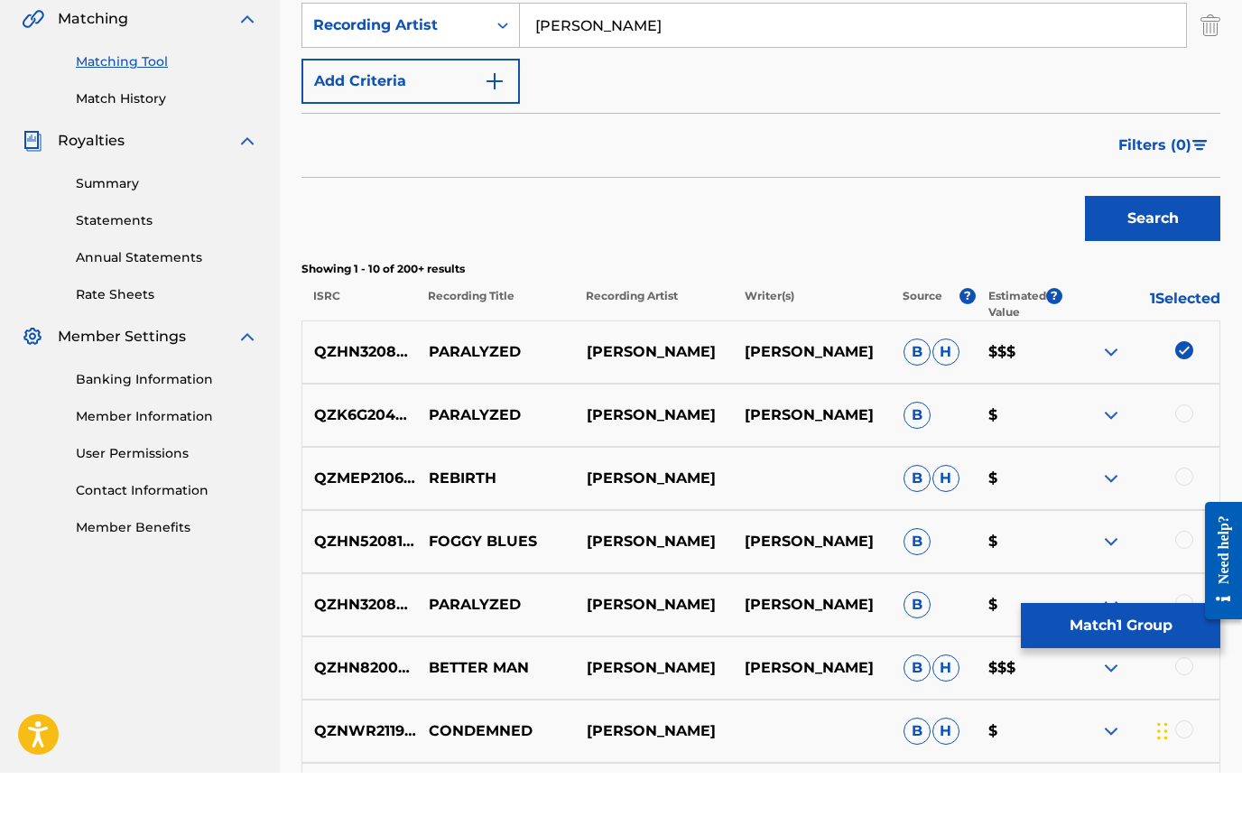
scroll to position [475, 0]
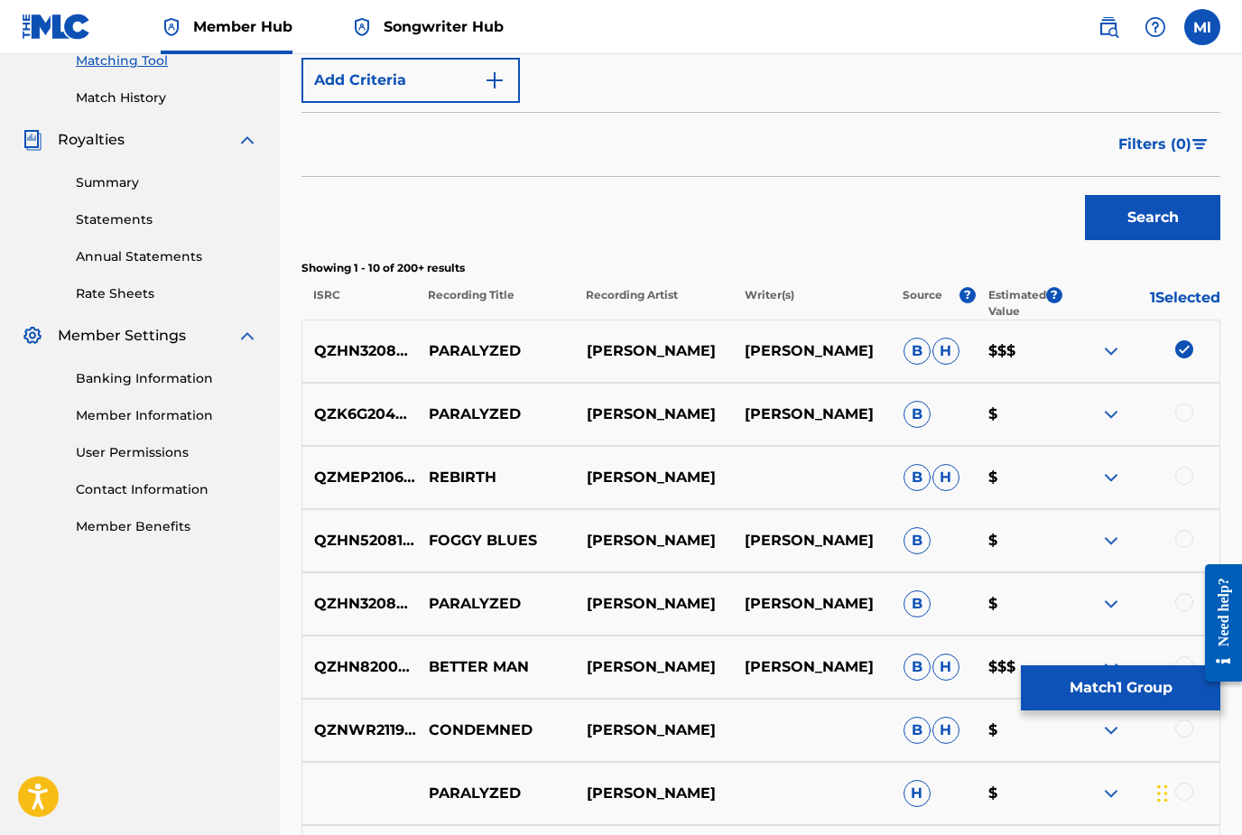
click at [1181, 414] on div at bounding box center [1184, 412] width 18 height 18
click at [1190, 605] on div at bounding box center [1184, 602] width 18 height 18
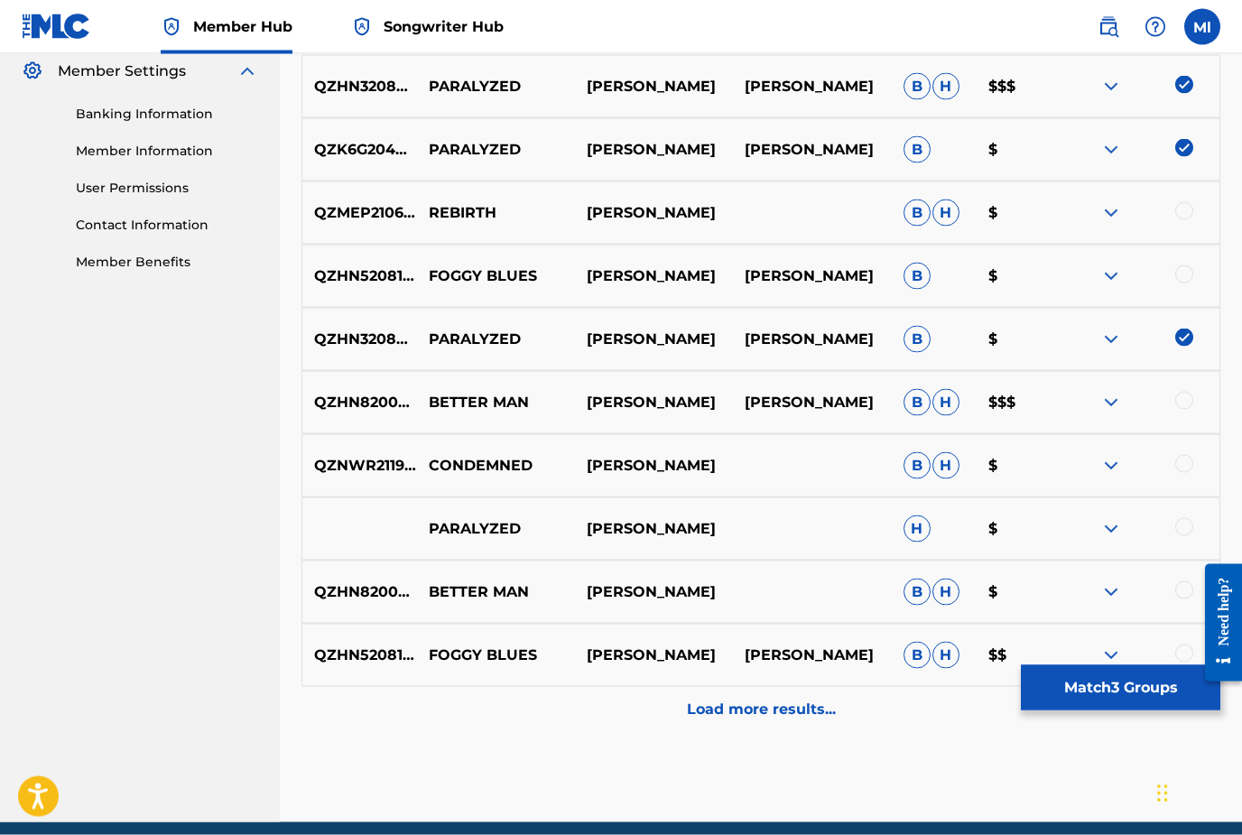
scroll to position [740, 0]
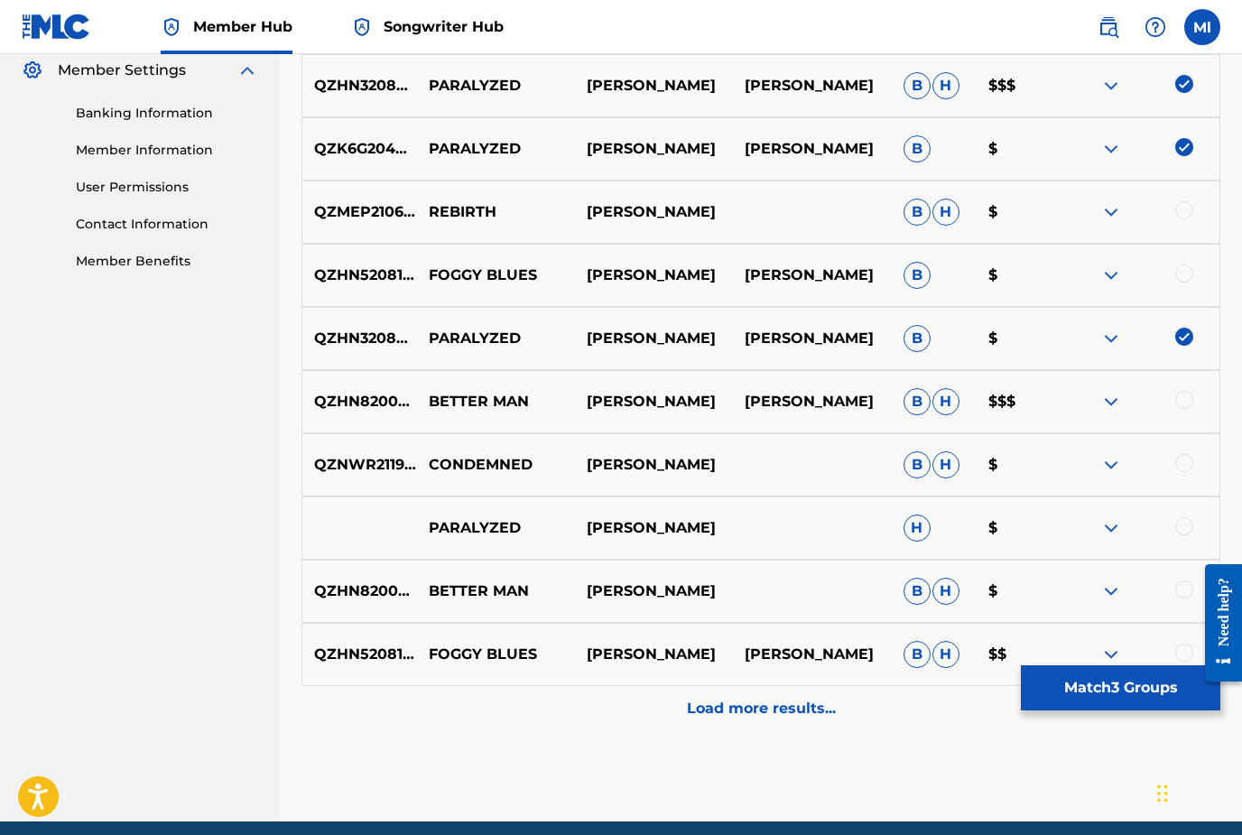
click at [1184, 521] on div at bounding box center [1184, 526] width 18 height 18
click at [1146, 710] on button "Match 4 Groups" at bounding box center [1120, 687] width 199 height 45
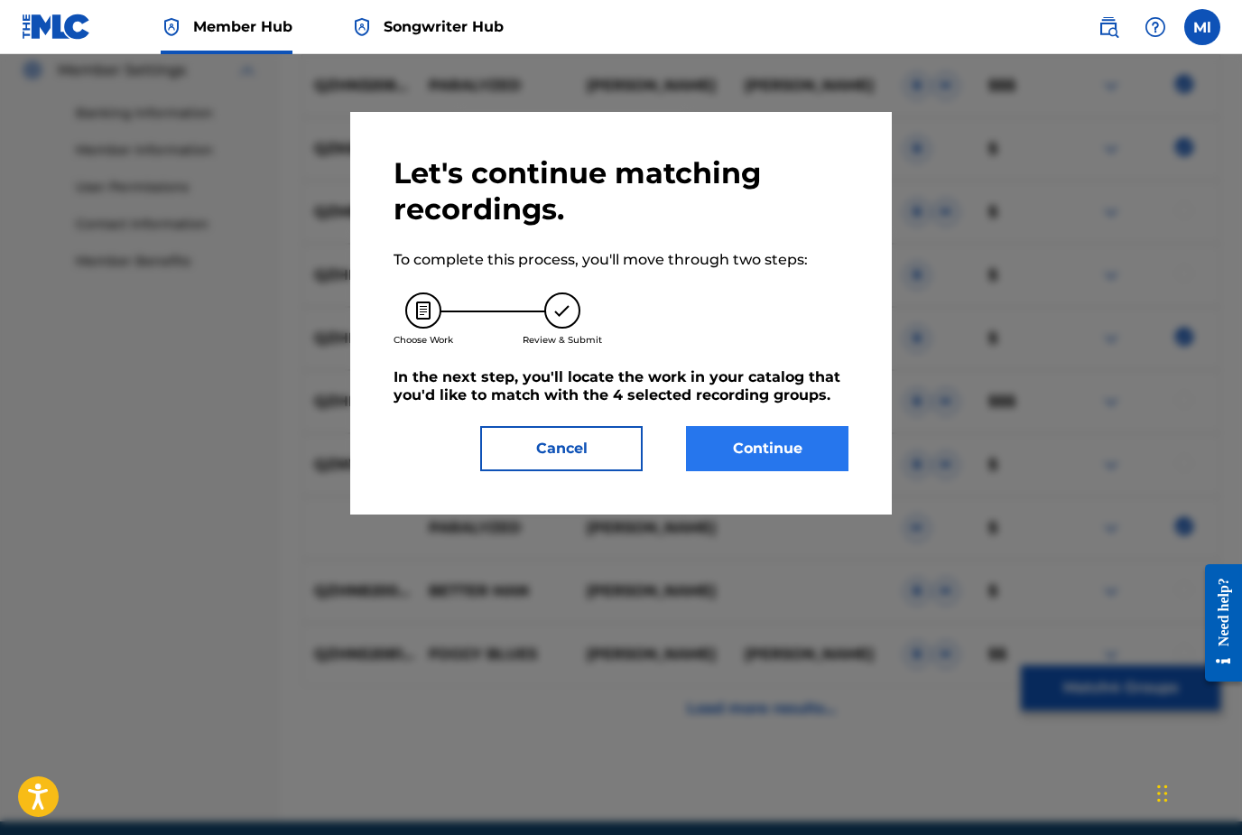
click at [776, 455] on button "Continue" at bounding box center [767, 448] width 162 height 45
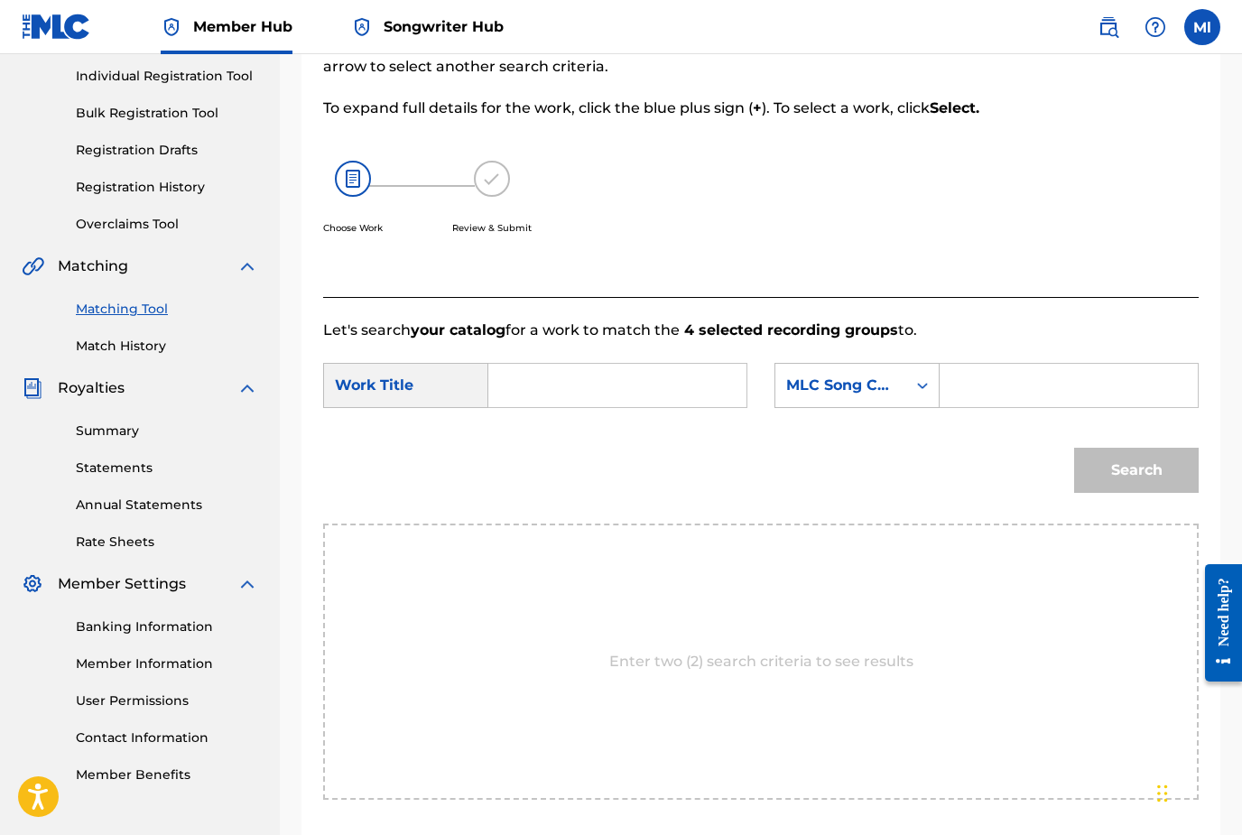
click at [623, 390] on input "Search Form" at bounding box center [617, 385] width 227 height 43
type input "Paralyzed"
click at [923, 389] on icon "Search Form" at bounding box center [922, 385] width 18 height 18
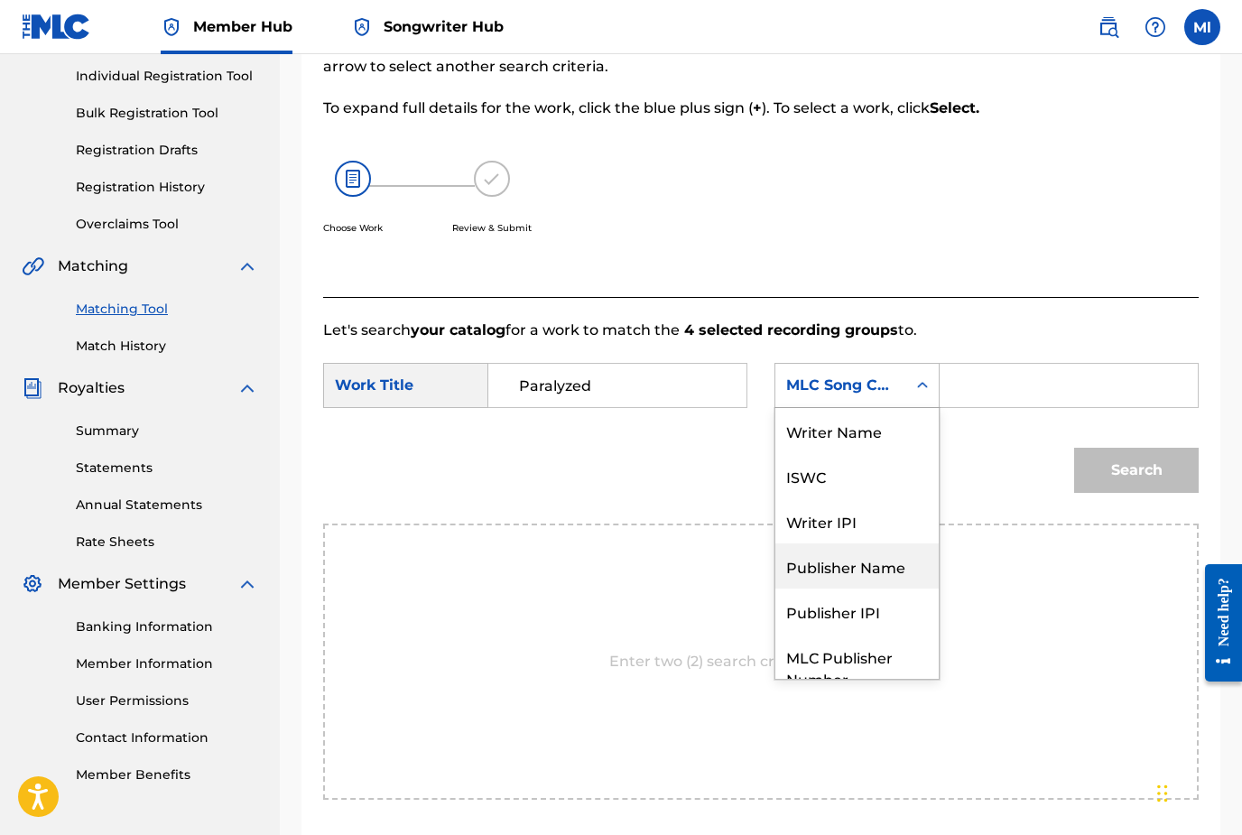
scroll to position [0, 0]
click at [869, 437] on div "Writer Name" at bounding box center [856, 430] width 163 height 45
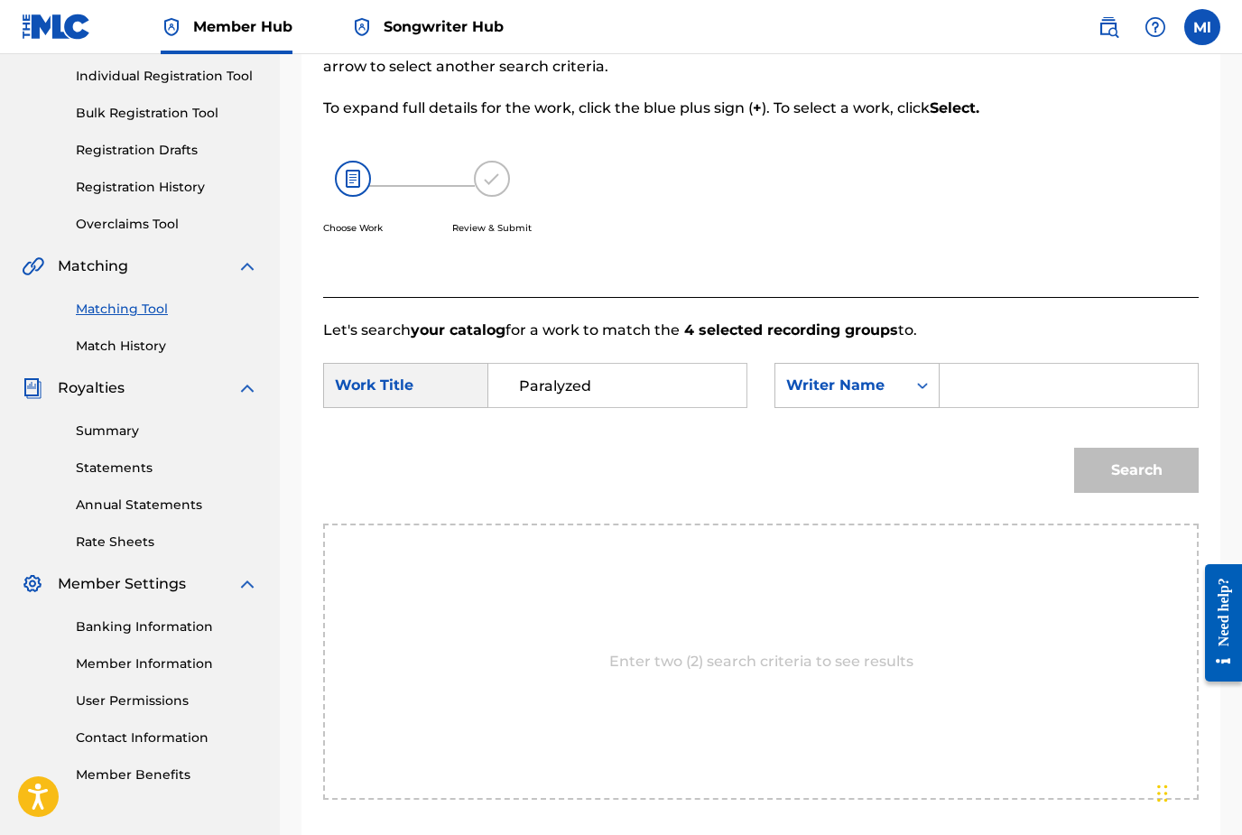
click at [982, 387] on input "Search Form" at bounding box center [1068, 385] width 227 height 43
type input "Matt lance"
click at [1102, 472] on button "Search" at bounding box center [1136, 470] width 125 height 45
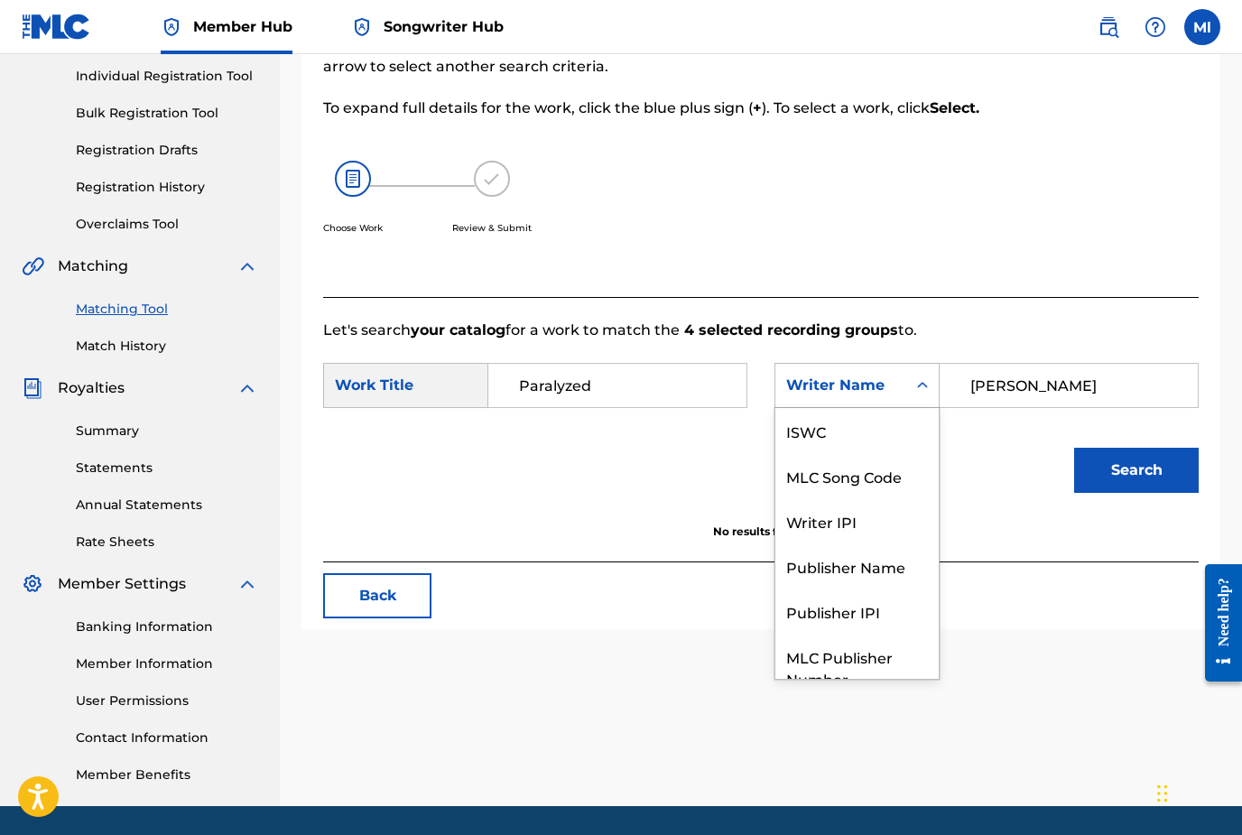
click at [923, 383] on icon "Search Form" at bounding box center [922, 385] width 18 height 18
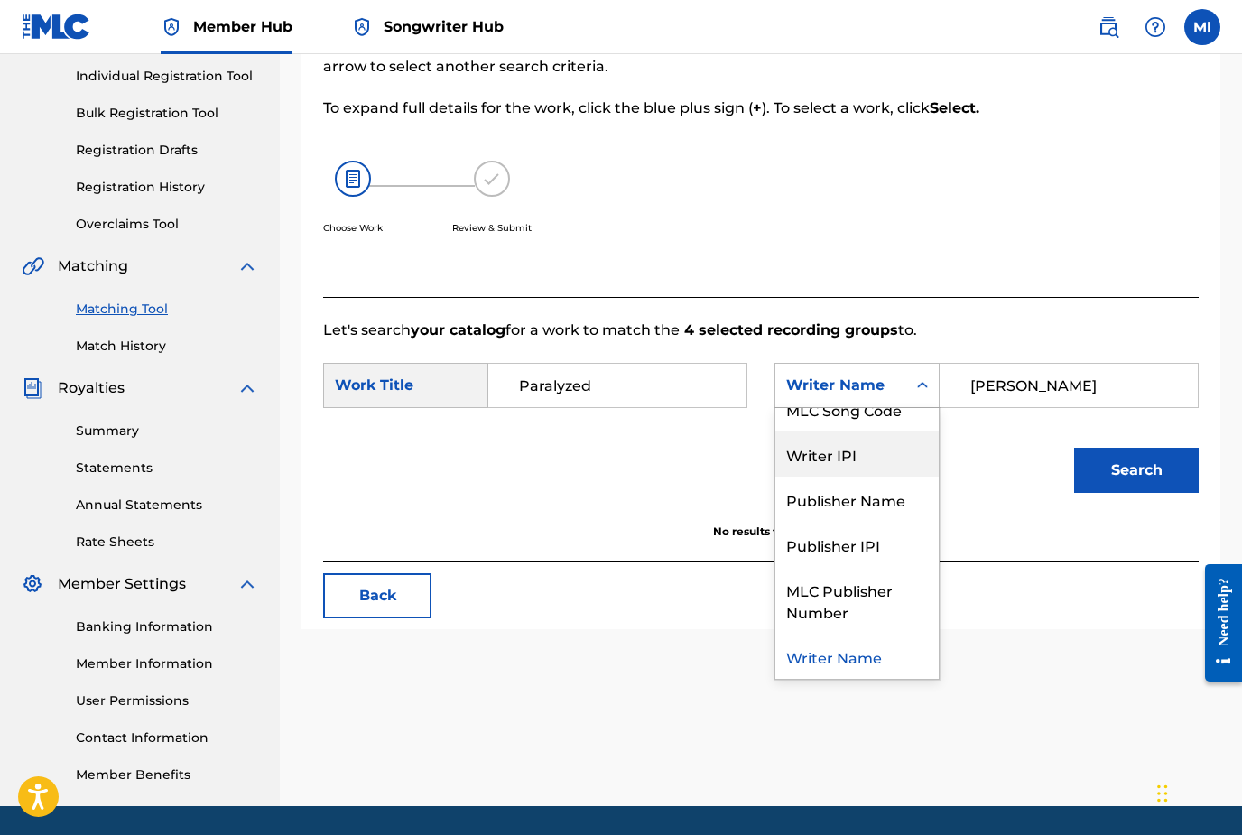
click at [854, 456] on div "Writer IPI" at bounding box center [856, 453] width 163 height 45
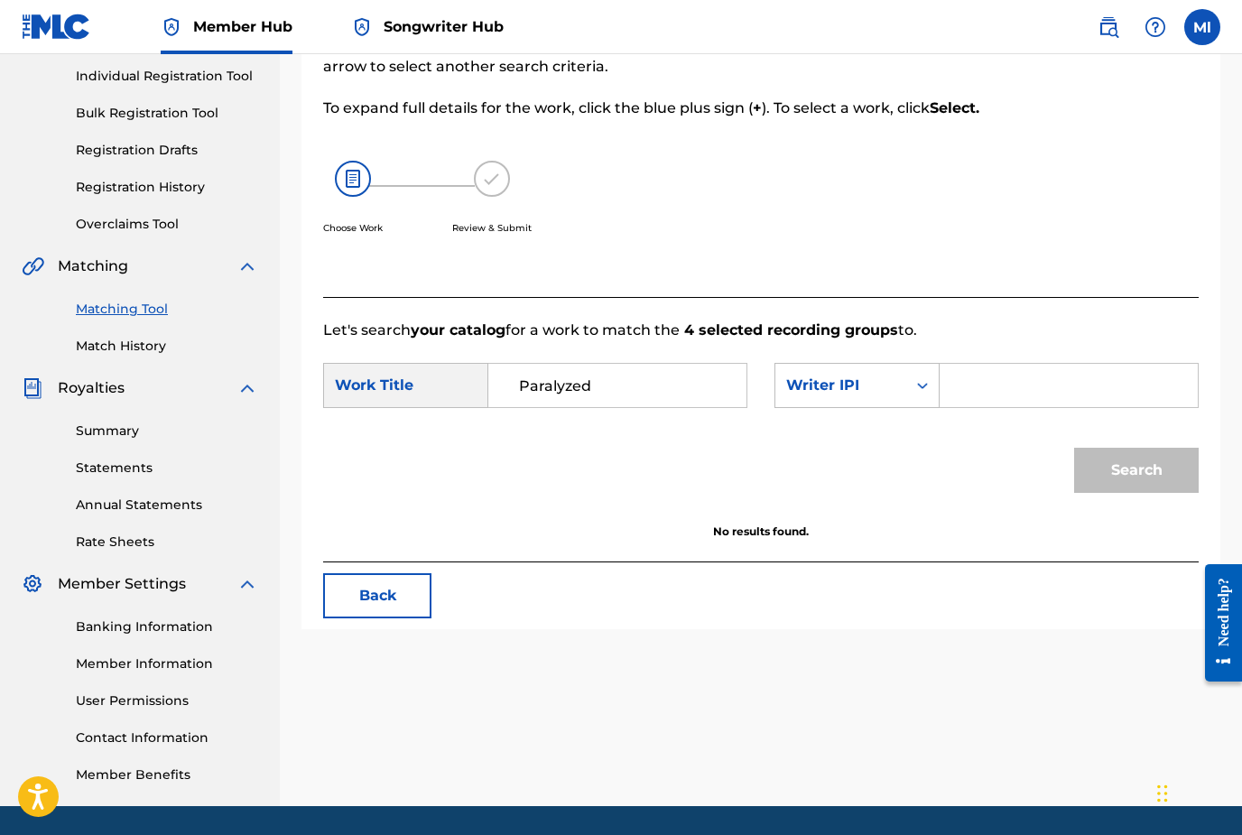
click at [985, 388] on input "Search Form" at bounding box center [1068, 385] width 227 height 43
paste input "01080117300"
type input "01080117300"
click at [1139, 513] on div "Search" at bounding box center [760, 477] width 875 height 94
click at [1139, 496] on div "Search" at bounding box center [1132, 466] width 134 height 72
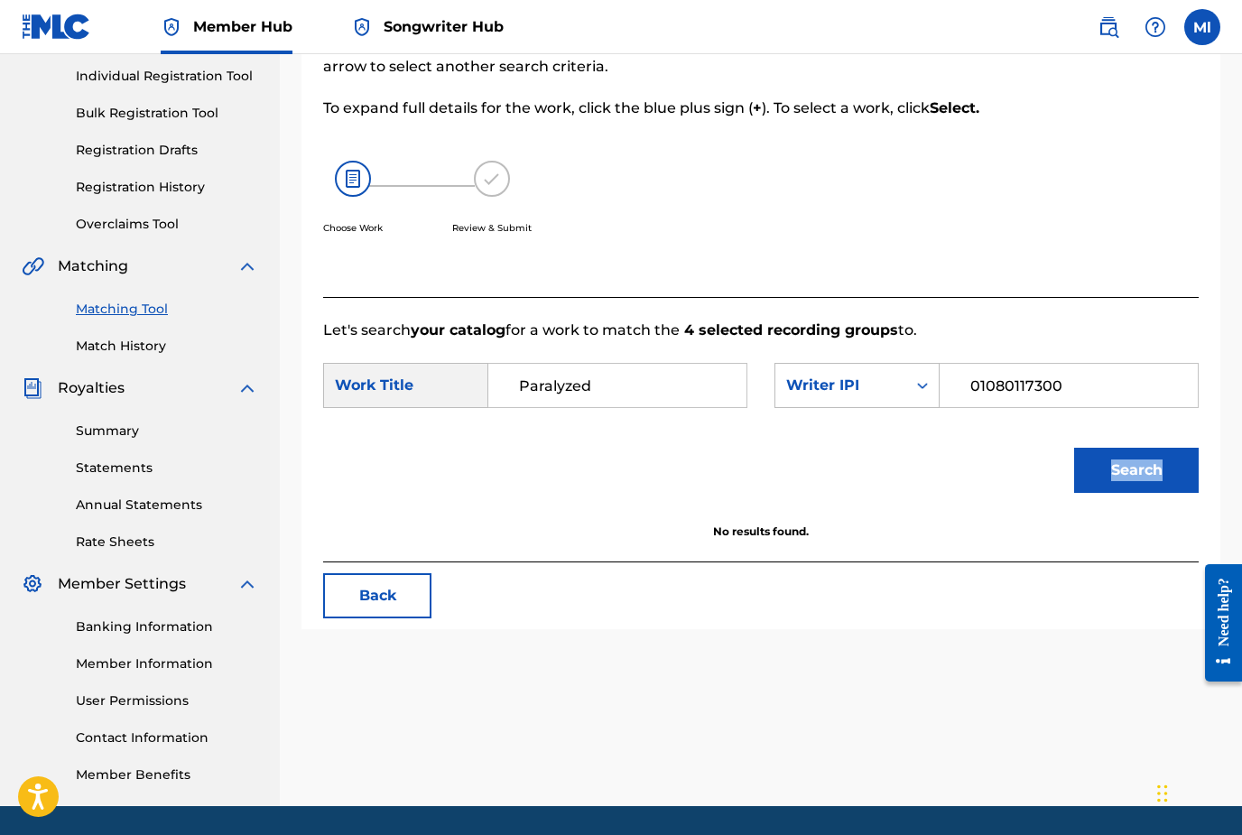
click at [1139, 493] on div "Search" at bounding box center [1132, 466] width 134 height 72
click at [1139, 464] on button "Search" at bounding box center [1136, 470] width 125 height 45
click at [1118, 460] on button "Search" at bounding box center [1136, 470] width 125 height 45
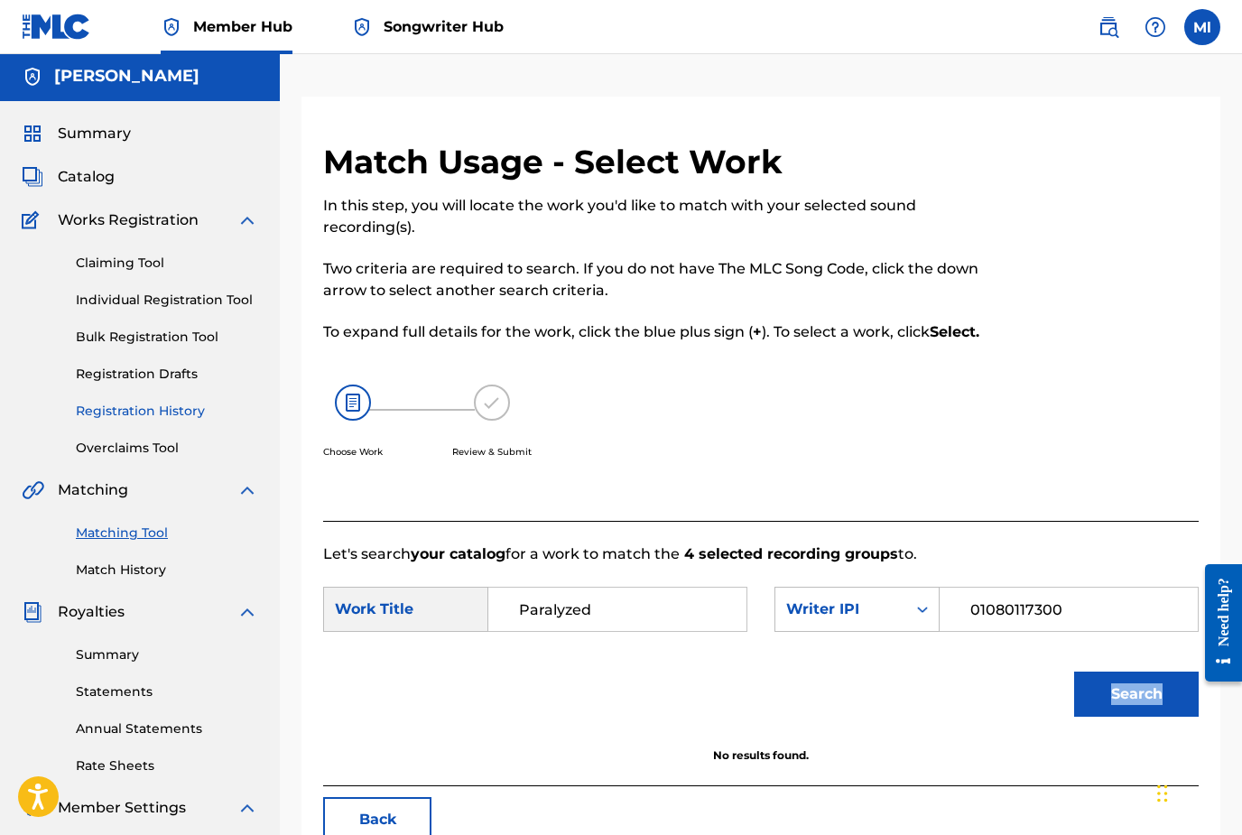
scroll to position [0, 0]
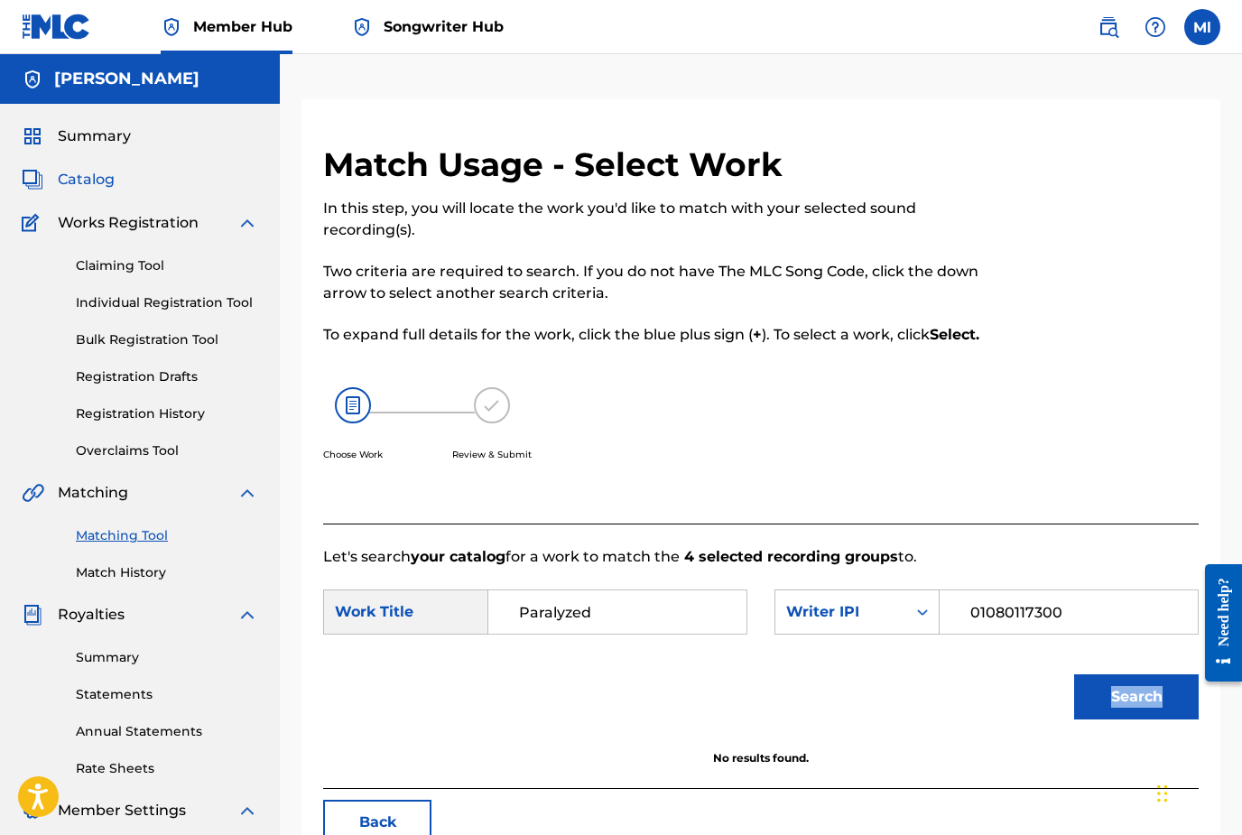
click at [101, 183] on span "Catalog" at bounding box center [86, 180] width 57 height 22
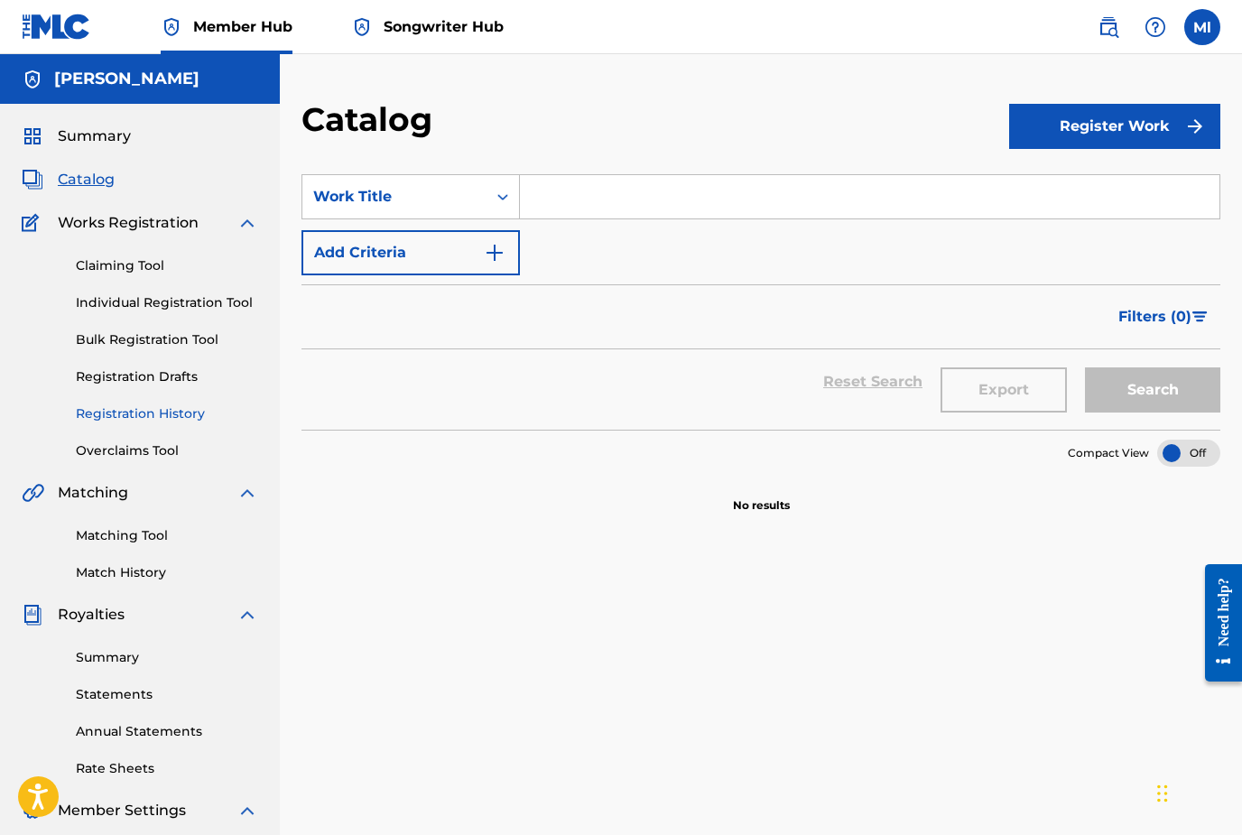
click at [153, 414] on link "Registration History" at bounding box center [167, 413] width 182 height 19
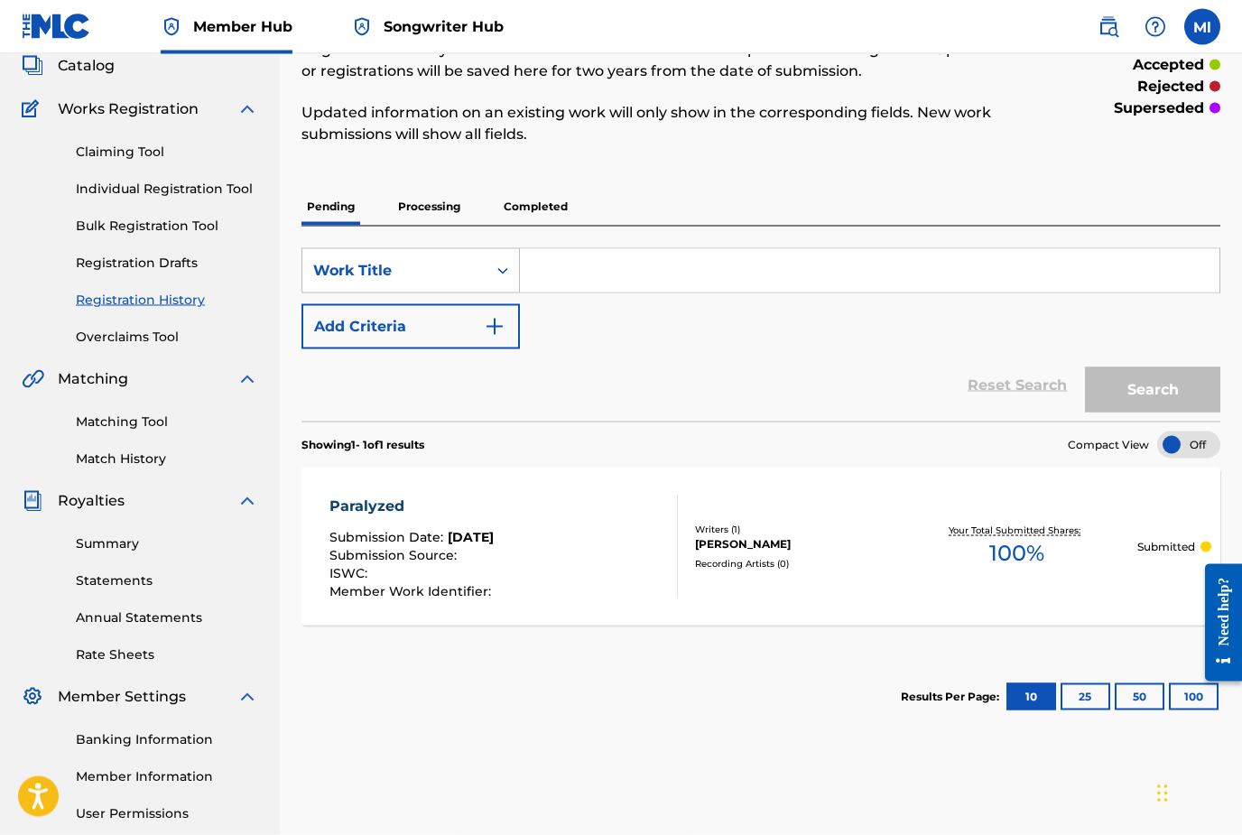
scroll to position [115, 0]
click at [545, 536] on div "Paralyzed Submission Date : Sep 30, 2025 Submission Source : ISWC : Member Work…" at bounding box center [503, 546] width 349 height 103
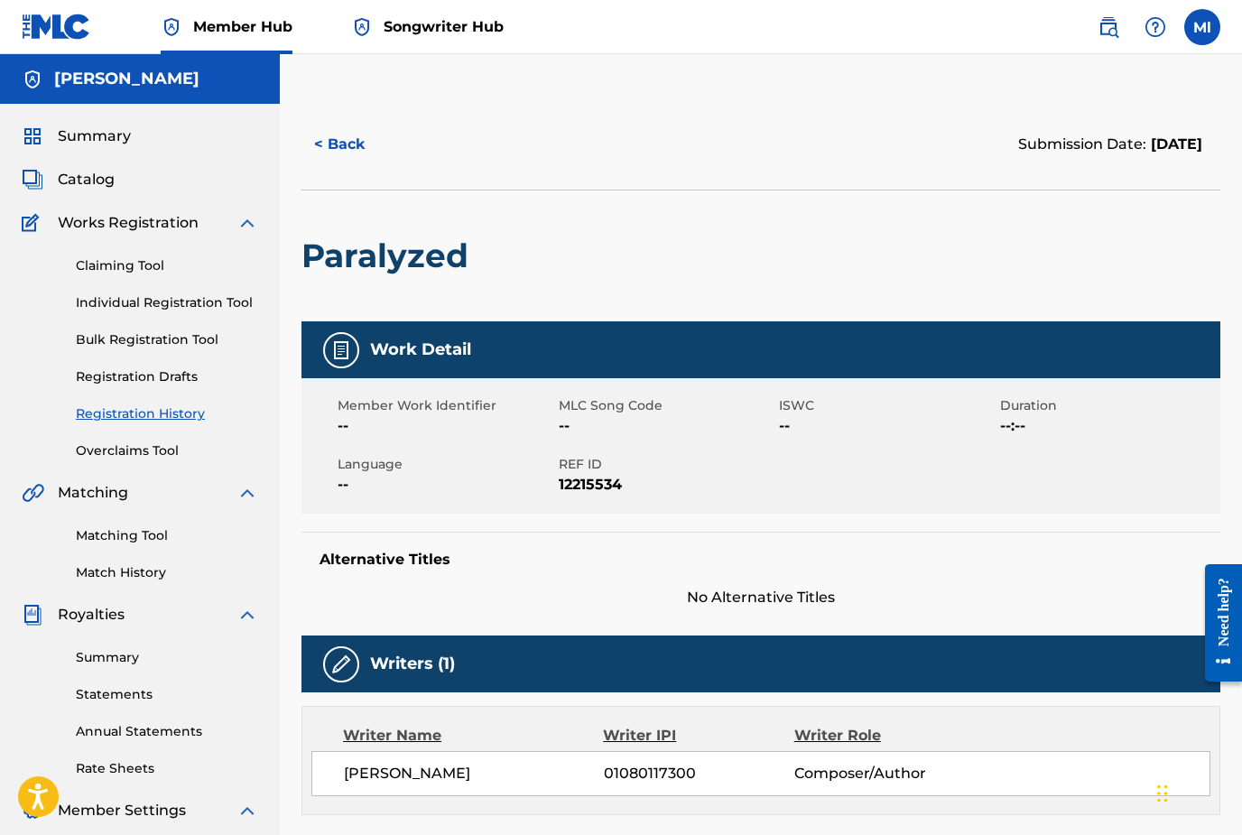
click at [610, 603] on span "No Alternative Titles" at bounding box center [760, 598] width 919 height 22
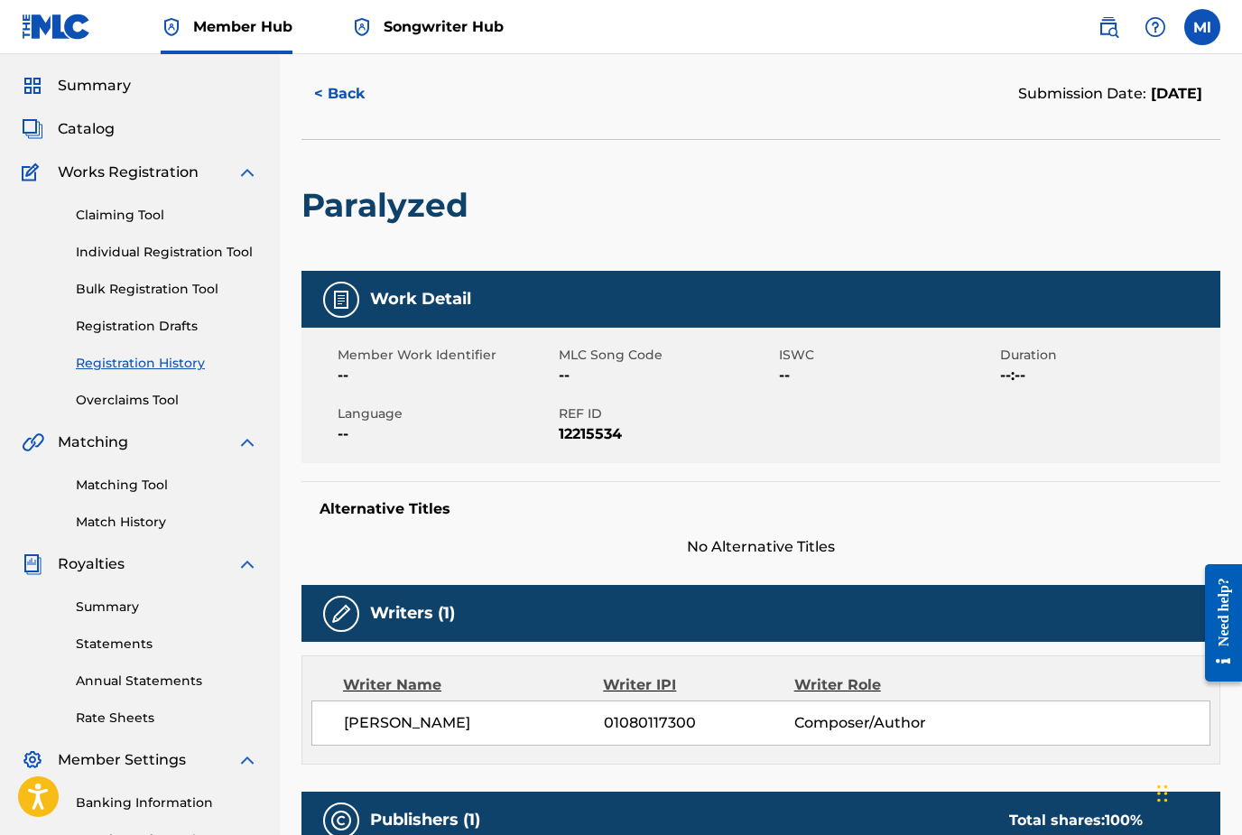
scroll to position [44, 0]
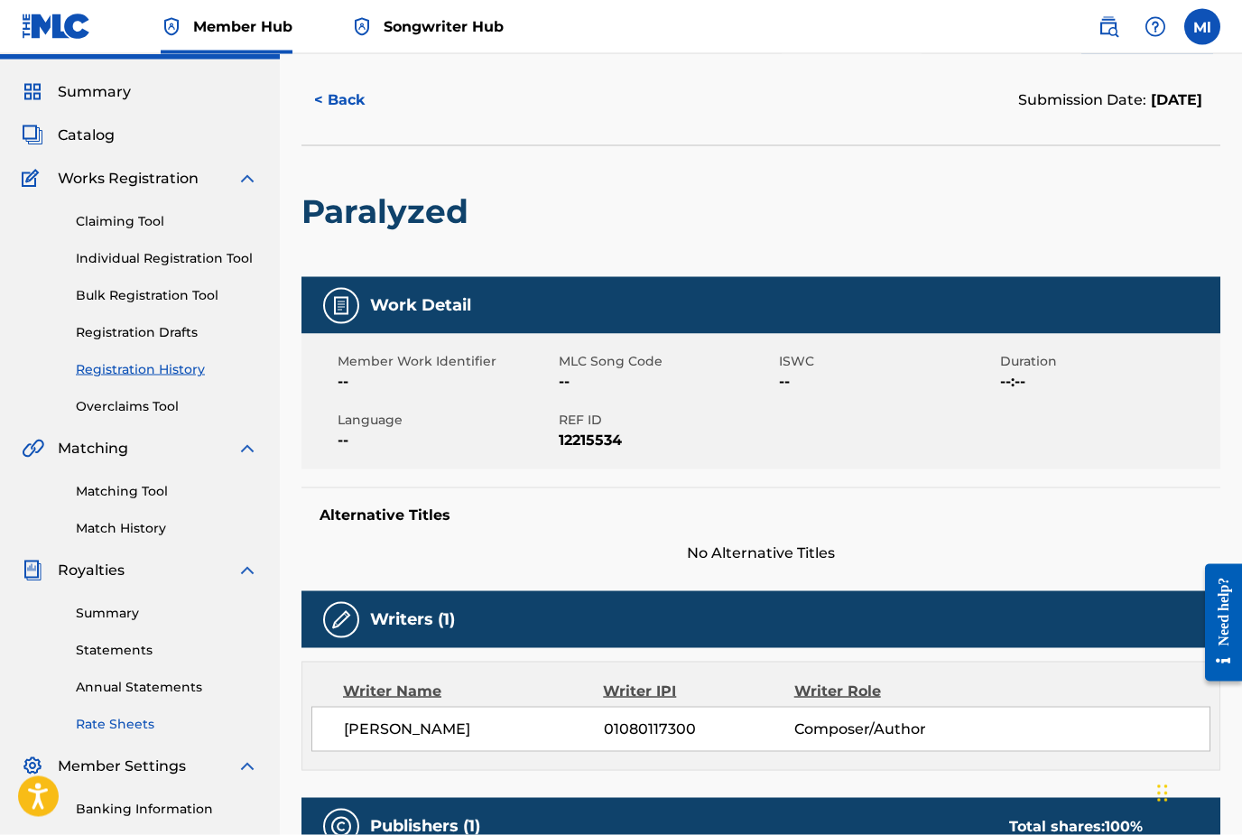
click at [102, 725] on link "Rate Sheets" at bounding box center [167, 724] width 182 height 19
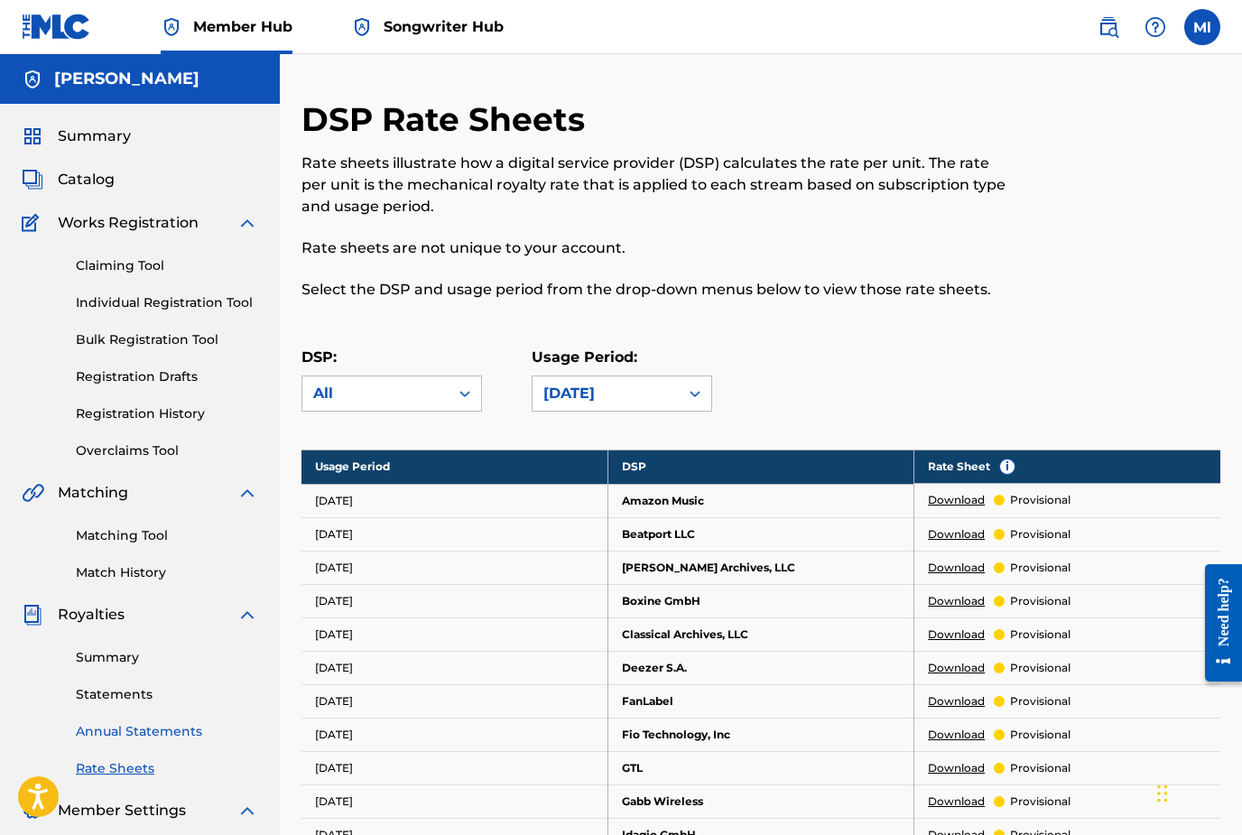
click at [116, 732] on link "Annual Statements" at bounding box center [167, 731] width 182 height 19
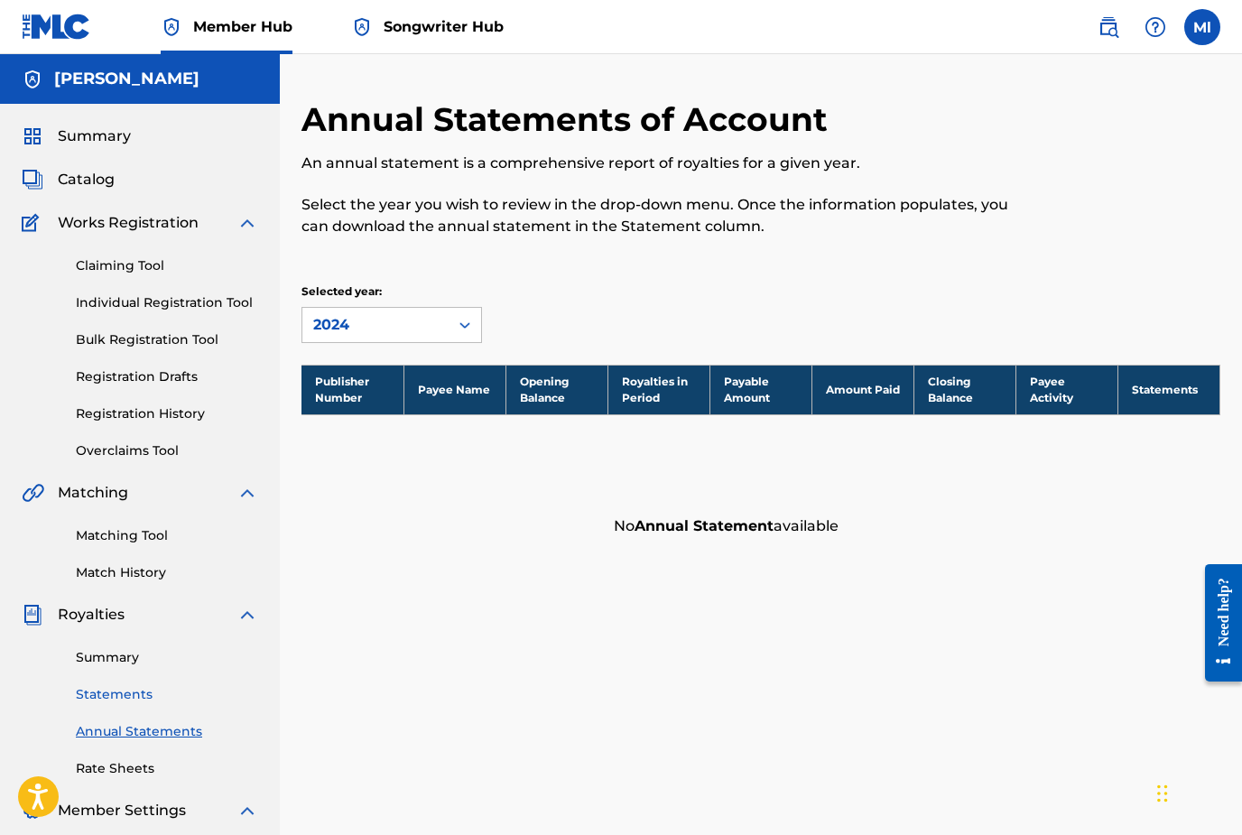
click at [125, 695] on link "Statements" at bounding box center [167, 694] width 182 height 19
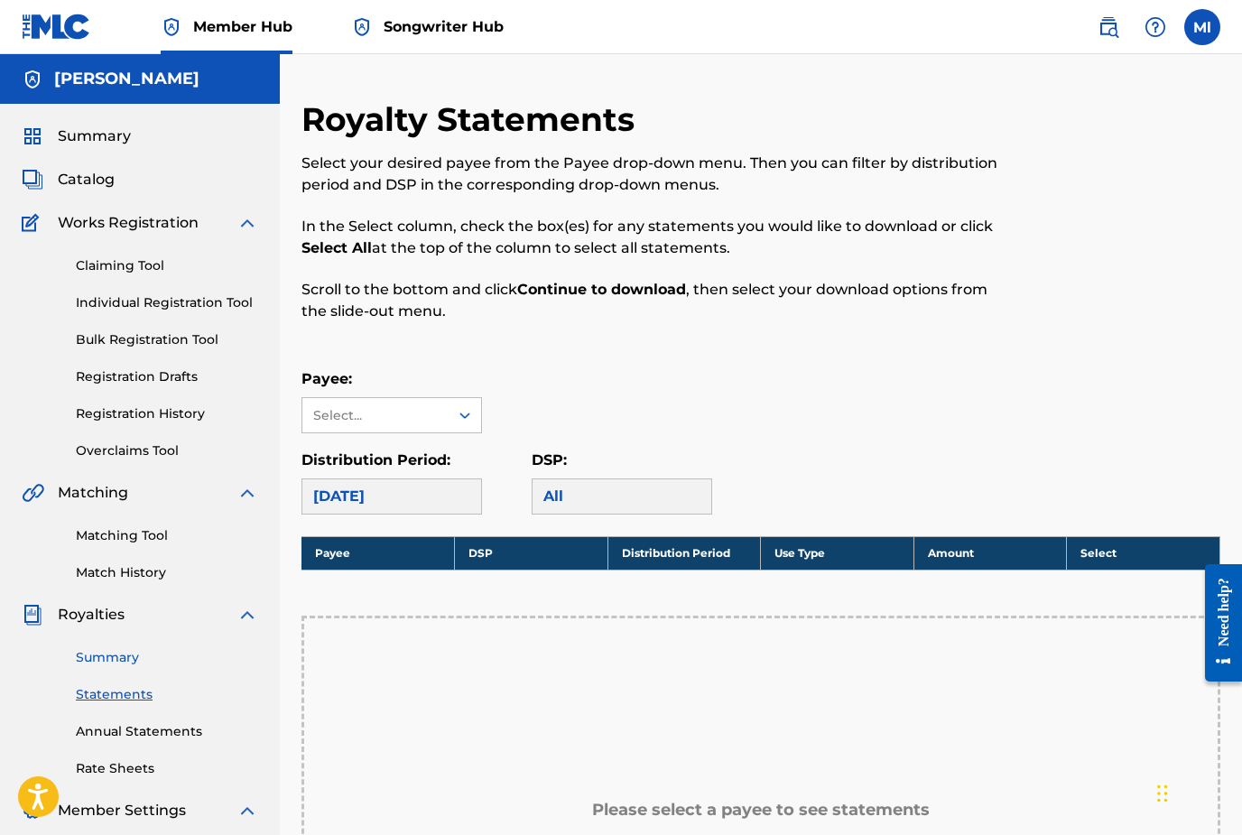
click at [121, 663] on link "Summary" at bounding box center [167, 657] width 182 height 19
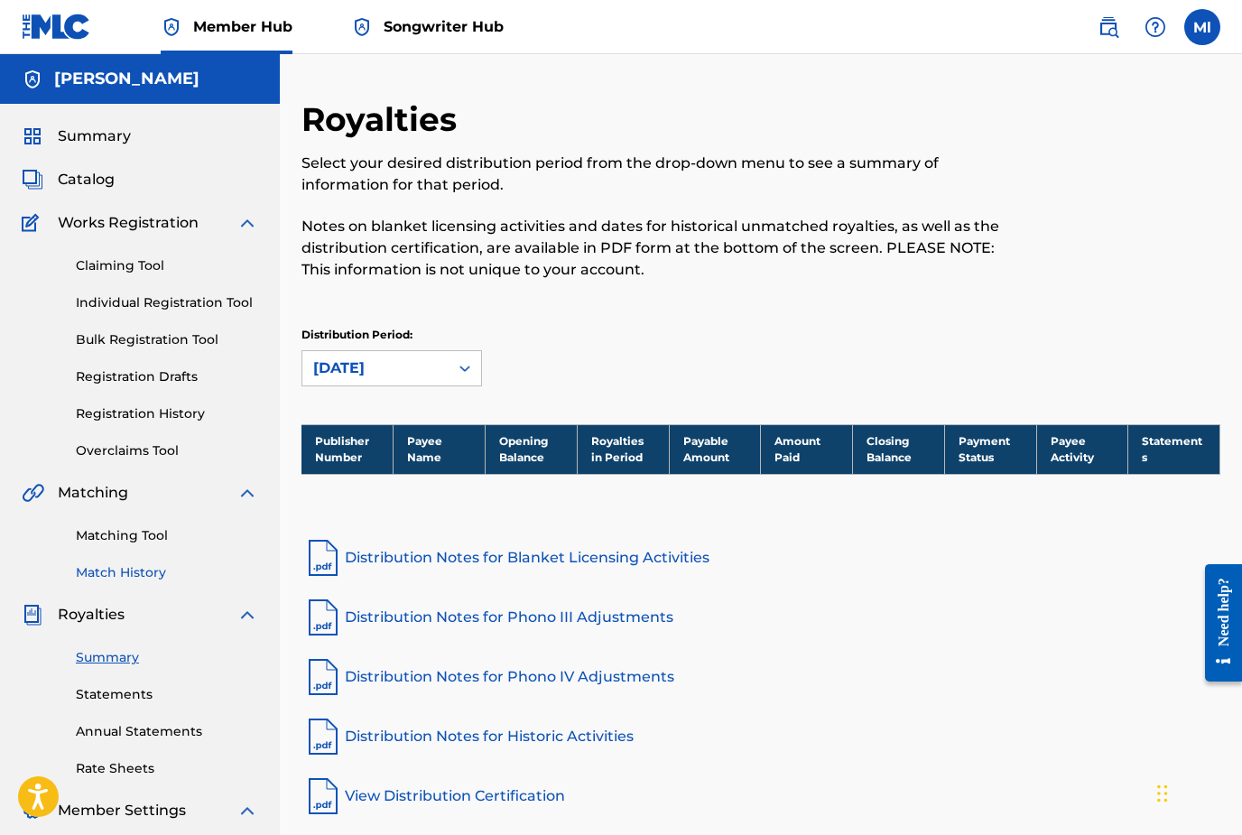
click at [122, 579] on link "Match History" at bounding box center [167, 572] width 182 height 19
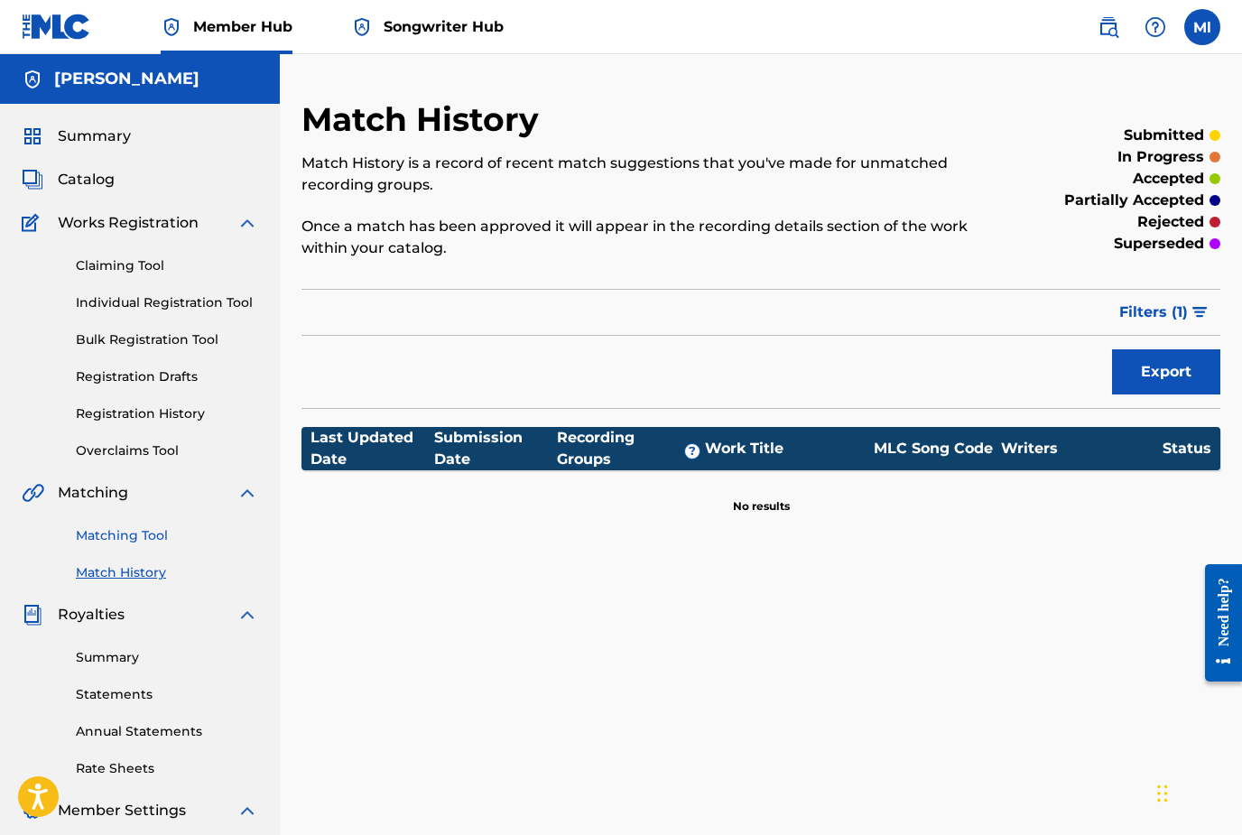
click at [135, 538] on link "Matching Tool" at bounding box center [167, 535] width 182 height 19
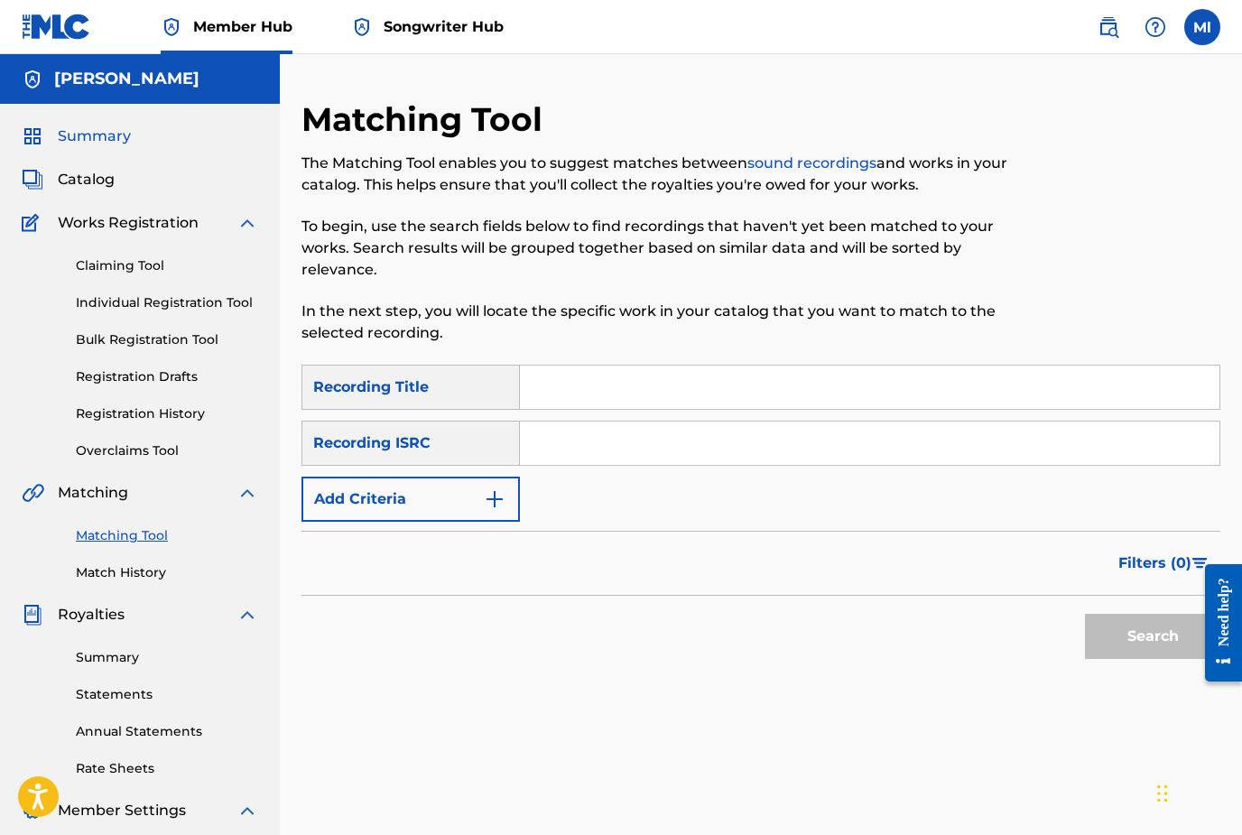
click at [113, 144] on span "Summary" at bounding box center [94, 136] width 73 height 22
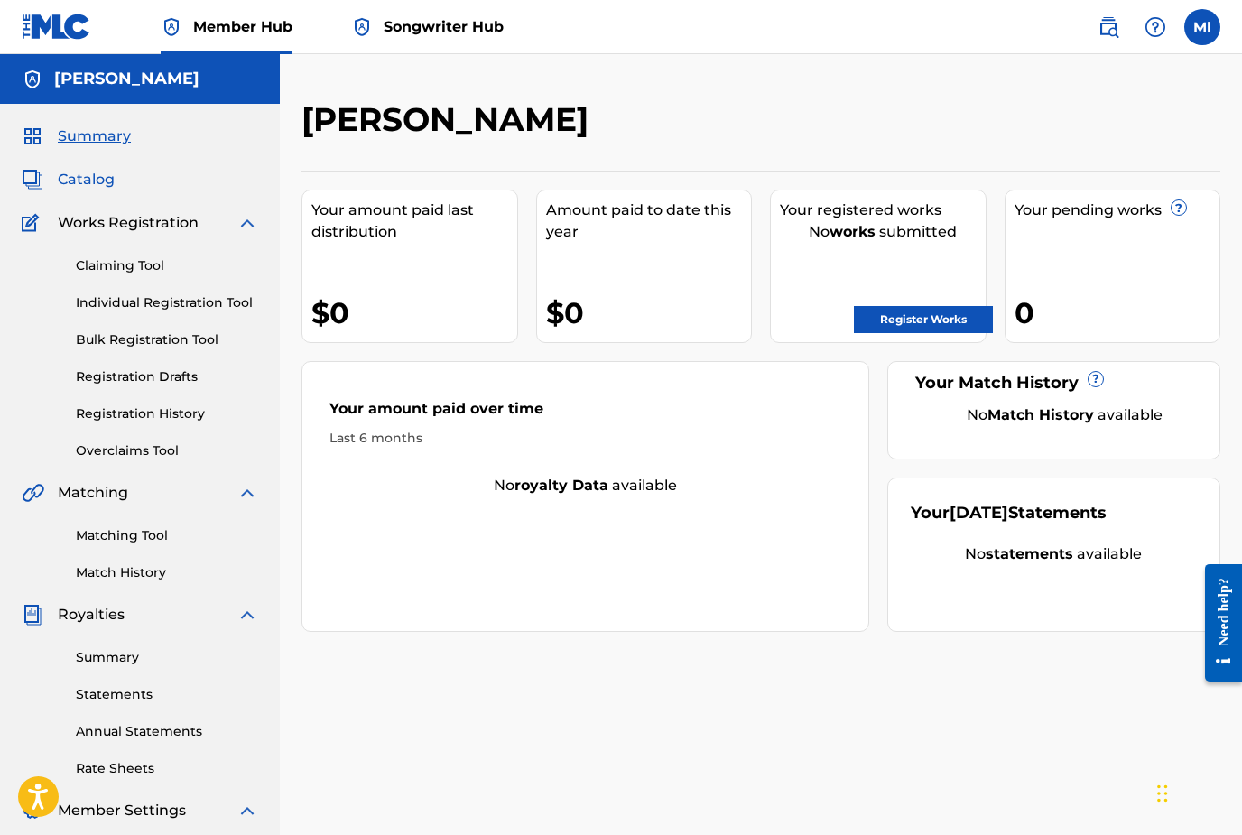
click at [95, 182] on span "Catalog" at bounding box center [86, 180] width 57 height 22
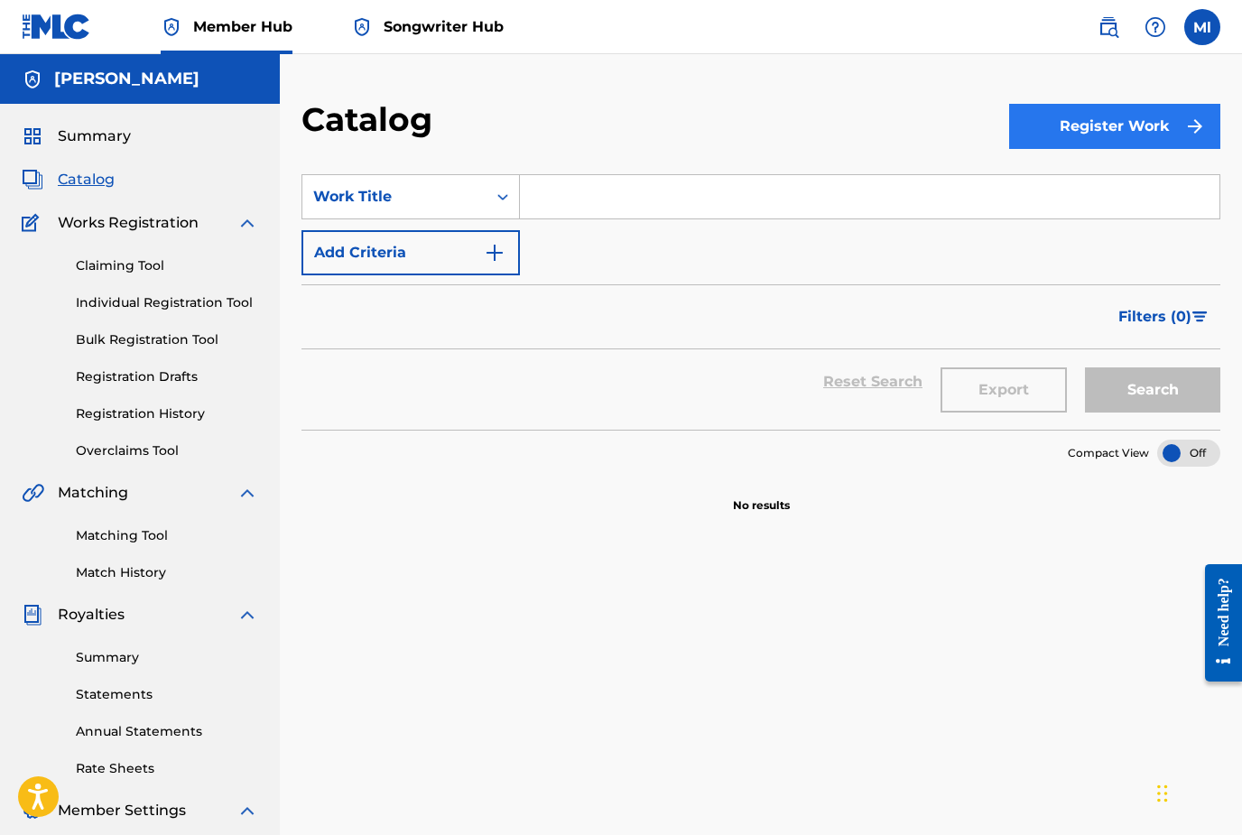
click at [1099, 120] on button "Register Work" at bounding box center [1114, 126] width 211 height 45
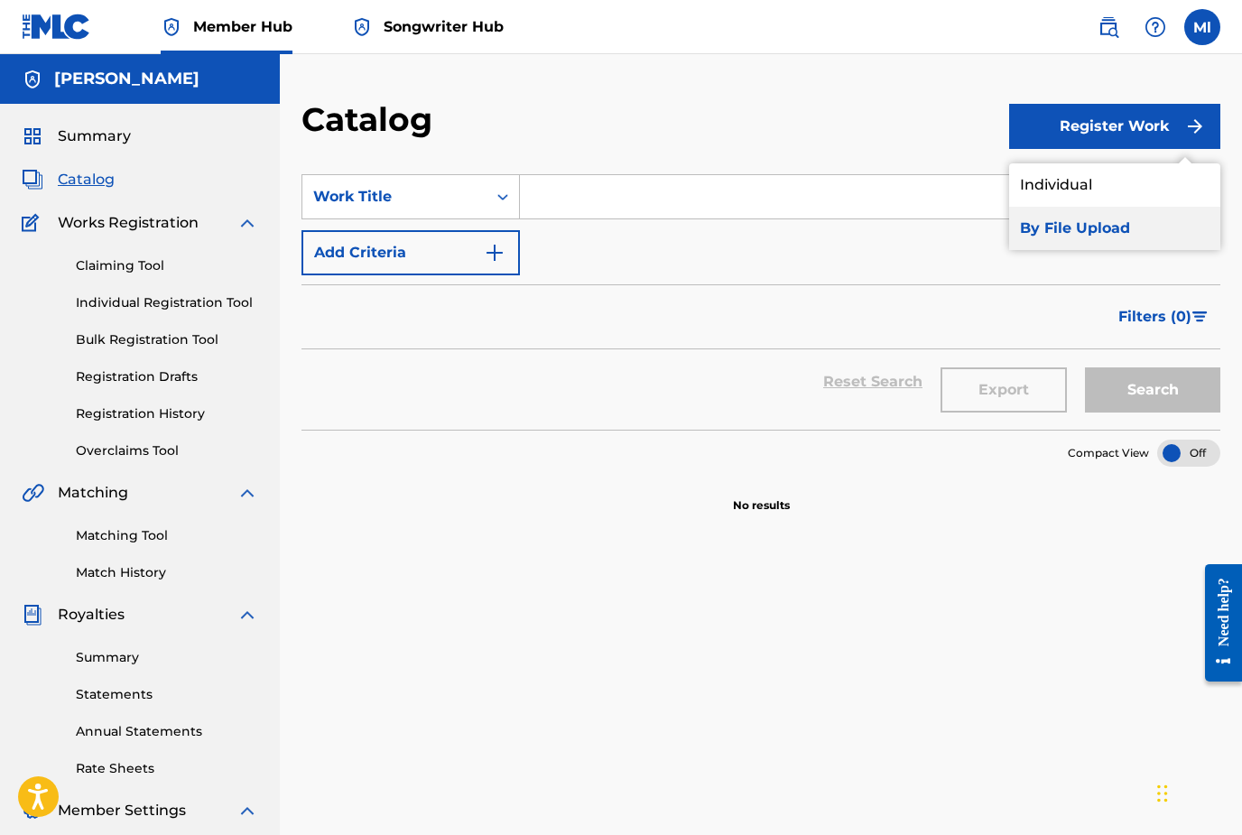
click at [1079, 227] on link "By File Upload" at bounding box center [1114, 228] width 211 height 43
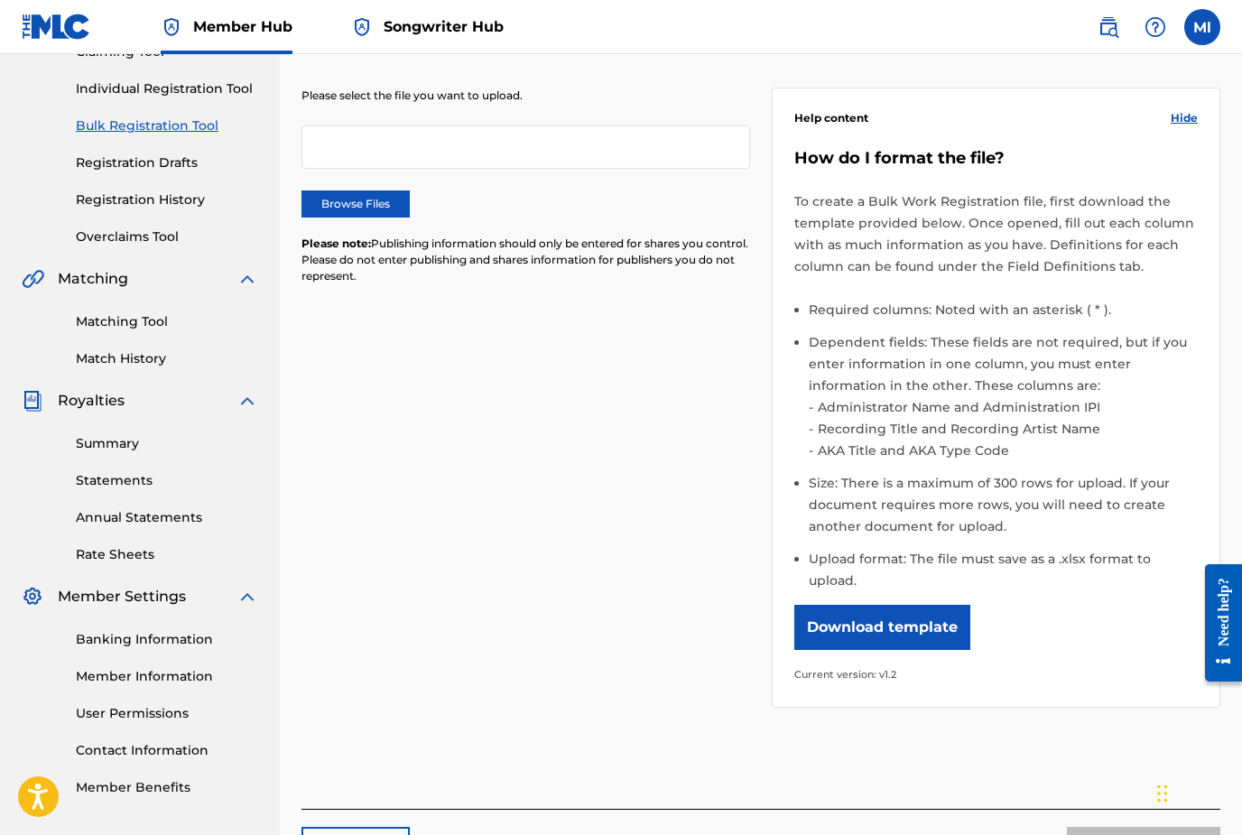
scroll to position [182, 0]
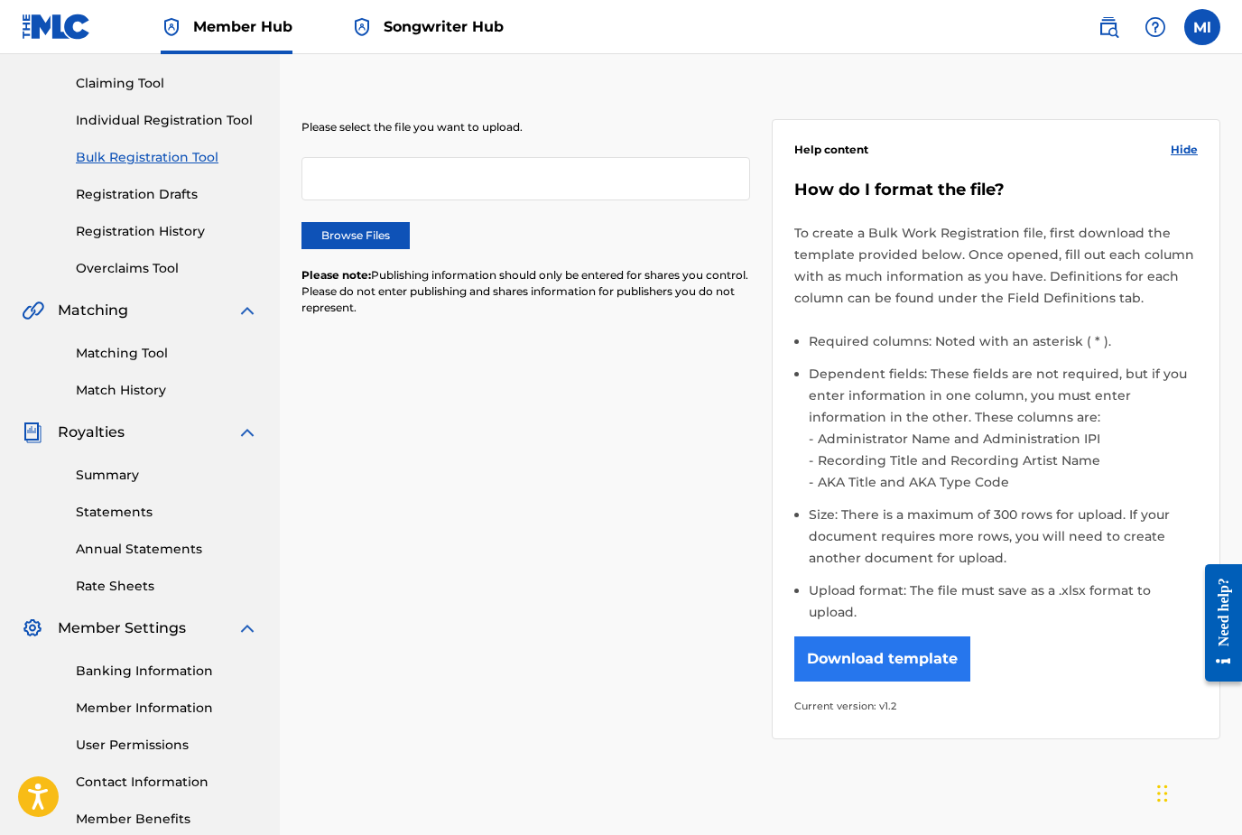
click at [840, 636] on button "Download template" at bounding box center [882, 658] width 176 height 45
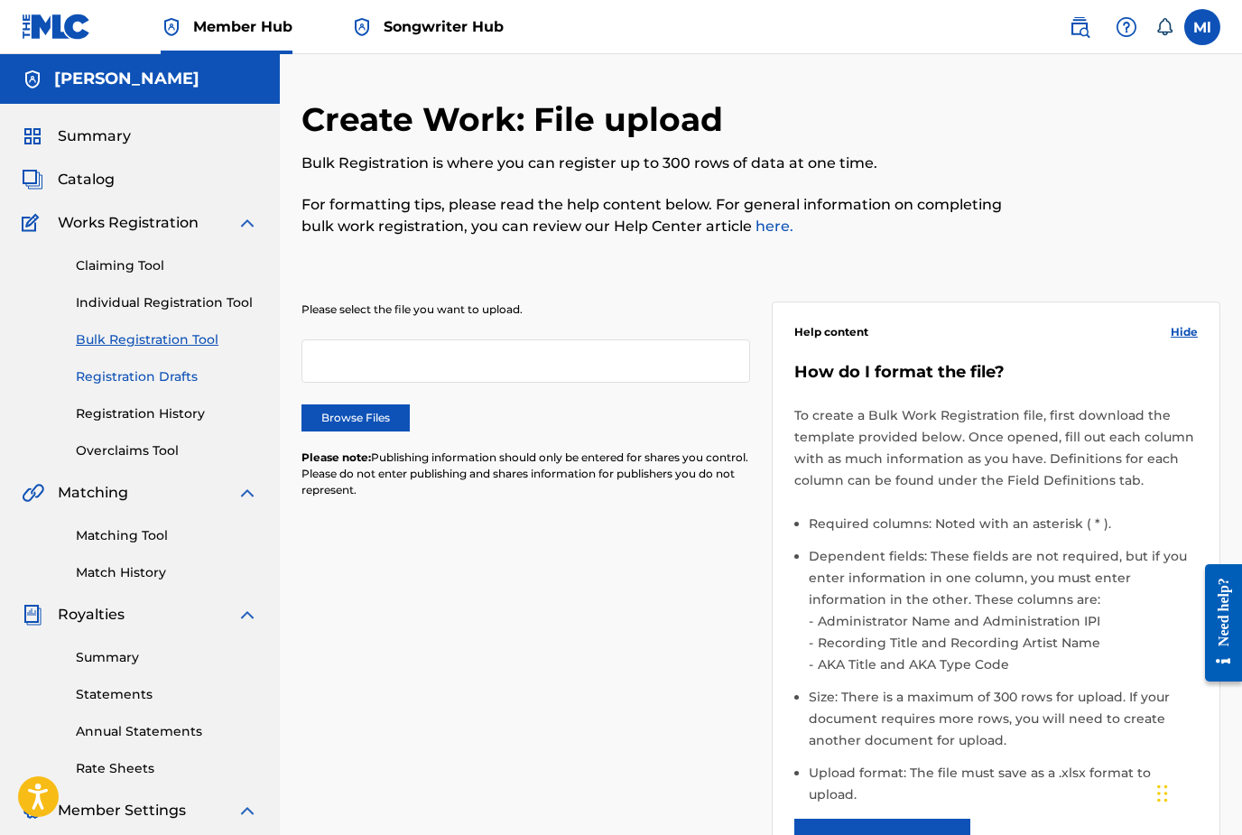
click at [165, 378] on link "Registration Drafts" at bounding box center [167, 376] width 182 height 19
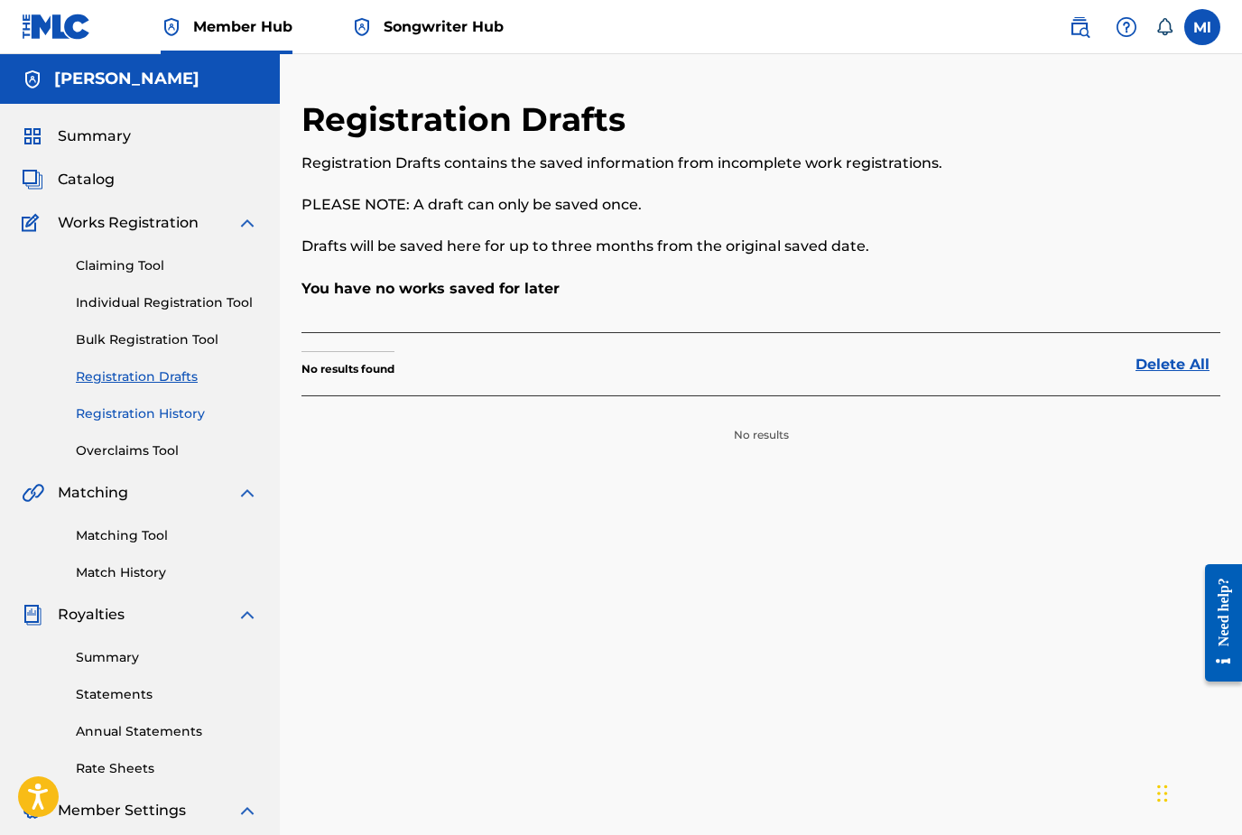
click at [165, 417] on link "Registration History" at bounding box center [167, 413] width 182 height 19
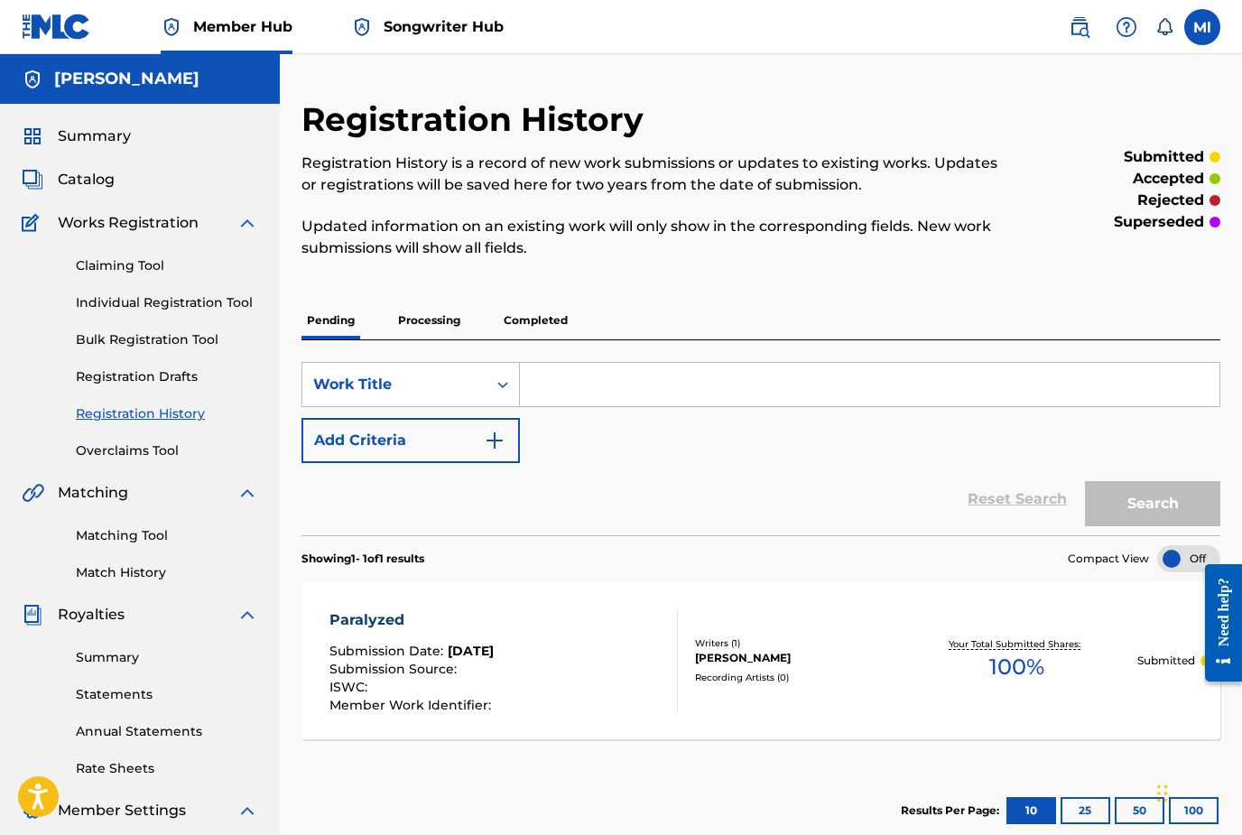
click at [433, 326] on p "Processing" at bounding box center [429, 320] width 73 height 38
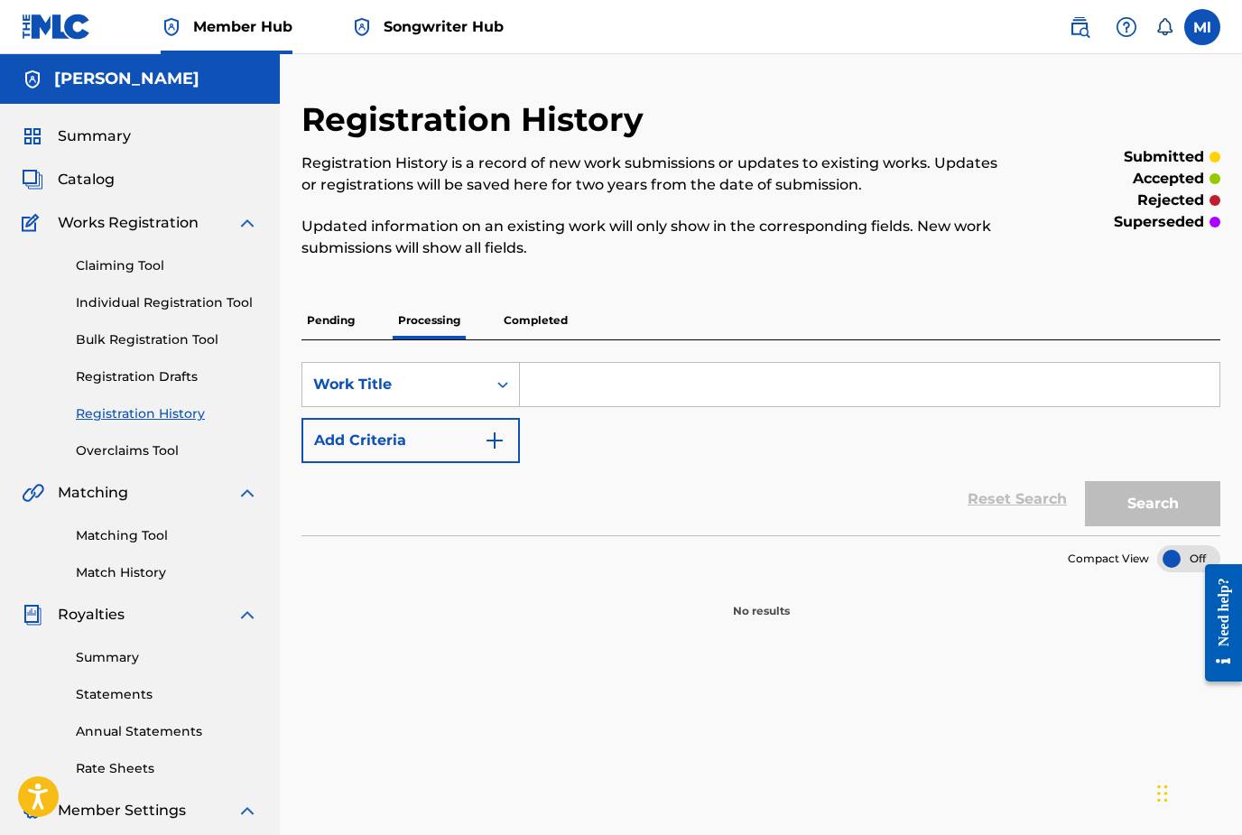
click at [546, 328] on p "Completed" at bounding box center [535, 320] width 75 height 38
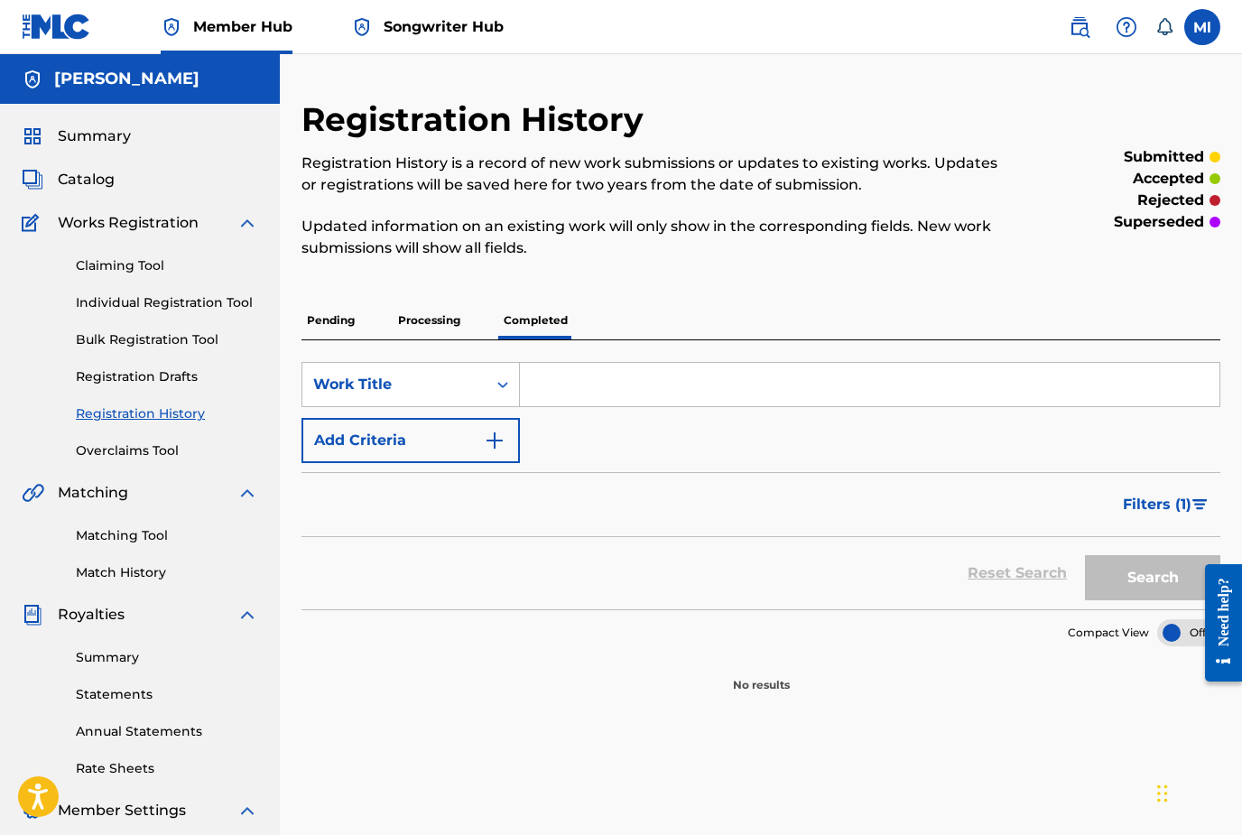
click at [331, 321] on p "Pending" at bounding box center [330, 320] width 59 height 38
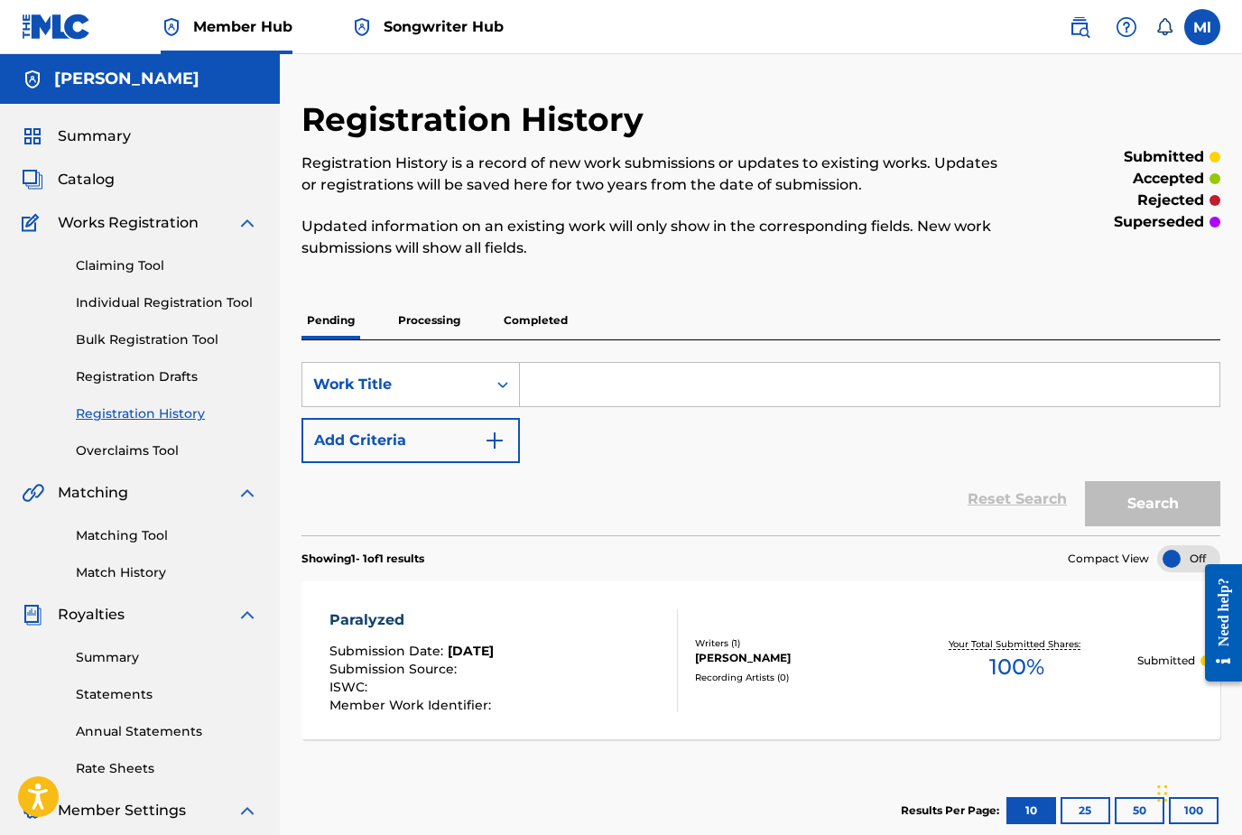
click at [436, 78] on div "Registration History Registration History is a record of new work submissions o…" at bounding box center [761, 543] width 962 height 978
click at [437, 89] on div "Registration History Registration History is a record of new work submissions o…" at bounding box center [761, 543] width 962 height 978
click at [344, 90] on div "Registration History Registration History is a record of new work submissions o…" at bounding box center [761, 543] width 962 height 978
click at [456, 27] on span "Songwriter Hub" at bounding box center [444, 26] width 120 height 21
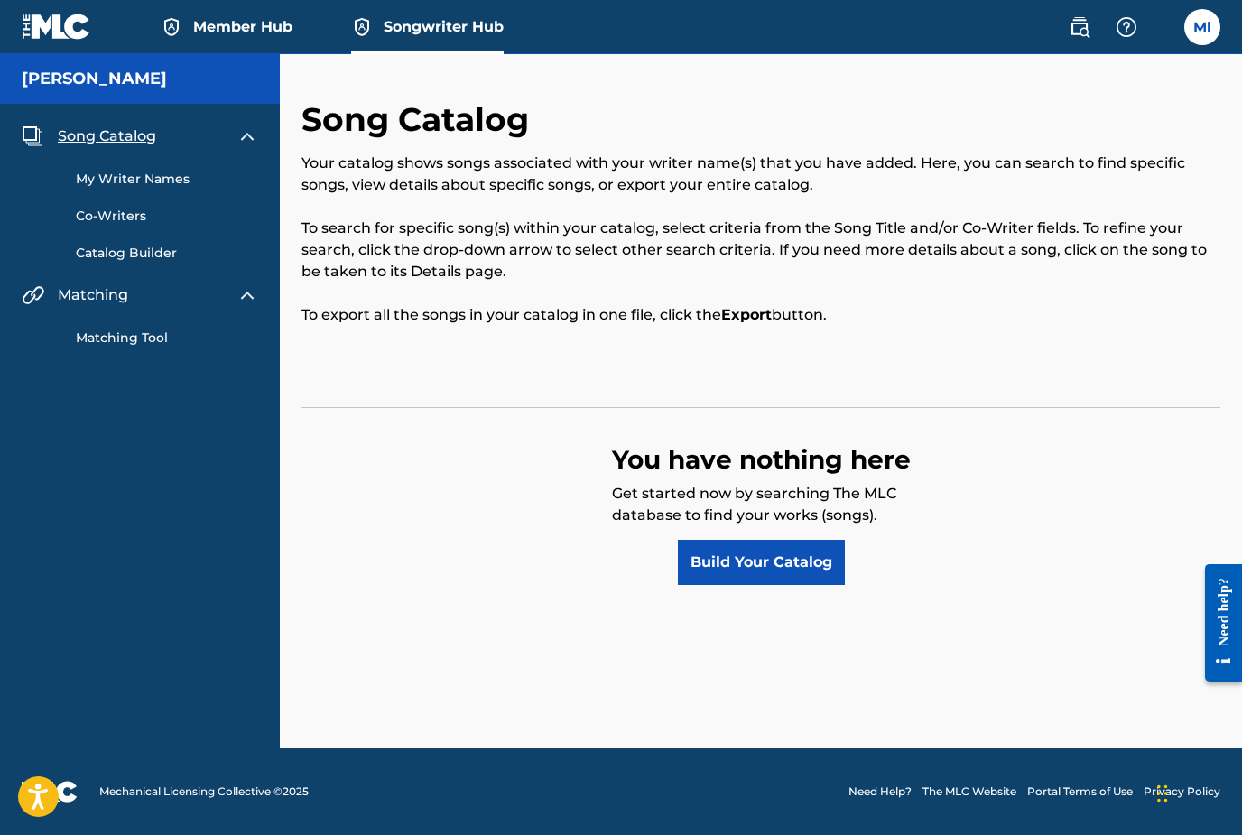
click at [153, 180] on link "My Writer Names" at bounding box center [167, 179] width 182 height 19
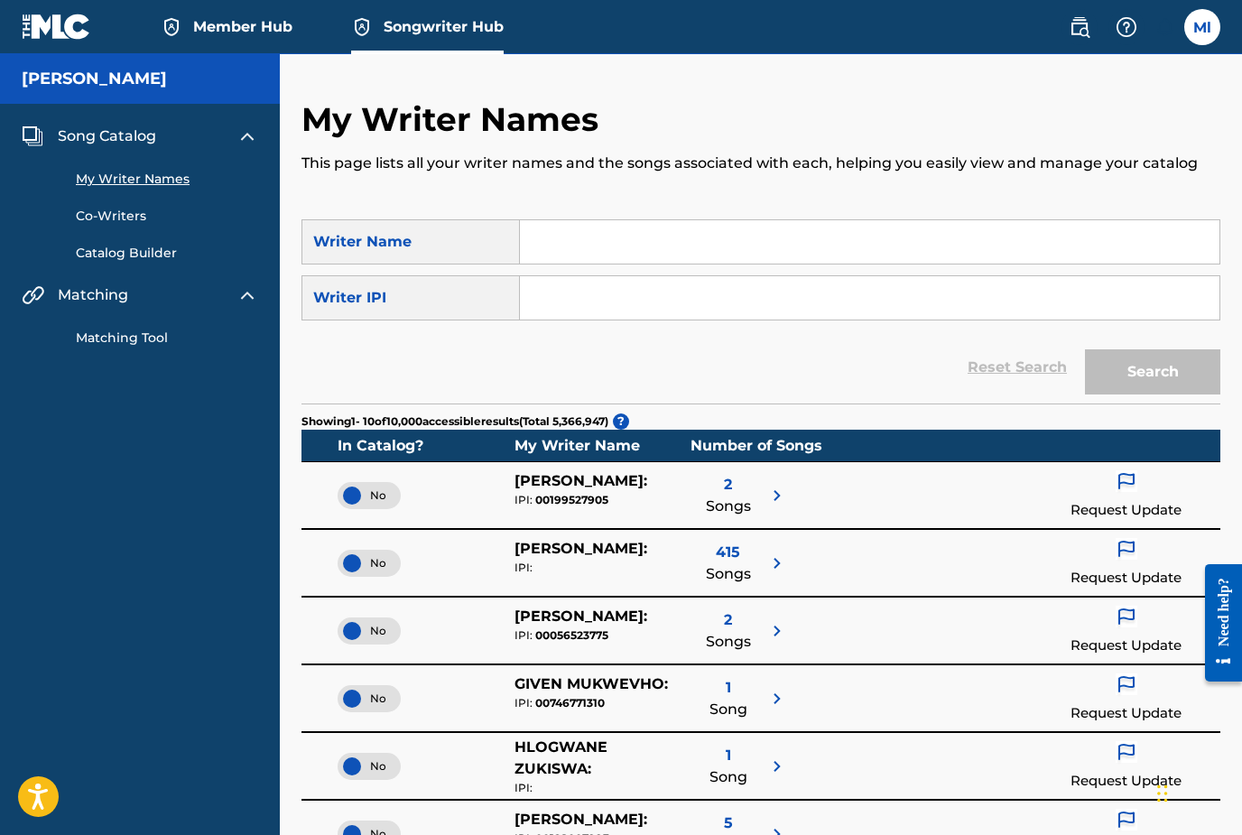
click at [589, 295] on input "Search Form" at bounding box center [869, 297] width 699 height 43
paste input "01080117300"
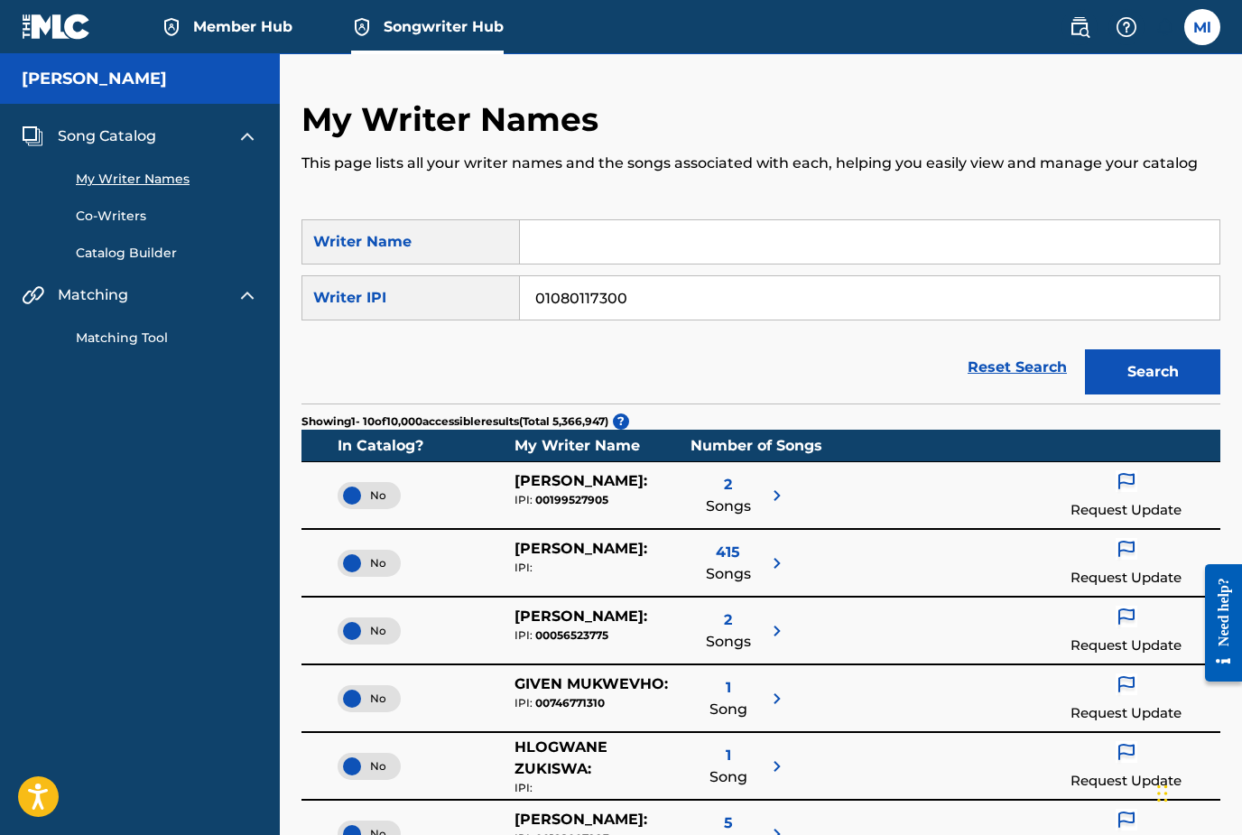
type input "01080117300"
click at [1152, 372] on button "Search" at bounding box center [1152, 371] width 135 height 45
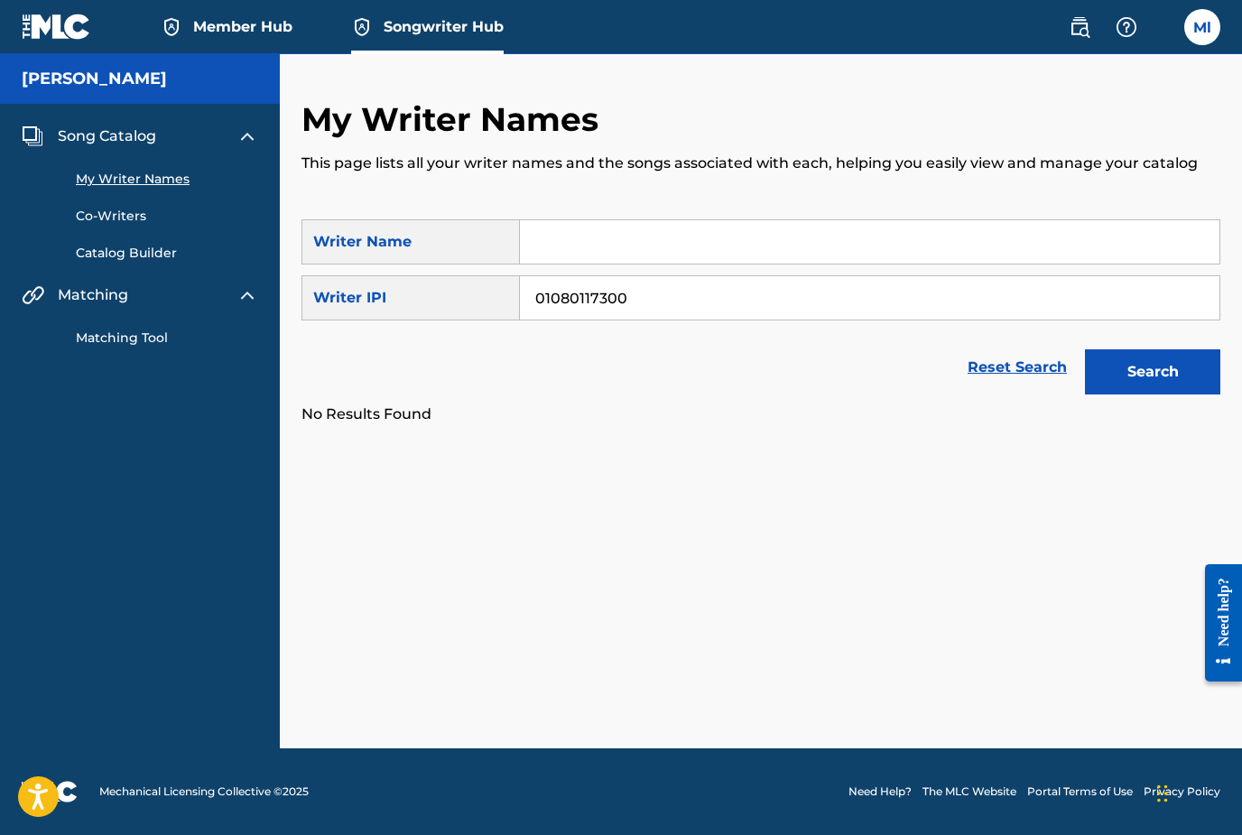
click at [554, 233] on input "Search Form" at bounding box center [869, 241] width 699 height 43
click at [637, 291] on input "01080117300" at bounding box center [869, 297] width 699 height 43
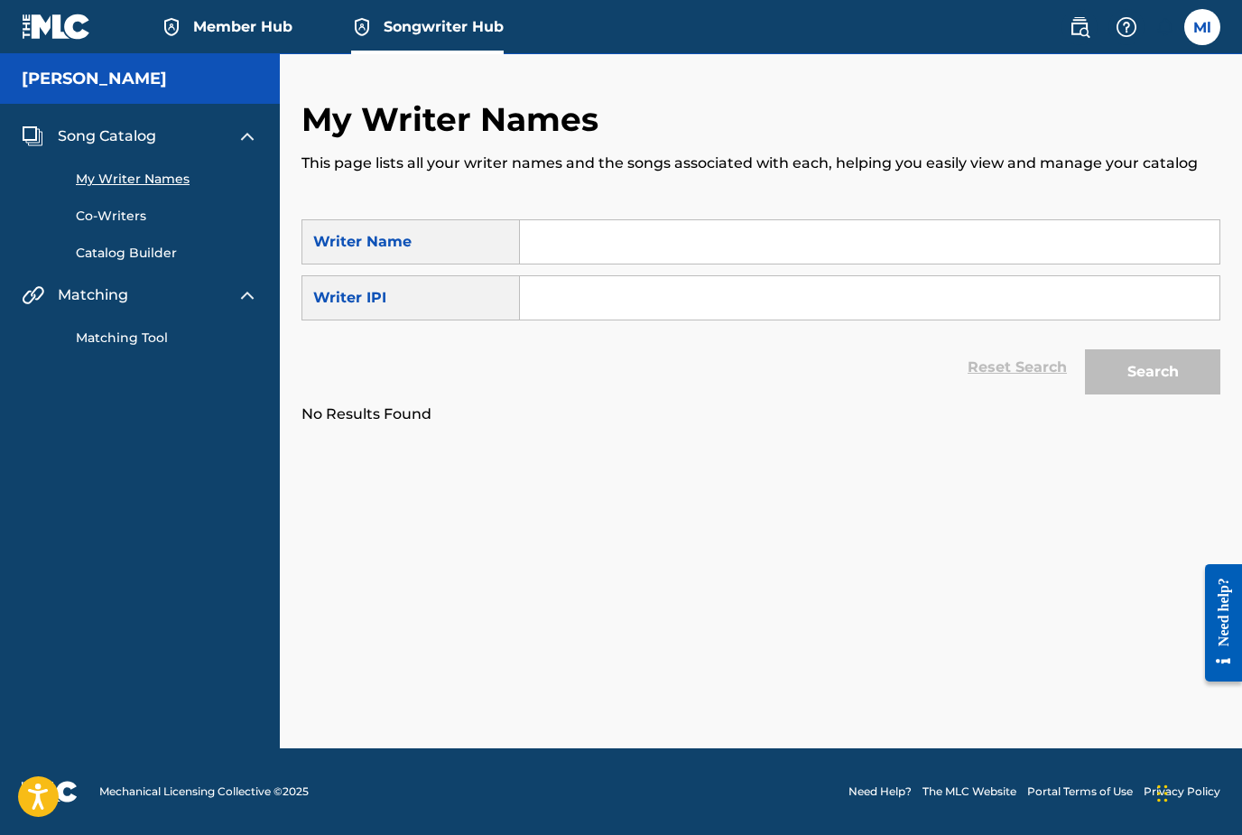
click at [109, 221] on link "Co-Writers" at bounding box center [167, 216] width 182 height 19
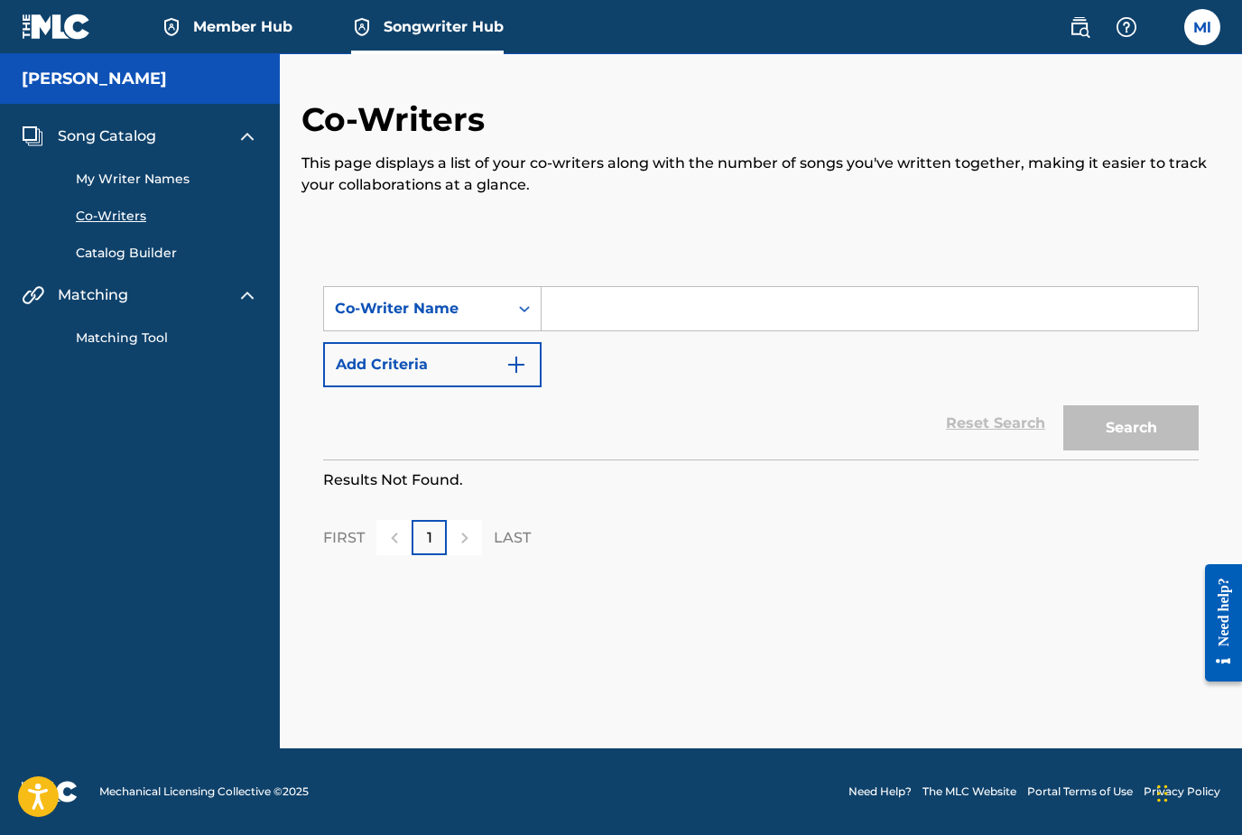
click at [117, 258] on link "Catalog Builder" at bounding box center [167, 253] width 182 height 19
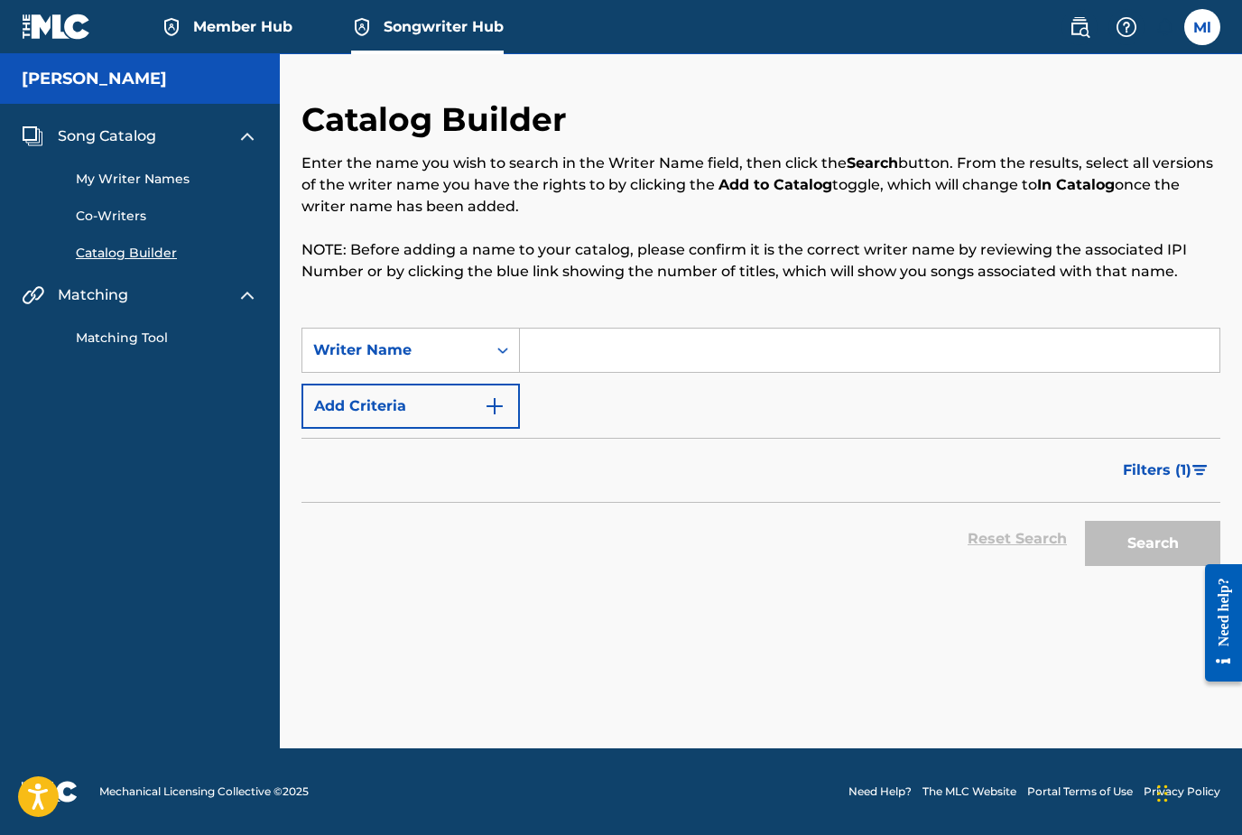
click at [550, 362] on input "Search Form" at bounding box center [869, 349] width 699 height 43
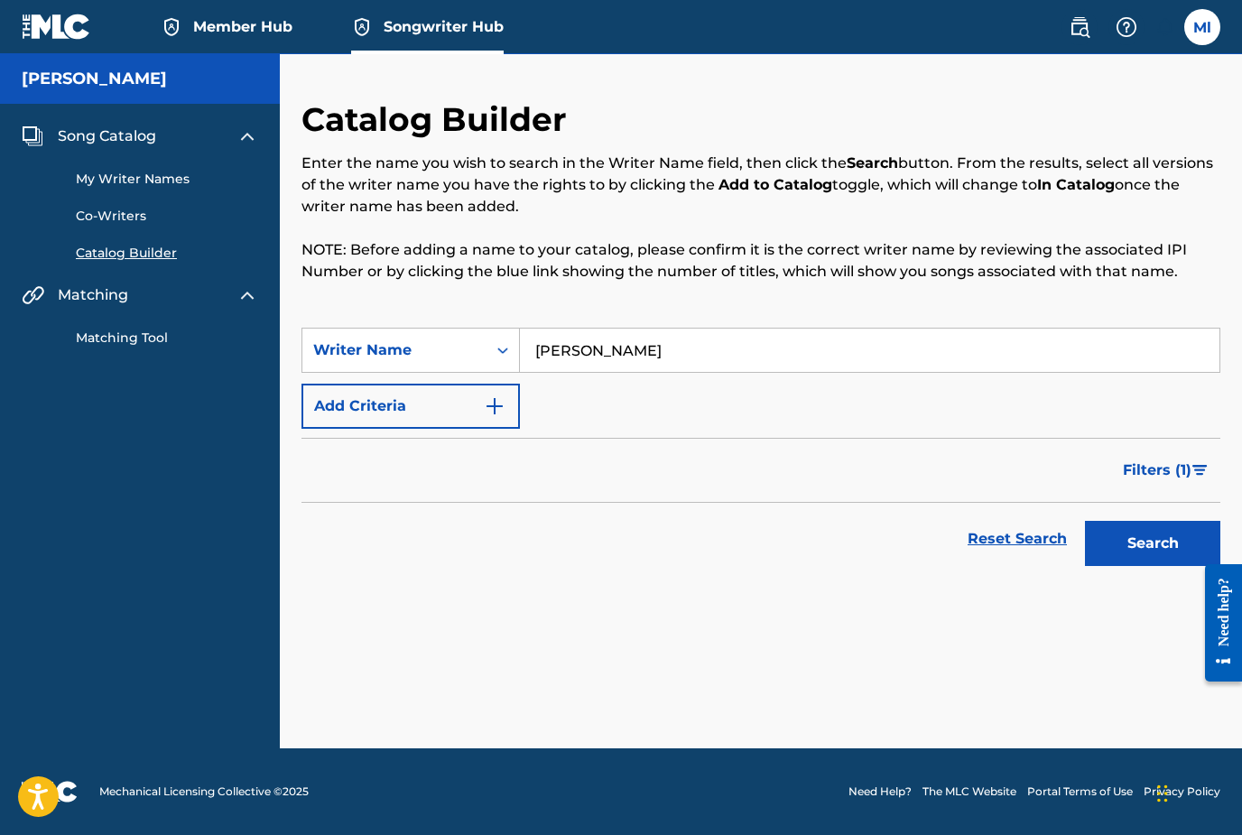
type input "[PERSON_NAME]"
click at [1152, 543] on button "Search" at bounding box center [1152, 543] width 135 height 45
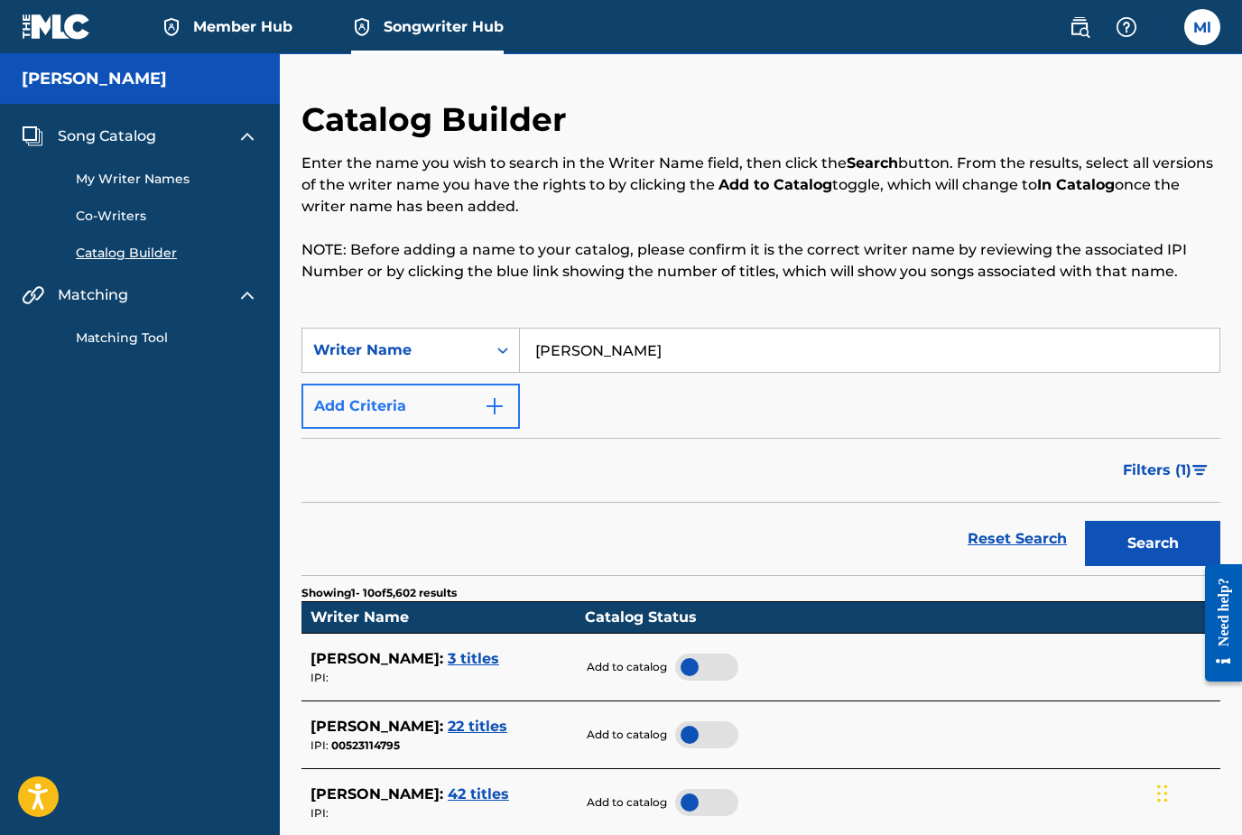
click at [495, 404] on img "Search Form" at bounding box center [495, 406] width 22 height 22
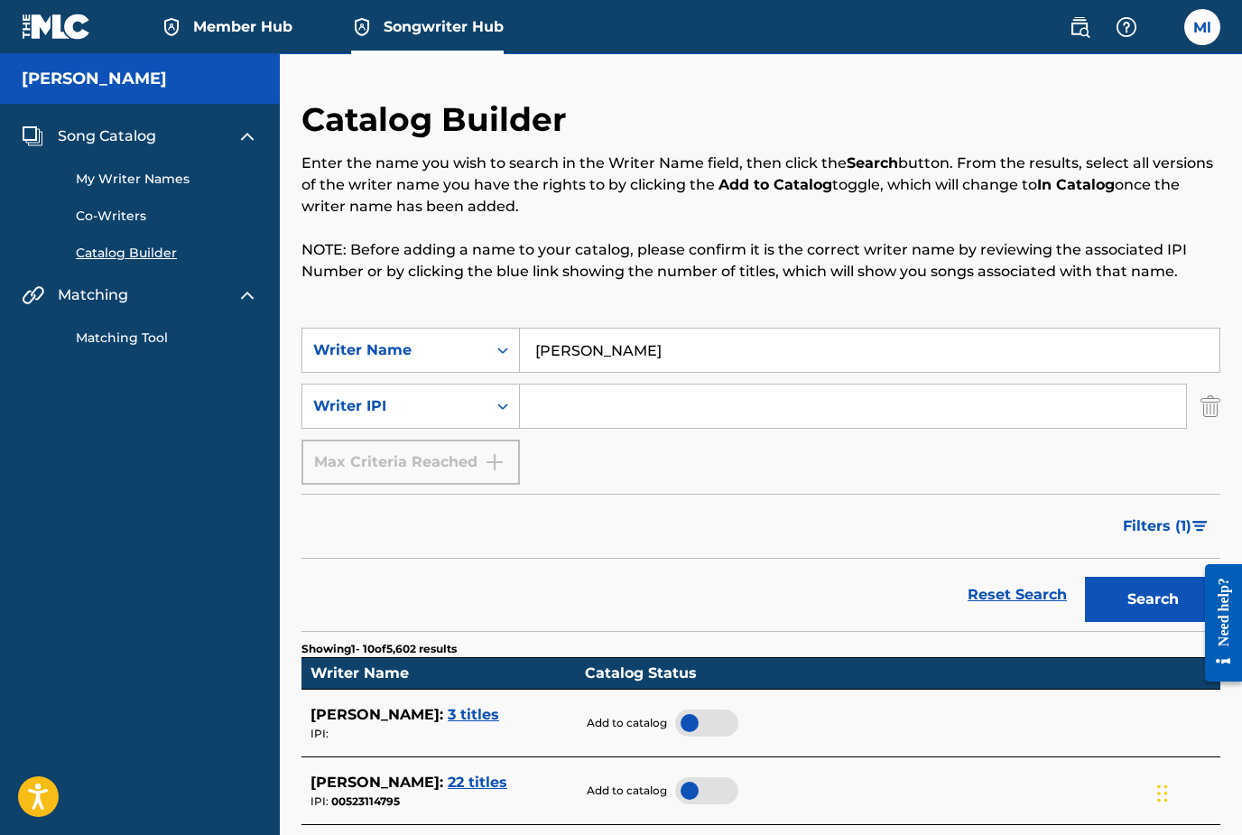
click at [552, 413] on input "Search Form" at bounding box center [853, 405] width 666 height 43
paste input "01080117300"
type input "01080117300"
click at [1152, 599] on button "Search" at bounding box center [1152, 599] width 135 height 45
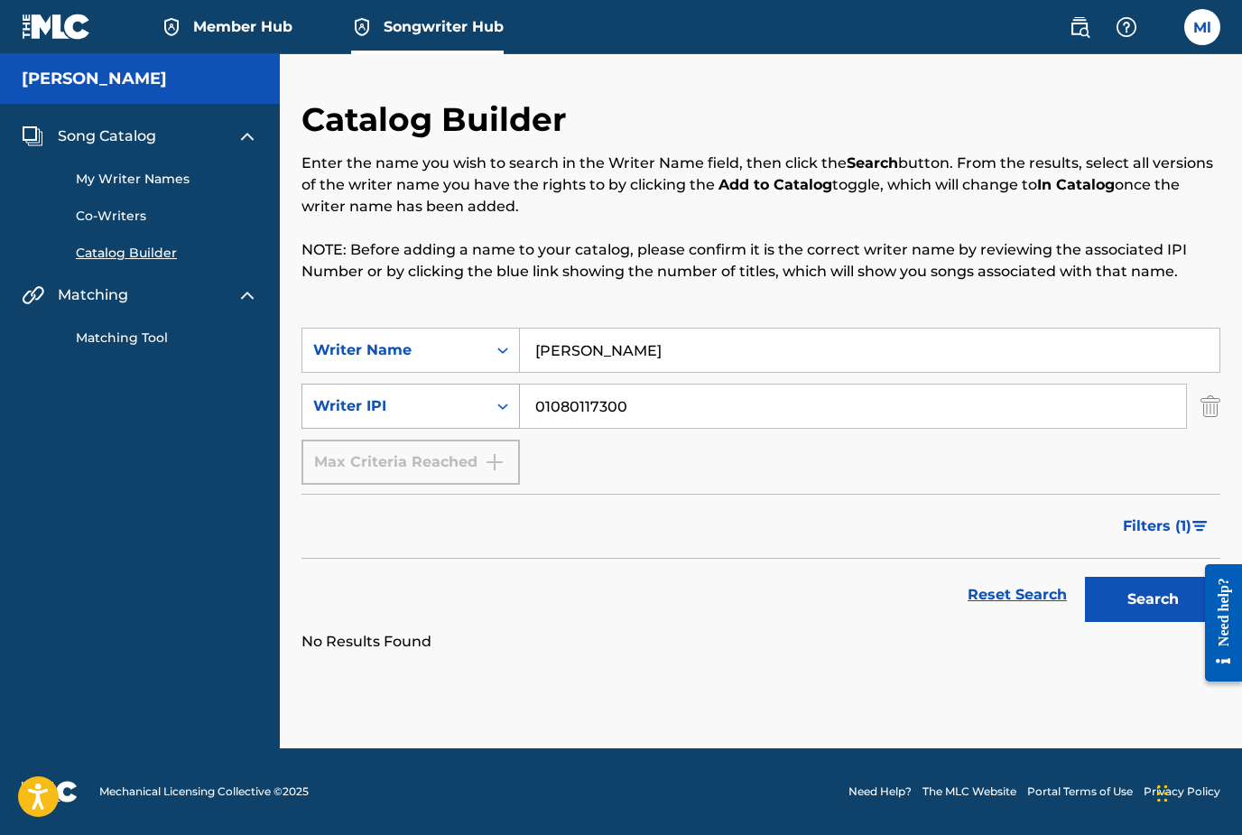
click at [455, 405] on div "Writer IPI" at bounding box center [394, 406] width 162 height 22
click at [458, 337] on div "Writer Name" at bounding box center [394, 350] width 184 height 34
click at [447, 301] on div "Catalog Builder Enter the name you wish to search in the Writer Name field, the…" at bounding box center [760, 213] width 919 height 228
click at [115, 343] on link "Matching Tool" at bounding box center [167, 337] width 182 height 19
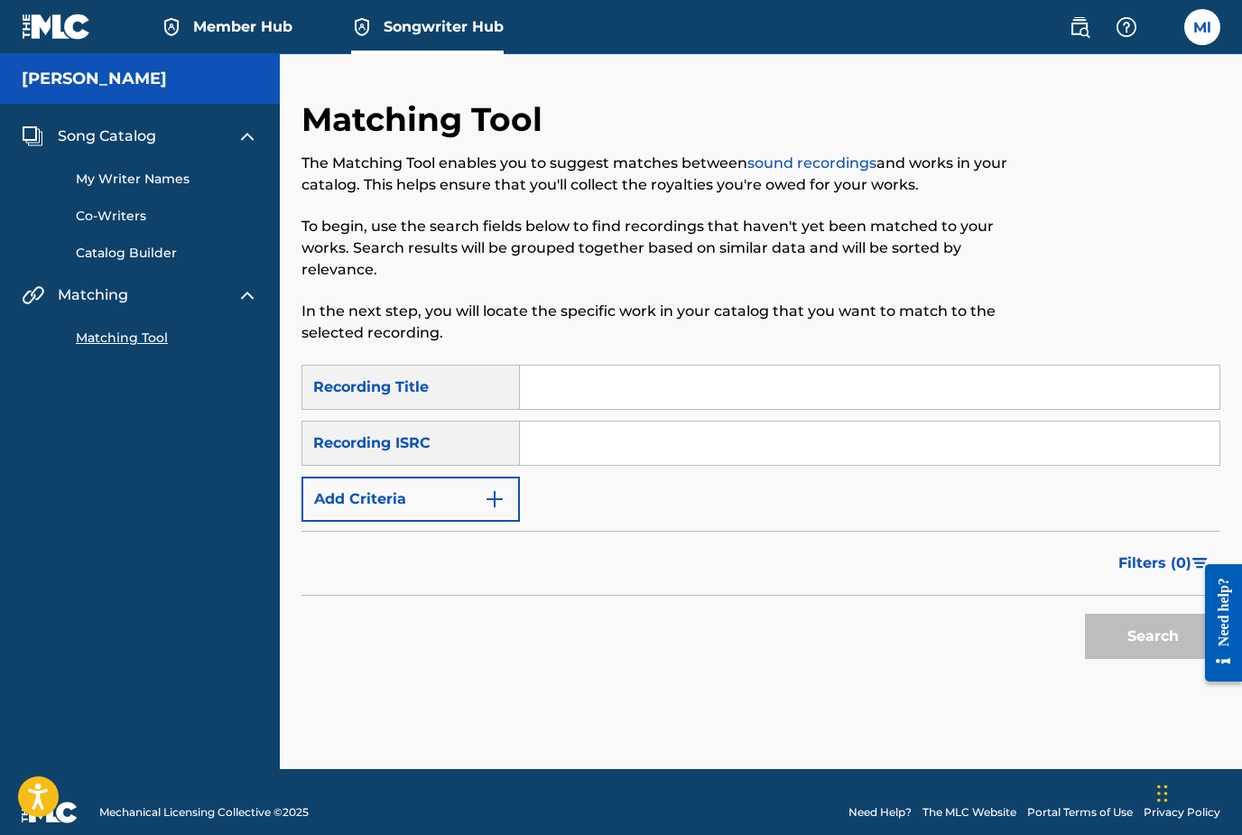
click at [137, 179] on link "My Writer Names" at bounding box center [167, 179] width 182 height 19
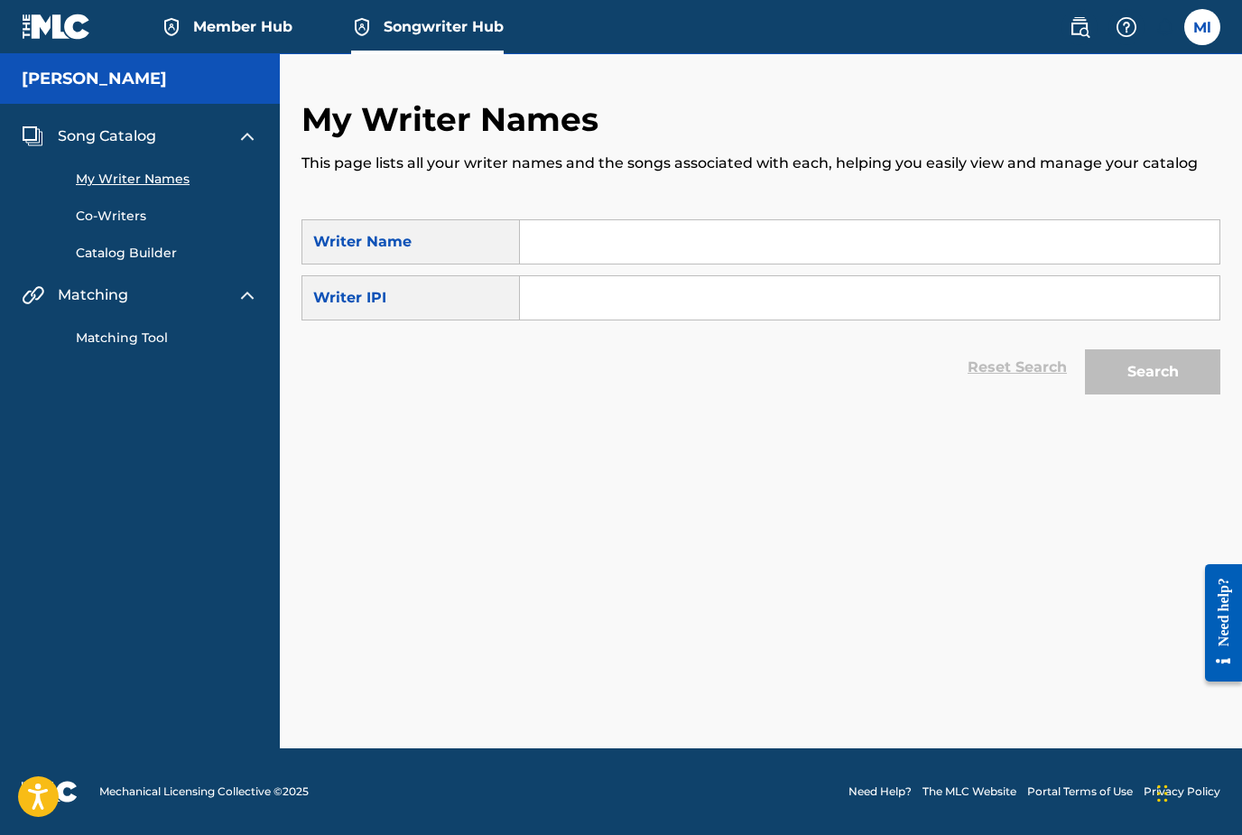
click at [548, 253] on input "Search Form" at bounding box center [869, 241] width 699 height 43
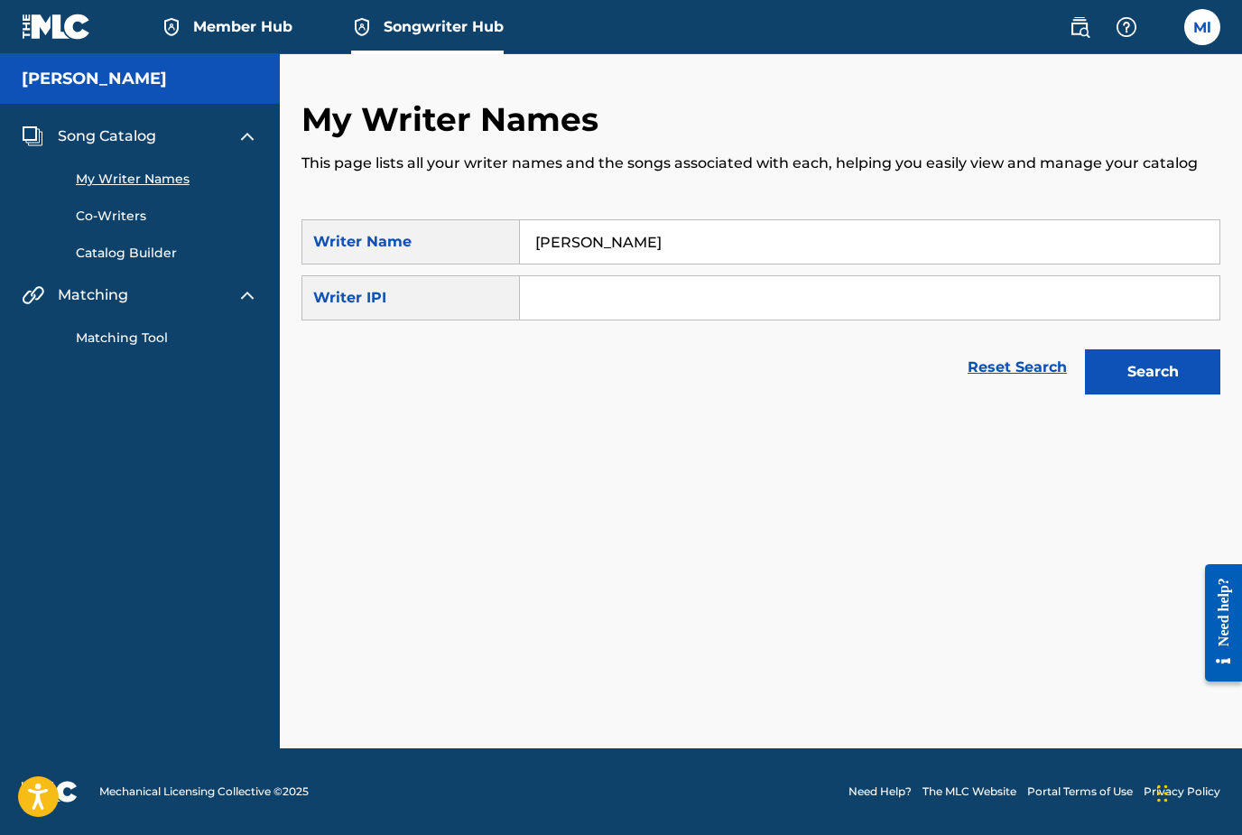
type input "[PERSON_NAME]"
click at [1152, 372] on button "Search" at bounding box center [1152, 371] width 135 height 45
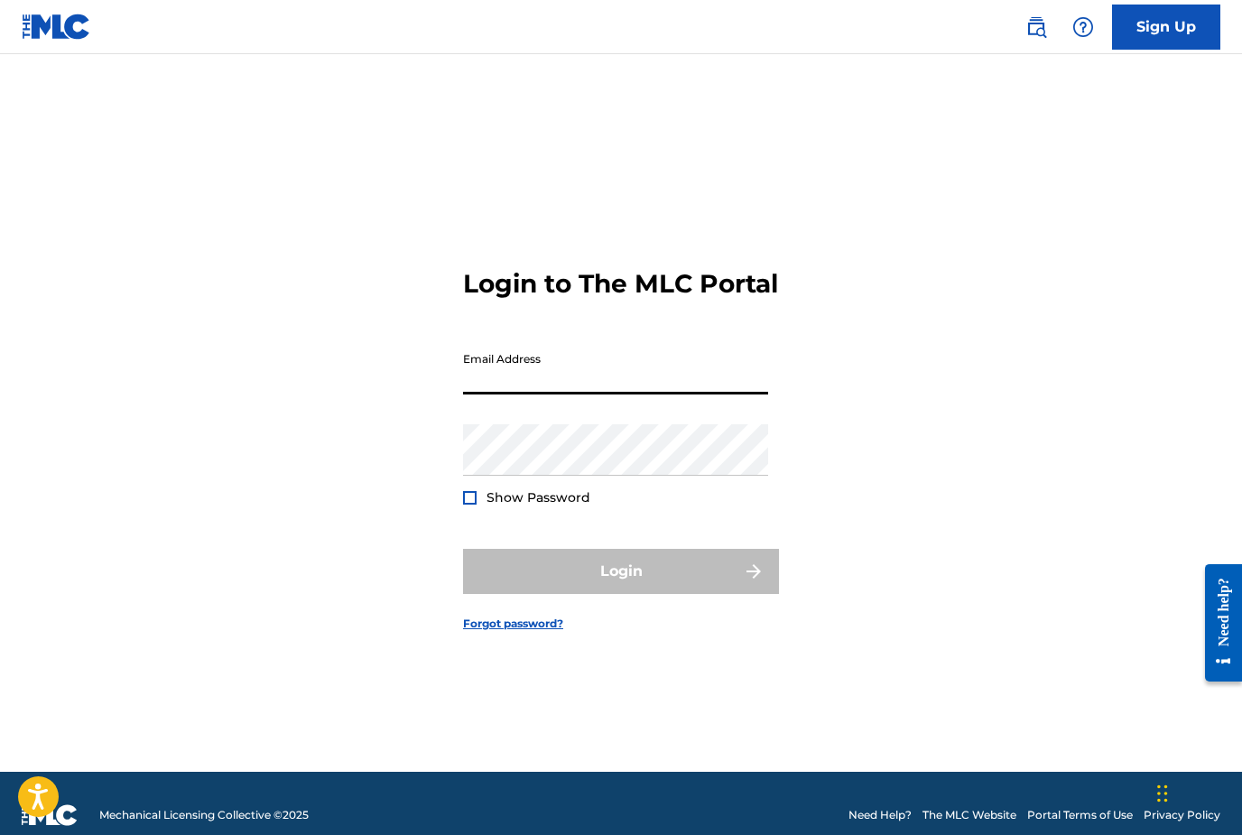
click at [550, 394] on input "Email Address" at bounding box center [615, 368] width 305 height 51
click at [663, 394] on input "Email Address" at bounding box center [615, 368] width 305 height 51
type input "[EMAIL_ADDRESS][DOMAIN_NAME]"
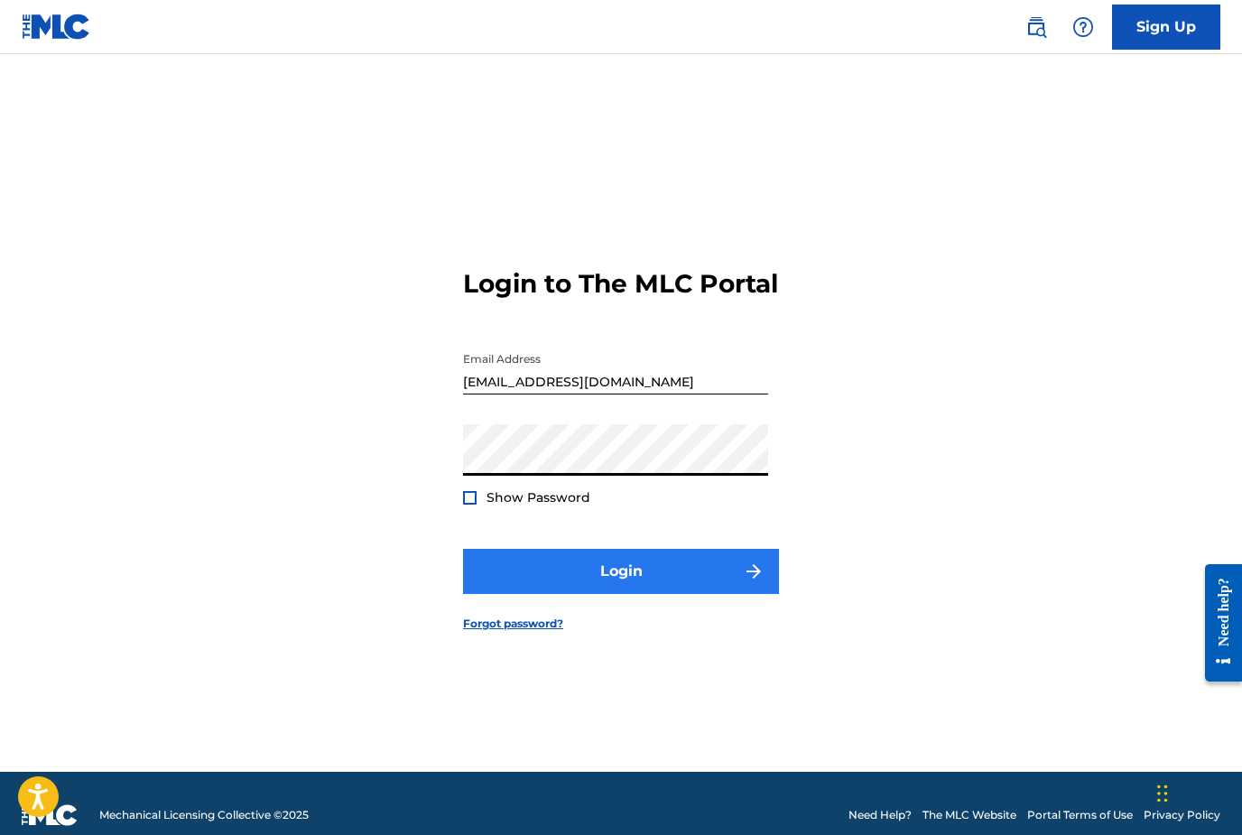
click at [623, 594] on button "Login" at bounding box center [621, 571] width 316 height 45
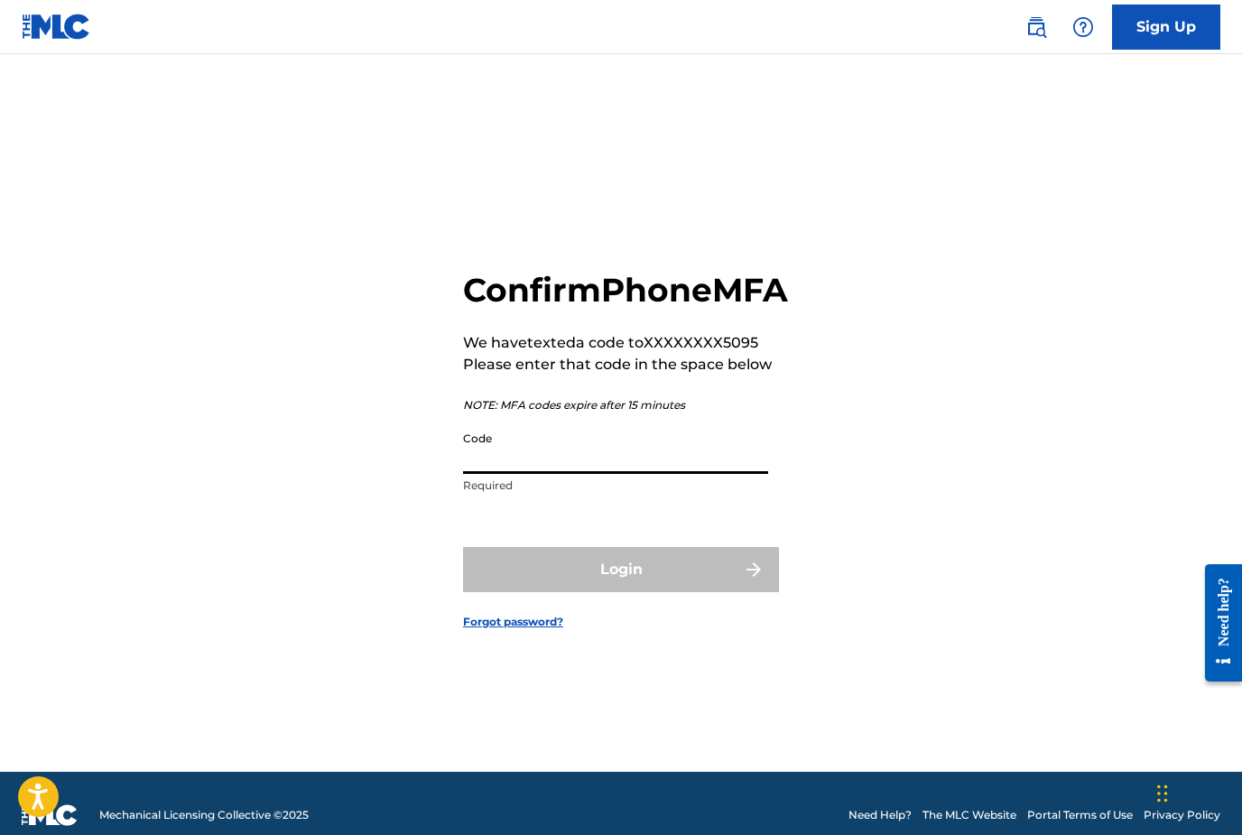
click at [628, 474] on input "Code" at bounding box center [615, 447] width 305 height 51
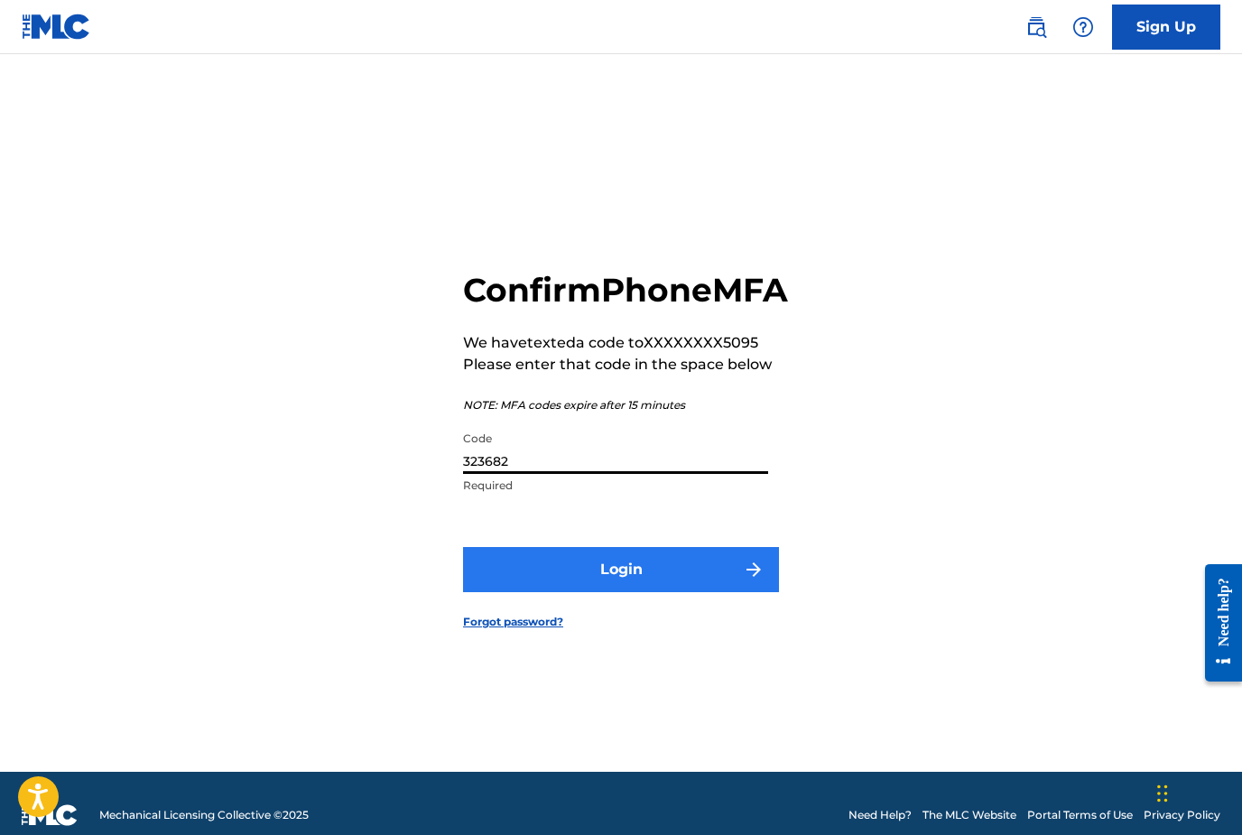
type input "323682"
click at [670, 592] on button "Login" at bounding box center [621, 569] width 316 height 45
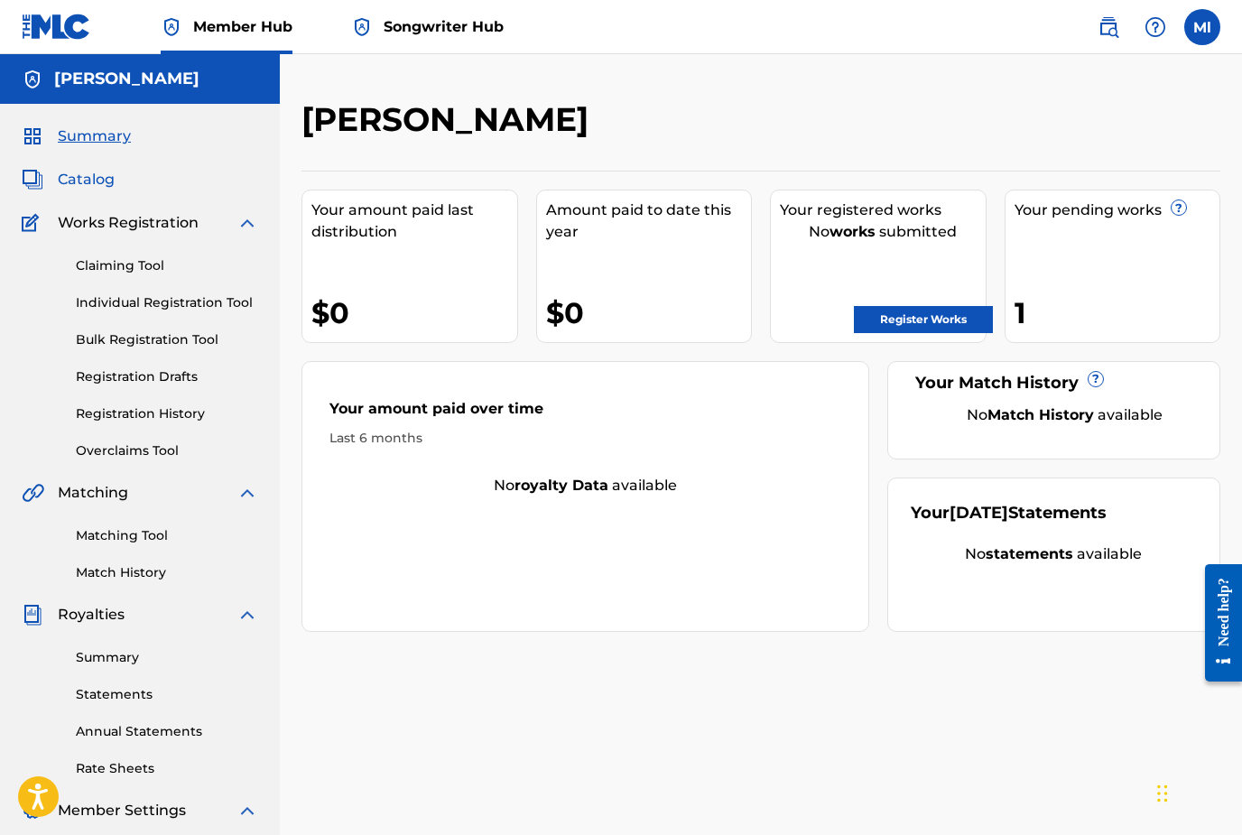
click at [89, 179] on span "Catalog" at bounding box center [86, 180] width 57 height 22
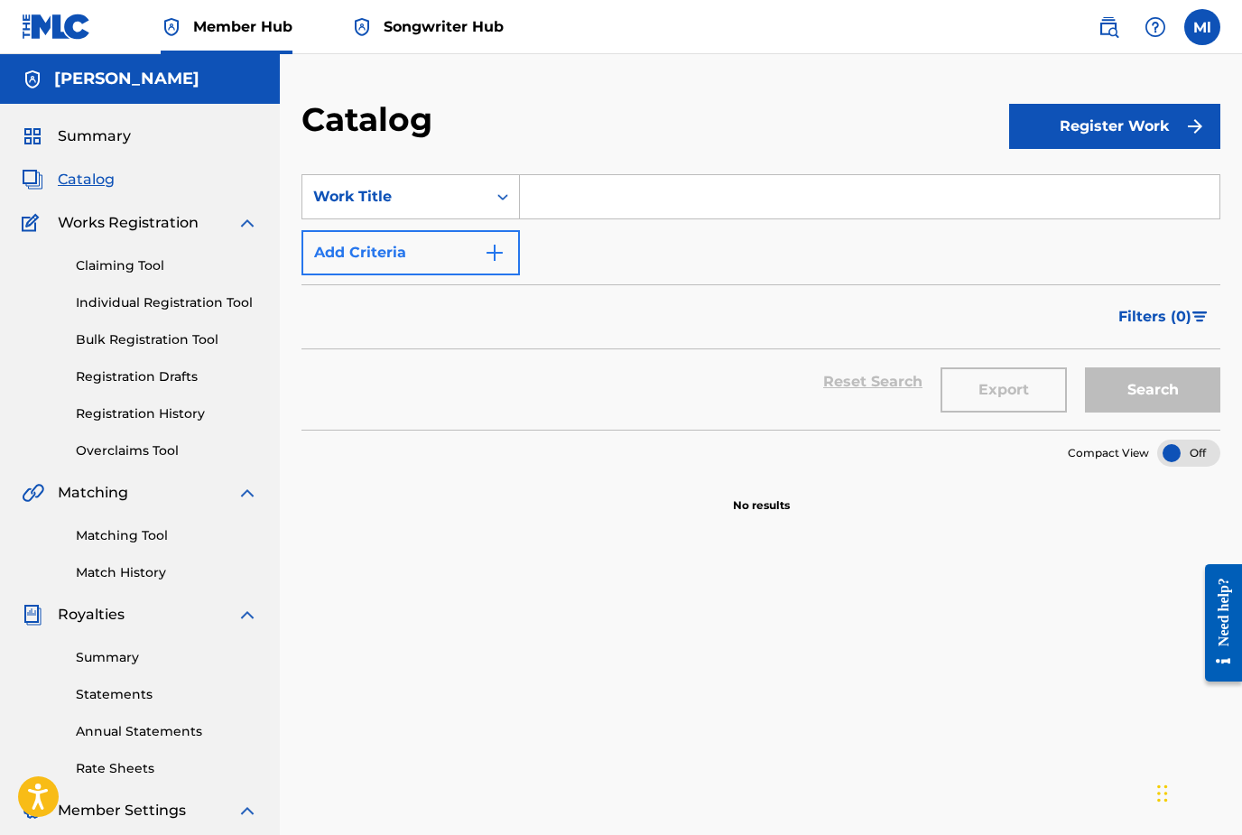
click at [495, 258] on img "Search Form" at bounding box center [495, 253] width 22 height 22
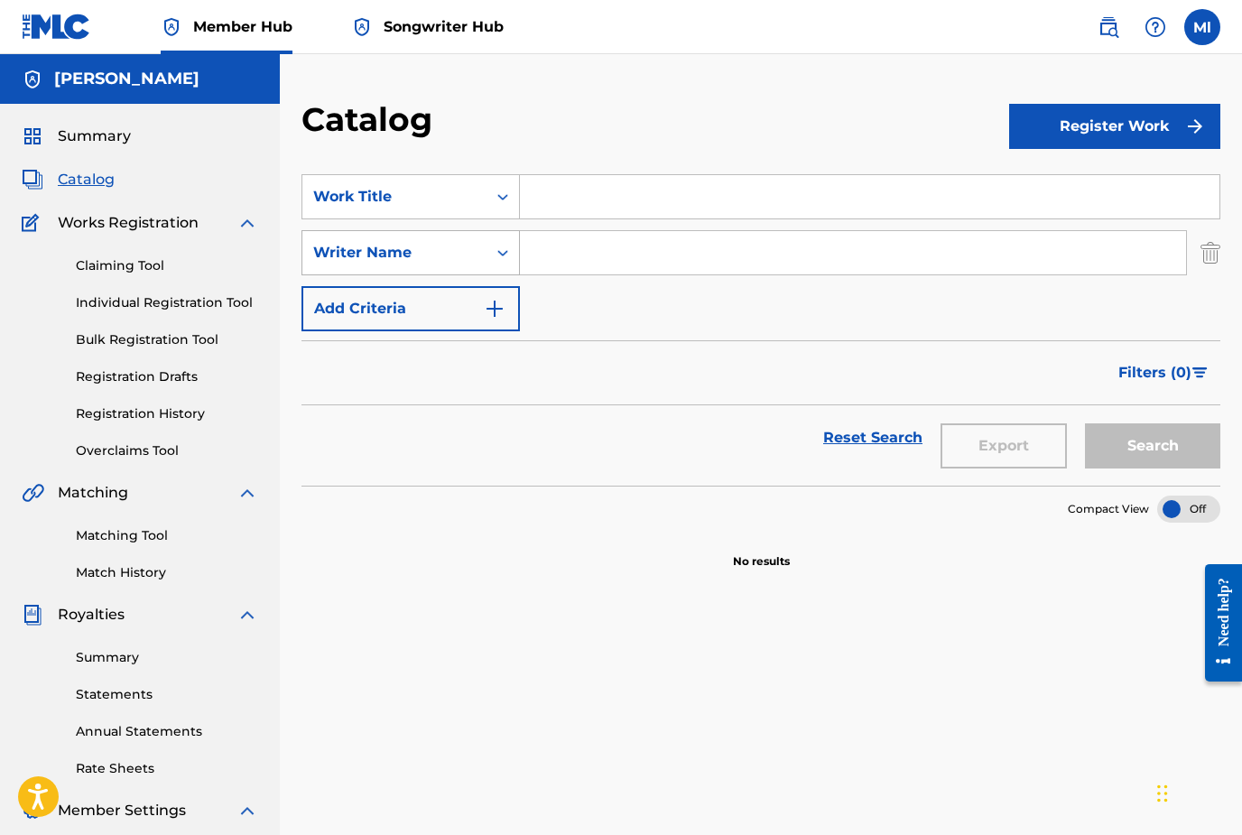
click at [495, 258] on icon "Search Form" at bounding box center [503, 253] width 18 height 18
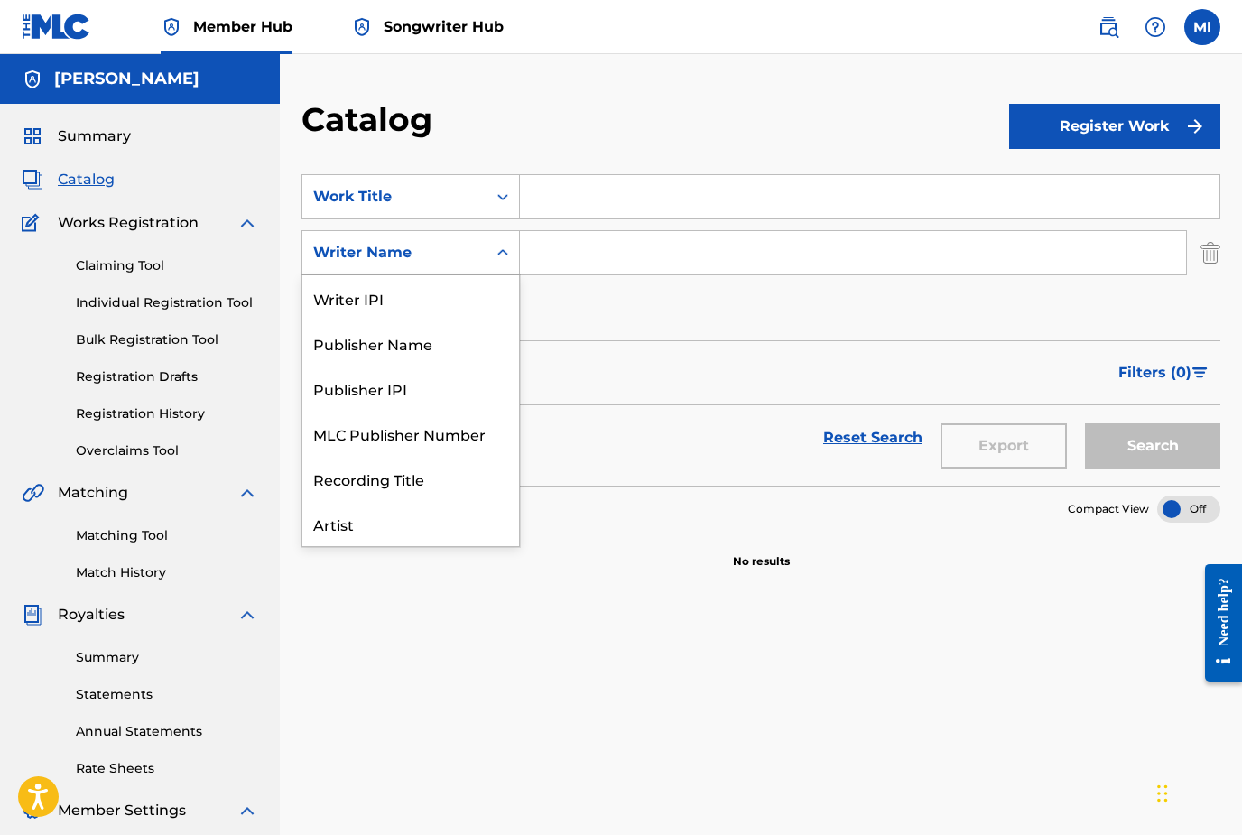
scroll to position [90, 0]
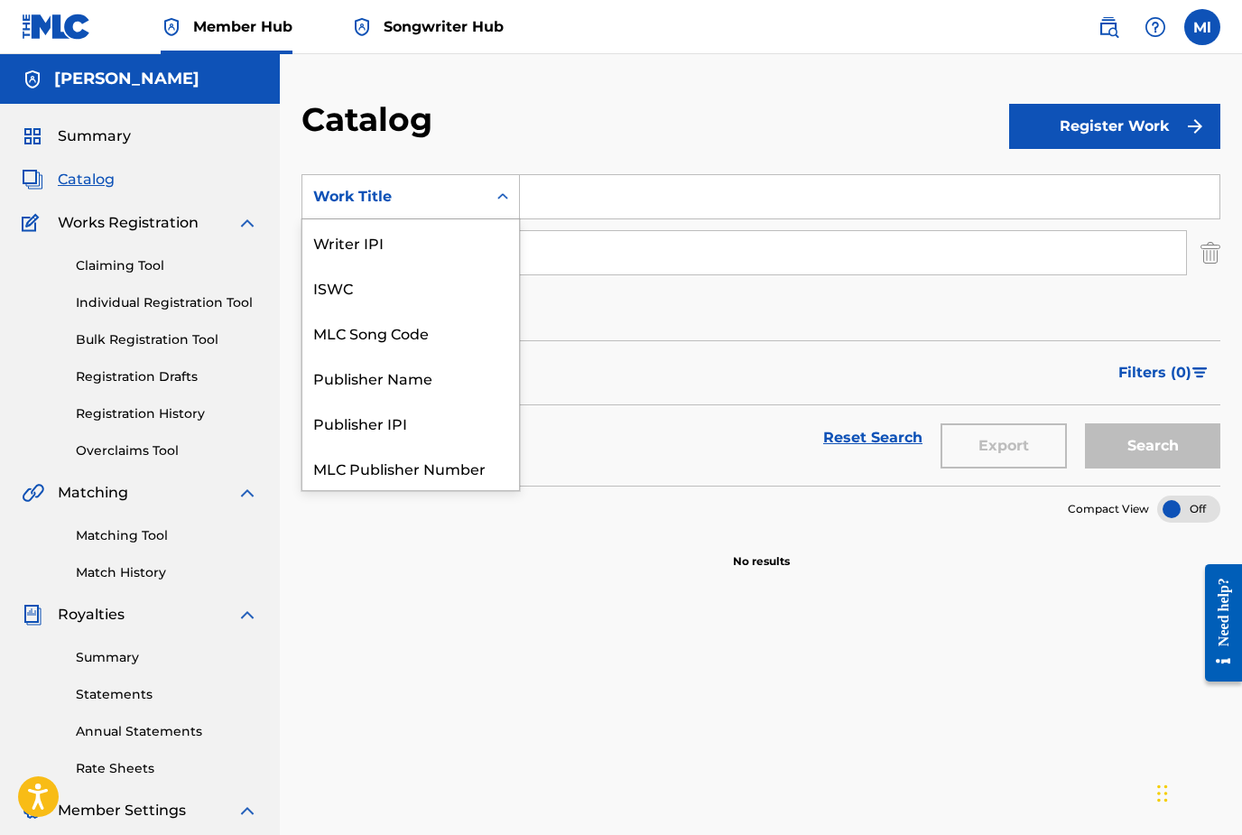
click at [467, 204] on div "Work Title" at bounding box center [394, 197] width 162 height 22
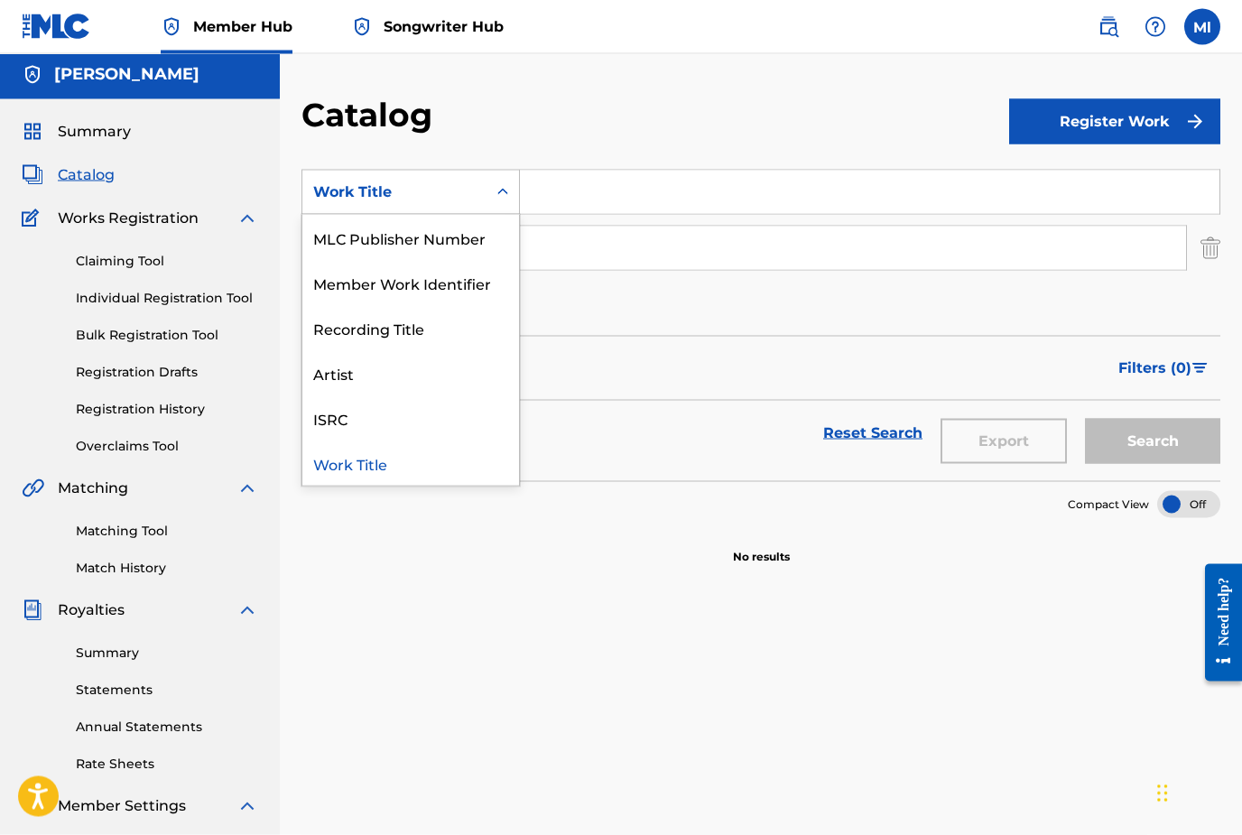
scroll to position [0, 0]
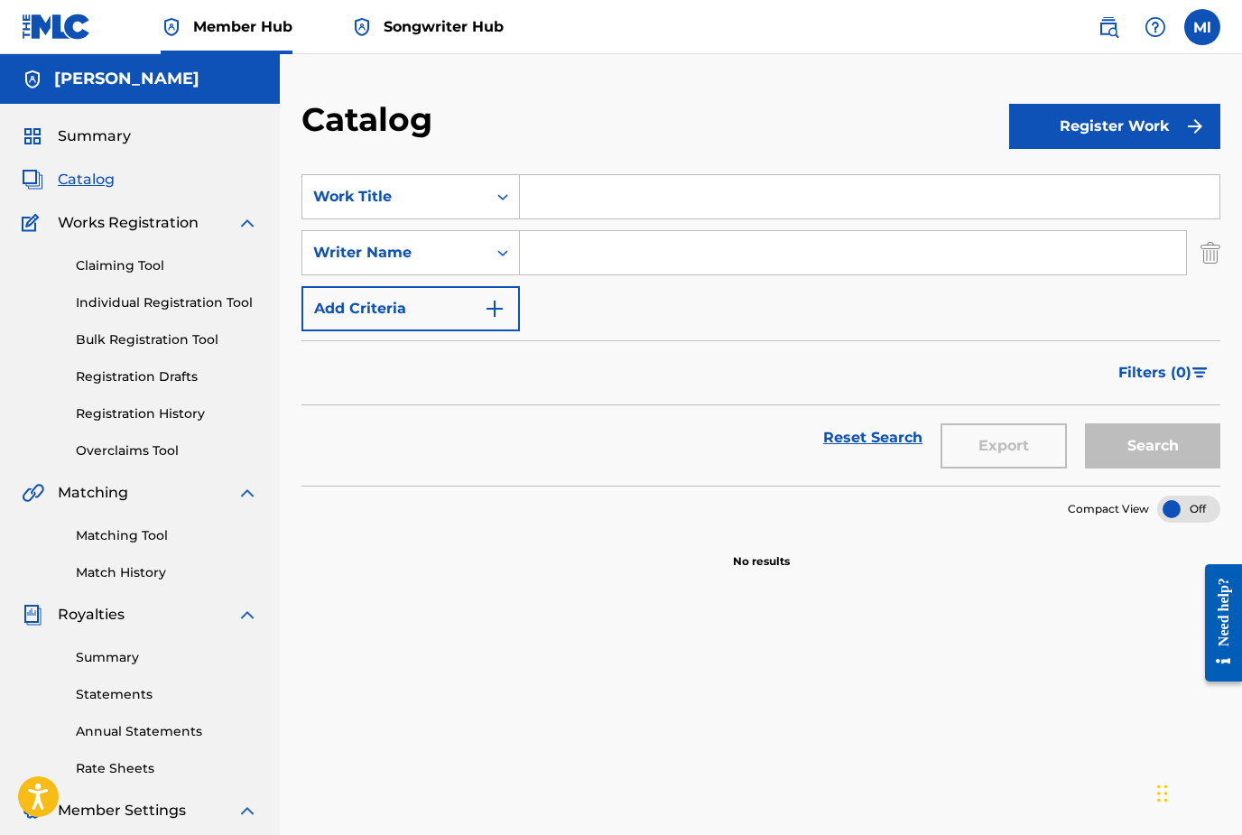
click at [377, 510] on section "Compact View" at bounding box center [760, 504] width 919 height 37
click at [151, 270] on link "Claiming Tool" at bounding box center [167, 265] width 182 height 19
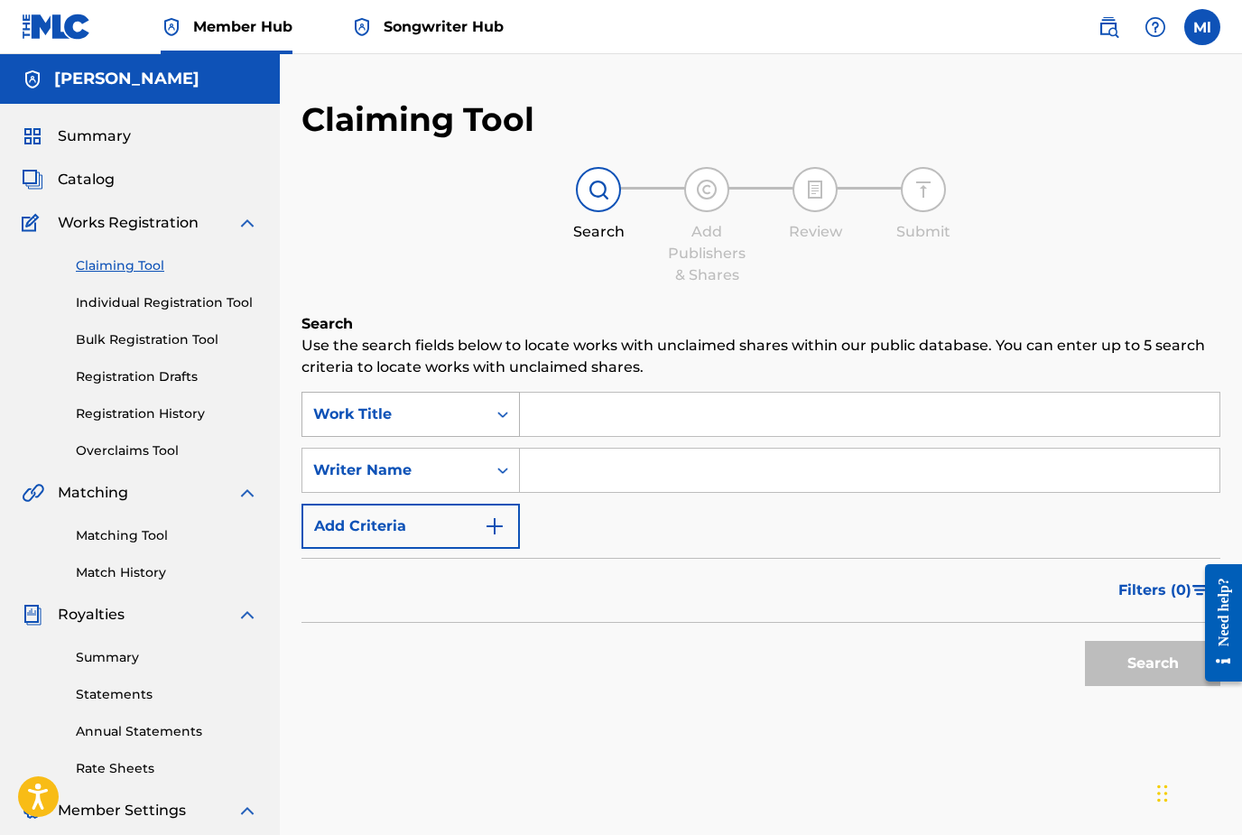
click at [471, 425] on div "Work Title" at bounding box center [394, 414] width 184 height 34
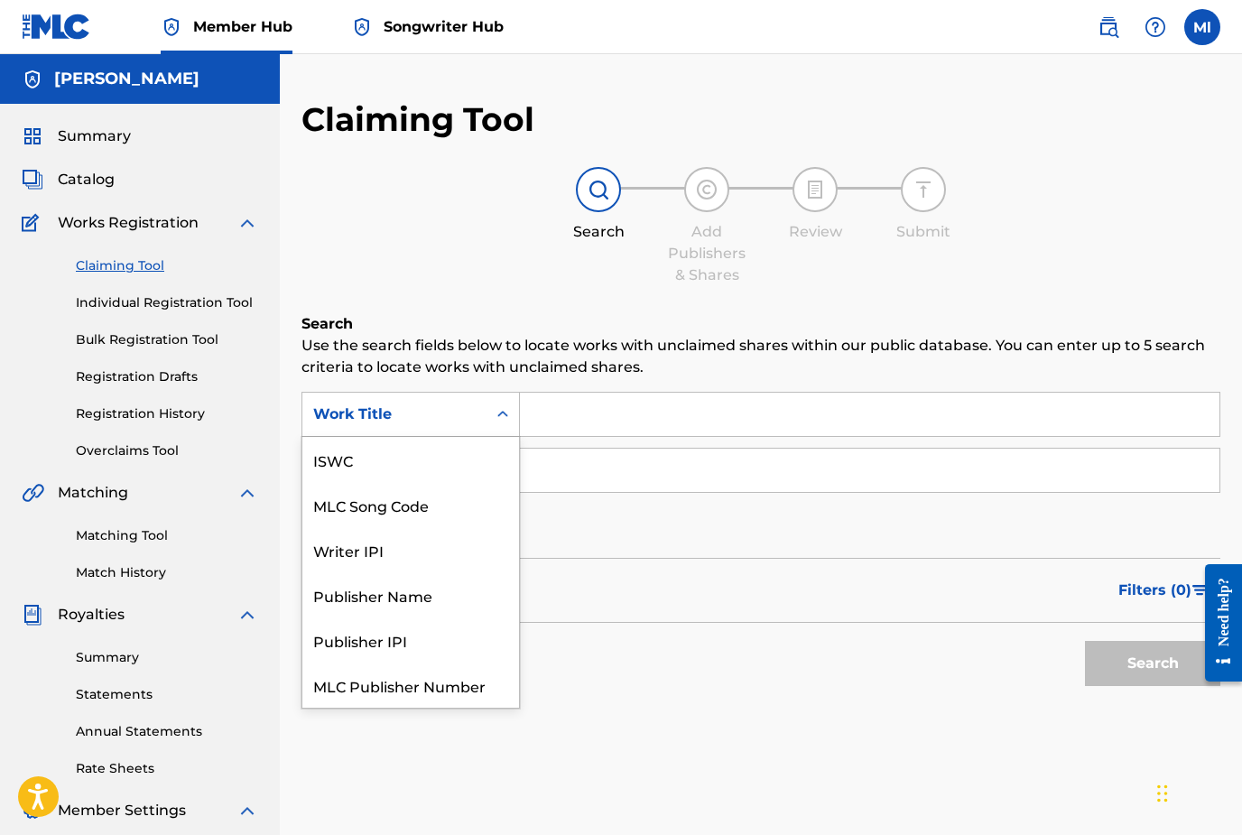
scroll to position [45, 0]
click at [471, 425] on div "Work Title" at bounding box center [394, 414] width 184 height 34
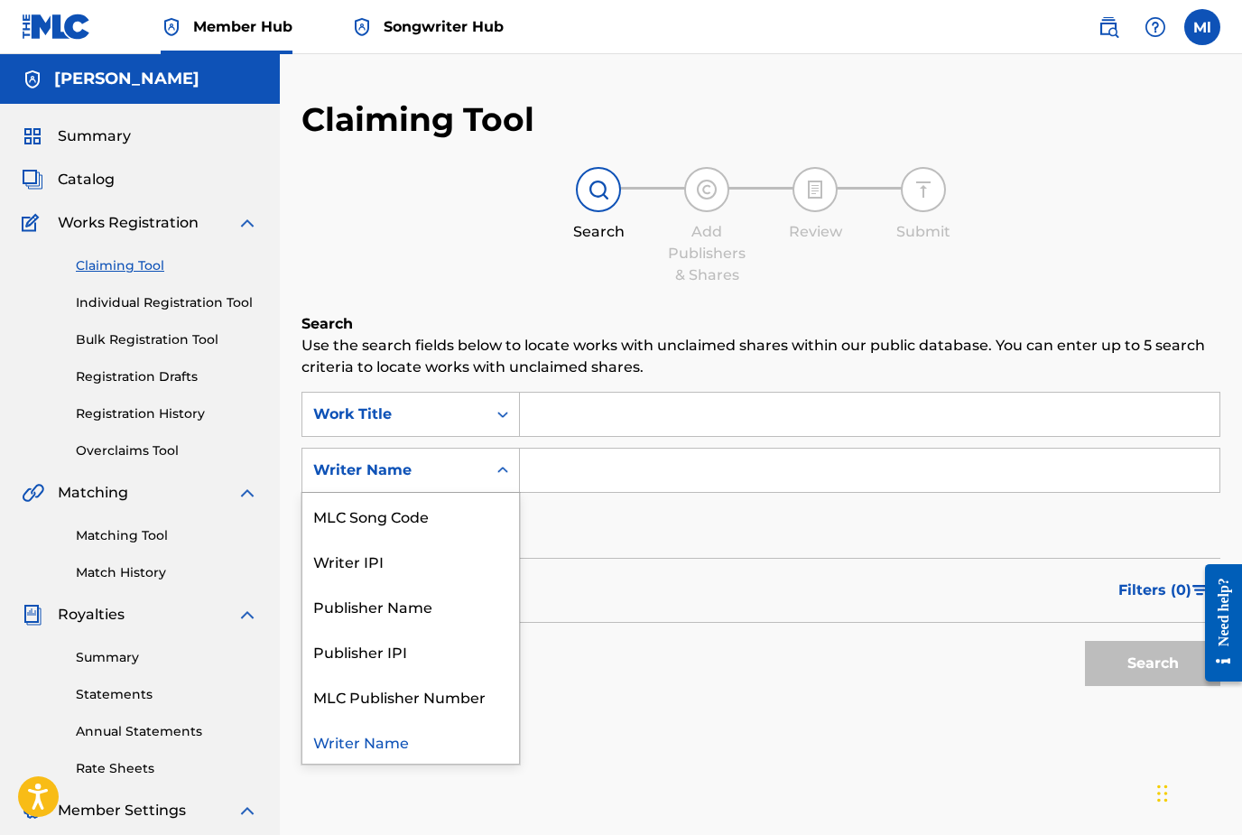
click at [445, 480] on div "Writer Name" at bounding box center [394, 470] width 162 height 22
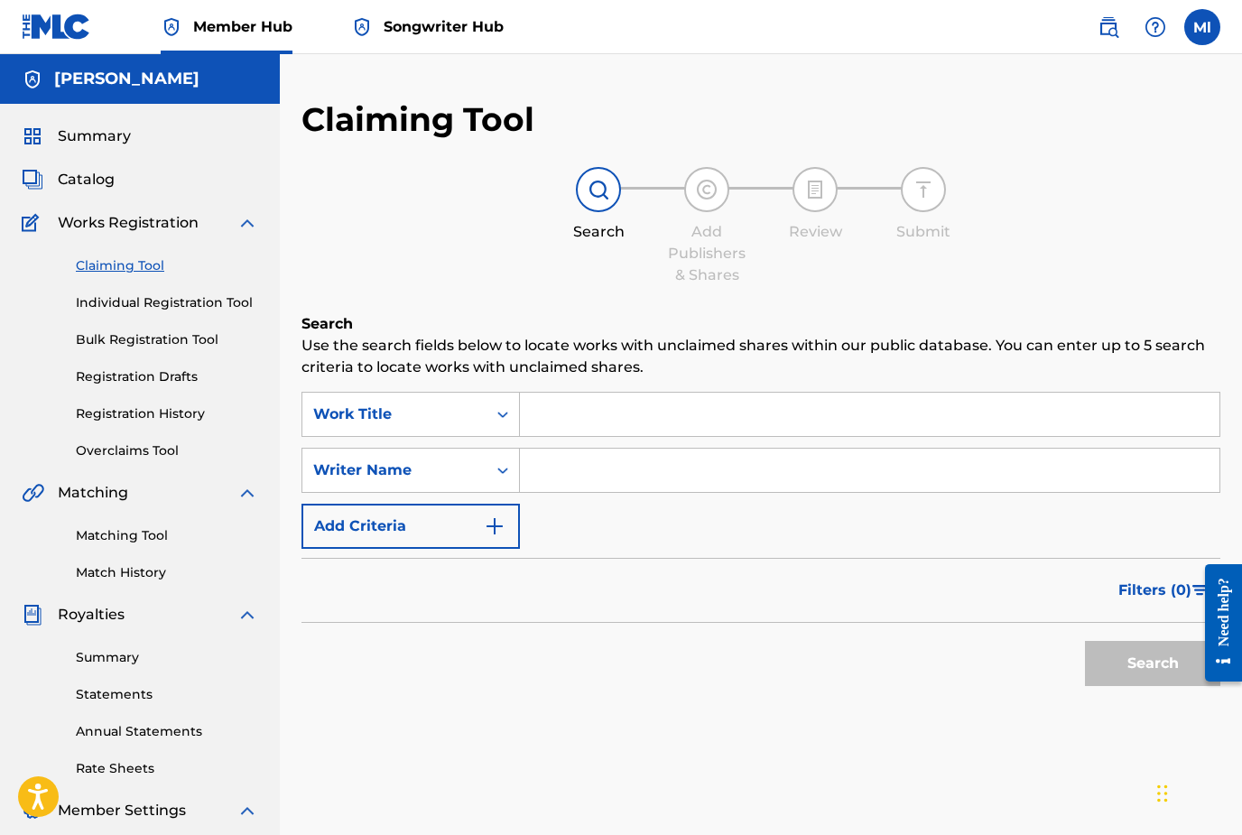
click at [445, 480] on div "Writer Name" at bounding box center [394, 470] width 162 height 22
click at [141, 529] on link "Matching Tool" at bounding box center [167, 535] width 182 height 19
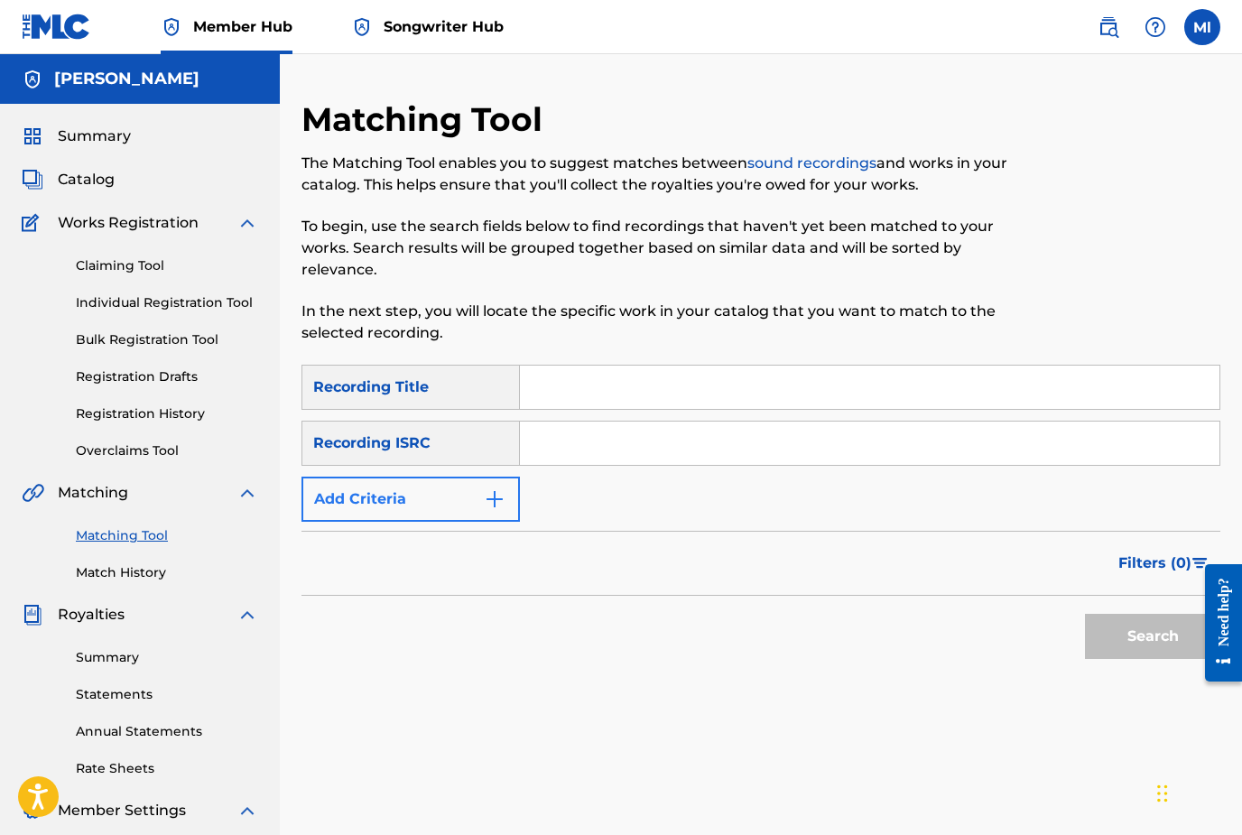
click at [502, 501] on img "Search Form" at bounding box center [495, 499] width 22 height 22
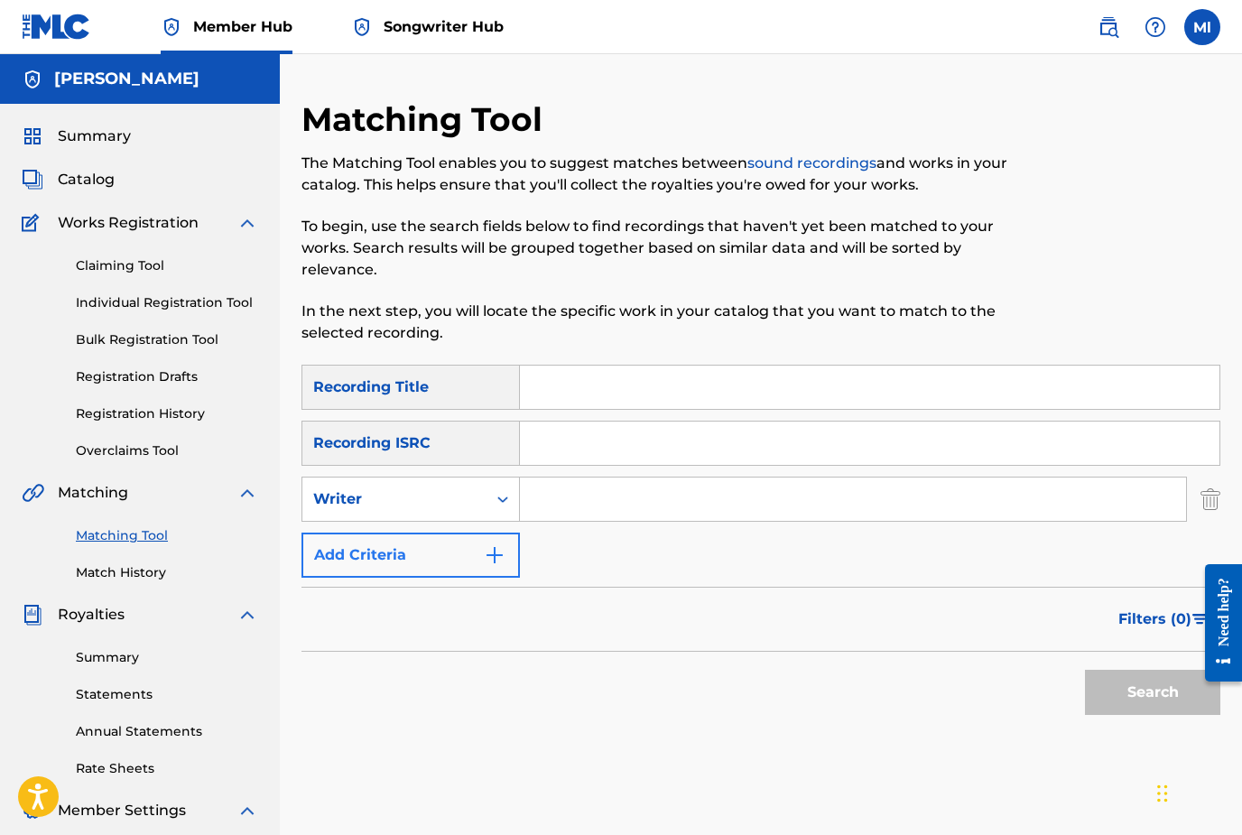
click at [496, 560] on img "Search Form" at bounding box center [495, 555] width 22 height 22
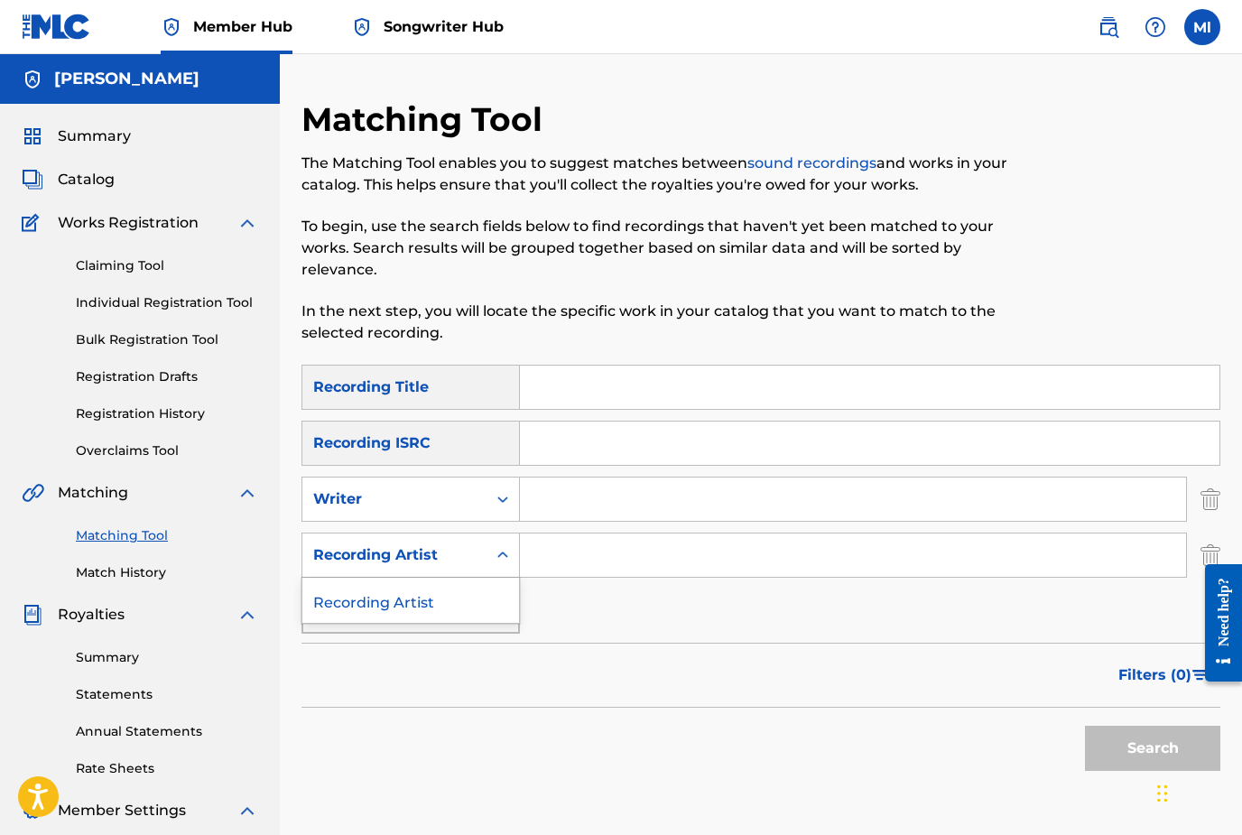
click at [496, 560] on icon "Search Form" at bounding box center [503, 555] width 18 height 18
click at [559, 602] on div "SearchWithCriteriae2cfa625-3d45-475b-8879-e66ad61fd508 Recording Title SearchWi…" at bounding box center [760, 499] width 919 height 269
click at [107, 145] on span "Summary" at bounding box center [94, 136] width 73 height 22
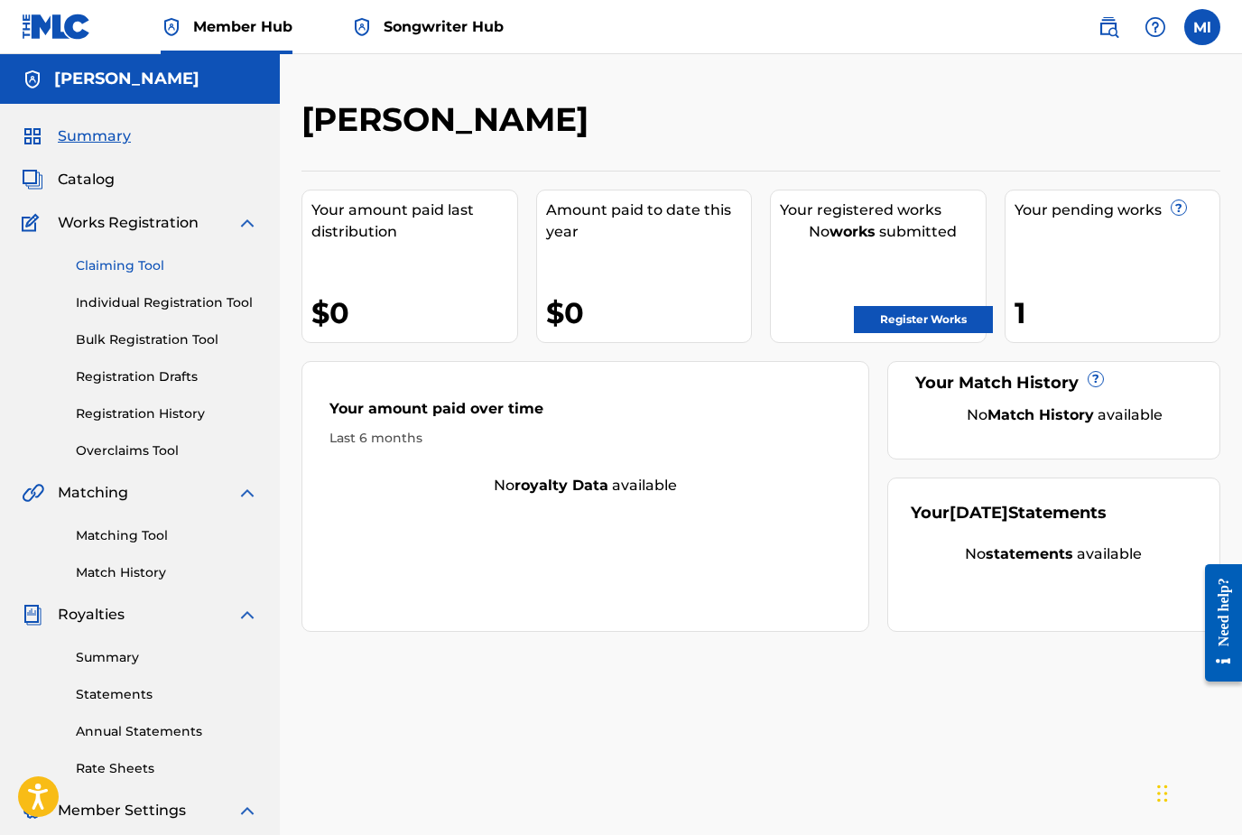
click at [116, 272] on link "Claiming Tool" at bounding box center [167, 265] width 182 height 19
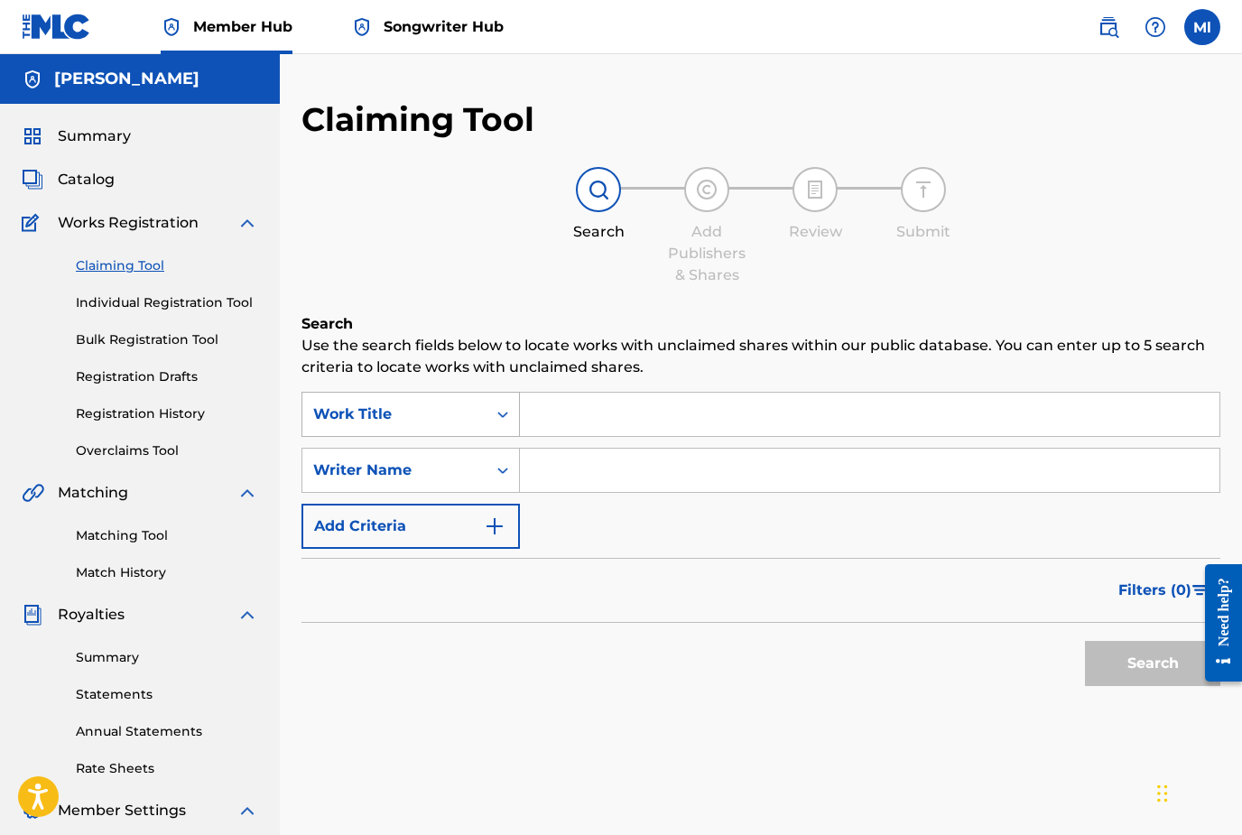
click at [465, 413] on div "Work Title" at bounding box center [394, 414] width 162 height 22
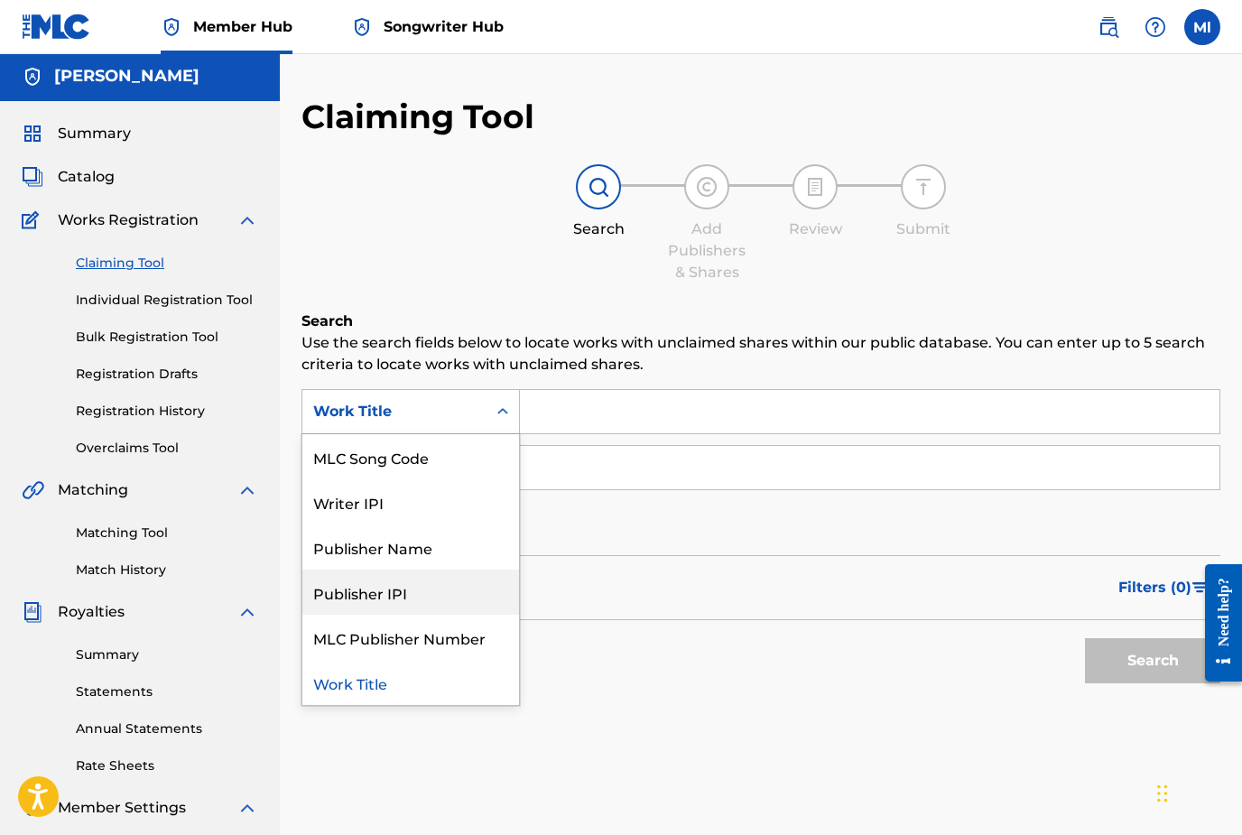
scroll to position [9, 0]
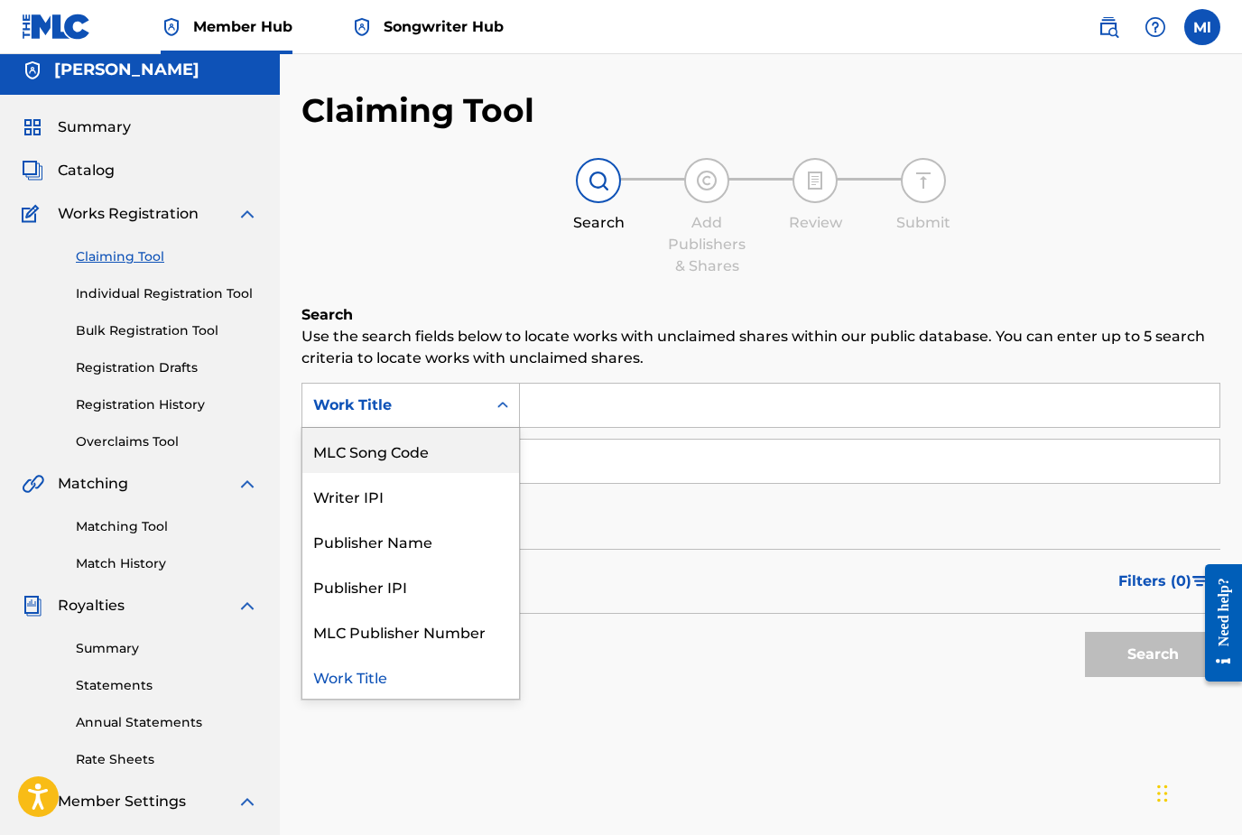
click at [486, 306] on h6 "Search" at bounding box center [760, 315] width 919 height 22
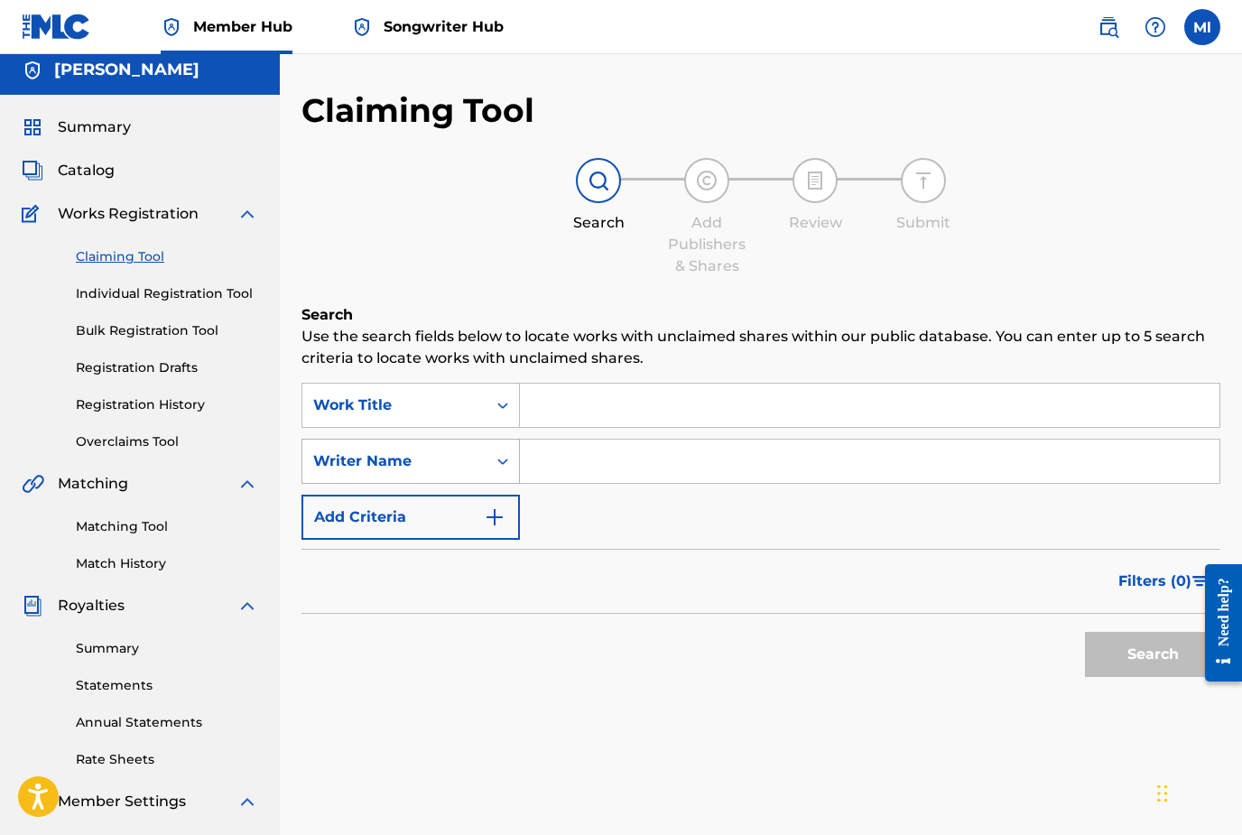
click at [498, 468] on icon "Search Form" at bounding box center [503, 461] width 18 height 18
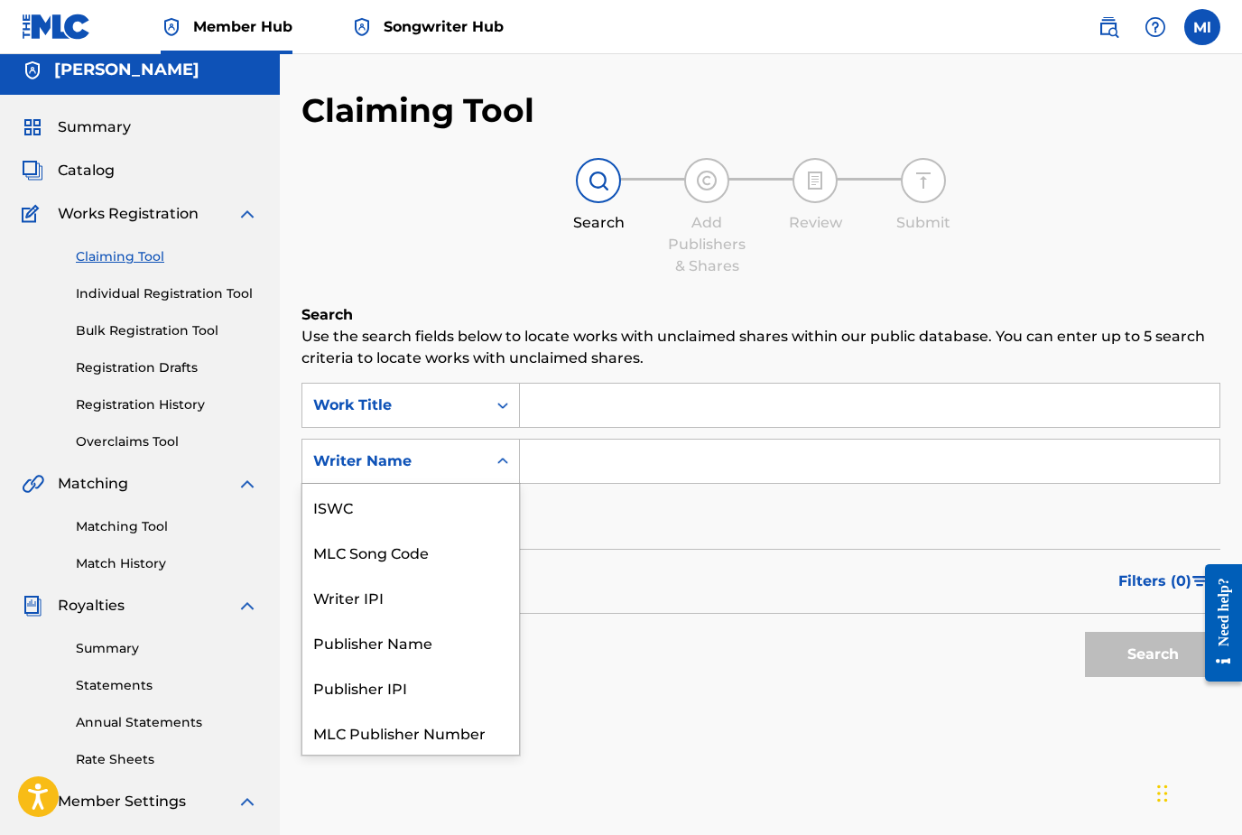
scroll to position [45, 0]
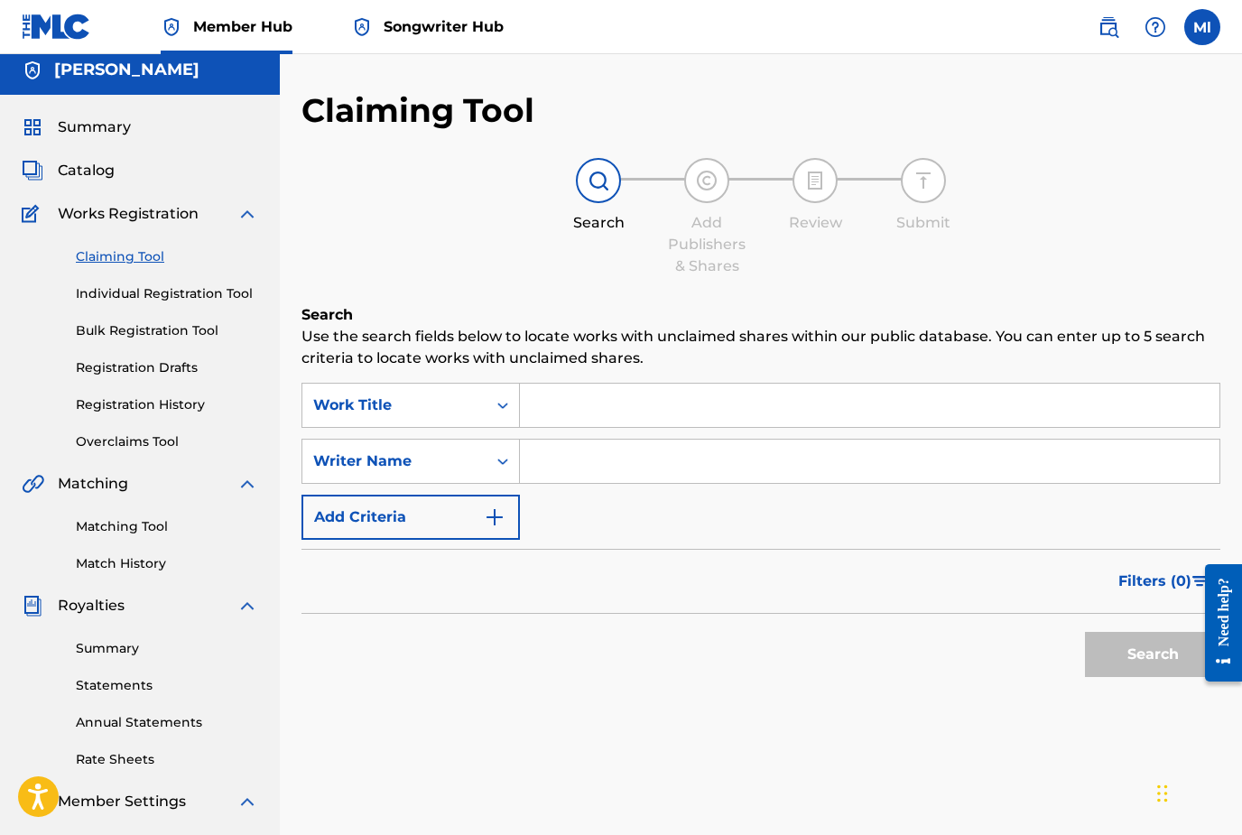
click at [482, 236] on div "Search Add Publishers & Shares Review Submit" at bounding box center [760, 217] width 919 height 119
click at [176, 403] on link "Registration History" at bounding box center [167, 404] width 182 height 19
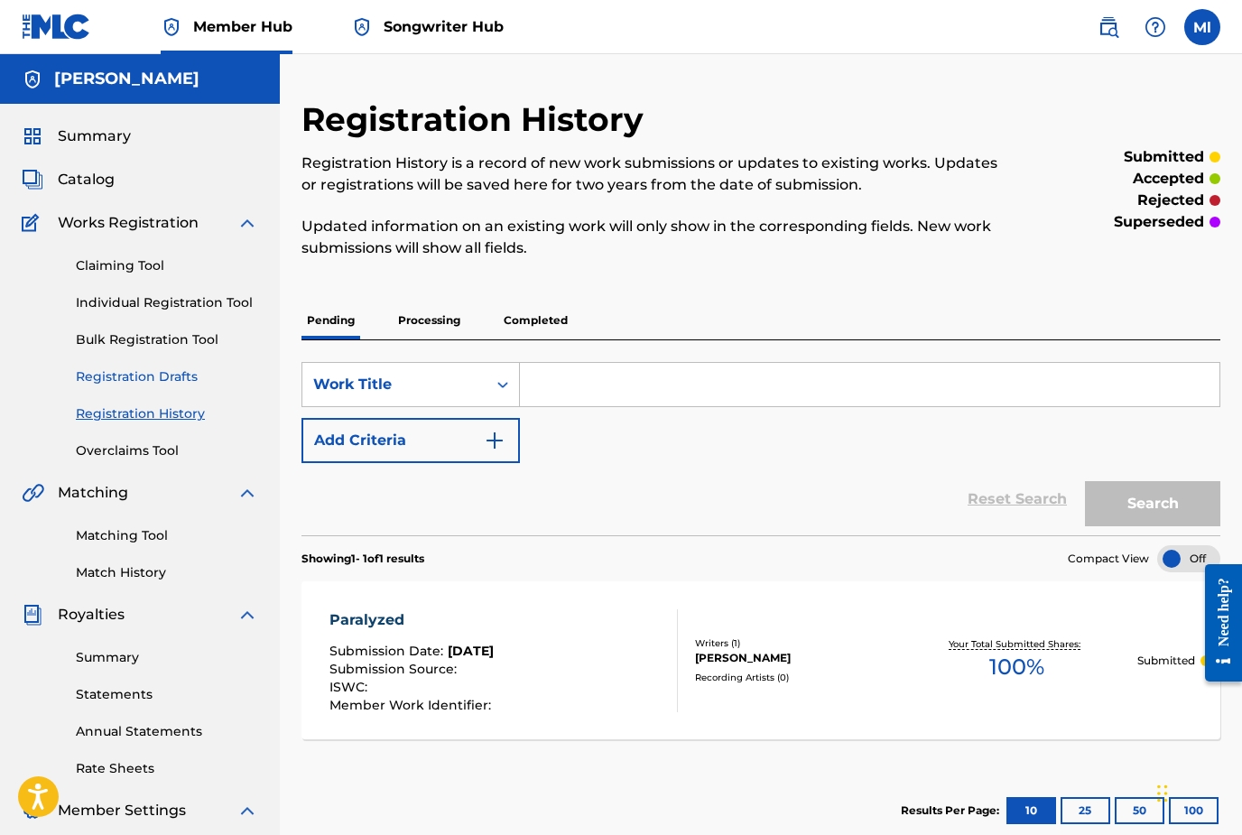
click at [181, 382] on link "Registration Drafts" at bounding box center [167, 376] width 182 height 19
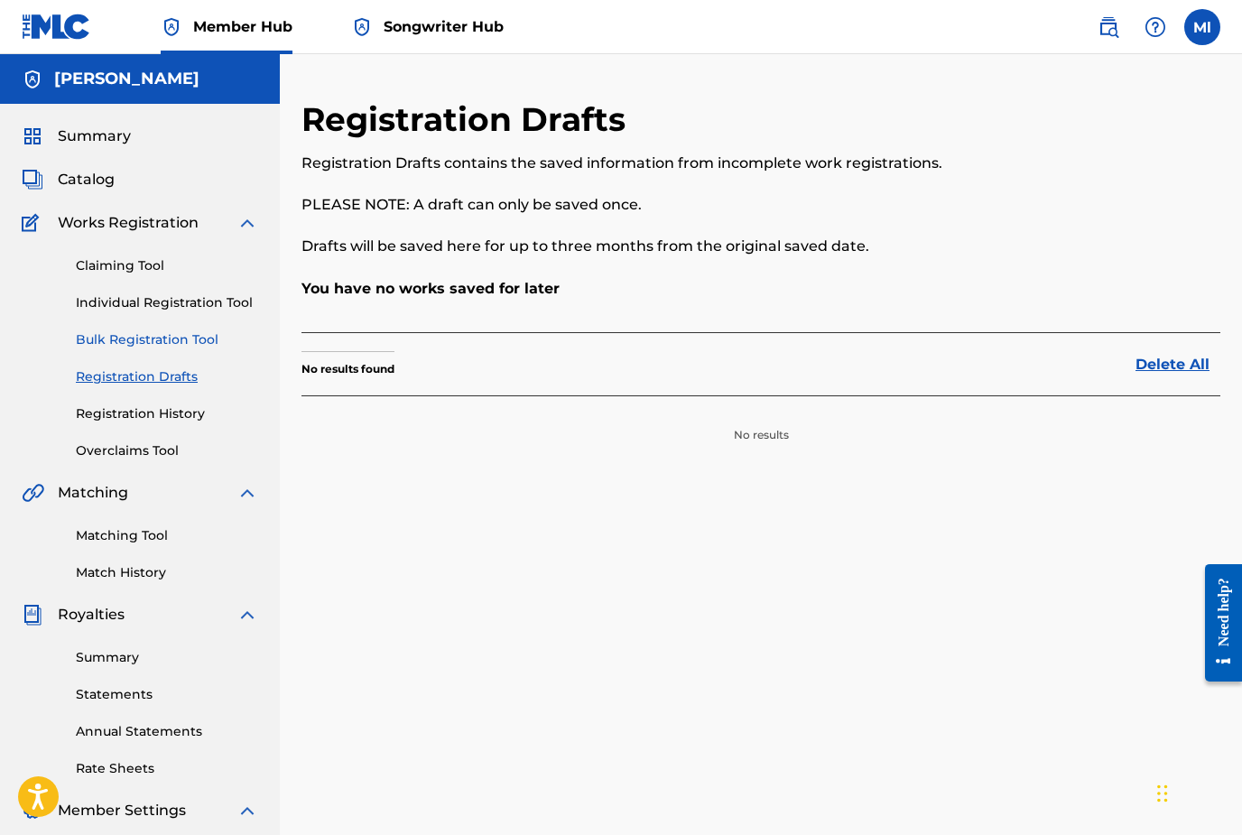
click at [175, 346] on link "Bulk Registration Tool" at bounding box center [167, 339] width 182 height 19
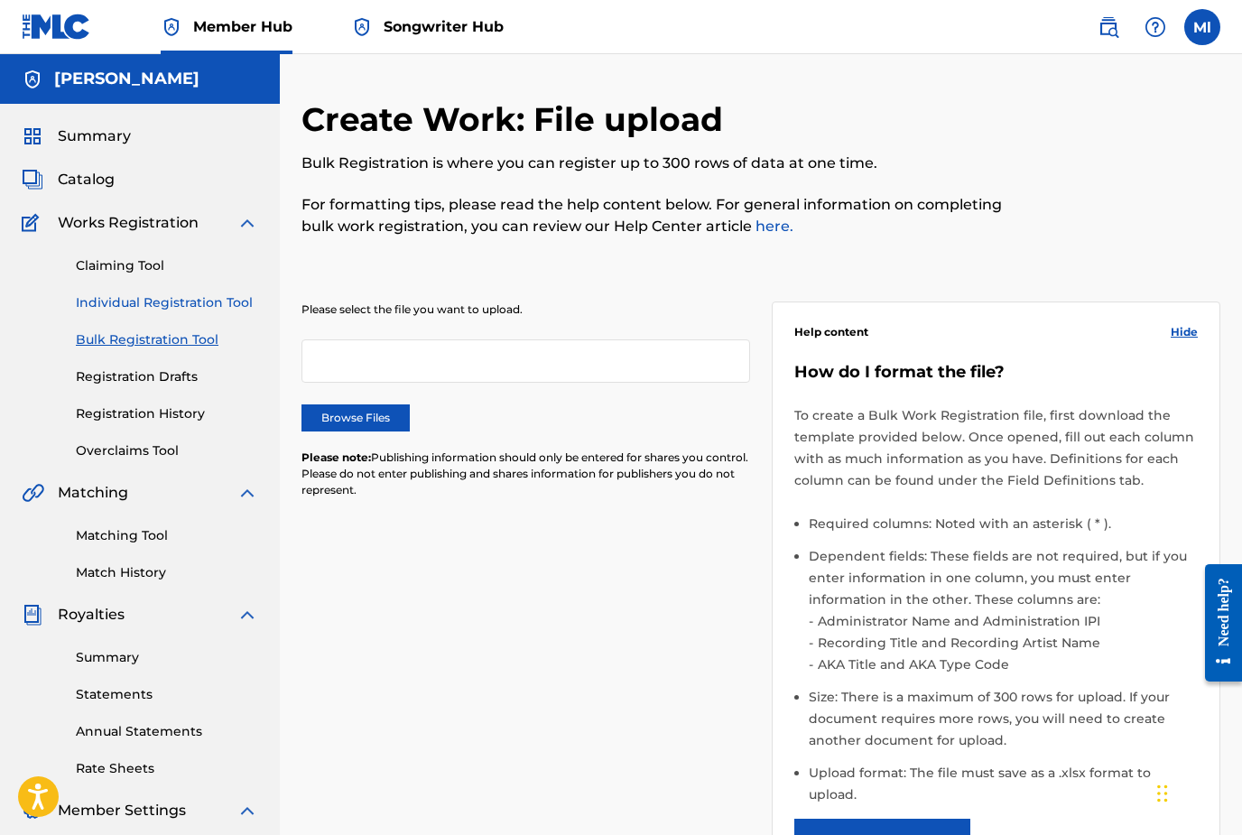
click at [171, 306] on link "Individual Registration Tool" at bounding box center [167, 302] width 182 height 19
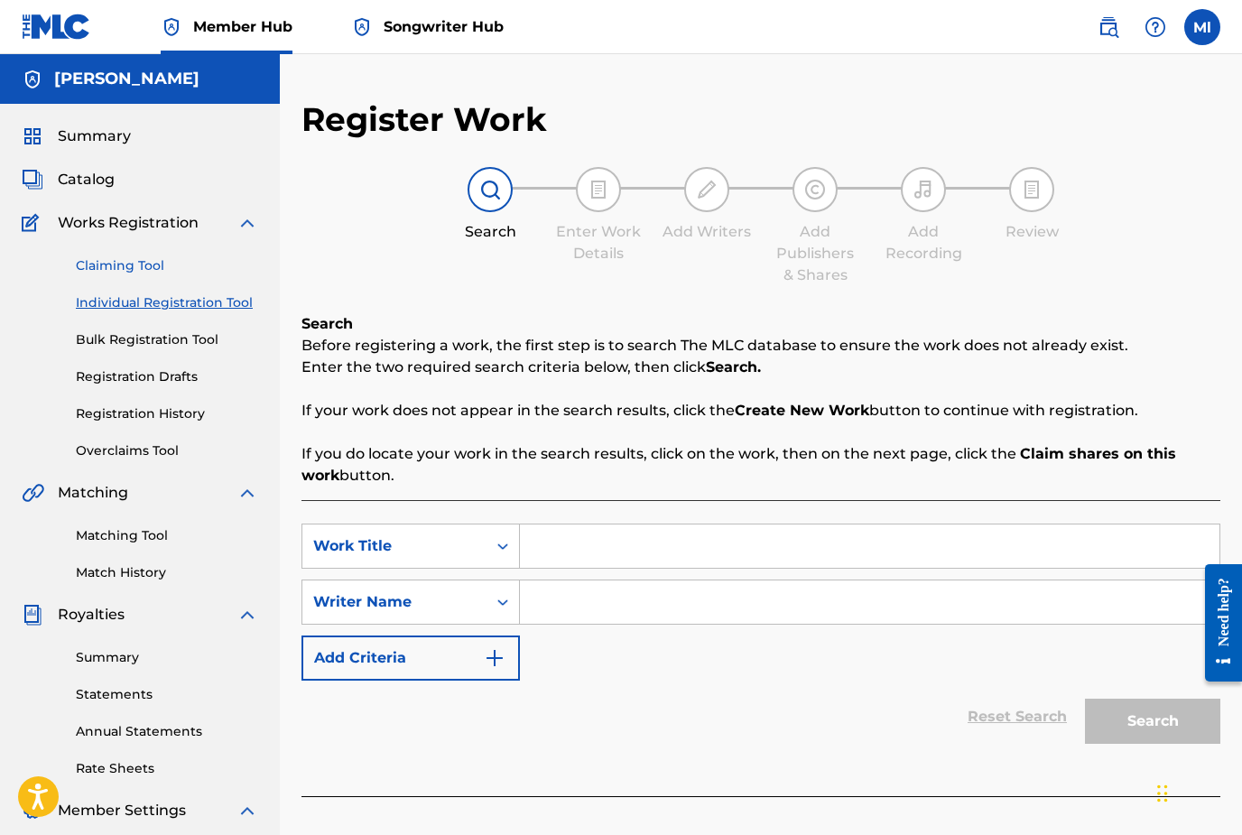
click at [125, 267] on link "Claiming Tool" at bounding box center [167, 265] width 182 height 19
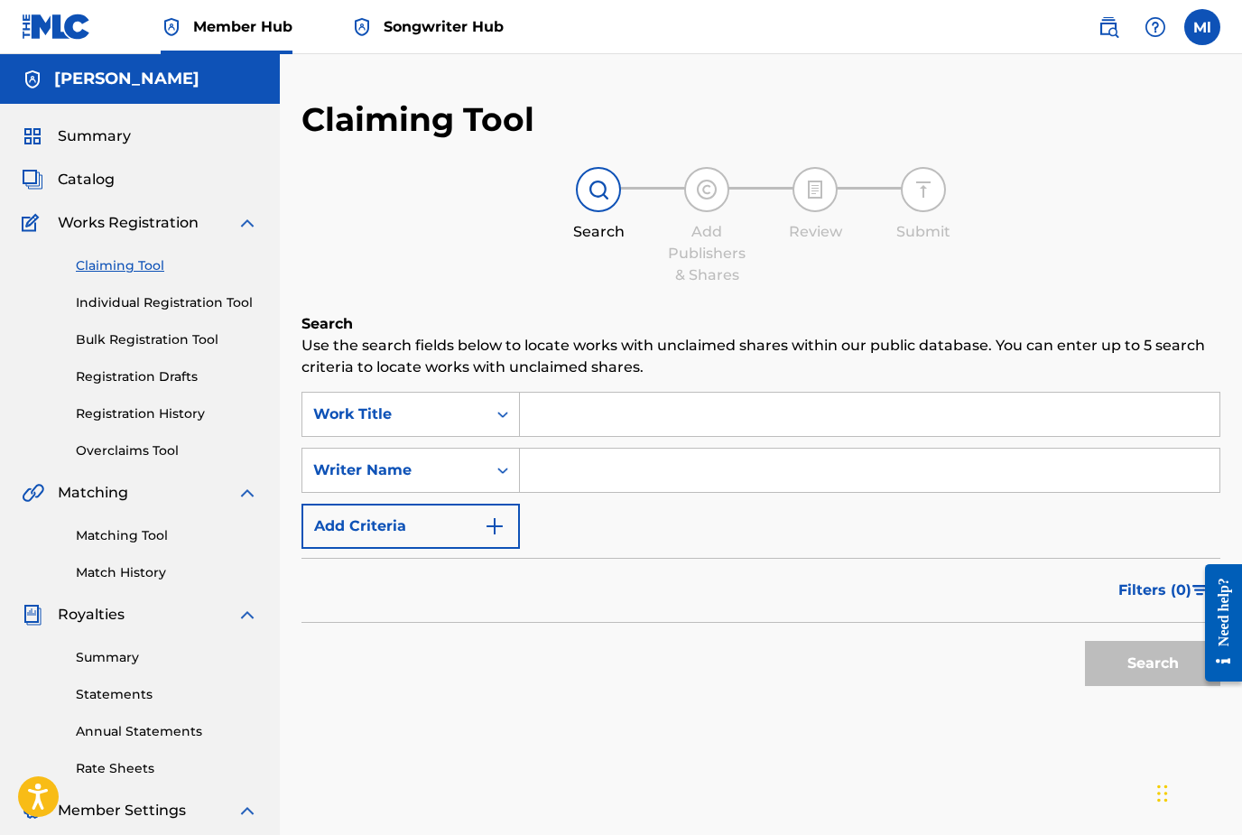
click at [542, 408] on input "Search Form" at bounding box center [869, 414] width 699 height 43
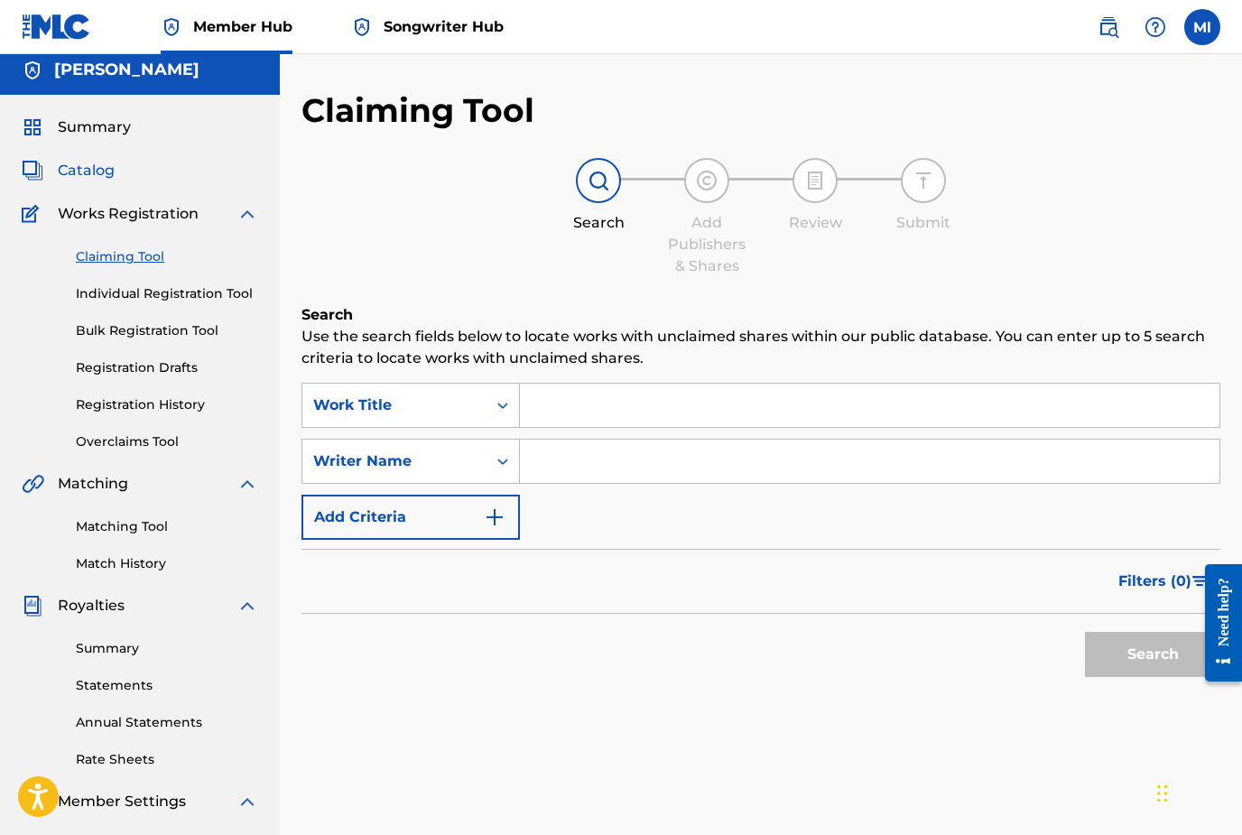
click at [91, 161] on span "Catalog" at bounding box center [86, 171] width 57 height 22
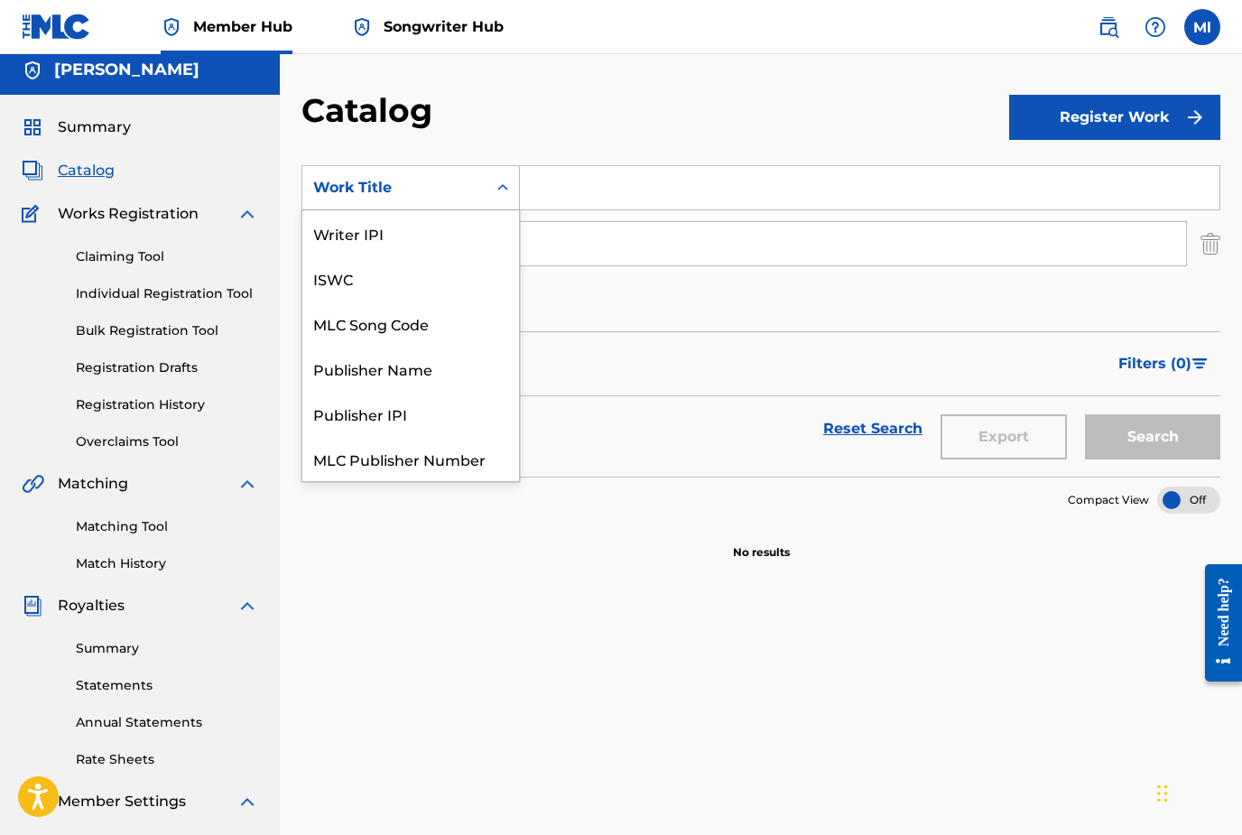
click at [497, 194] on icon "Search Form" at bounding box center [503, 188] width 18 height 18
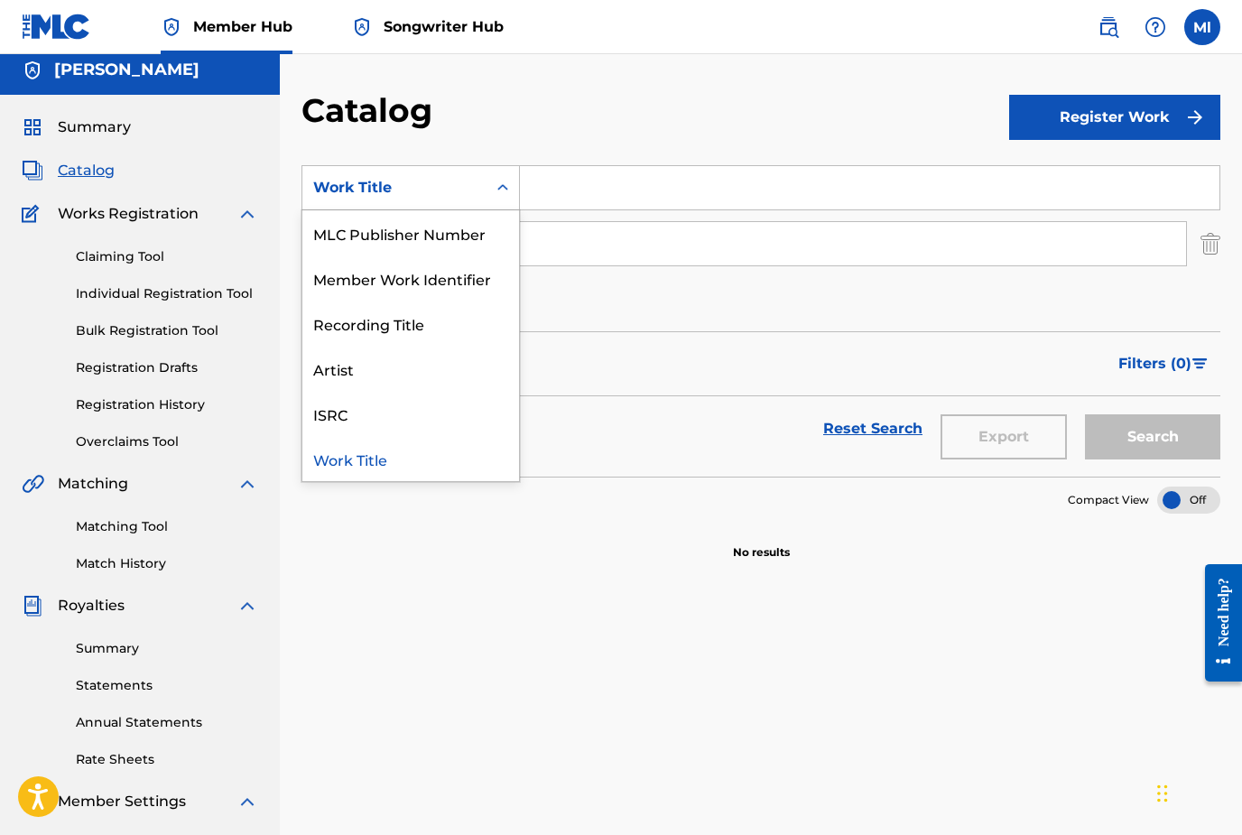
click at [497, 194] on icon "Search Form" at bounding box center [503, 188] width 18 height 18
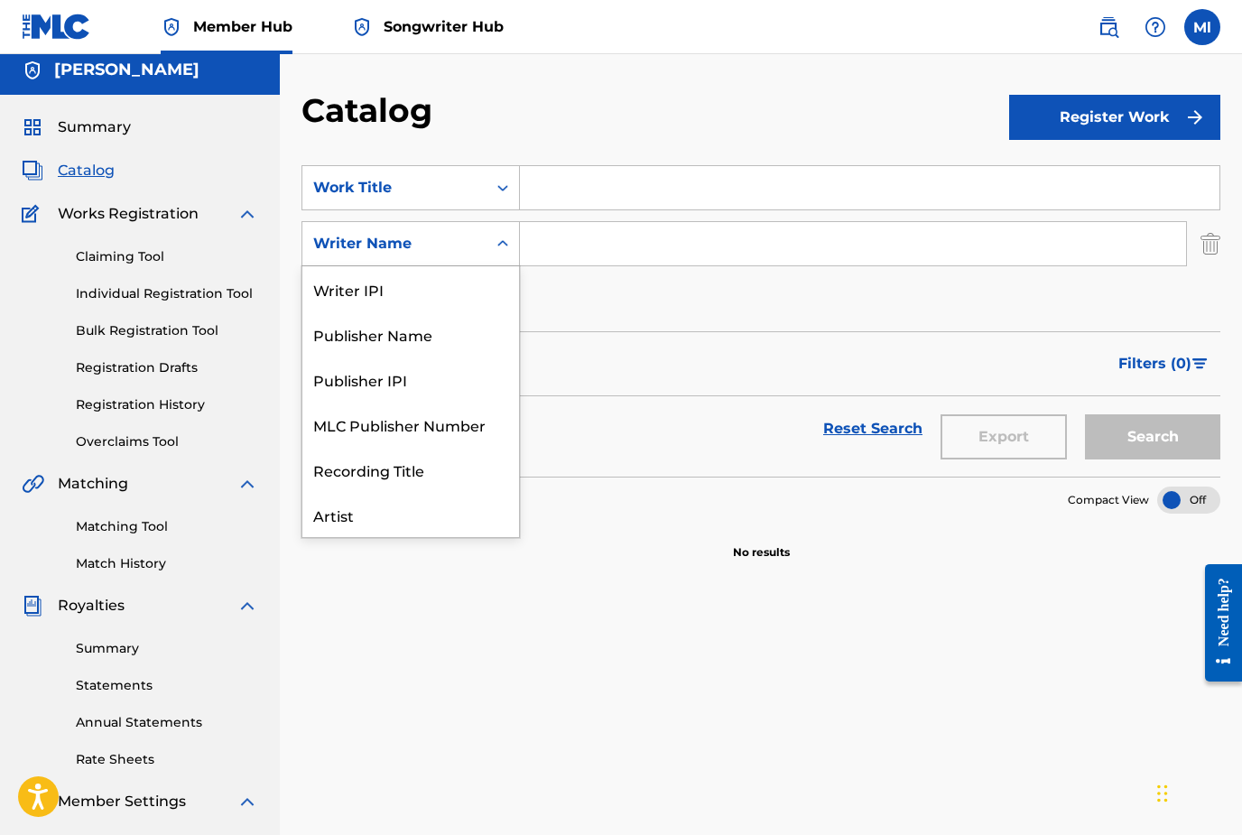
click at [507, 248] on icon "Search Form" at bounding box center [503, 244] width 18 height 18
click at [507, 247] on icon "Search Form" at bounding box center [503, 244] width 18 height 18
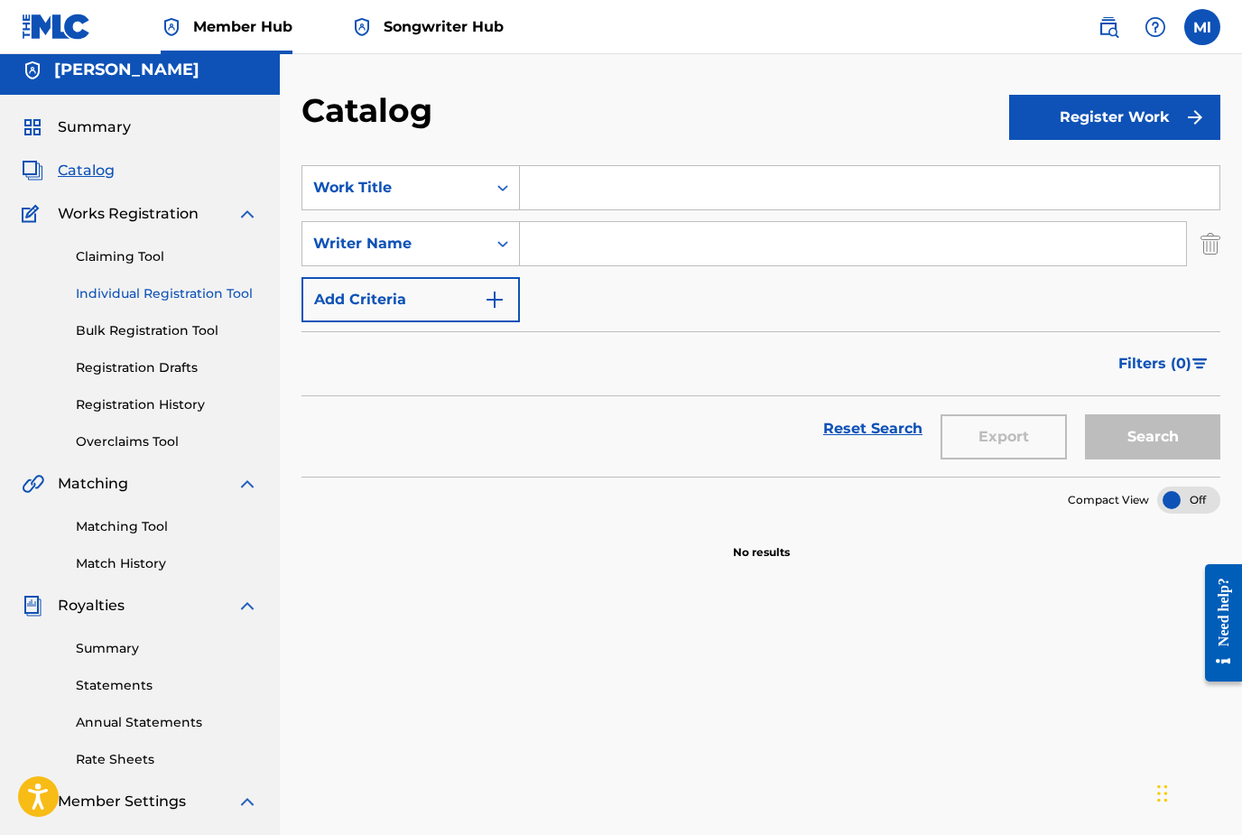
click at [107, 296] on link "Individual Registration Tool" at bounding box center [167, 293] width 182 height 19
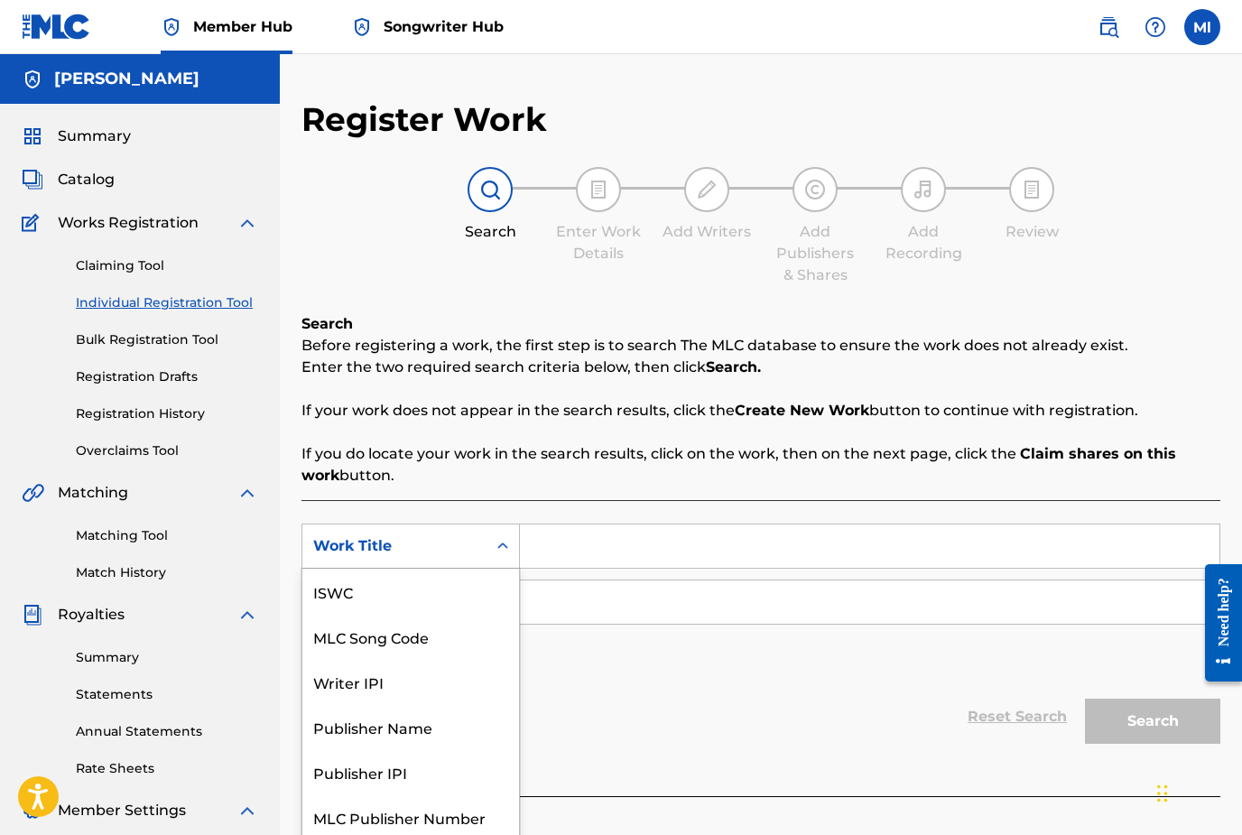
scroll to position [5, 0]
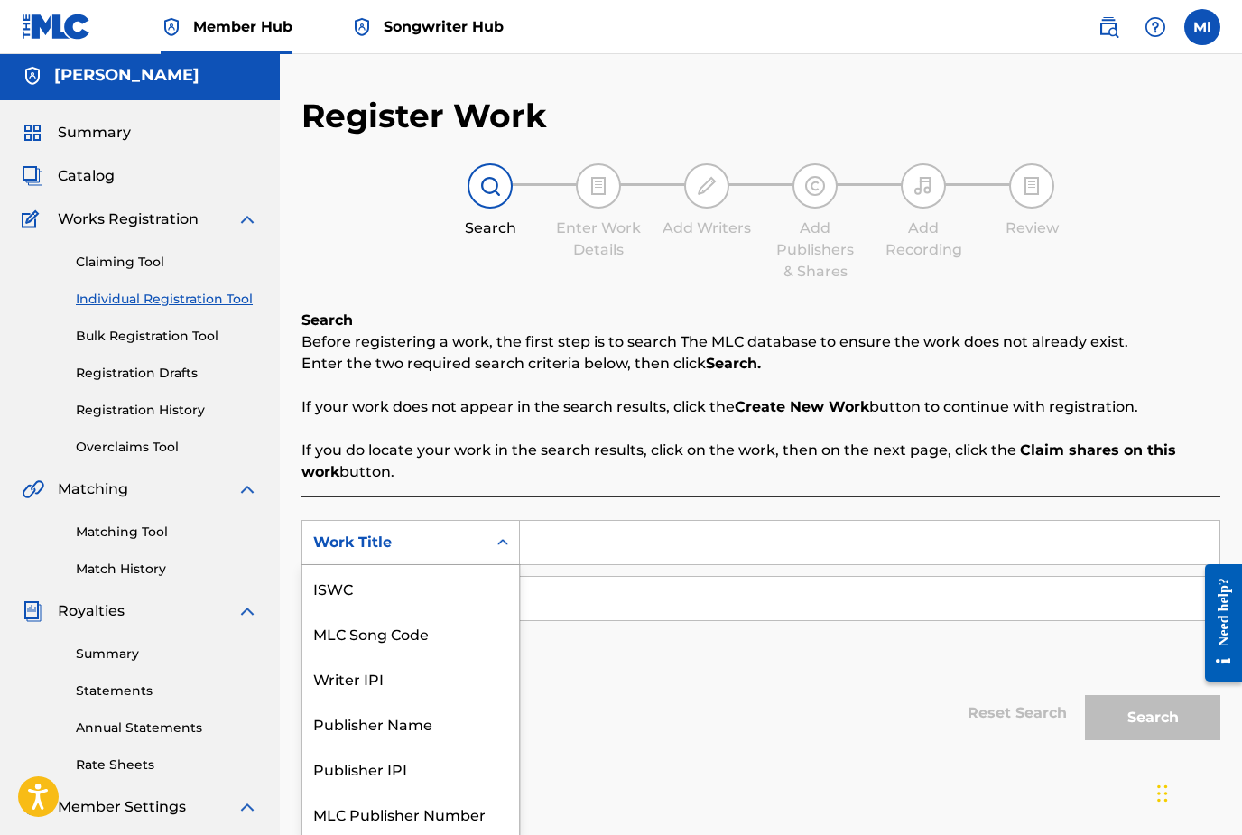
click at [421, 550] on div "Work Title" at bounding box center [394, 542] width 184 height 34
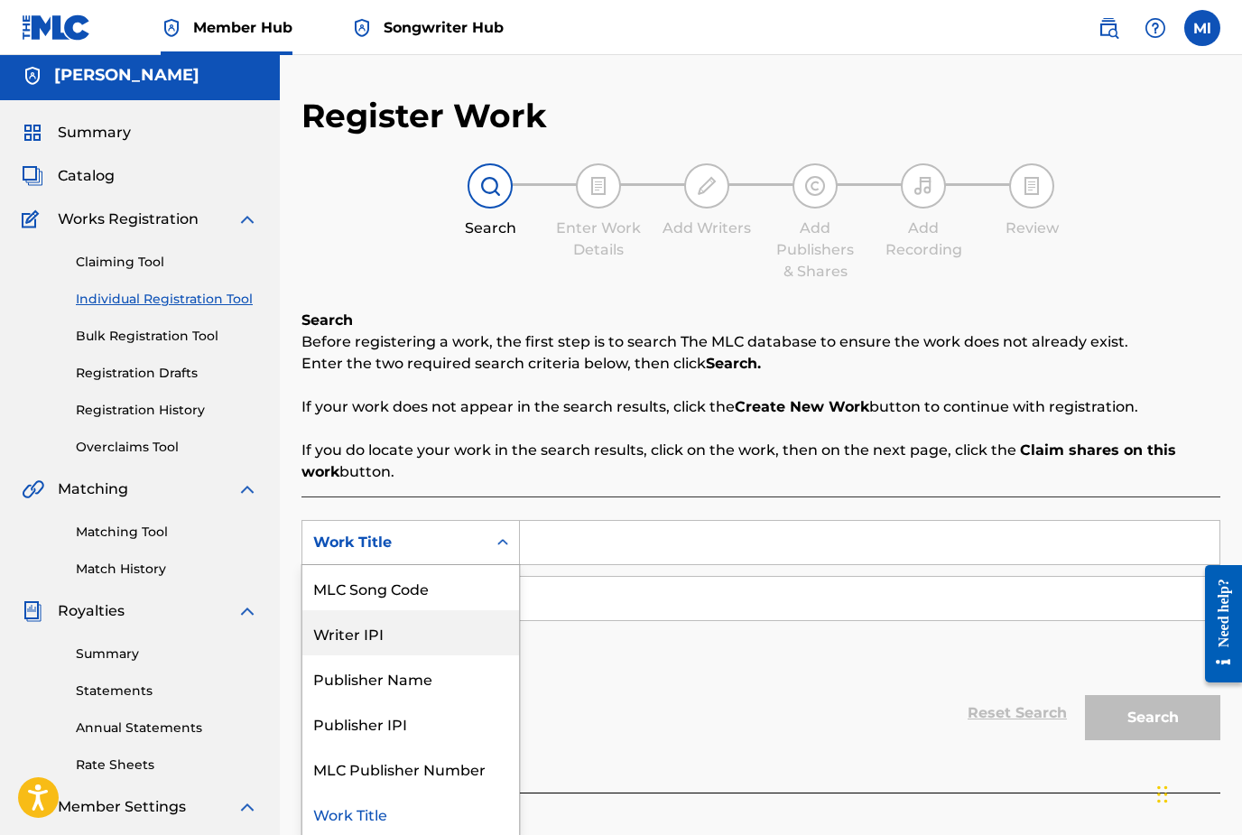
scroll to position [4, 0]
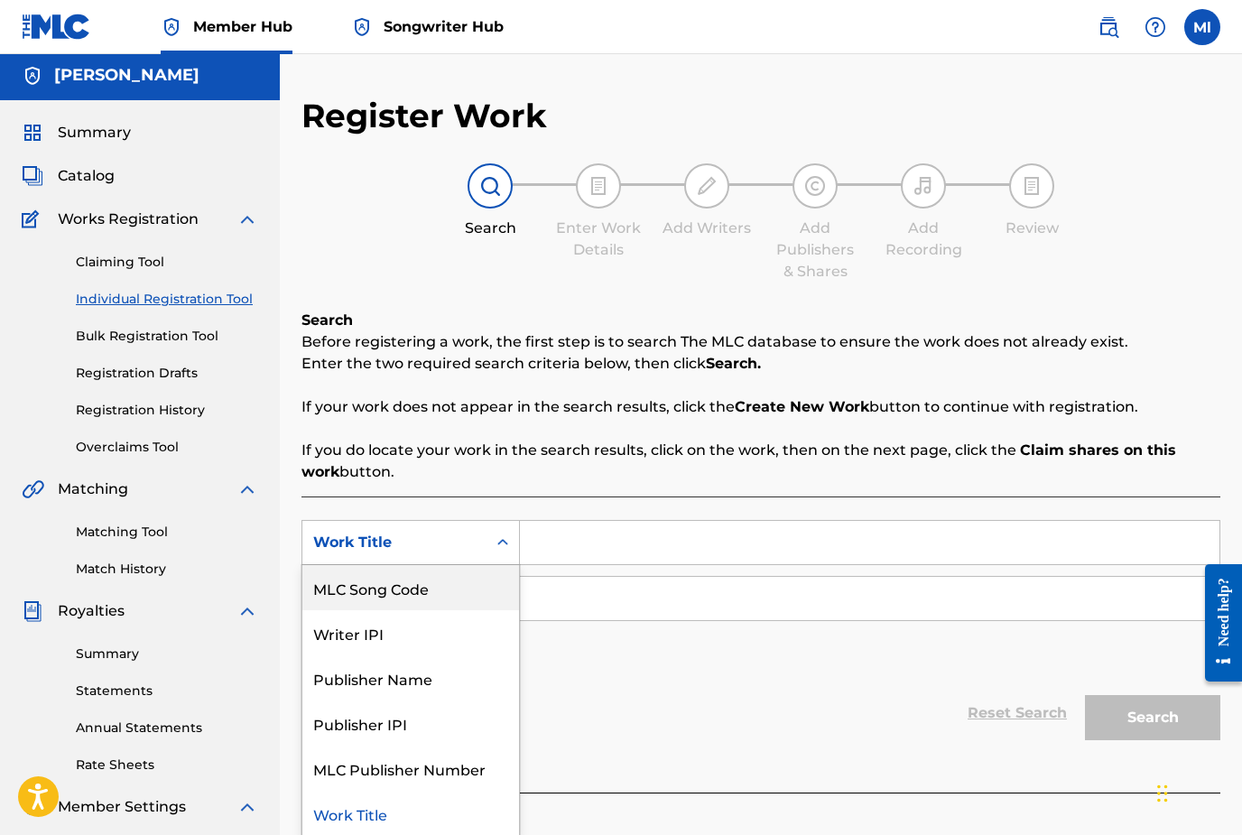
click at [470, 481] on p "If you do locate your work in the search results, click on the work, then on th…" at bounding box center [760, 460] width 919 height 43
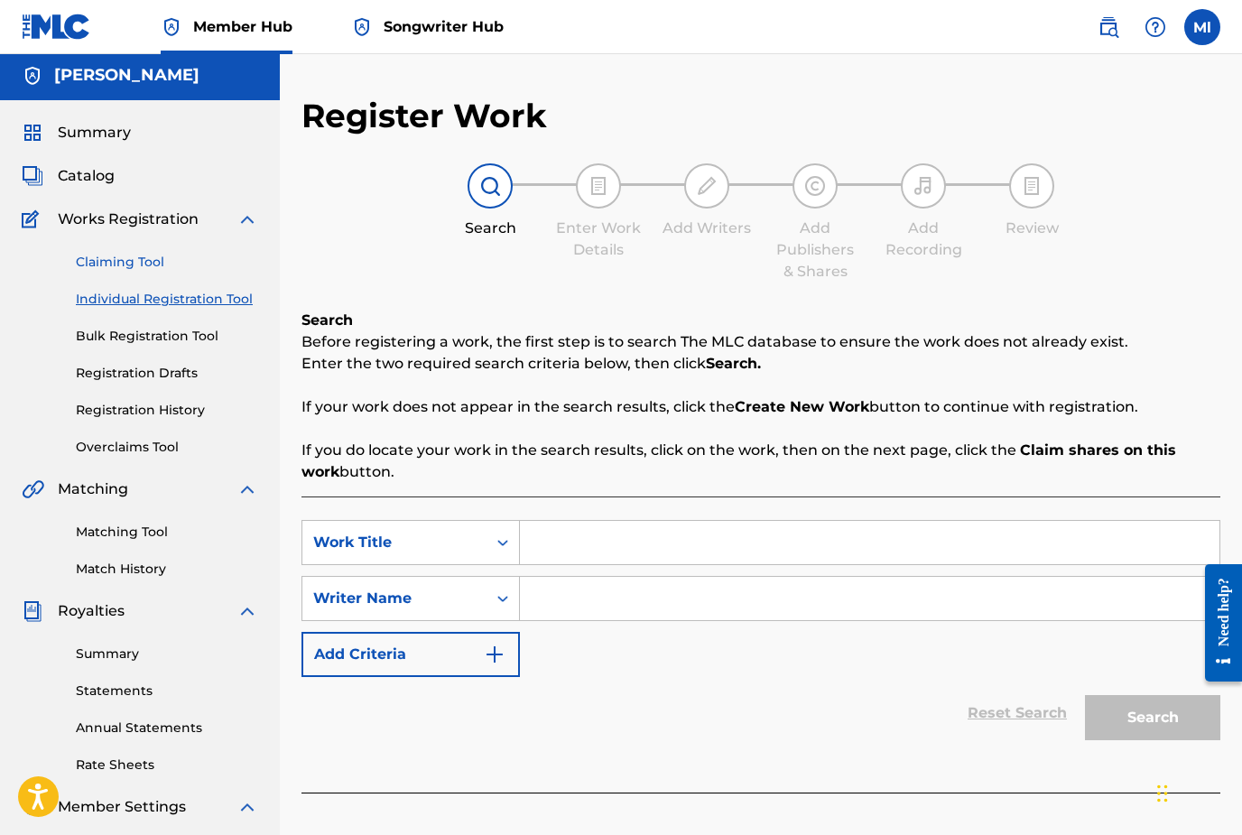
click at [138, 269] on link "Claiming Tool" at bounding box center [167, 262] width 182 height 19
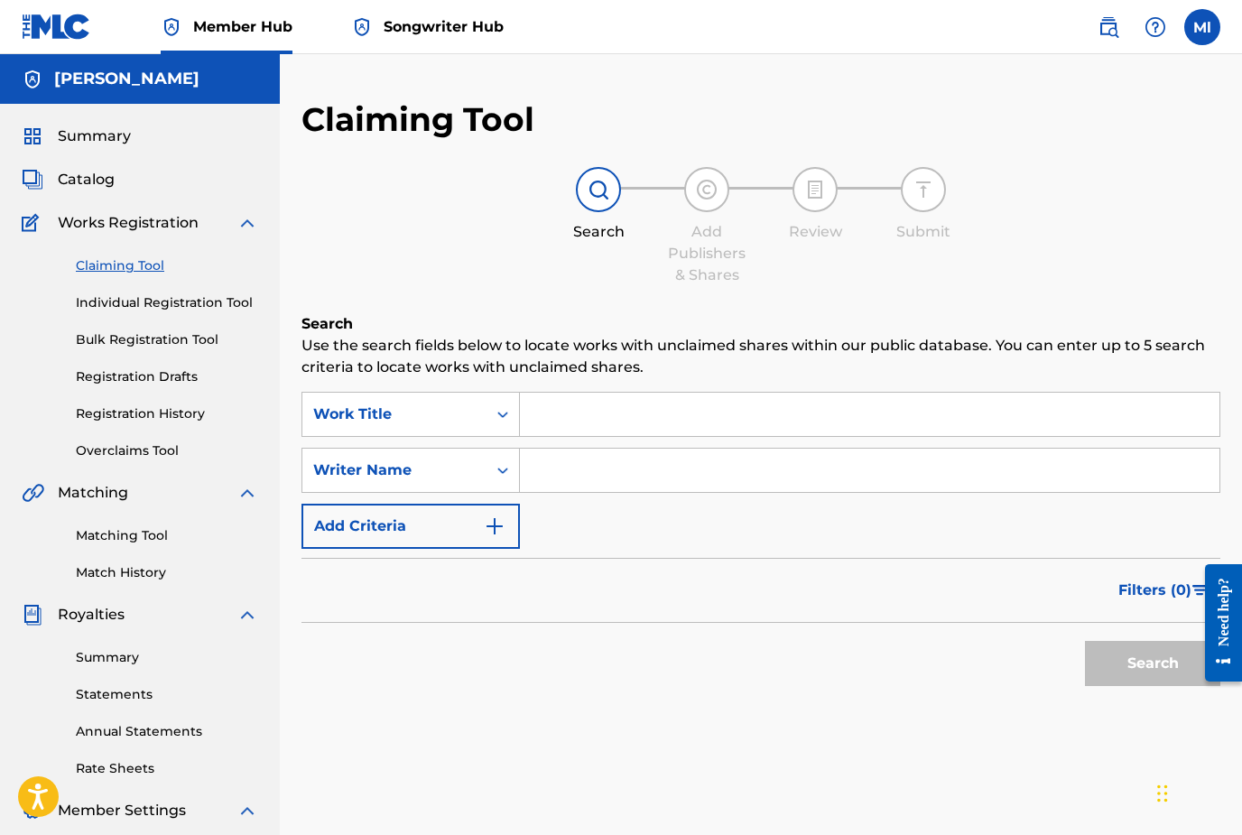
click at [164, 215] on span "Works Registration" at bounding box center [128, 223] width 141 height 22
click at [246, 226] on img at bounding box center [247, 223] width 22 height 22
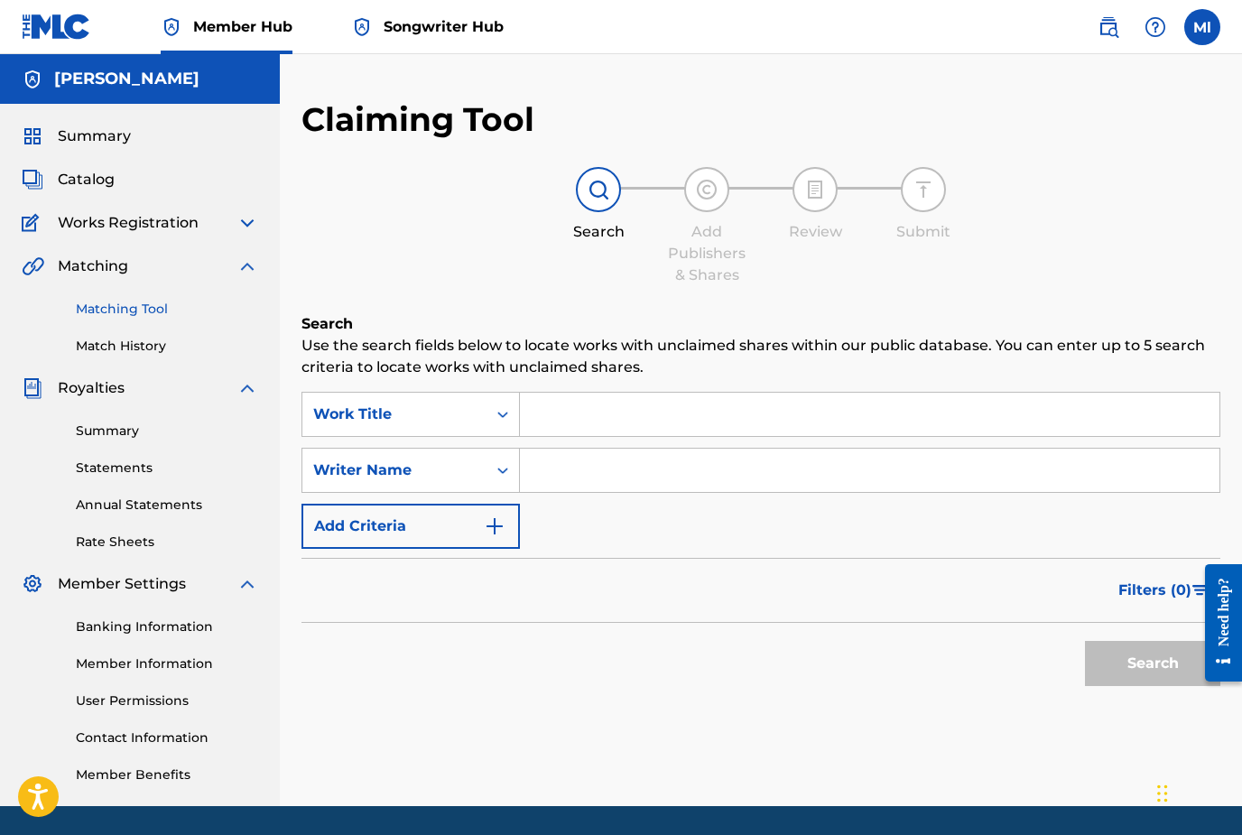
click at [118, 310] on link "Matching Tool" at bounding box center [167, 309] width 182 height 19
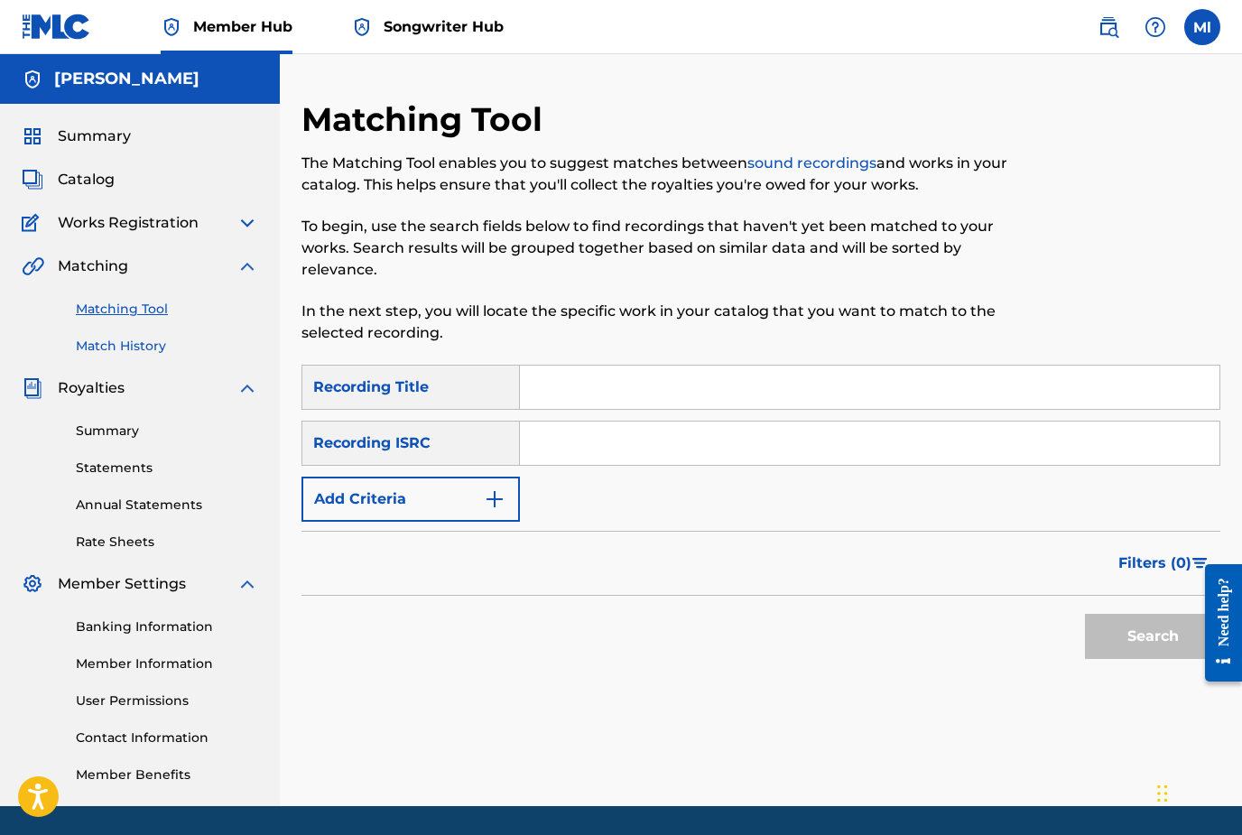
click at [123, 347] on link "Match History" at bounding box center [167, 346] width 182 height 19
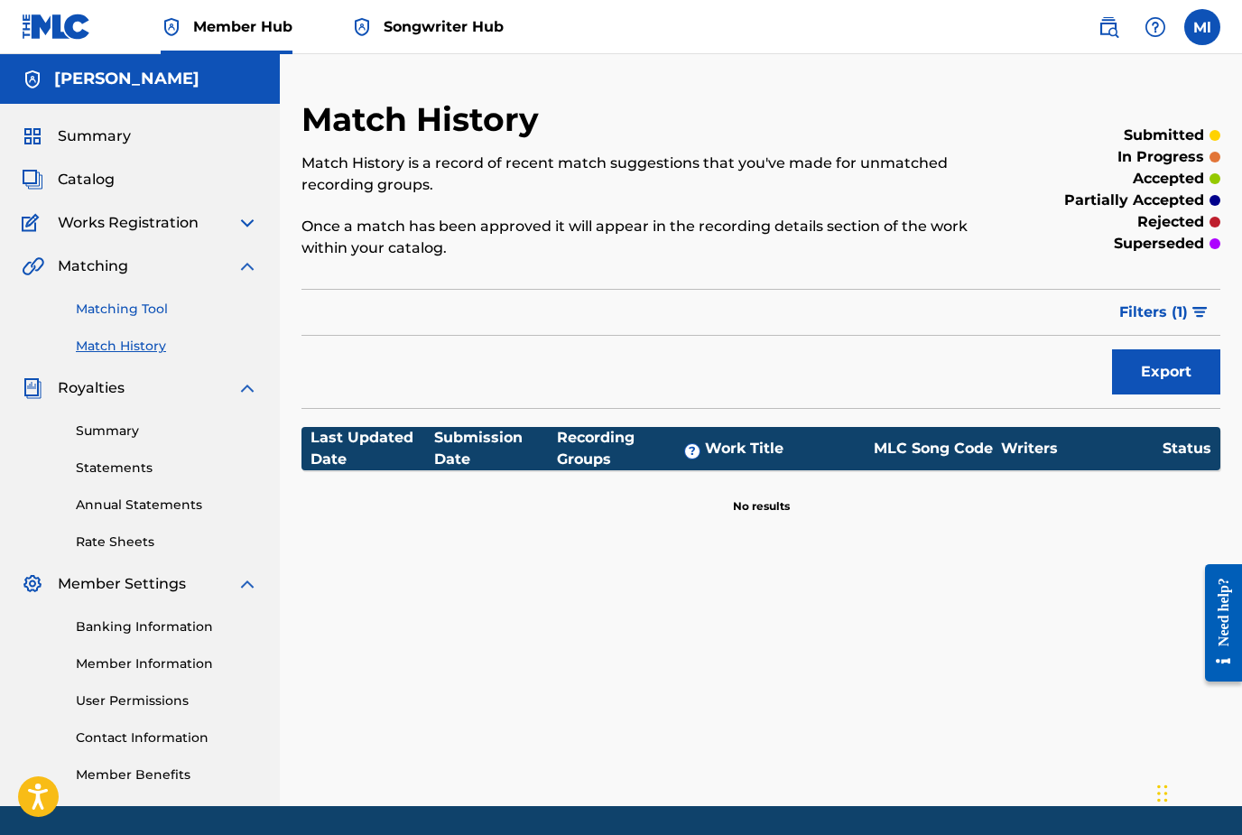
click at [132, 316] on link "Matching Tool" at bounding box center [167, 309] width 182 height 19
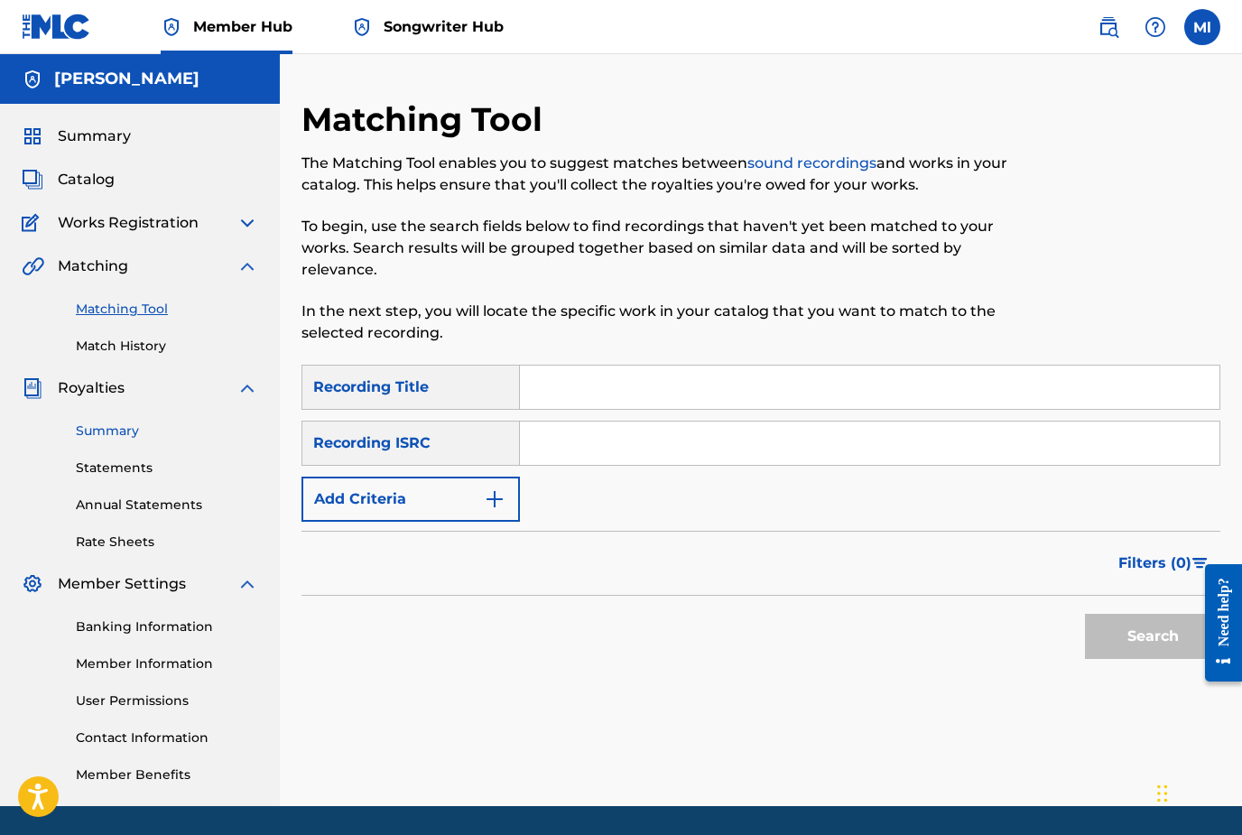
click at [115, 431] on link "Summary" at bounding box center [167, 430] width 182 height 19
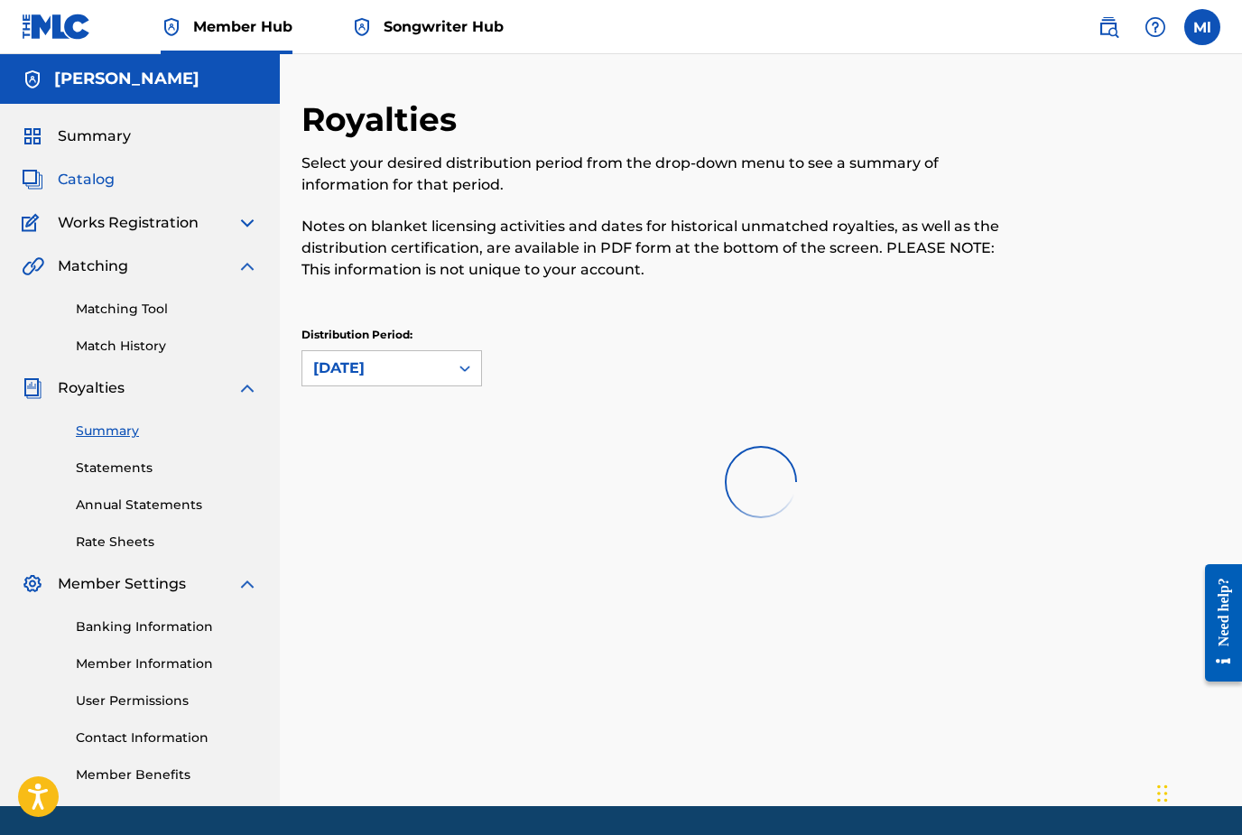
click at [99, 184] on span "Catalog" at bounding box center [86, 180] width 57 height 22
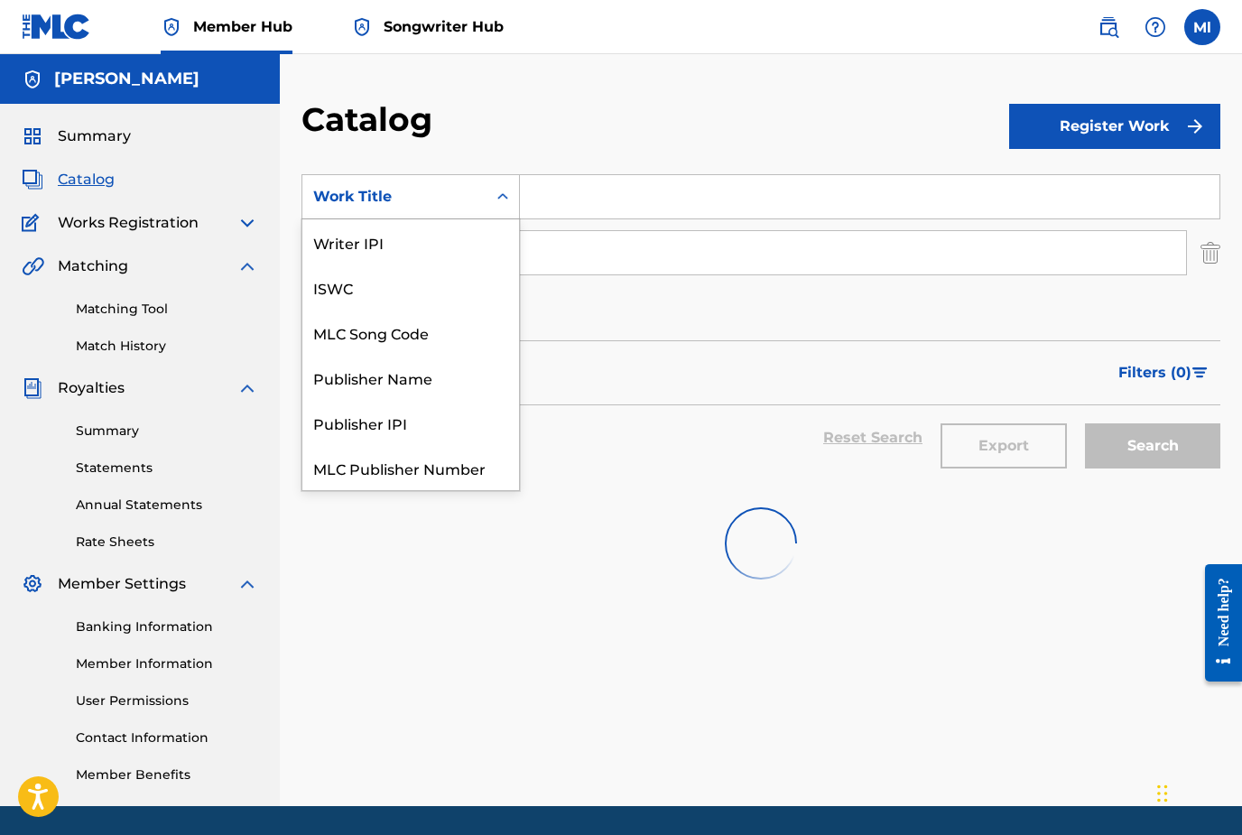
click at [373, 210] on div "Work Title" at bounding box center [394, 197] width 184 height 34
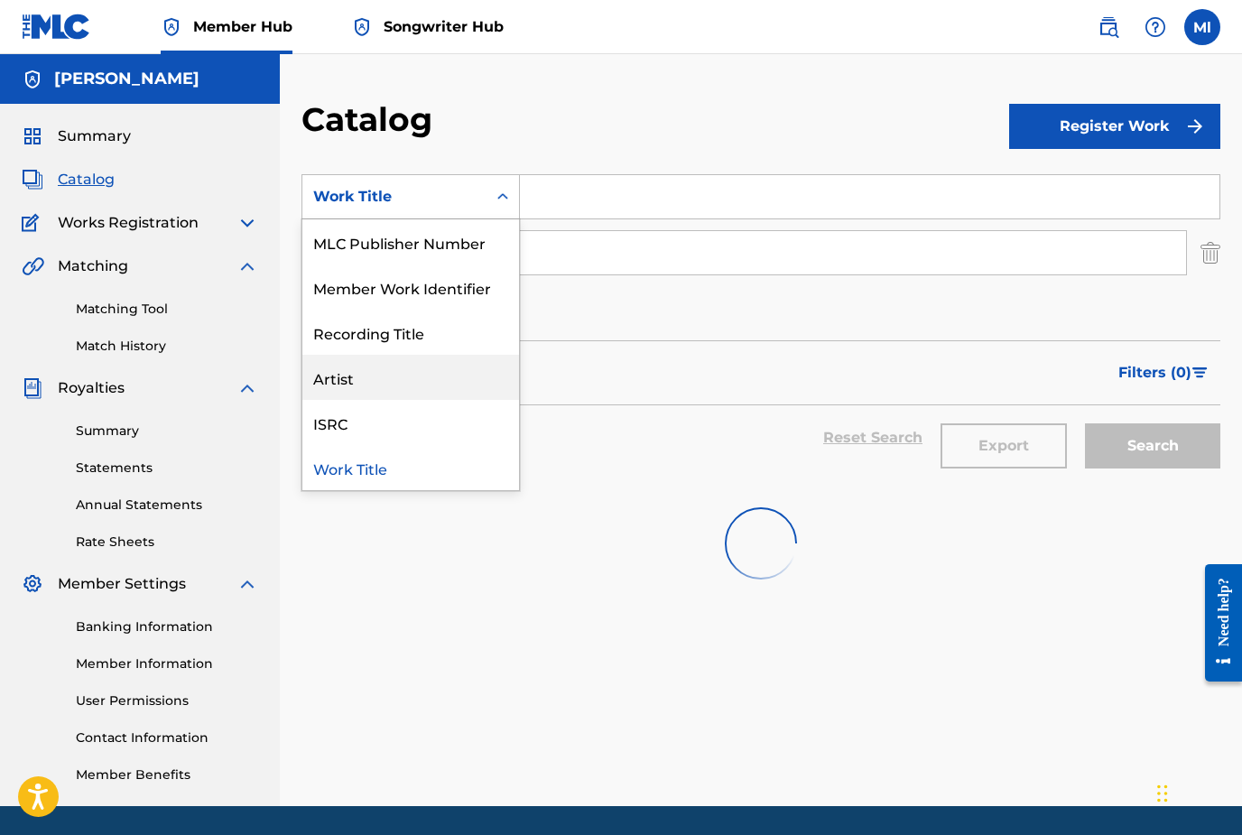
click at [625, 380] on div "Filters ( 0 )" at bounding box center [760, 372] width 919 height 65
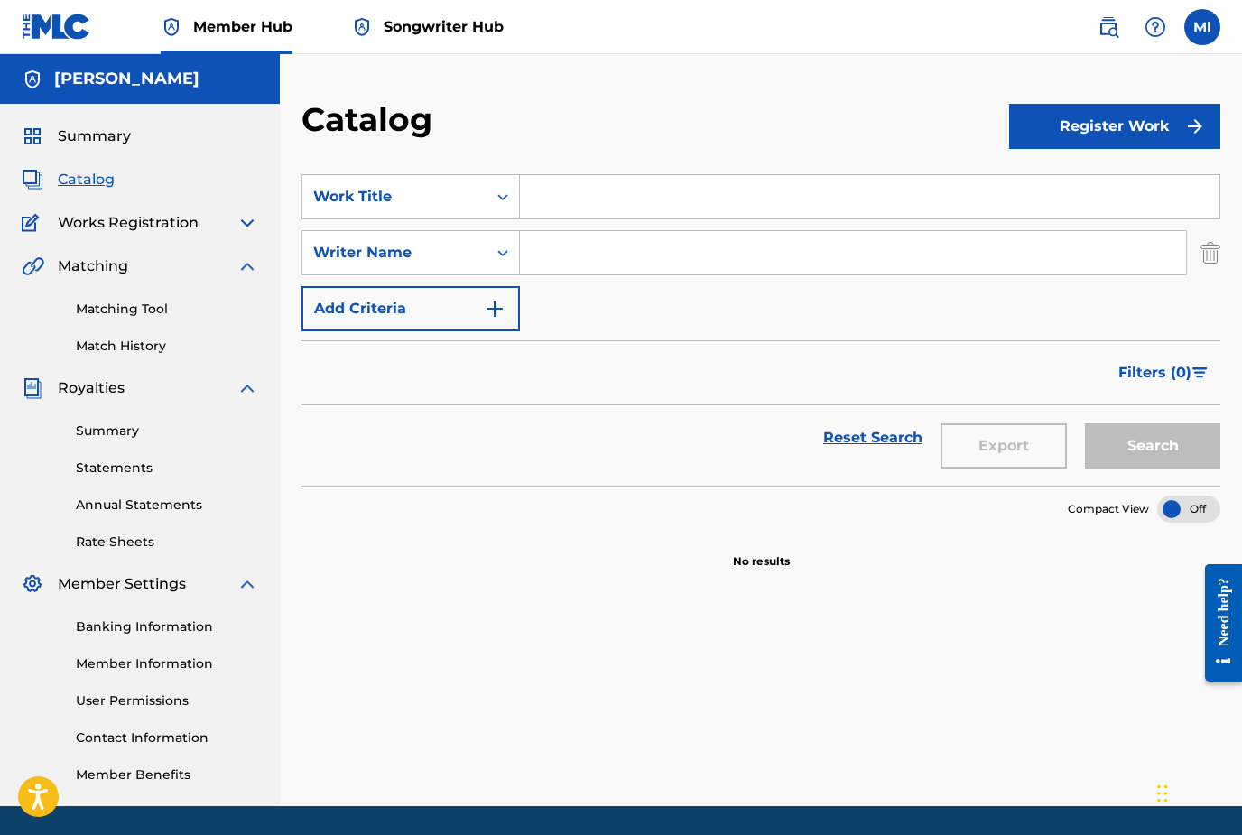
click at [246, 226] on img at bounding box center [247, 223] width 22 height 22
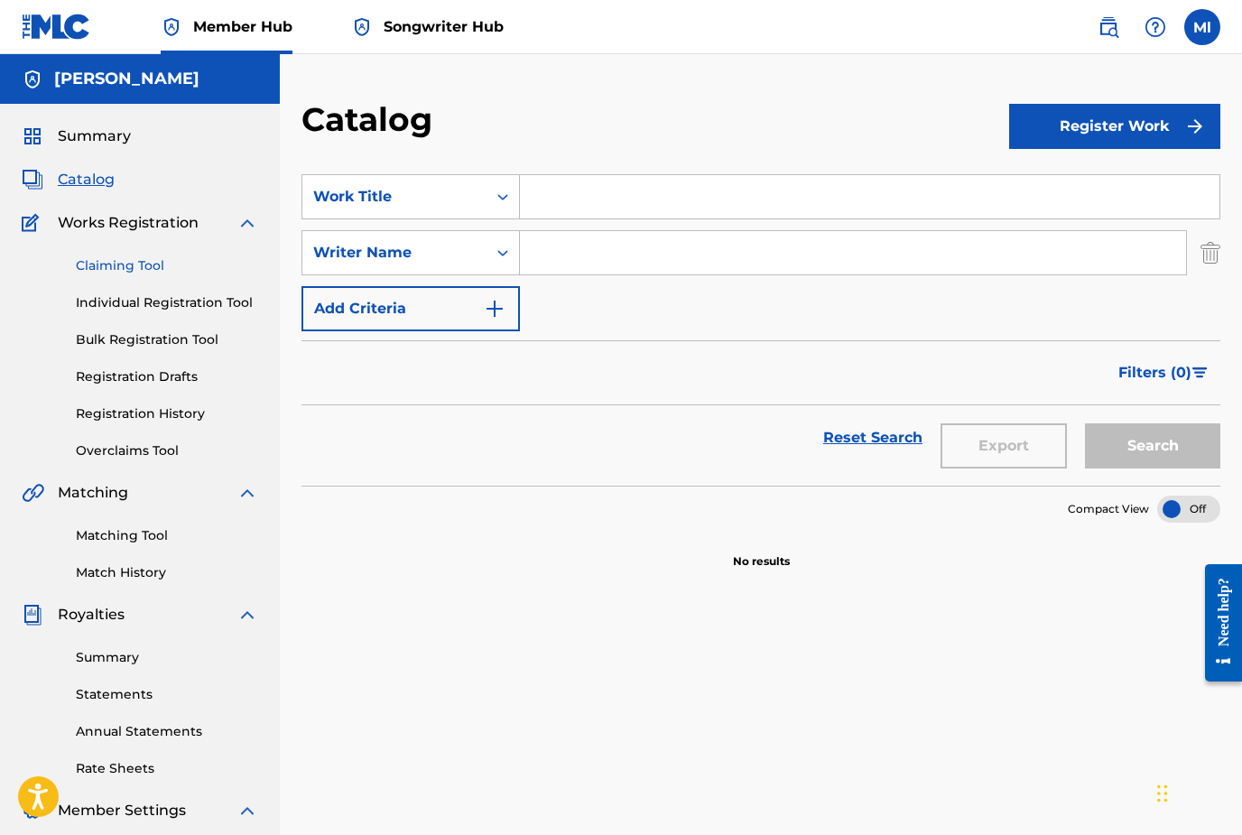
click at [125, 269] on link "Claiming Tool" at bounding box center [167, 265] width 182 height 19
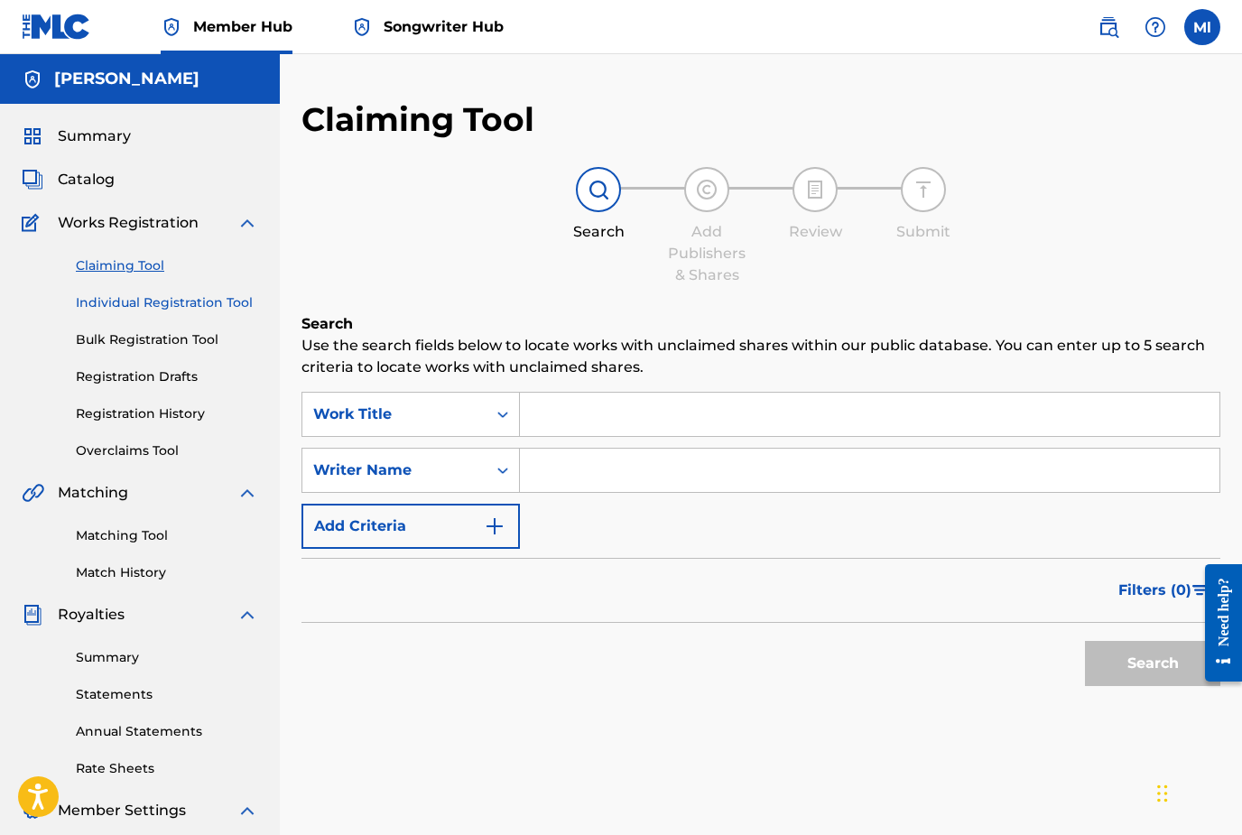
click at [127, 302] on link "Individual Registration Tool" at bounding box center [167, 302] width 182 height 19
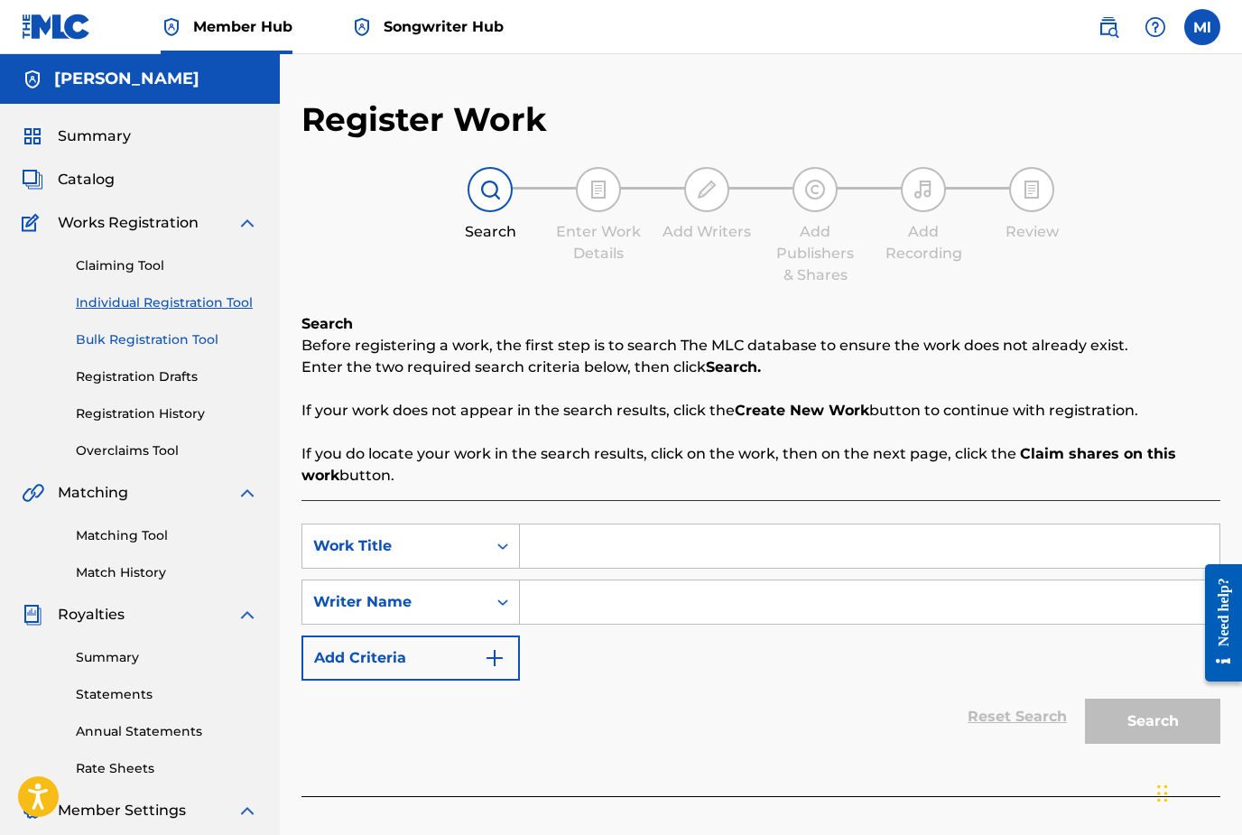
click at [132, 344] on link "Bulk Registration Tool" at bounding box center [167, 339] width 182 height 19
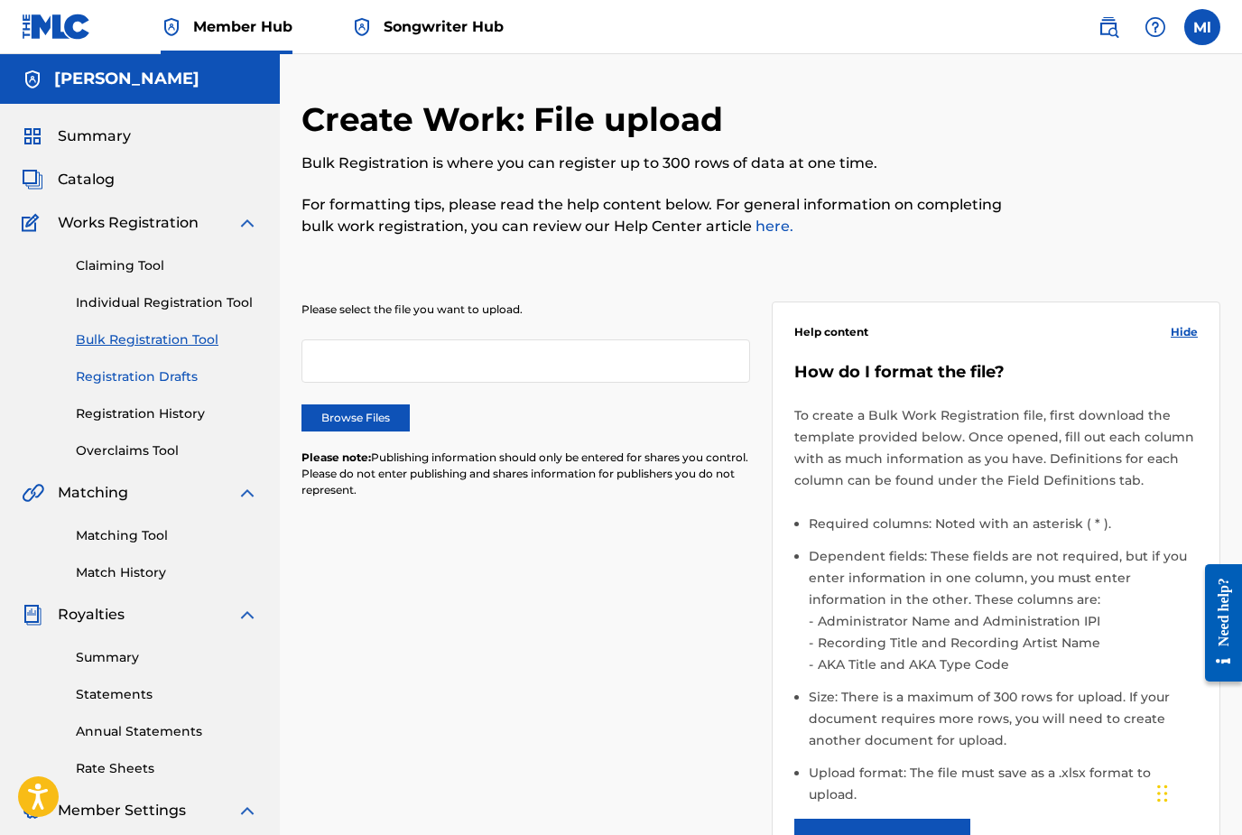
click at [134, 379] on link "Registration Drafts" at bounding box center [167, 376] width 182 height 19
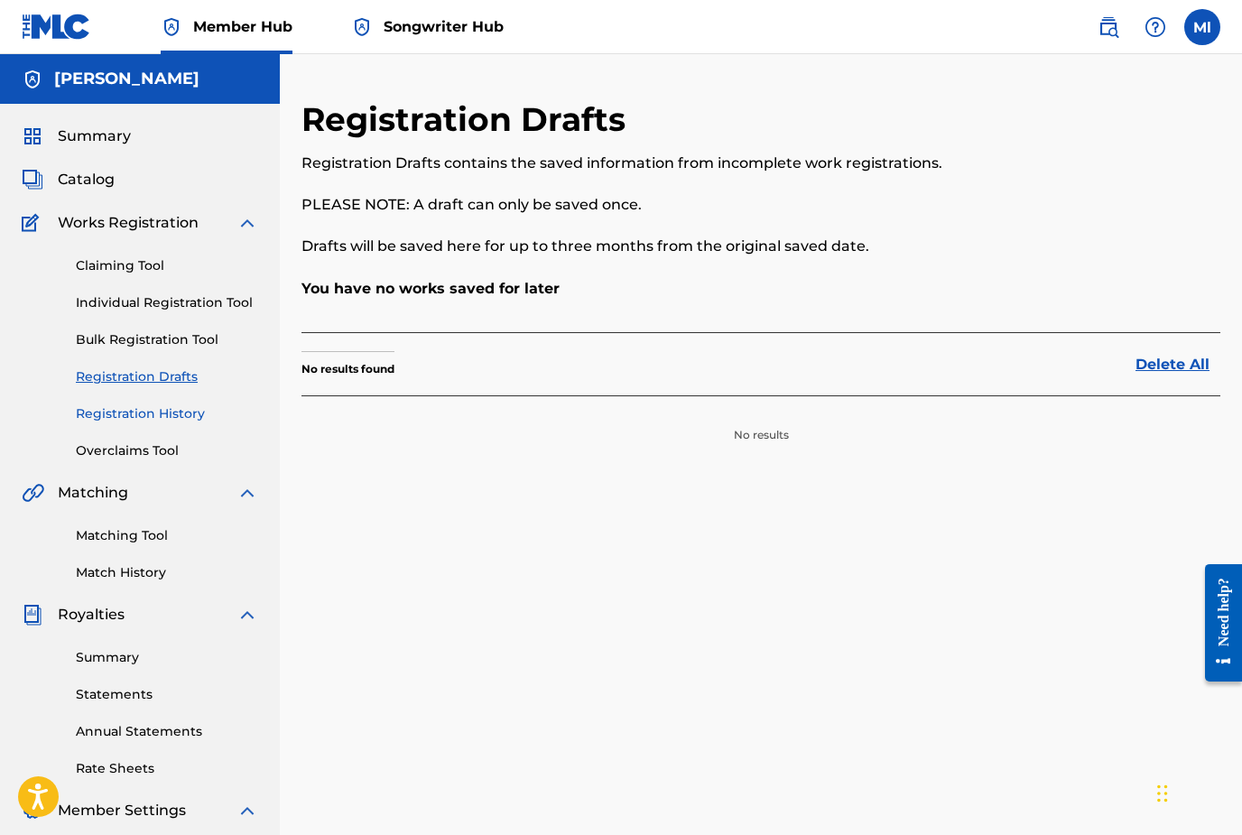
click at [134, 412] on link "Registration History" at bounding box center [167, 413] width 182 height 19
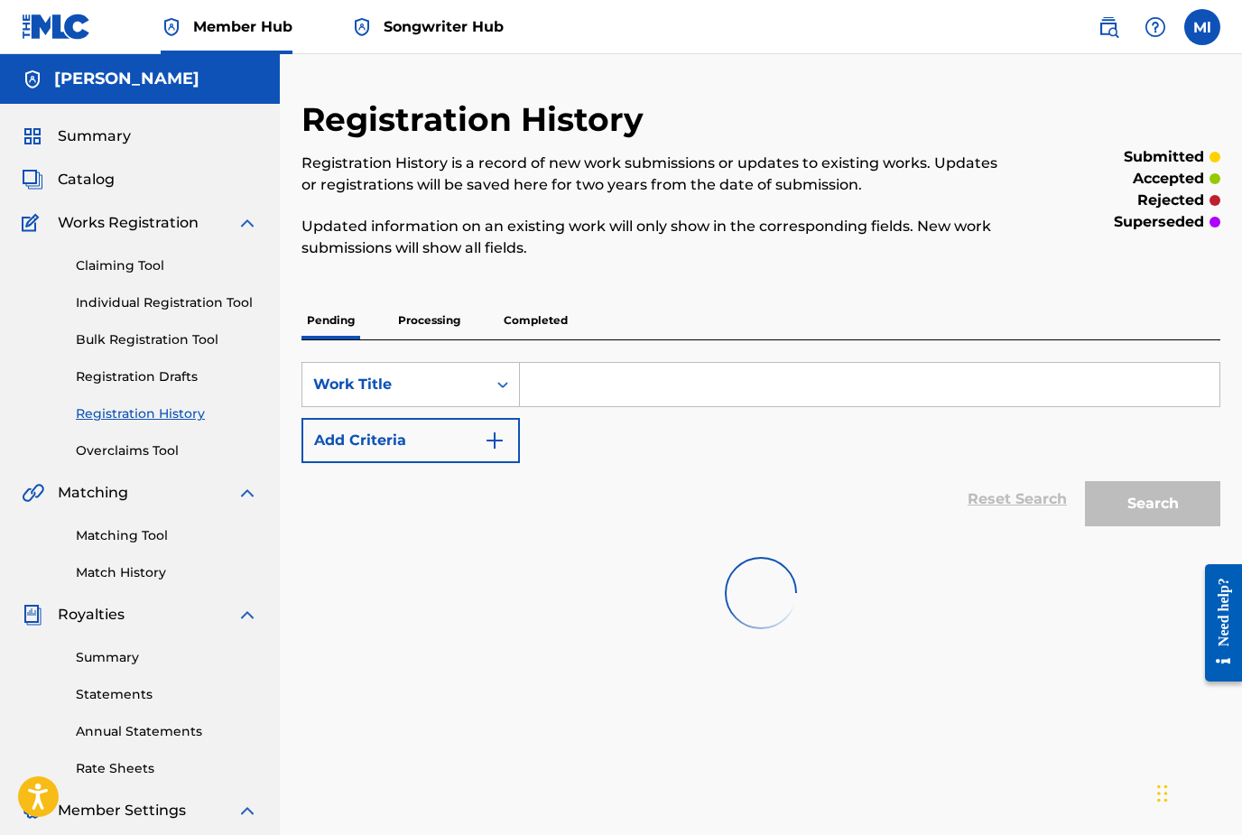
click at [134, 412] on link "Registration History" at bounding box center [167, 413] width 182 height 19
click at [480, 35] on span "Songwriter Hub" at bounding box center [444, 26] width 120 height 21
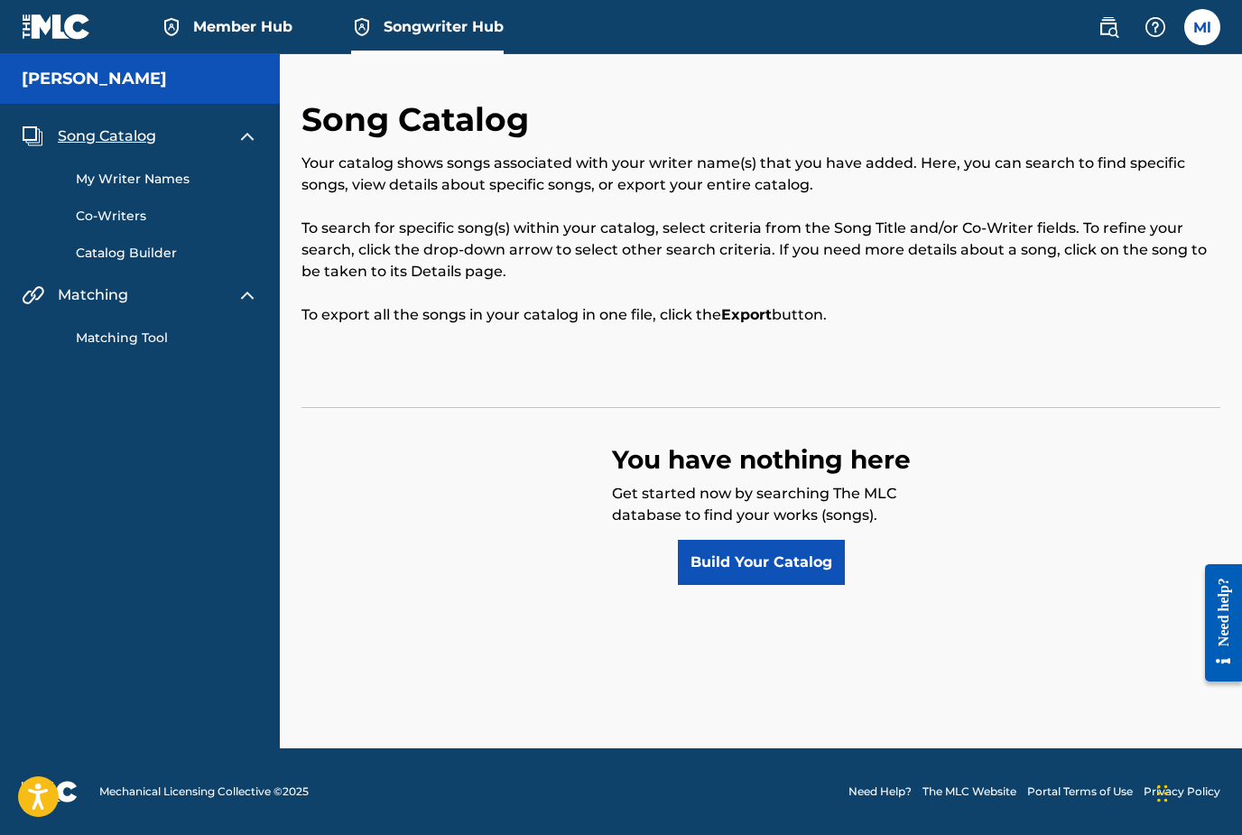
click at [141, 250] on link "Catalog Builder" at bounding box center [167, 253] width 182 height 19
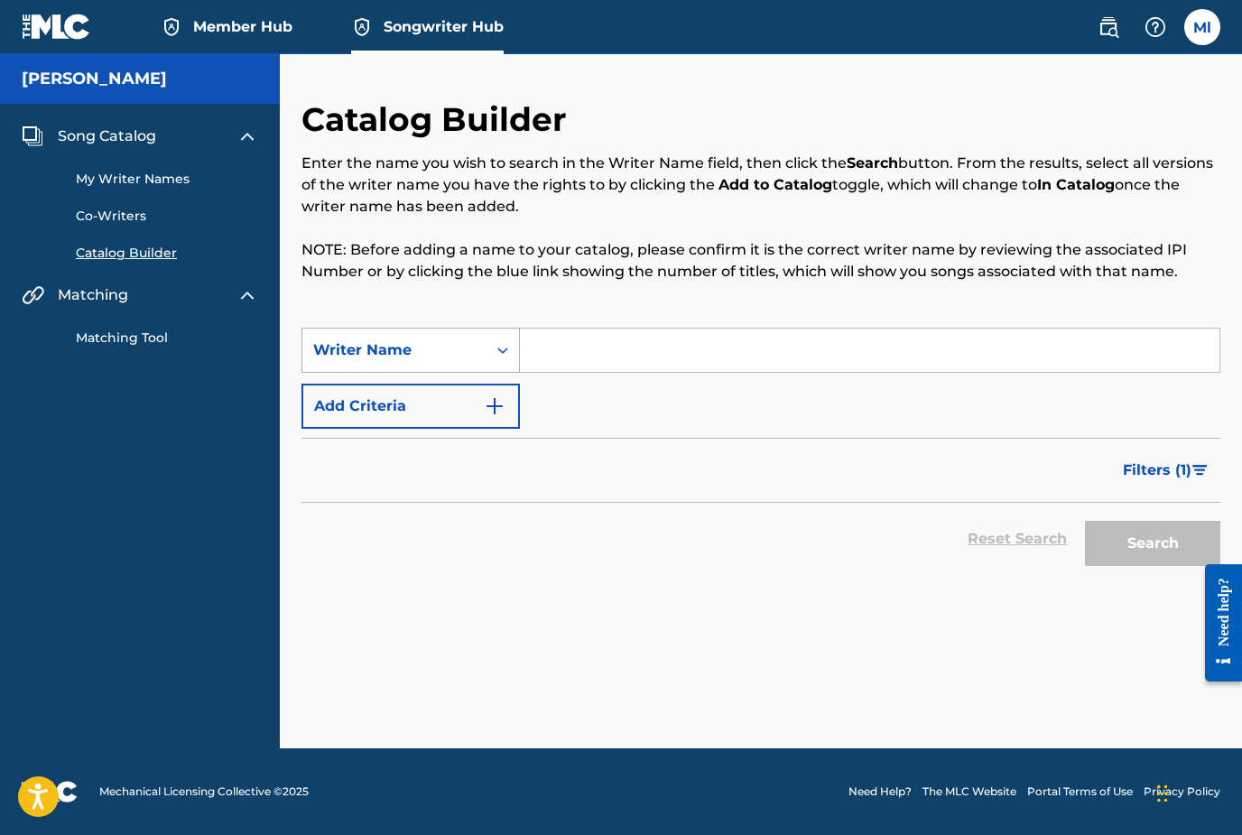
click at [489, 350] on div "Search Form" at bounding box center [502, 350] width 32 height 32
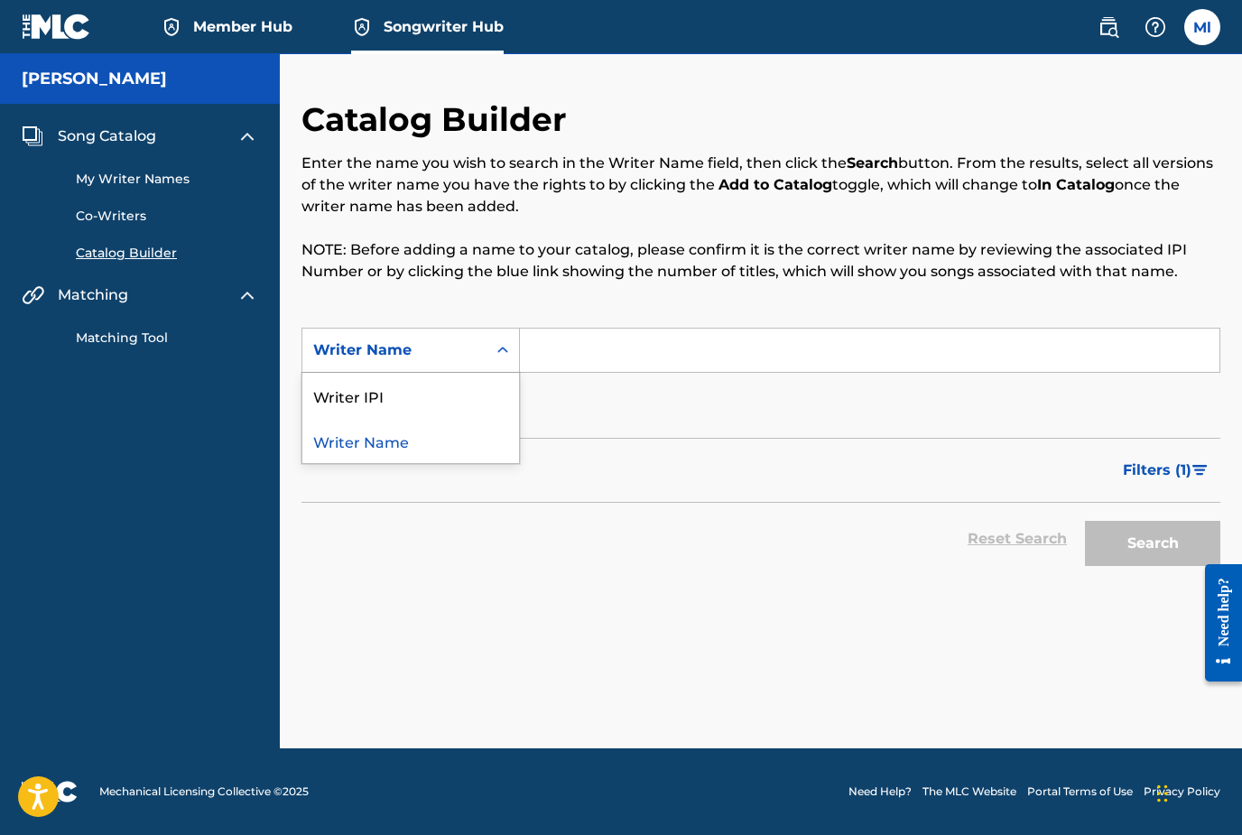
click at [577, 315] on div "Catalog Builder Enter the name you wish to search in the Writer Name field, the…" at bounding box center [760, 213] width 919 height 228
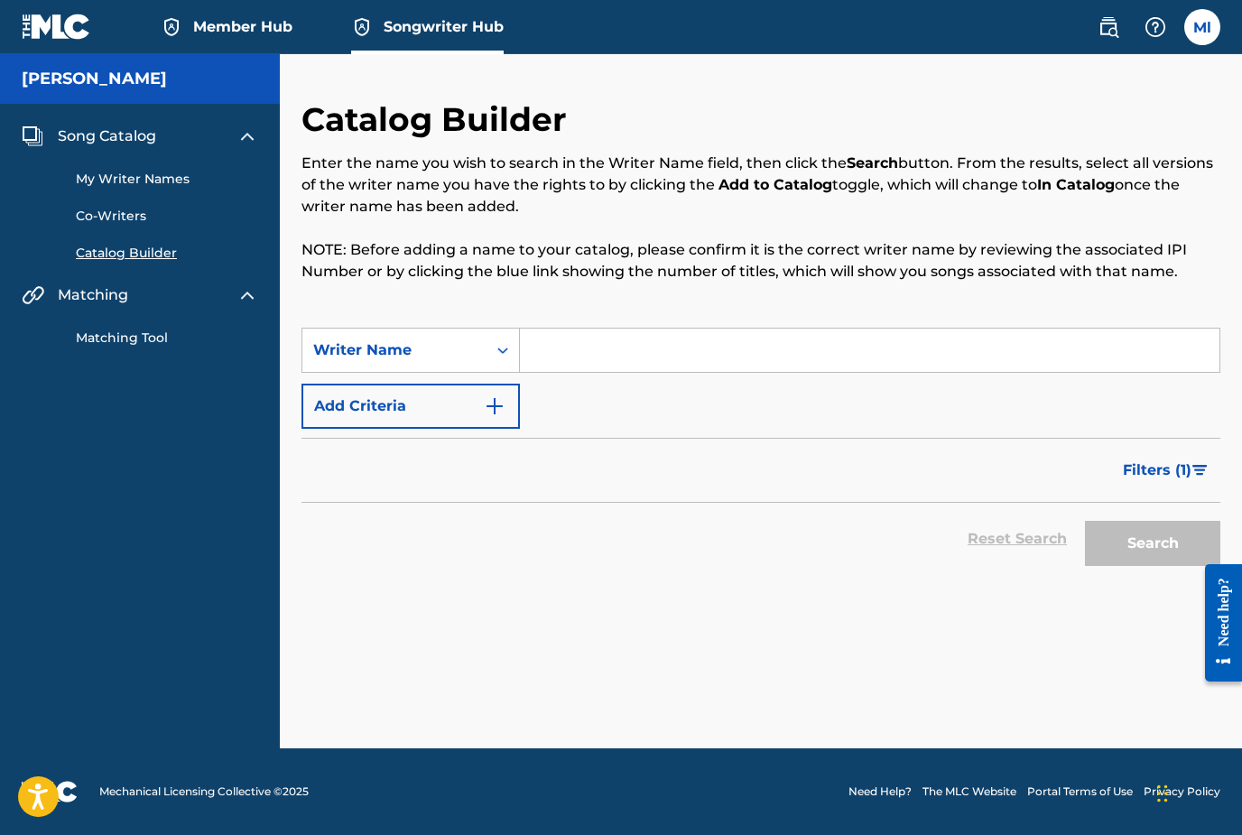
click at [500, 408] on img "Search Form" at bounding box center [495, 406] width 22 height 22
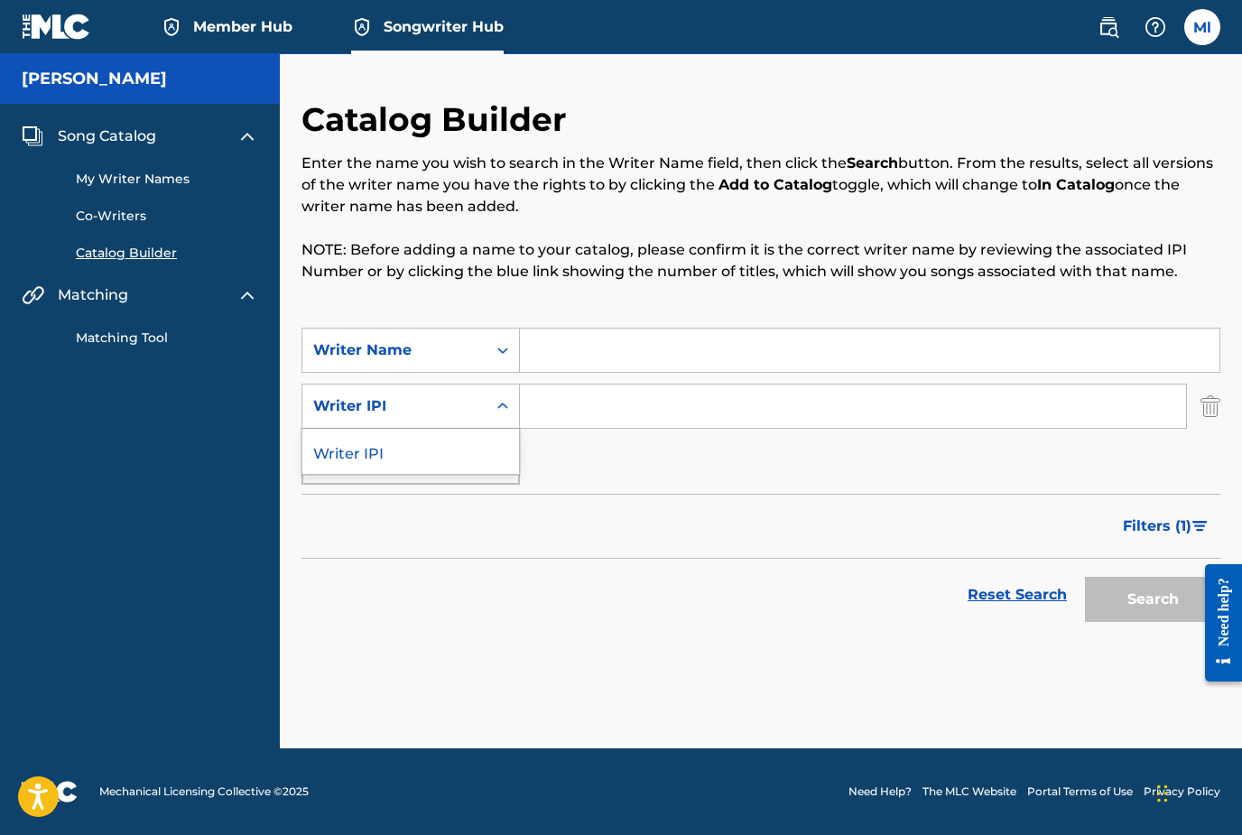
click at [499, 415] on div "Search Form" at bounding box center [502, 406] width 32 height 32
click at [571, 459] on div "SearchWithCriteriab8f57996-9f15-45c3-bf75-b52e7269e8ec Writer Name SearchWithCr…" at bounding box center [760, 406] width 919 height 157
click at [576, 346] on input "Search Form" at bounding box center [869, 349] width 699 height 43
click at [155, 341] on link "Matching Tool" at bounding box center [167, 337] width 182 height 19
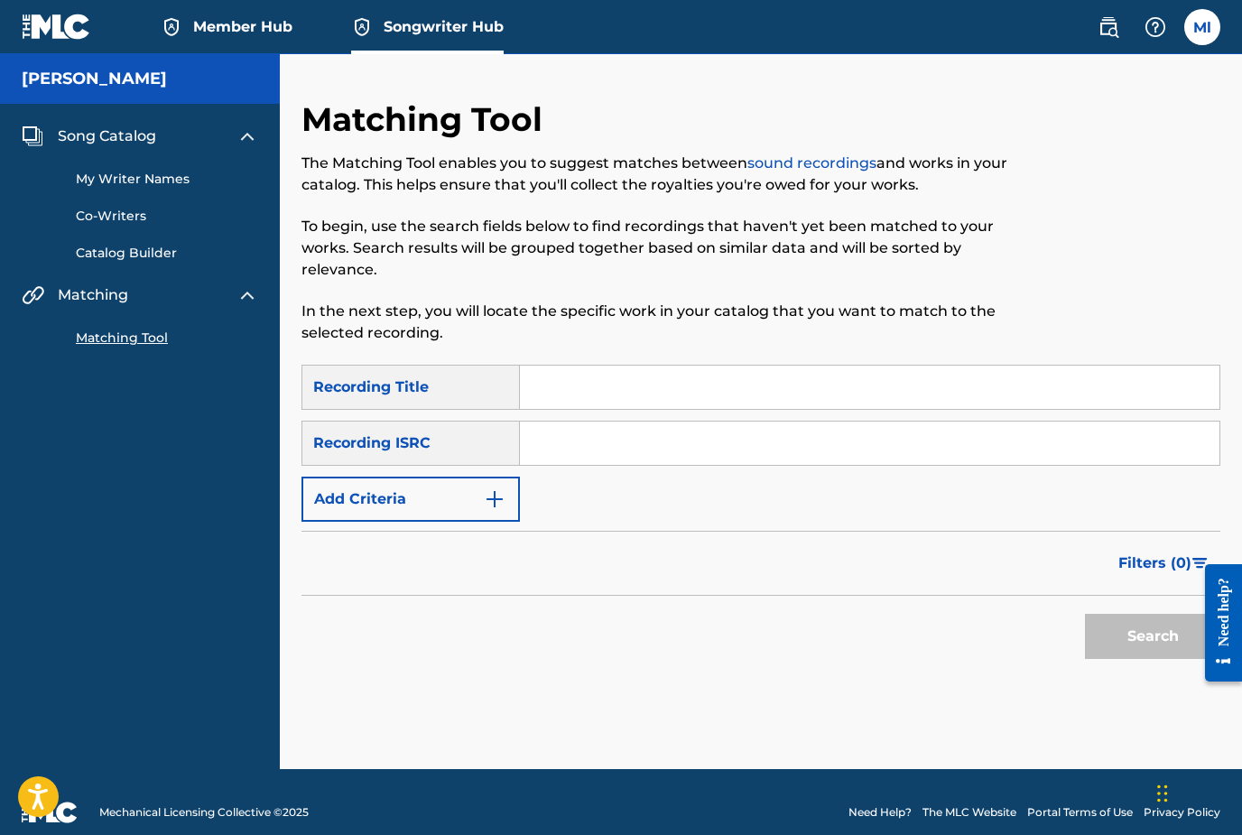
click at [474, 393] on div "Recording Title" at bounding box center [410, 387] width 218 height 45
click at [496, 504] on img "Search Form" at bounding box center [495, 499] width 22 height 22
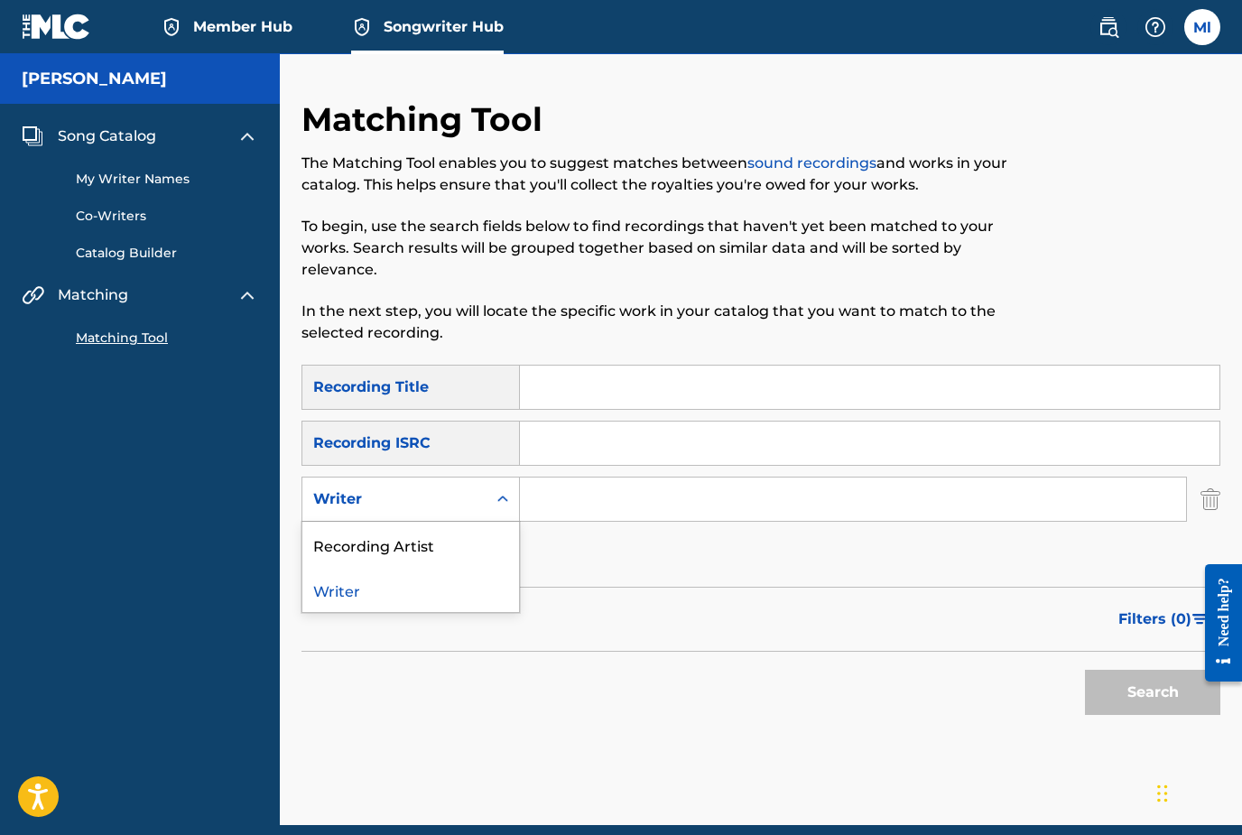
click at [496, 504] on icon "Search Form" at bounding box center [503, 499] width 18 height 18
click at [618, 593] on div "Filters ( 0 )" at bounding box center [760, 619] width 919 height 65
click at [153, 183] on link "My Writer Names" at bounding box center [167, 179] width 182 height 19
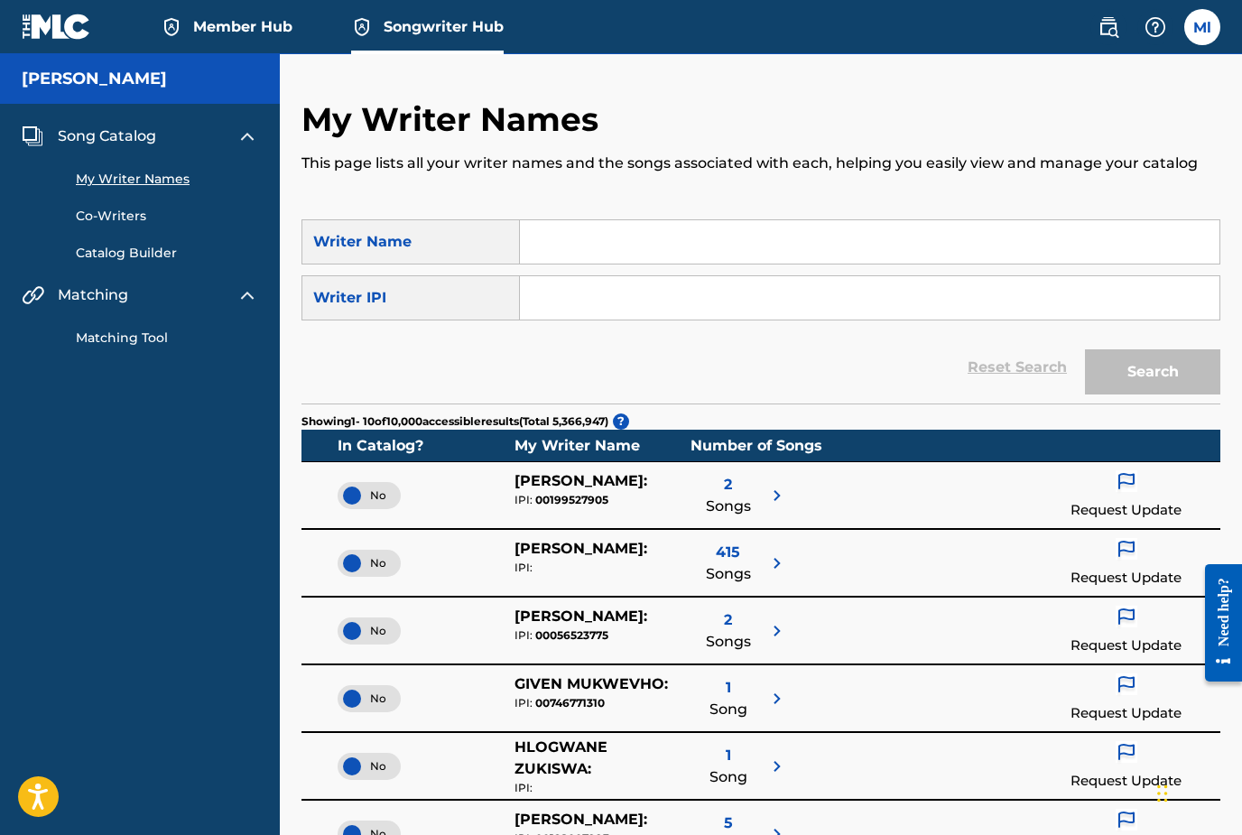
click at [547, 247] on input "Search Form" at bounding box center [869, 241] width 699 height 43
click at [1202, 34] on label at bounding box center [1202, 27] width 36 height 36
click at [1202, 27] on input "Ml Matthew lance mattlancemusic49@gmail.com Notification Preferences Profile Lo…" at bounding box center [1202, 27] width 0 height 0
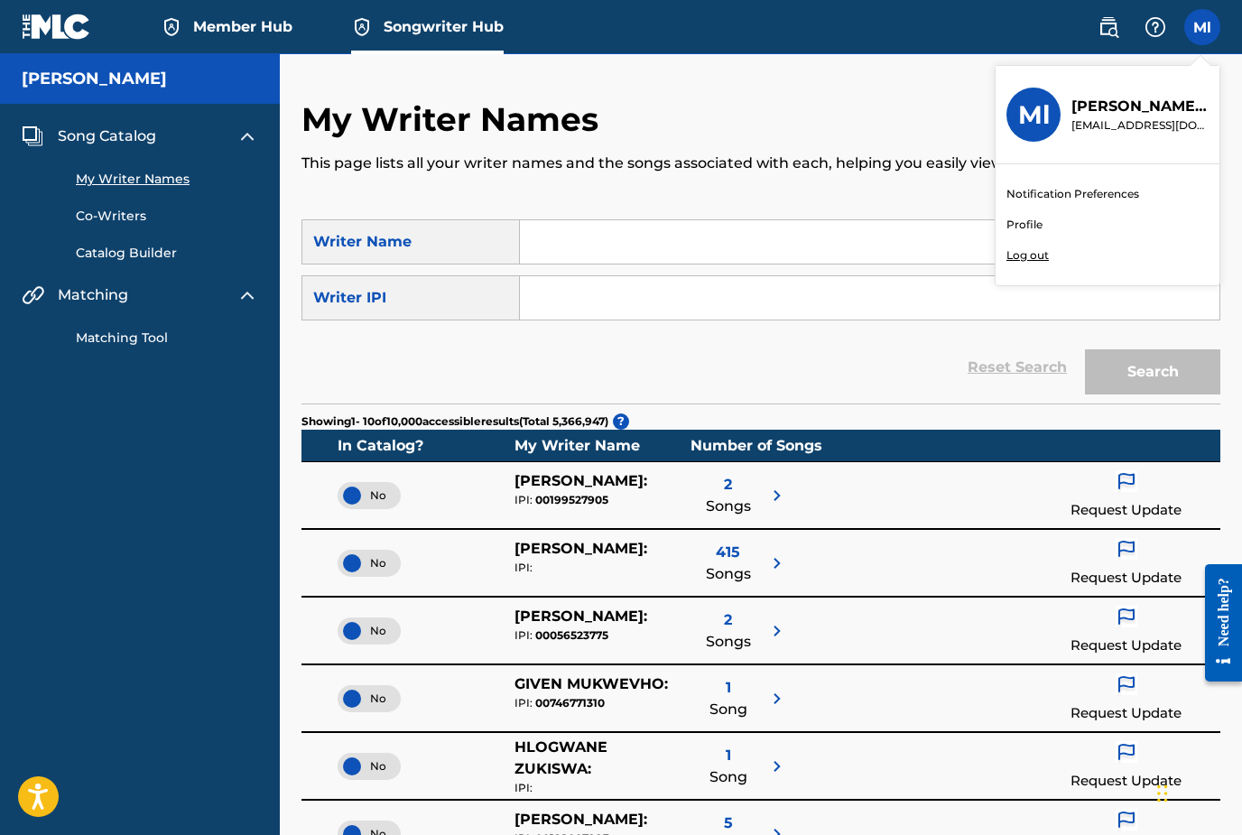
click at [1023, 225] on link "Profile" at bounding box center [1024, 225] width 36 height 16
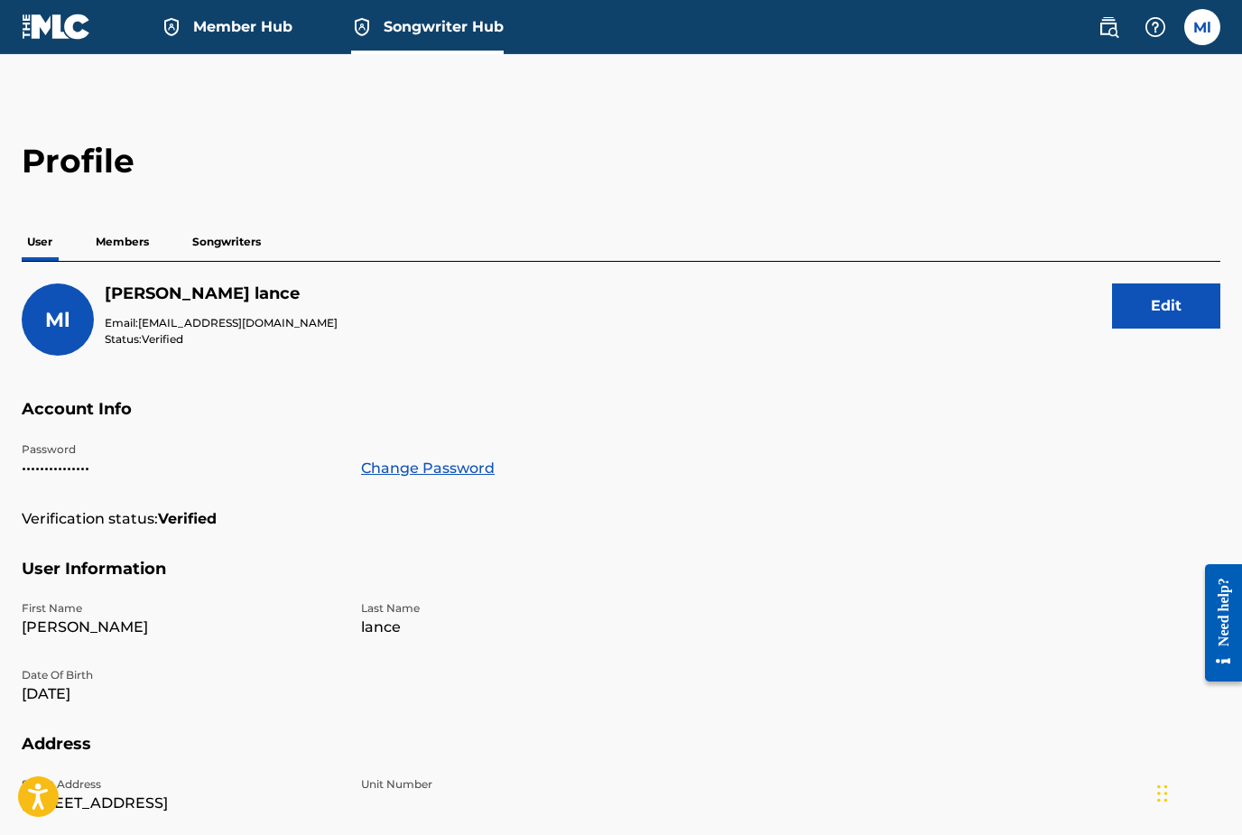
click at [117, 247] on p "Members" at bounding box center [122, 242] width 64 height 38
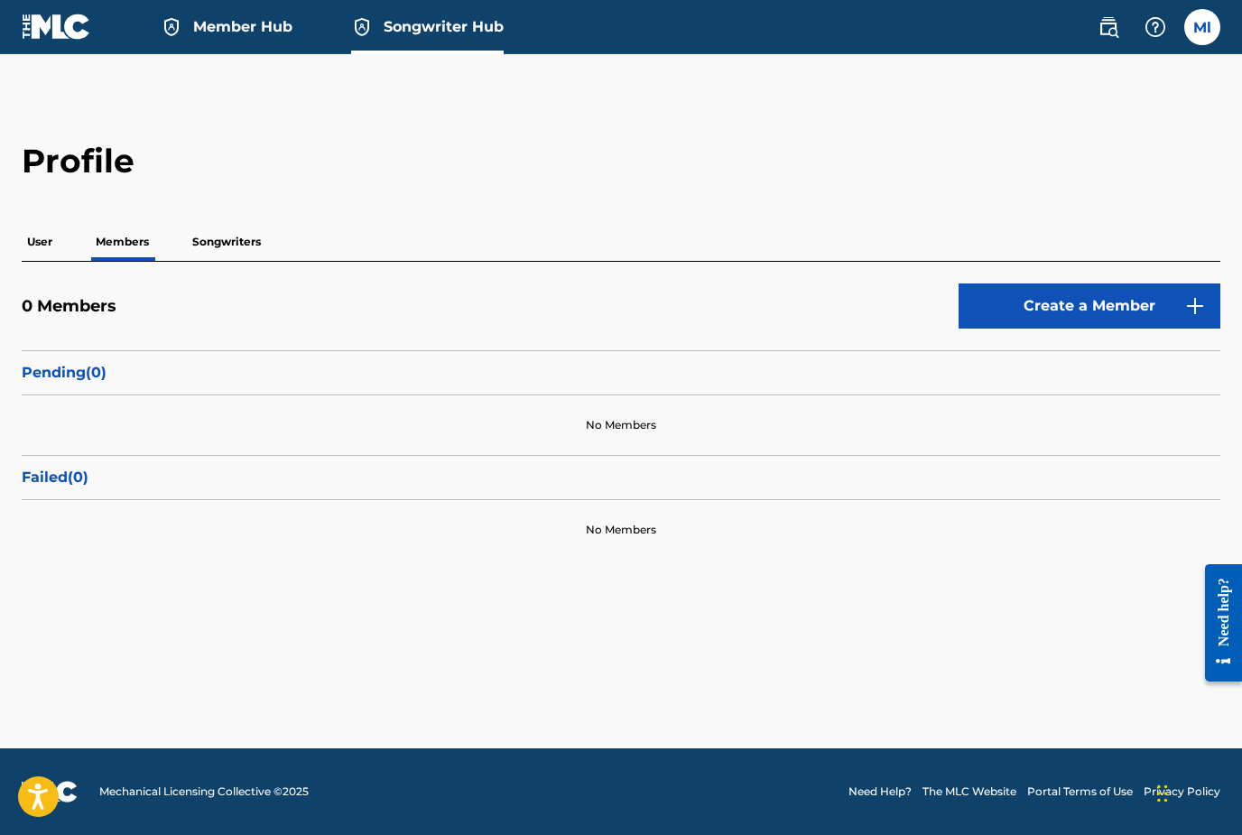
click at [219, 244] on p "Songwriters" at bounding box center [226, 242] width 79 height 38
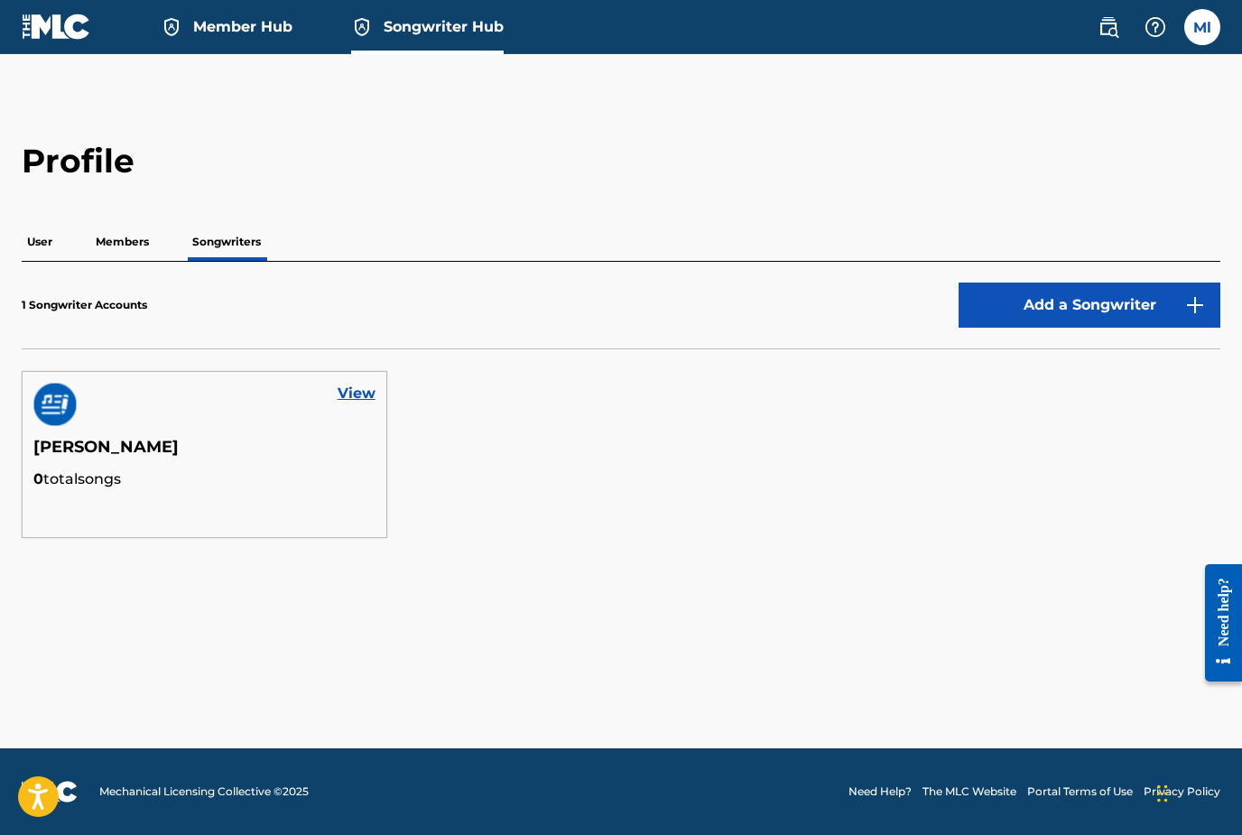
click at [128, 244] on p "Members" at bounding box center [122, 242] width 64 height 38
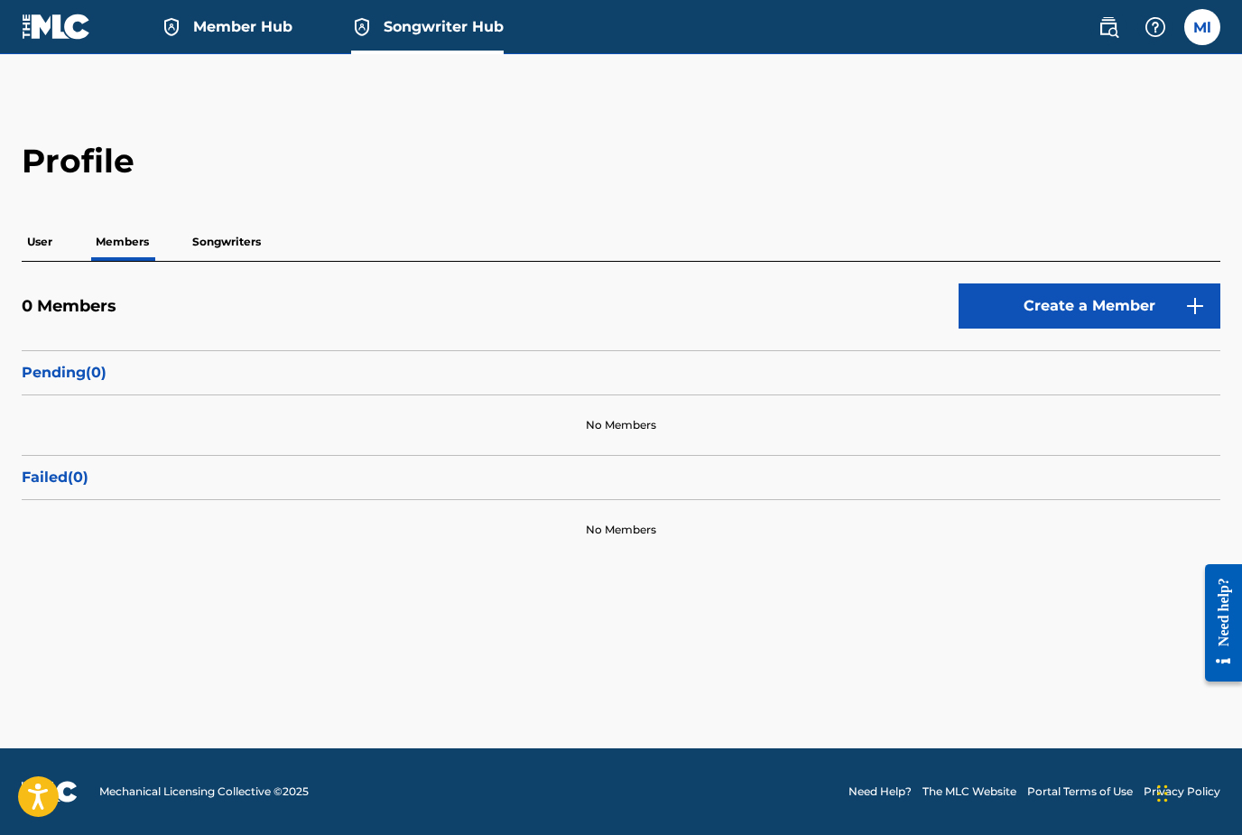
click at [235, 247] on p "Songwriters" at bounding box center [226, 242] width 79 height 38
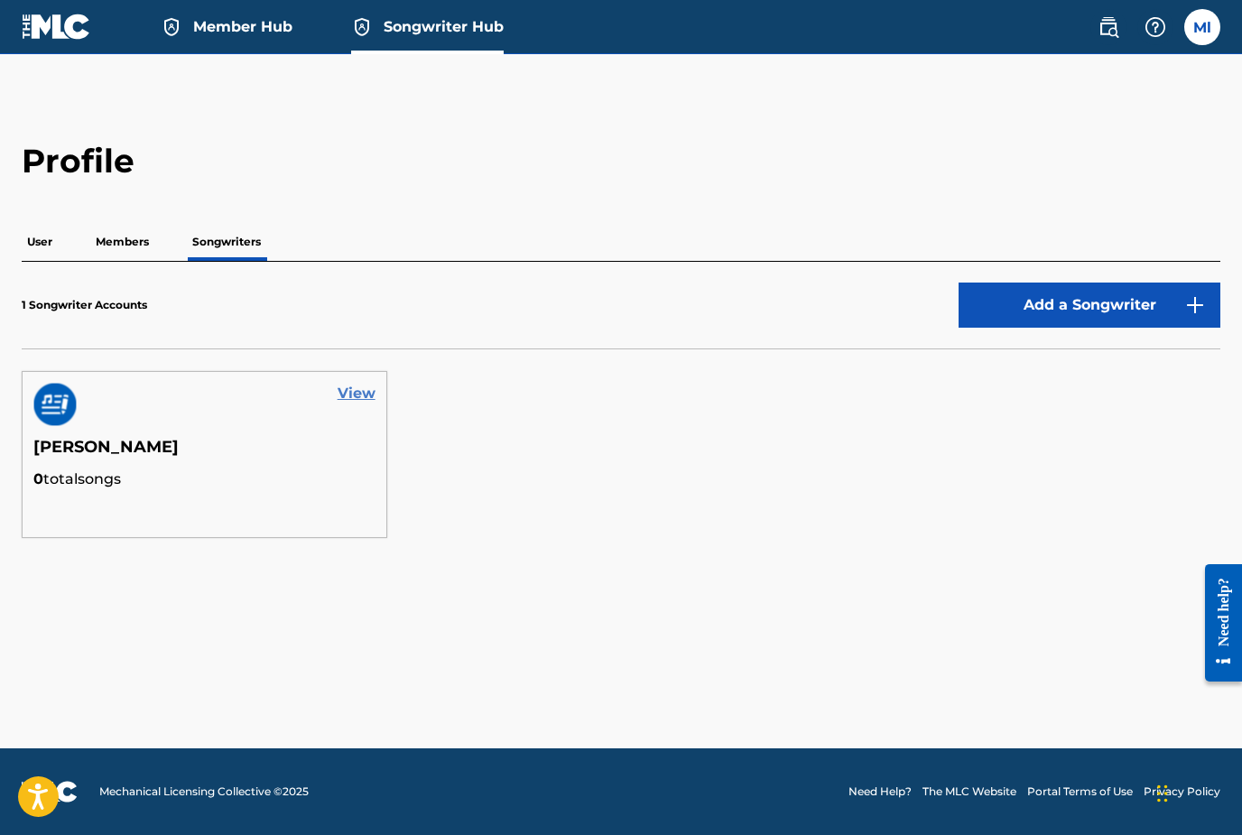
click at [357, 397] on link "View" at bounding box center [357, 394] width 38 height 22
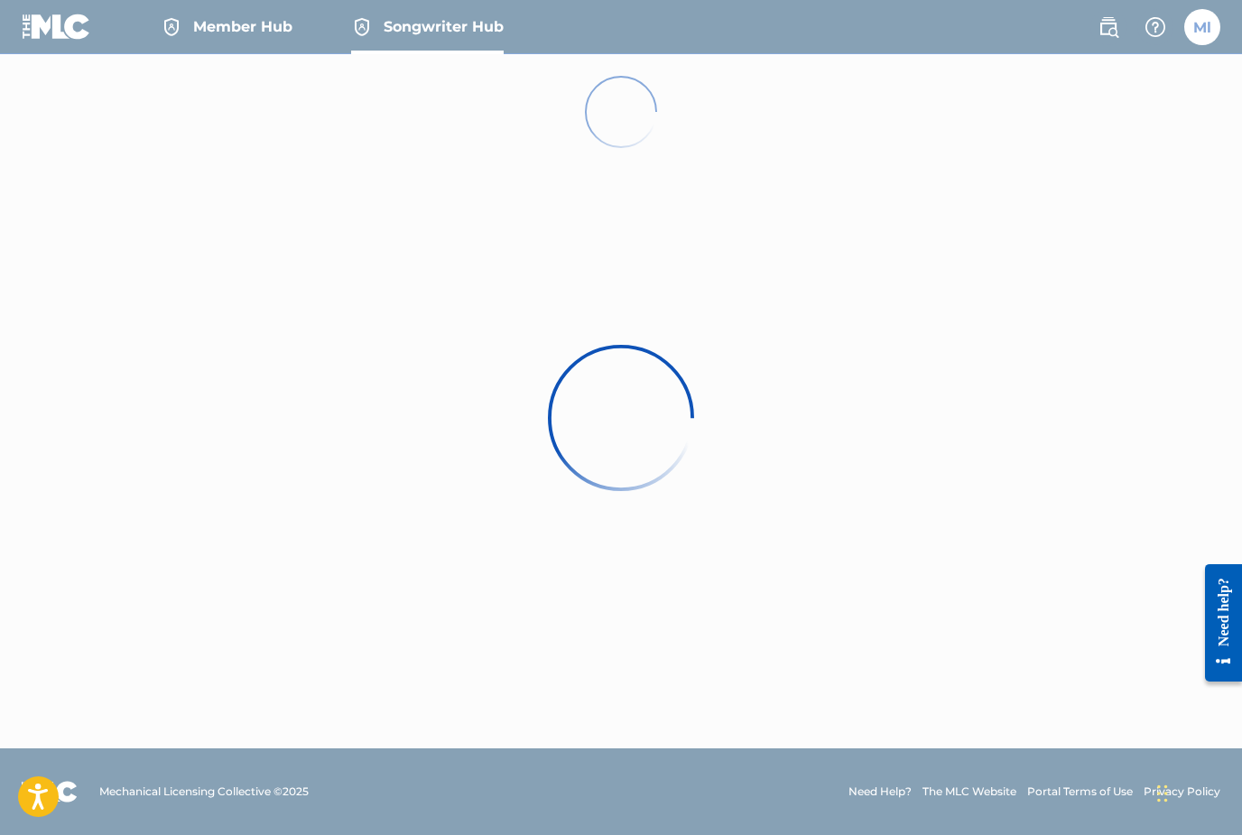
scroll to position [16, 0]
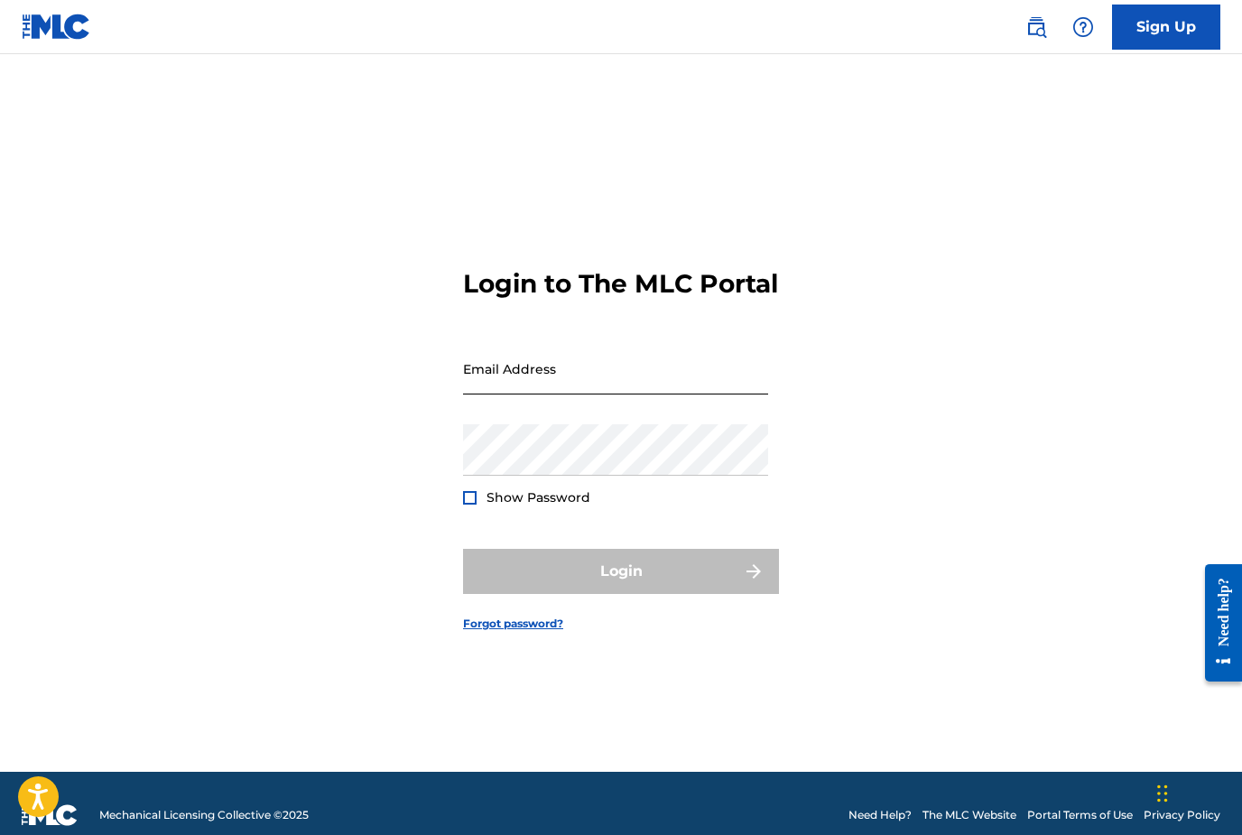
click at [504, 394] on input "Email Address" at bounding box center [615, 368] width 305 height 51
type input "[EMAIL_ADDRESS][DOMAIN_NAME]"
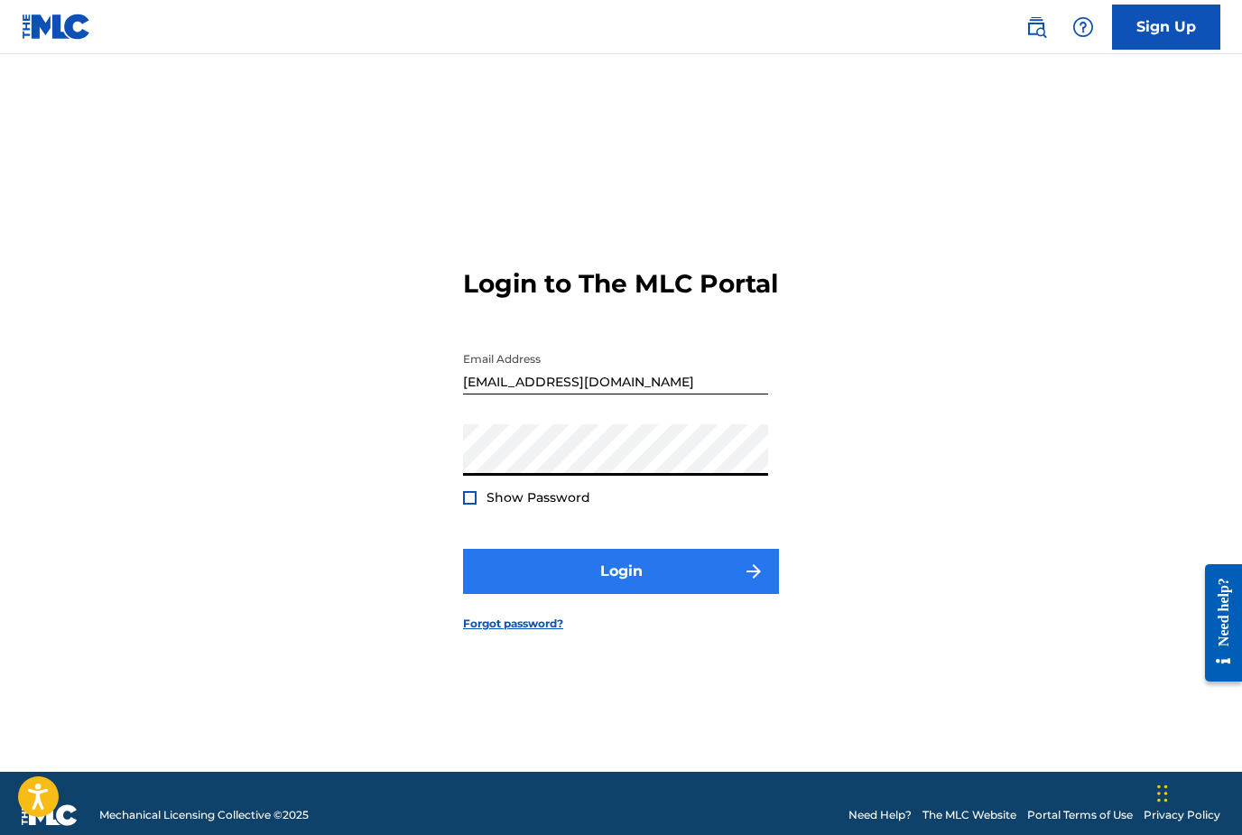
click at [545, 594] on button "Login" at bounding box center [621, 571] width 316 height 45
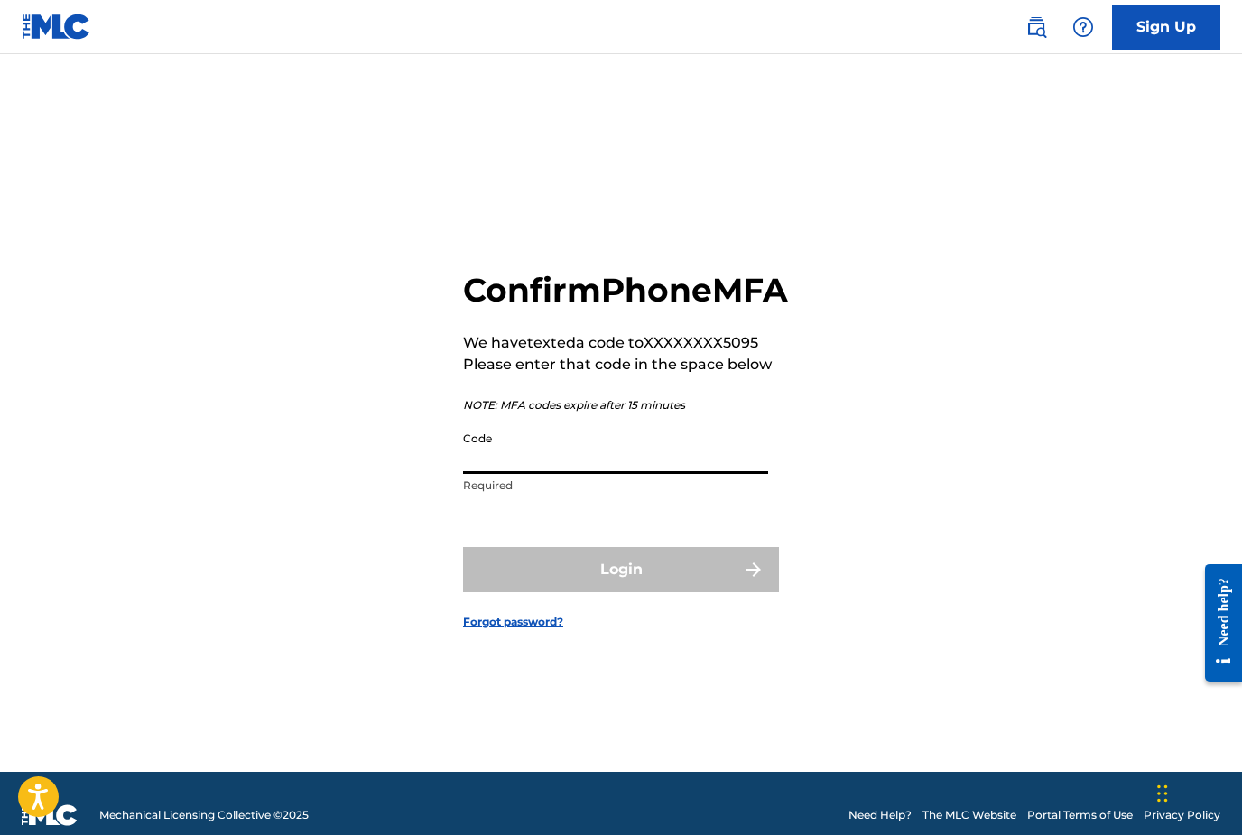
click at [538, 474] on input "Code" at bounding box center [615, 447] width 305 height 51
click at [635, 474] on input "Code" at bounding box center [615, 447] width 305 height 51
paste input "094951"
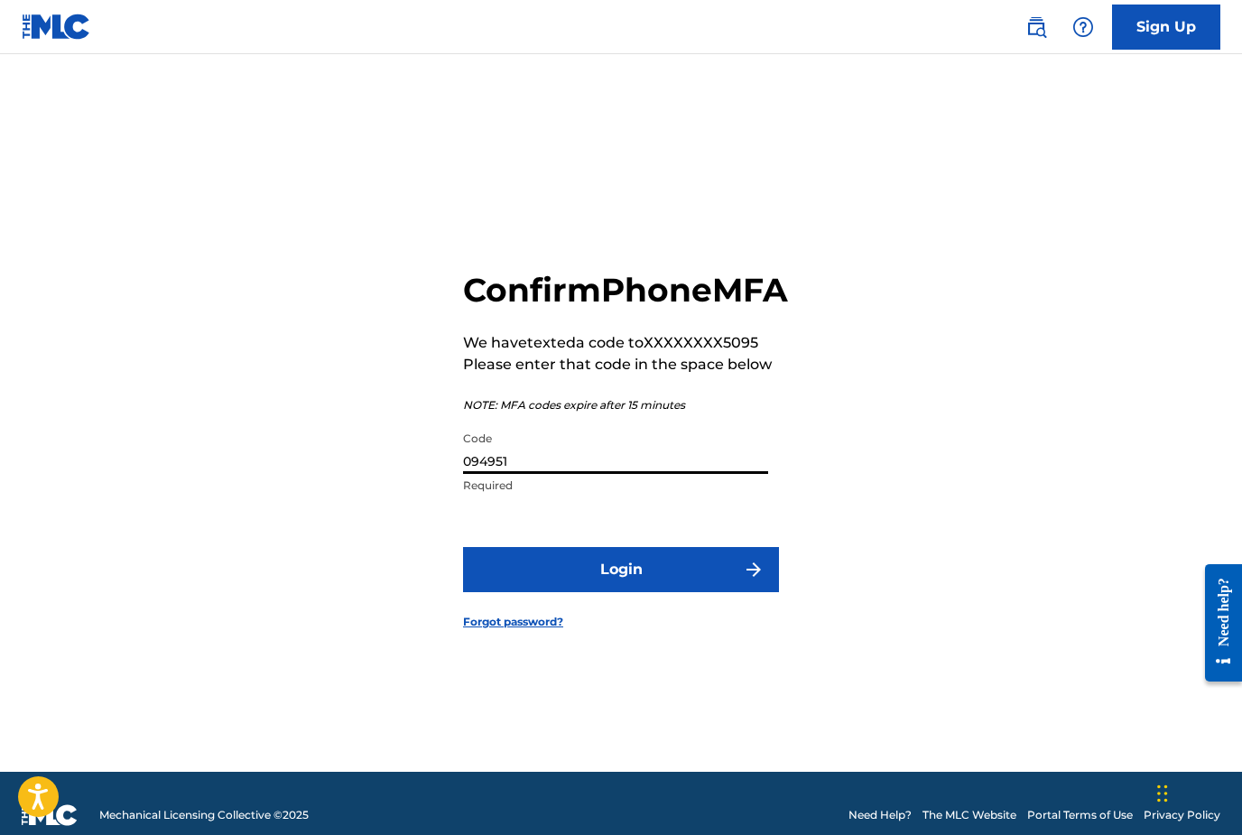
type input "094951"
click at [621, 592] on button "Login" at bounding box center [621, 569] width 316 height 45
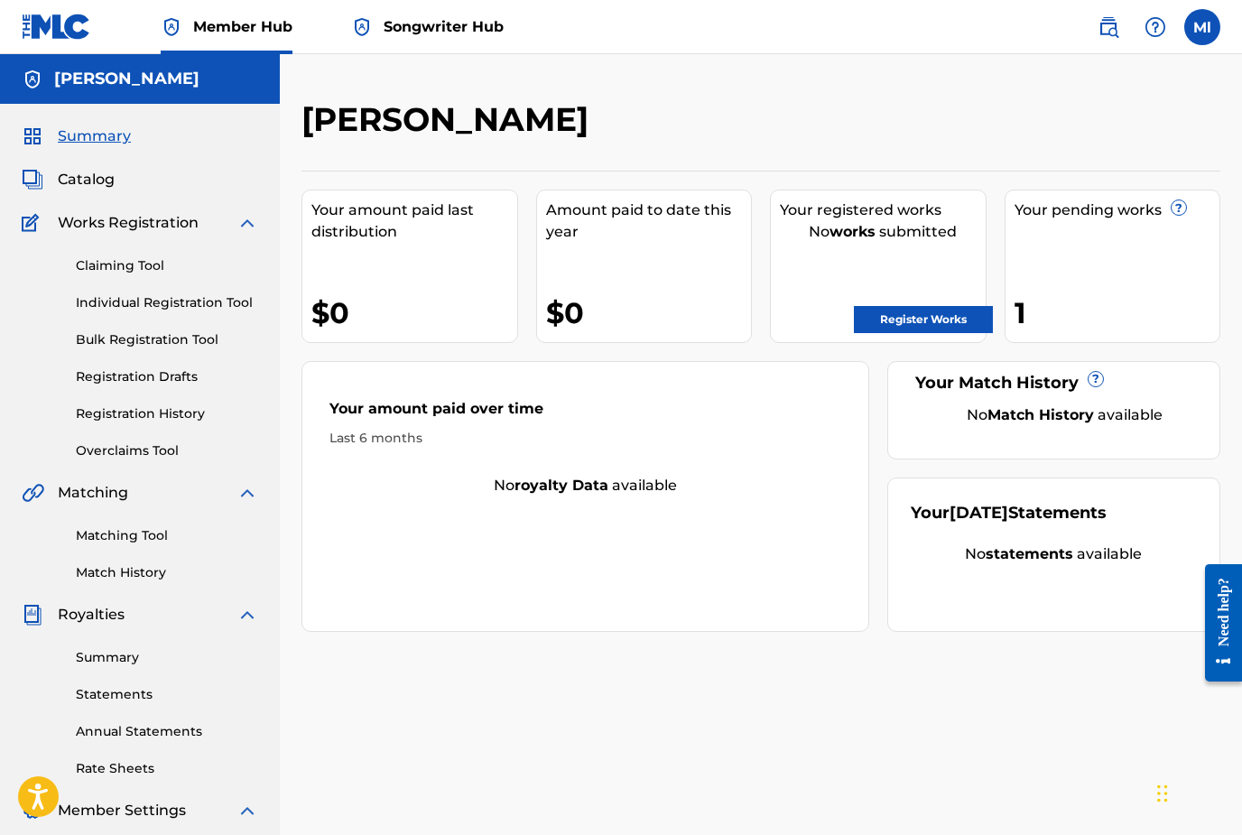
click at [412, 29] on span "Songwriter Hub" at bounding box center [444, 26] width 120 height 21
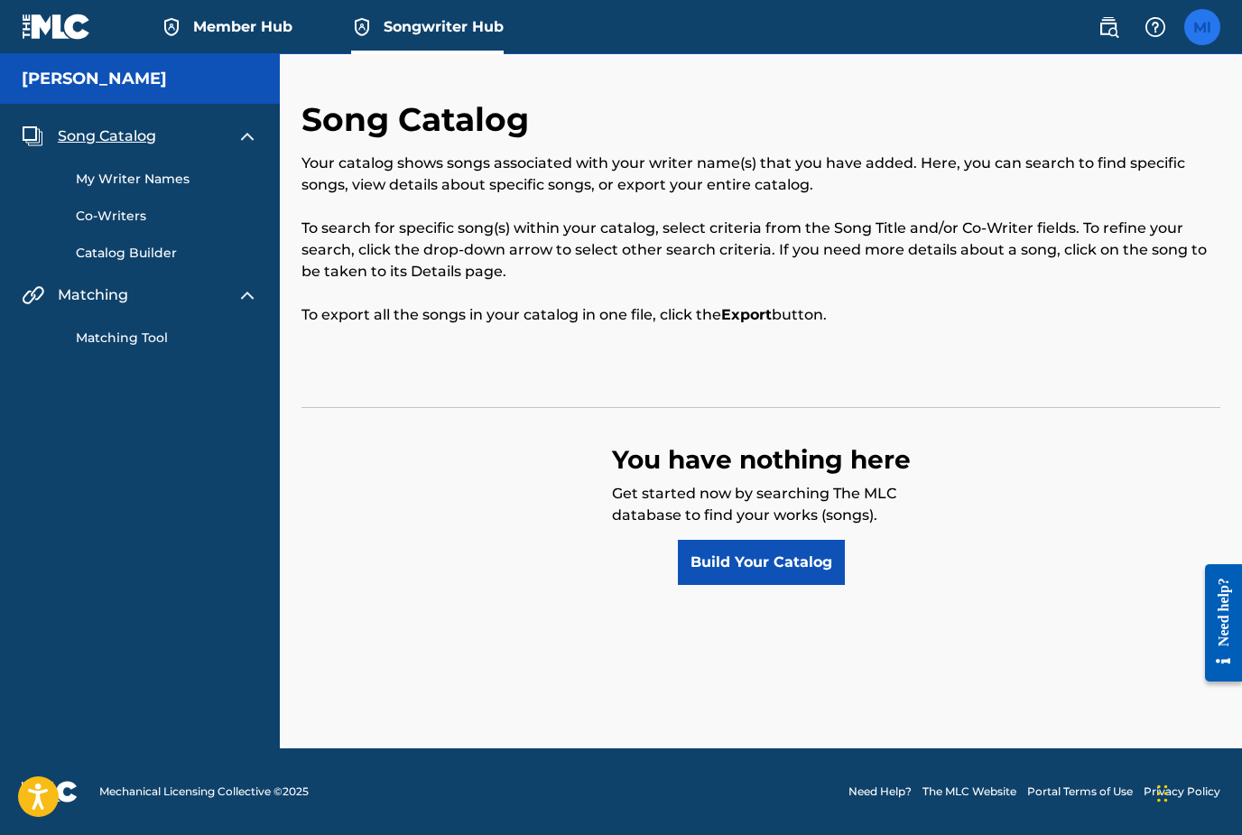
click at [1199, 38] on label at bounding box center [1202, 27] width 36 height 36
click at [1202, 27] on input "Ml [PERSON_NAME] [EMAIL_ADDRESS][DOMAIN_NAME] Notification Preferences Profile …" at bounding box center [1202, 27] width 0 height 0
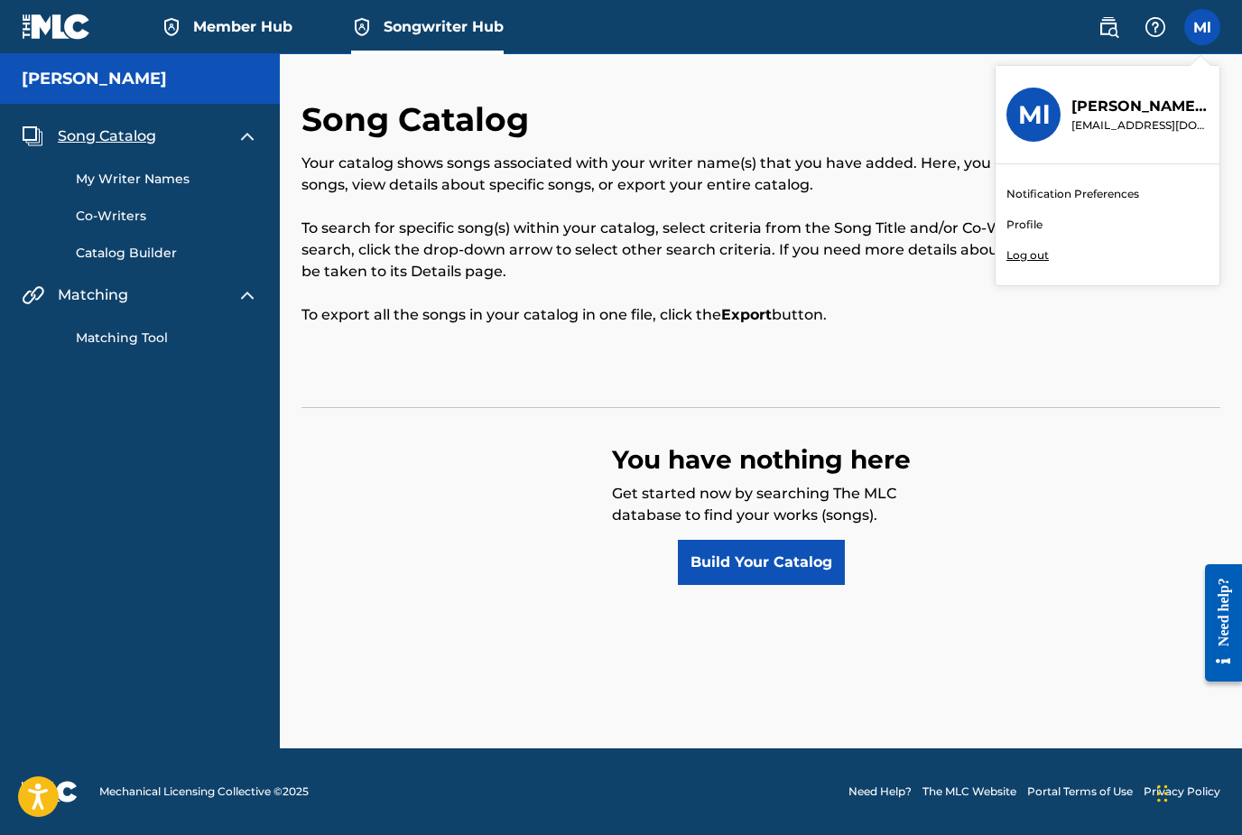
click at [1026, 225] on link "Profile" at bounding box center [1024, 225] width 36 height 16
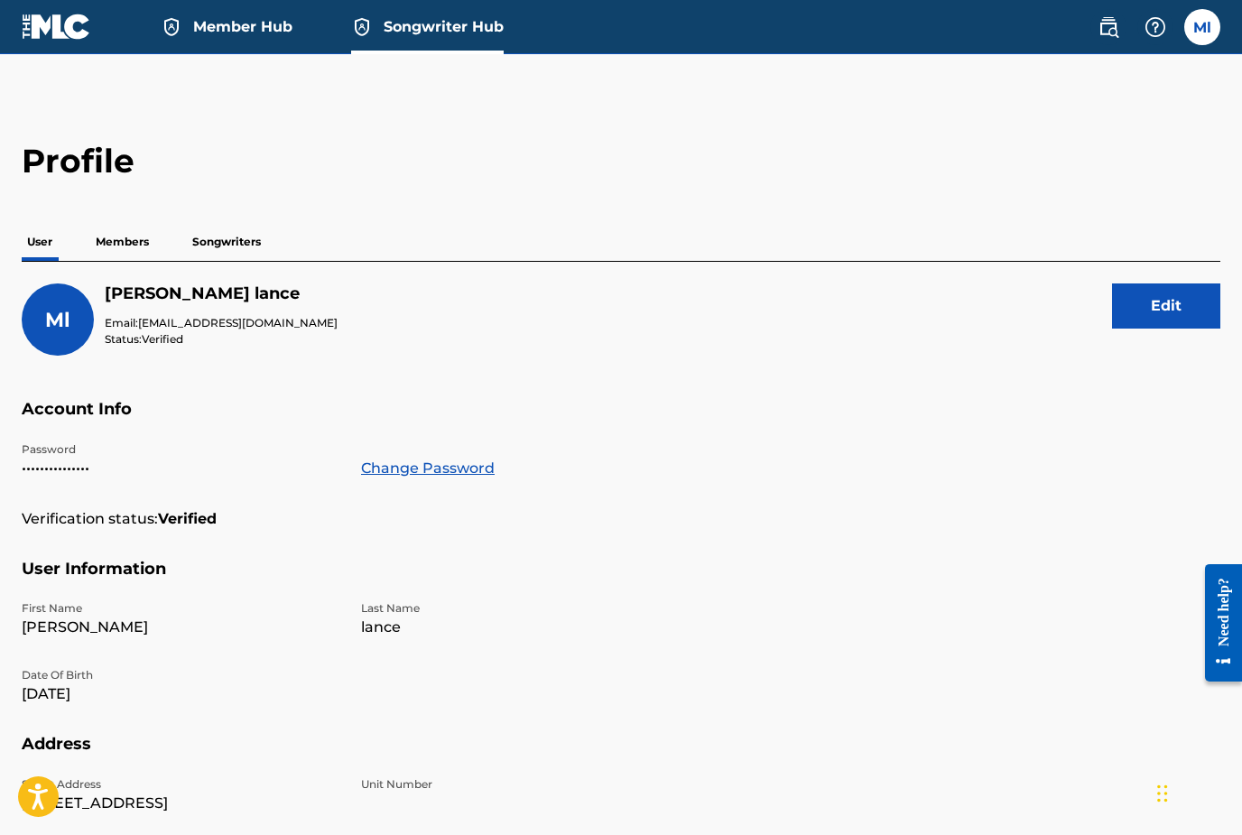
click at [232, 246] on p "Songwriters" at bounding box center [226, 242] width 79 height 38
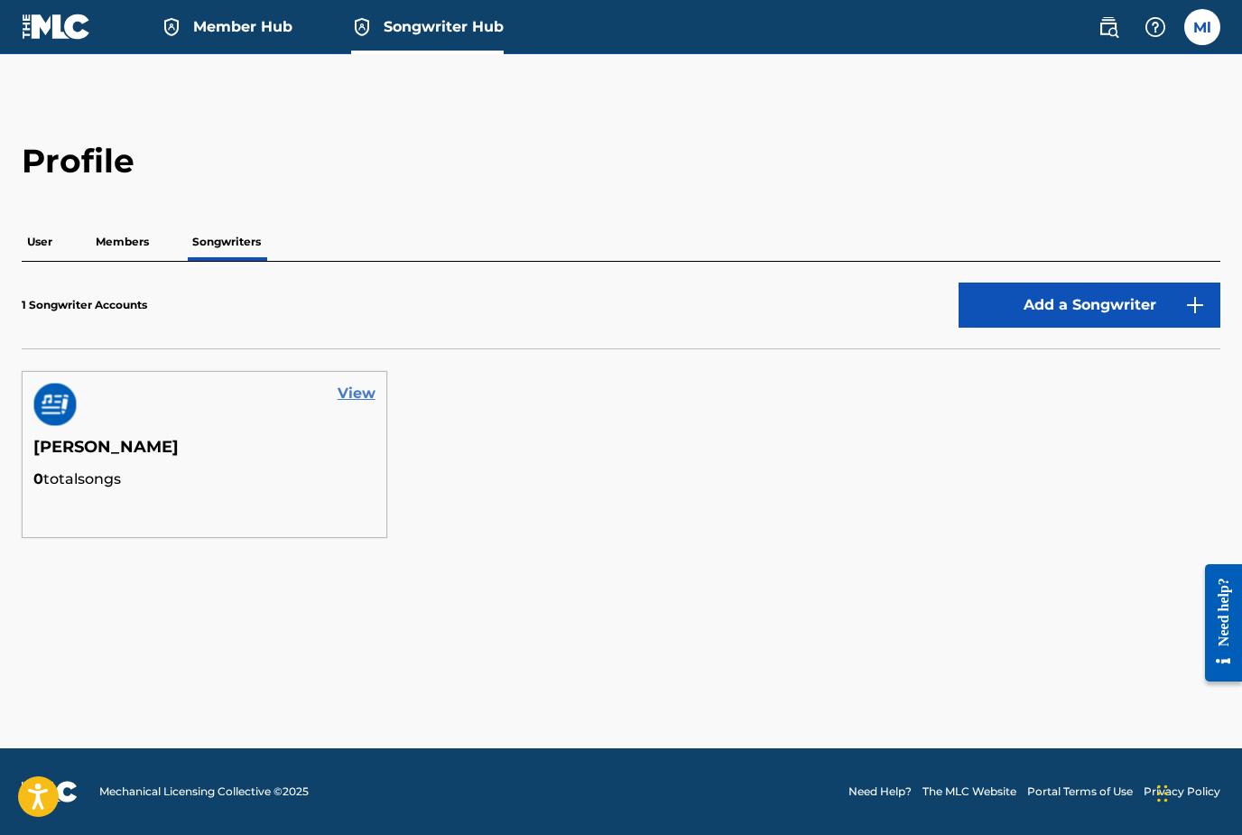
click at [356, 393] on link "View" at bounding box center [357, 394] width 38 height 22
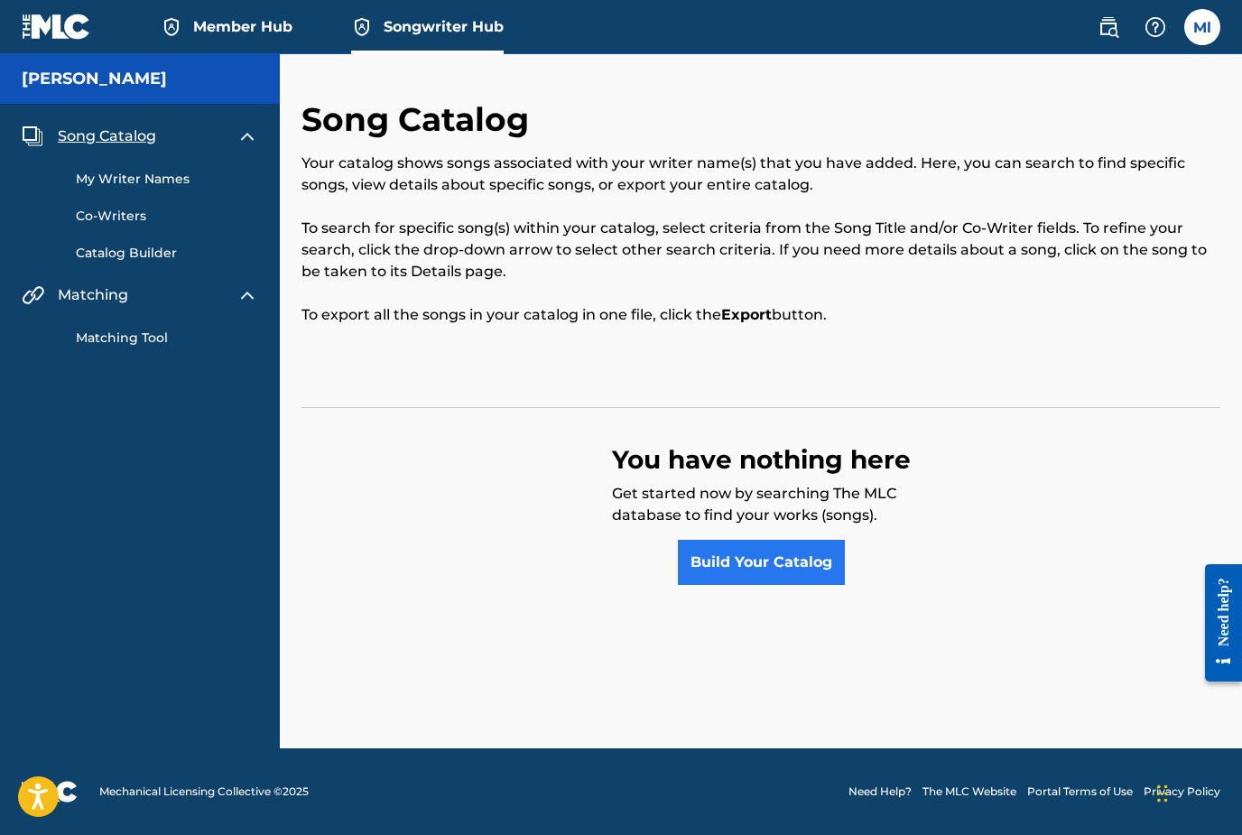
click at [757, 564] on link "Build Your Catalog" at bounding box center [761, 562] width 167 height 45
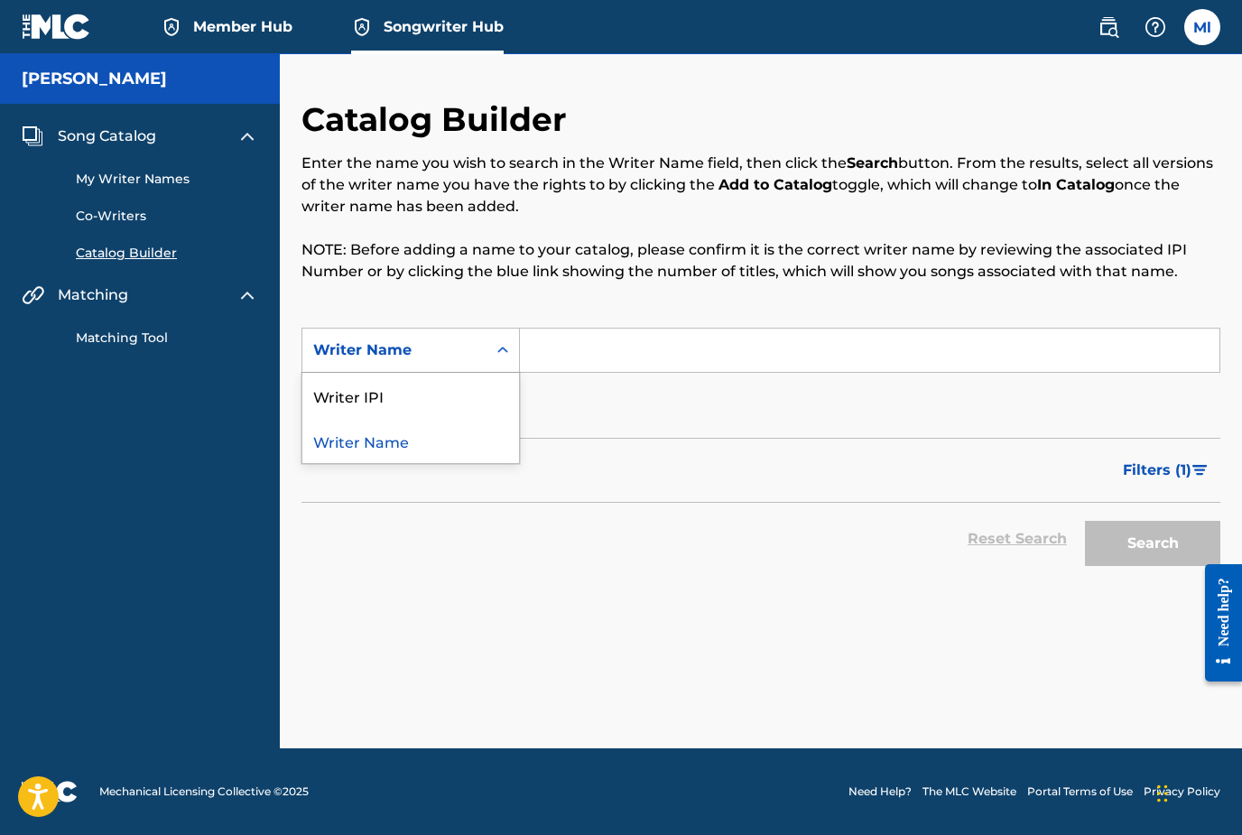
click at [497, 351] on icon "Search Form" at bounding box center [503, 350] width 18 height 18
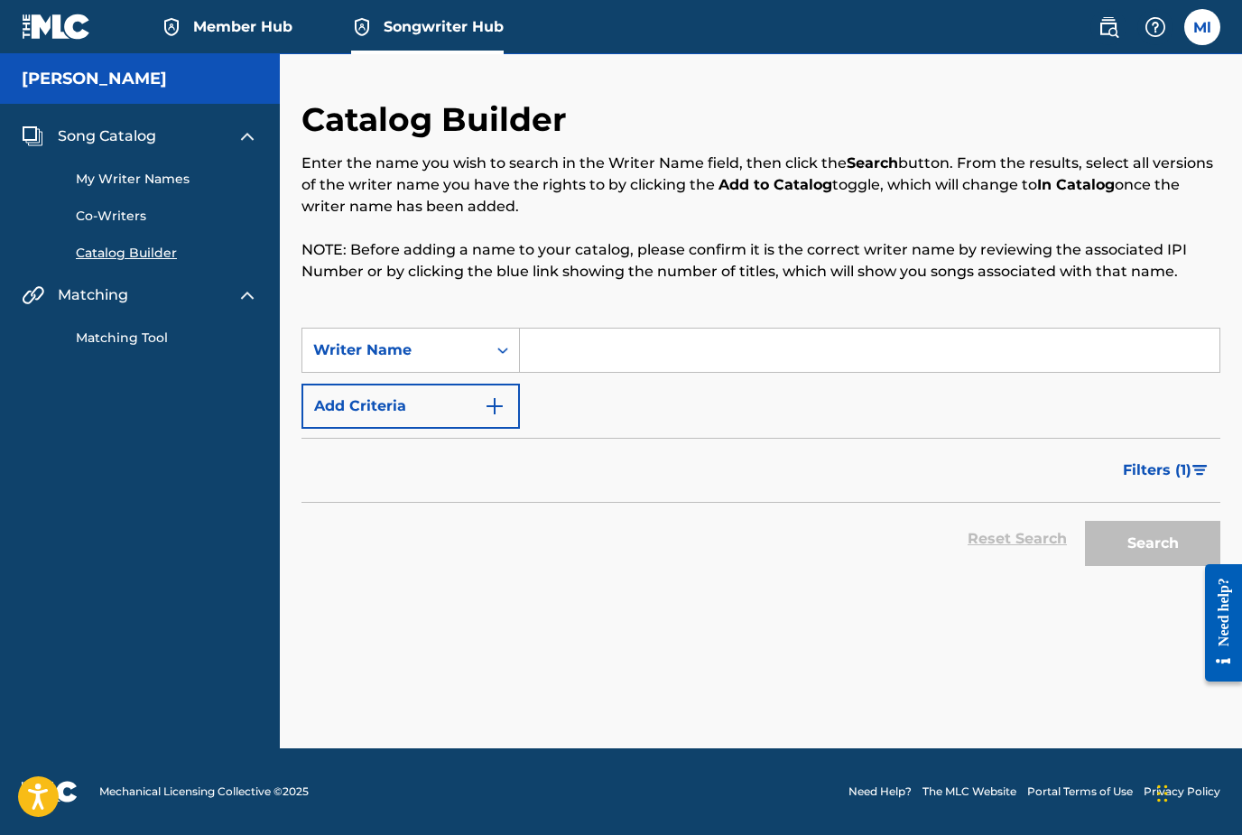
click at [561, 350] on input "Search Form" at bounding box center [869, 349] width 699 height 43
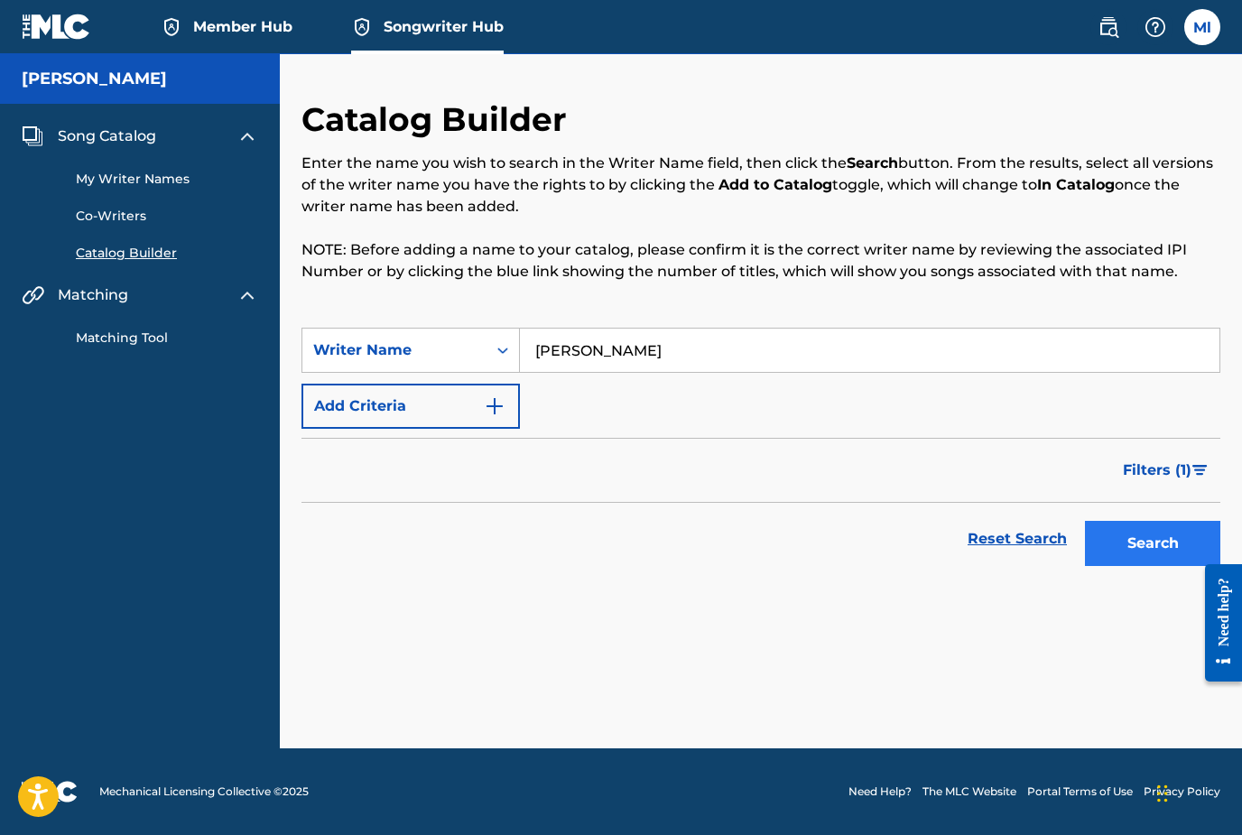
type input "[PERSON_NAME]"
click at [1119, 553] on button "Search" at bounding box center [1152, 543] width 135 height 45
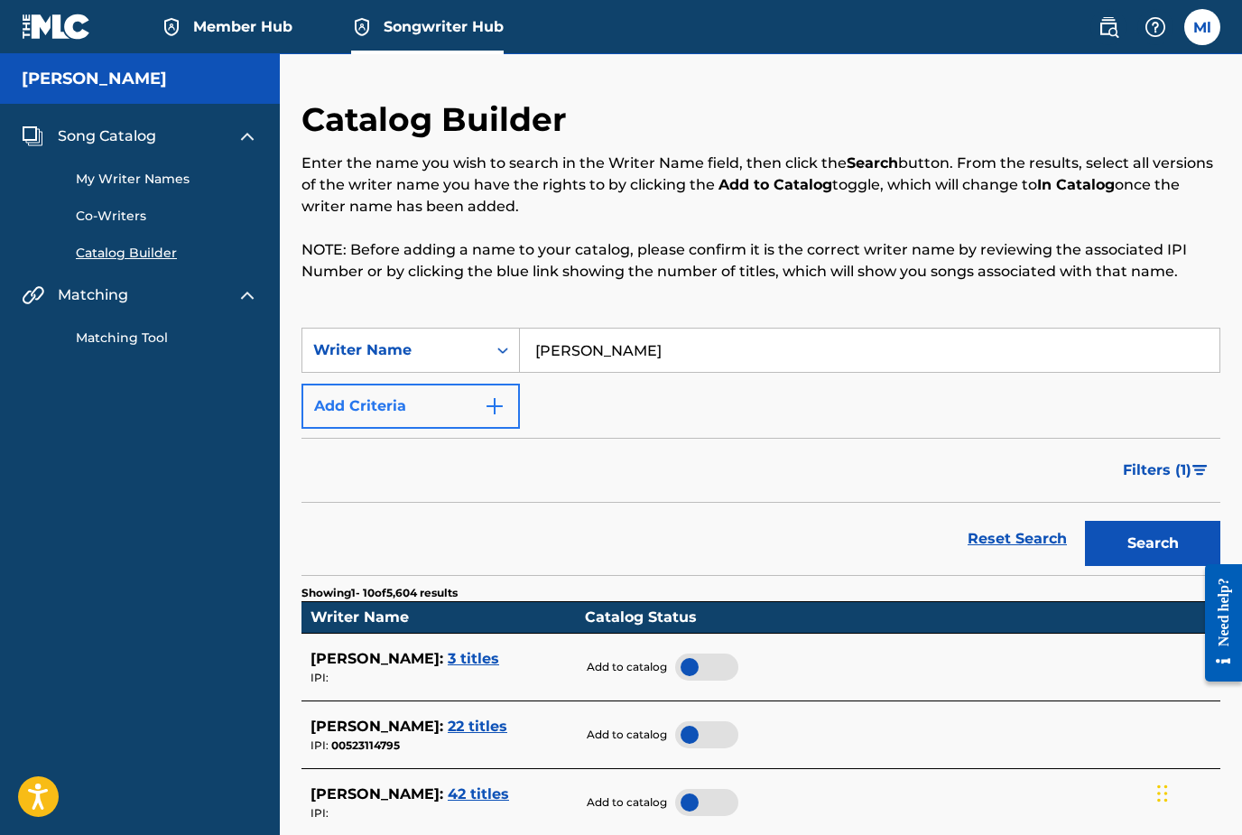
click at [485, 411] on img "Search Form" at bounding box center [495, 406] width 22 height 22
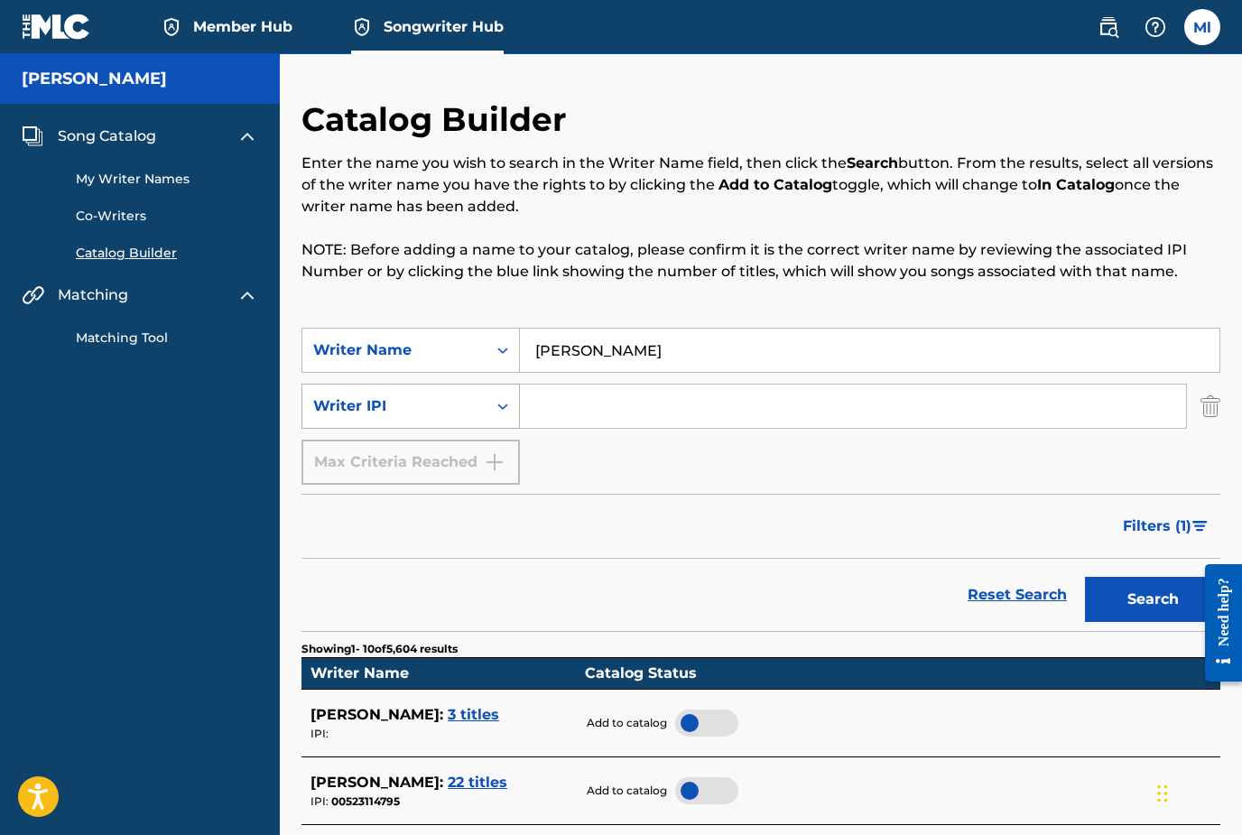
click at [502, 408] on icon "Search Form" at bounding box center [503, 406] width 18 height 18
click at [566, 415] on input "Search Form" at bounding box center [853, 405] width 666 height 43
click at [578, 531] on div "Filters ( 1 )" at bounding box center [760, 526] width 919 height 65
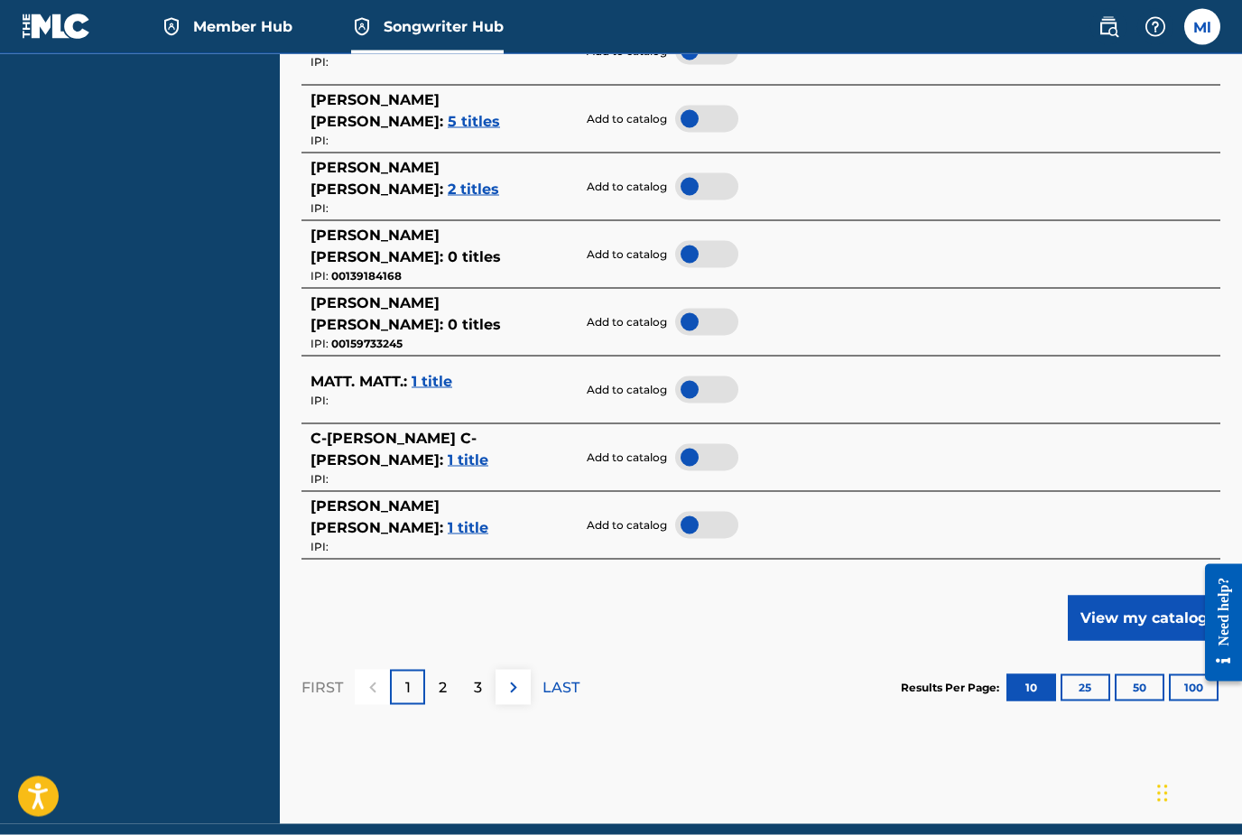
scroll to position [816, 0]
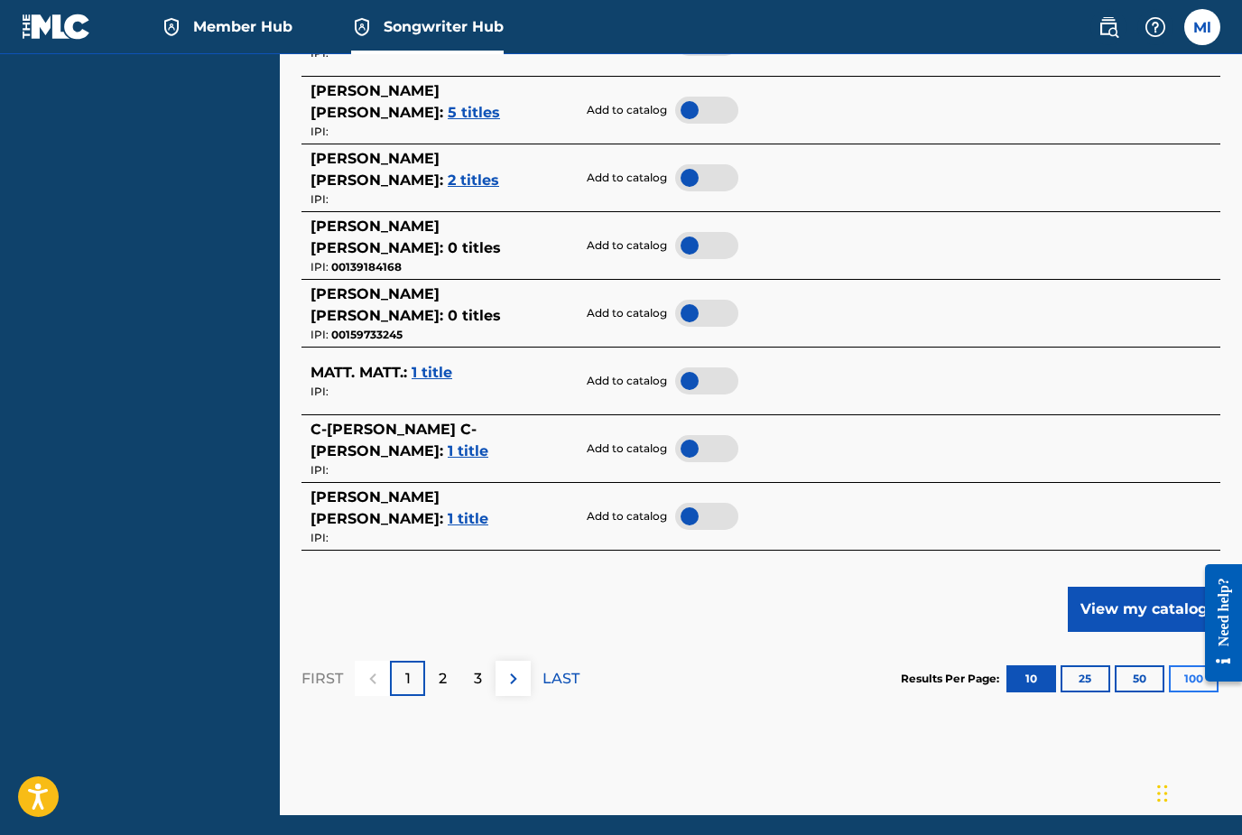
click at [1179, 675] on button "100" at bounding box center [1194, 678] width 50 height 27
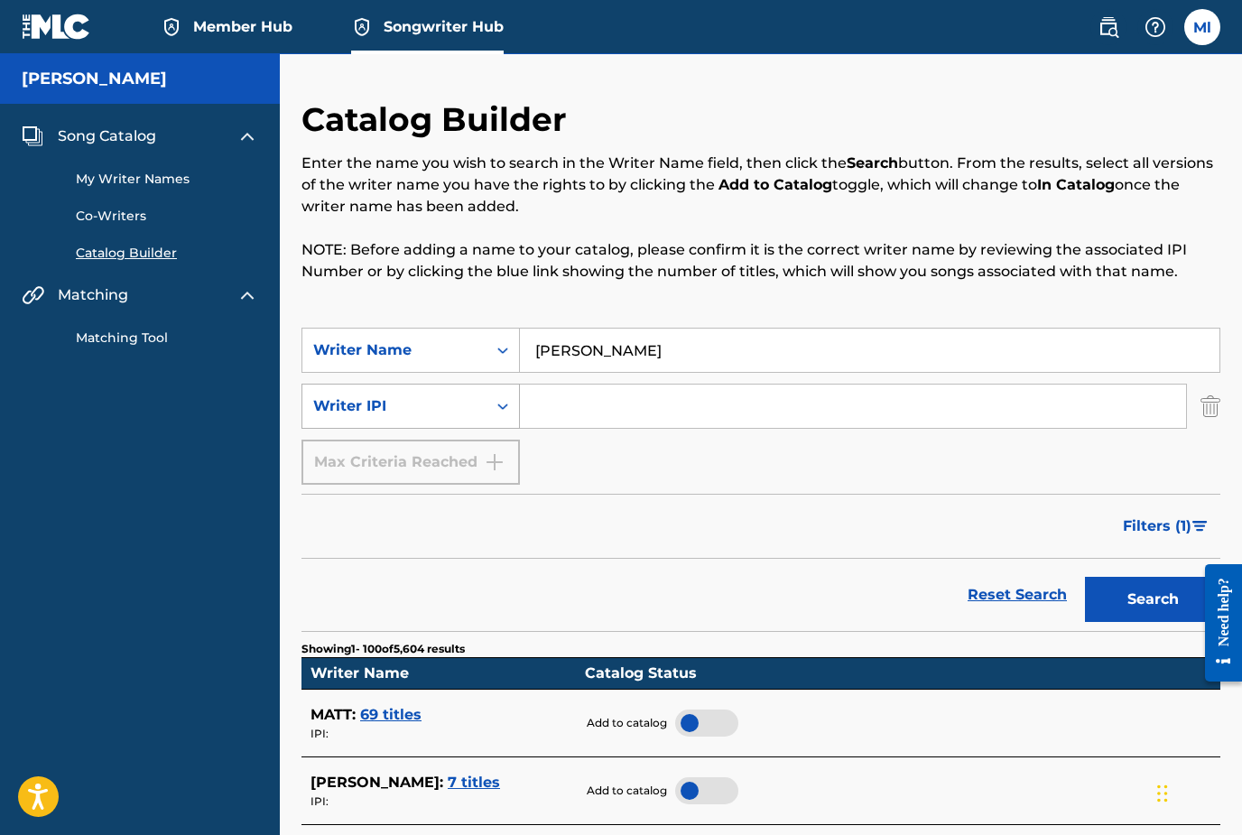
click at [500, 402] on icon "Search Form" at bounding box center [503, 406] width 18 height 18
click at [655, 302] on div "Catalog Builder Enter the name you wish to search in the Writer Name field, the…" at bounding box center [760, 213] width 919 height 228
click at [606, 403] on input "Search Form" at bounding box center [853, 405] width 666 height 43
paste input "01080117300"
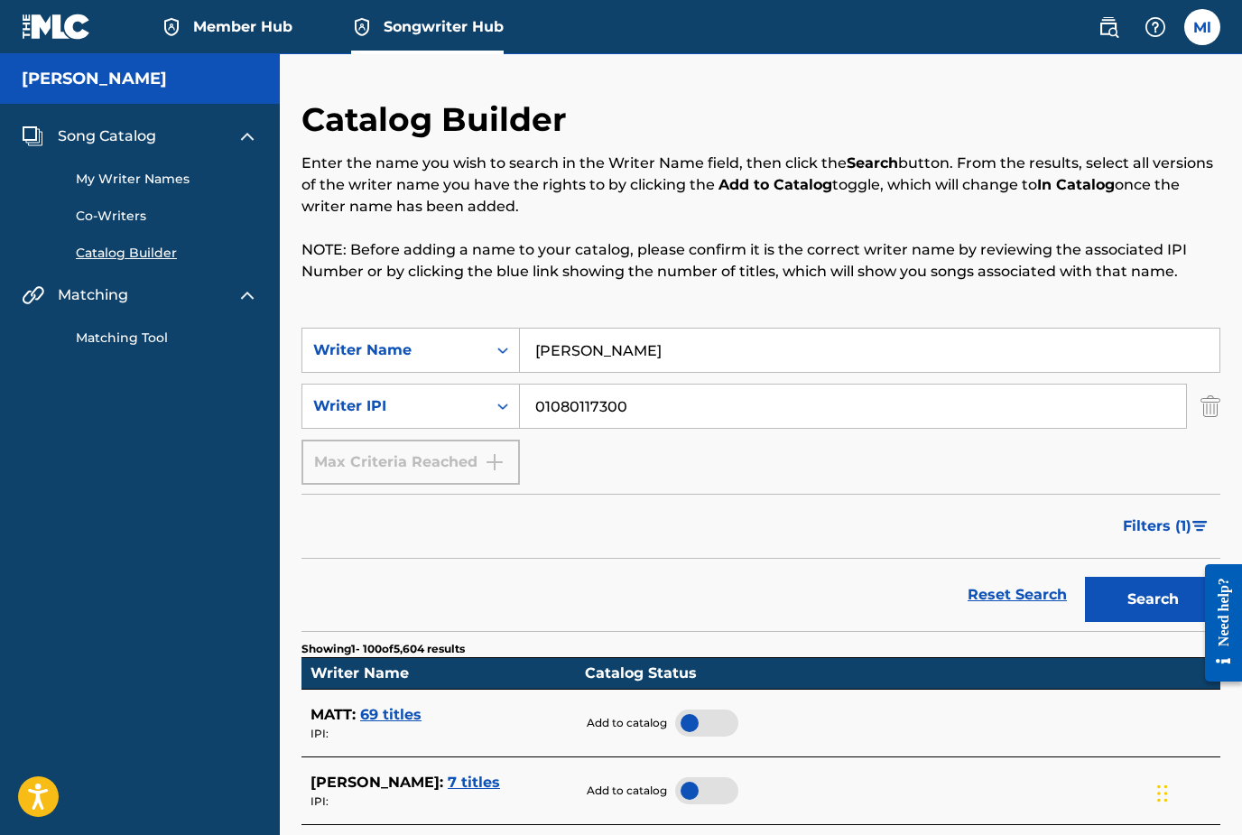
click at [1143, 606] on button "Search" at bounding box center [1152, 599] width 135 height 45
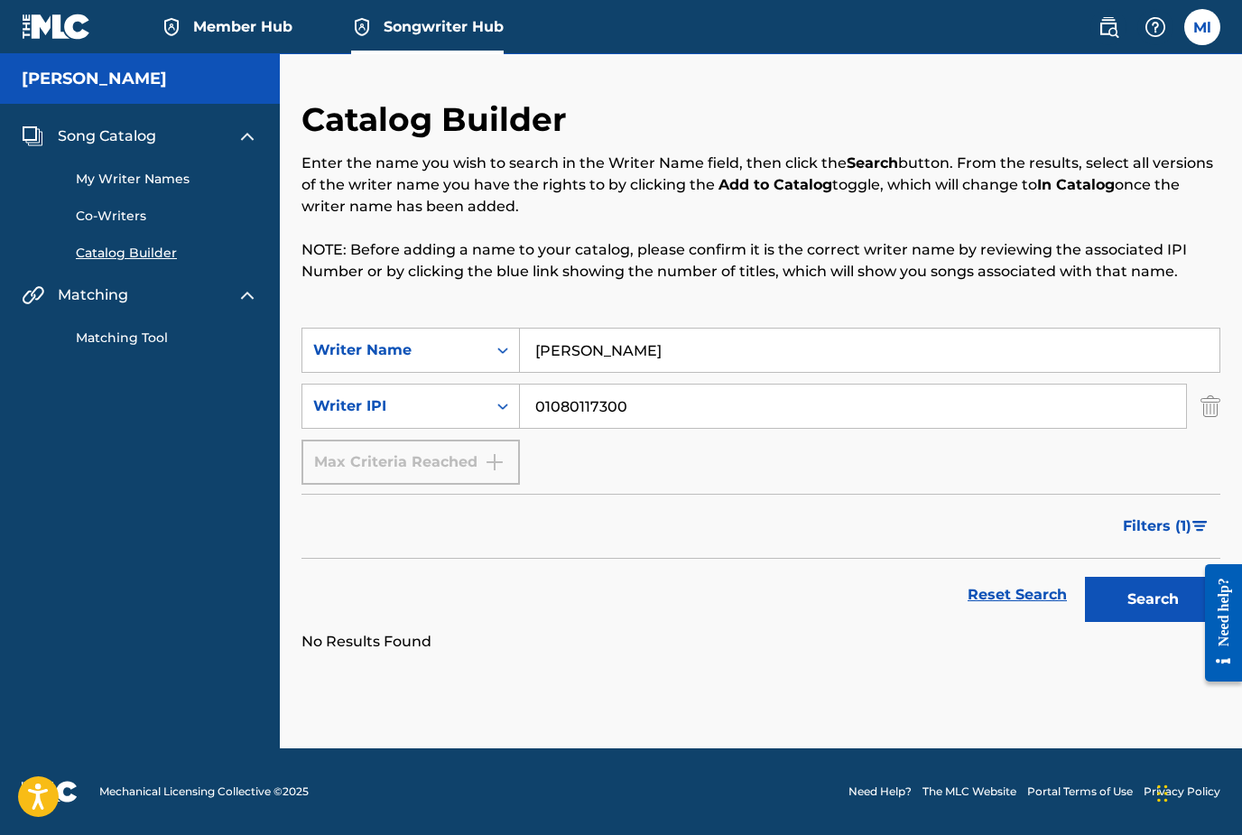
click at [740, 408] on input "01080117300" at bounding box center [853, 405] width 666 height 43
click at [1137, 603] on button "Search" at bounding box center [1152, 599] width 135 height 45
click at [541, 409] on input "0108011730" at bounding box center [853, 405] width 666 height 43
click at [1152, 599] on button "Search" at bounding box center [1152, 599] width 135 height 45
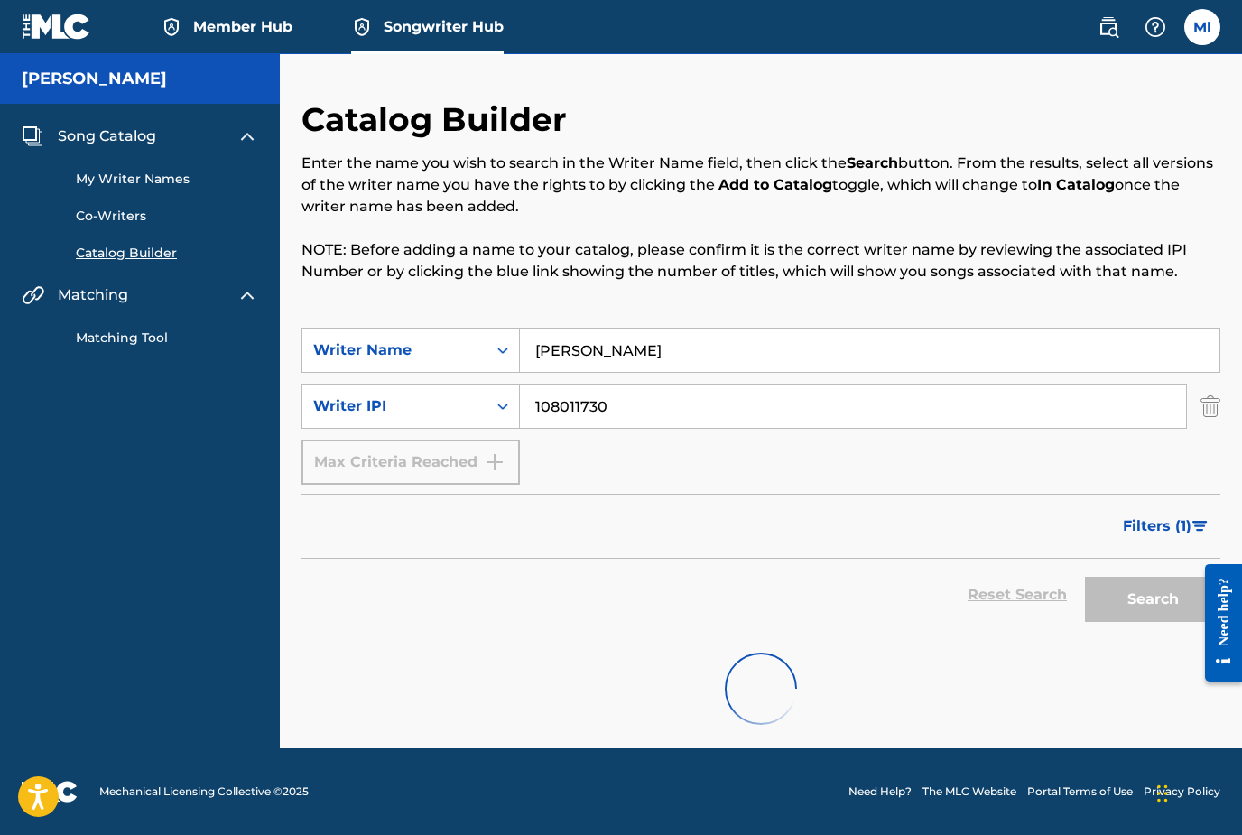
click at [615, 408] on input "108011730" at bounding box center [853, 405] width 666 height 43
type input "1080117300"
click at [642, 461] on div "SearchWithCriteria2f66a0ef-b24f-4169-9521-2b40ec0f2778 Writer Name Matt lance S…" at bounding box center [760, 406] width 919 height 157
click at [643, 352] on input "[PERSON_NAME]" at bounding box center [869, 349] width 699 height 43
click at [572, 349] on input "[PERSON_NAME]" at bounding box center [869, 349] width 699 height 43
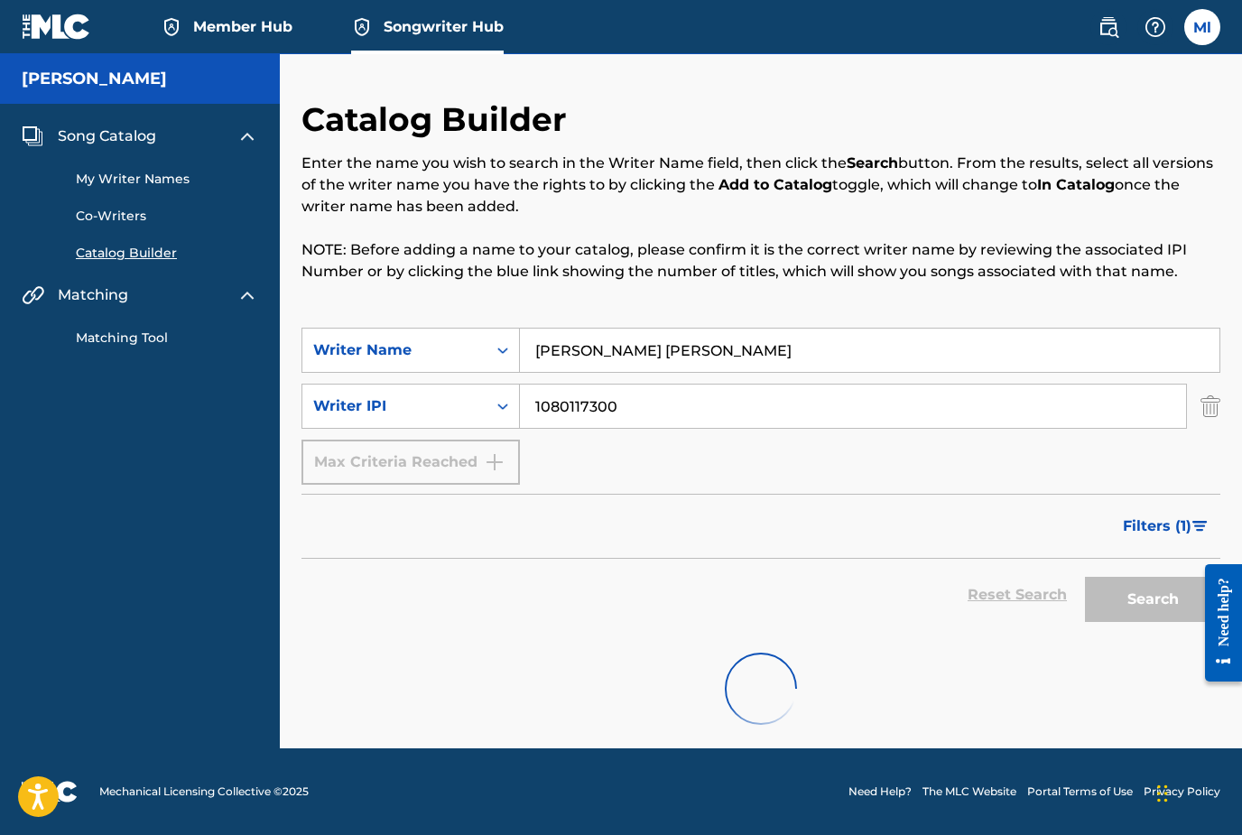
type input "Matt Robert lance"
click at [587, 406] on input "1080117300" at bounding box center [853, 405] width 666 height 43
